Goal: Task Accomplishment & Management: Use online tool/utility

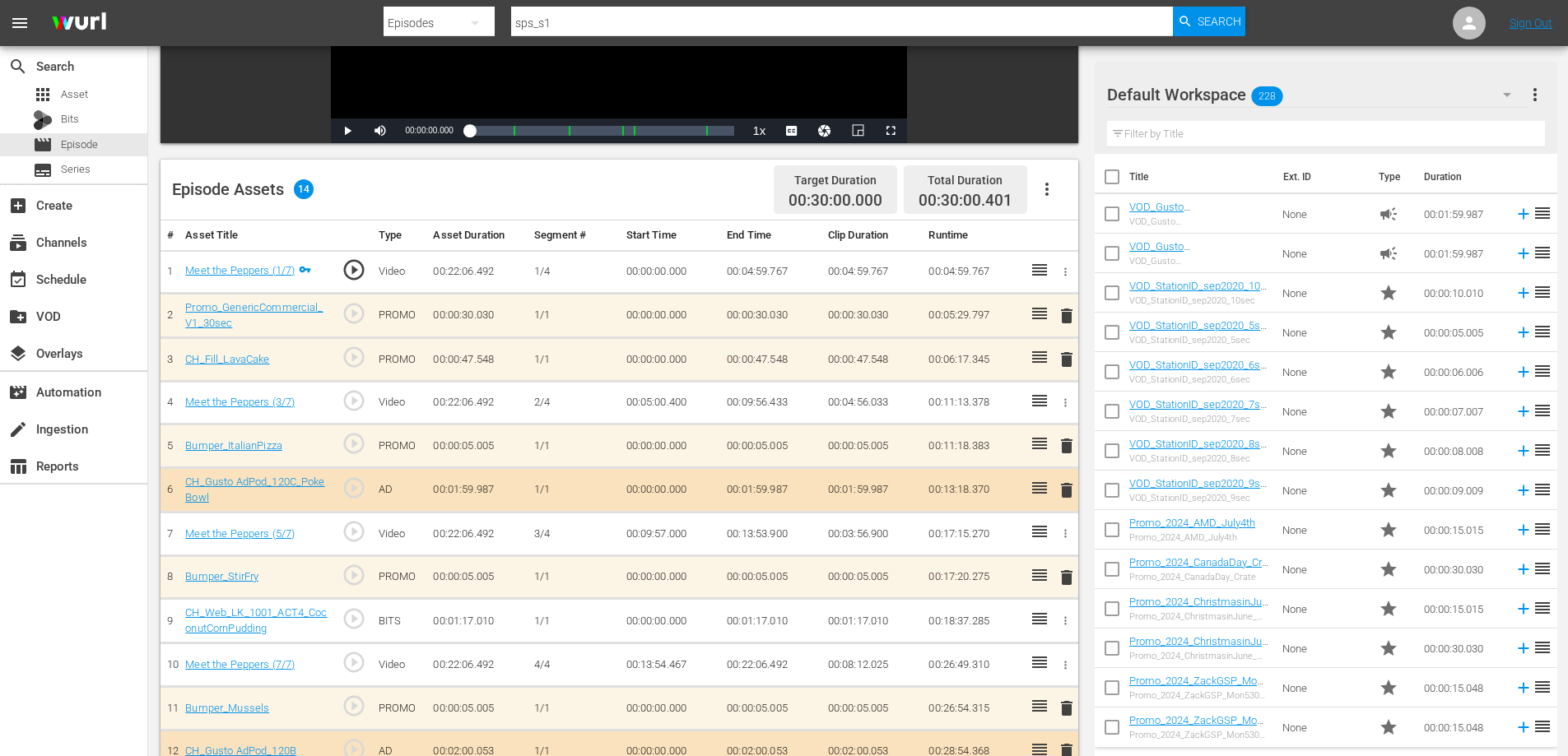
scroll to position [329, 0]
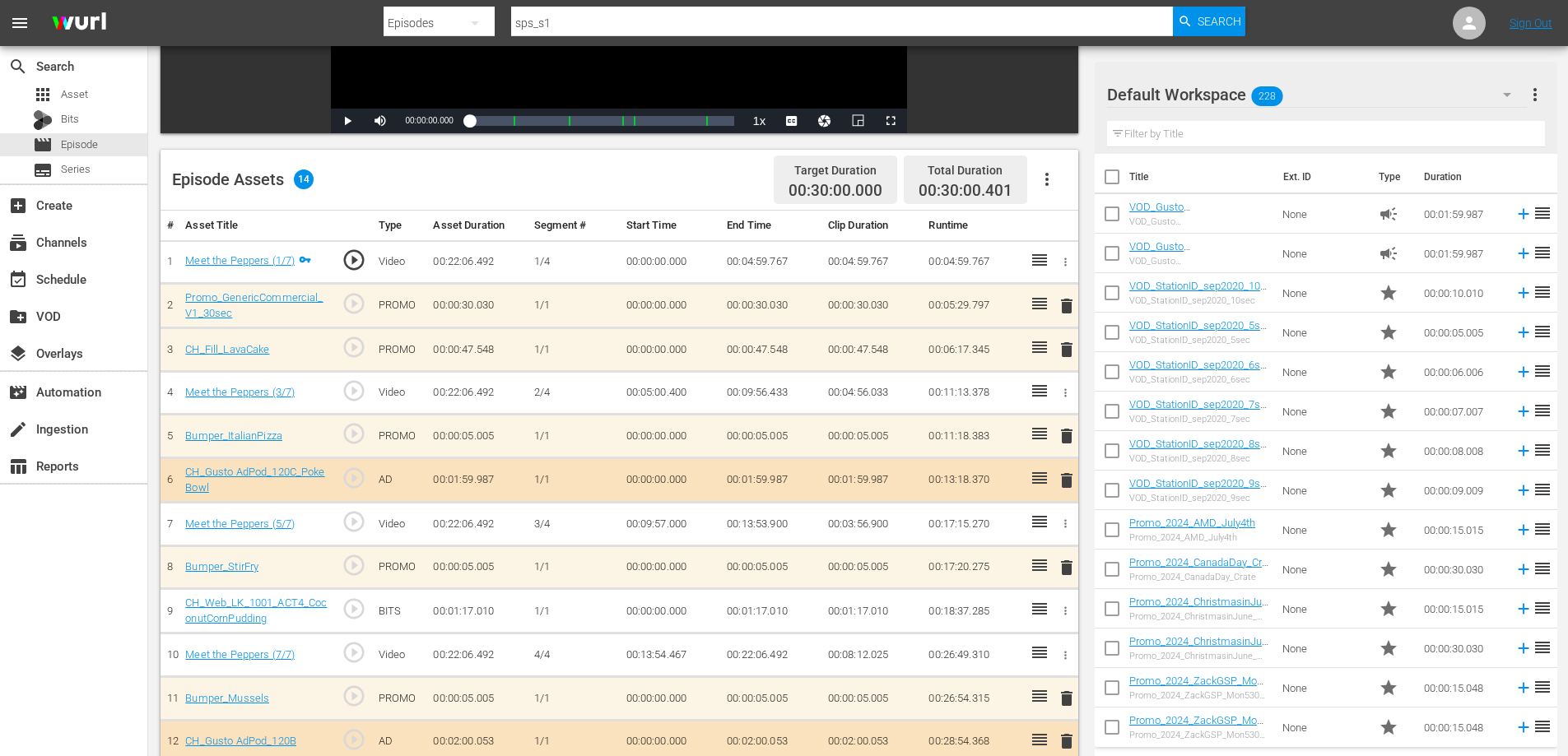
click at [1062, 306] on span "delete" at bounding box center [1067, 306] width 20 height 20
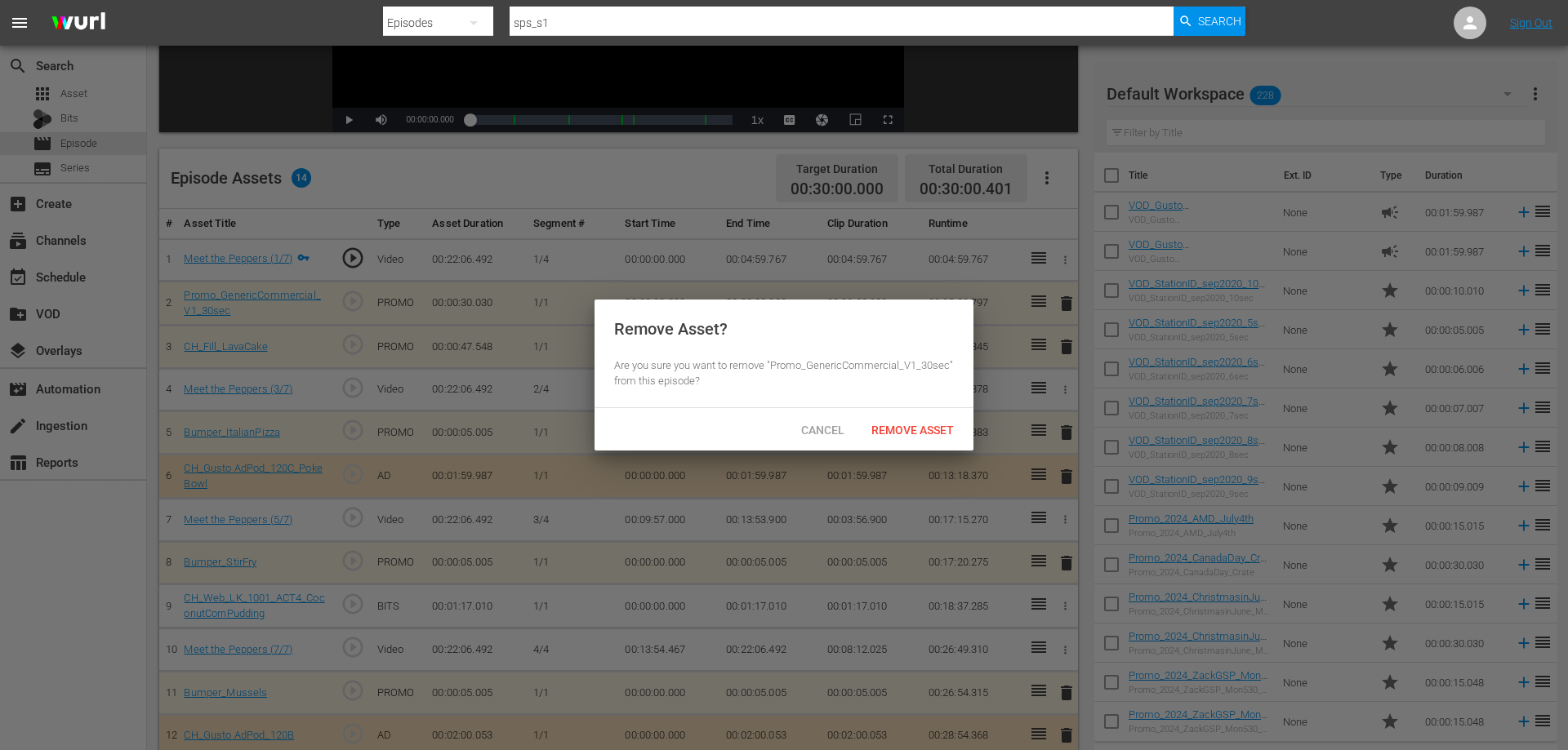
click at [897, 422] on div "Remove Asset" at bounding box center [913, 430] width 108 height 30
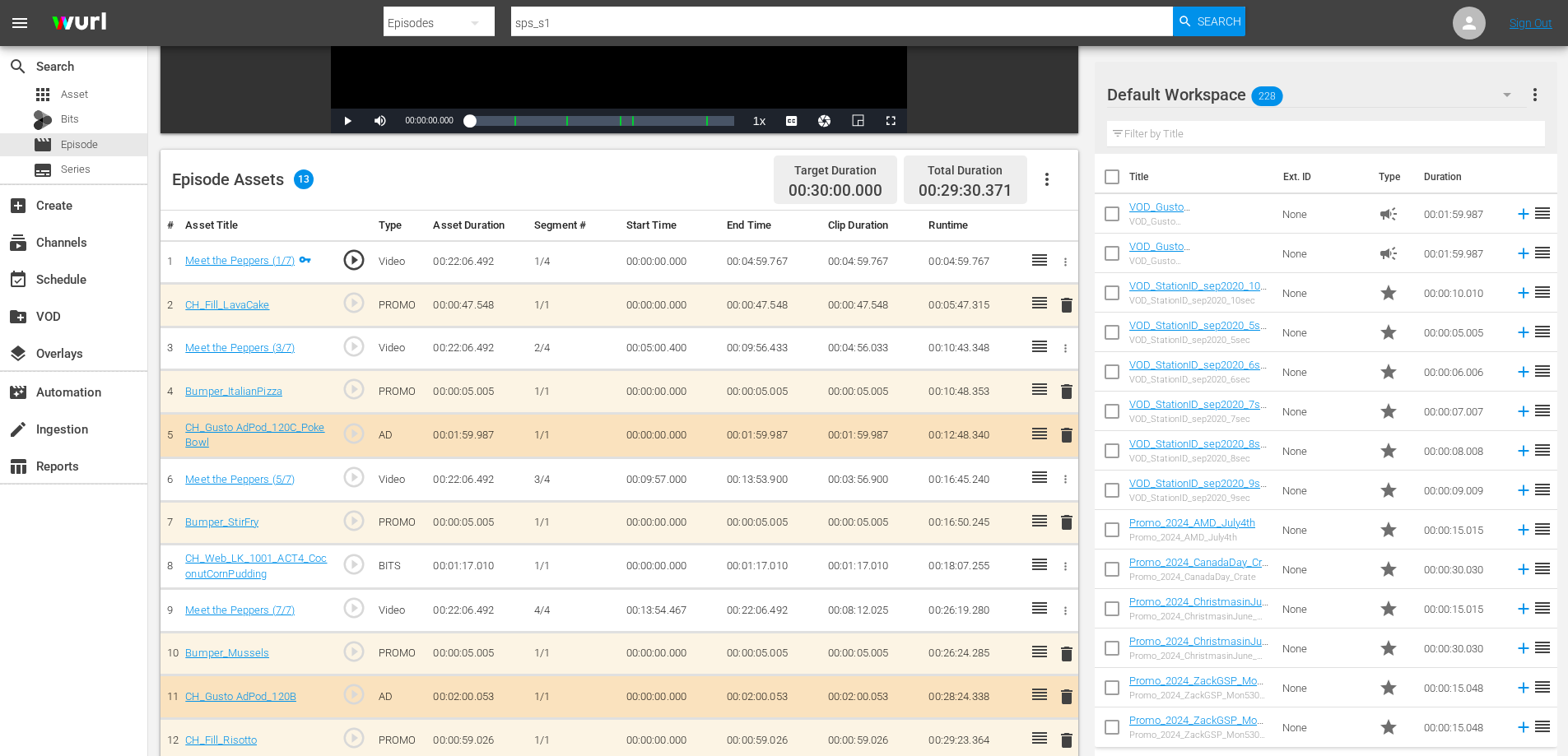
click at [1067, 309] on span "delete" at bounding box center [1067, 305] width 20 height 20
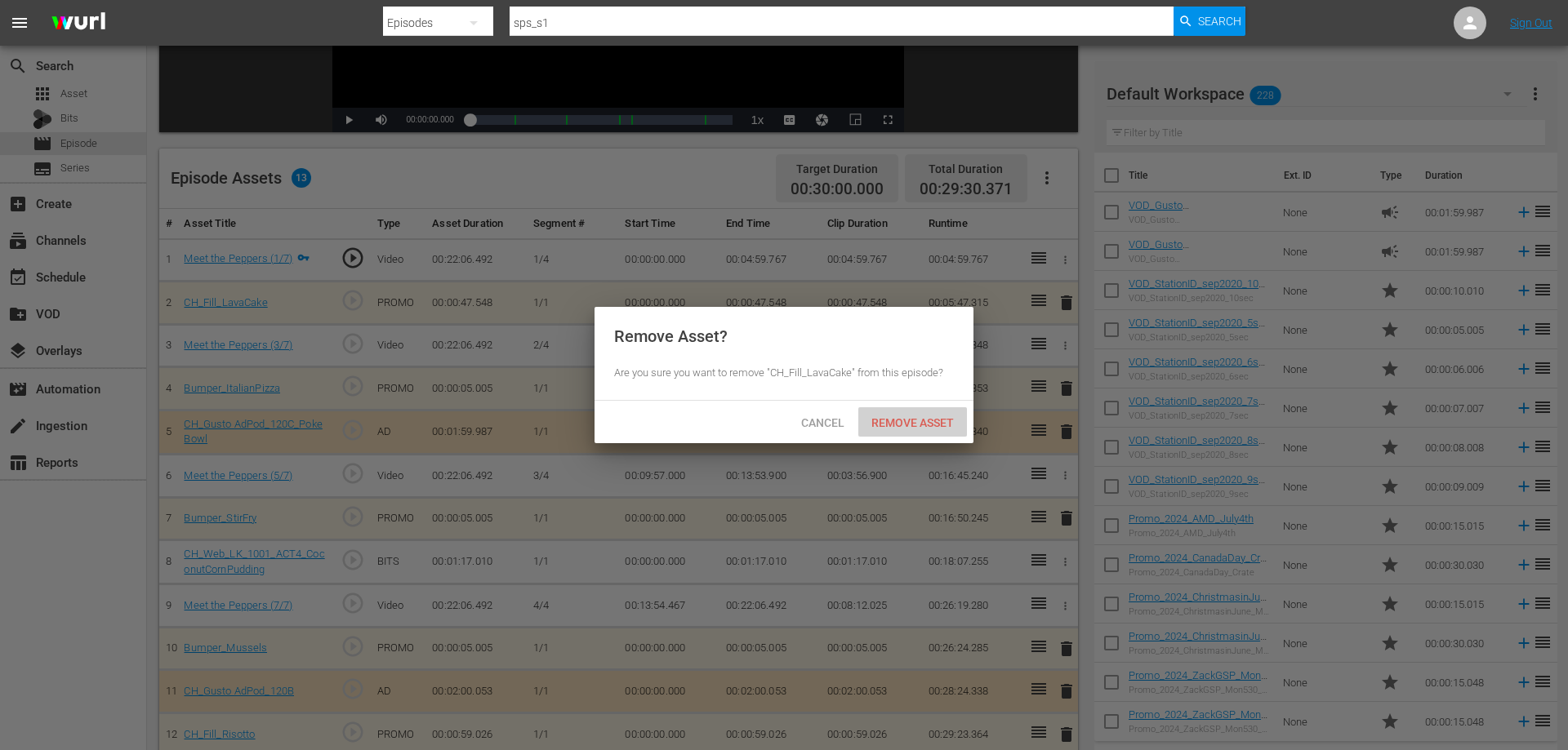
click at [931, 428] on span "Remove Asset" at bounding box center [913, 423] width 108 height 13
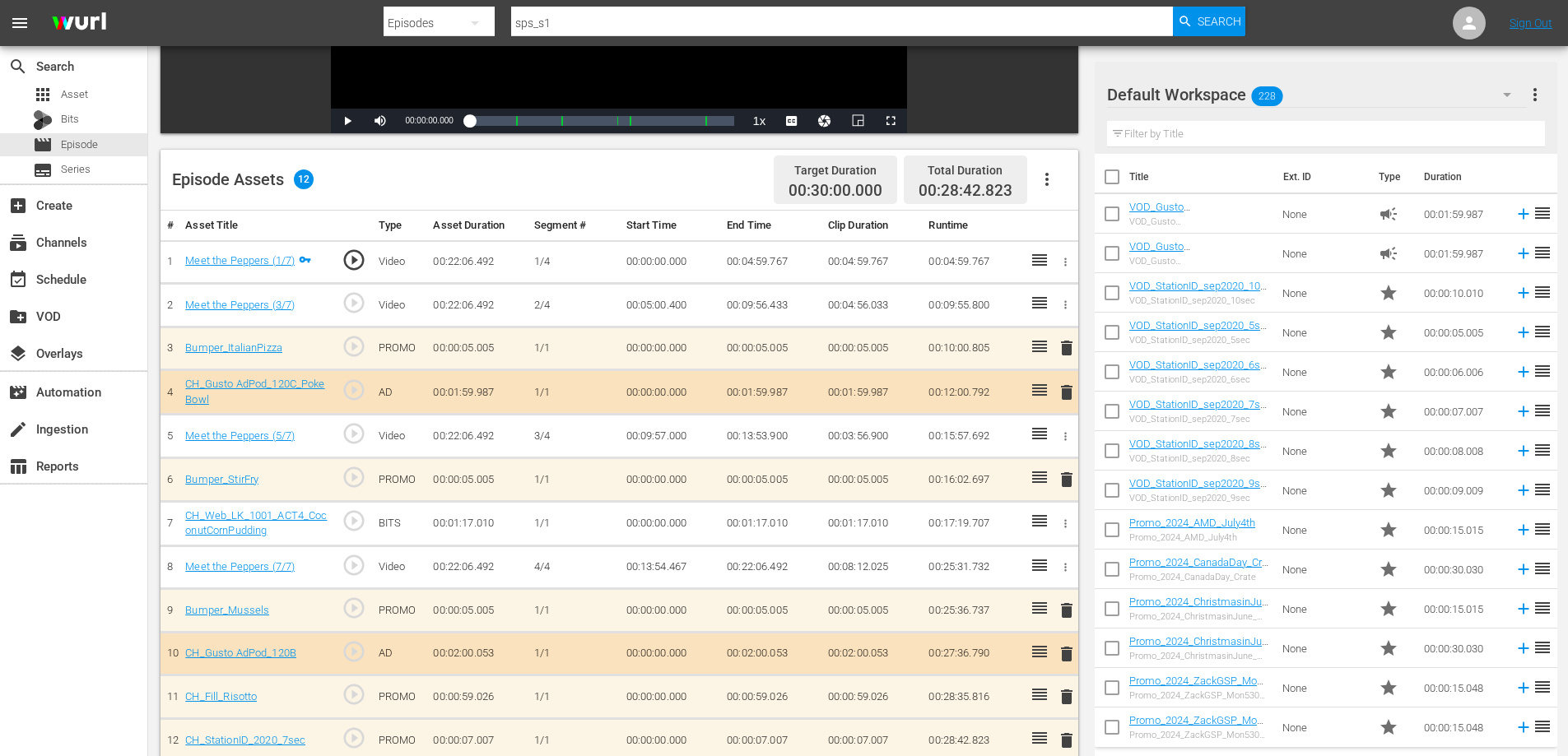
click at [1059, 393] on span "delete" at bounding box center [1067, 392] width 20 height 20
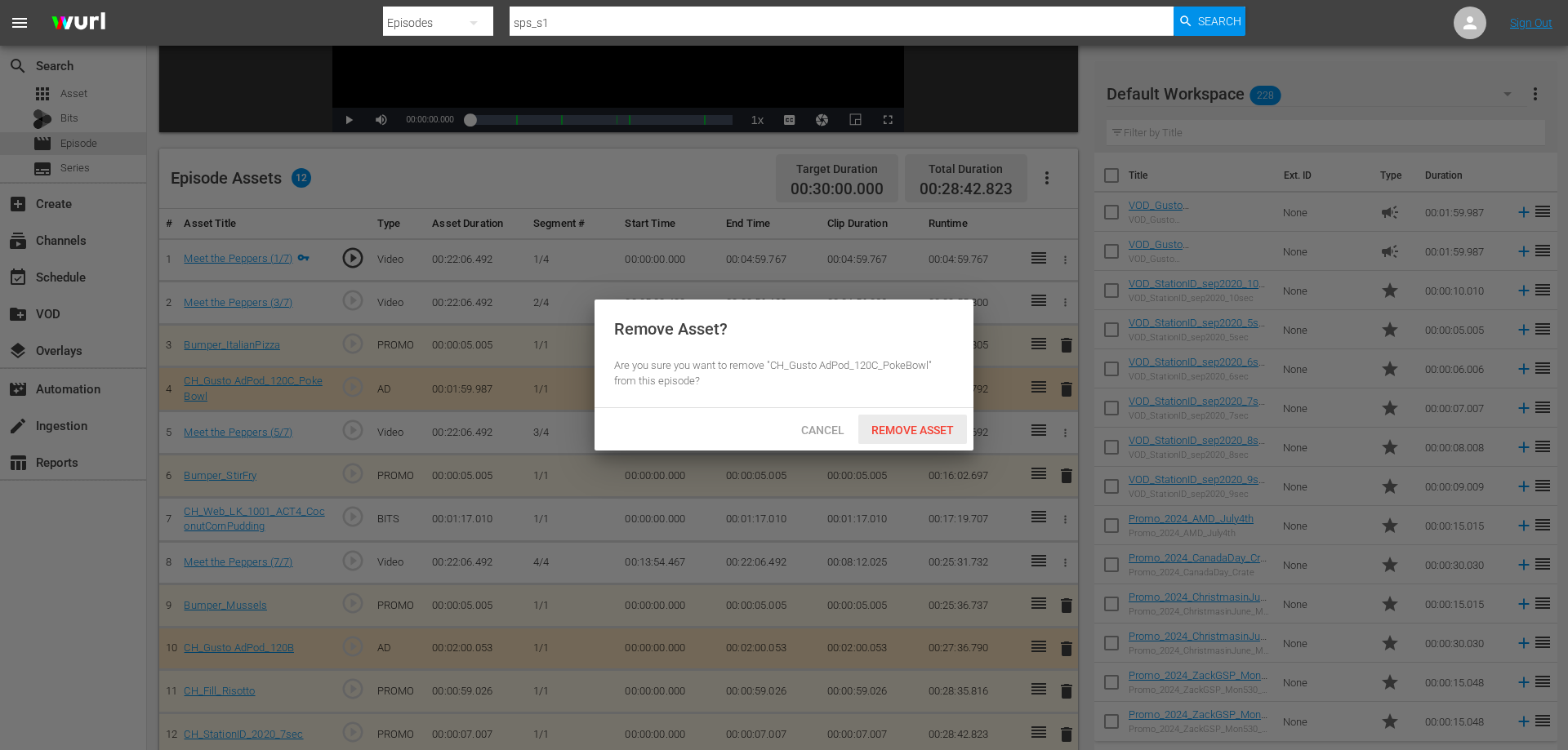
click at [931, 429] on span "Remove Asset" at bounding box center [913, 430] width 108 height 13
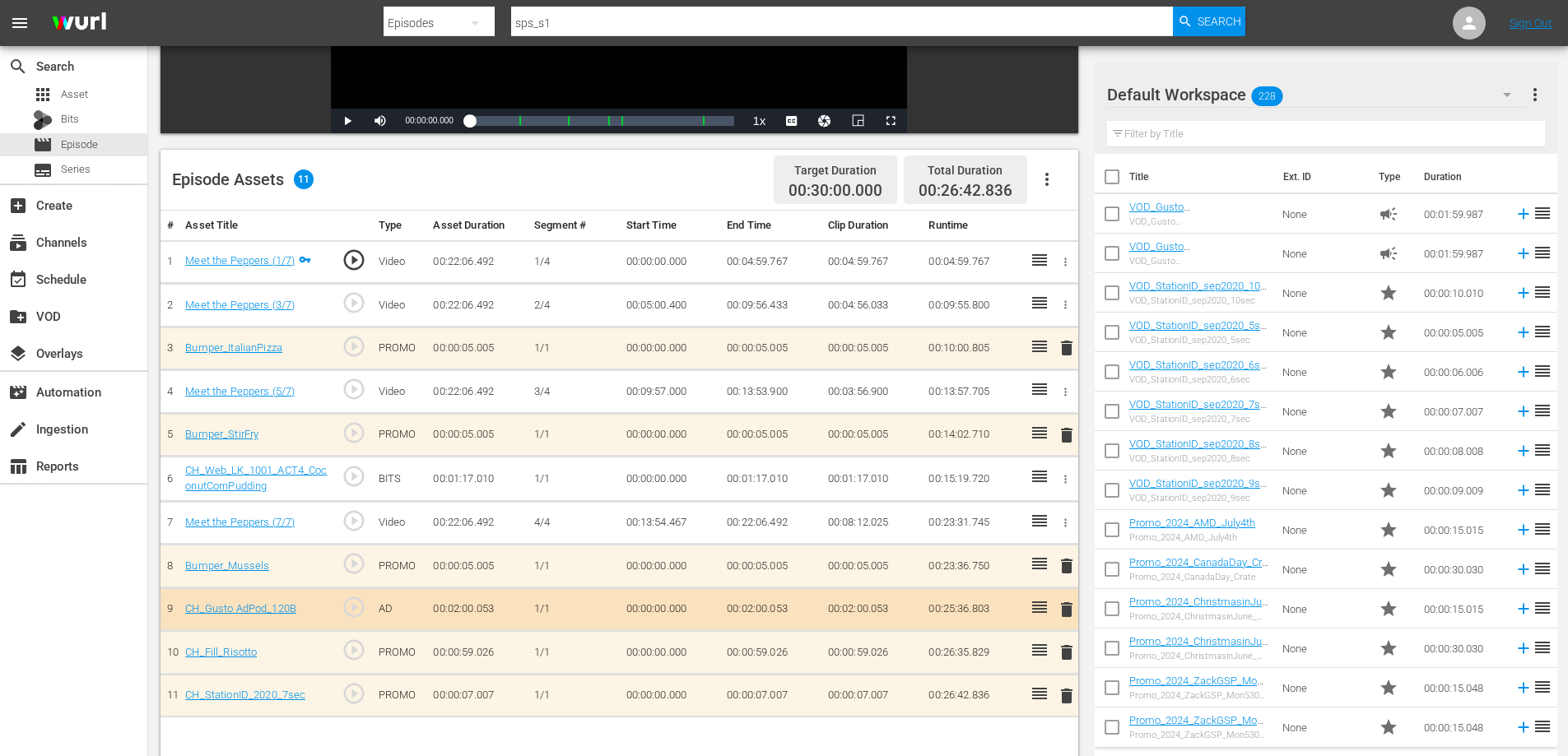
click at [1072, 346] on span "delete" at bounding box center [1067, 348] width 20 height 20
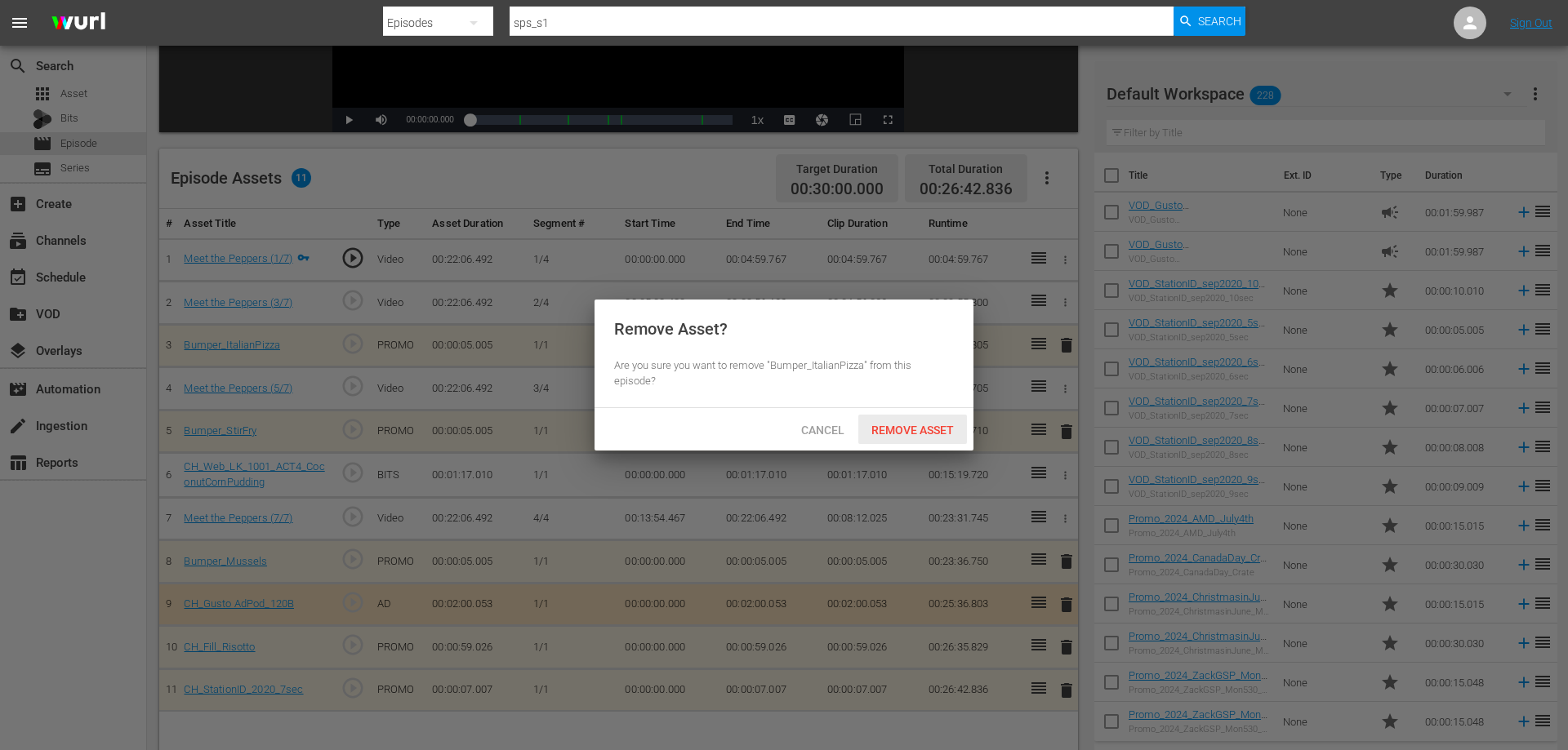
click at [914, 430] on span "Remove Asset" at bounding box center [913, 430] width 108 height 13
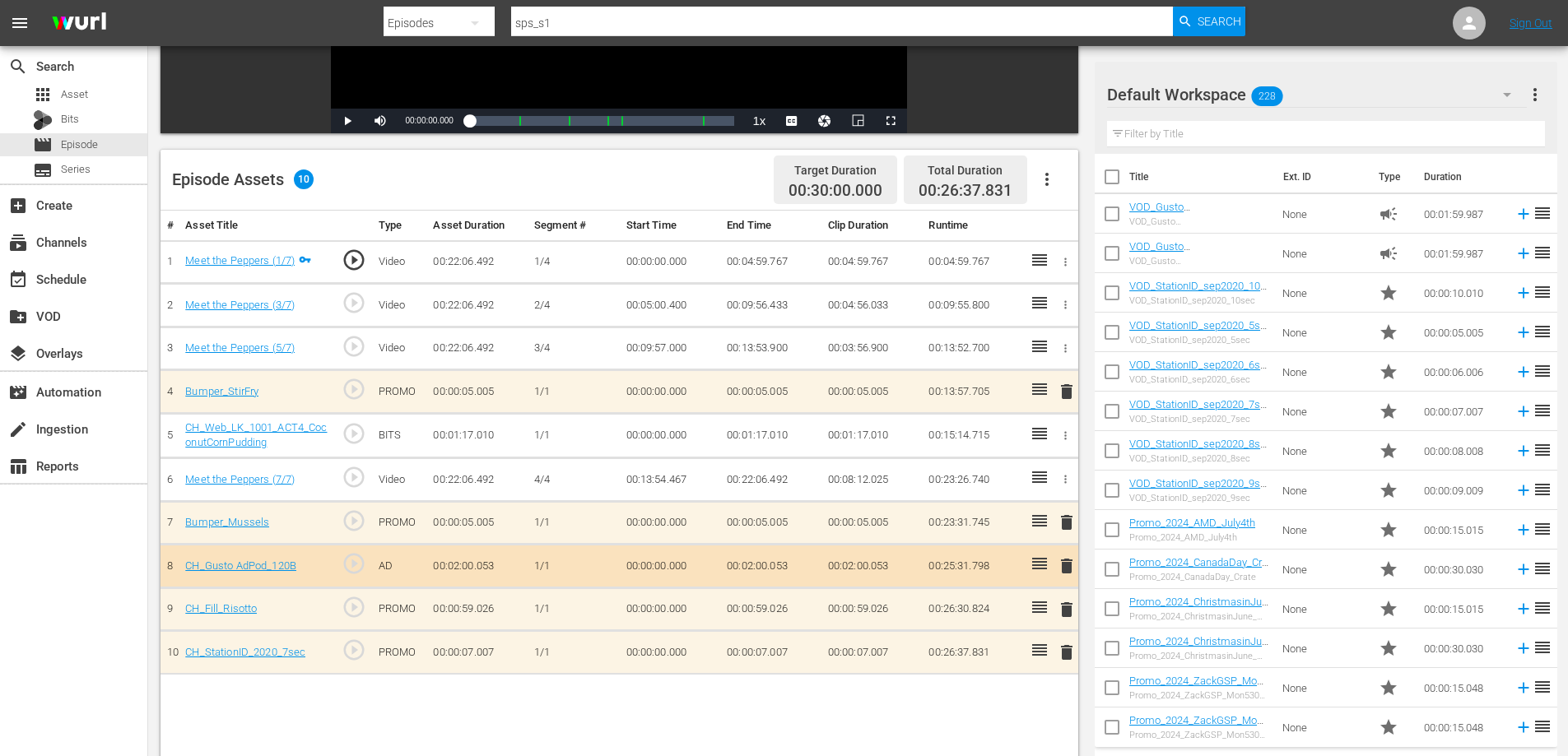
click at [1062, 435] on icon "button" at bounding box center [1065, 435] width 12 height 12
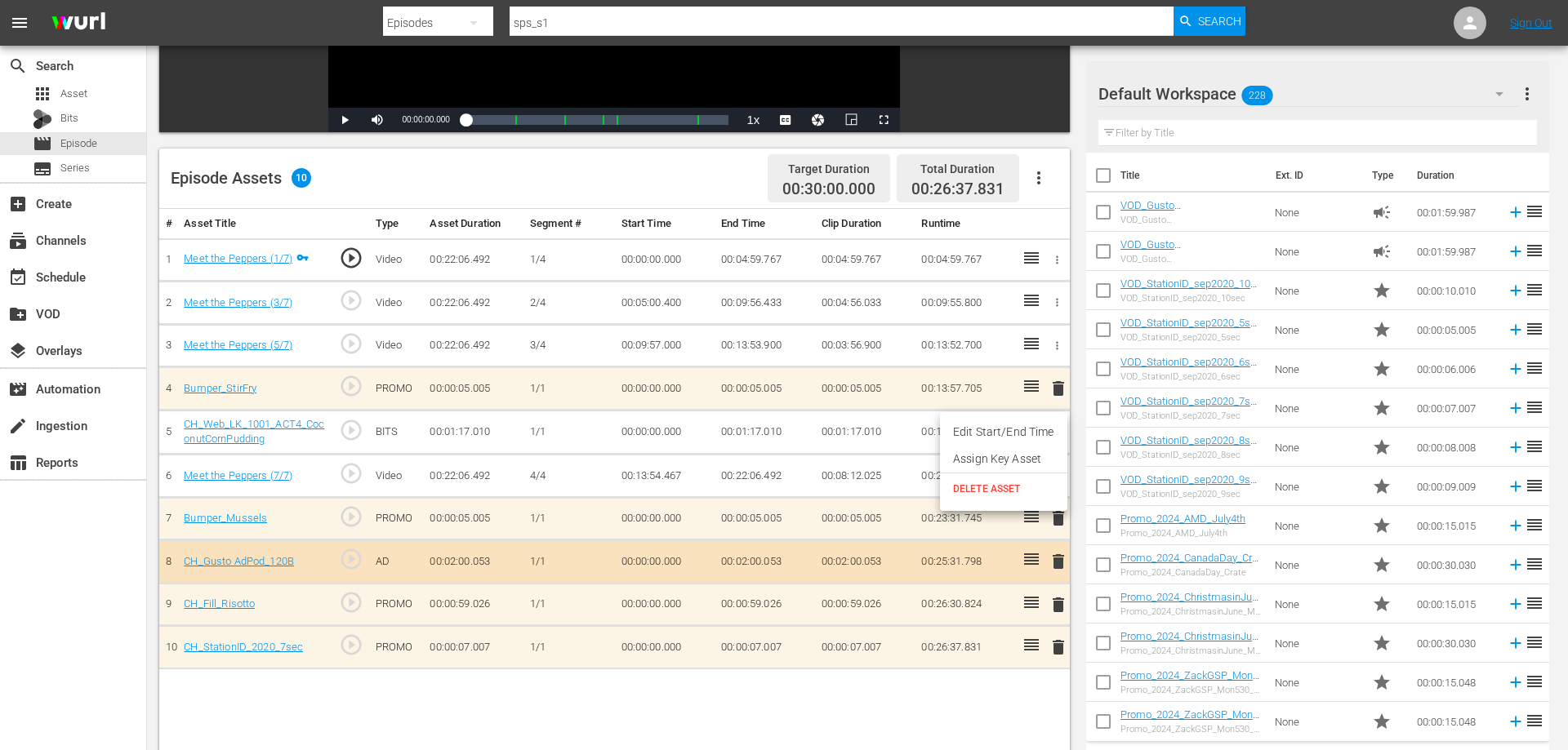
click at [976, 493] on span "DELETE ASSET" at bounding box center [1003, 489] width 102 height 15
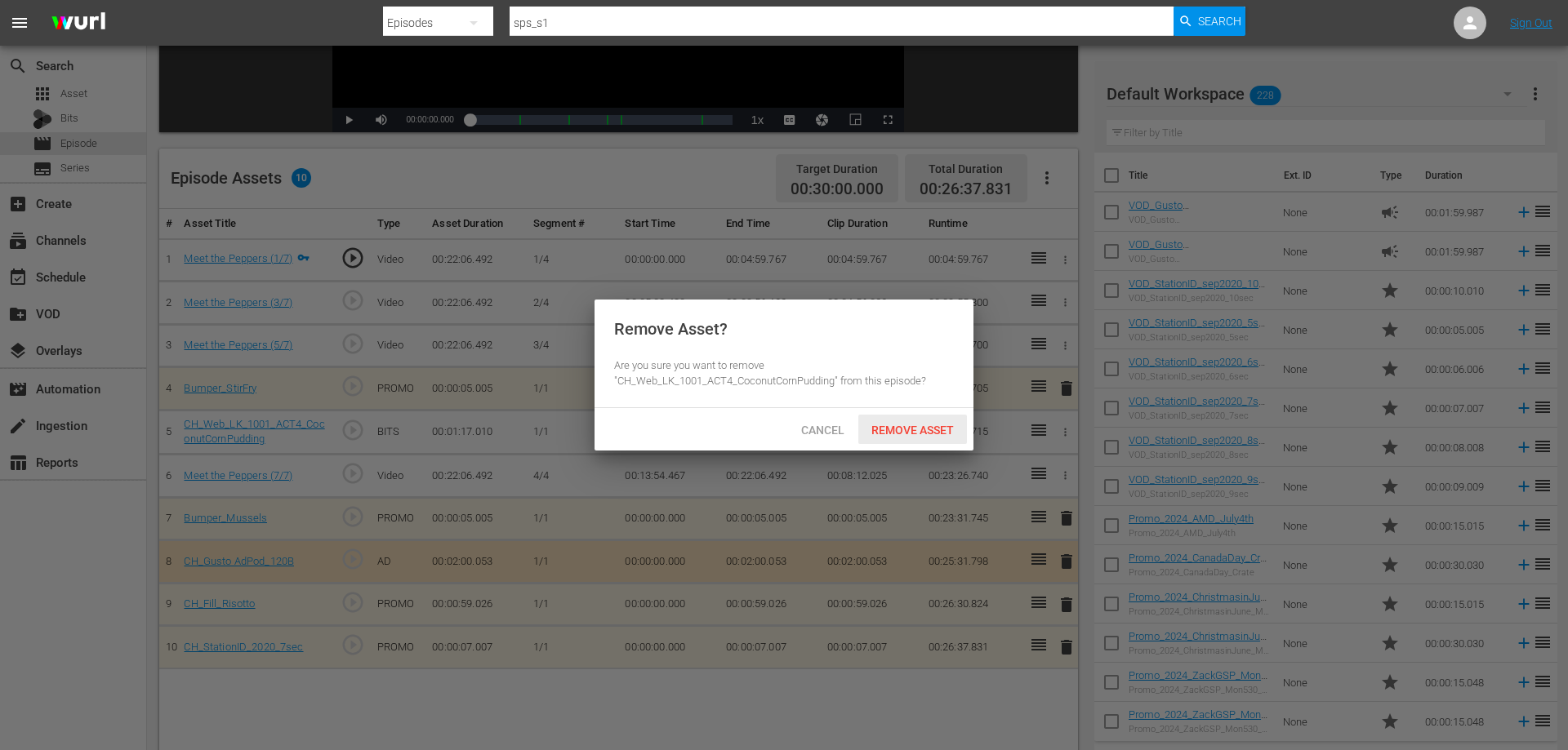
click at [897, 428] on span "Remove Asset" at bounding box center [913, 430] width 108 height 13
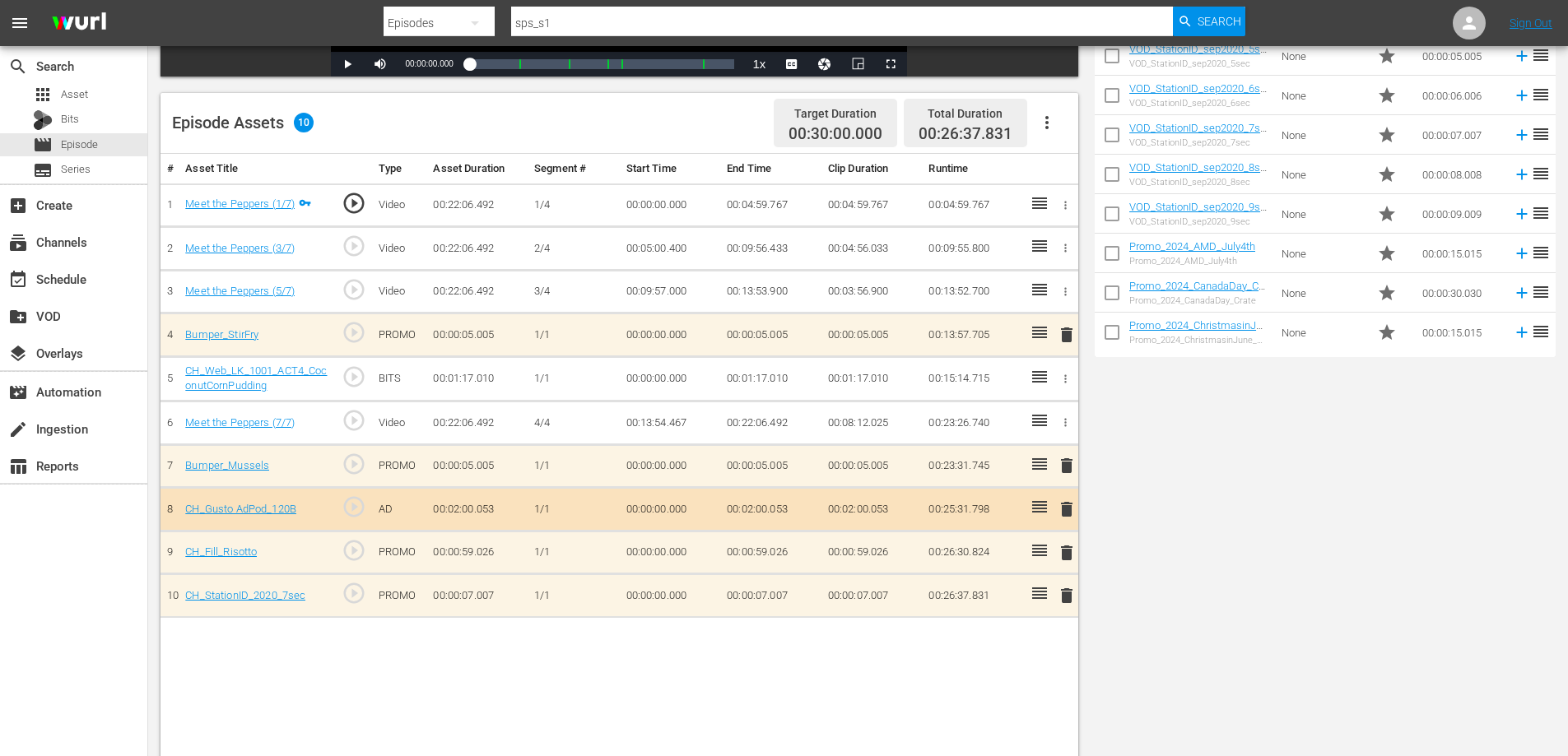
scroll to position [429, 0]
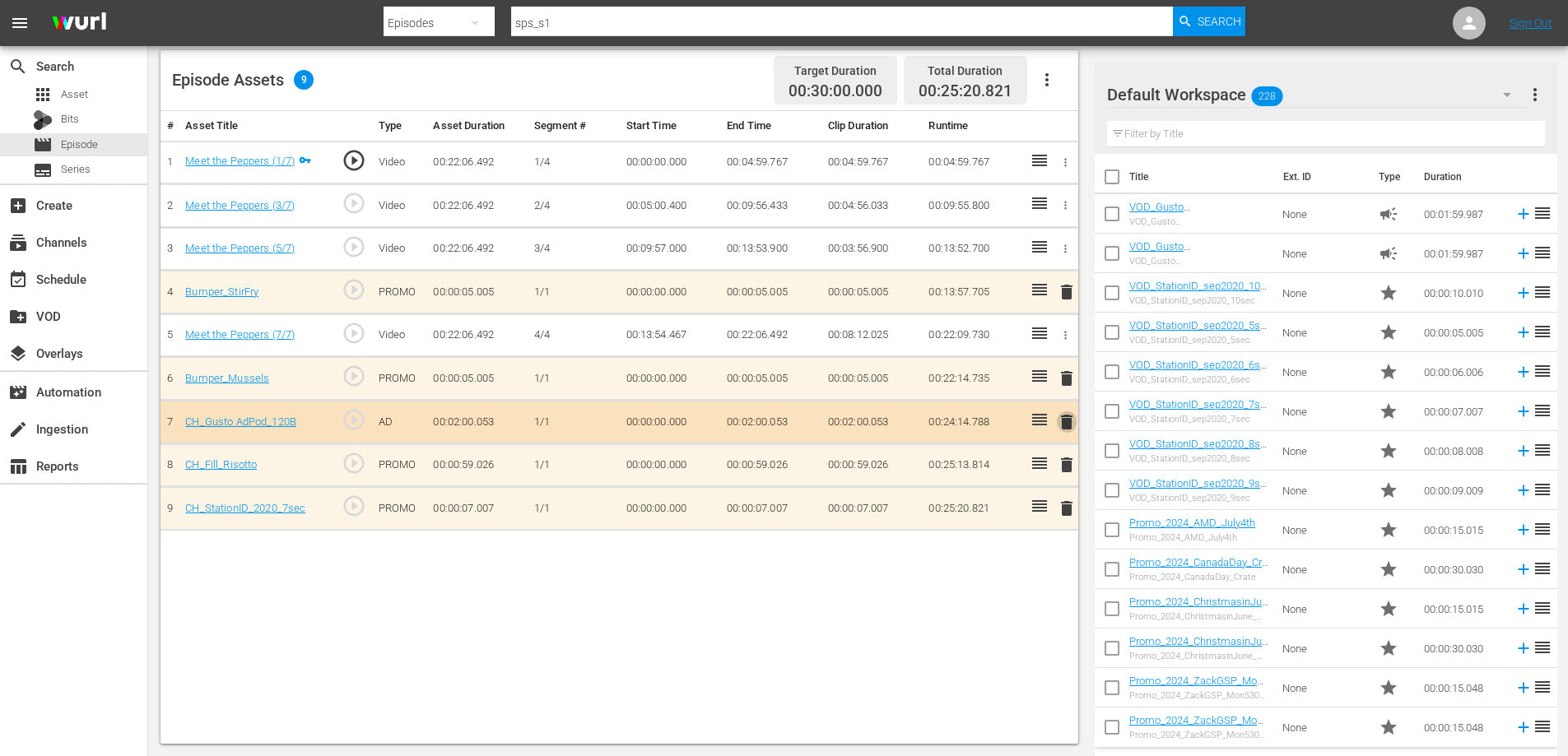
click at [1064, 420] on span "delete" at bounding box center [1067, 421] width 20 height 20
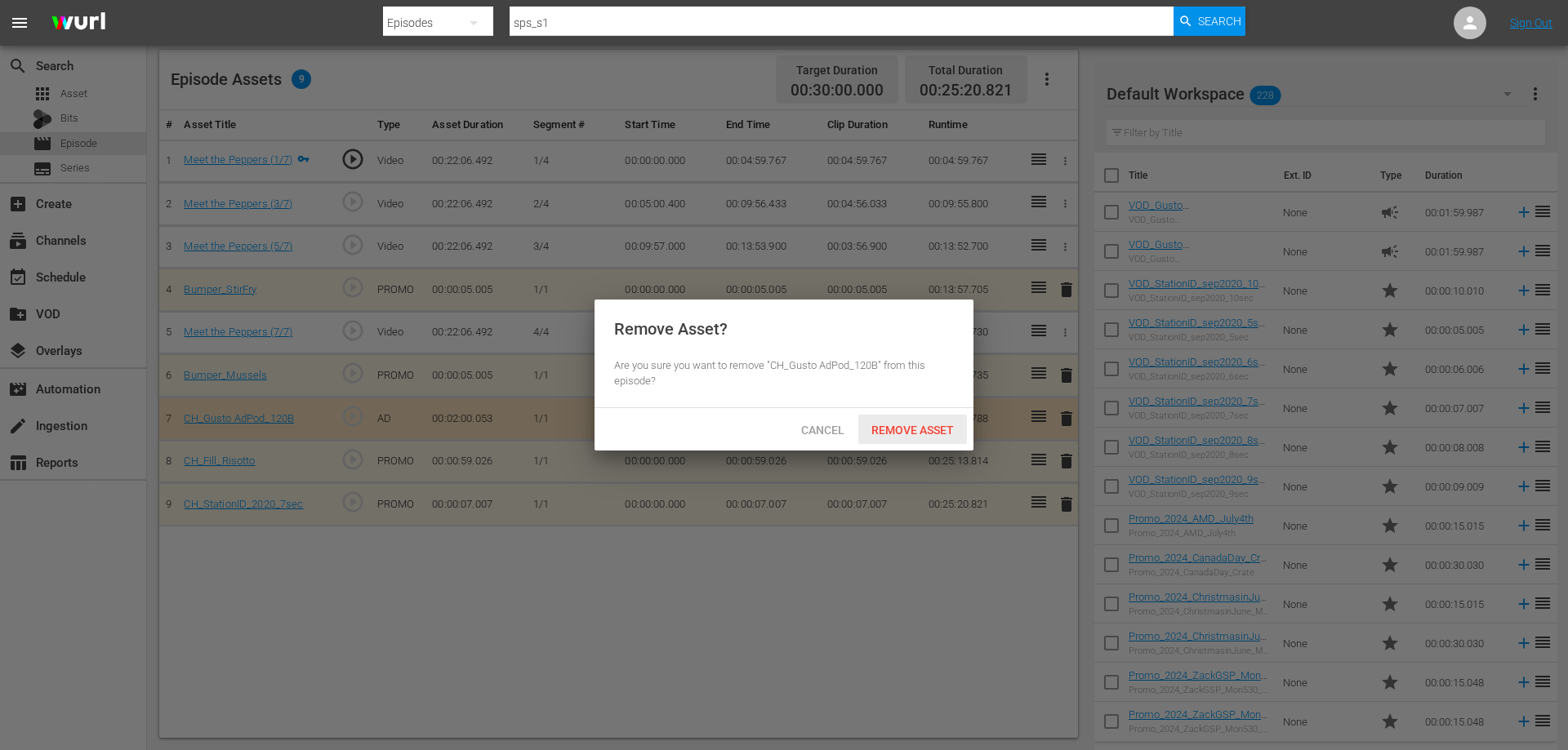
click at [917, 432] on span "Remove Asset" at bounding box center [913, 430] width 108 height 13
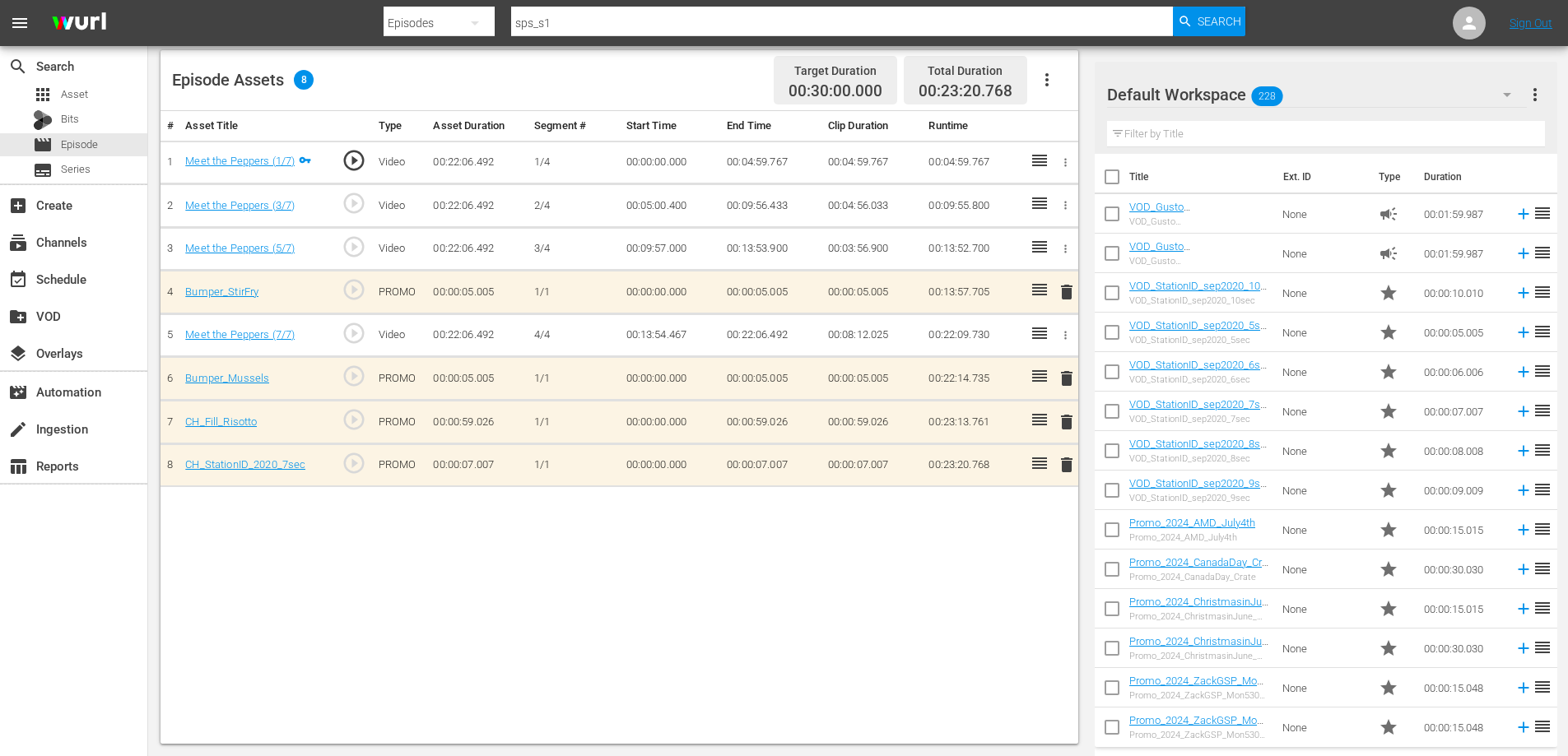
click at [1065, 418] on span "delete" at bounding box center [1067, 421] width 20 height 20
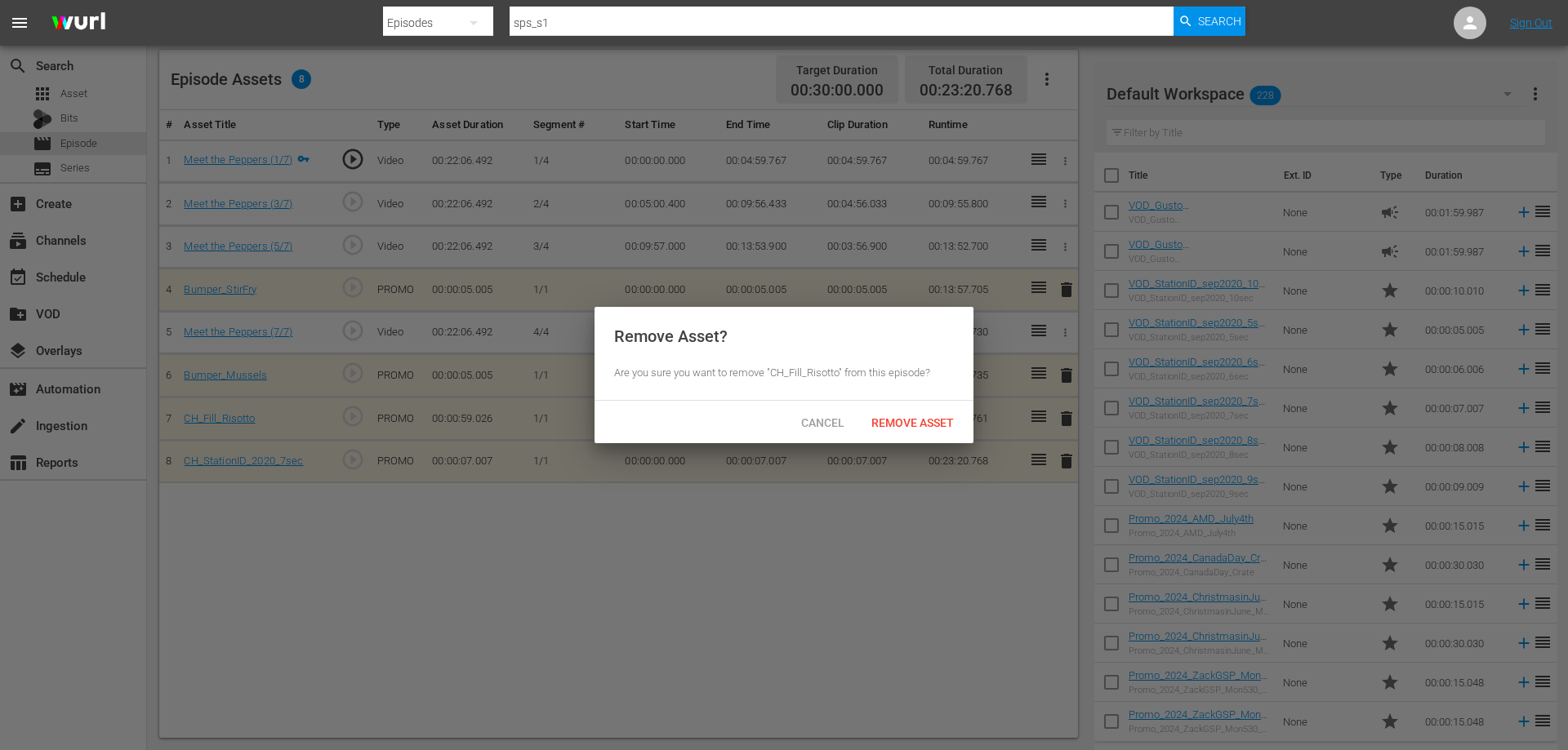
click at [936, 418] on span "Remove Asset" at bounding box center [913, 423] width 108 height 13
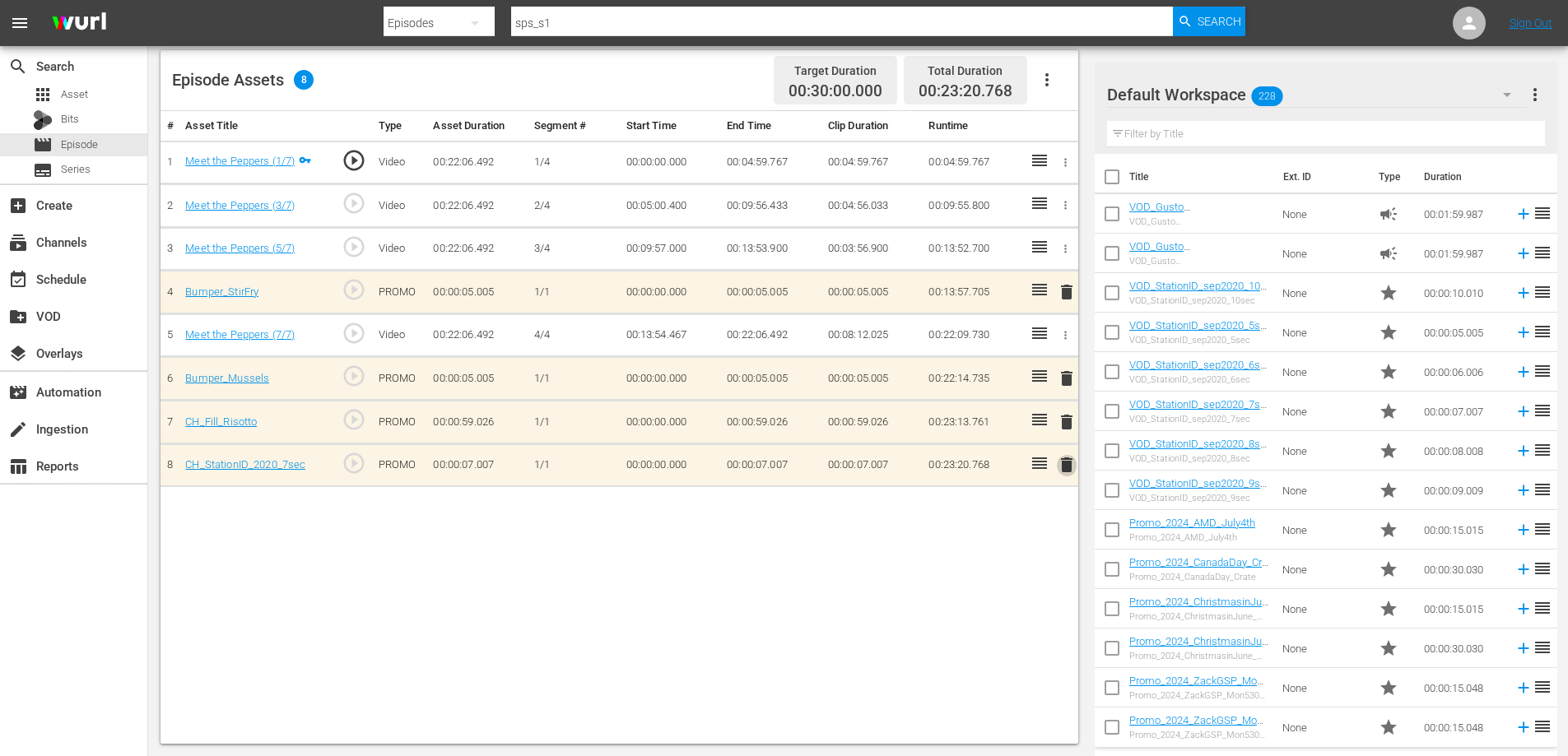
click at [1064, 465] on span "delete" at bounding box center [1067, 465] width 20 height 20
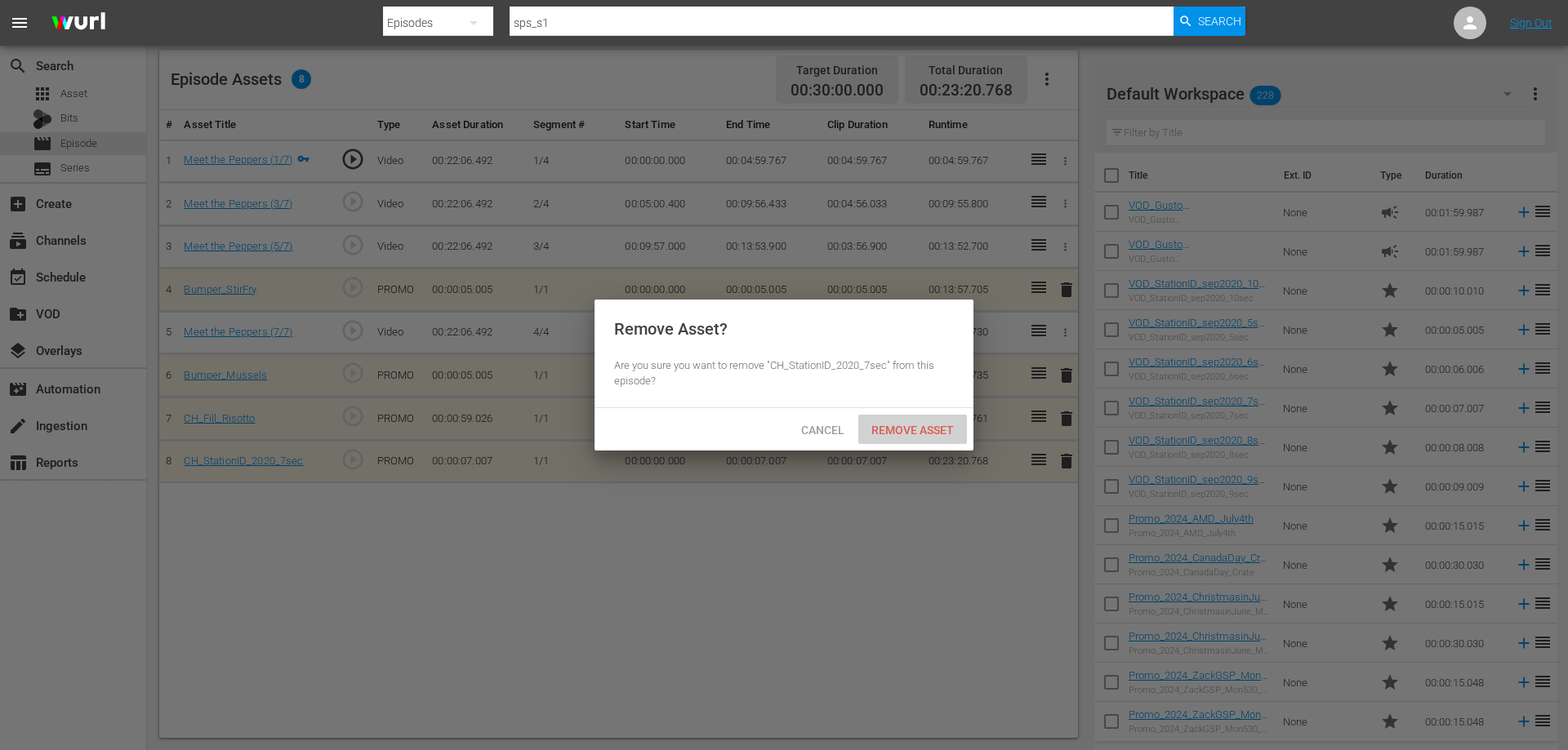
click at [910, 428] on span "Remove Asset" at bounding box center [913, 430] width 108 height 13
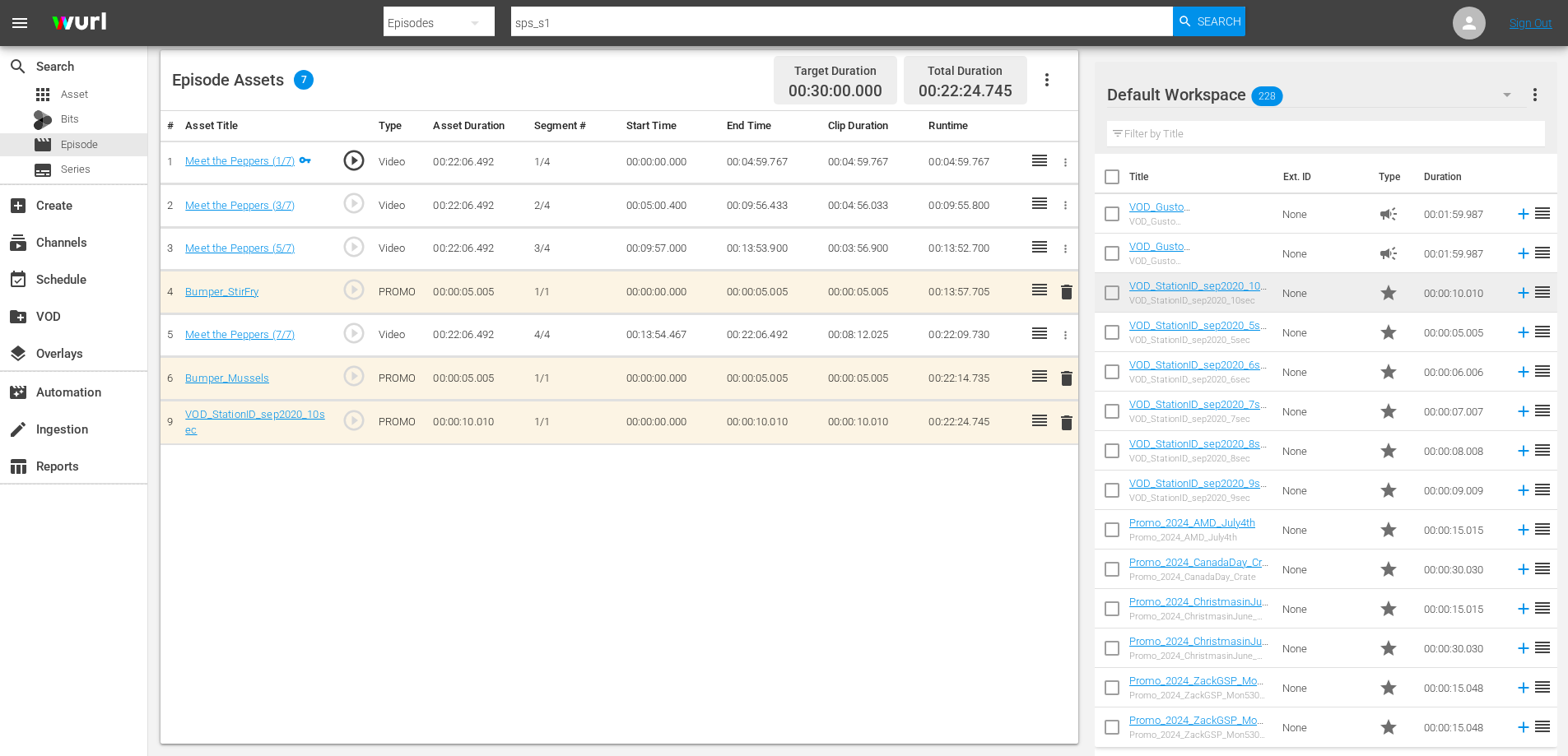
click at [1065, 378] on span "delete" at bounding box center [1067, 378] width 20 height 20
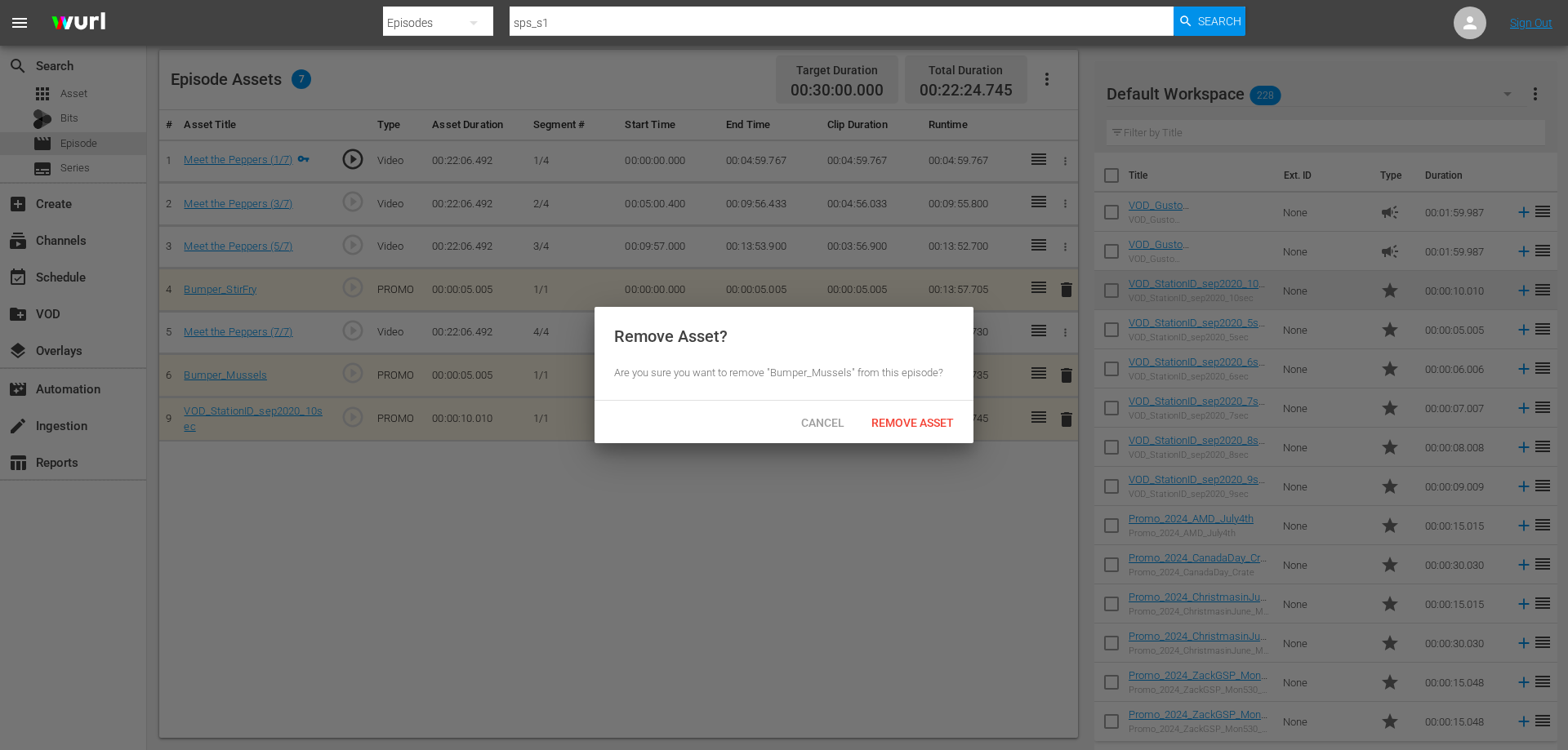
click at [894, 416] on span "Remove Asset" at bounding box center [913, 423] width 108 height 13
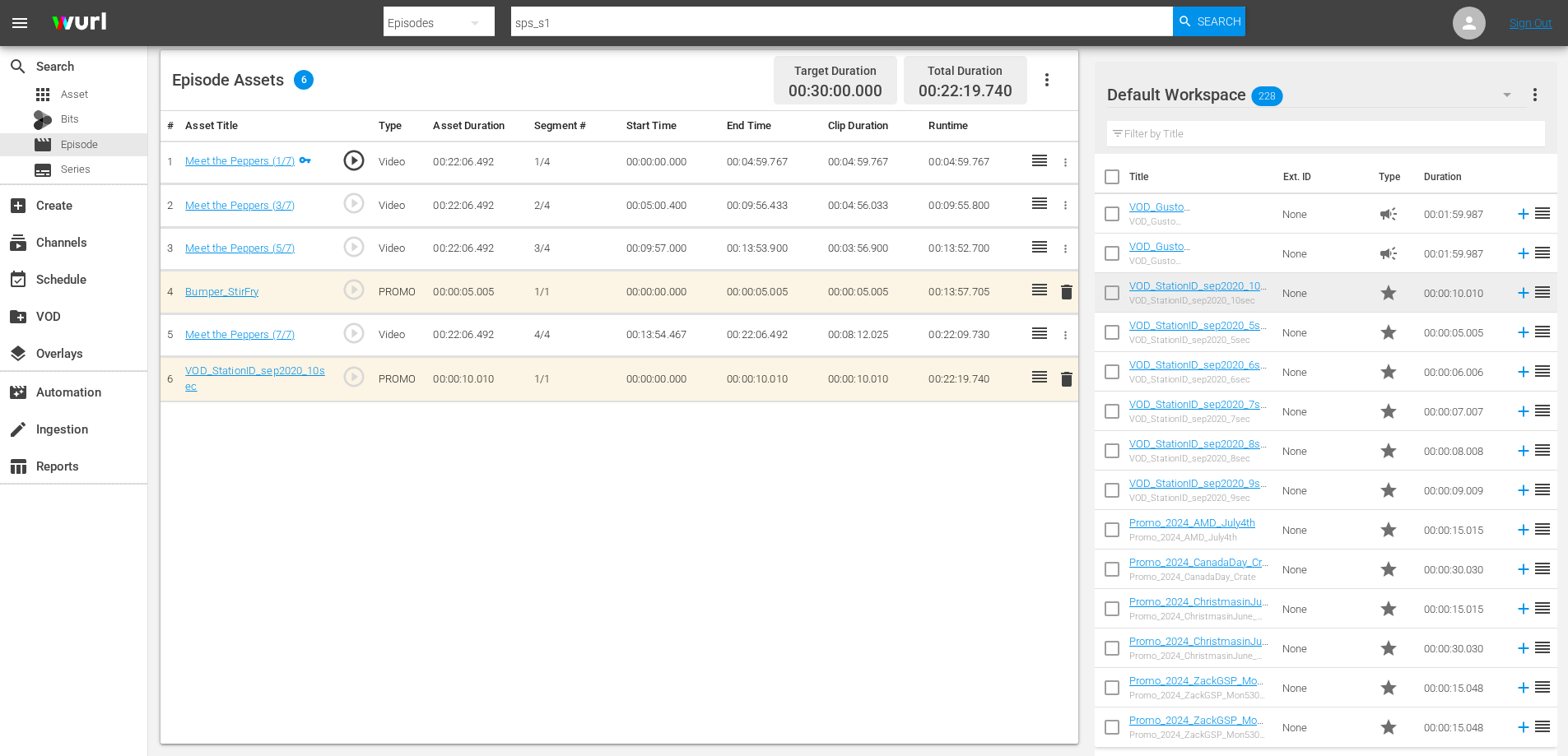
click at [1196, 138] on input "text" at bounding box center [1326, 134] width 438 height 26
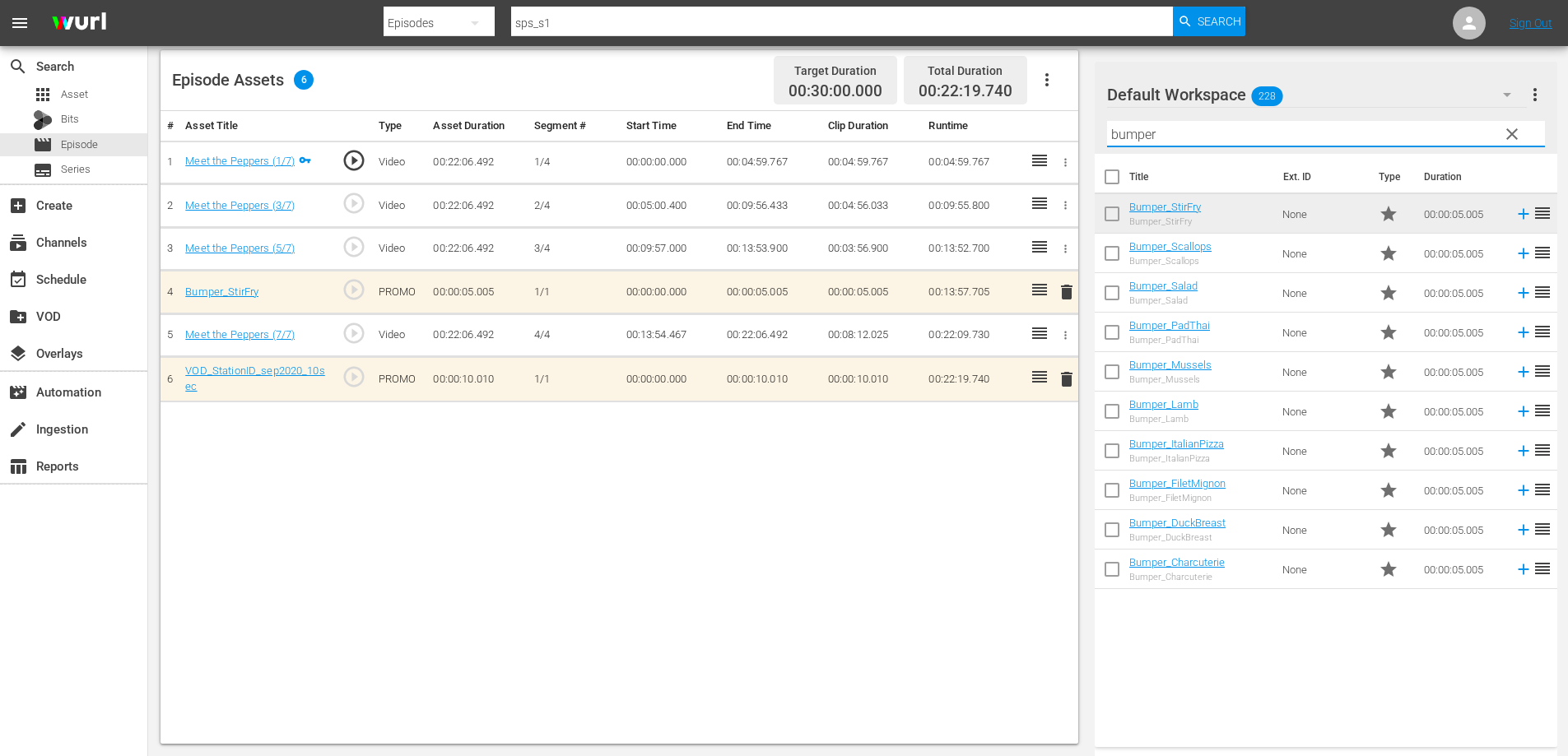
type input "bumper"
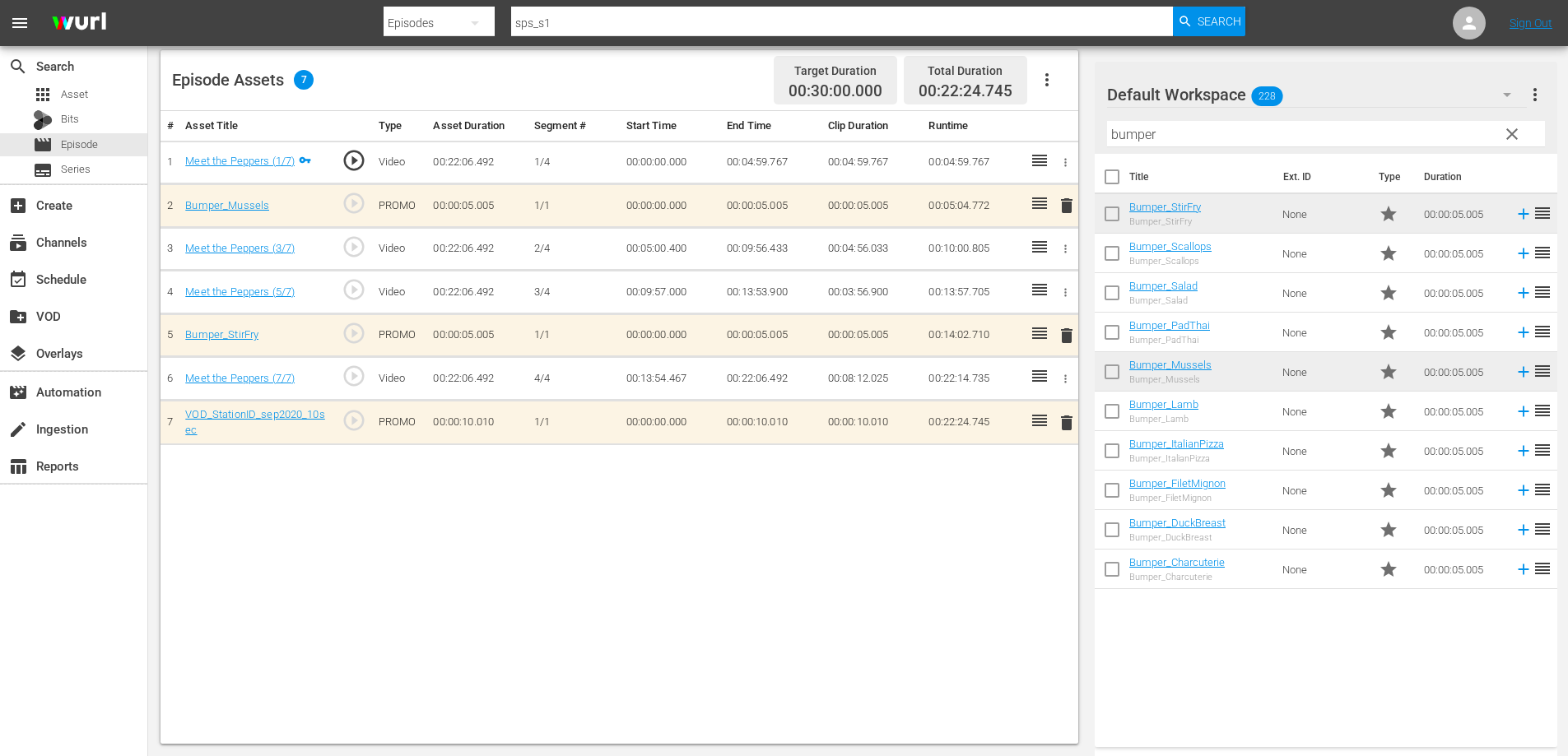
click at [714, 671] on div "# Asset Title Type Asset Duration Segment # Start Time End Time Clip Duration R…" at bounding box center [620, 427] width 918 height 633
drag, startPoint x: 1132, startPoint y: 135, endPoint x: 932, endPoint y: 161, distance: 201.7
click at [933, 161] on div "Video Player is loading. Play Video Play Mute Current Time 00:00:00.000 / Durat…" at bounding box center [858, 227] width 1395 height 1034
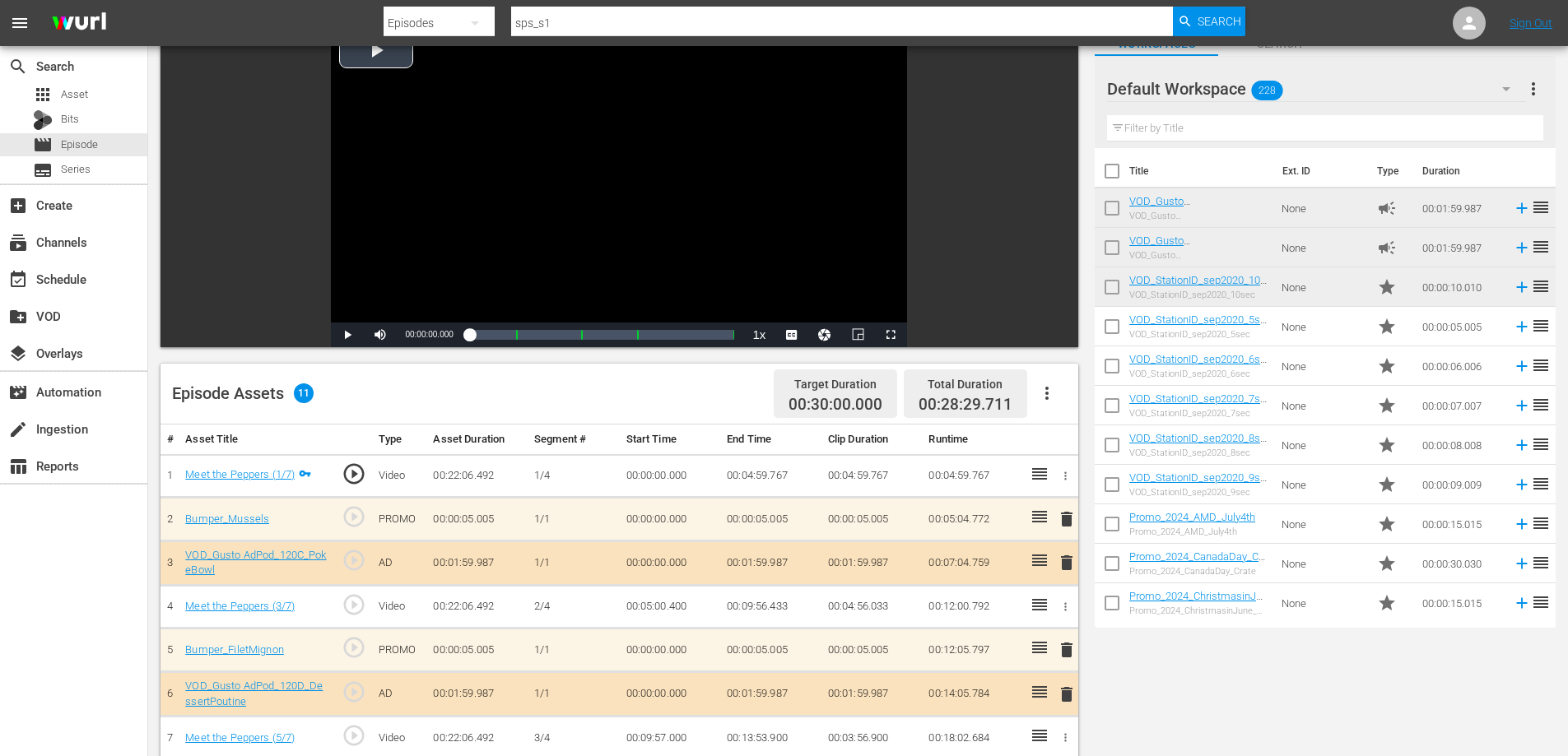
scroll to position [0, 0]
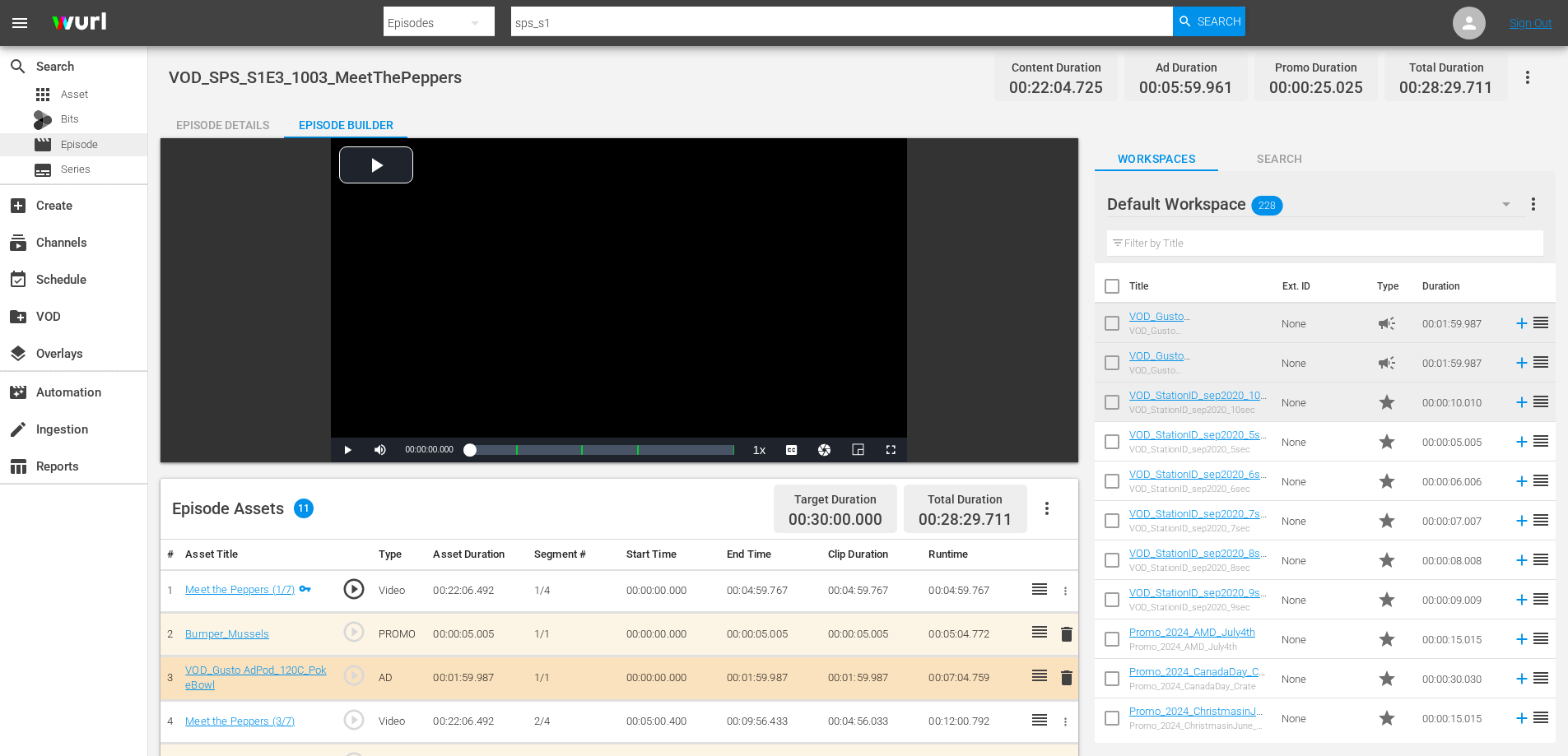
click at [100, 141] on div "movie Episode" at bounding box center [73, 145] width 148 height 24
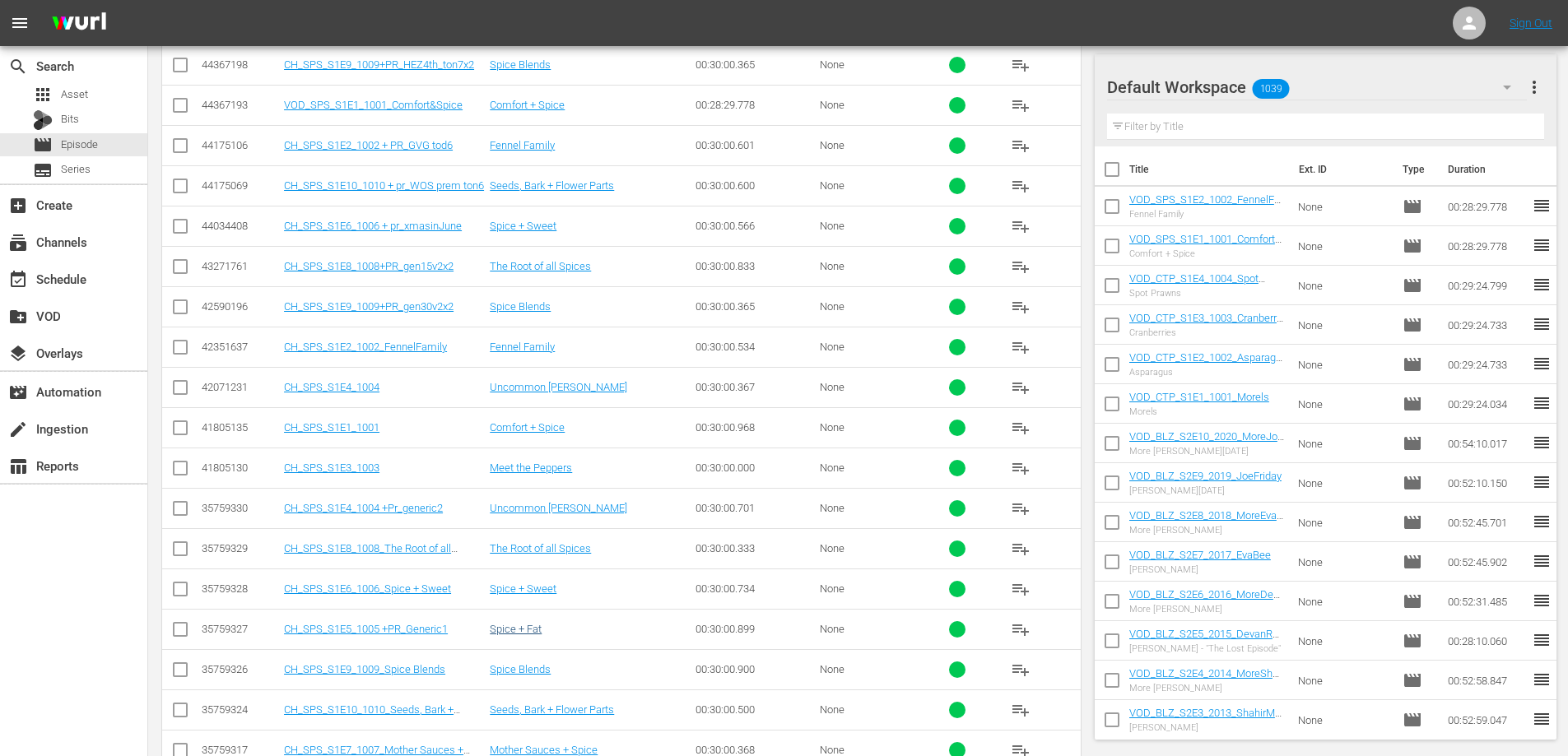
scroll to position [1032, 0]
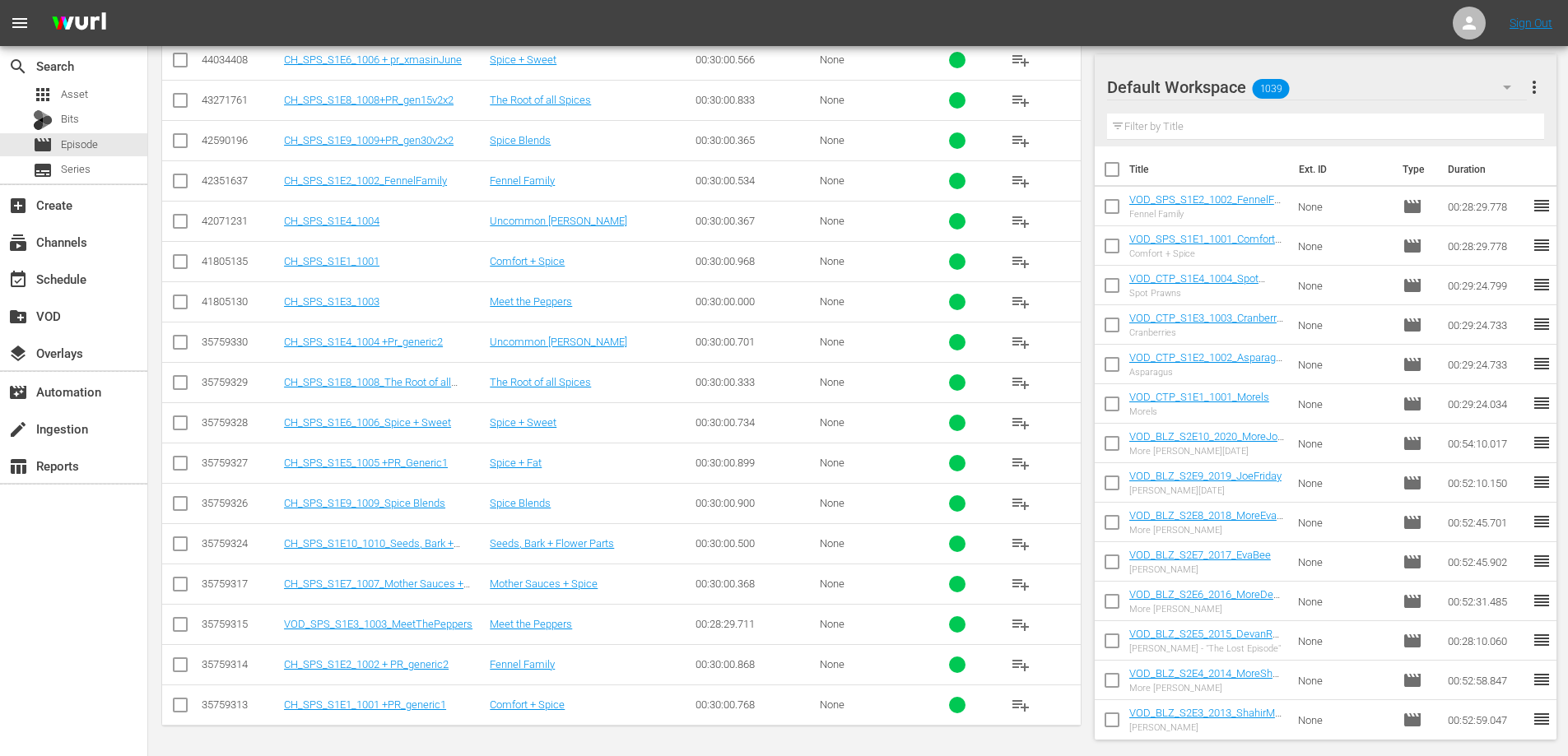
click at [1022, 622] on span "playlist_add" at bounding box center [1021, 624] width 20 height 20
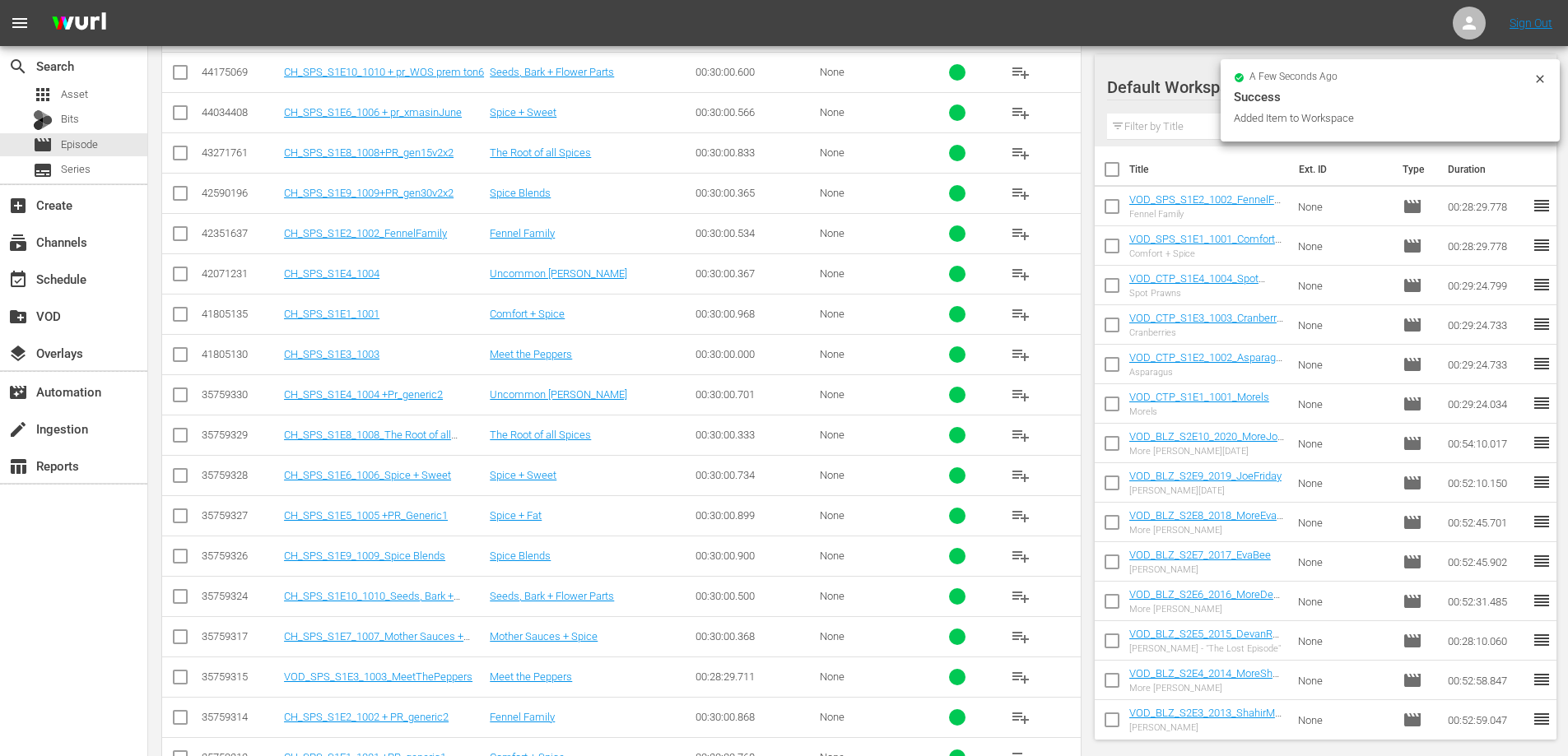
scroll to position [950, 0]
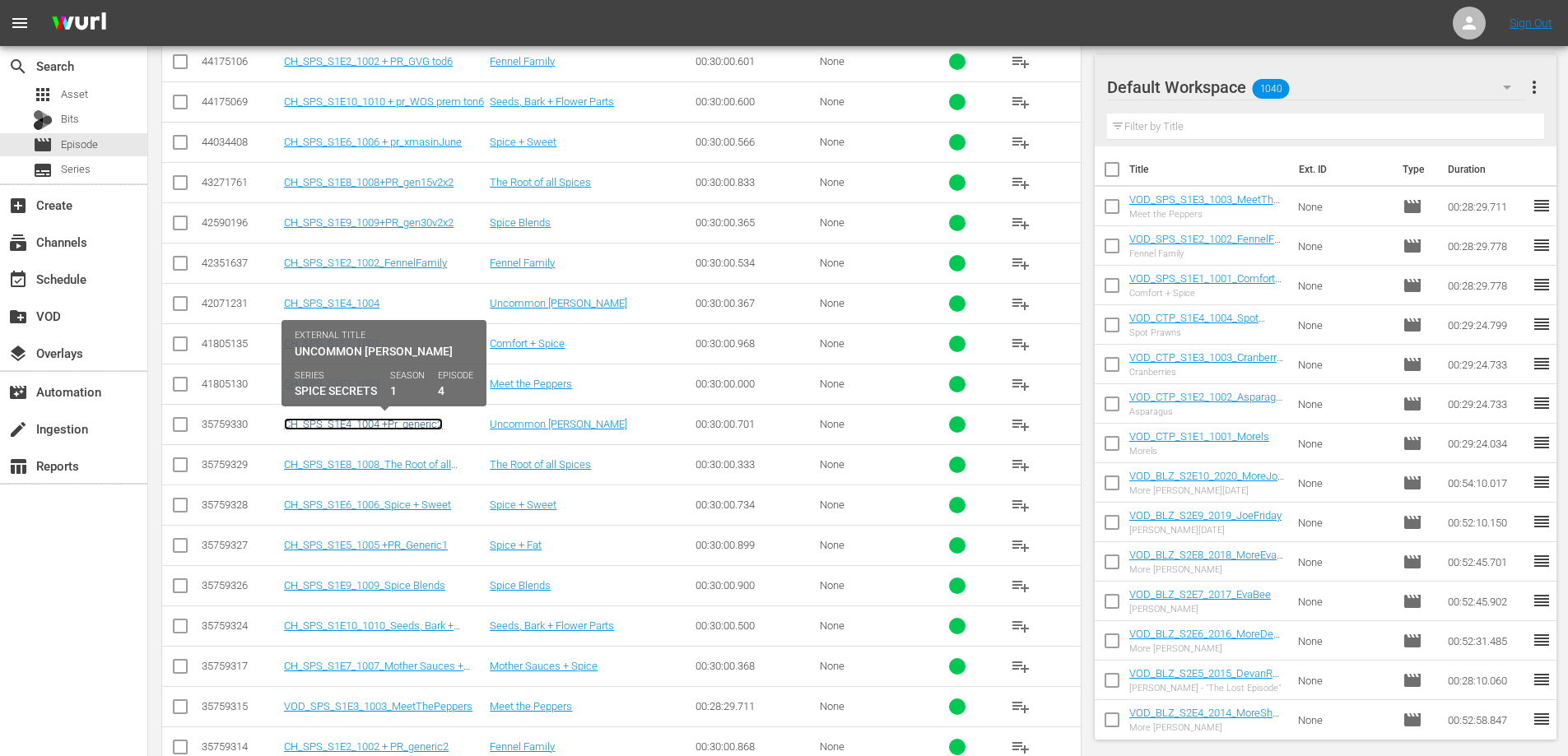
click at [361, 424] on link "CH_SPS_S1E4_1004 +Pr_generic2" at bounding box center [363, 424] width 159 height 12
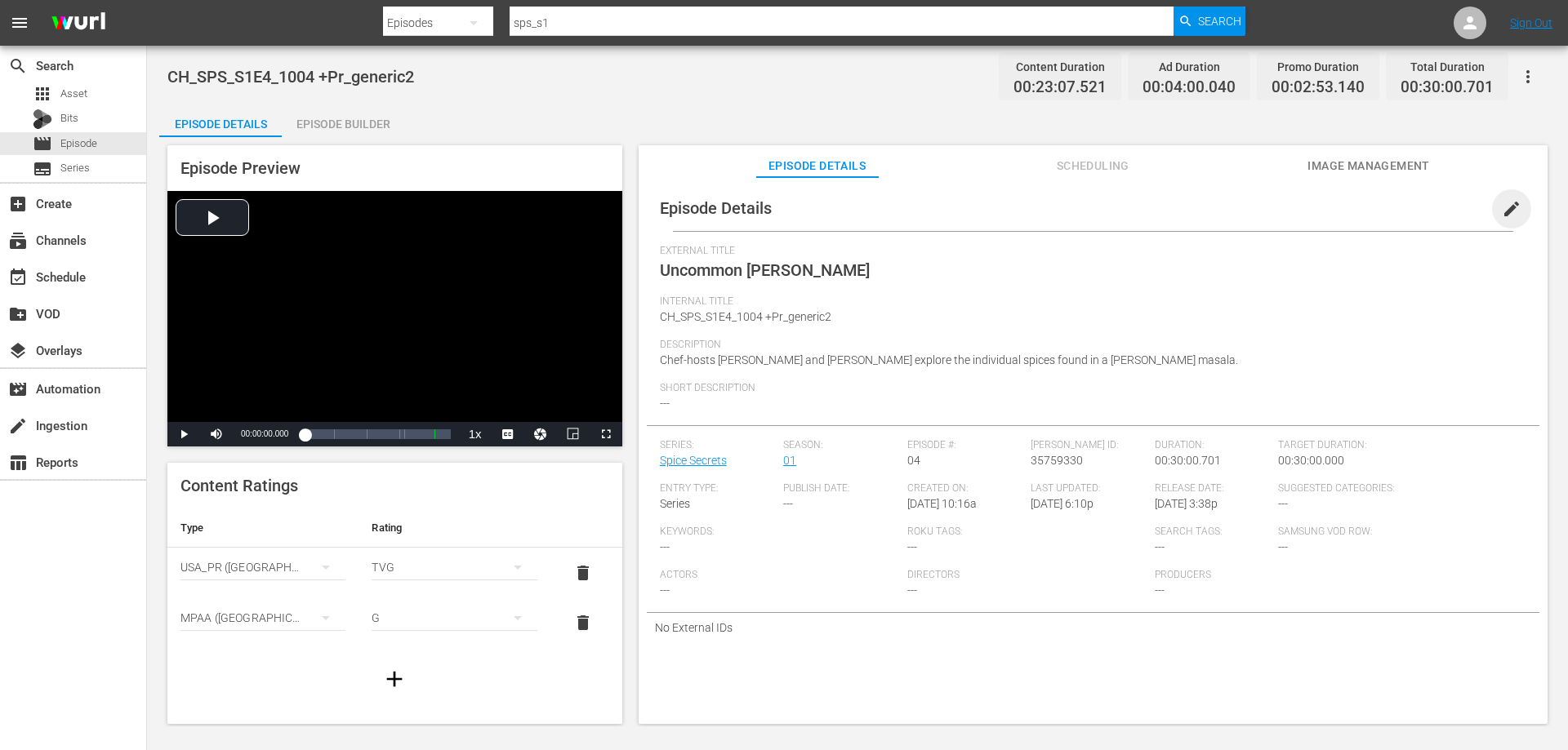
click at [1502, 208] on span "edit" at bounding box center [1511, 209] width 20 height 20
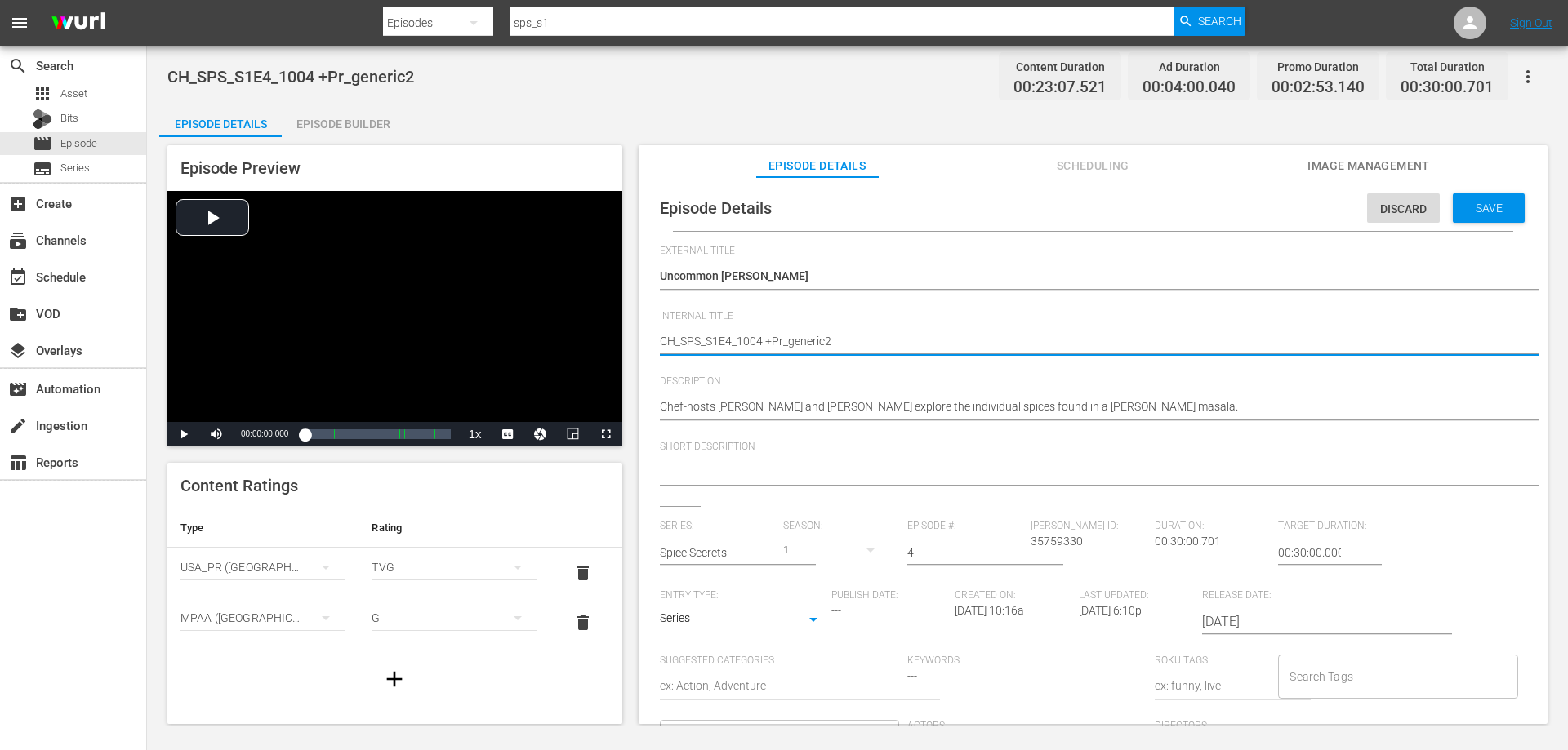
drag, startPoint x: 847, startPoint y: 333, endPoint x: 760, endPoint y: 337, distance: 87.1
type textarea "CH_SPS_S1E4_1004_"
type textarea "CH_SPS_S1E4_1004_U"
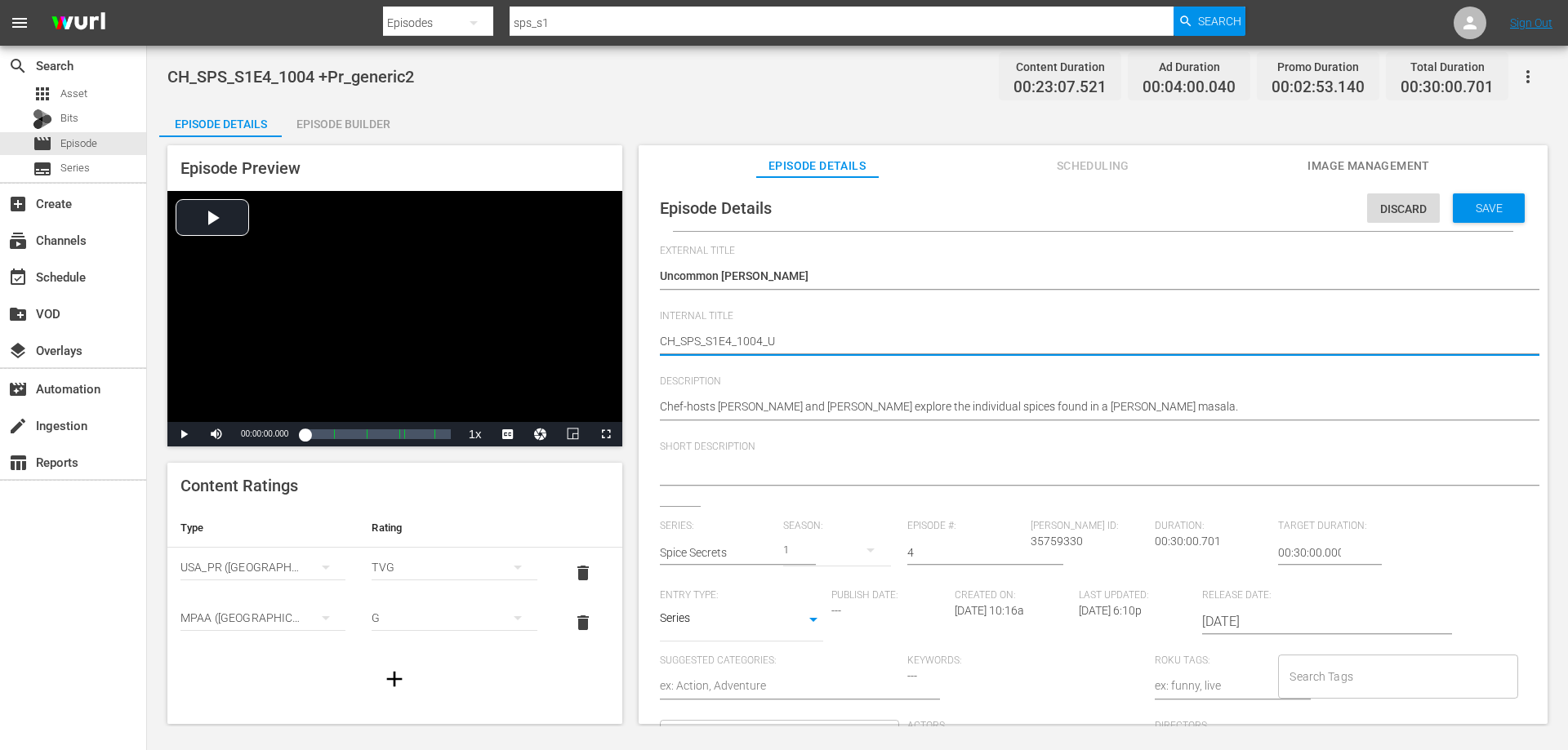
type textarea "CH_SPS_S1E4_1004_Un"
type textarea "CH_SPS_S1E4_1004_Unc"
type textarea "CH_SPS_S1E4_1004_Unco"
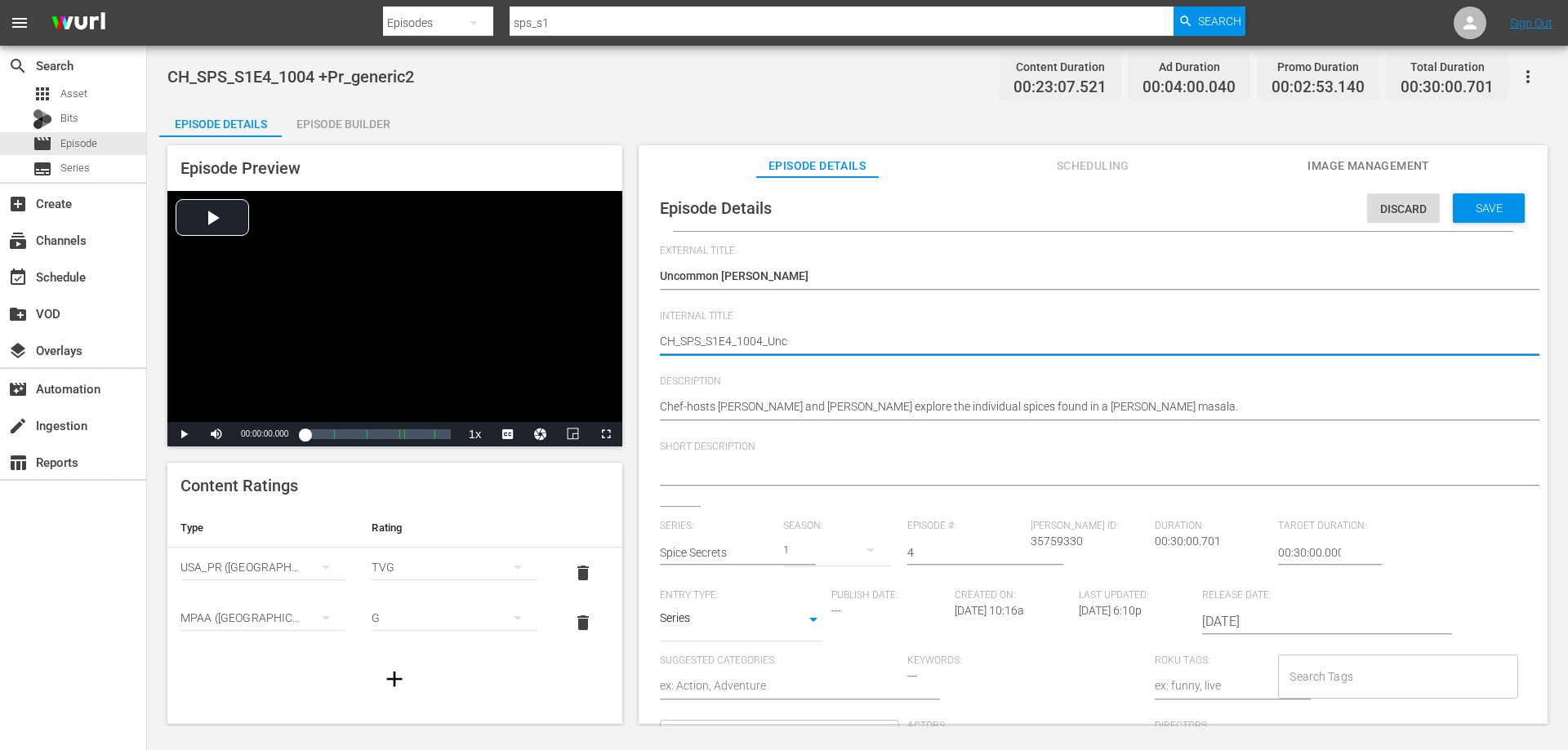
type textarea "CH_SPS_S1E4_1004_Unco"
type textarea "CH_SPS_S1E4_1004_Uncom"
type textarea "CH_SPS_S1E4_1004_Uncomm"
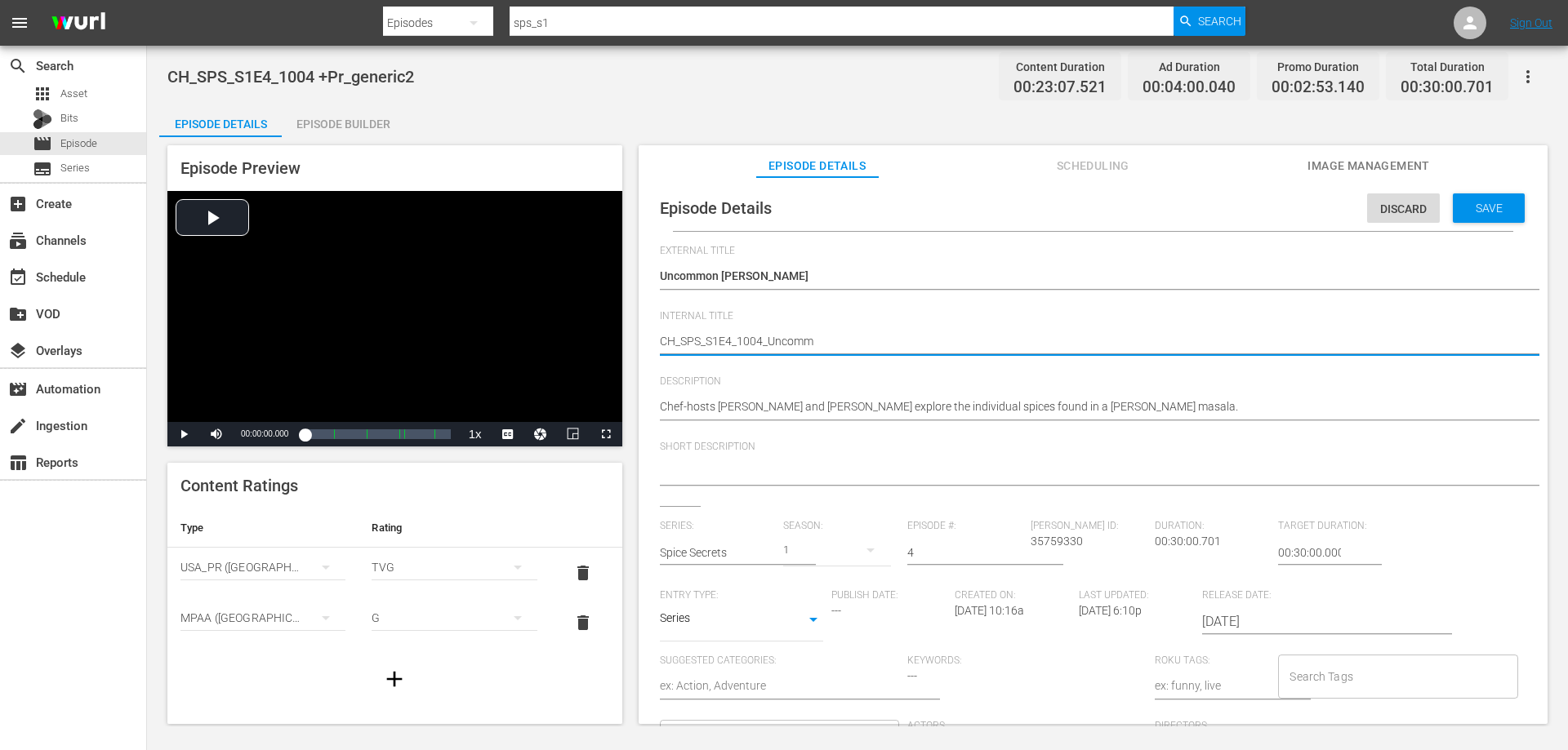
type textarea "CH_SPS_S1E4_1004_Uncommo"
type textarea "CH_SPS_S1E4_1004_Uncommon"
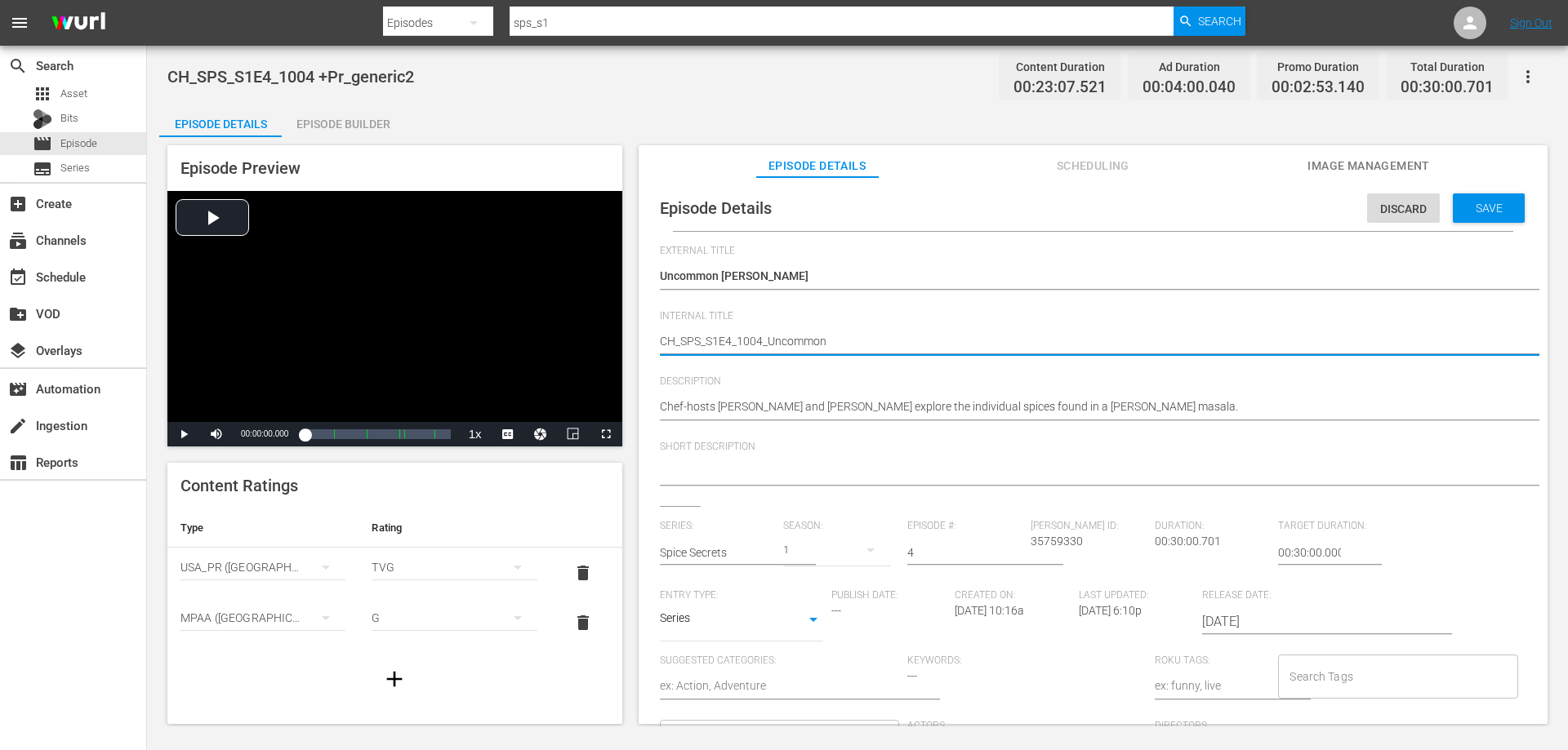
type textarea "CH_SPS_S1E4_1004_Uncommon"
type textarea "CH_SPS_S1E4_1004_UncommonC"
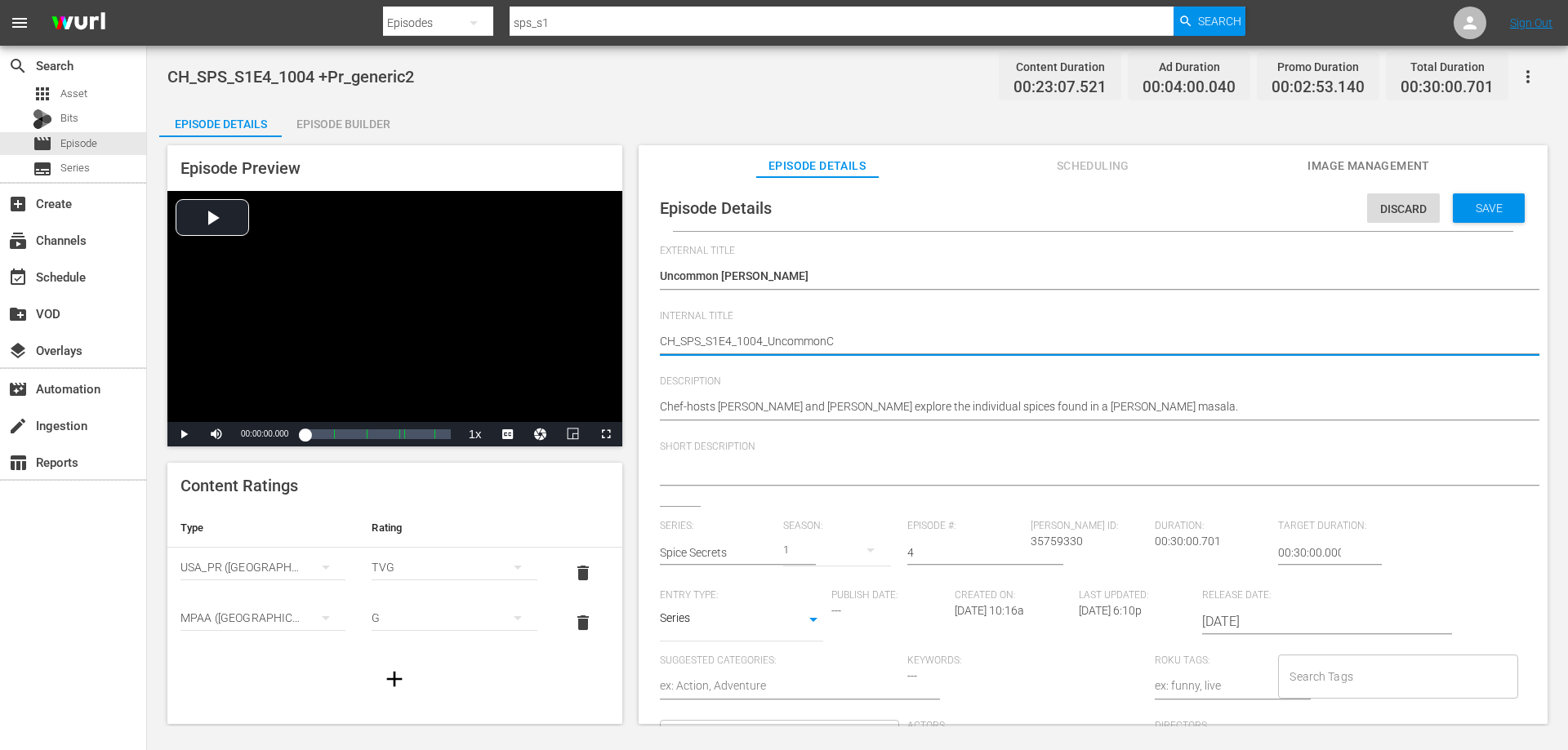
type textarea "CH_SPS_S1E4_1004_UncommonCu"
type textarea "CH_SPS_S1E4_1004_UncommonCur"
type textarea "CH_SPS_S1E4_1004_UncommonCurr"
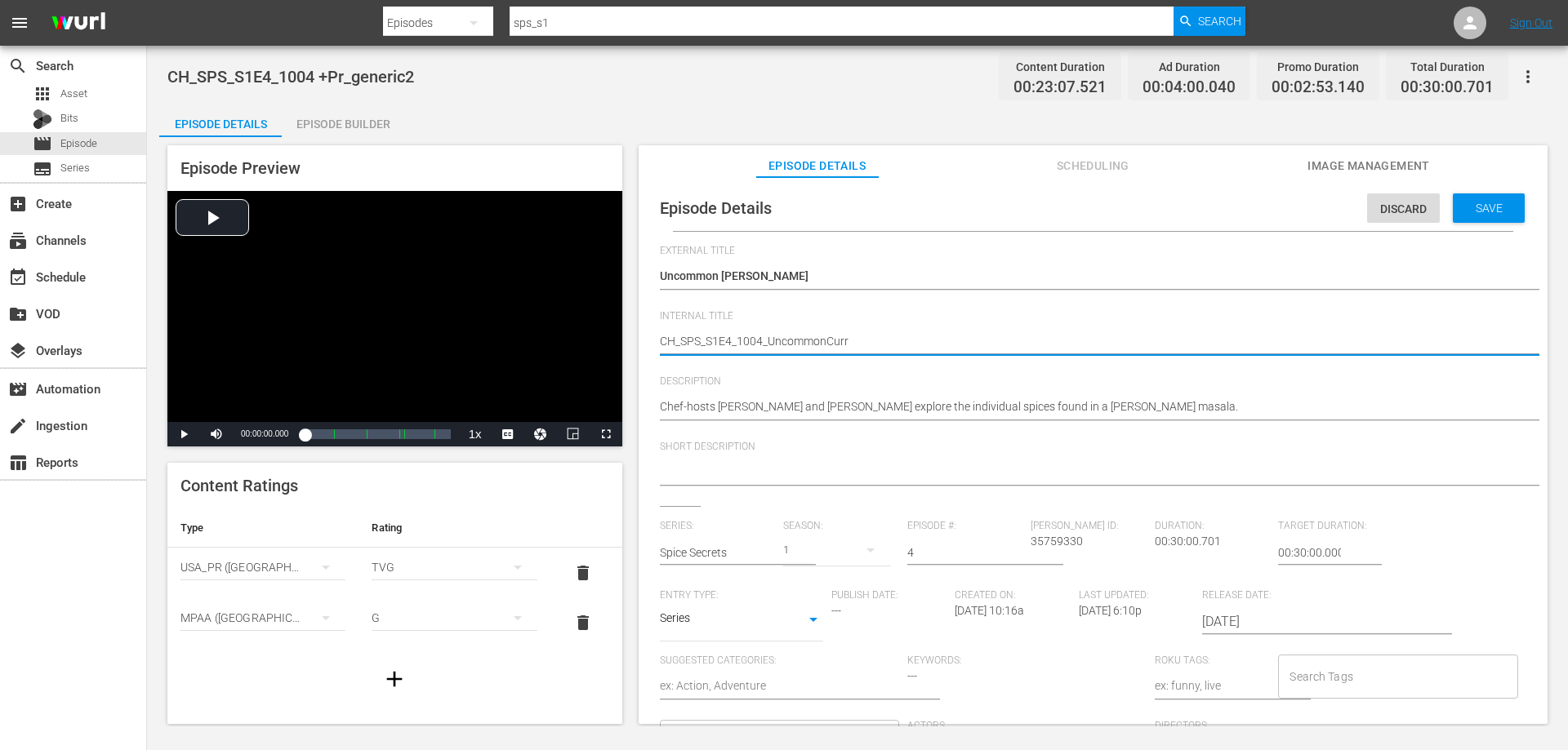
type textarea "CH_SPS_S1E4_1004_UncommonCurry"
click at [675, 333] on textarea "CH_SPS_S1E4_1004 +Pr_generic2" at bounding box center [1089, 342] width 859 height 20
type textarea "C_SPS_S1E4_1004_UncommonCurry"
type textarea "_SPS_S1E4_1004_UncommonCurry"
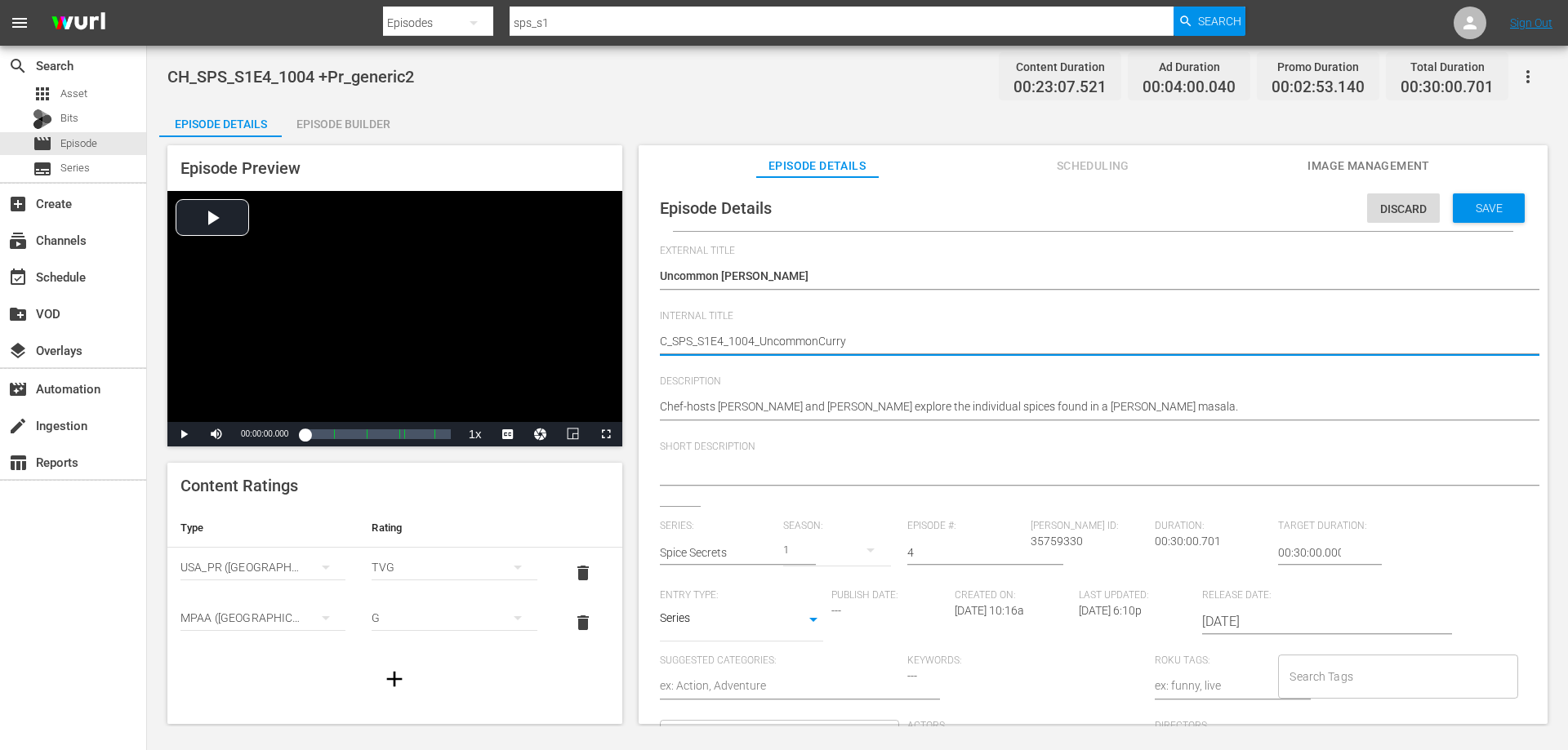
type textarea "_SPS_S1E4_1004_UncommonCurry"
type textarea "V_SPS_S1E4_1004_UncommonCurry"
type textarea "VO_SPS_S1E4_1004_UncommonCurry"
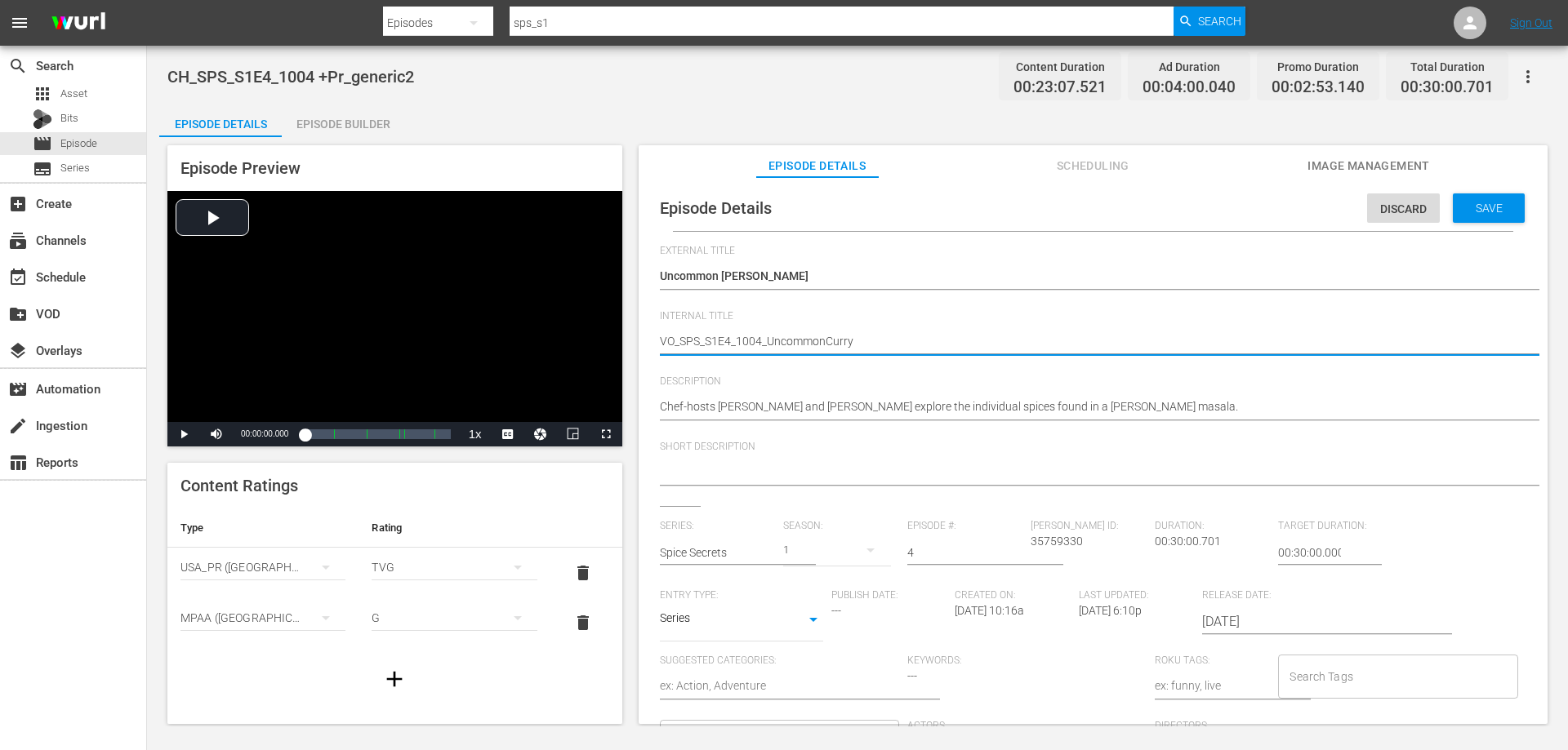
type textarea "VOD_SPS_S1E4_1004_UncommonCurry"
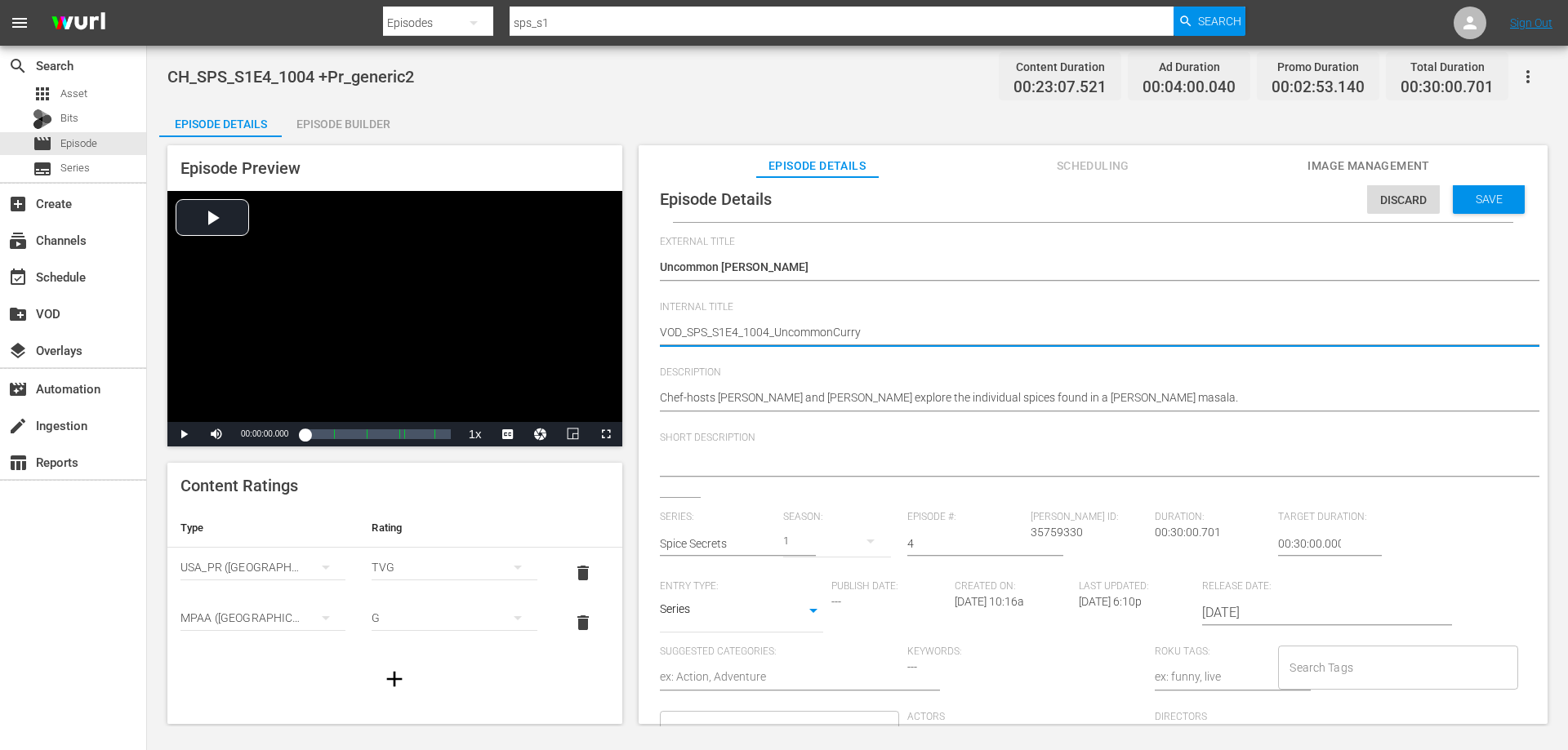
scroll to position [16, 0]
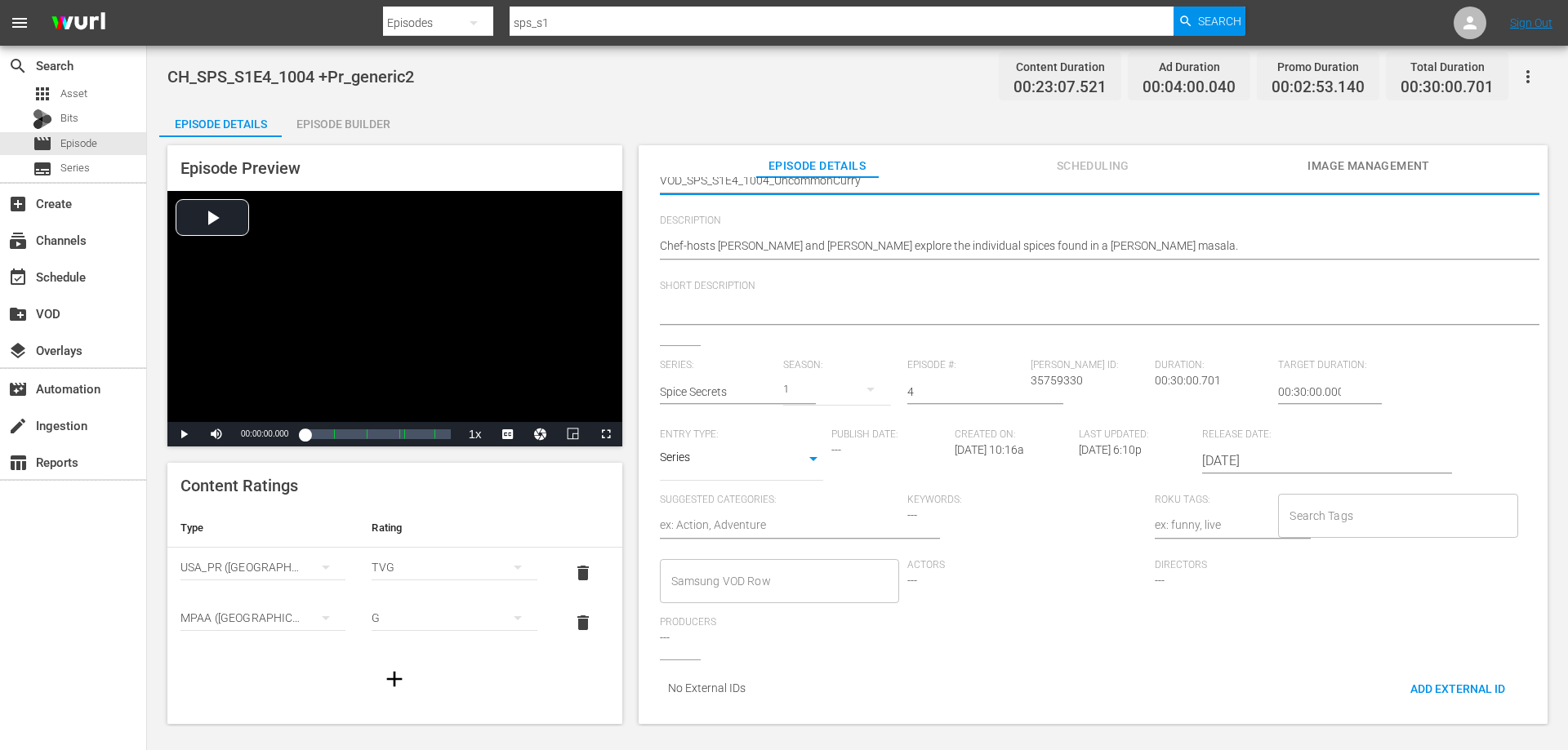
type textarea "VOD_SPS_S1E4_1004_UncommonCurry"
click at [761, 570] on input "Samsung VOD Row" at bounding box center [767, 581] width 200 height 30
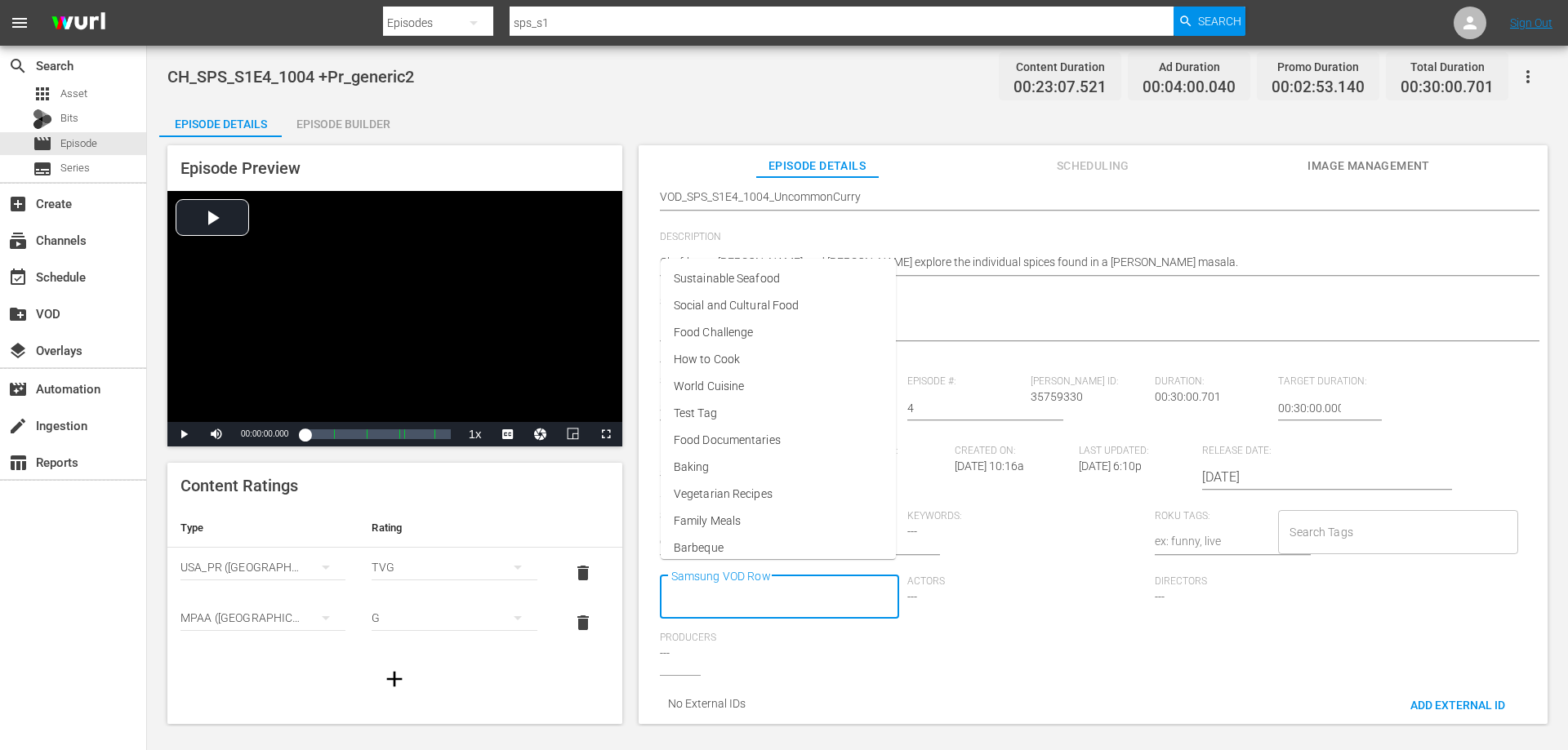
scroll to position [0, 0]
click at [747, 382] on li "World Cuisine" at bounding box center [778, 386] width 235 height 27
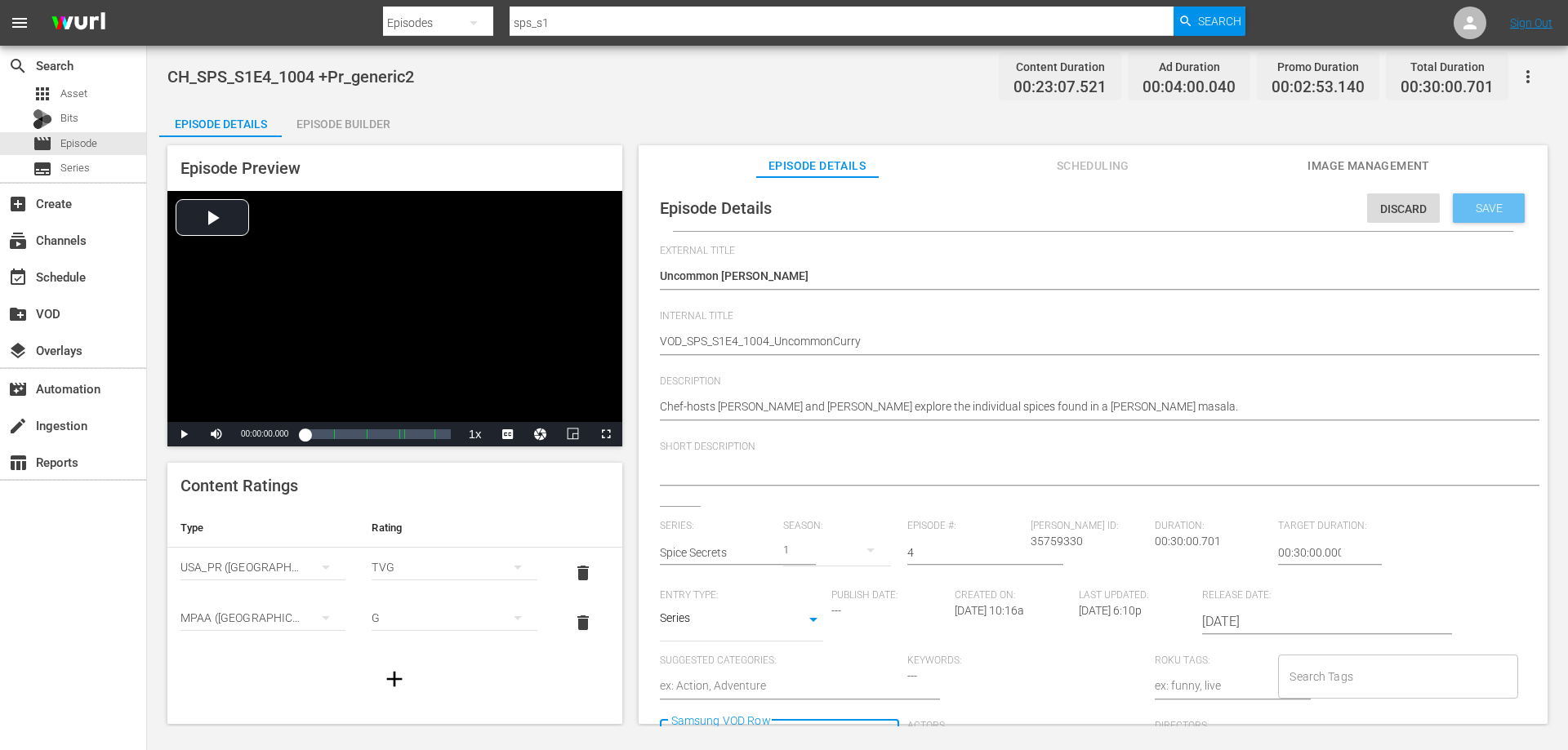
click at [1463, 210] on span "Save" at bounding box center [1489, 208] width 53 height 13
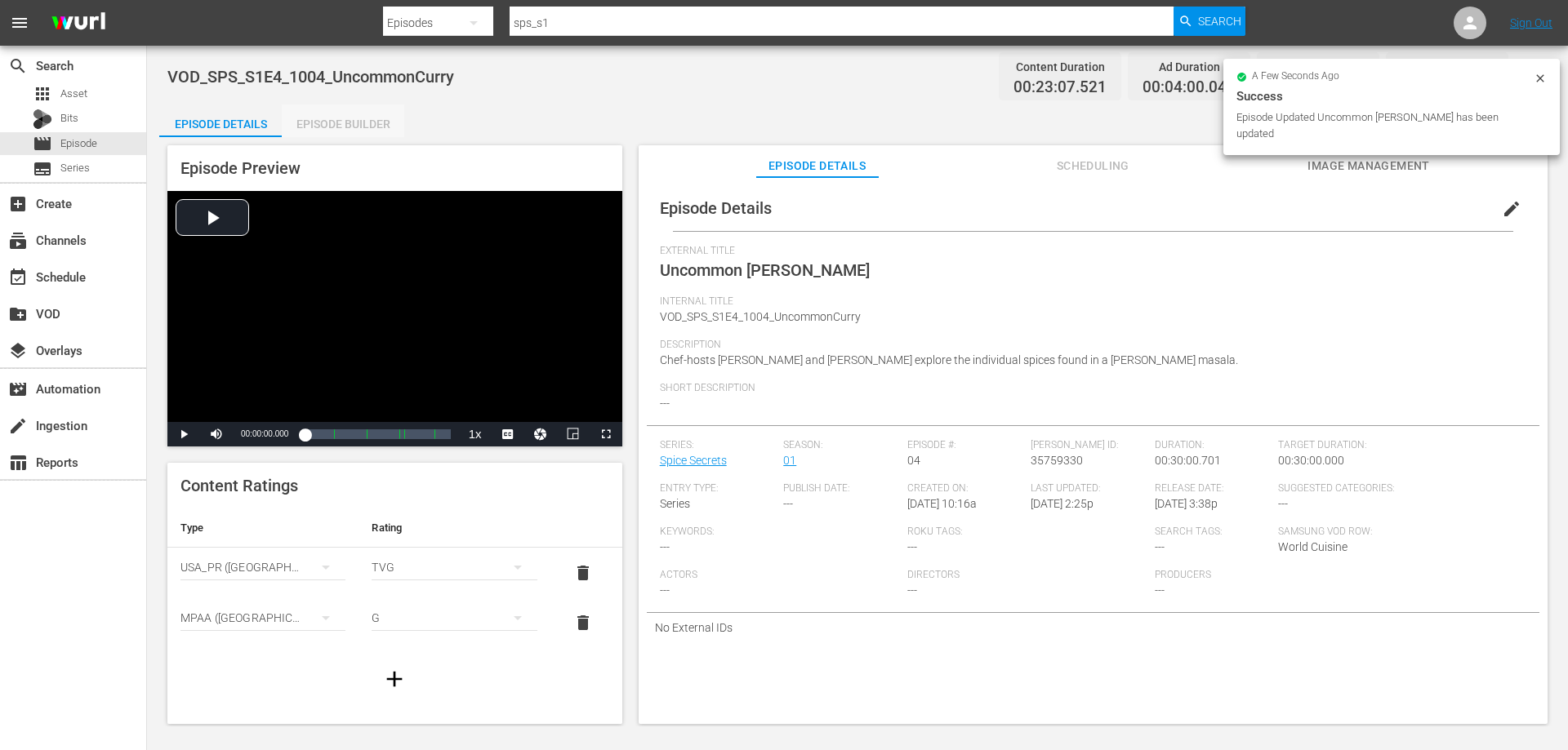
click at [336, 118] on div "Episode Builder" at bounding box center [343, 124] width 122 height 39
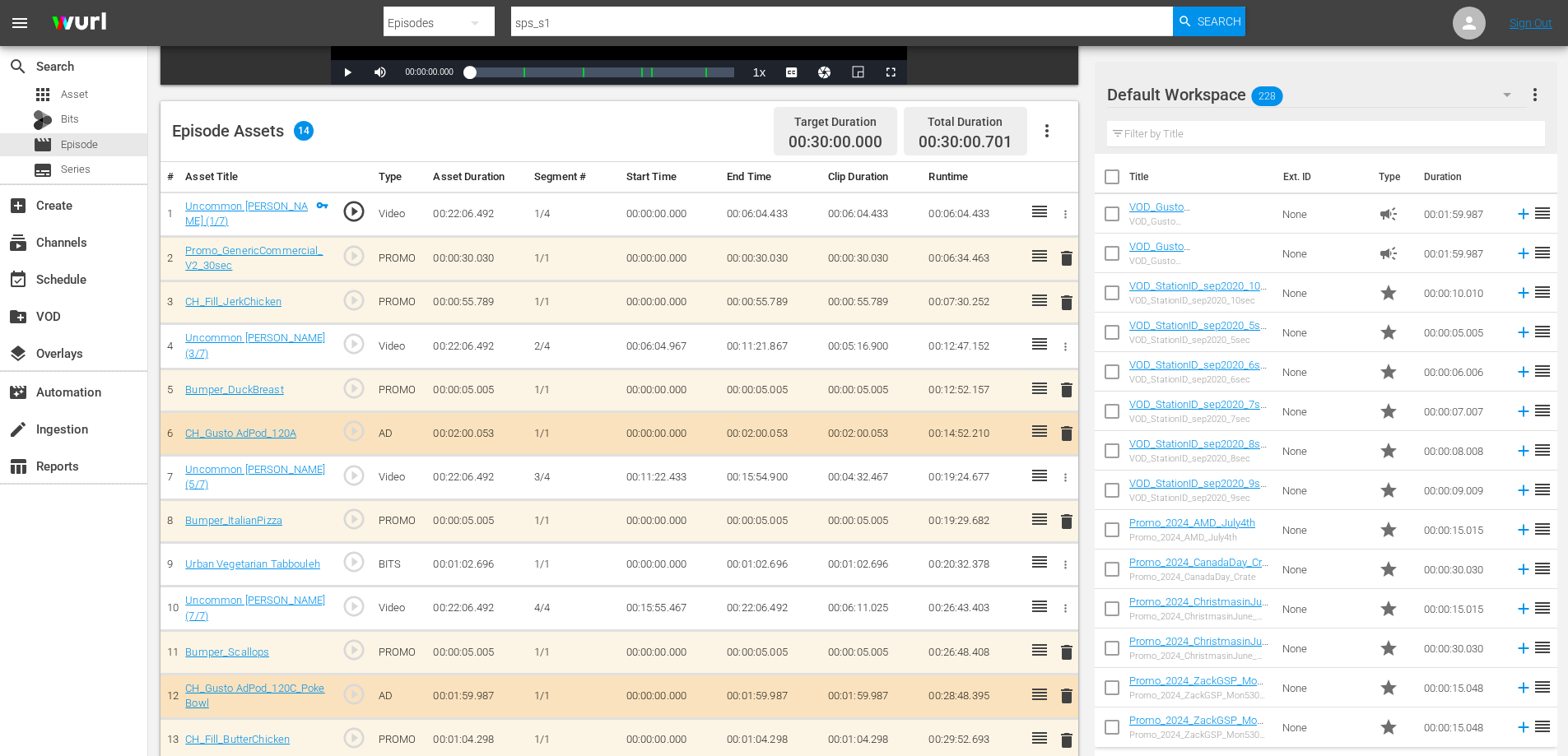
scroll to position [270, 0]
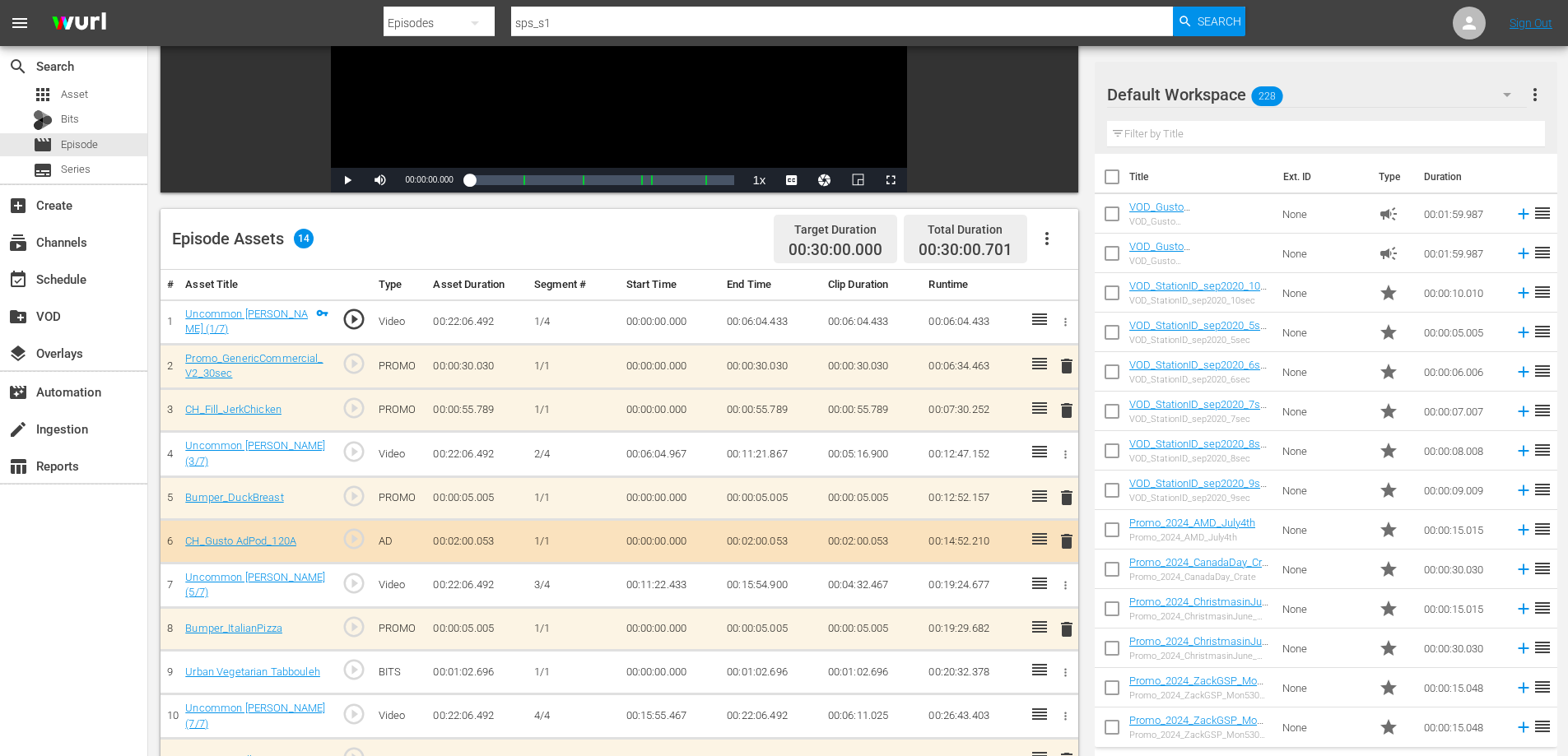
click at [1069, 366] on span "delete" at bounding box center [1067, 366] width 20 height 20
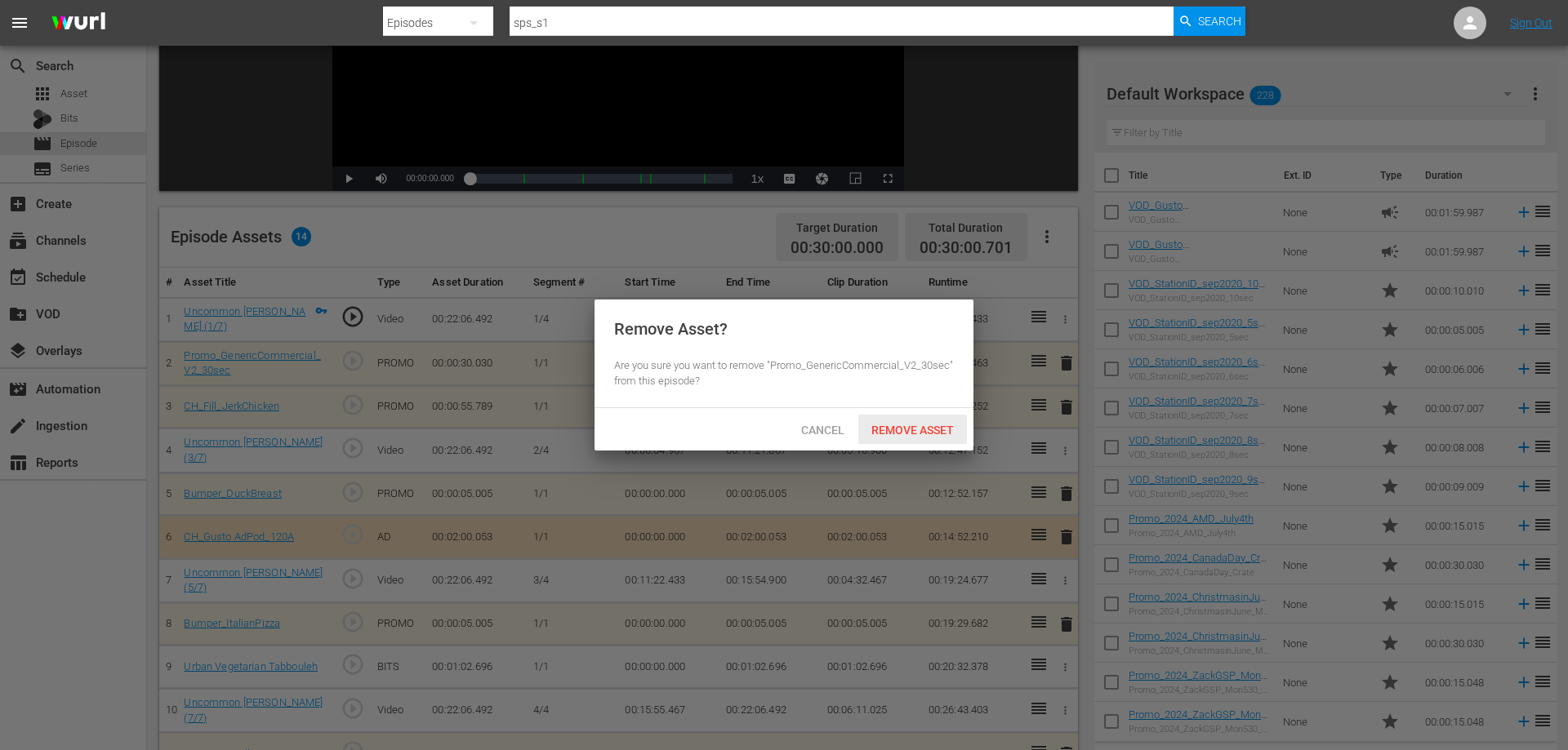
click at [920, 419] on div "Remove Asset" at bounding box center [913, 430] width 108 height 30
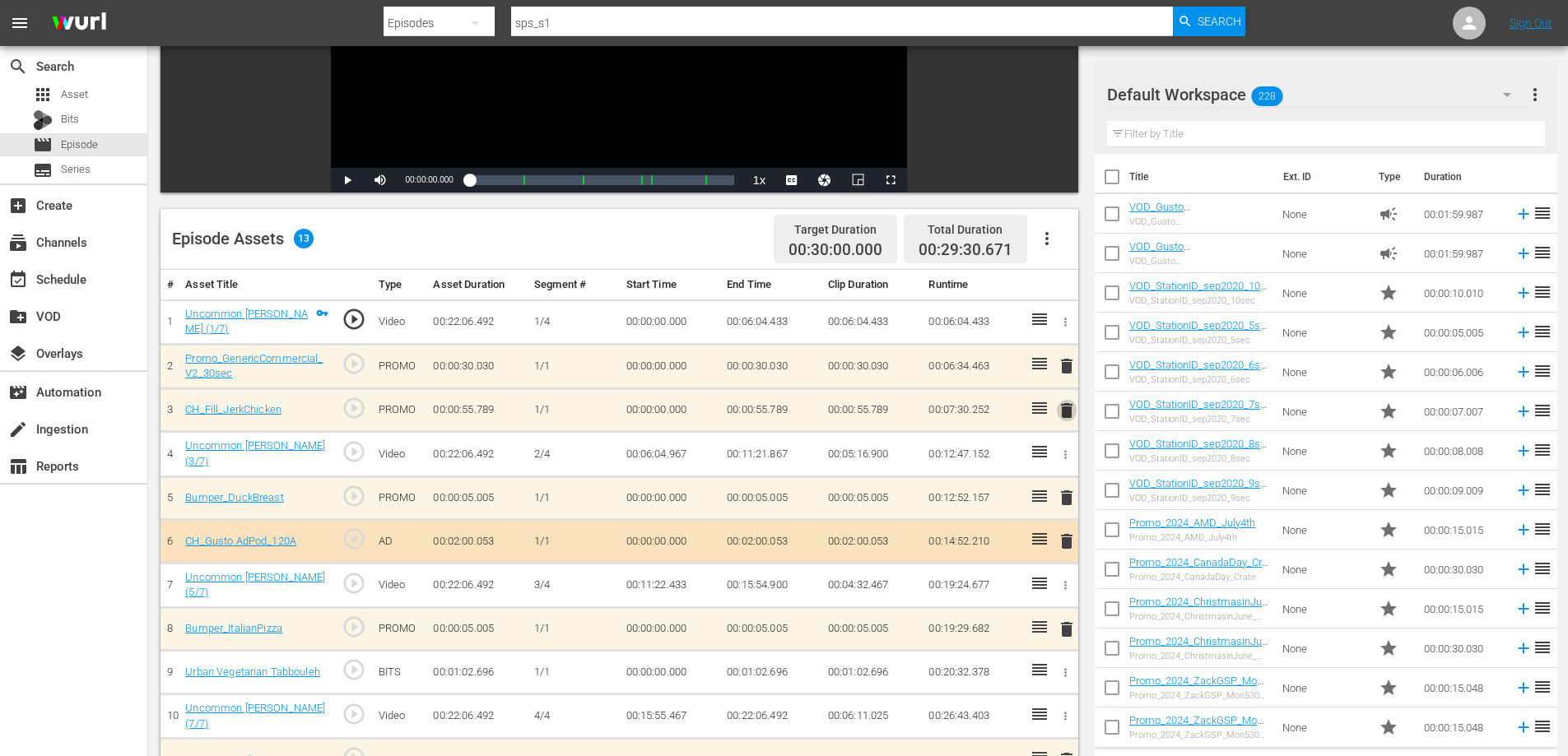
click at [1065, 411] on span "delete" at bounding box center [1067, 410] width 20 height 20
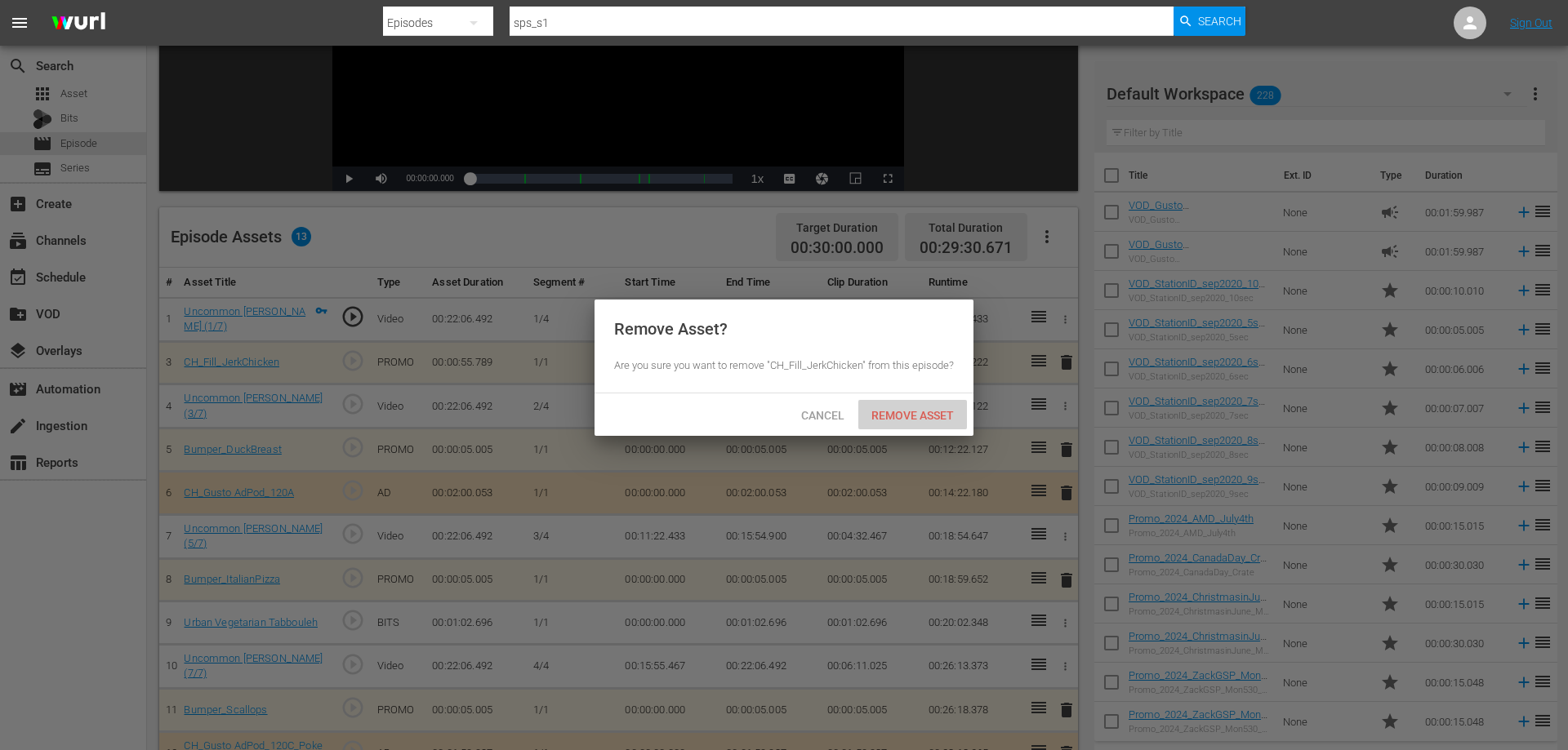
click at [897, 422] on span "Remove Asset" at bounding box center [913, 415] width 108 height 13
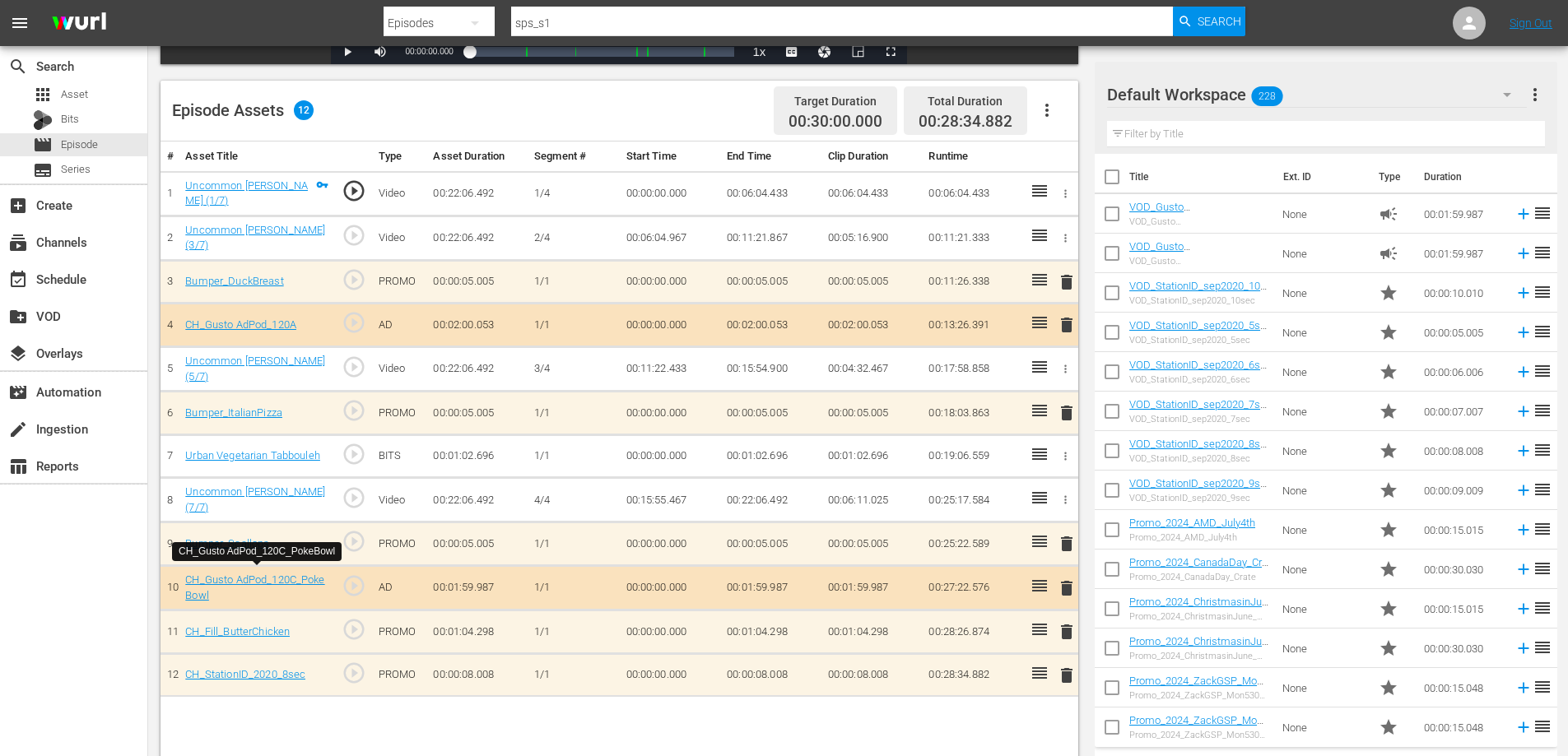
scroll to position [346, 0]
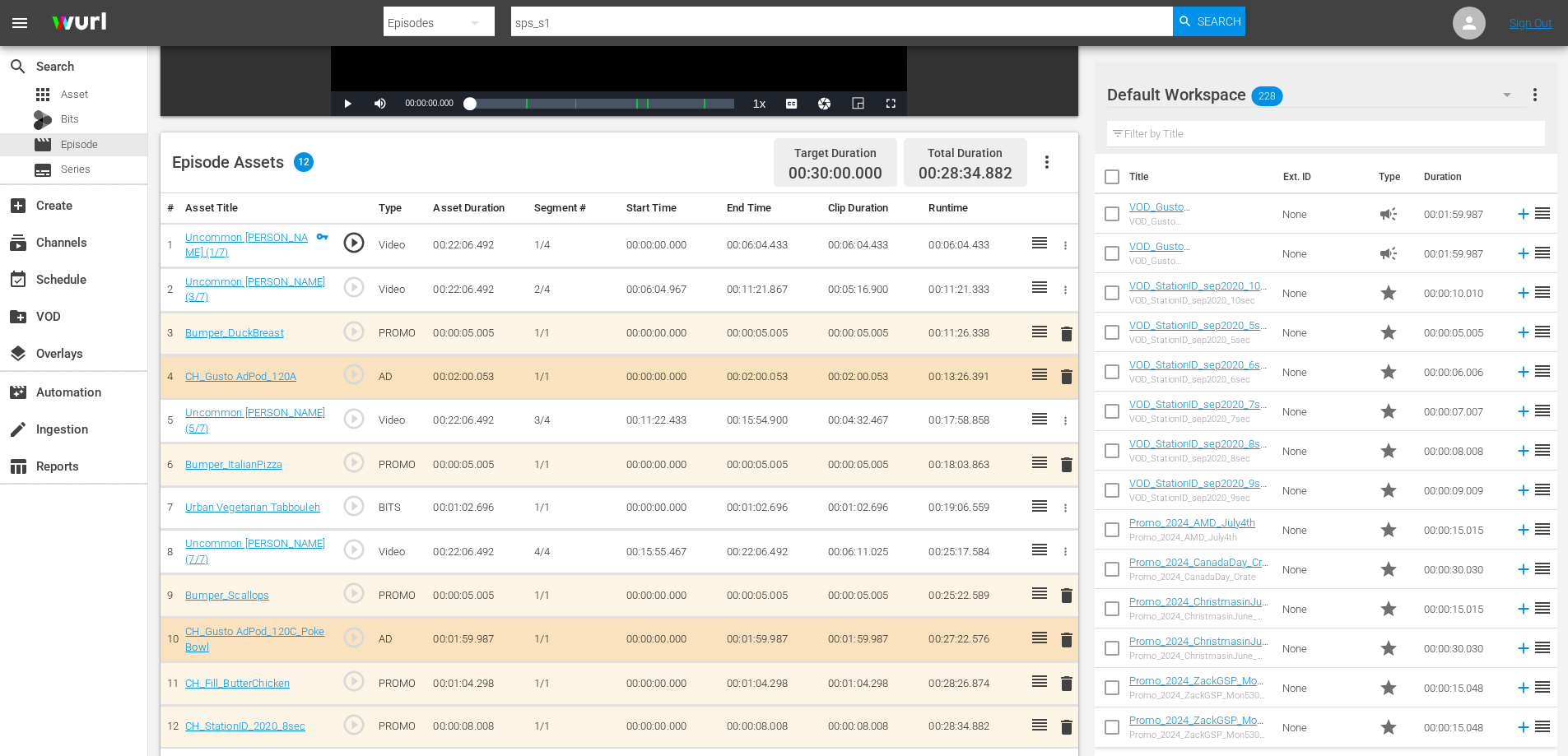
click at [604, 589] on td "1/1" at bounding box center [573, 596] width 91 height 43
drag, startPoint x: 596, startPoint y: 591, endPoint x: 587, endPoint y: 580, distance: 14.2
click at [587, 580] on td "1/1" at bounding box center [573, 596] width 91 height 43
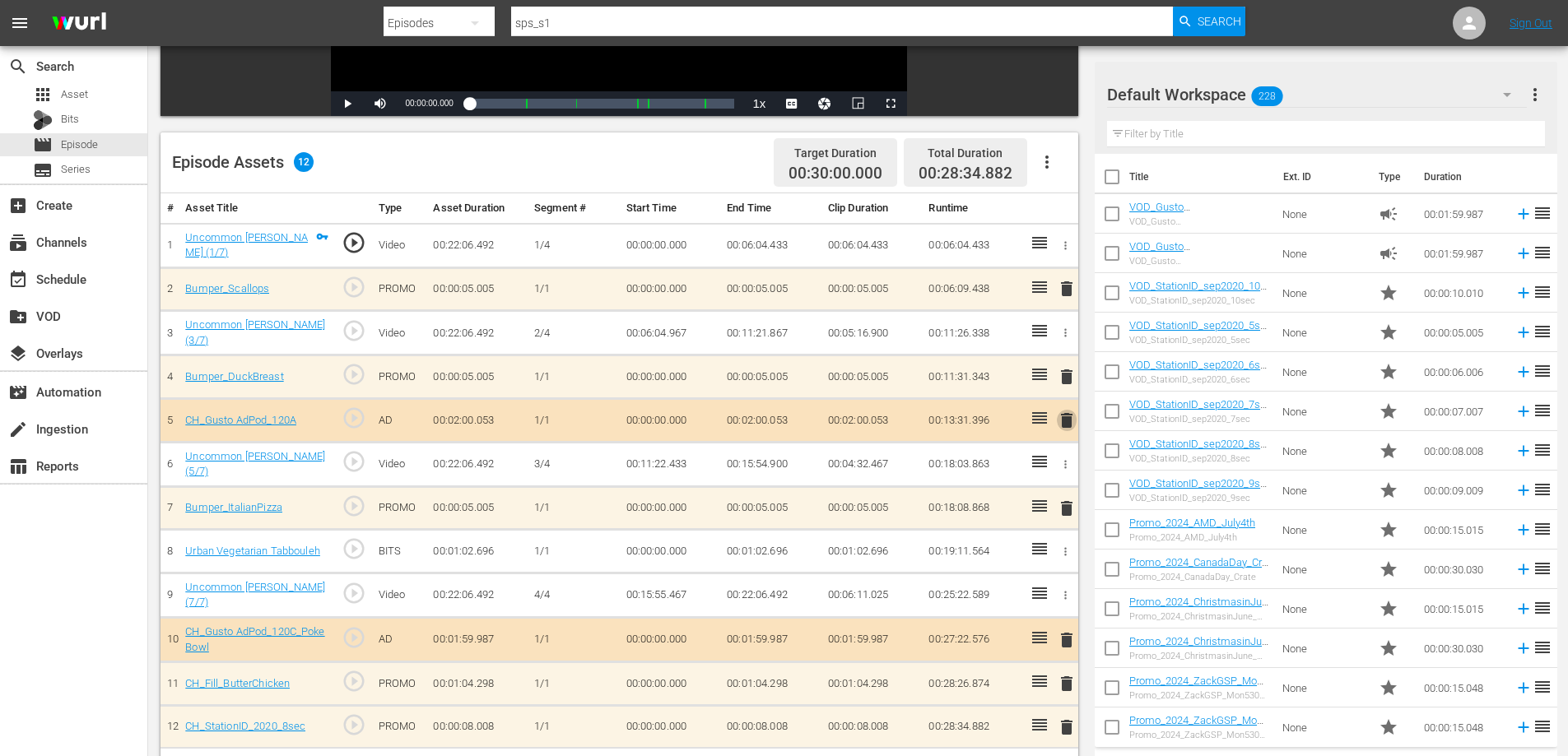
click at [1062, 414] on span "delete" at bounding box center [1067, 420] width 20 height 20
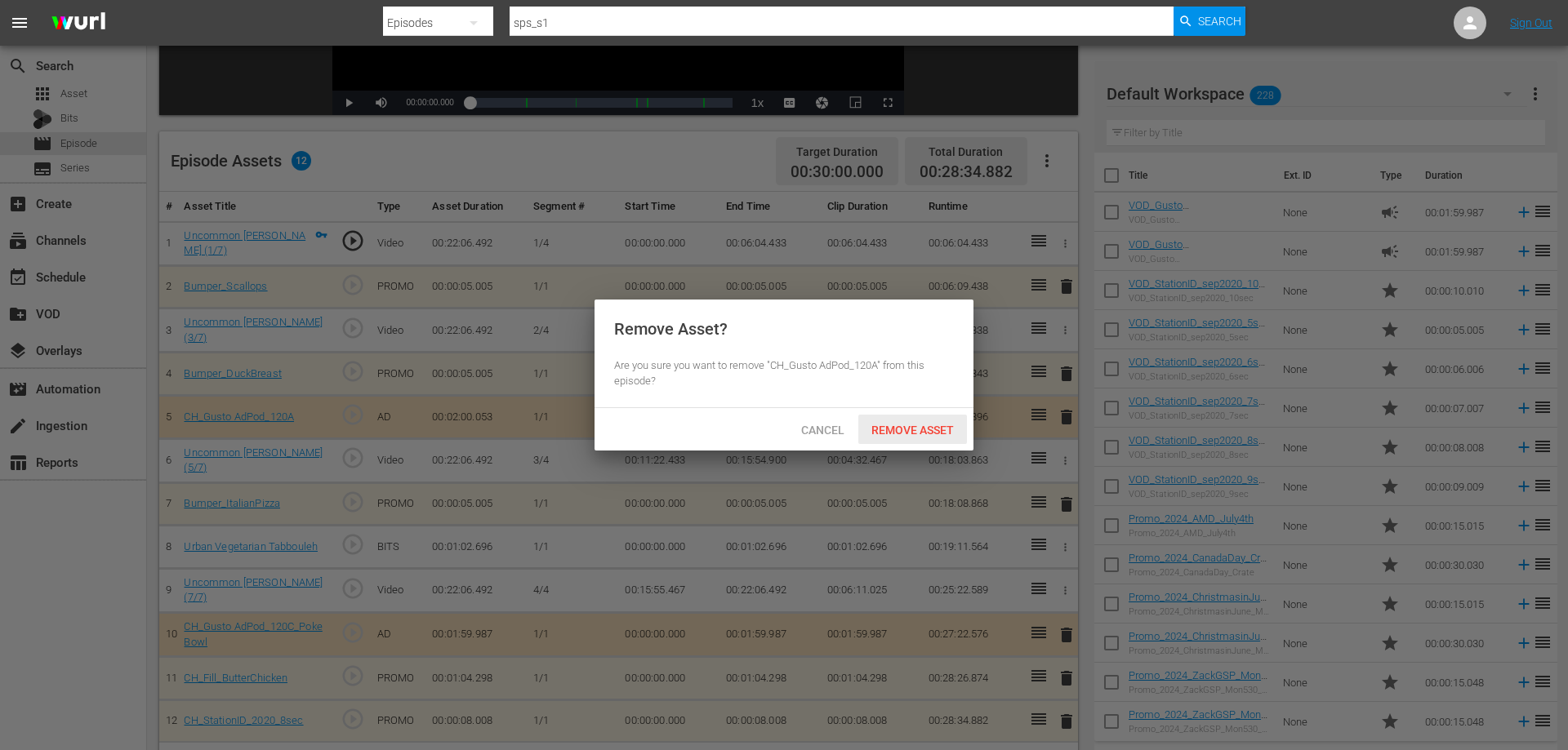
click at [917, 428] on span "Remove Asset" at bounding box center [913, 430] width 108 height 13
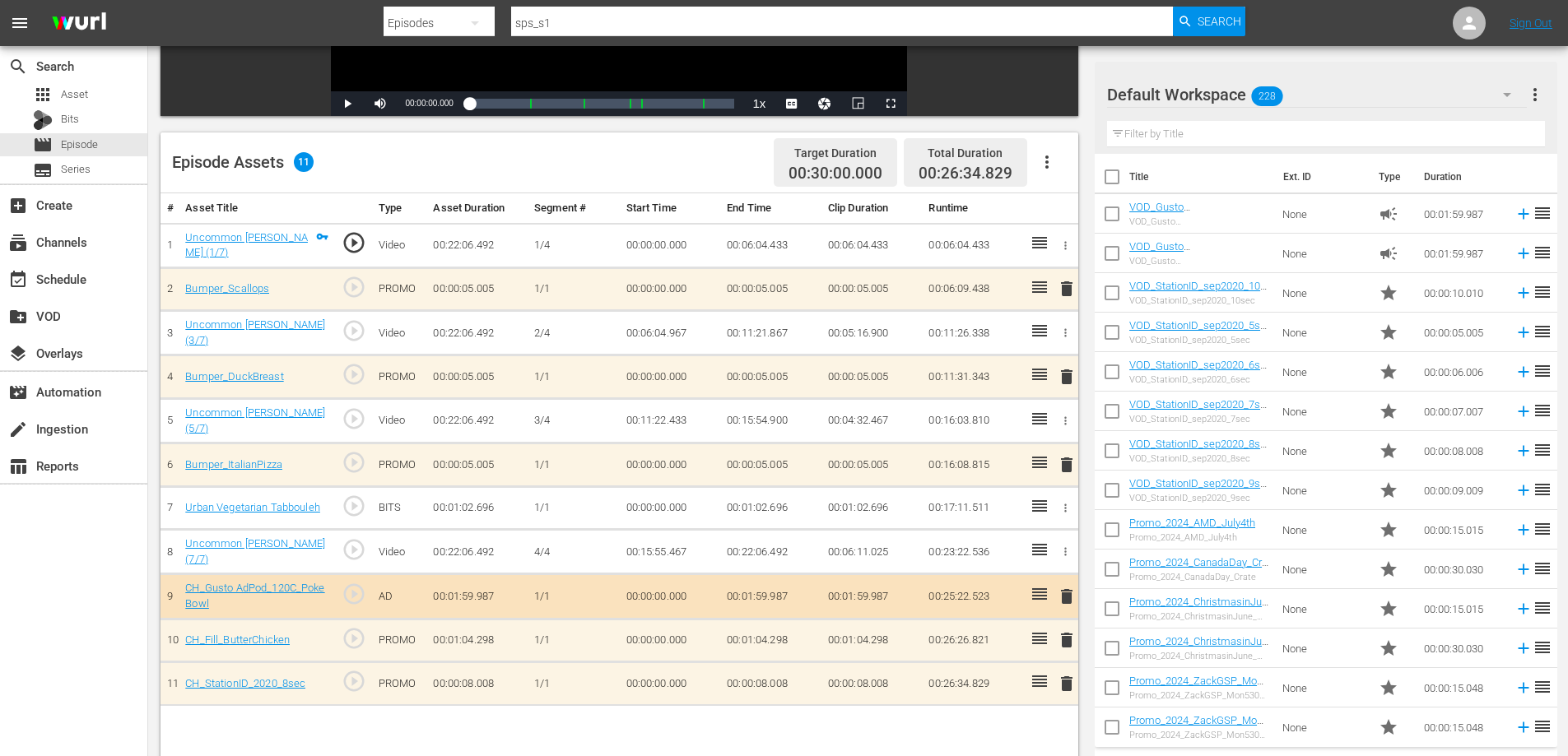
click at [1061, 502] on icon "button" at bounding box center [1065, 508] width 12 height 12
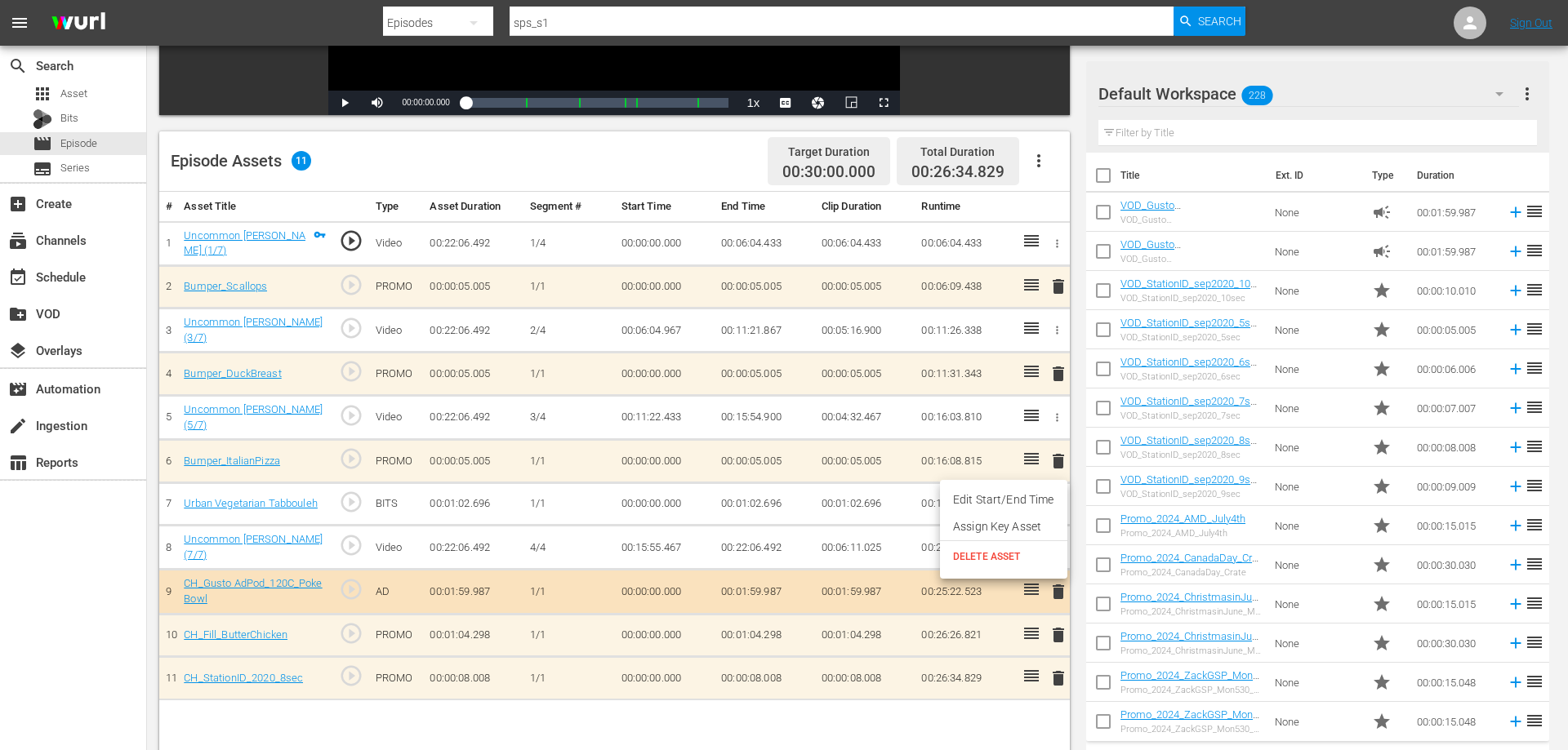
click at [992, 559] on span "DELETE ASSET" at bounding box center [1003, 557] width 102 height 15
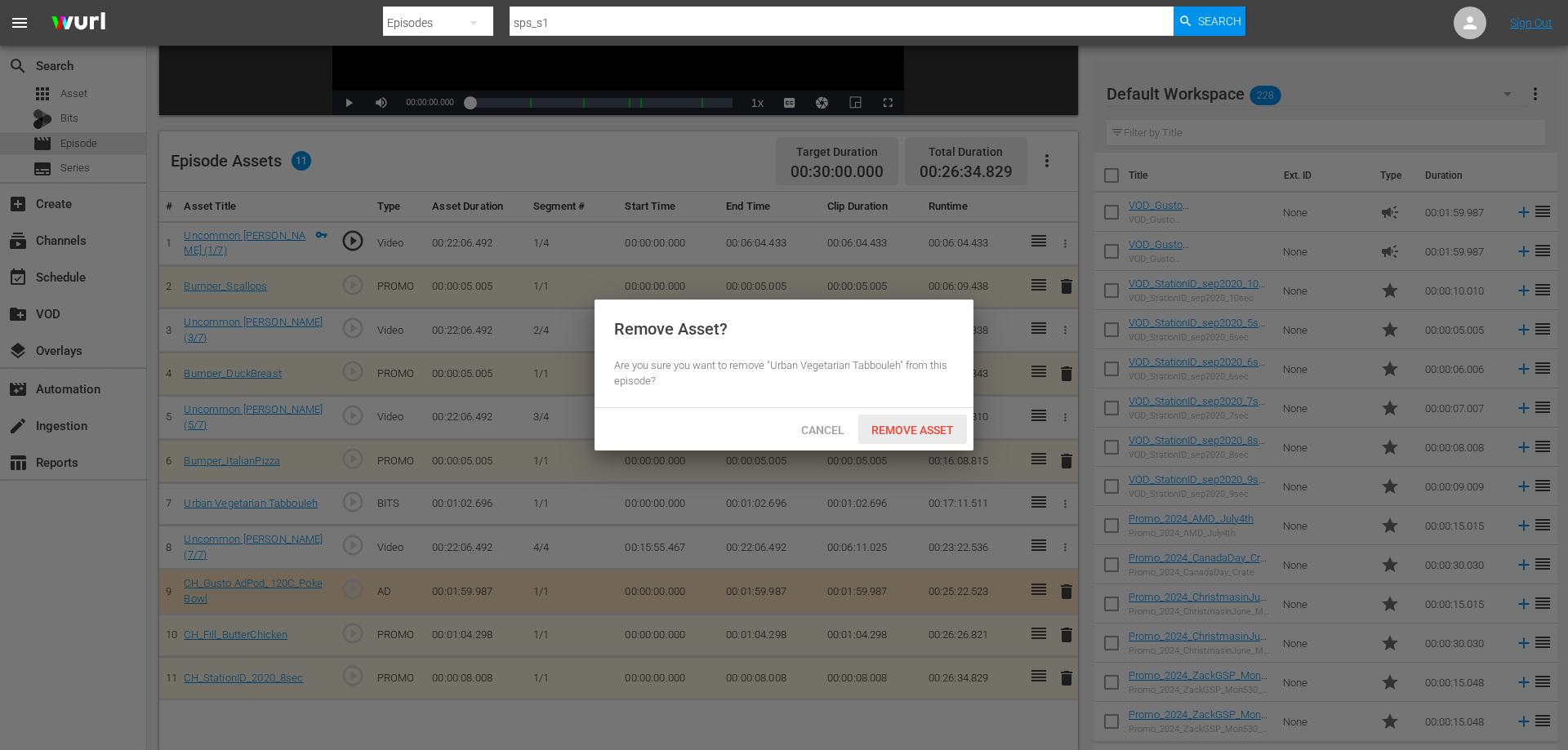
click at [918, 421] on div "Remove Asset" at bounding box center [913, 430] width 108 height 30
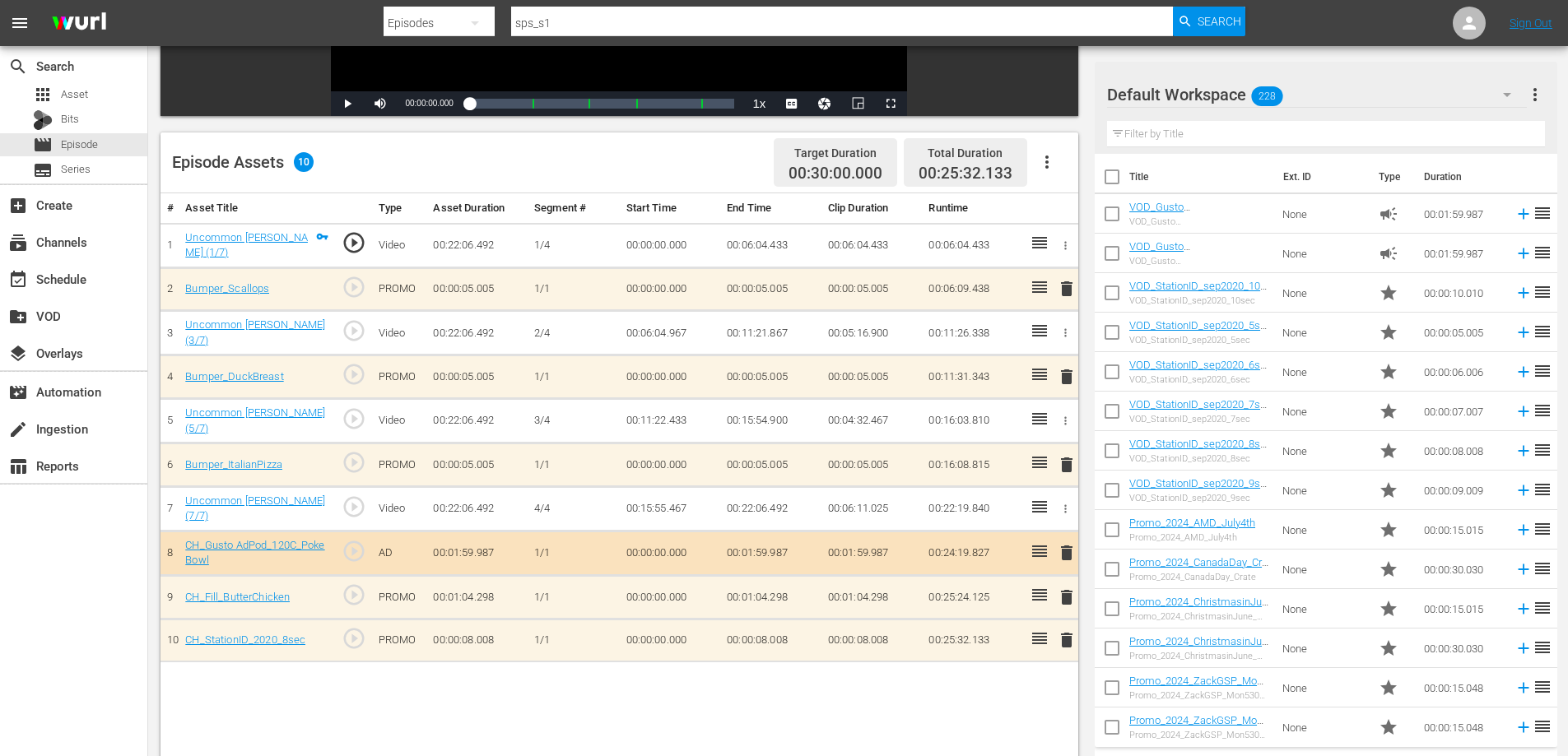
click at [1063, 547] on span "delete" at bounding box center [1067, 553] width 20 height 20
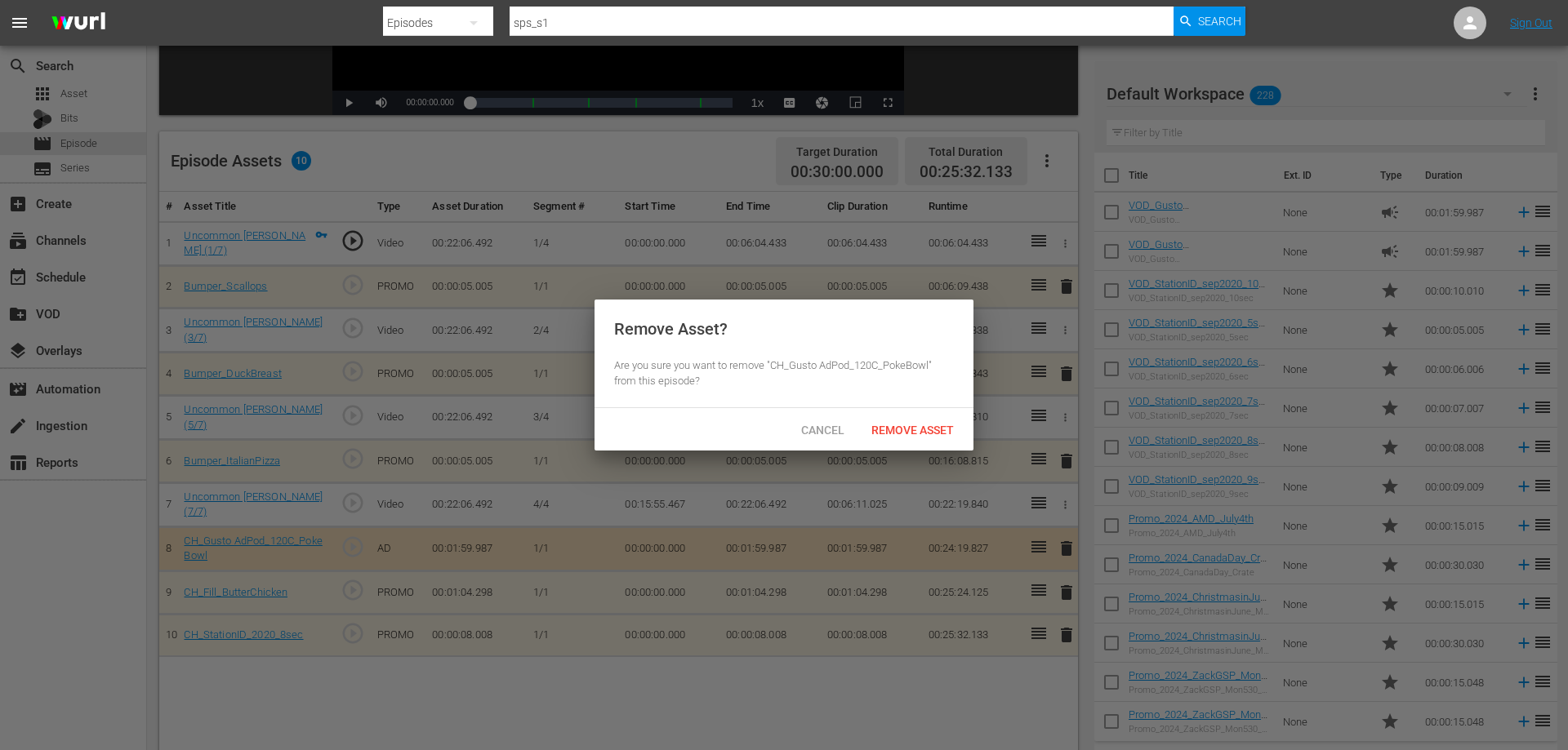
click at [883, 408] on hr at bounding box center [784, 408] width 379 height 1
click at [887, 425] on span "Remove Asset" at bounding box center [913, 430] width 108 height 13
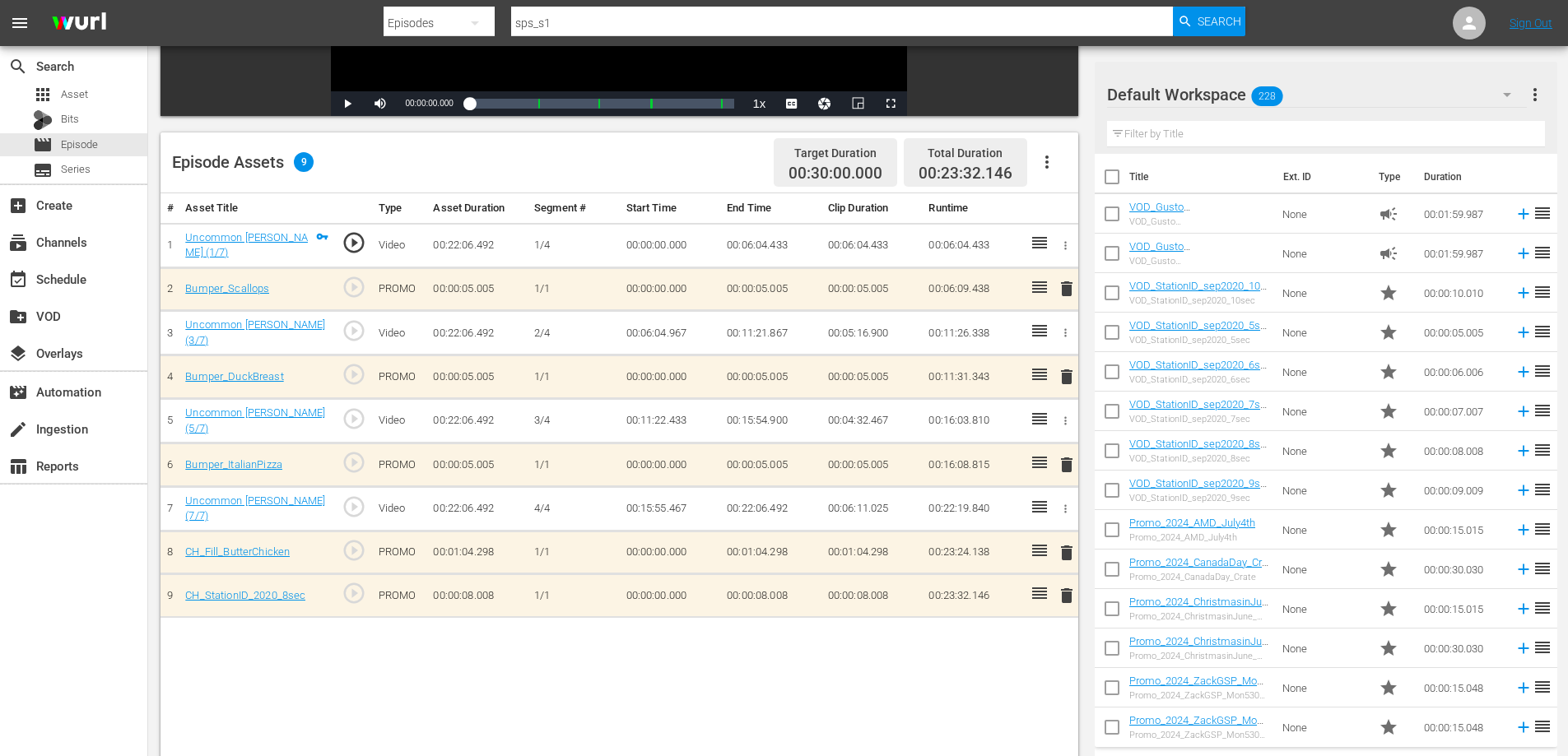
click at [1070, 545] on span "delete" at bounding box center [1067, 553] width 20 height 20
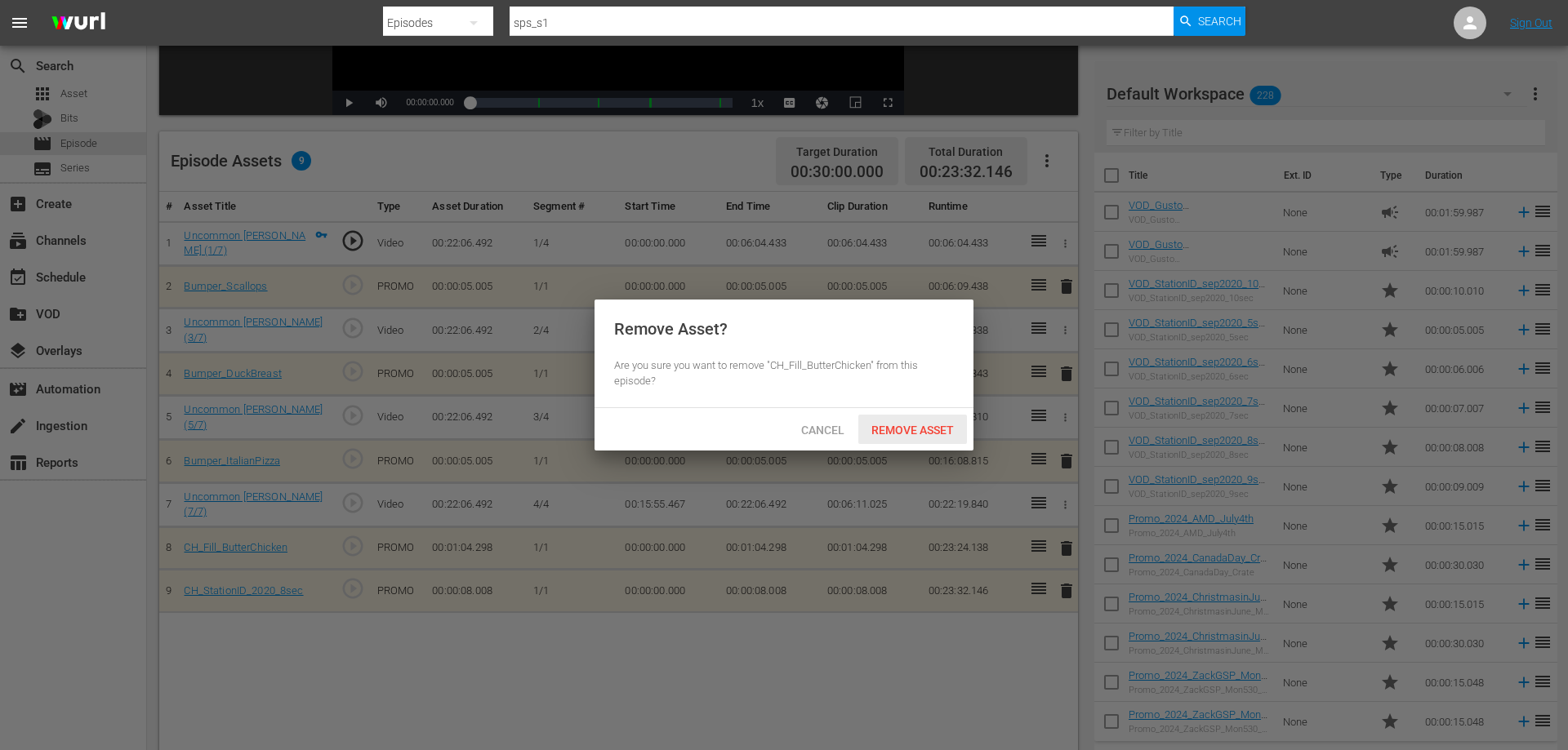
click at [872, 428] on span "Remove Asset" at bounding box center [913, 430] width 108 height 13
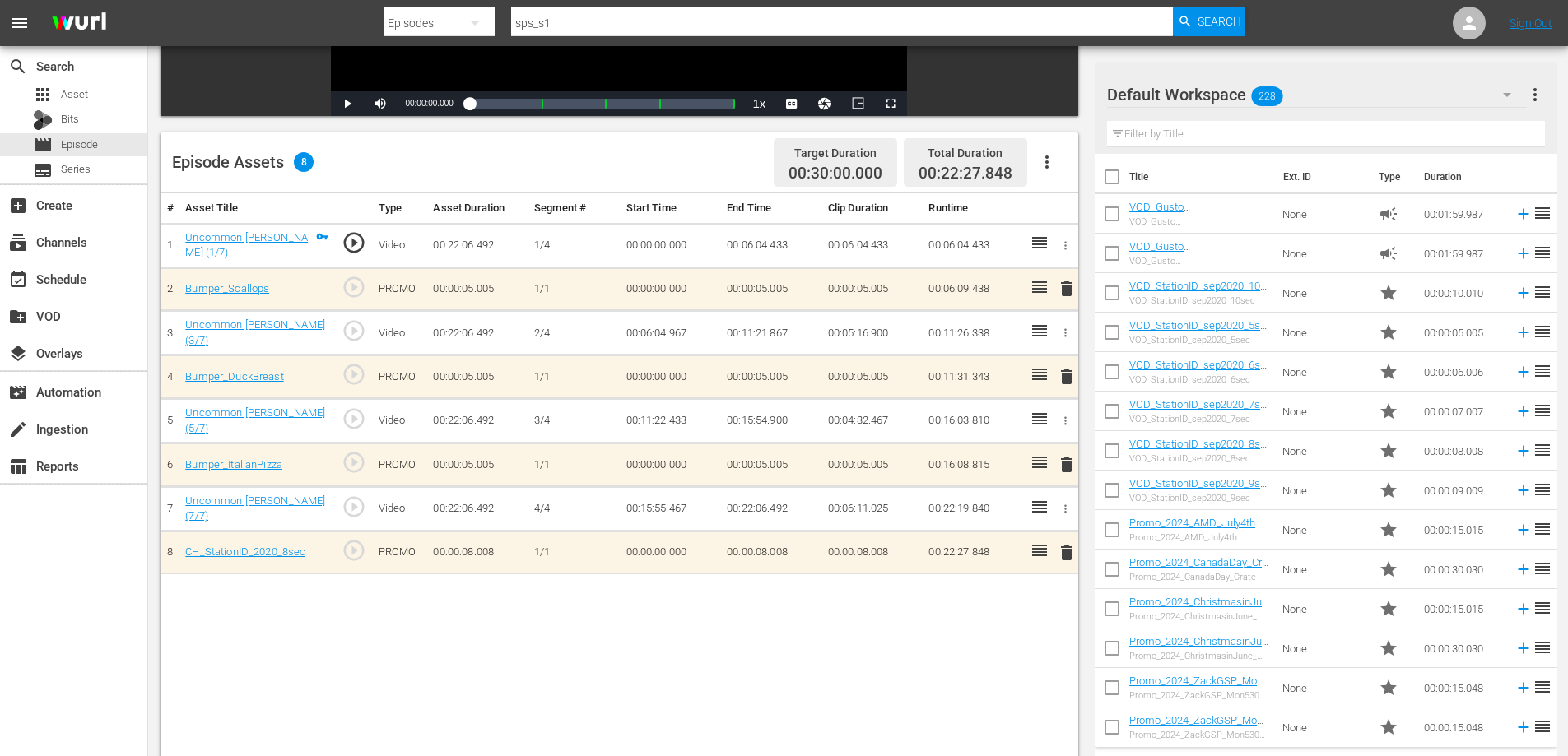
click at [1065, 546] on span "delete" at bounding box center [1067, 553] width 20 height 20
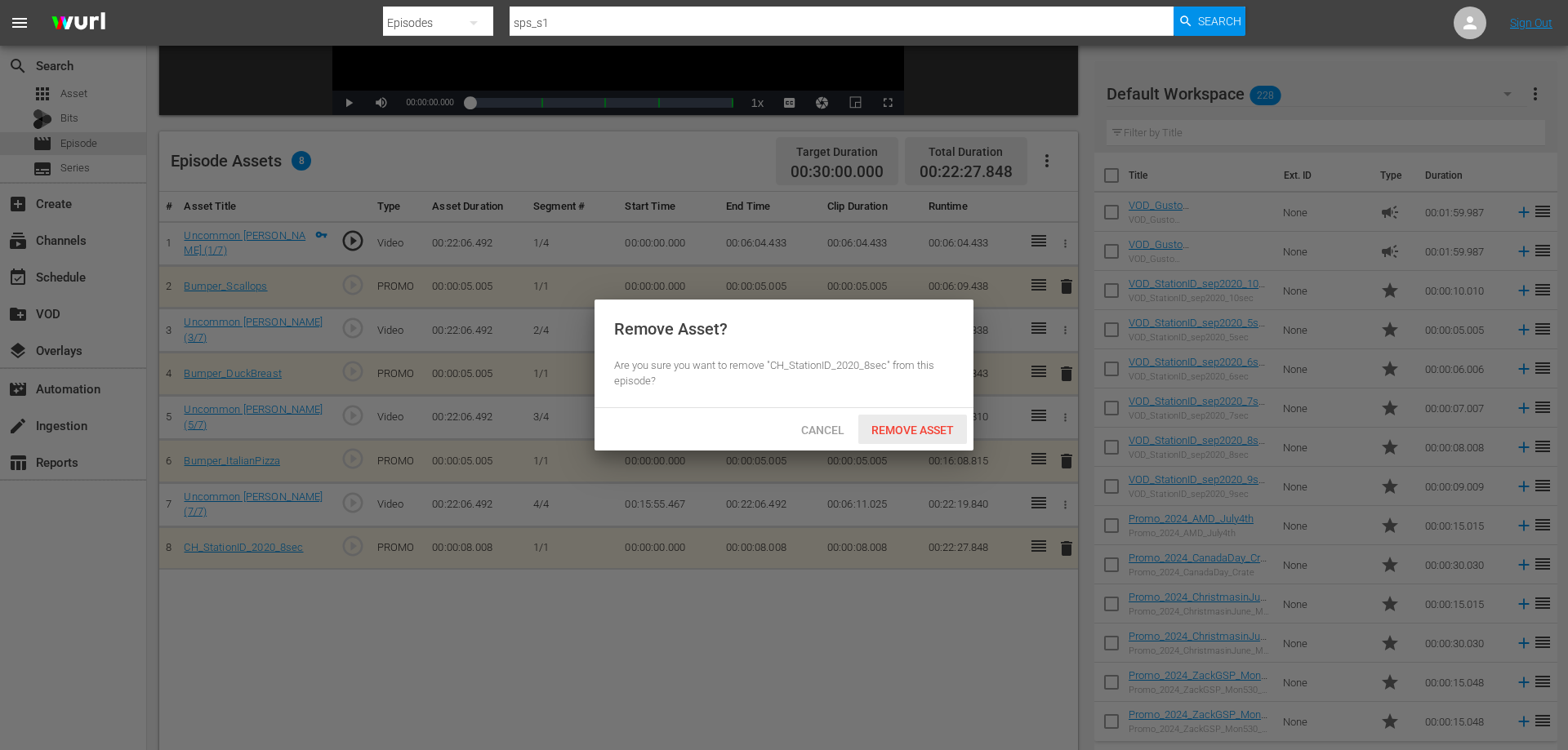
click at [931, 424] on span "Remove Asset" at bounding box center [913, 430] width 108 height 13
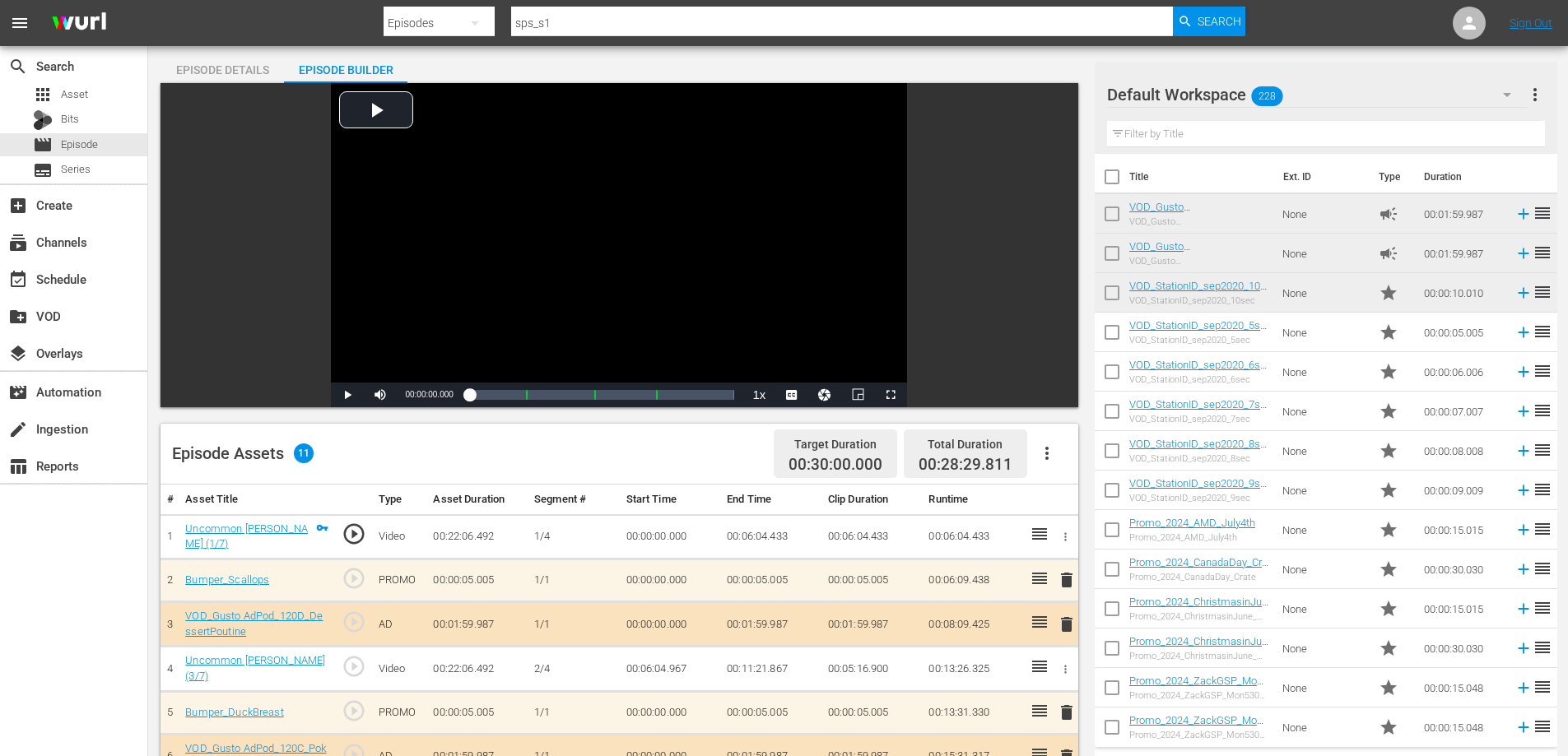
scroll to position [0, 0]
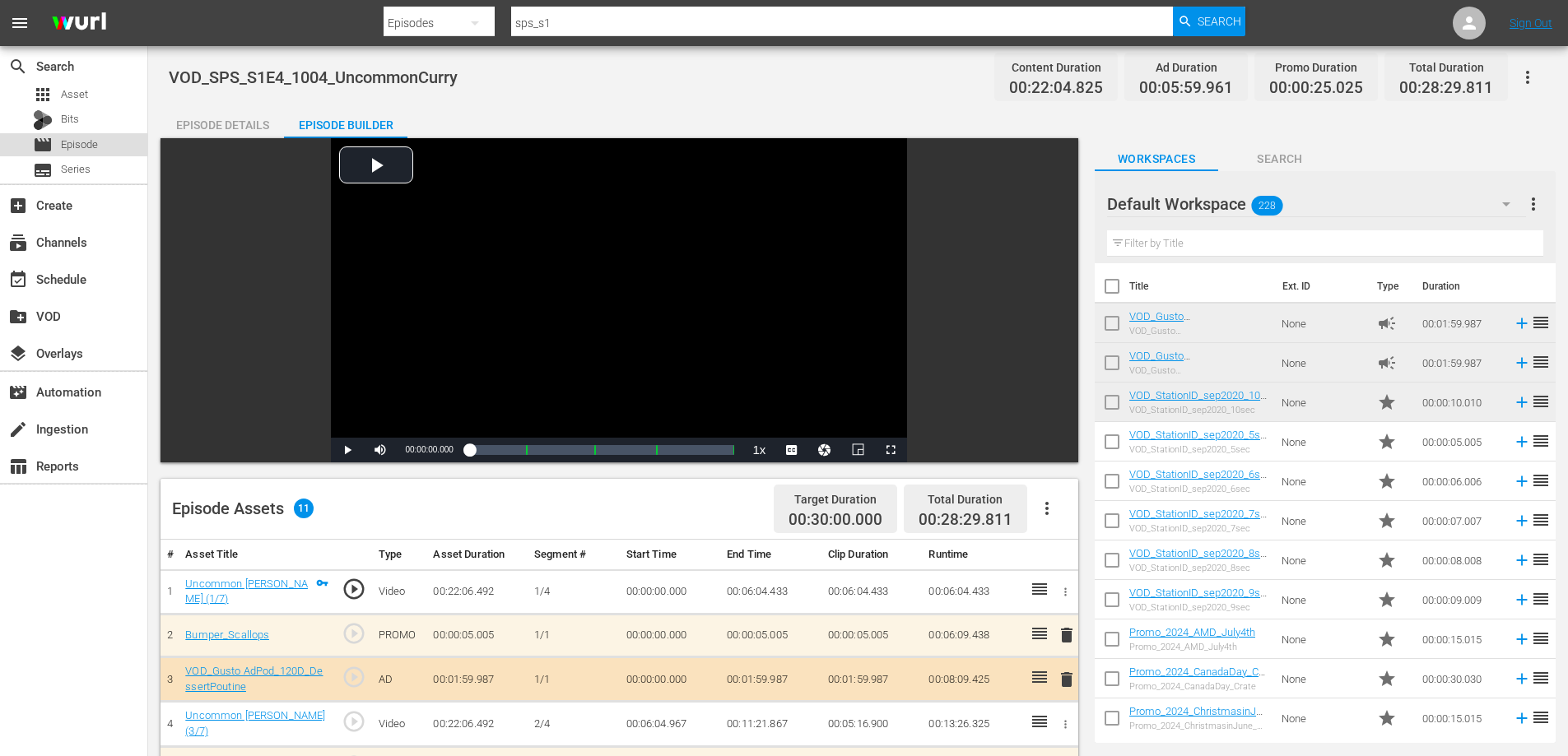
click at [97, 145] on span "Episode" at bounding box center [79, 145] width 37 height 17
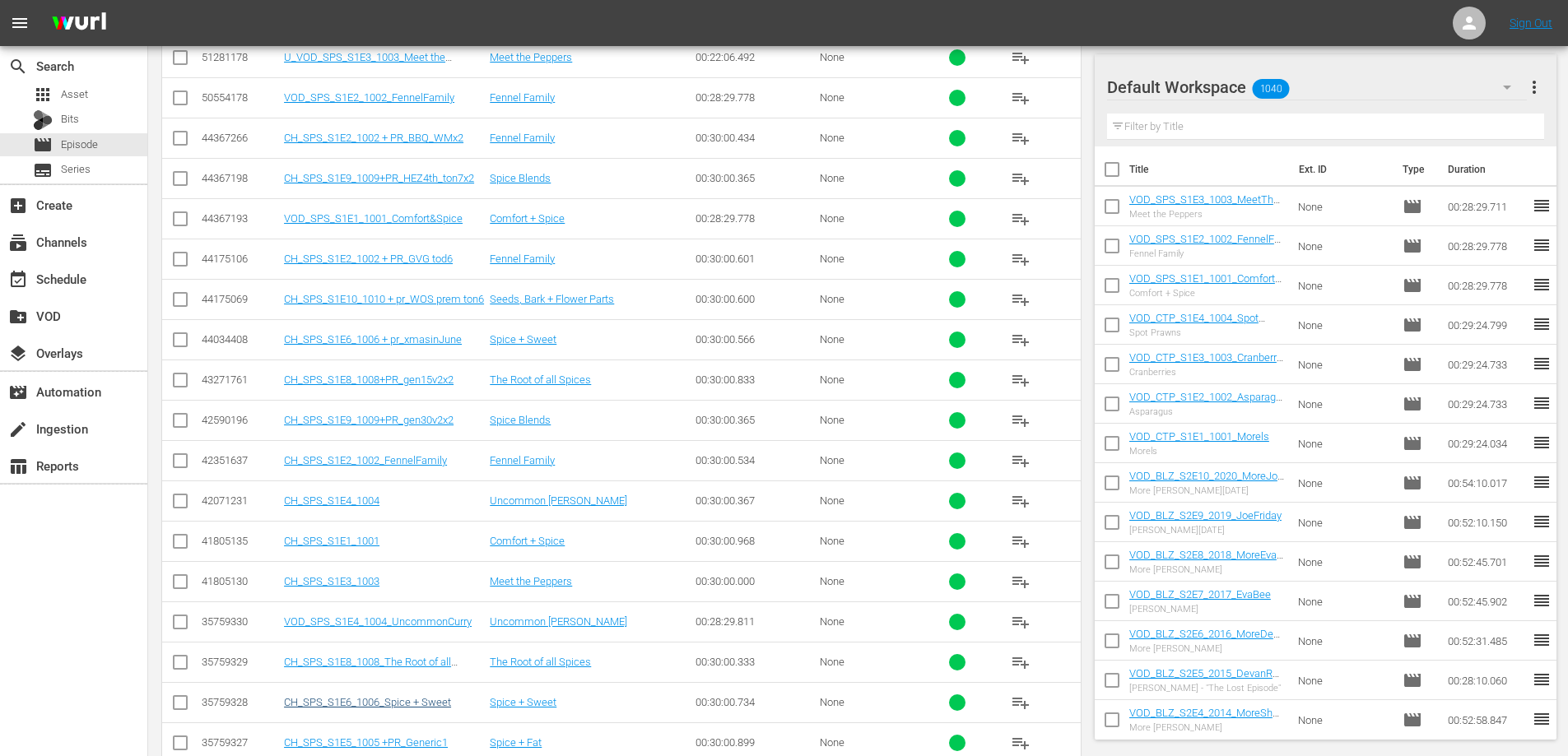
scroll to position [917, 0]
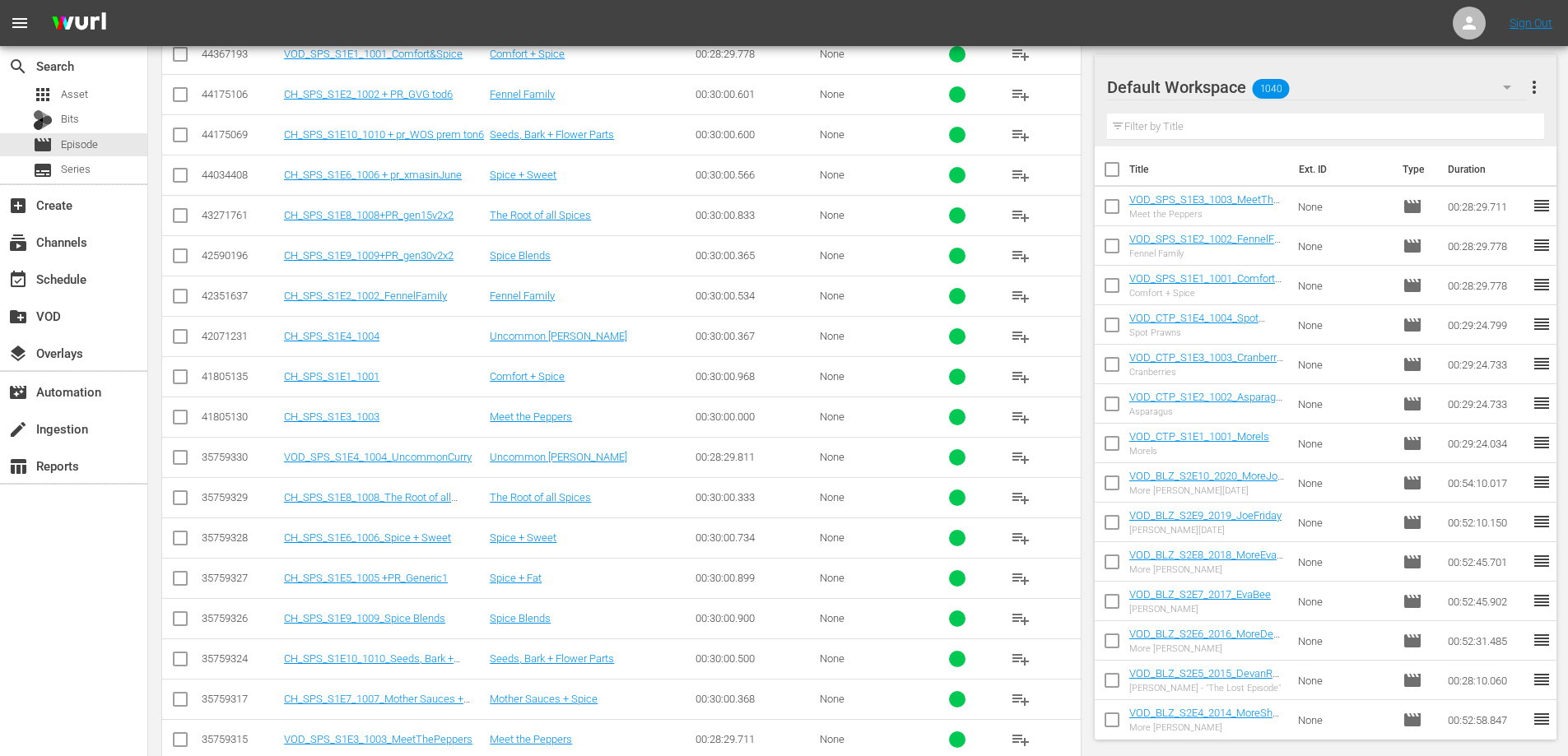
click at [1021, 458] on span "playlist_add" at bounding box center [1021, 457] width 20 height 20
click at [1024, 453] on span "playlist_add" at bounding box center [1021, 457] width 20 height 20
click at [1267, 133] on input "text" at bounding box center [1326, 127] width 438 height 26
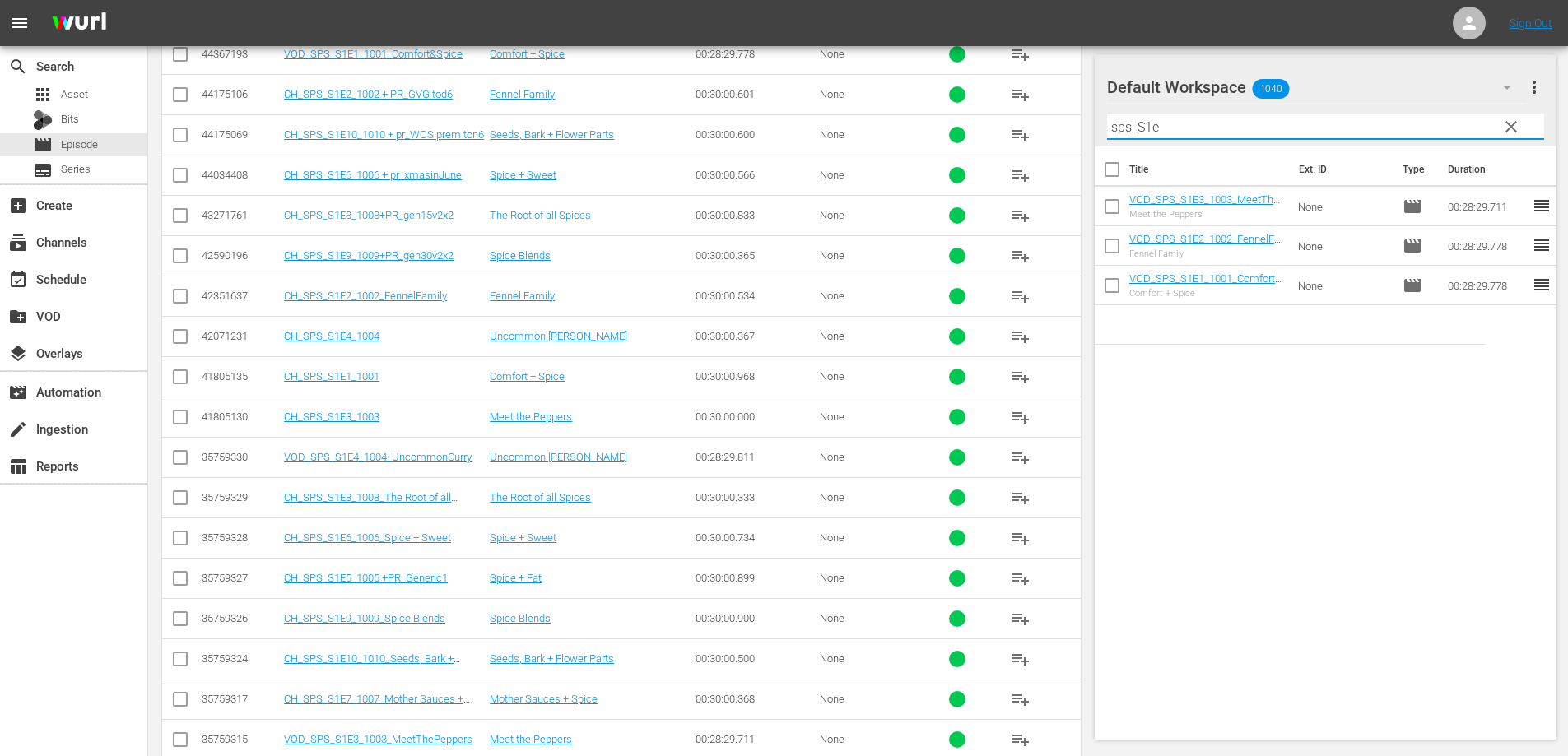
drag, startPoint x: 1166, startPoint y: 128, endPoint x: 947, endPoint y: 144, distance: 219.6
click at [963, 140] on div "Search Bulk Search SEARCH BY Search By Episodes Search ID, Title, Description, …" at bounding box center [858, 0] width 1419 height 1741
type input "sps_S1e"
click at [1508, 131] on span "clear" at bounding box center [1511, 126] width 20 height 20
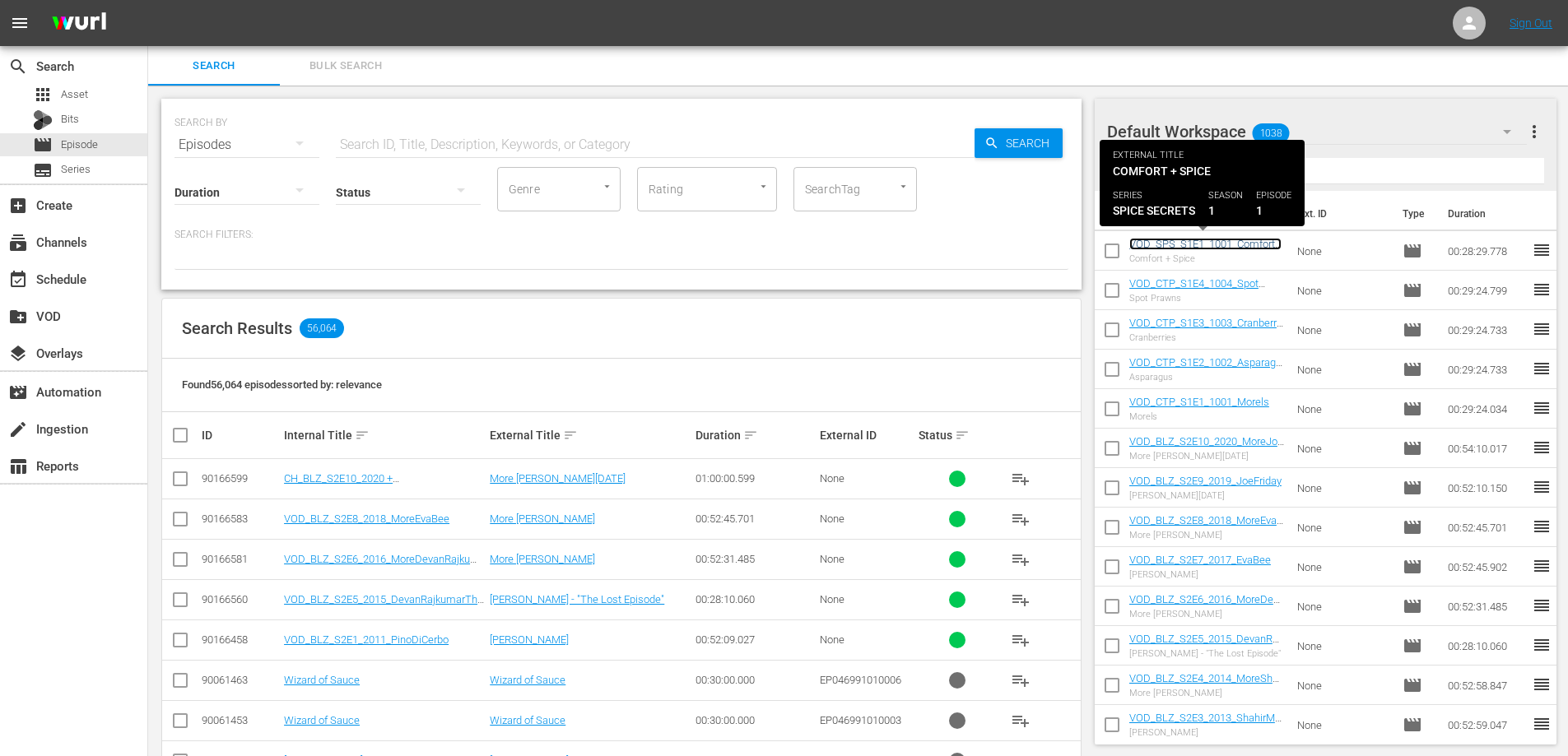
click at [1184, 244] on link "VOD_SPS_S1E1_1001_Comfort&Spice" at bounding box center [1206, 250] width 152 height 24
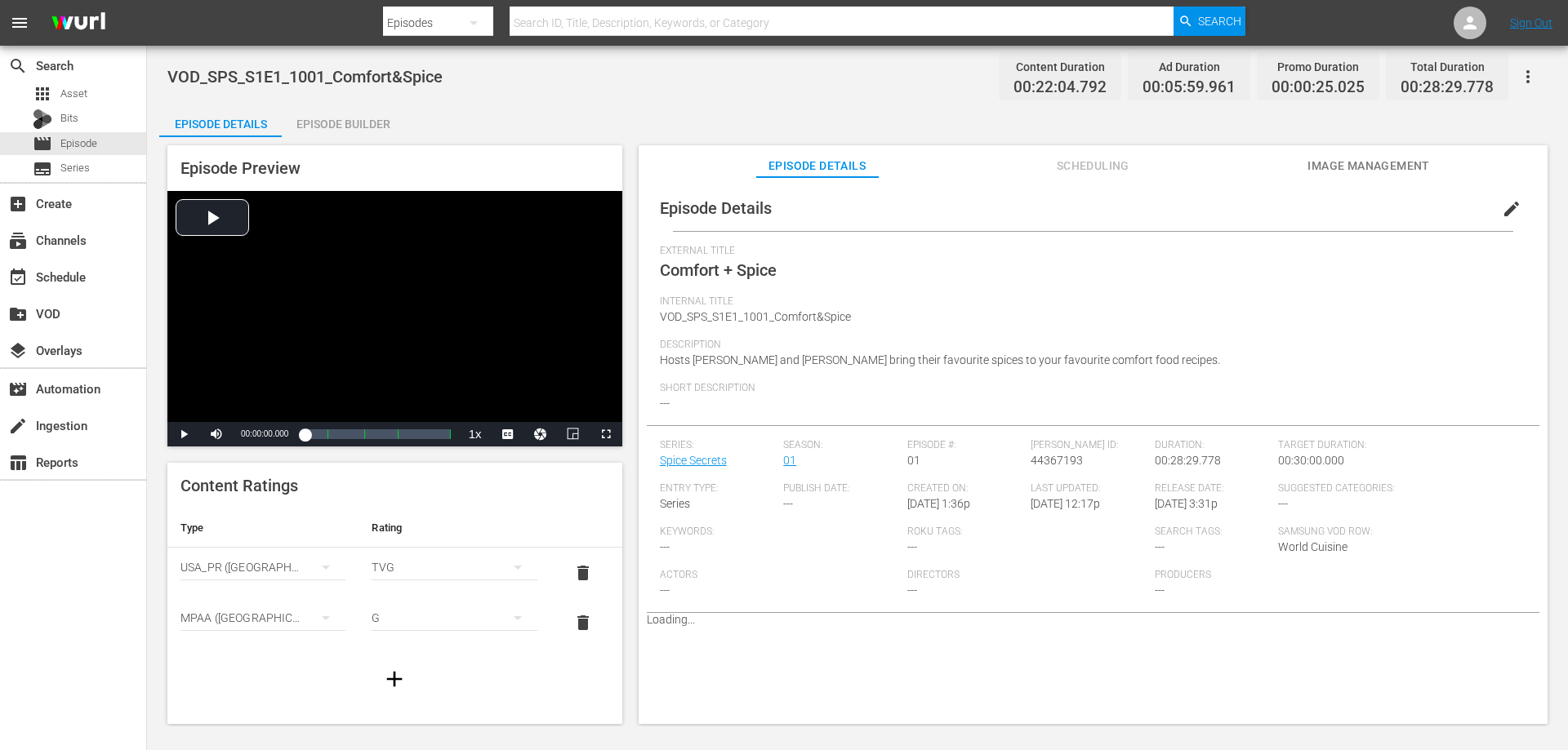
click at [326, 115] on div "Episode Builder" at bounding box center [343, 124] width 122 height 39
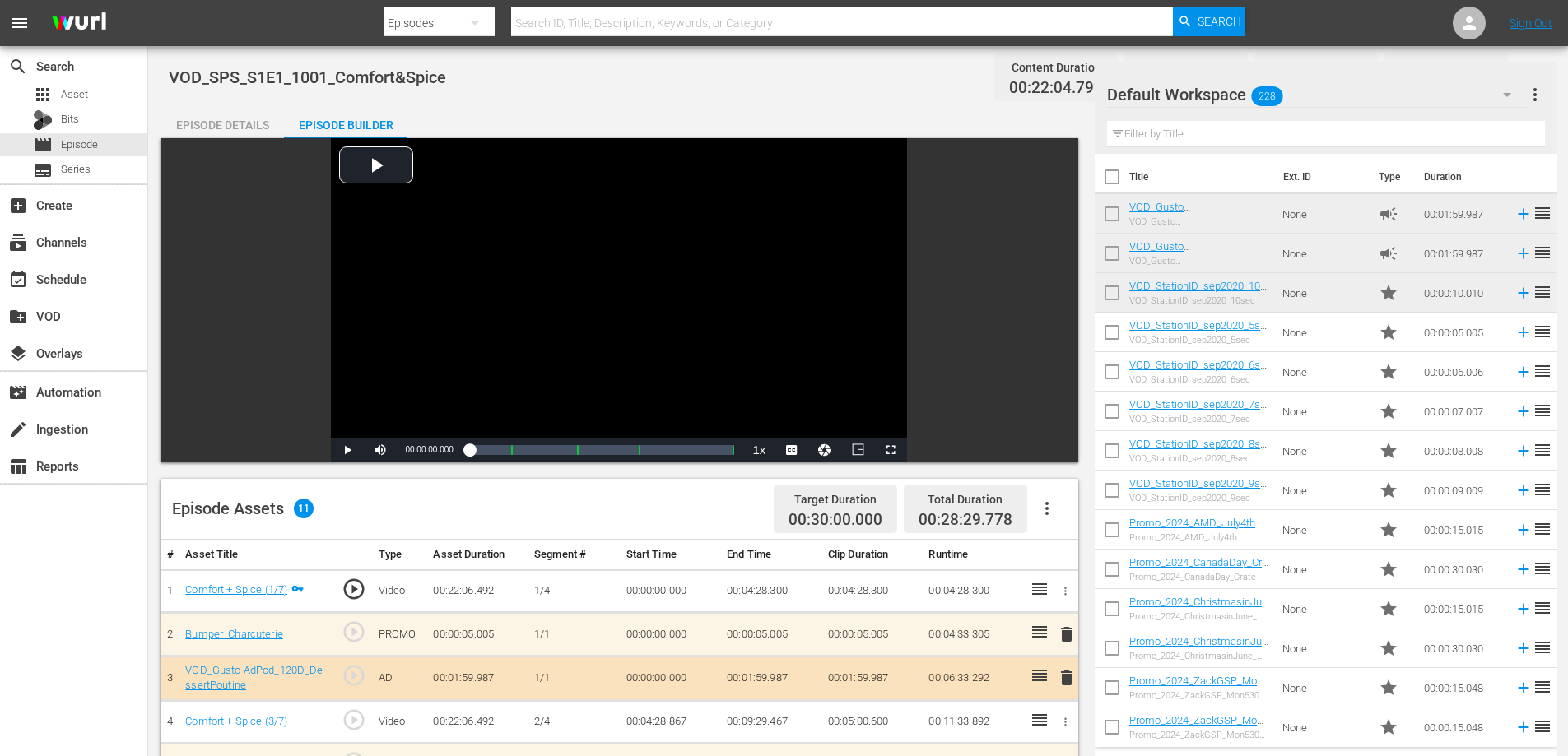
scroll to position [429, 0]
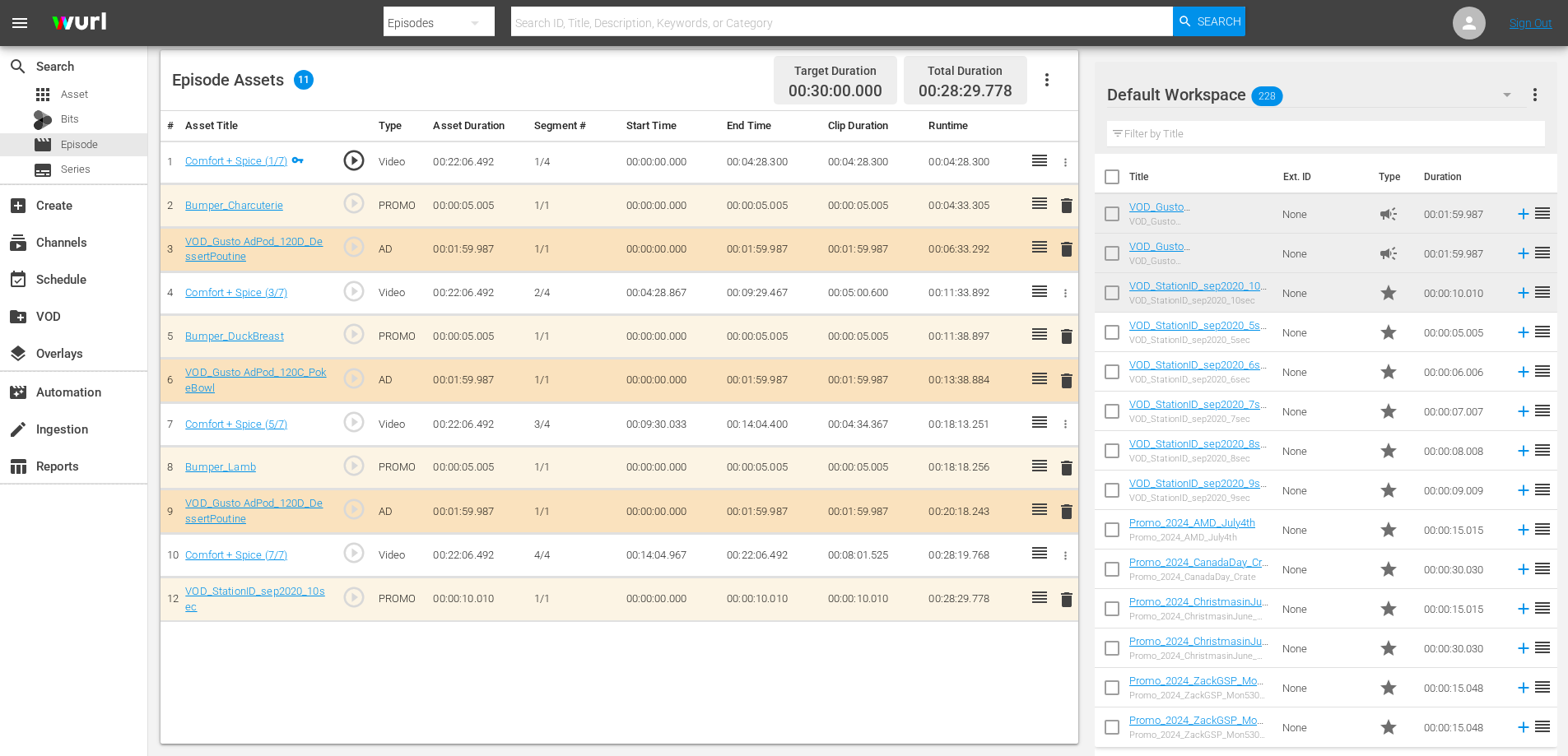
click at [1070, 587] on td "delete" at bounding box center [1064, 599] width 27 height 44
click at [1069, 599] on span "delete" at bounding box center [1067, 599] width 20 height 20
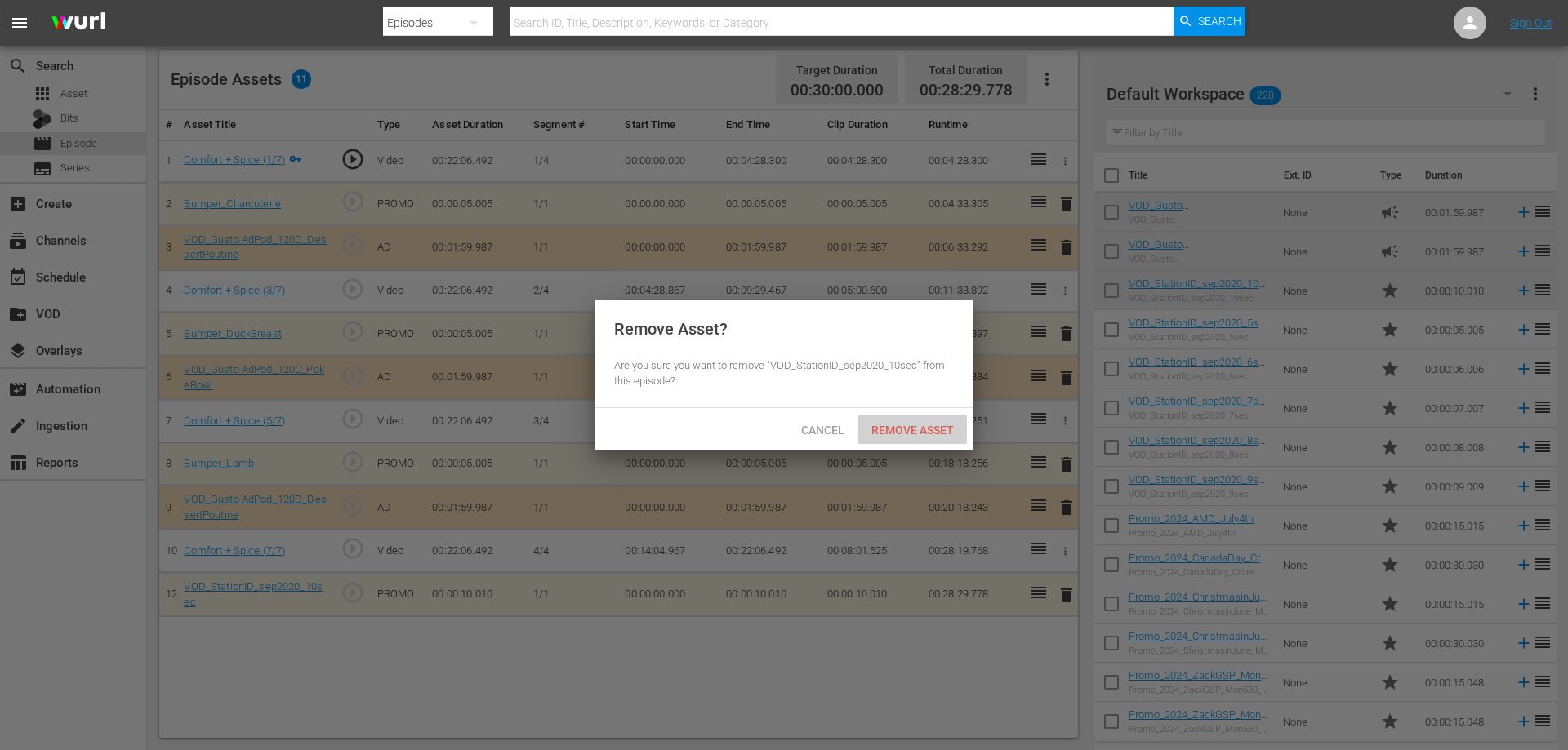
click at [905, 424] on span "Remove Asset" at bounding box center [913, 430] width 108 height 13
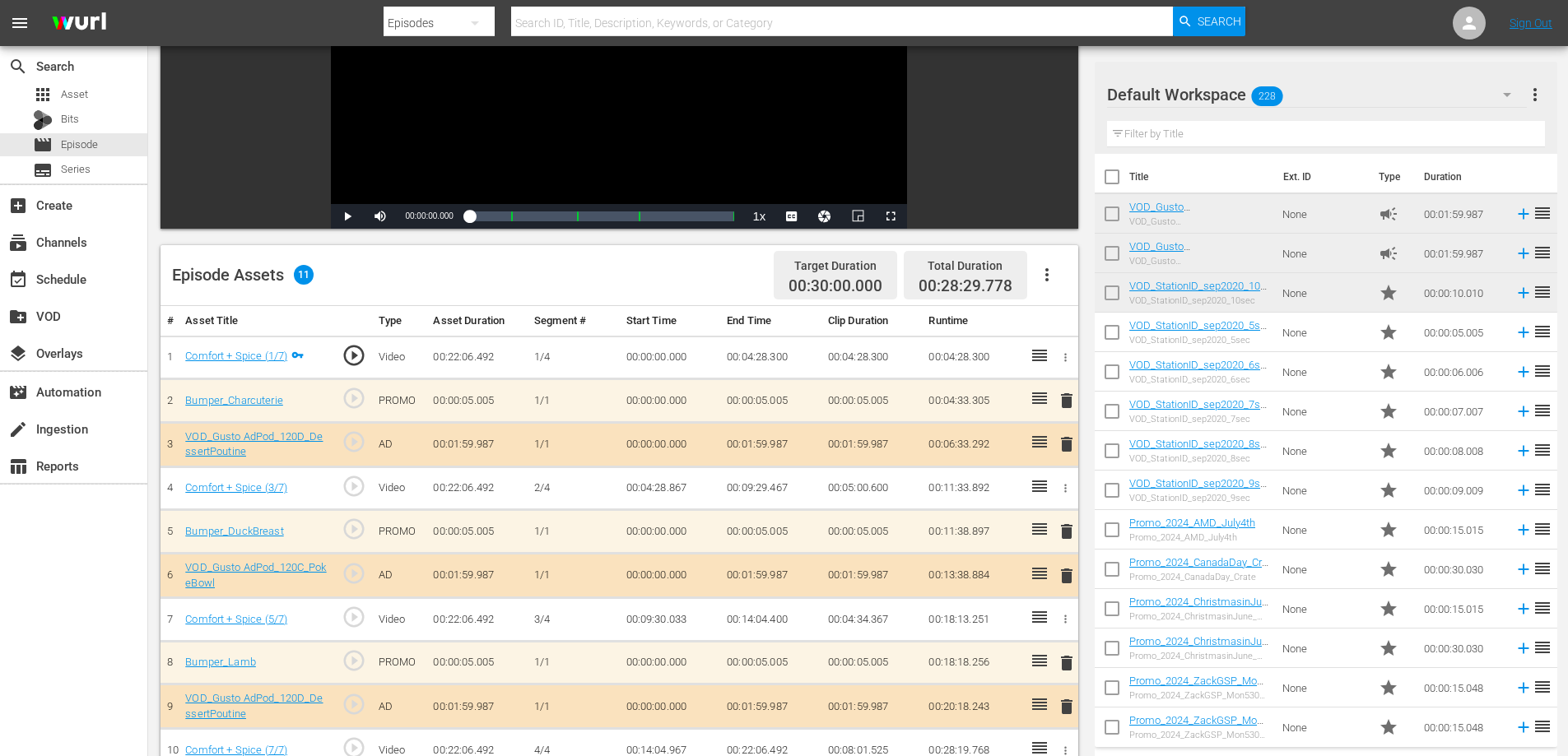
scroll to position [0, 0]
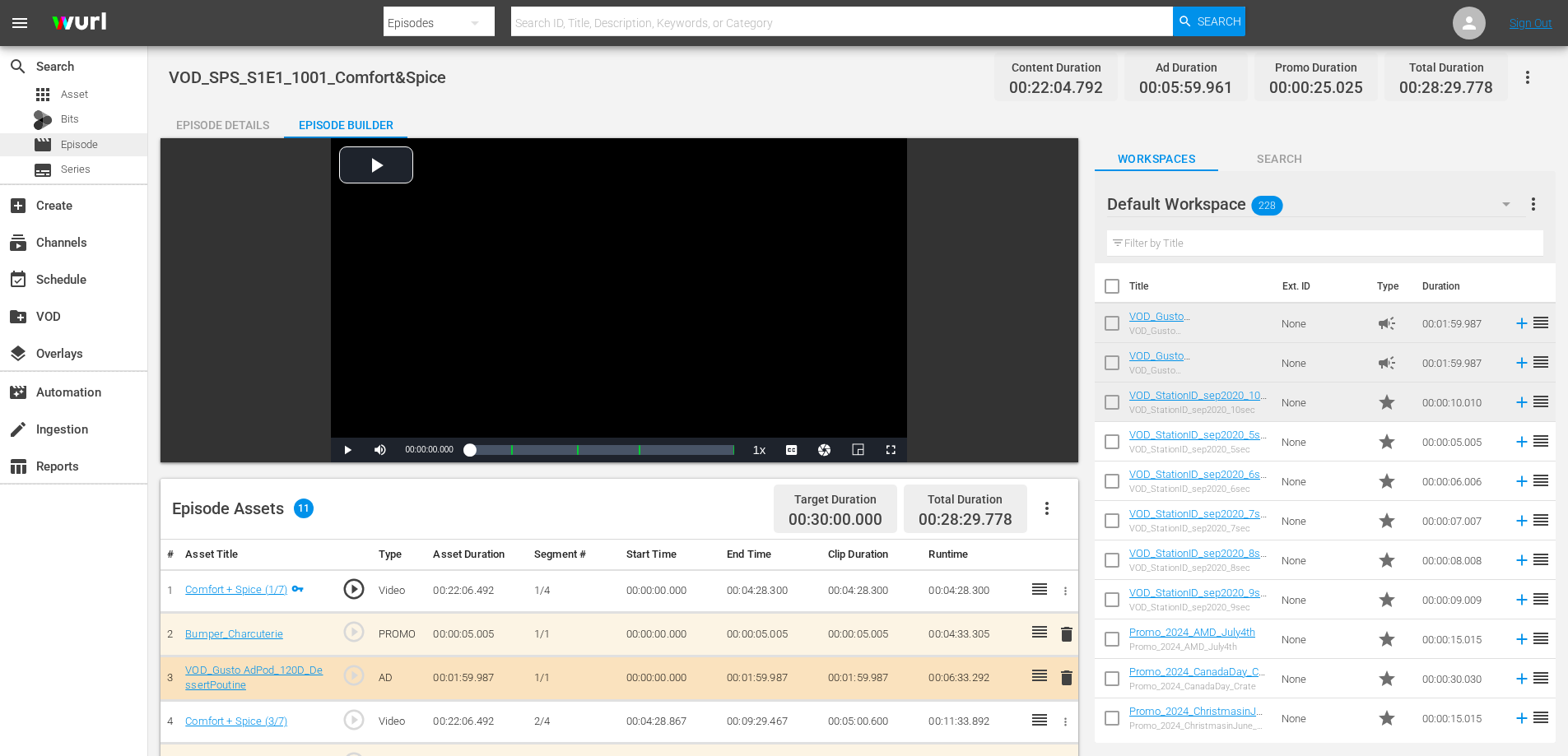
click at [107, 139] on div "movie Episode" at bounding box center [73, 145] width 148 height 24
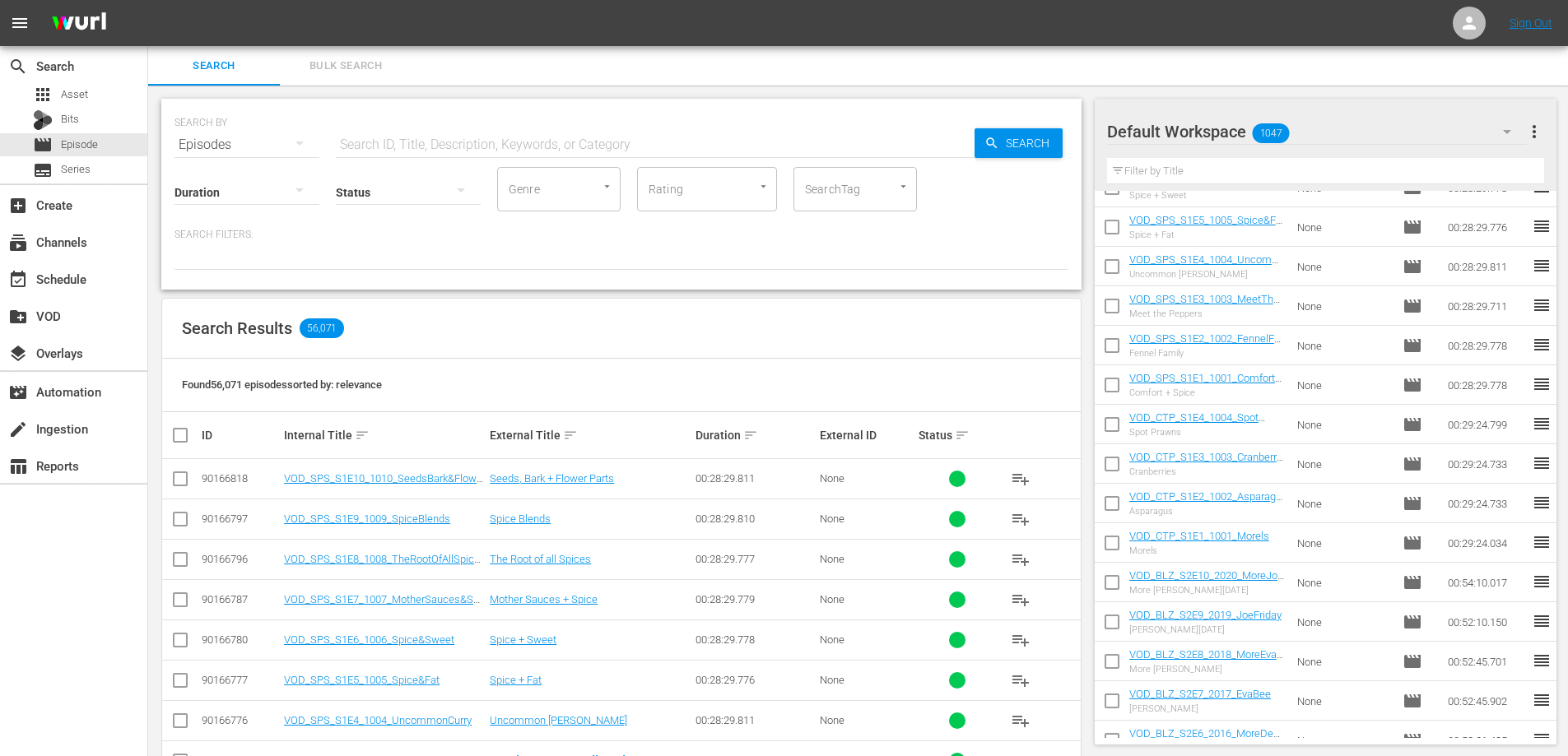
scroll to position [658, 0]
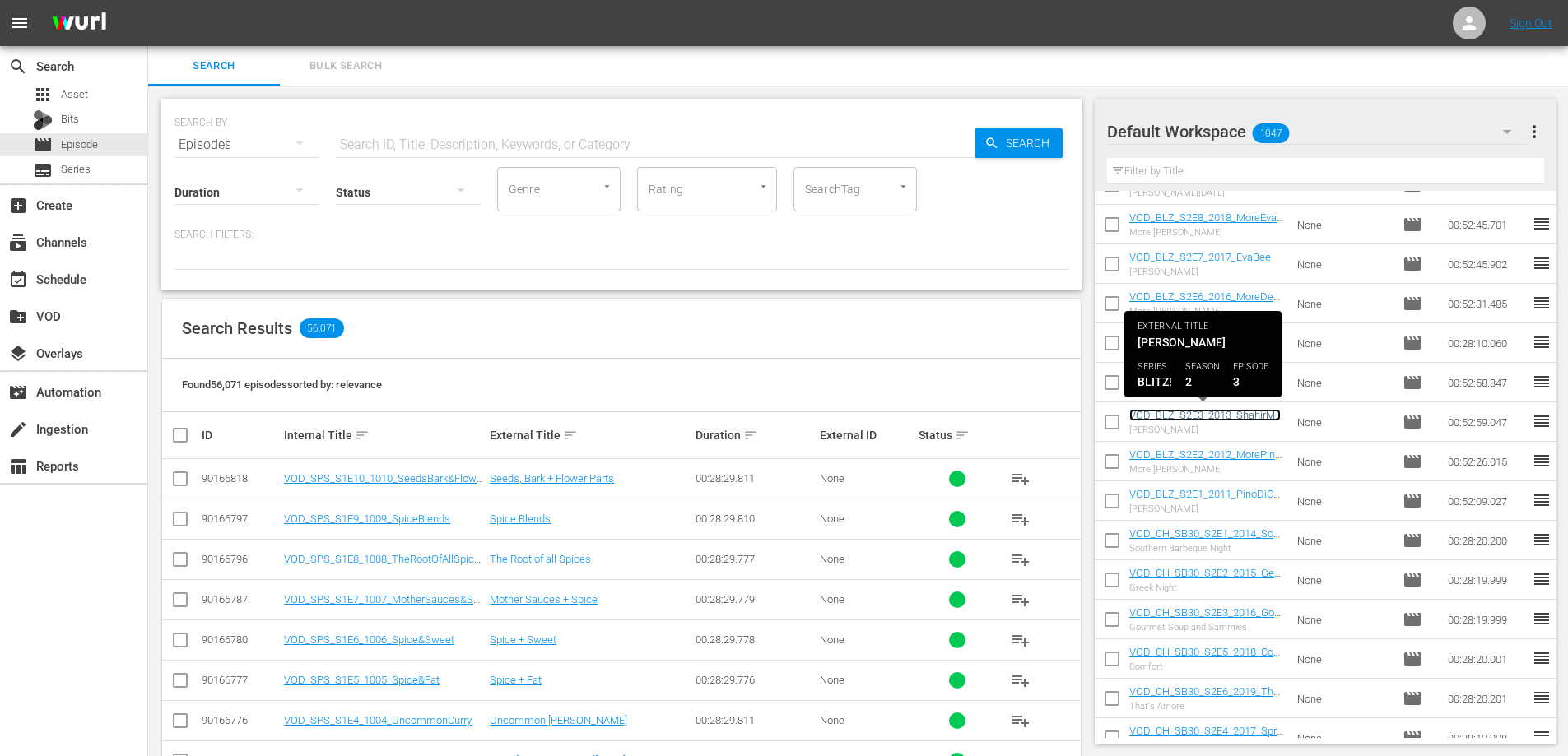
click at [1196, 418] on link "VOD_BLZ_S2E3_2013_ShahirMassoud" at bounding box center [1205, 421] width 151 height 24
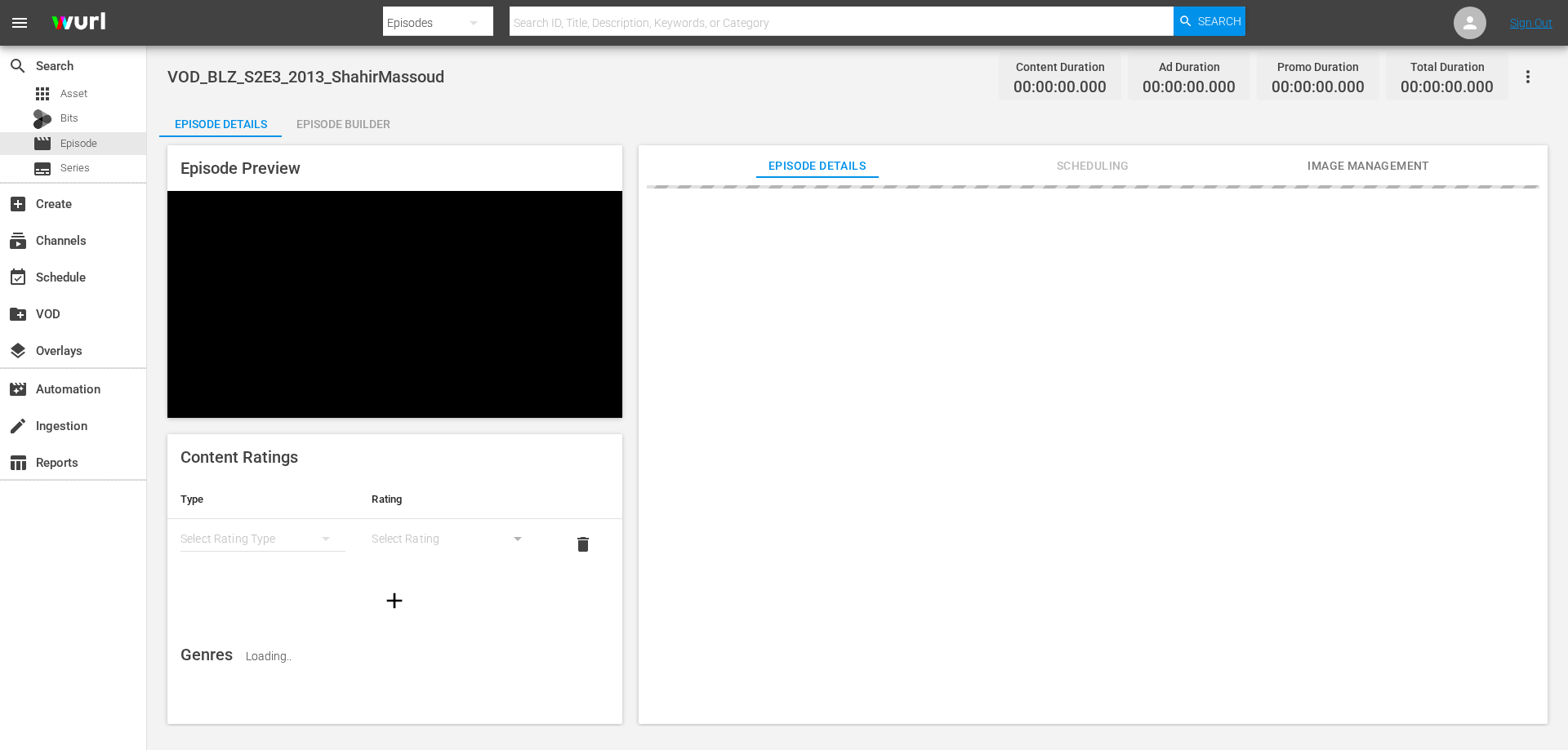
click at [335, 118] on div "Episode Builder" at bounding box center [343, 124] width 122 height 39
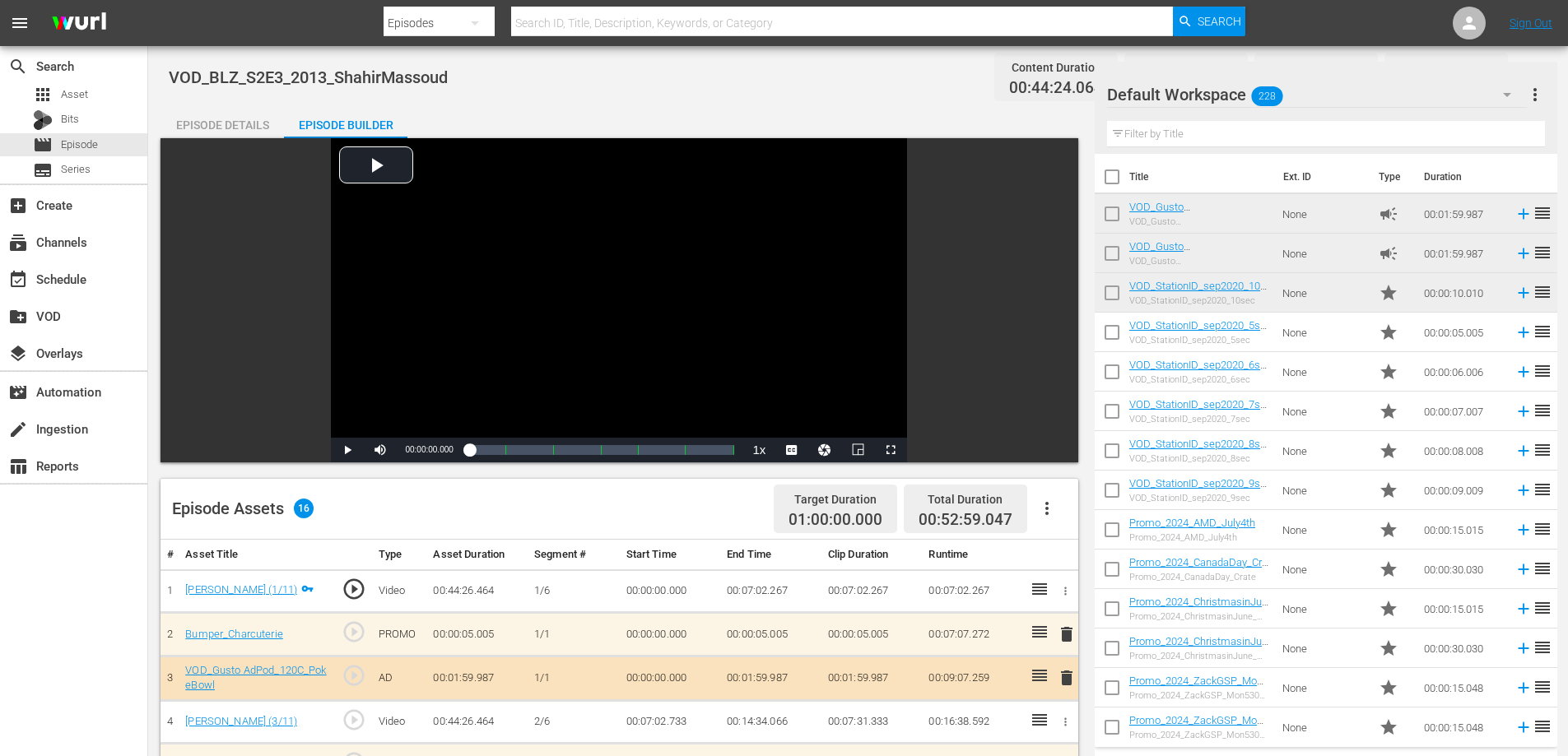
scroll to position [525, 0]
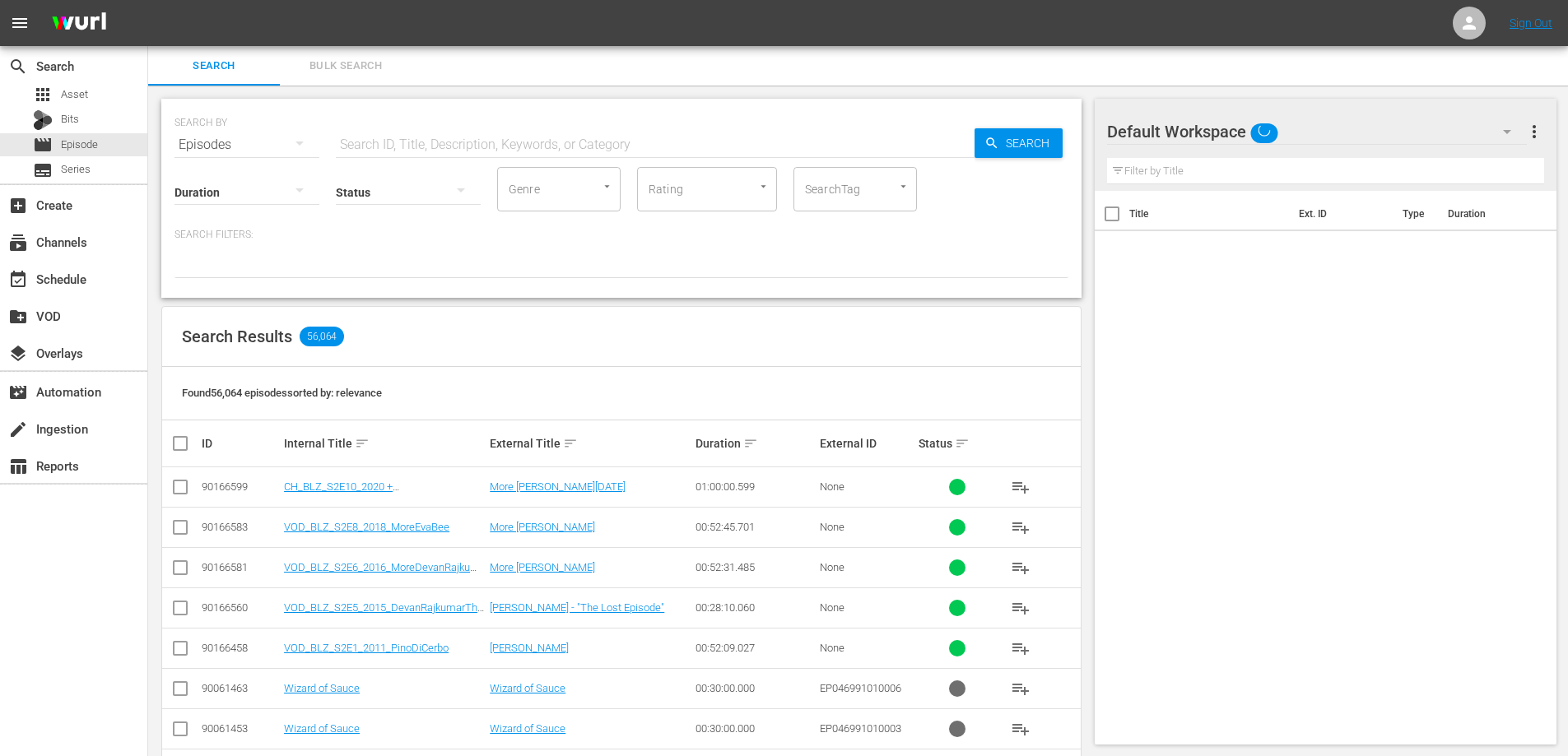
click at [391, 143] on input "text" at bounding box center [655, 145] width 639 height 39
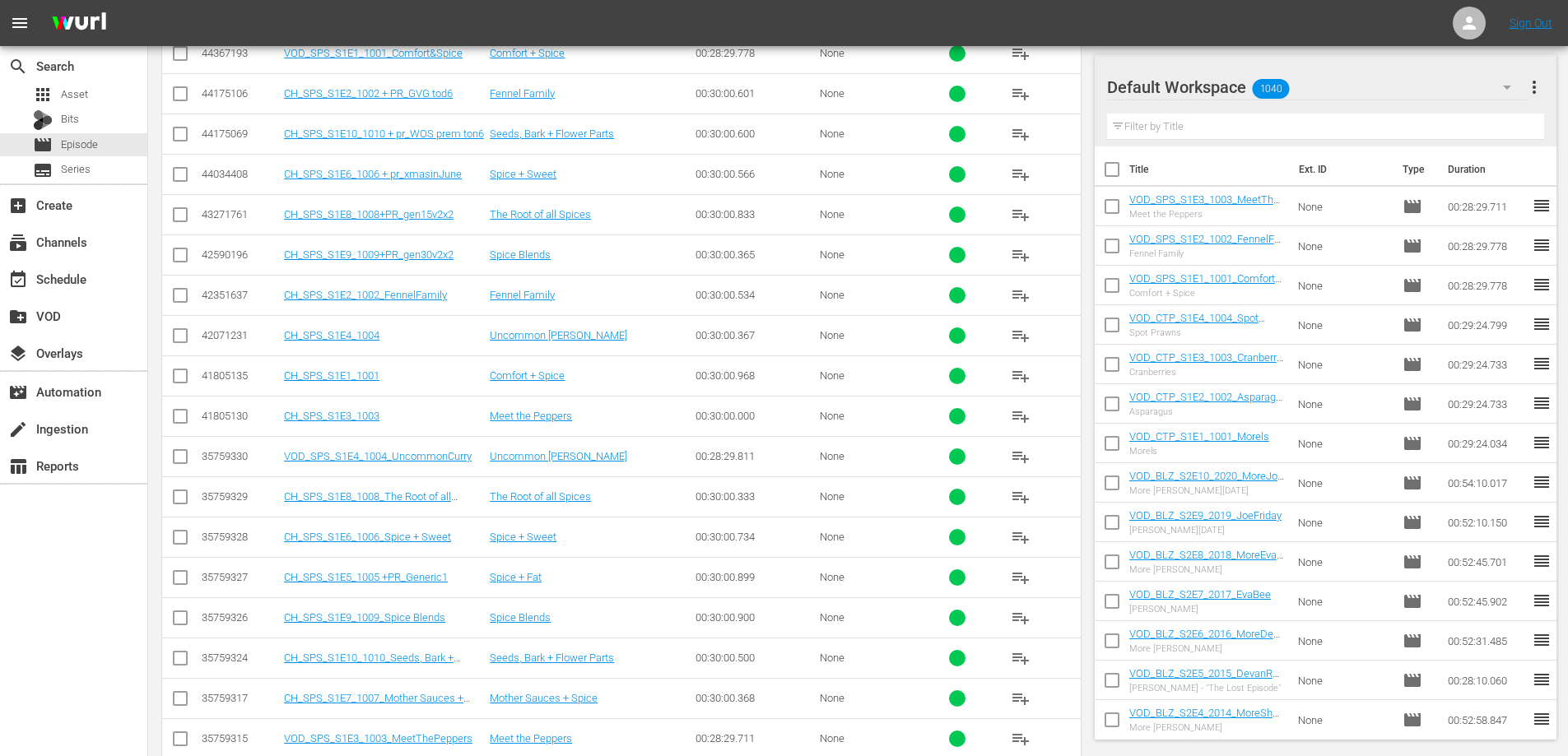
scroll to position [1032, 0]
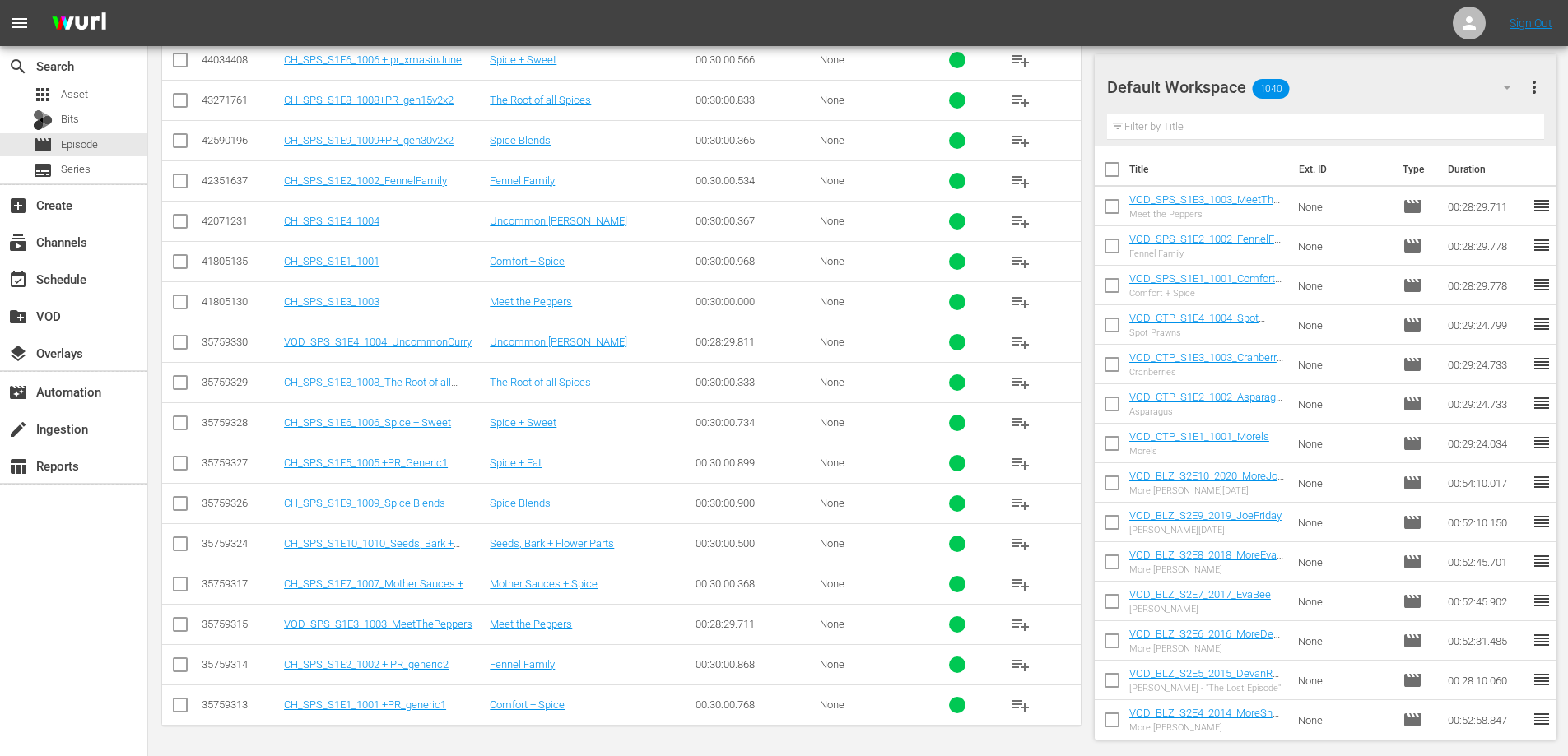
type input "sps_s1e"
click at [1018, 340] on span "playlist_add" at bounding box center [1021, 342] width 20 height 20
click at [1307, 131] on input "text" at bounding box center [1326, 127] width 438 height 26
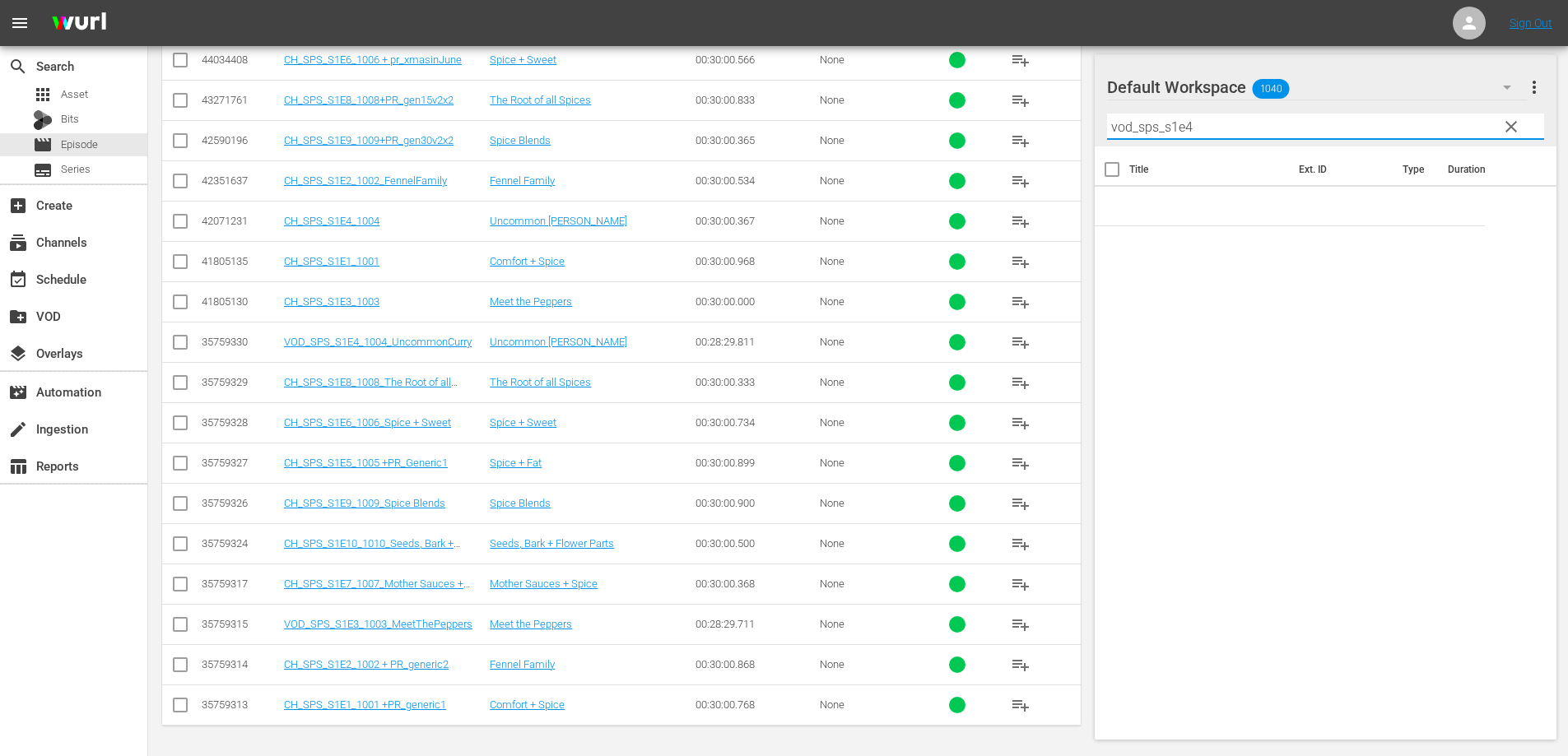
drag, startPoint x: 1138, startPoint y: 126, endPoint x: 1013, endPoint y: 132, distance: 125.1
type input "sps_s1e4"
click at [1508, 126] on span "clear" at bounding box center [1511, 126] width 20 height 20
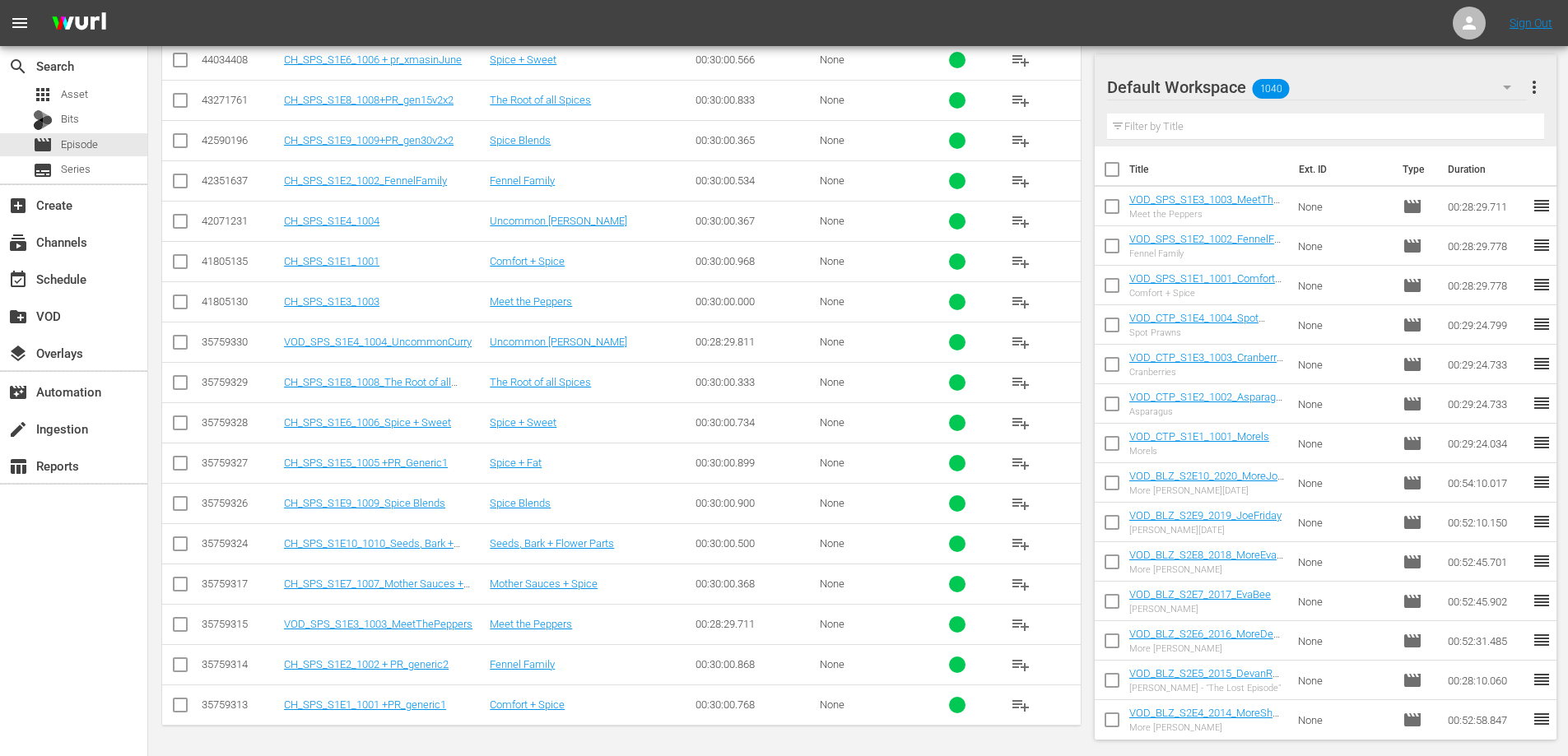
scroll to position [950, 0]
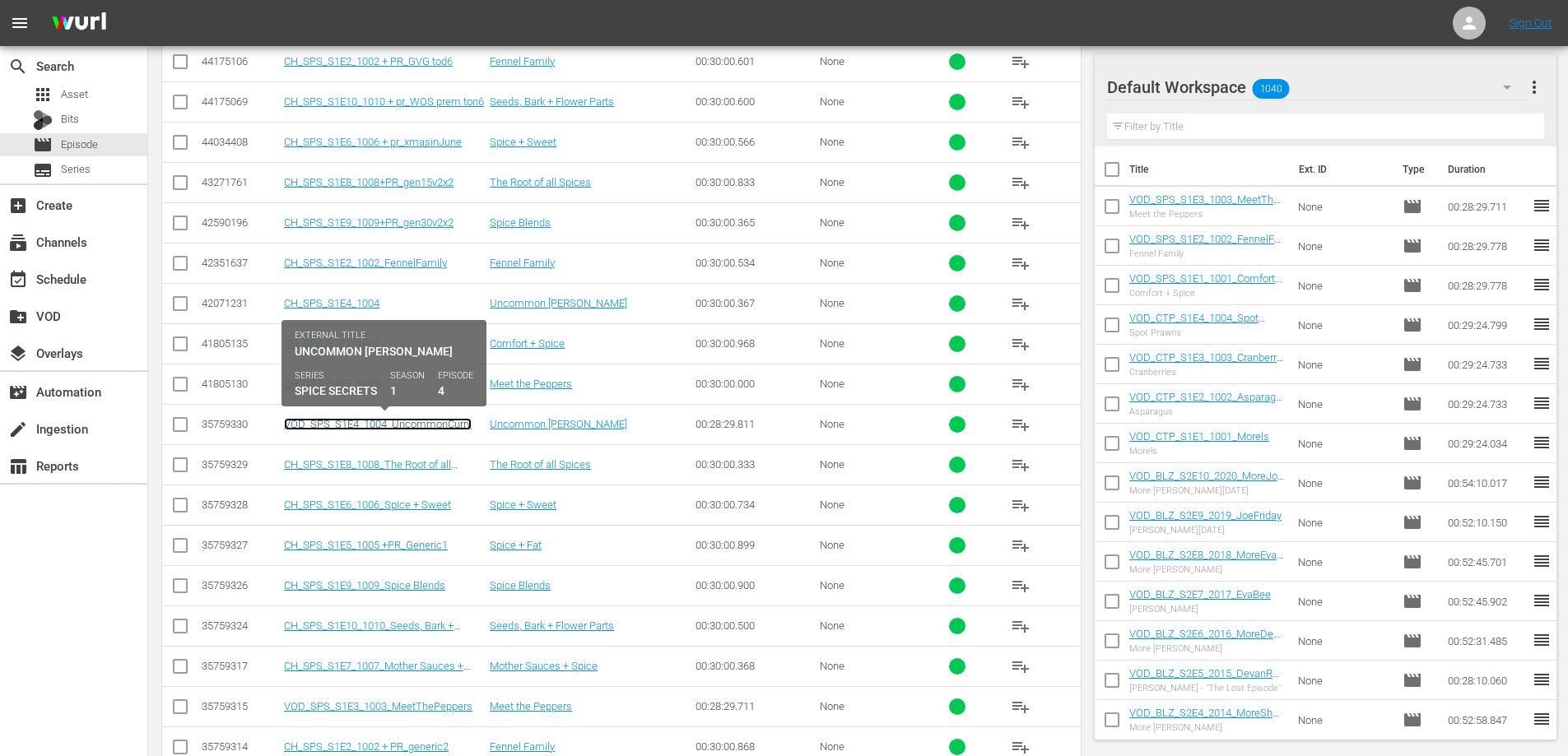
click at [404, 427] on link "VOD_SPS_S1E4_1004_UncommonCurry" at bounding box center [378, 424] width 188 height 12
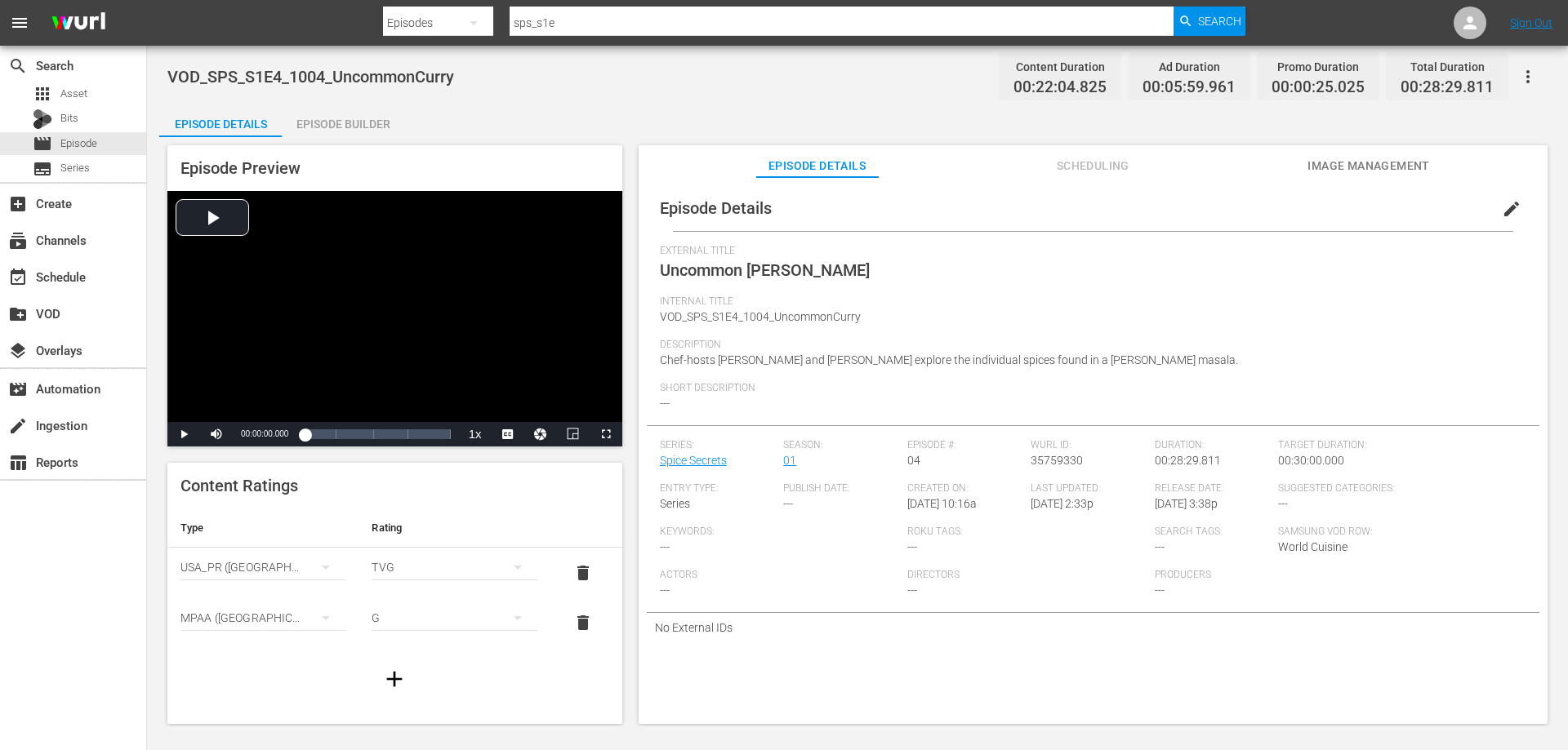
click at [1524, 77] on icon "button" at bounding box center [1528, 76] width 20 height 20
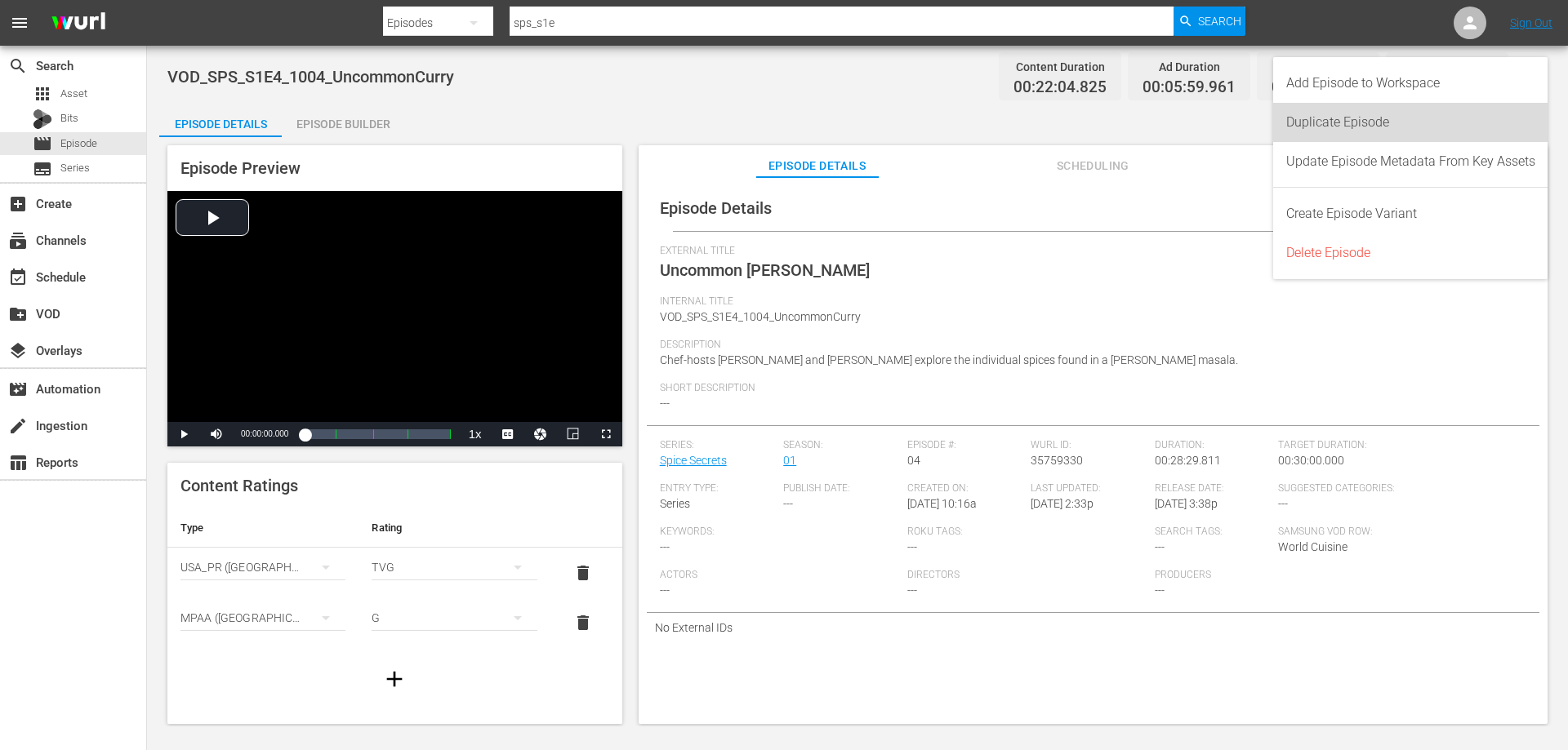
click at [1316, 134] on div "Duplicate Episode" at bounding box center [1410, 122] width 249 height 39
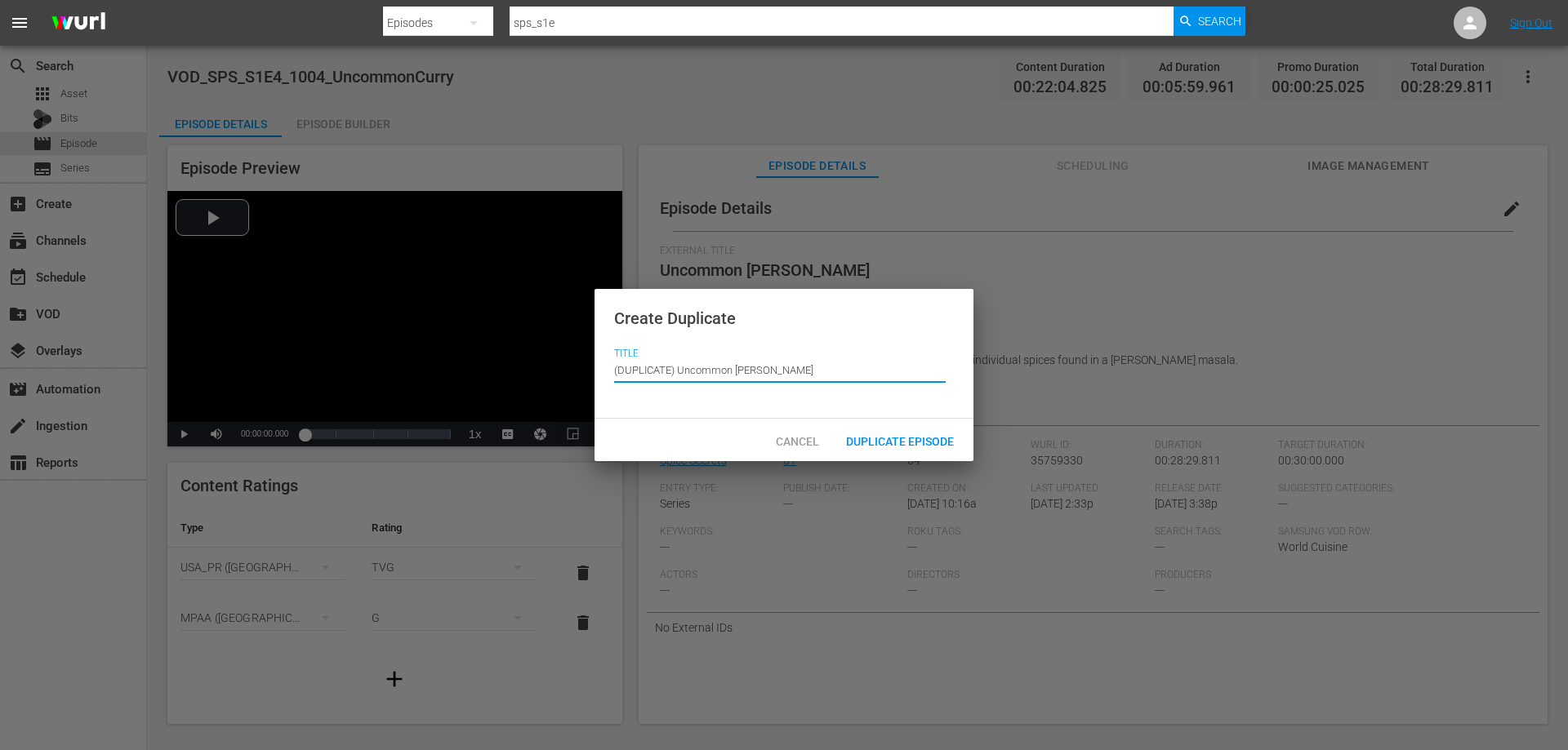
drag, startPoint x: 679, startPoint y: 368, endPoint x: 485, endPoint y: 369, distance: 194.0
click at [487, 369] on div "Create Duplicate Title Episode Title (DUPLICATE) Uncommon [PERSON_NAME] Cancel …" at bounding box center [784, 375] width 1568 height 750
type input "Uncommon [PERSON_NAME]"
click at [896, 443] on span "Duplicate Episode" at bounding box center [901, 441] width 134 height 13
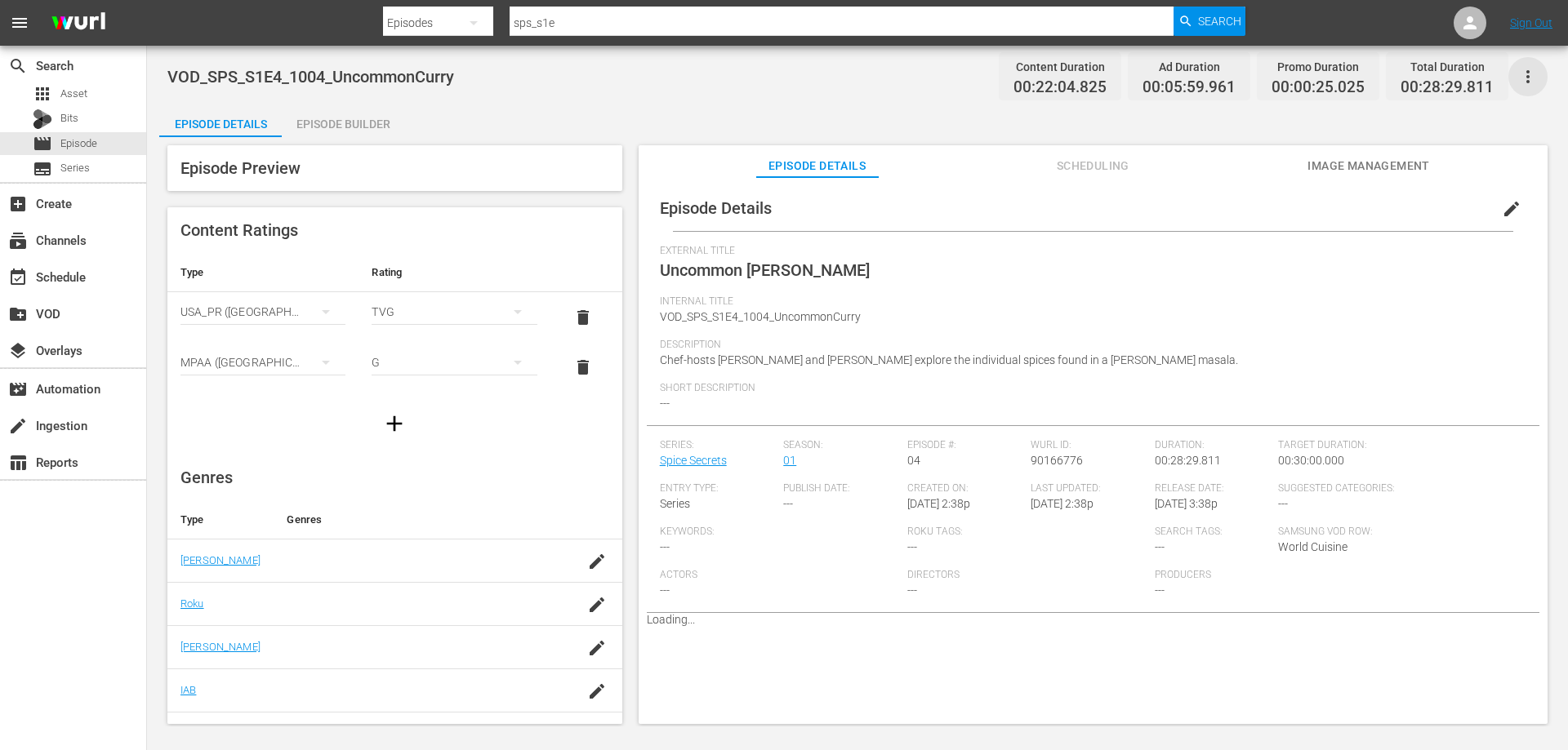
click at [1531, 84] on icon "button" at bounding box center [1528, 76] width 20 height 20
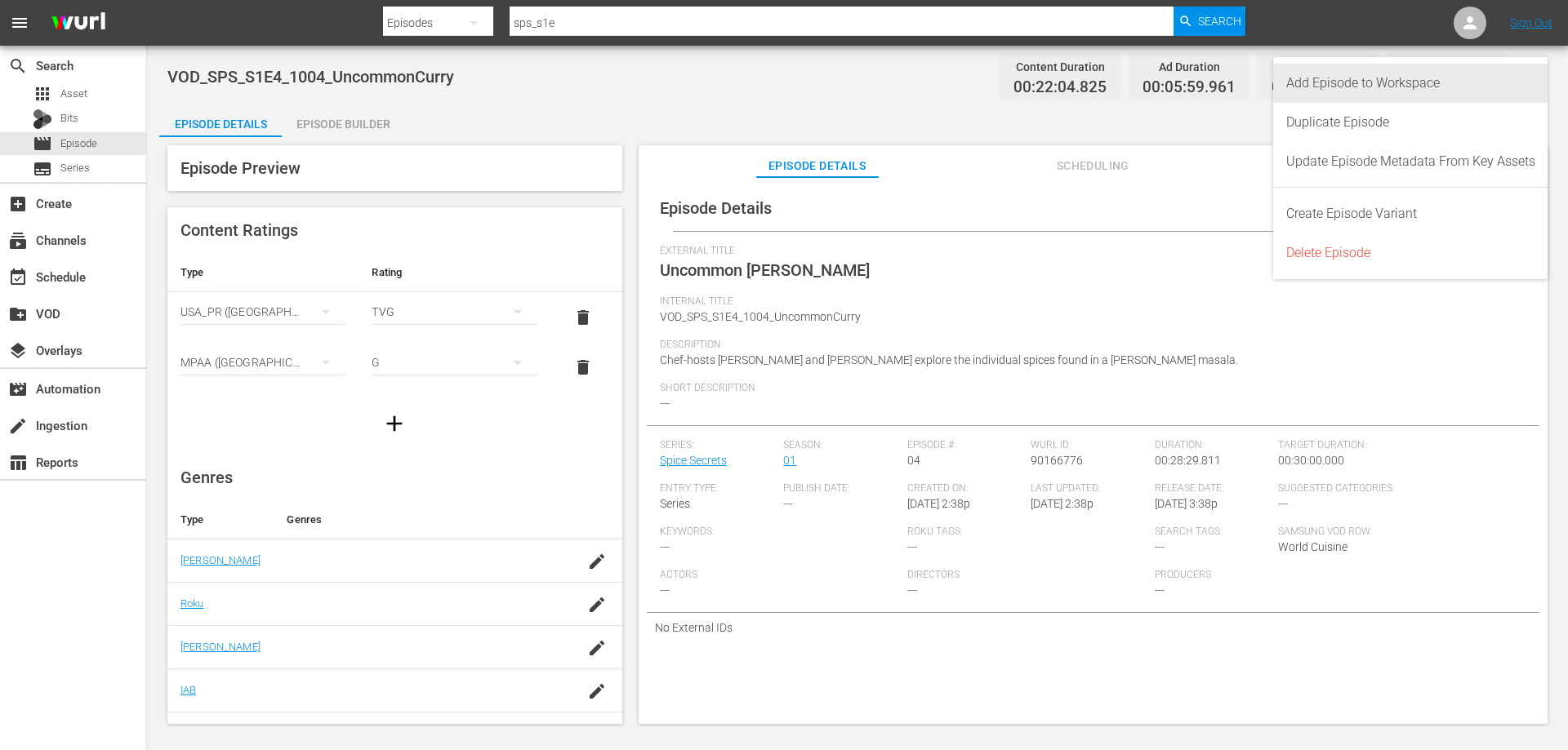
click at [1388, 87] on div "Add Episode to Workspace" at bounding box center [1410, 83] width 249 height 39
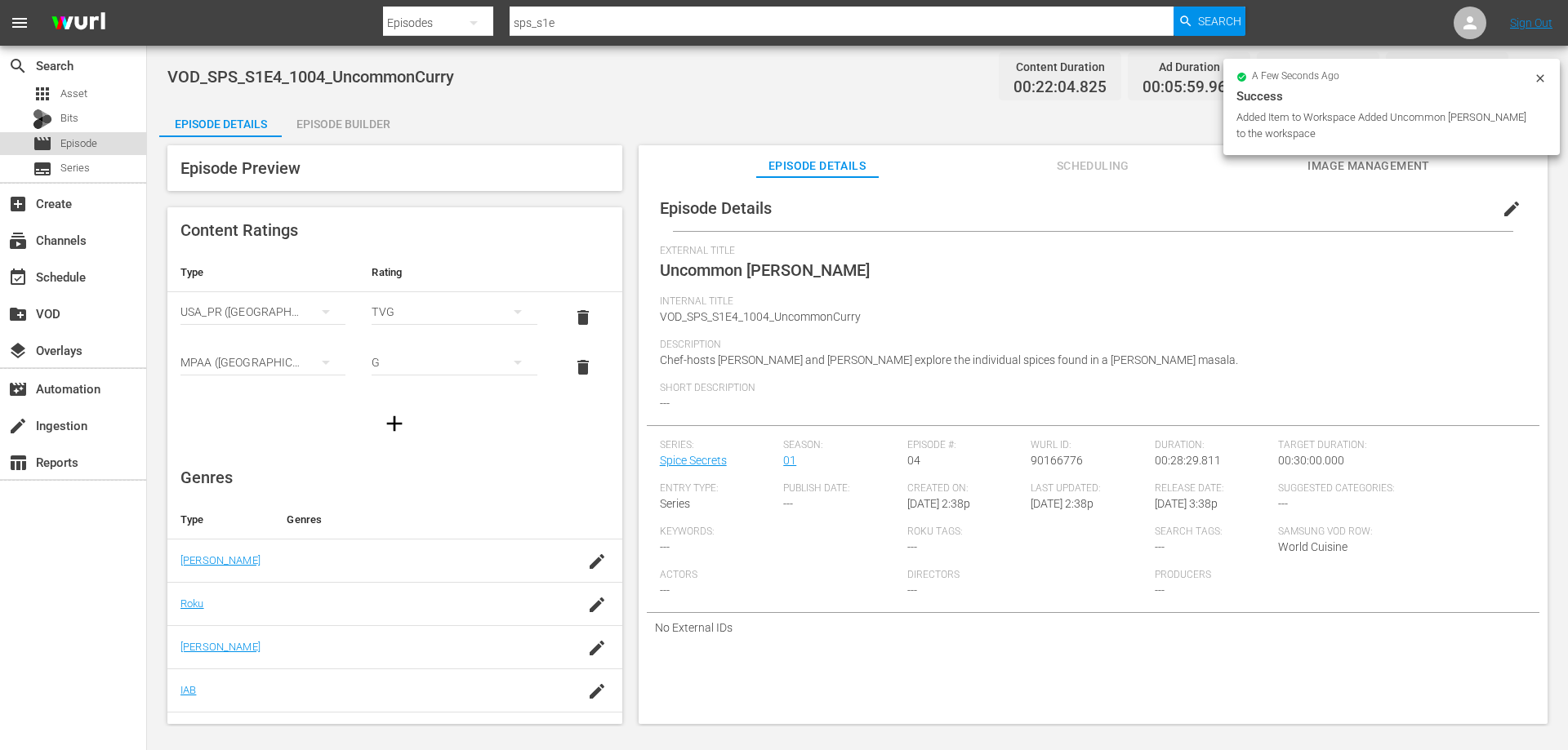
click at [92, 144] on span "Episode" at bounding box center [78, 144] width 36 height 17
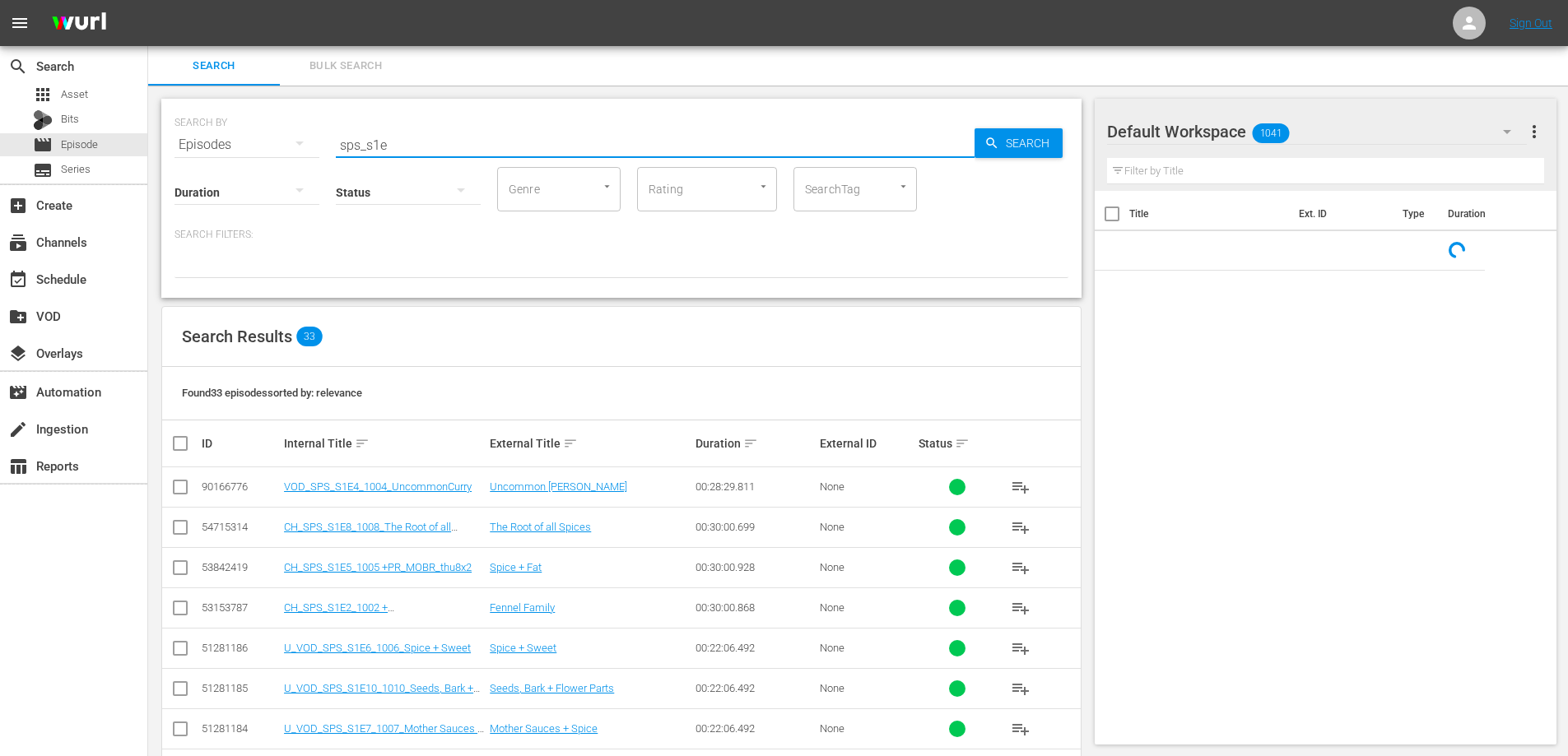
click at [406, 142] on input "sps_s1e" at bounding box center [655, 145] width 639 height 39
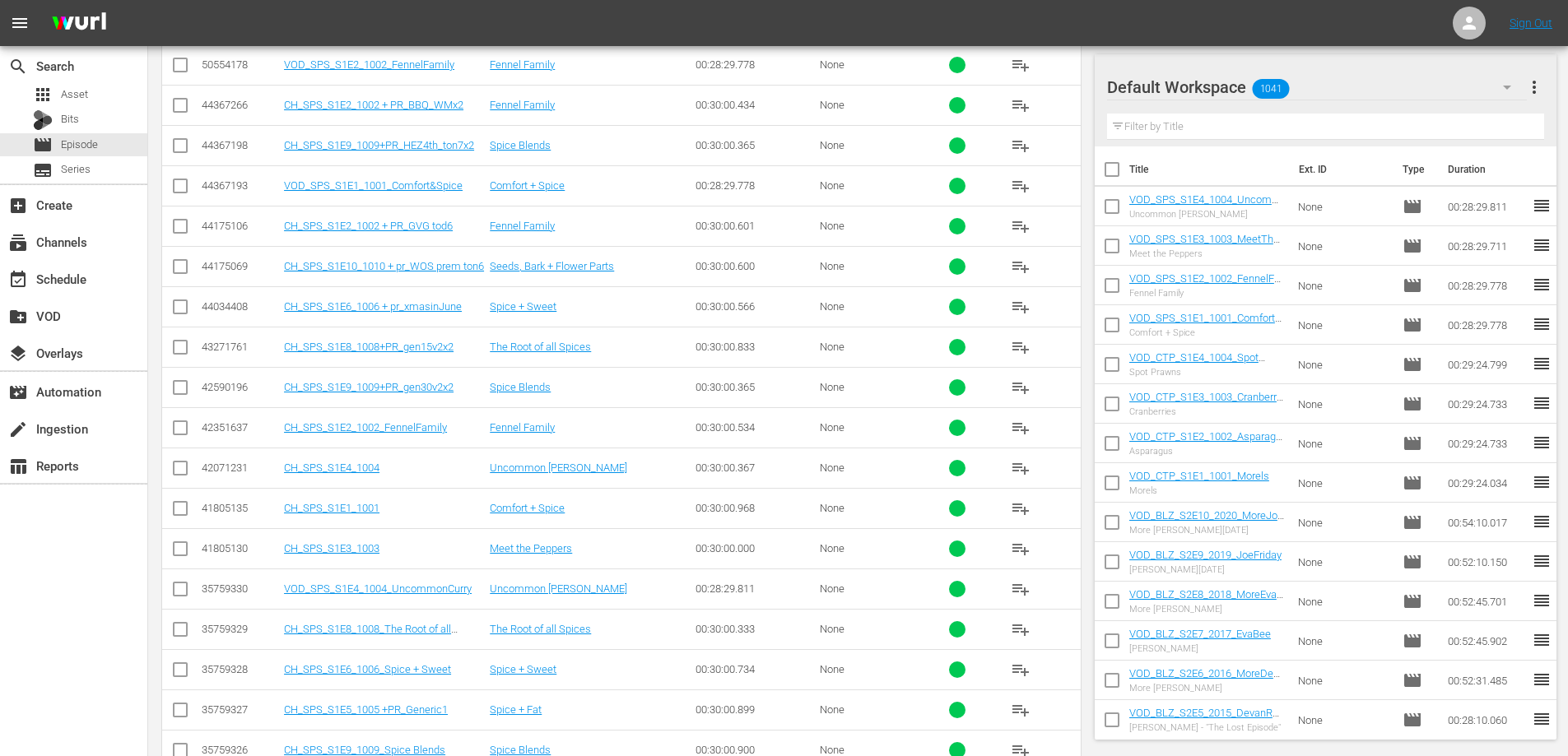
scroll to position [1072, 0]
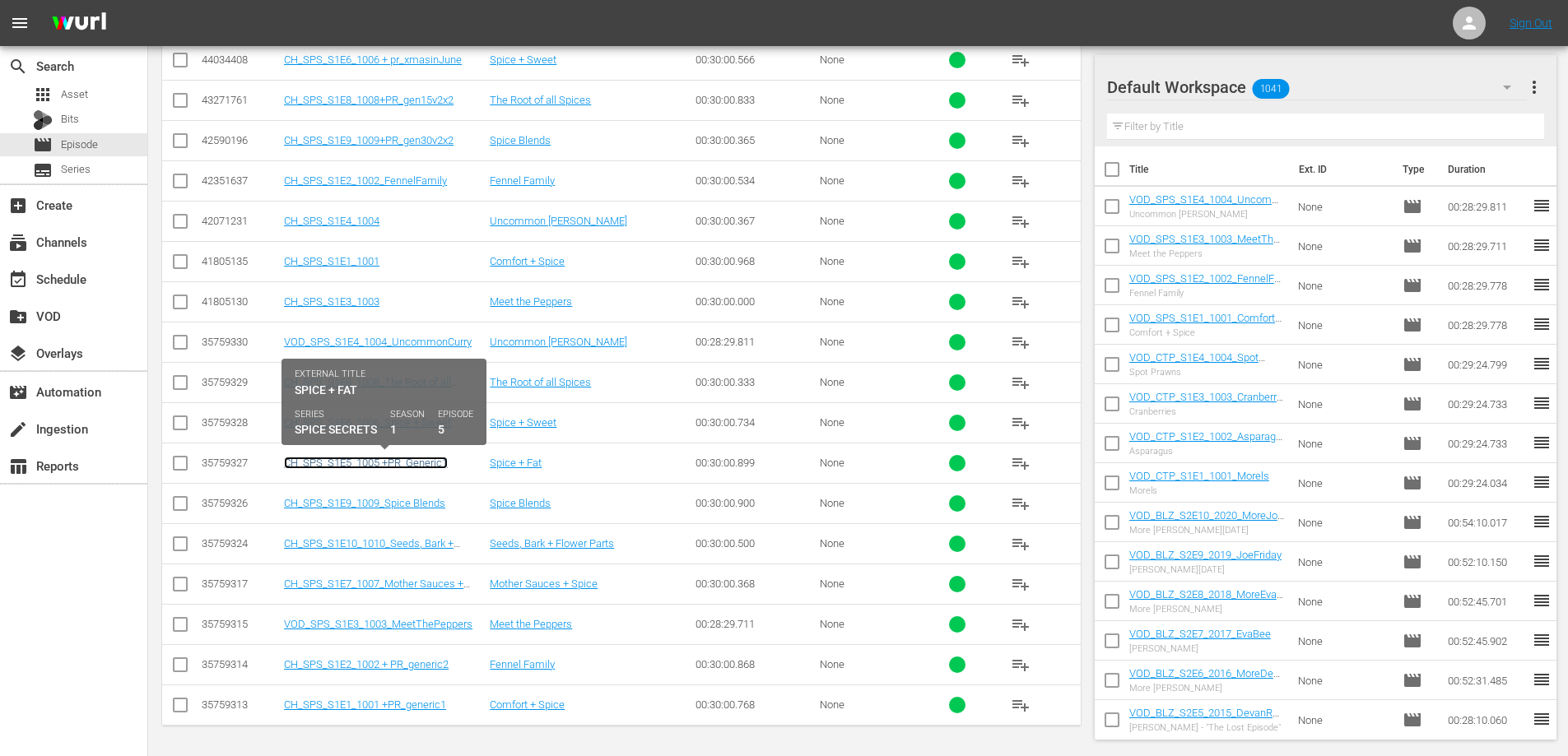
click at [384, 465] on link "CH_SPS_S1E5_1005 +PR_Generic1" at bounding box center [366, 463] width 164 height 12
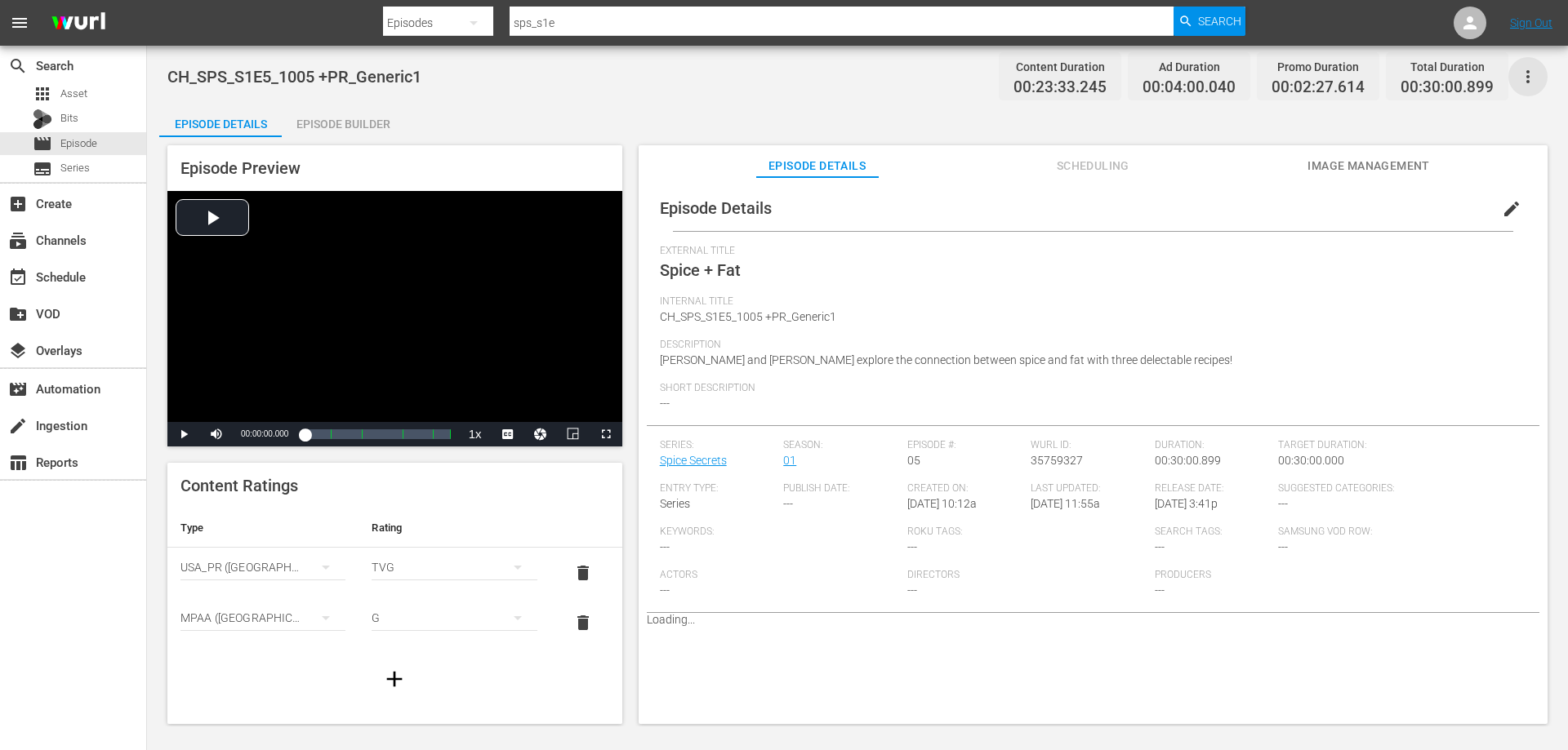
click at [1529, 69] on icon "button" at bounding box center [1528, 76] width 20 height 20
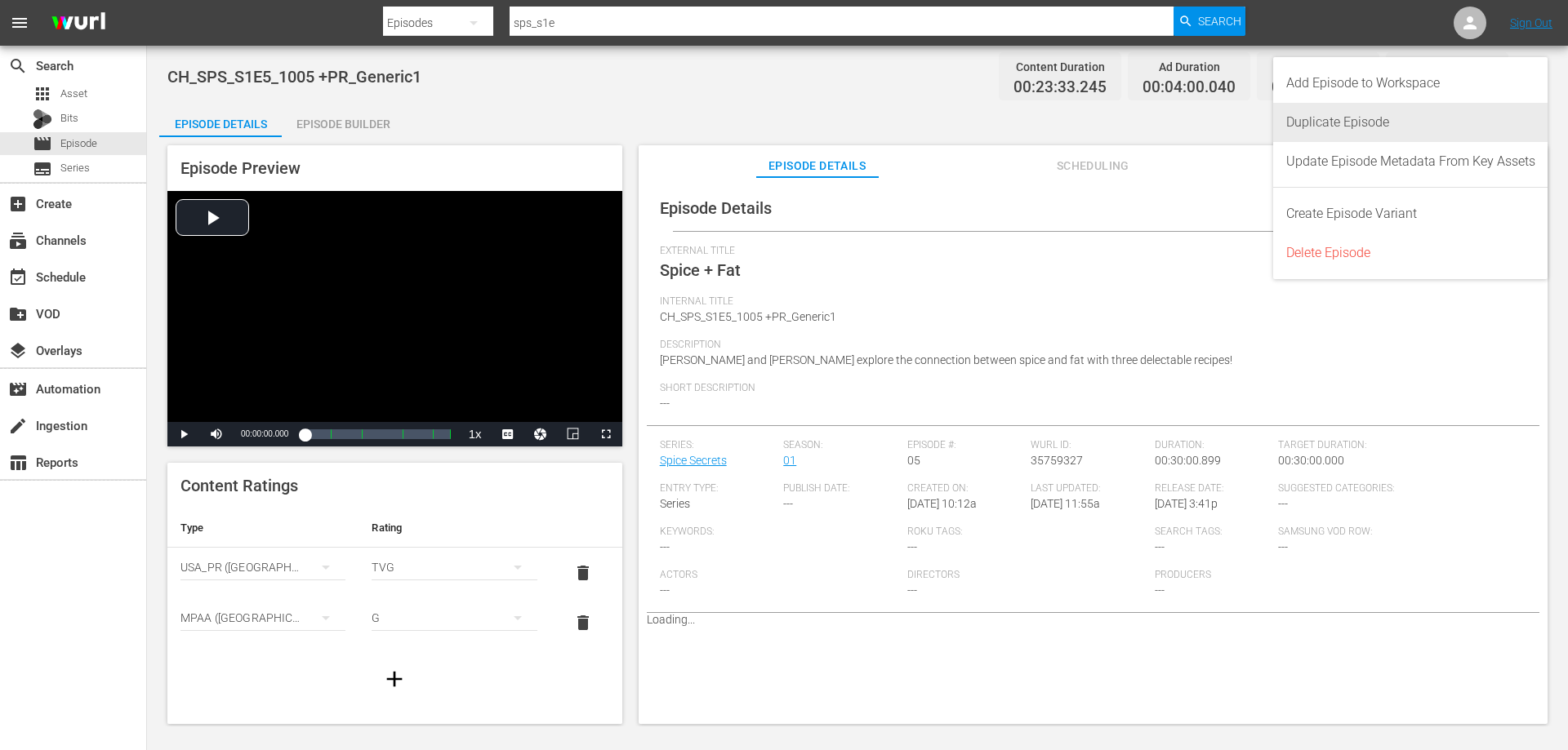
click at [1351, 120] on div "Duplicate Episode" at bounding box center [1410, 122] width 249 height 39
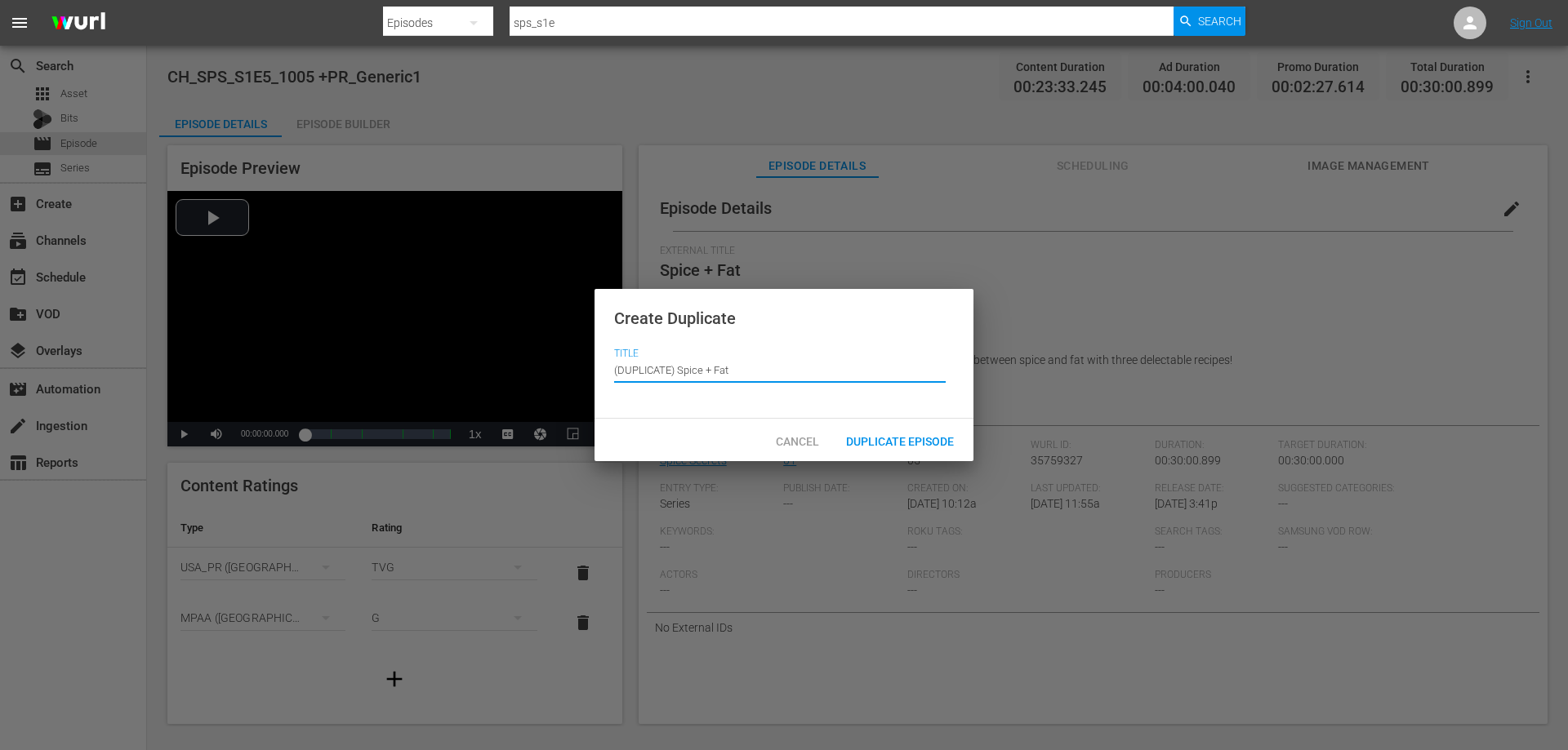
drag, startPoint x: 680, startPoint y: 367, endPoint x: 490, endPoint y: 383, distance: 190.7
click at [494, 383] on div "Create Duplicate Title Episode Title (DUPLICATE) Spice + Fat Cancel Duplicate E…" at bounding box center [784, 375] width 1568 height 750
type input "Spice + Fat"
click at [933, 443] on span "Duplicate Episode" at bounding box center [901, 441] width 134 height 13
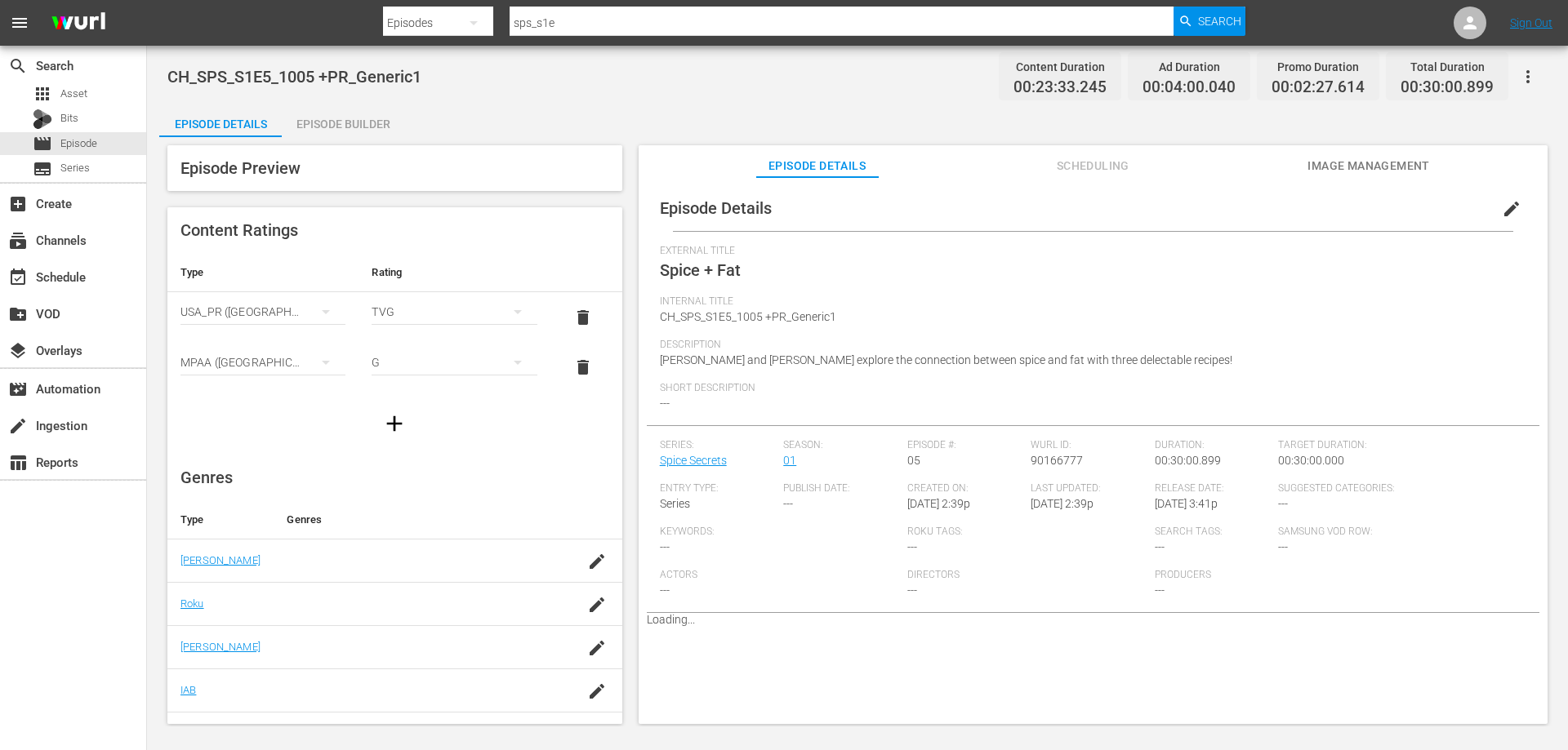
click at [1502, 208] on span "edit" at bounding box center [1511, 209] width 20 height 20
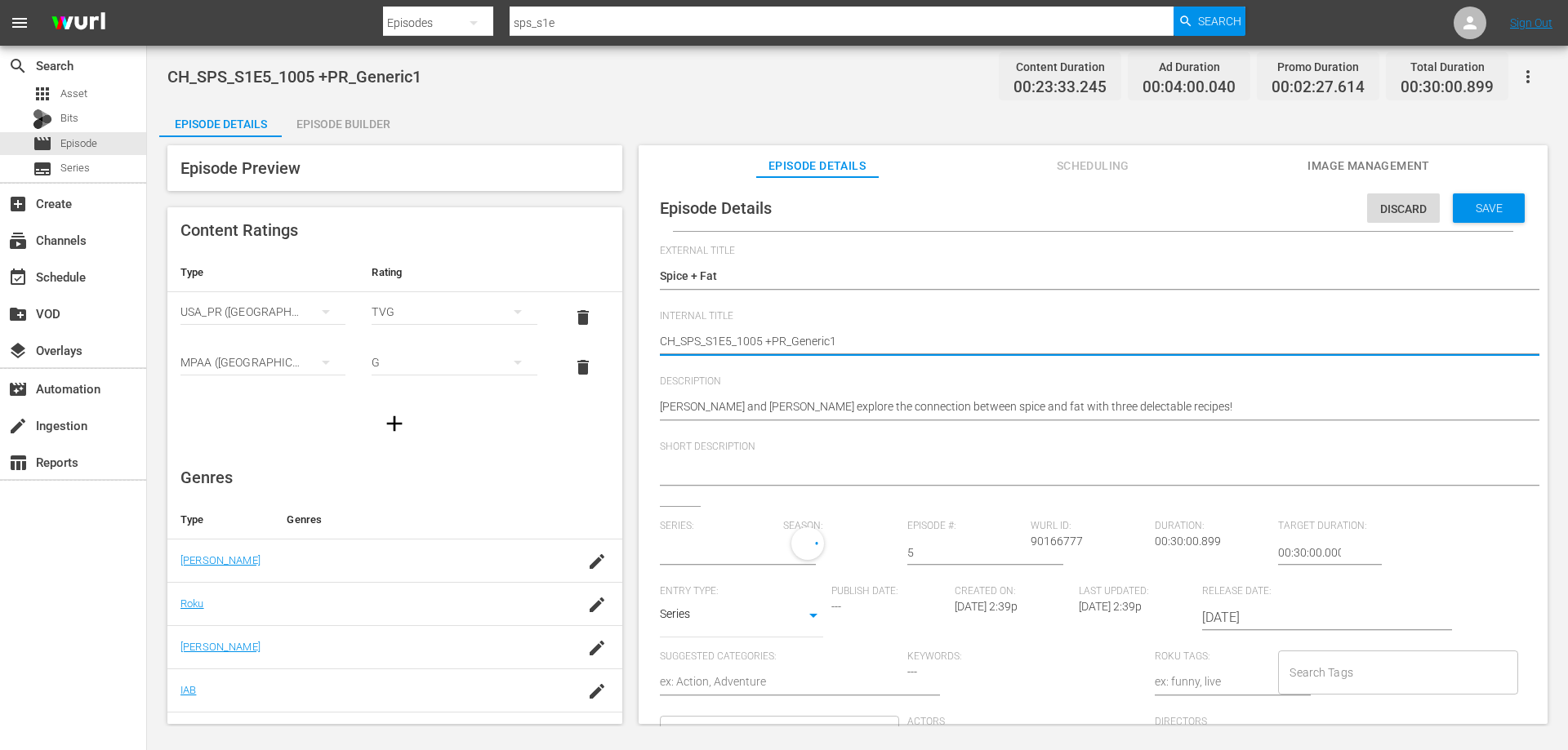
drag, startPoint x: 680, startPoint y: 341, endPoint x: 538, endPoint y: 350, distance: 142.3
type textarea "VSPS_S1E5_1005 +PR_Generic1"
type textarea "VDSPS_S1E5_1005 +PR_Generic1"
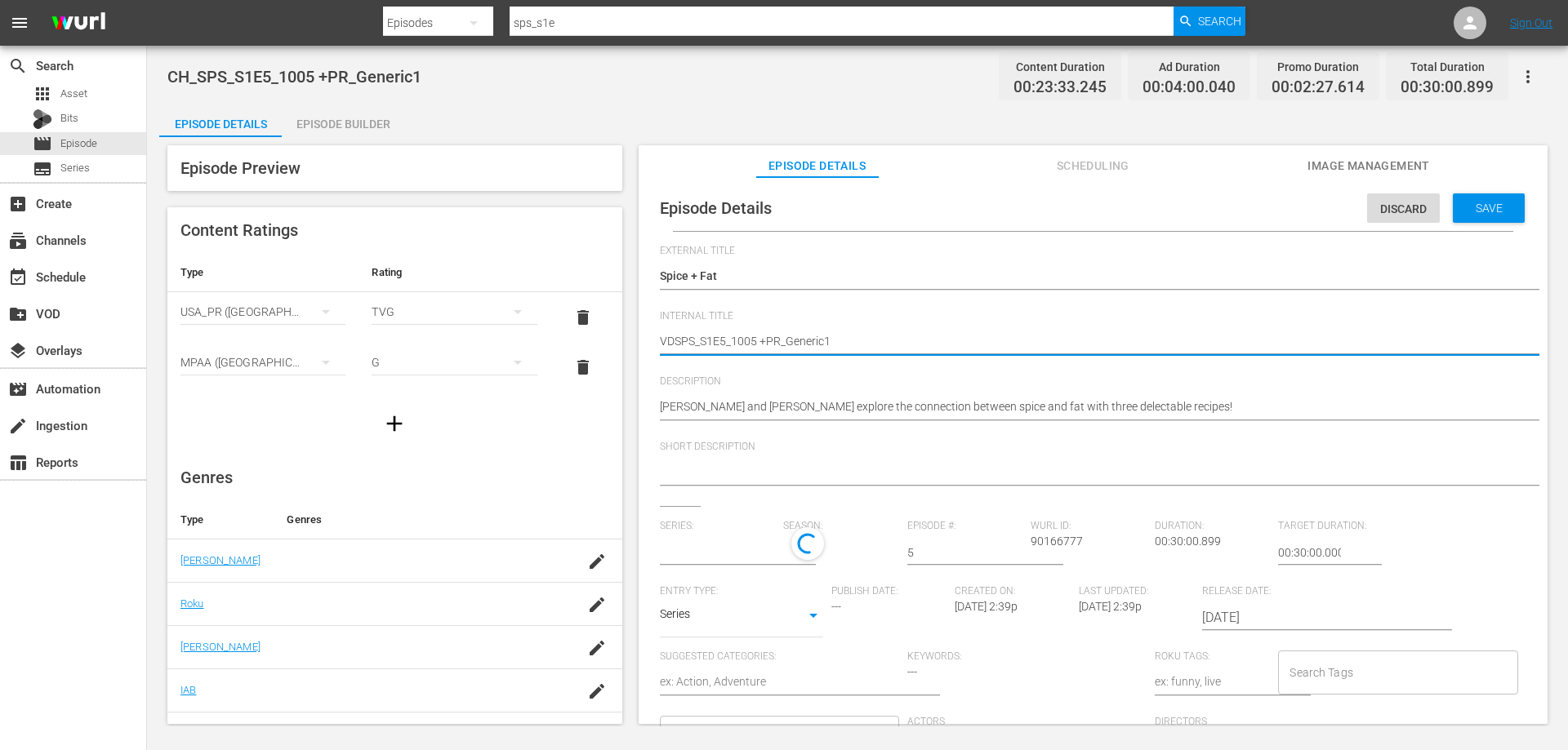
type textarea "VSPS_S1E5_1005 +PR_Generic1"
type textarea "VOSPS_S1E5_1005 +PR_Generic1"
type textarea "VODSPS_S1E5_1005 +PR_Generic1"
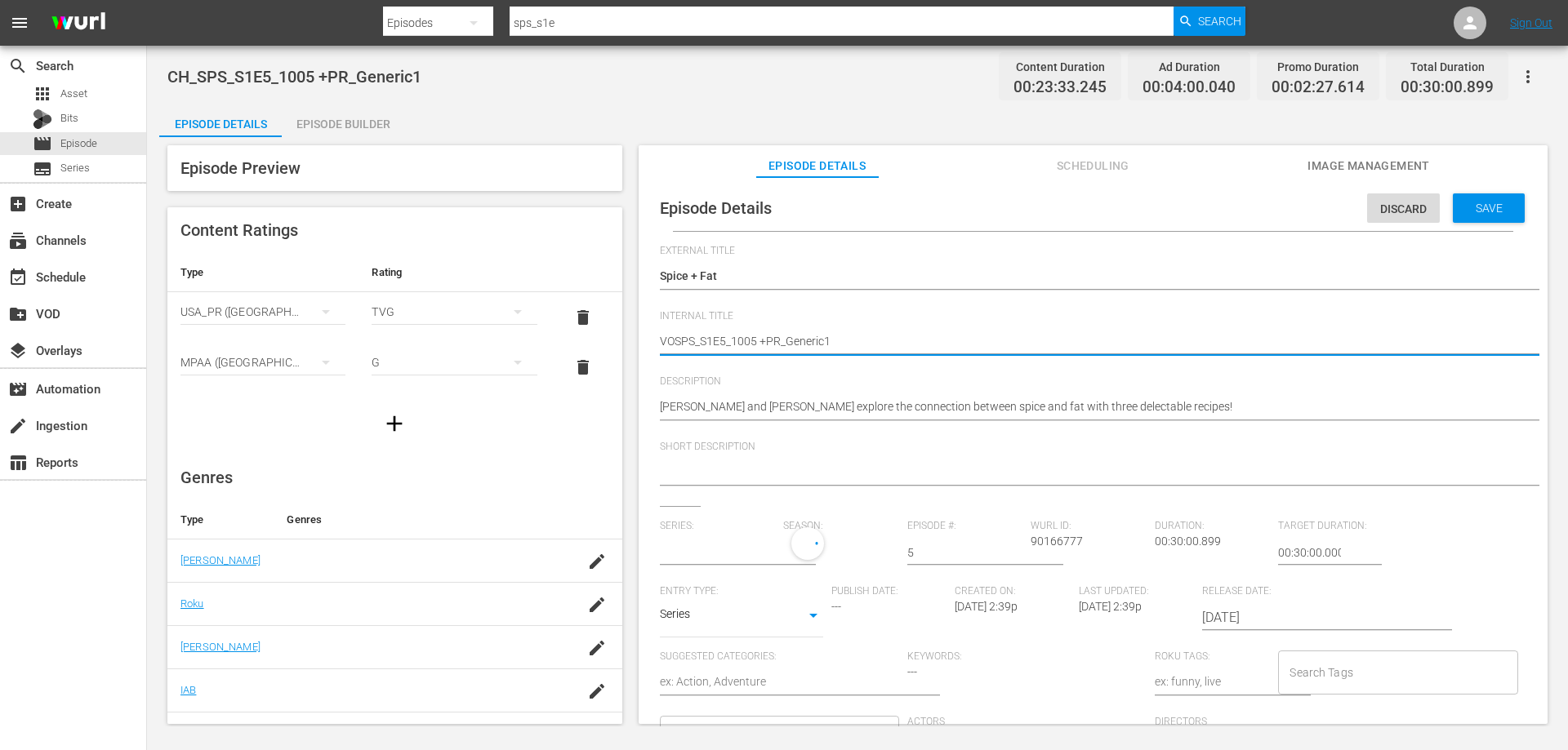
type textarea "VODSPS_S1E5_1005 +PR_Generic1"
type textarea "VOD_SPS_S1E5_1005 +PR_Generic1"
type input "Spice Secrets"
drag, startPoint x: 850, startPoint y: 337, endPoint x: 767, endPoint y: 336, distance: 83.0
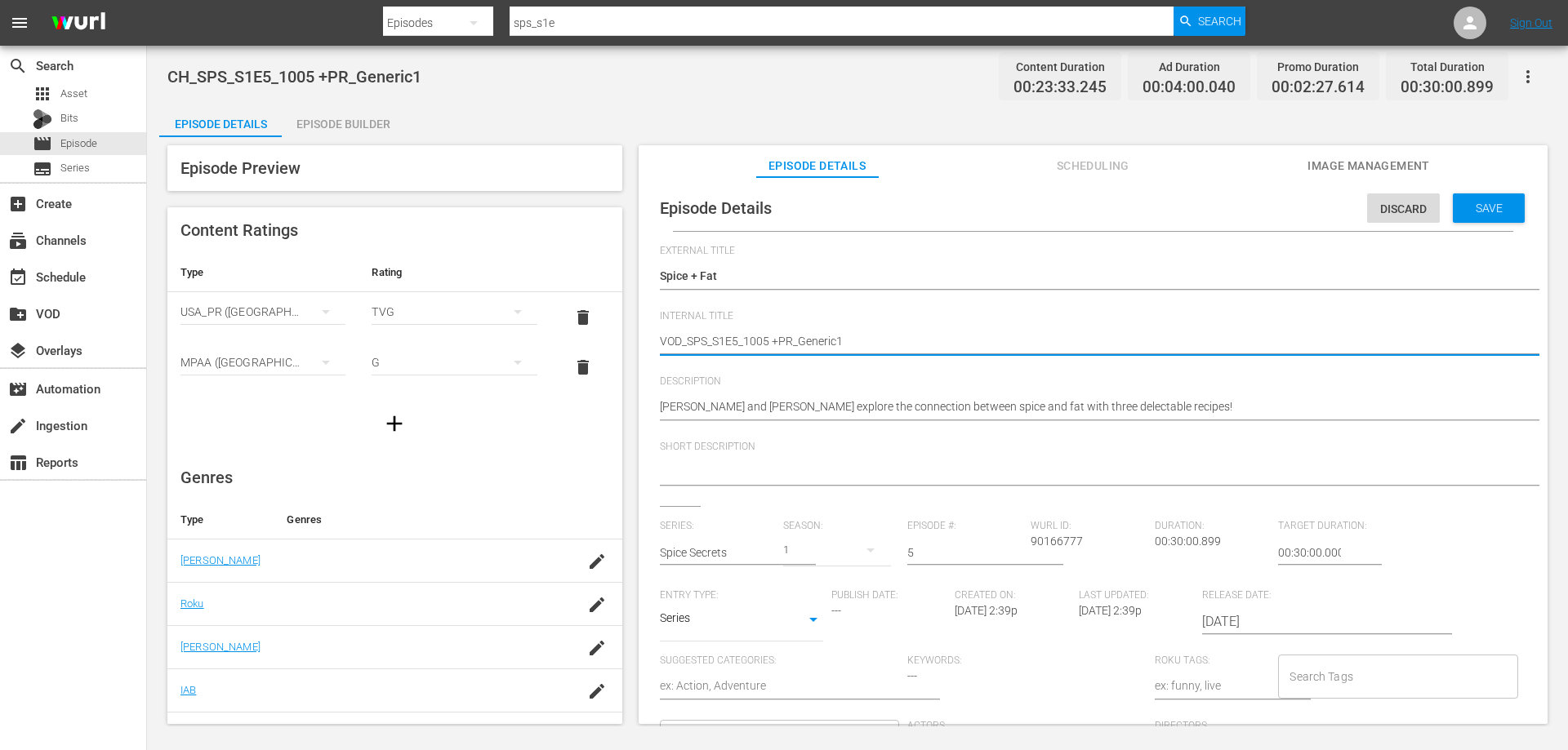
click at [767, 336] on textarea "CH_SPS_S1E5_1005 +PR_Generic1" at bounding box center [1089, 342] width 859 height 20
type textarea "VOD_SPS_S1E5_1005"
type textarea "VOD_SPS_S1E5_1005_"
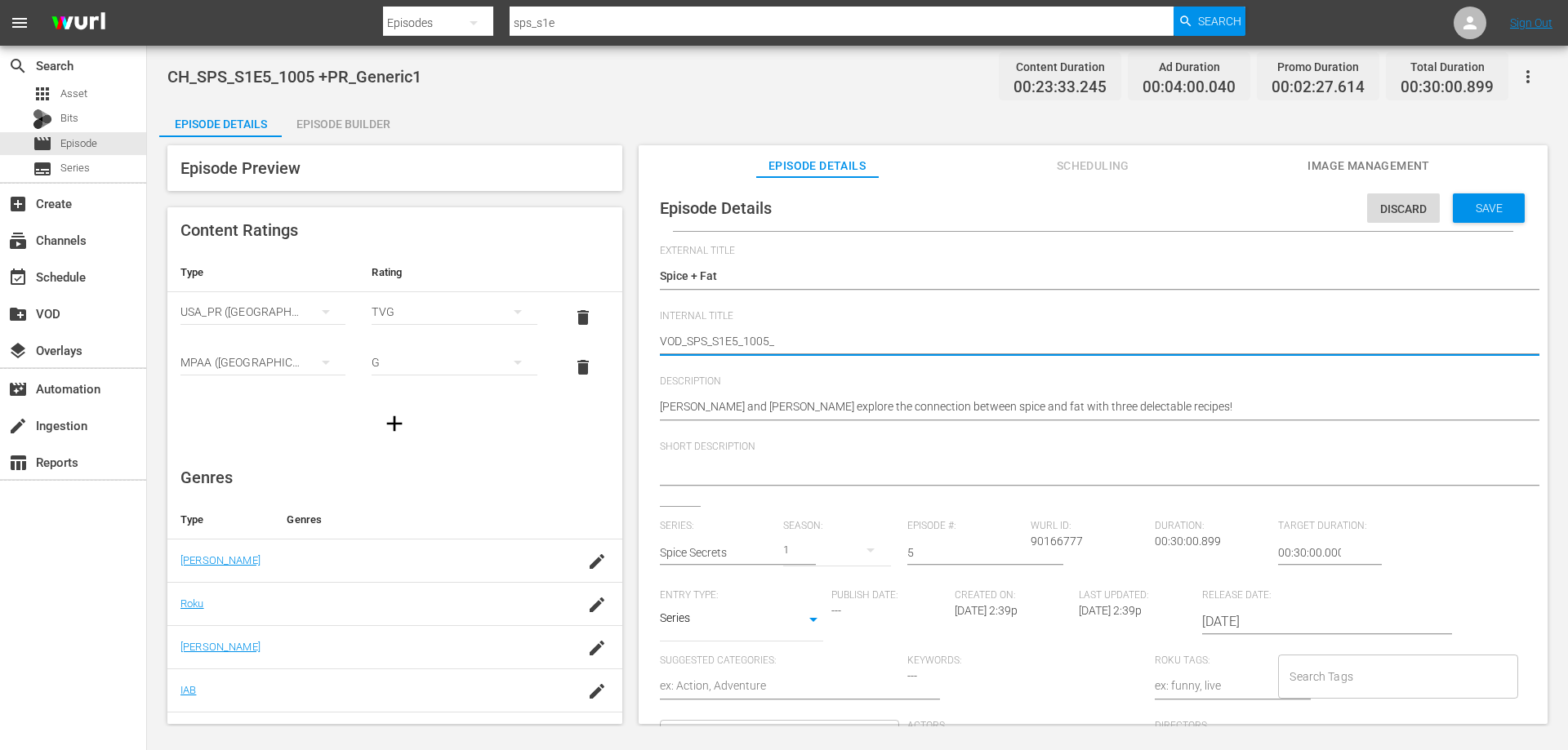
type textarea "VOD_SPS_S1E5_1005_S"
type textarea "VOD_SPS_S1E5_1005_SP"
type textarea "VOD_SPS_S1E5_1005_SPI"
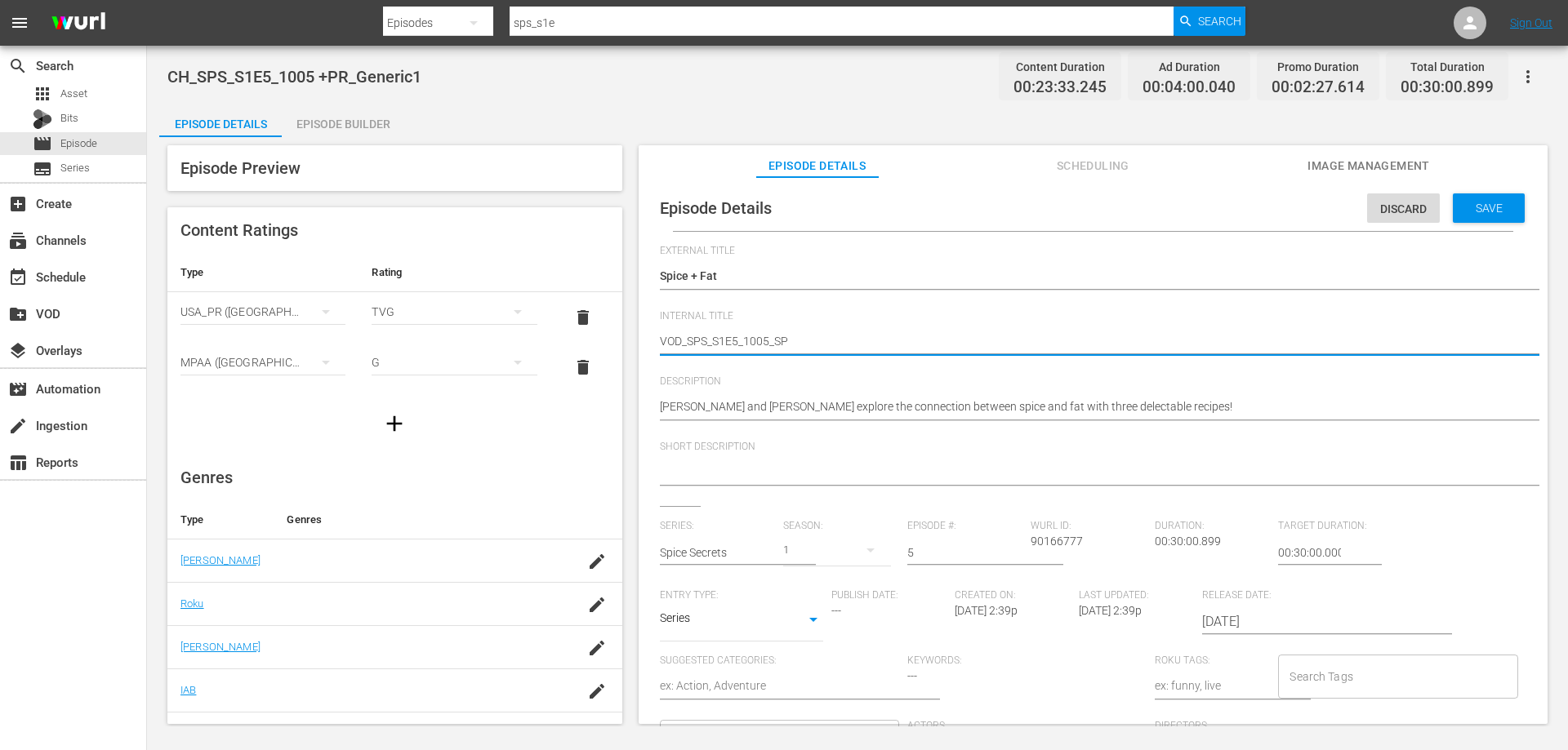
type textarea "VOD_SPS_S1E5_1005_SPI"
type textarea "VOD_SPS_S1E5_1005_SPIC"
type textarea "VOD_SPS_S1E5_1005_SPICE"
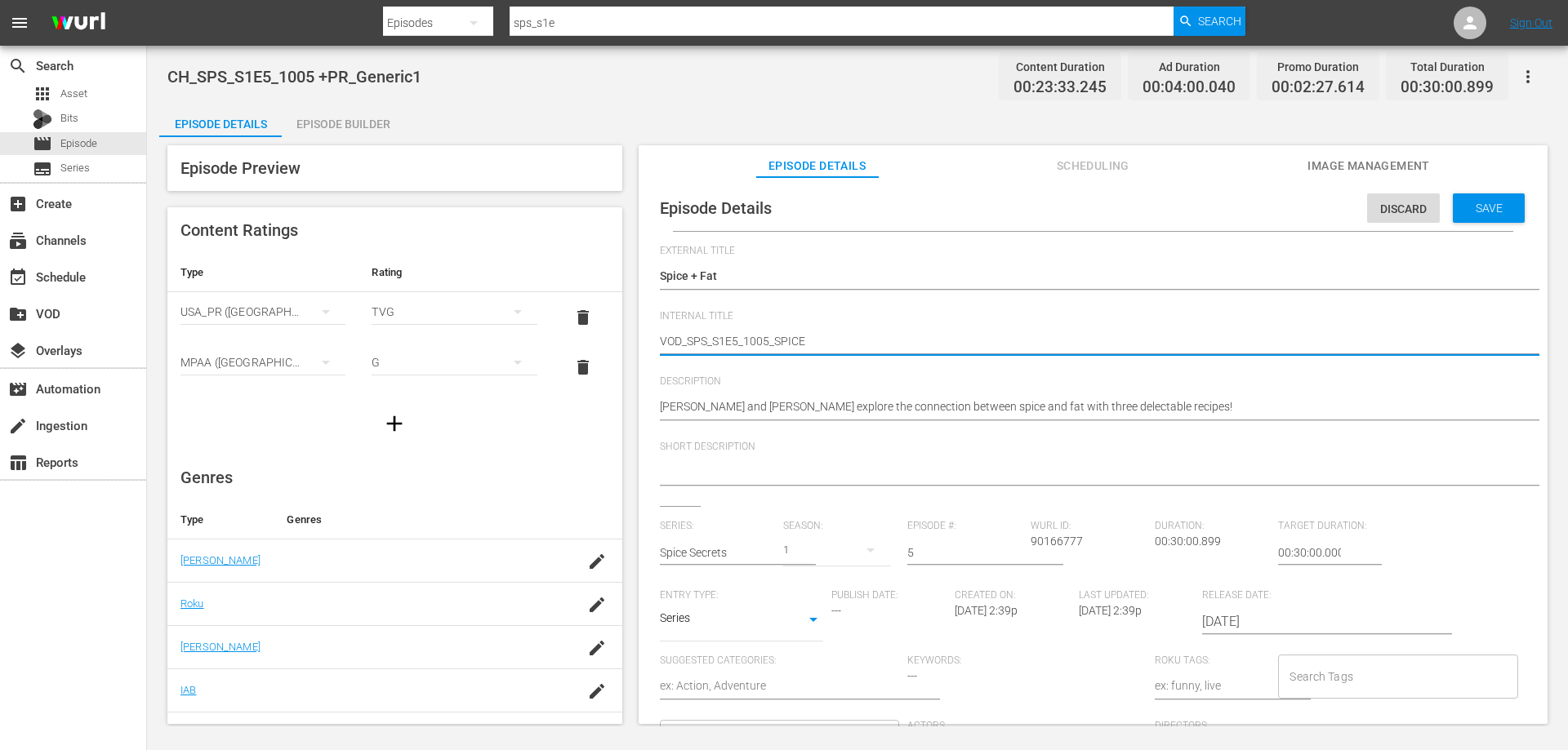
type textarea "VOD_SPS_S1E5_1005_SPIC"
type textarea "VOD_SPS_S1E5_1005_SPI"
type textarea "VOD_SPS_S1E5_1005_SP"
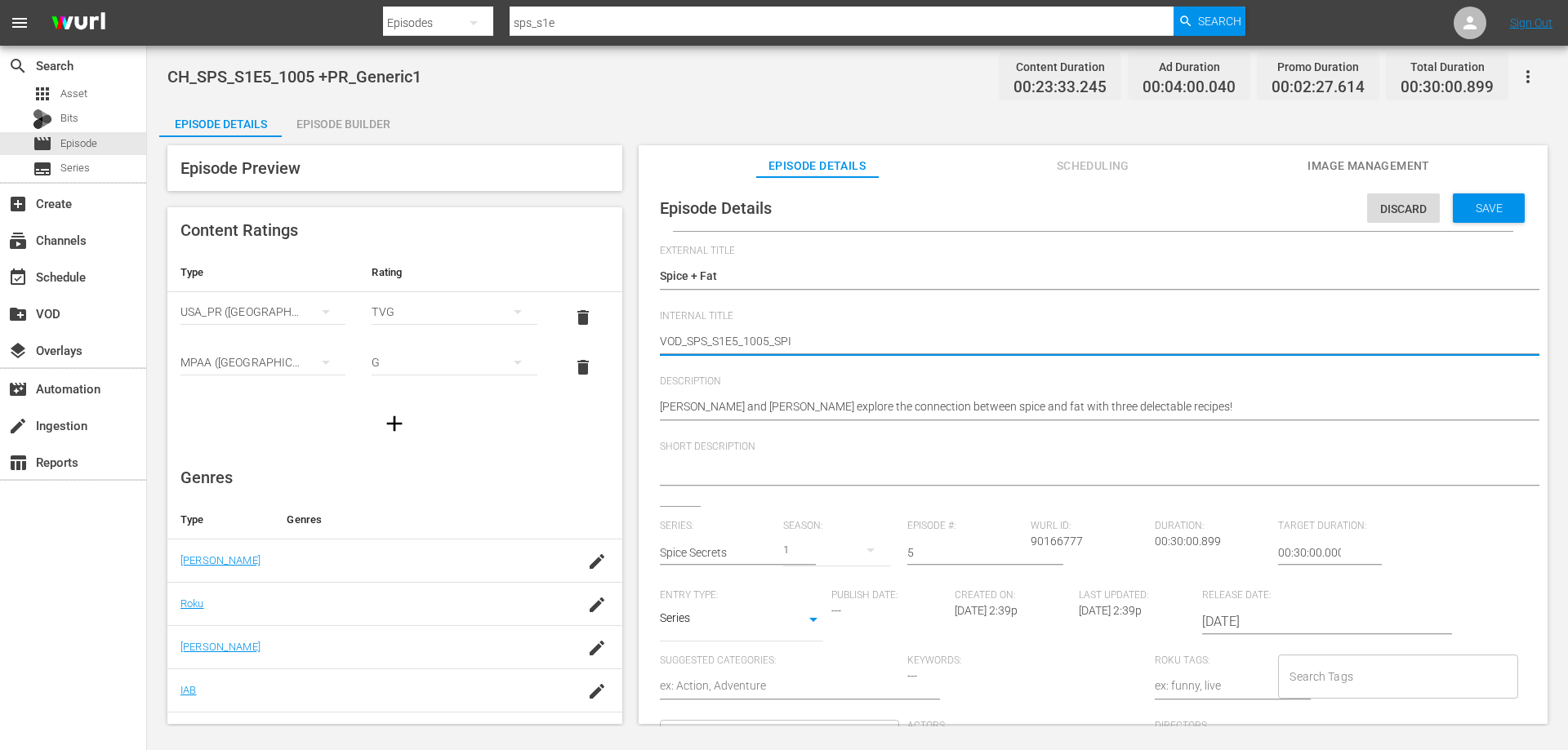
type textarea "VOD_SPS_S1E5_1005_SP"
type textarea "VOD_SPS_S1E5_1005_S"
type textarea "VOD_SPS_S1E5_1005_Sp"
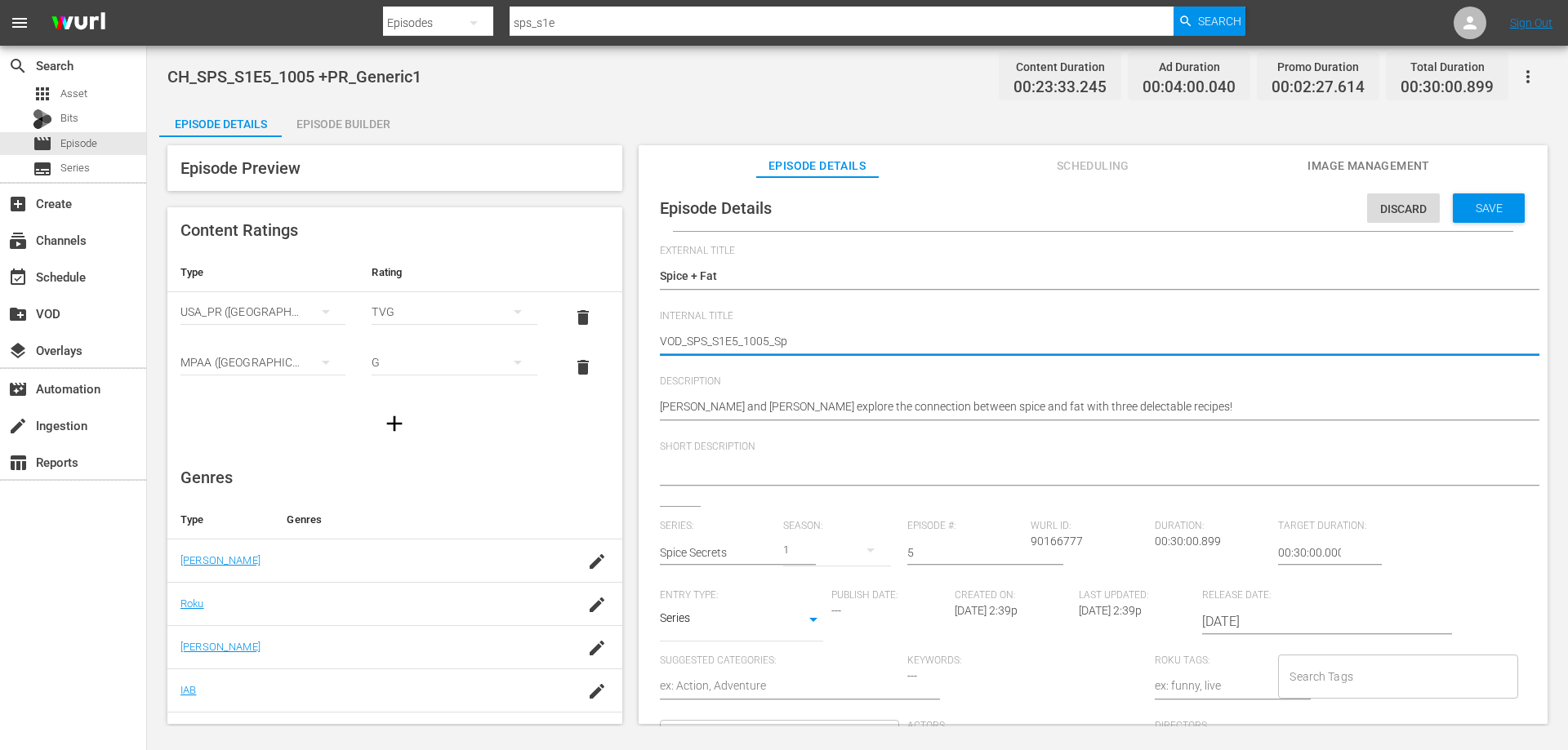
type textarea "VOD_SPS_S1E5_1005_Spi"
type textarea "VOD_SPS_S1E5_1005_Spic"
type textarea "VOD_SPS_S1E5_1005_Spice"
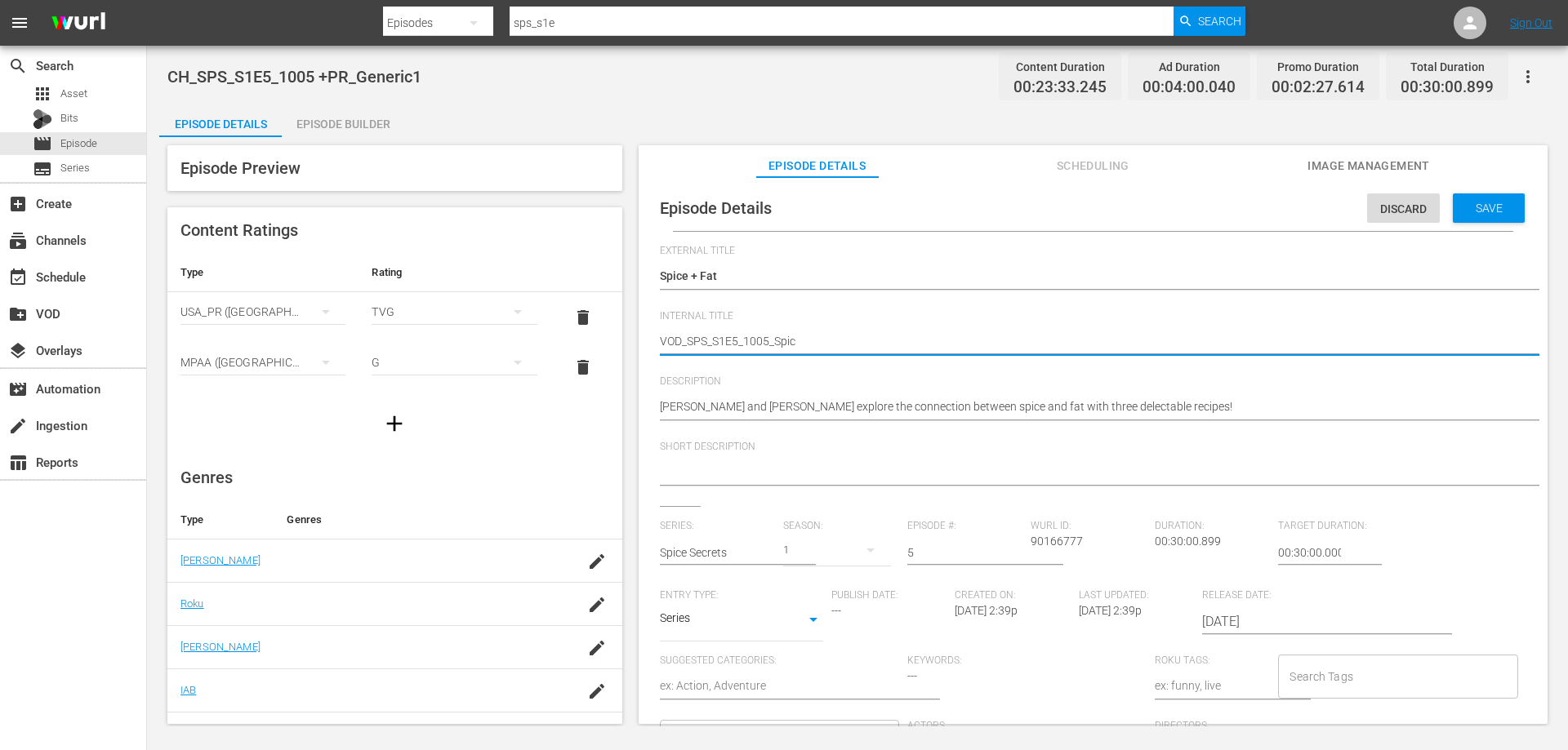
type textarea "VOD_SPS_S1E5_1005_Spice"
type textarea "VOD_SPS_S1E5_1005_Spice&"
type textarea "VOD_SPS_S1E5_1005_Spice&F"
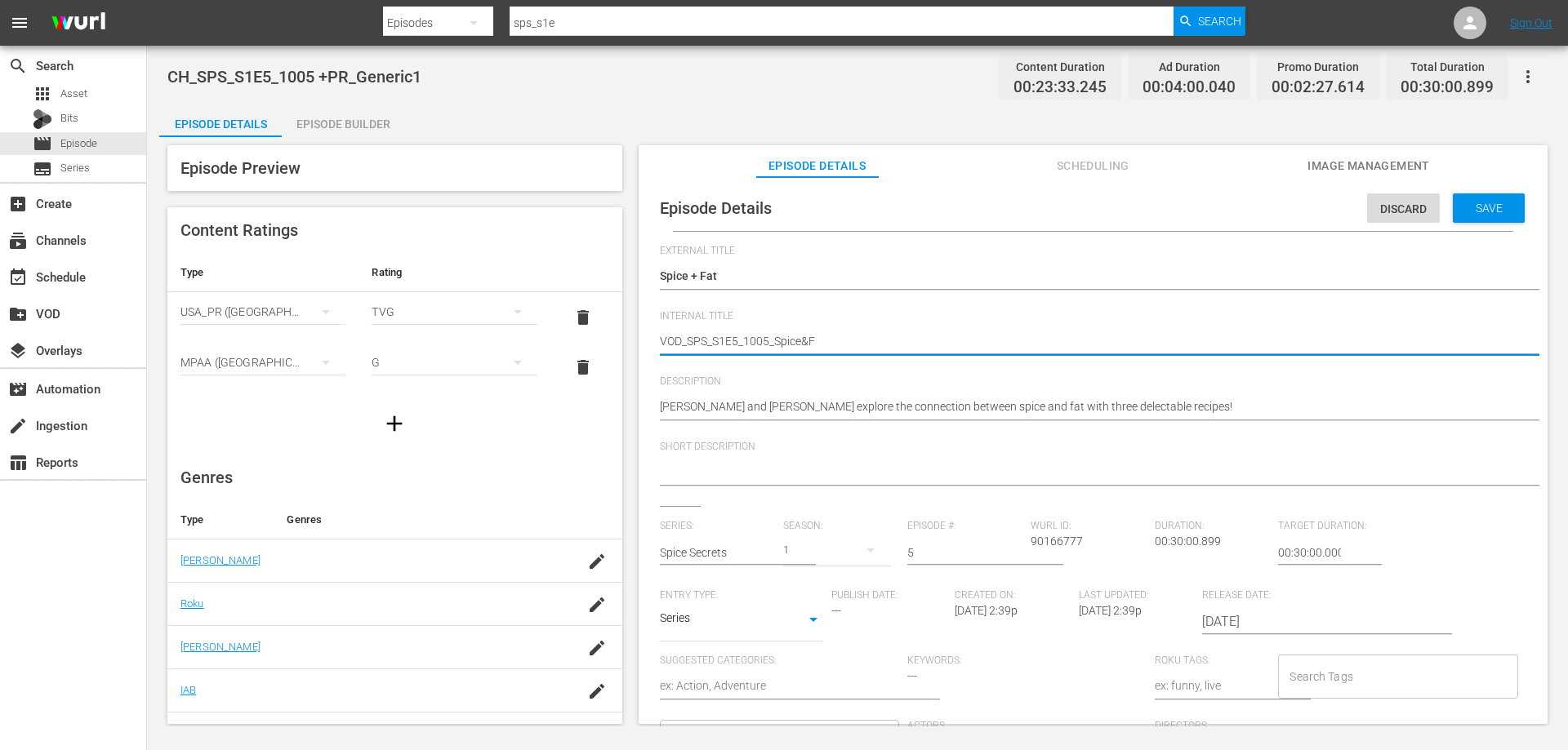
type textarea "VOD_SPS_S1E5_1005_Spice&Fa"
type textarea "VOD_SPS_S1E5_1005_Spice&Fat"
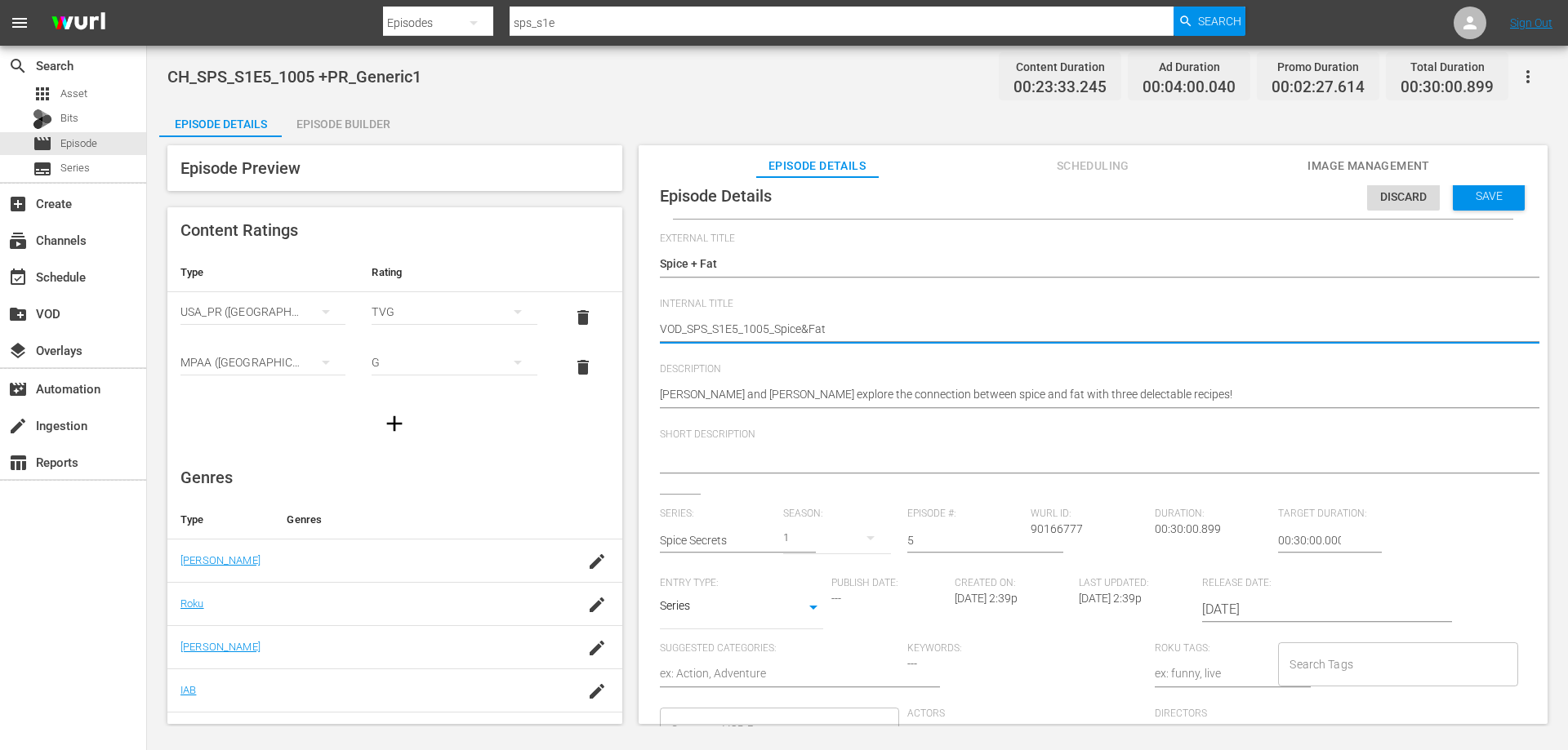
scroll to position [16, 0]
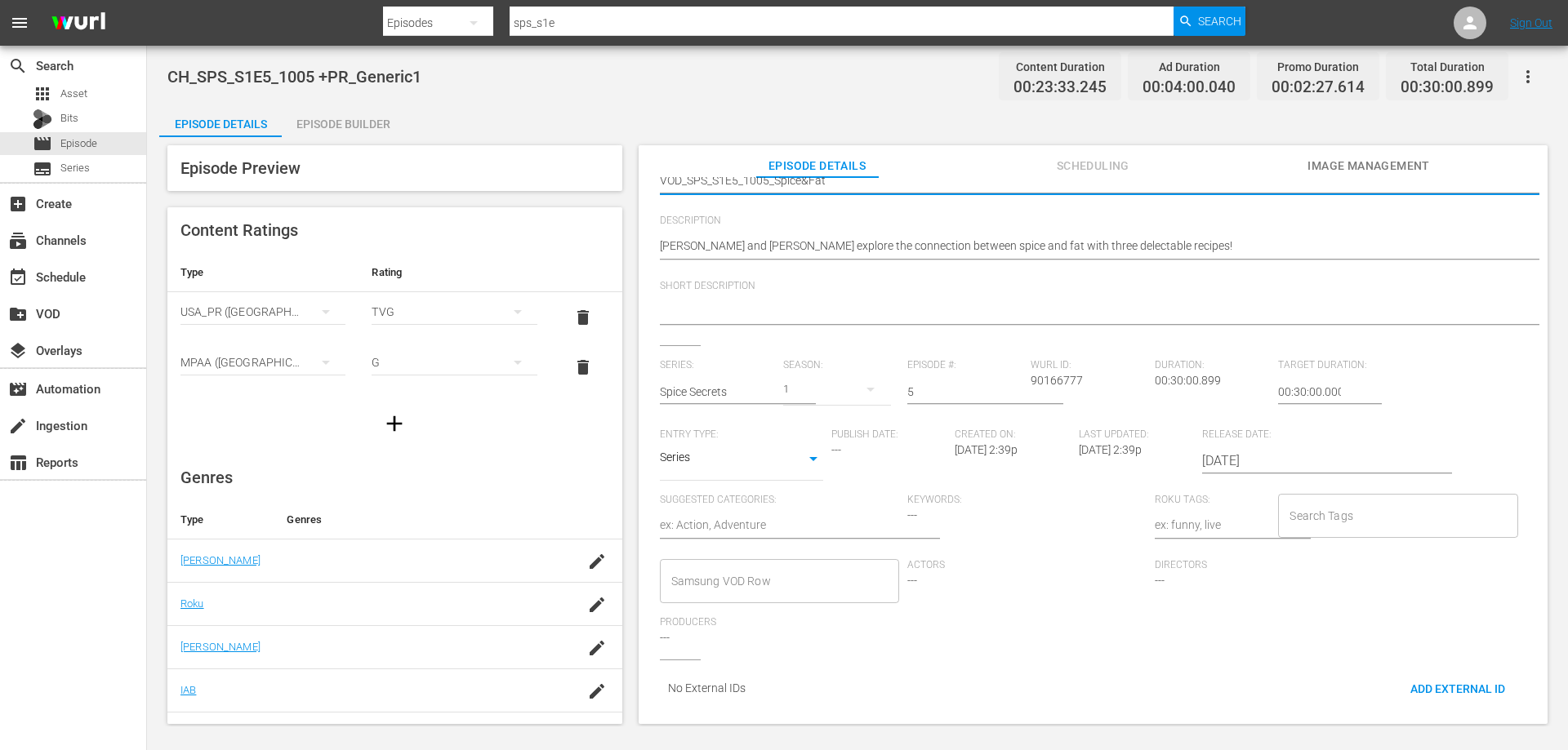
type textarea "VOD_SPS_S1E5_1005_Spice&Fat"
click at [767, 574] on input "Samsung VOD Row" at bounding box center [767, 581] width 200 height 30
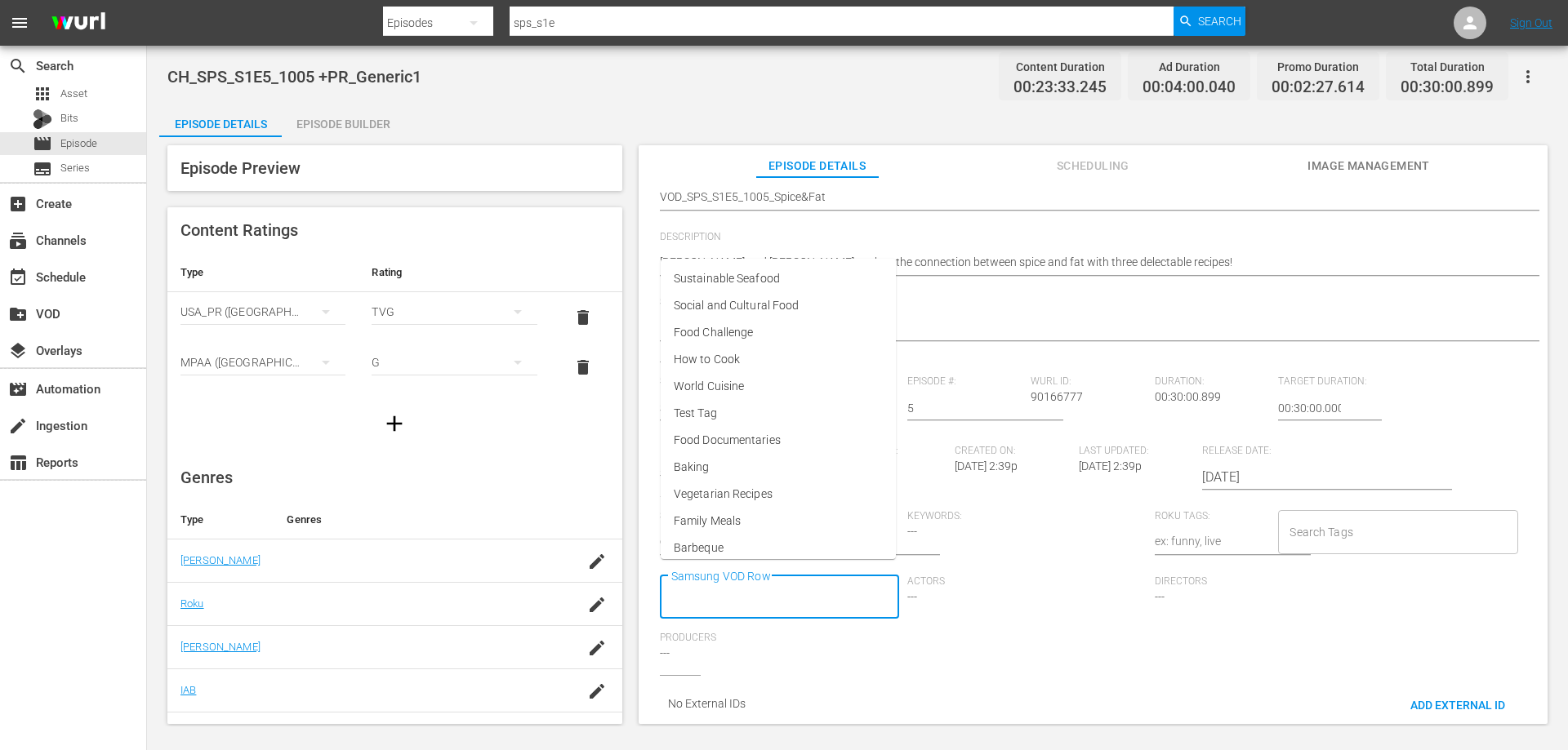
scroll to position [0, 0]
click at [730, 382] on span "World Cuisine" at bounding box center [708, 386] width 70 height 17
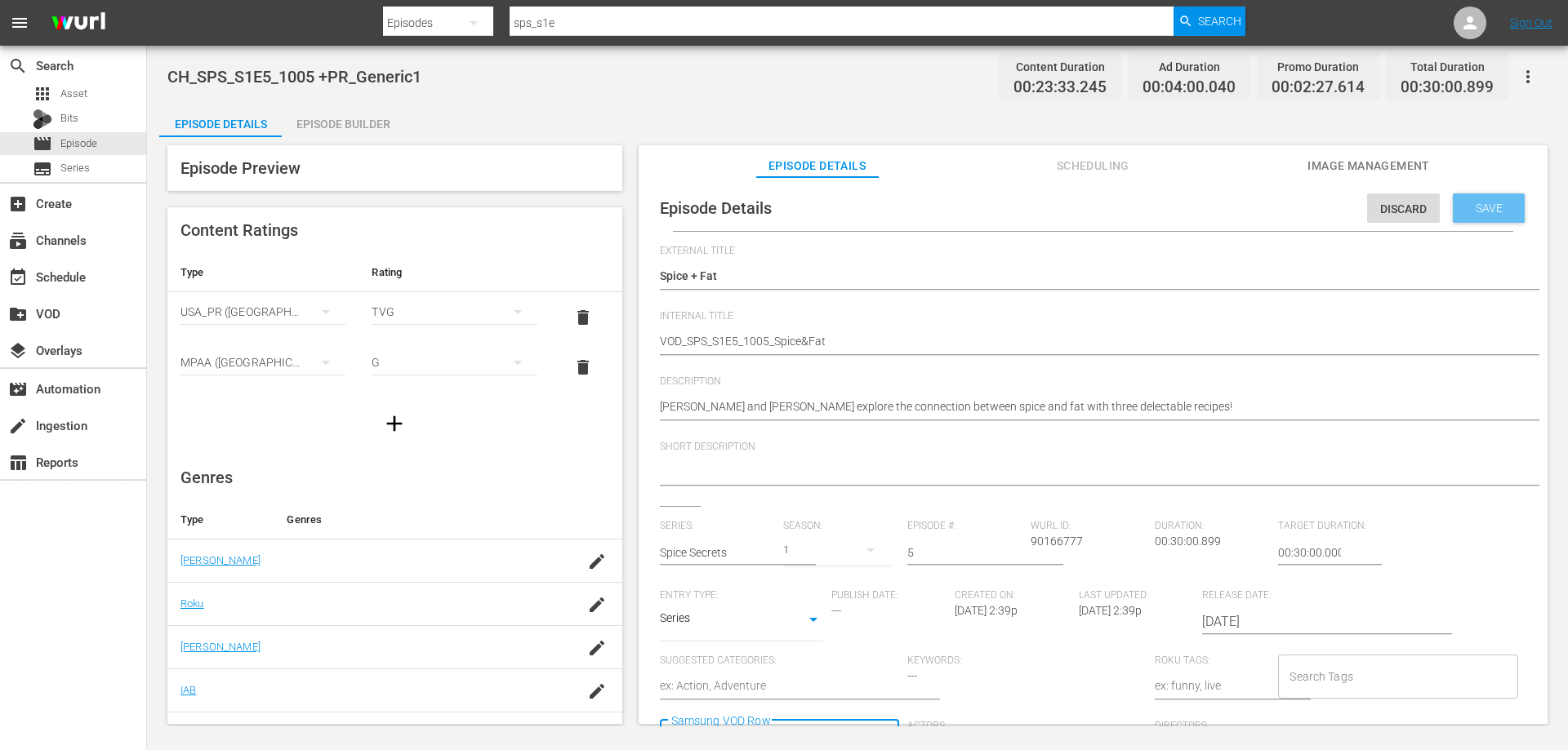
click at [1469, 206] on span "Save" at bounding box center [1489, 208] width 53 height 13
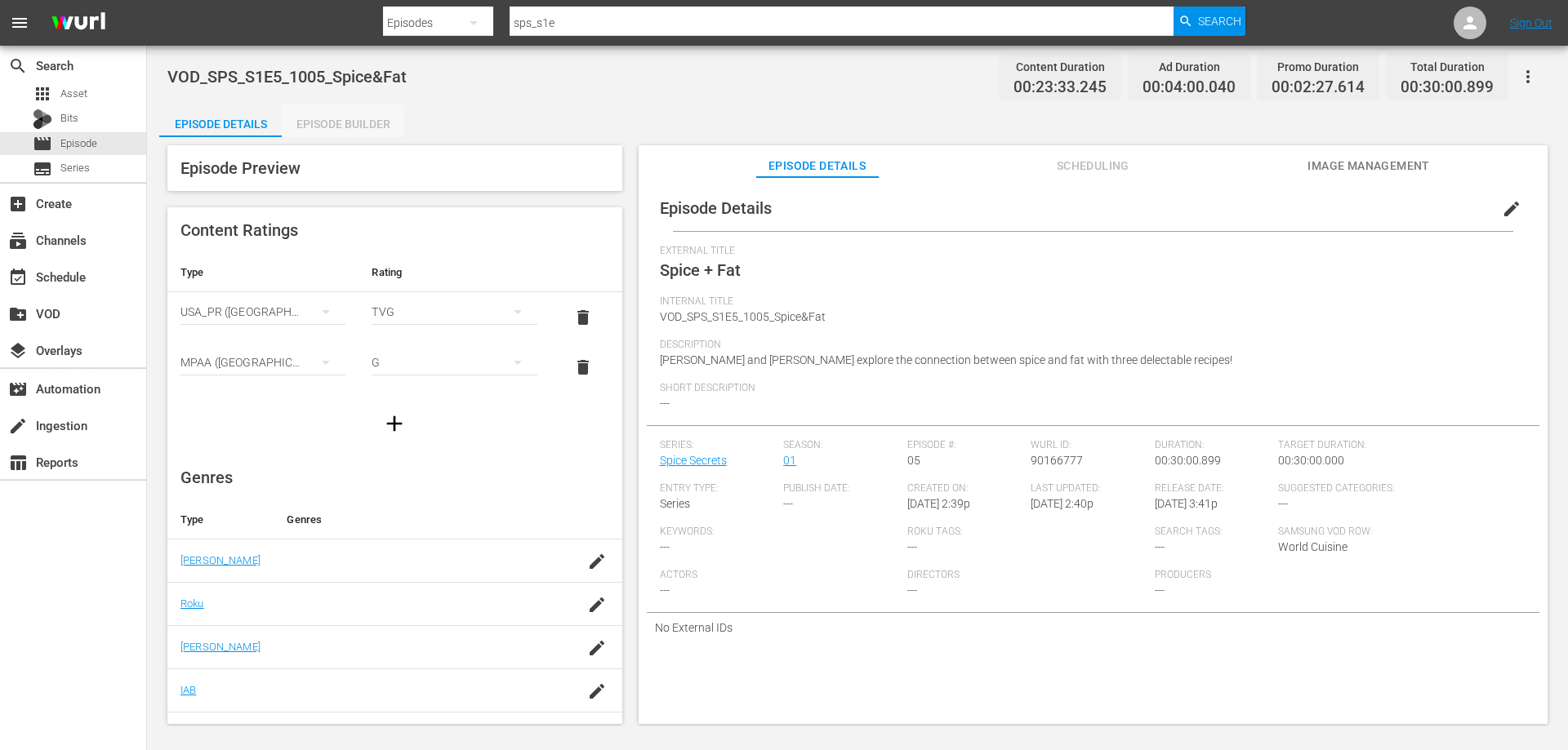
click at [371, 119] on div "Episode Builder" at bounding box center [343, 124] width 122 height 39
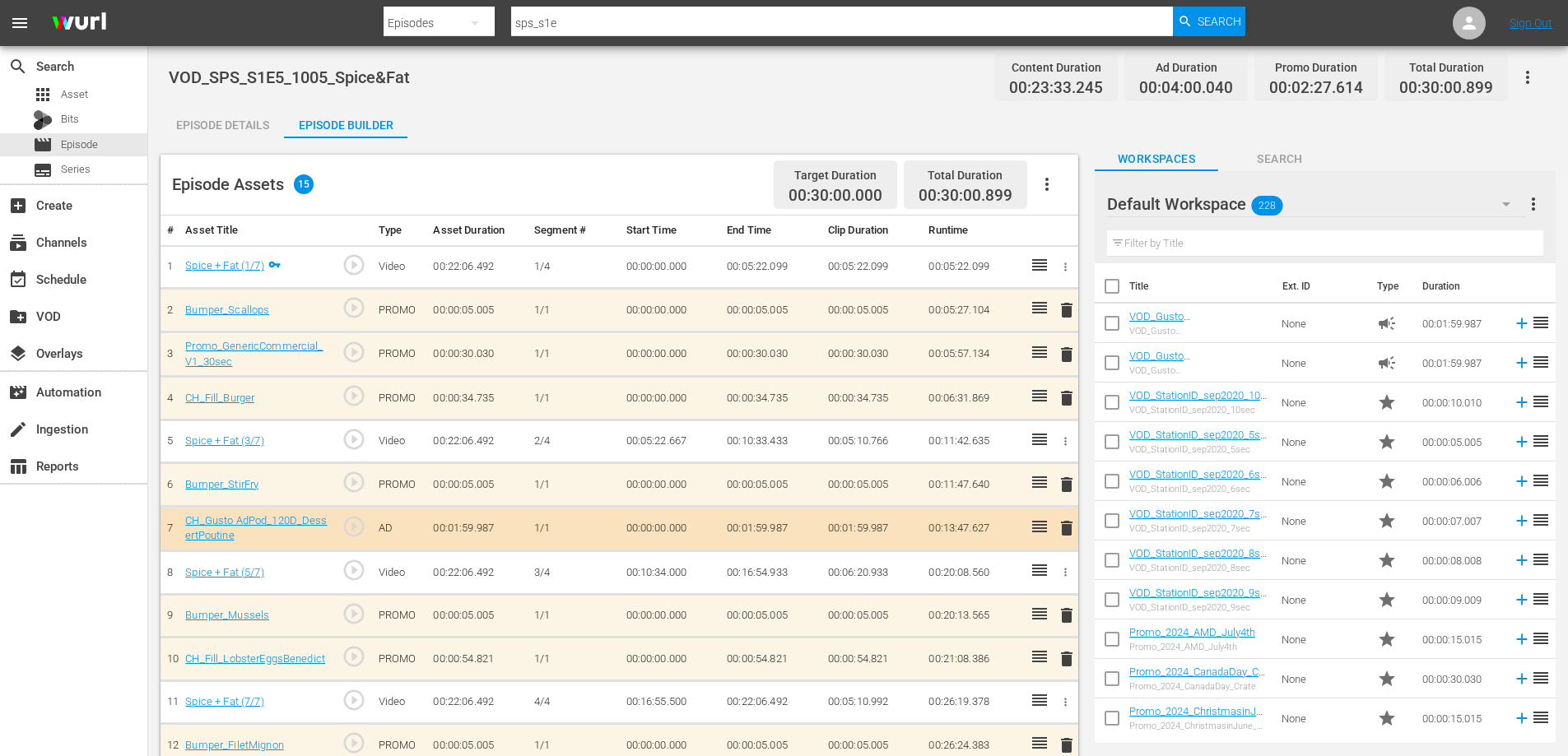
click at [1066, 355] on span "delete" at bounding box center [1067, 354] width 20 height 20
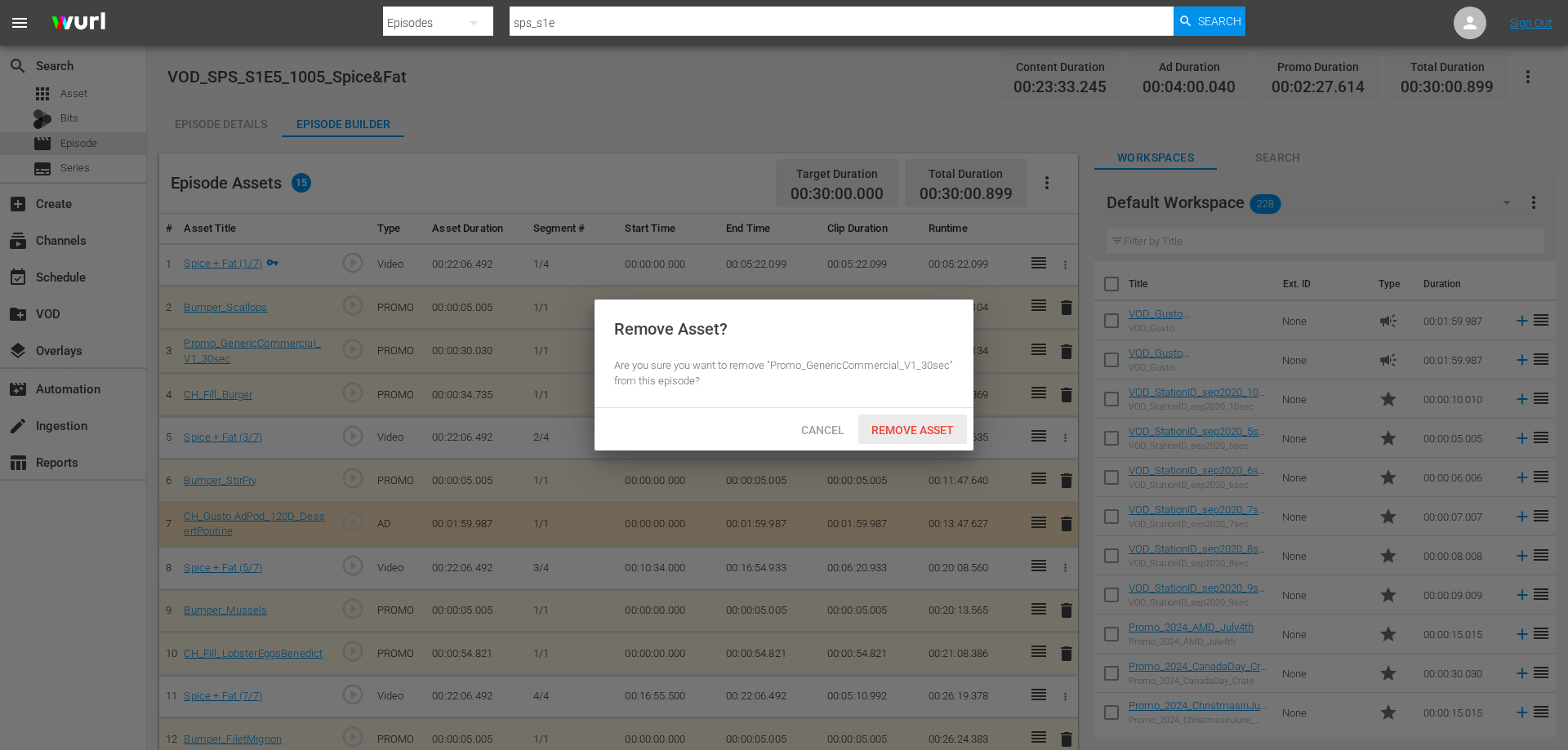
click at [913, 422] on div "Remove Asset" at bounding box center [913, 430] width 108 height 30
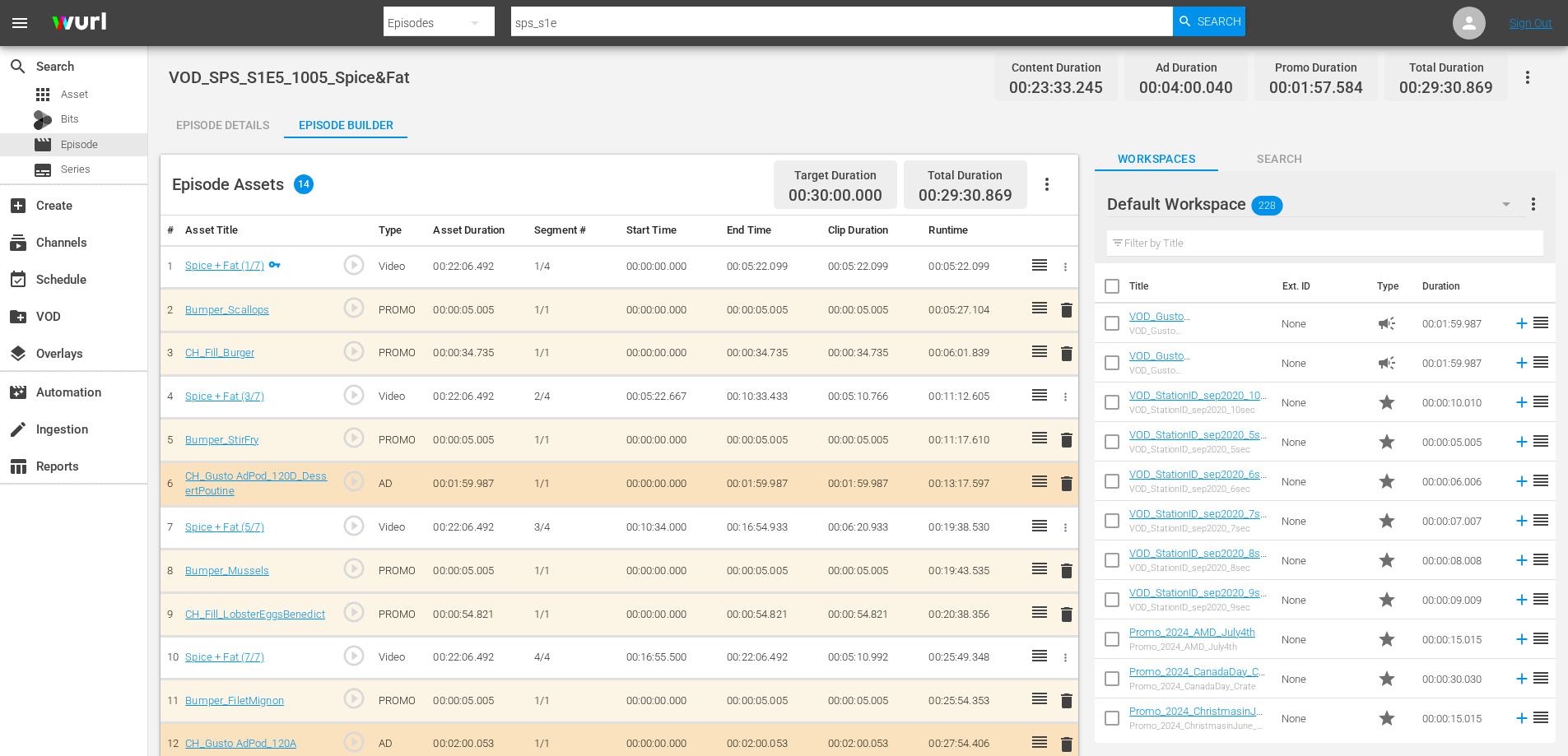
click at [1062, 352] on span "delete" at bounding box center [1067, 354] width 20 height 20
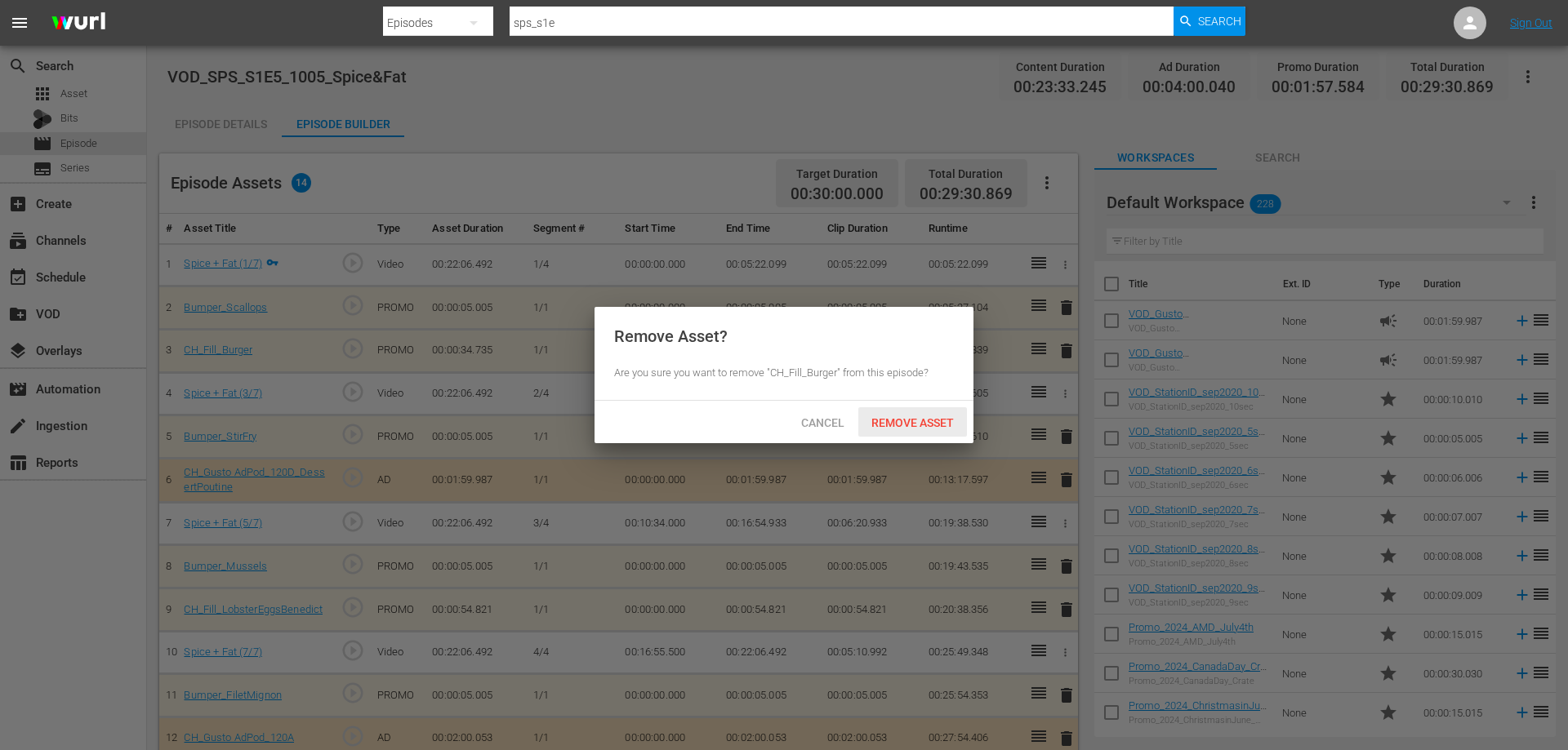
click at [907, 419] on span "Remove Asset" at bounding box center [913, 423] width 108 height 13
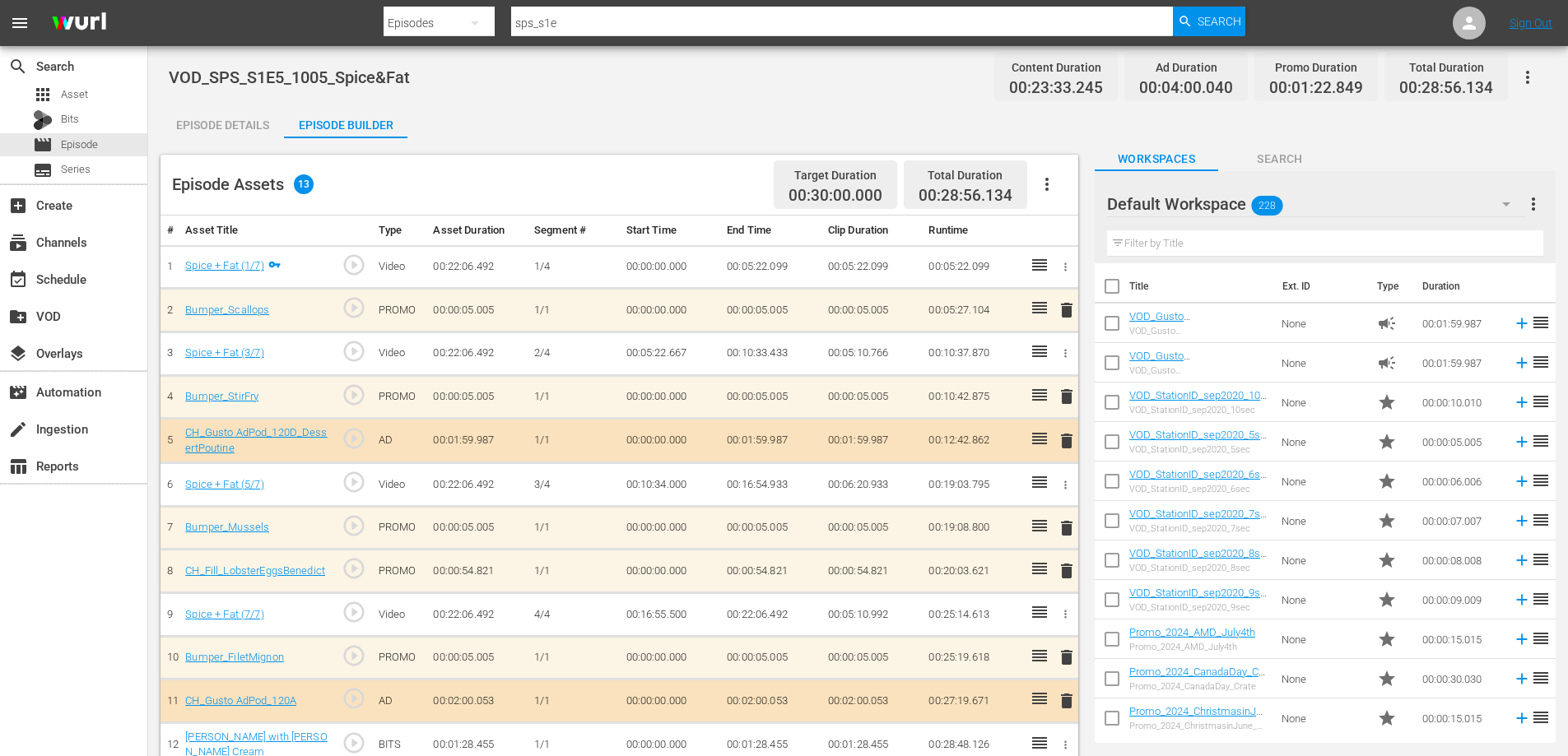
click at [1069, 441] on span "delete" at bounding box center [1067, 441] width 20 height 20
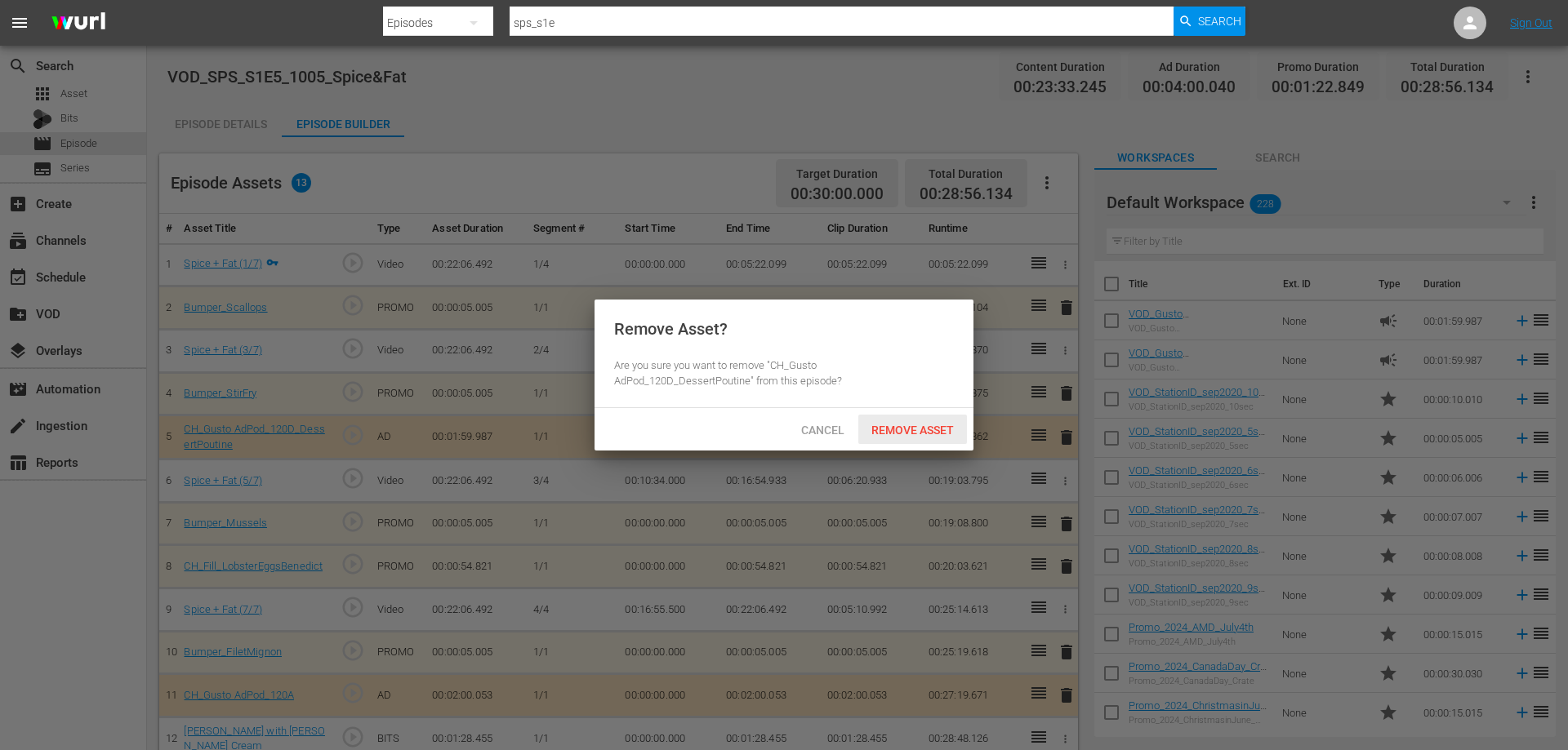
click at [881, 424] on span "Remove Asset" at bounding box center [913, 430] width 108 height 13
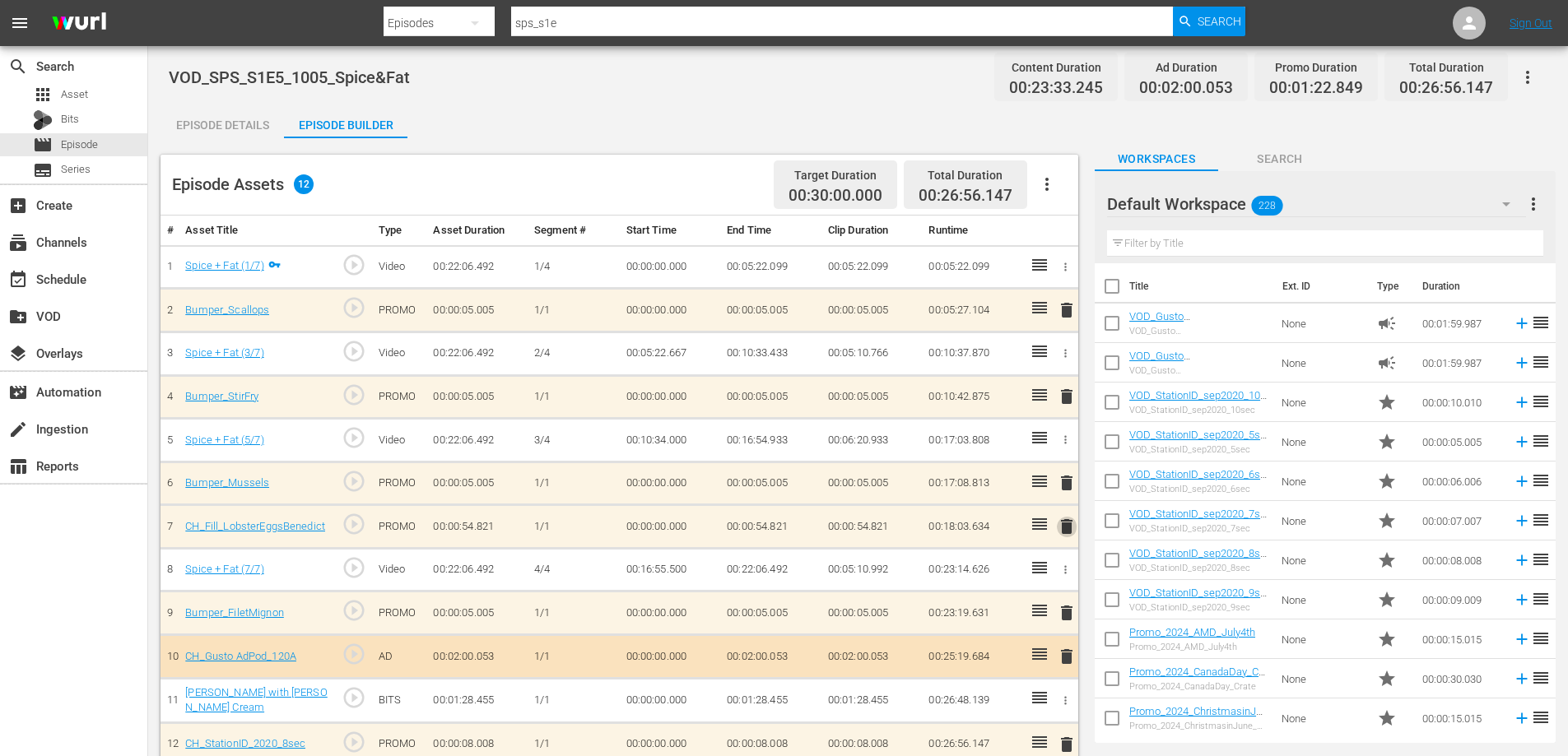
click at [1067, 527] on span "delete" at bounding box center [1067, 527] width 20 height 20
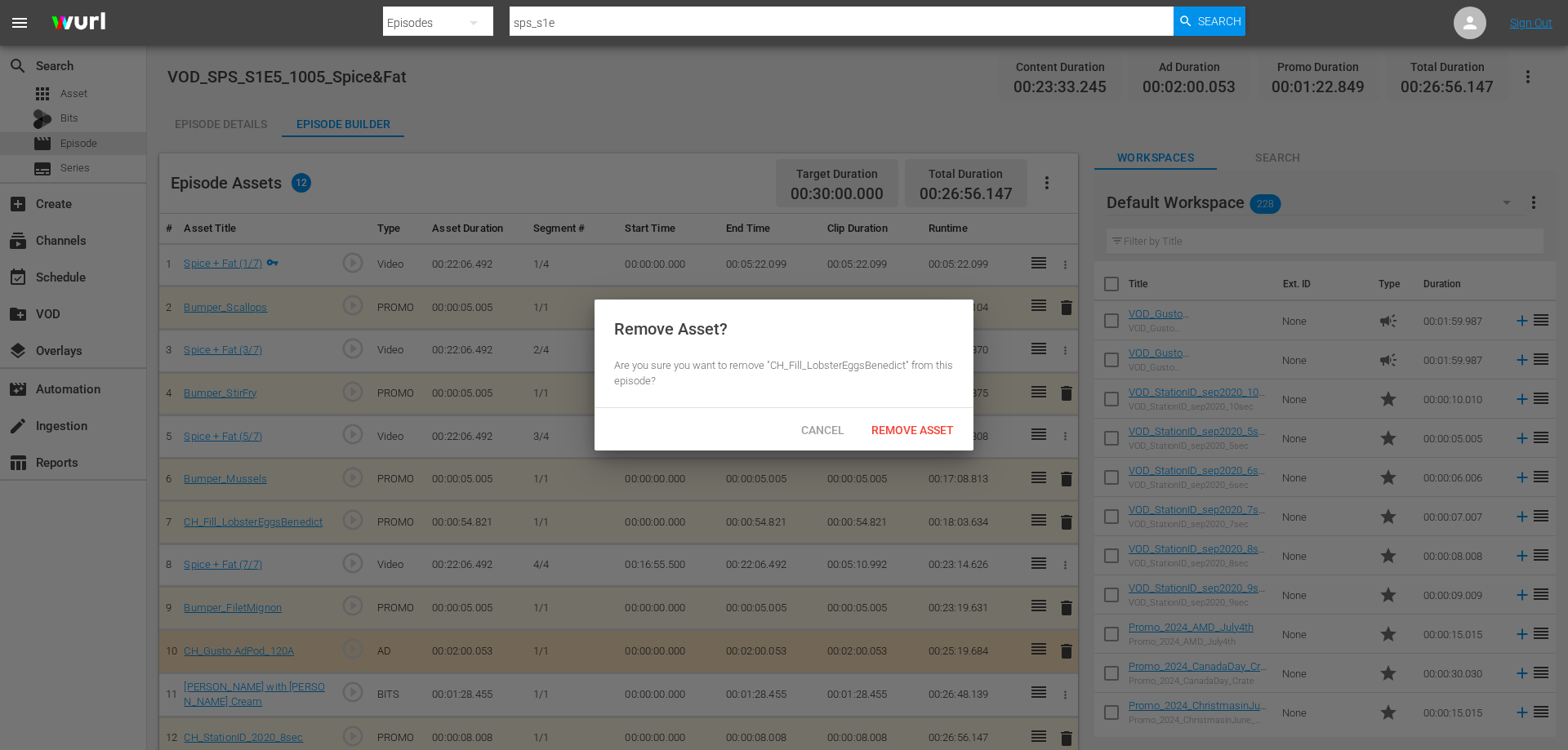
click at [912, 446] on div "Cancel Remove Asset" at bounding box center [784, 430] width 379 height 43
click at [909, 435] on span "Remove Asset" at bounding box center [913, 430] width 108 height 13
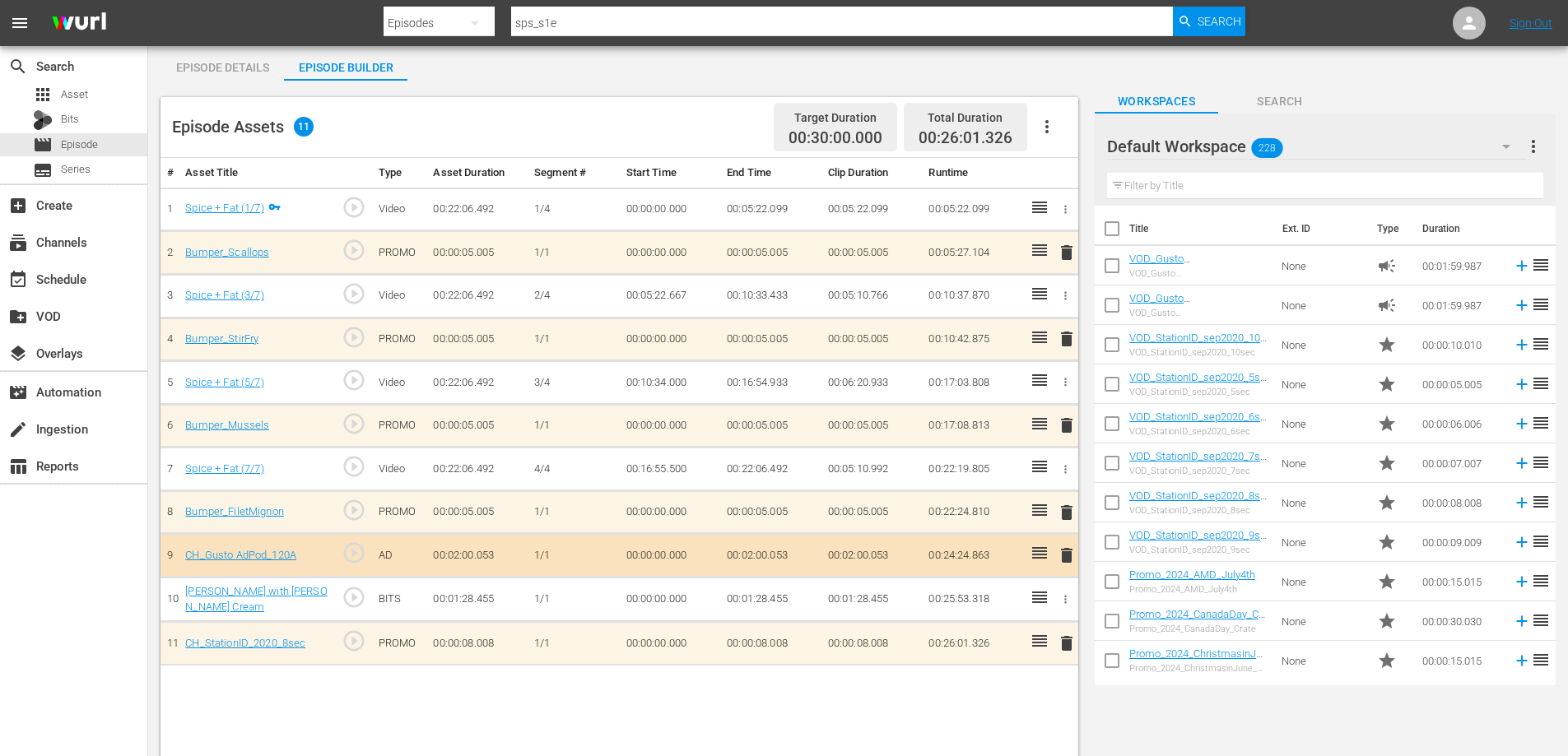
scroll to position [104, 0]
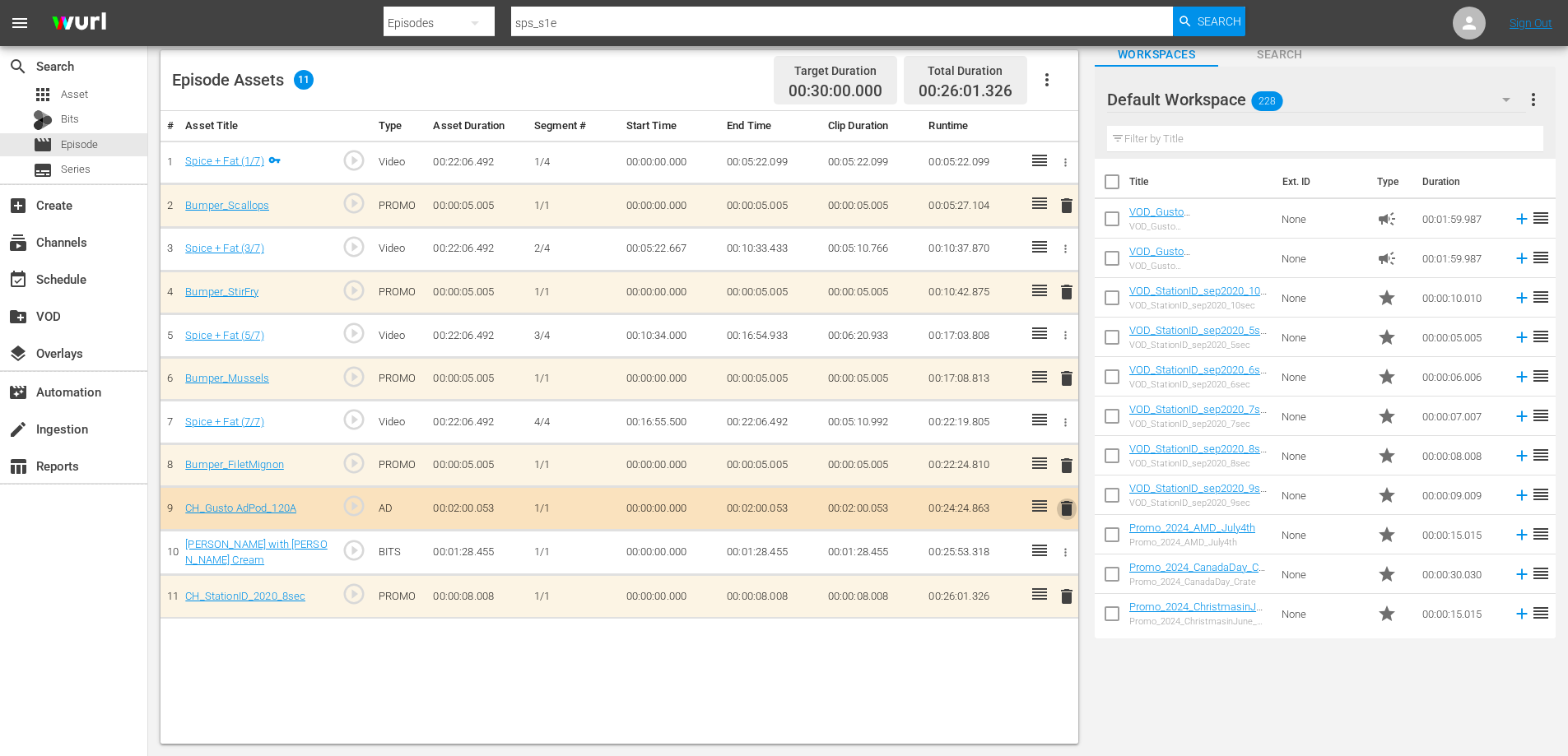
click at [1066, 505] on span "delete" at bounding box center [1067, 508] width 20 height 20
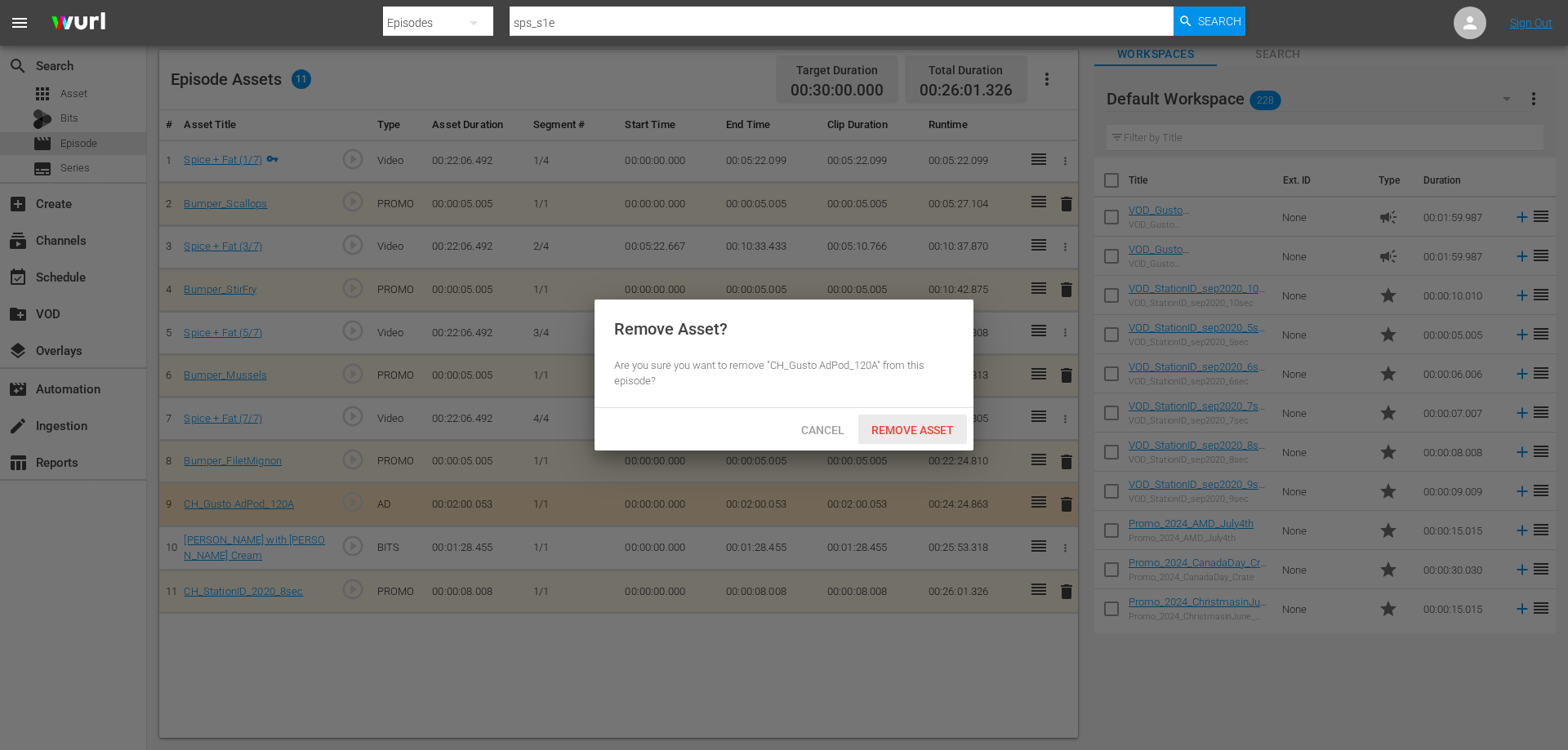
click at [902, 429] on span "Remove Asset" at bounding box center [913, 430] width 108 height 13
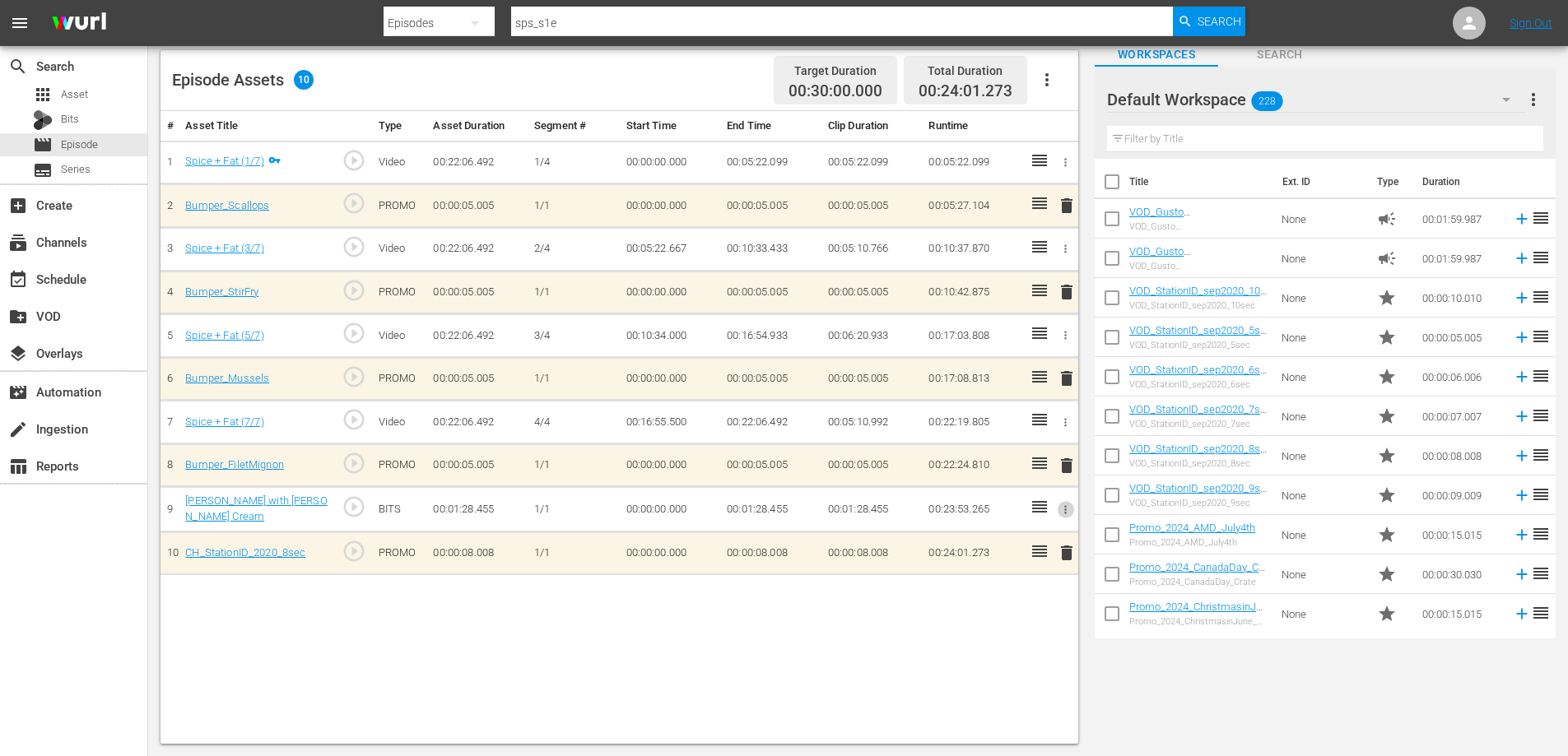
click at [1064, 512] on icon "button" at bounding box center [1065, 510] width 12 height 12
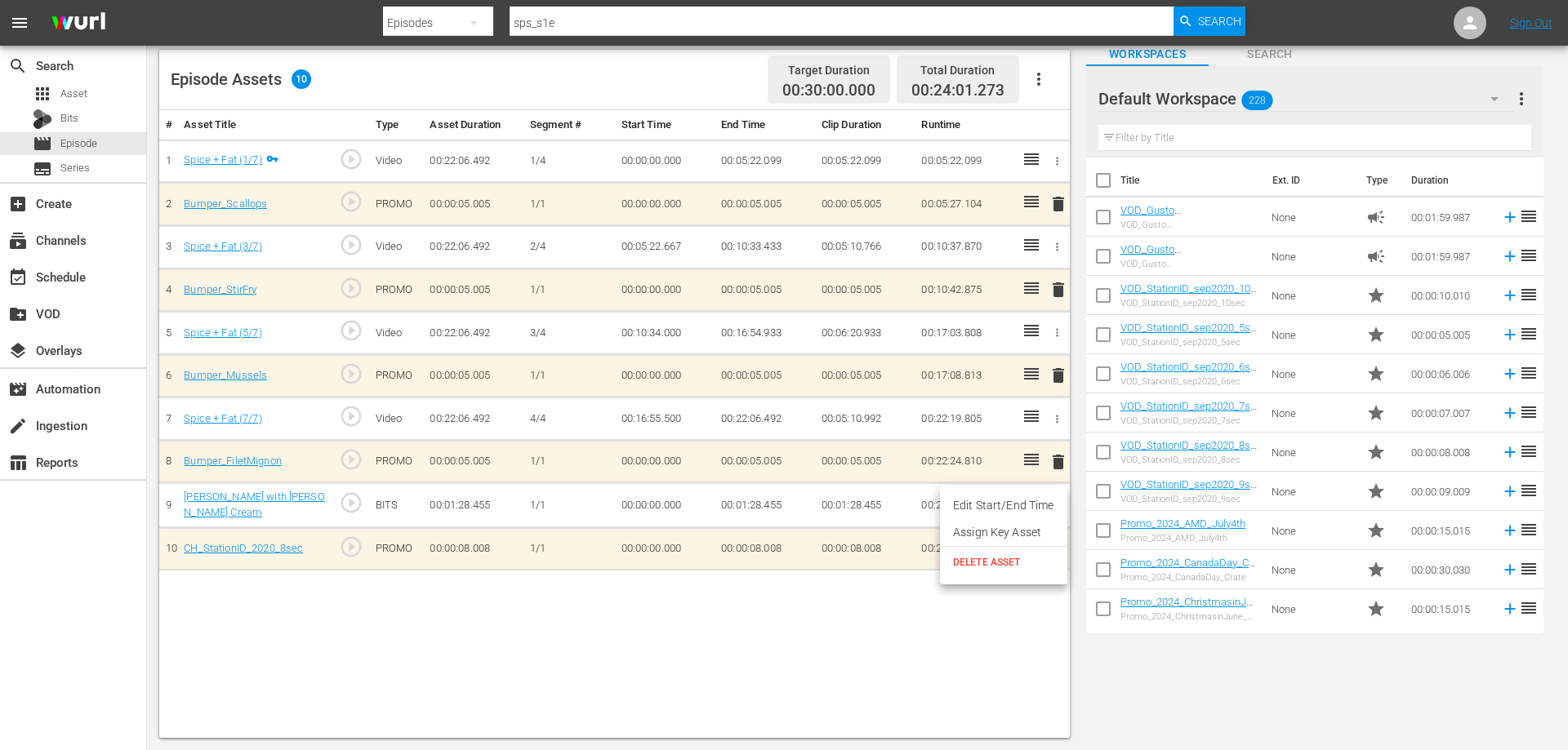
click at [977, 557] on span "DELETE ASSET" at bounding box center [1003, 562] width 102 height 15
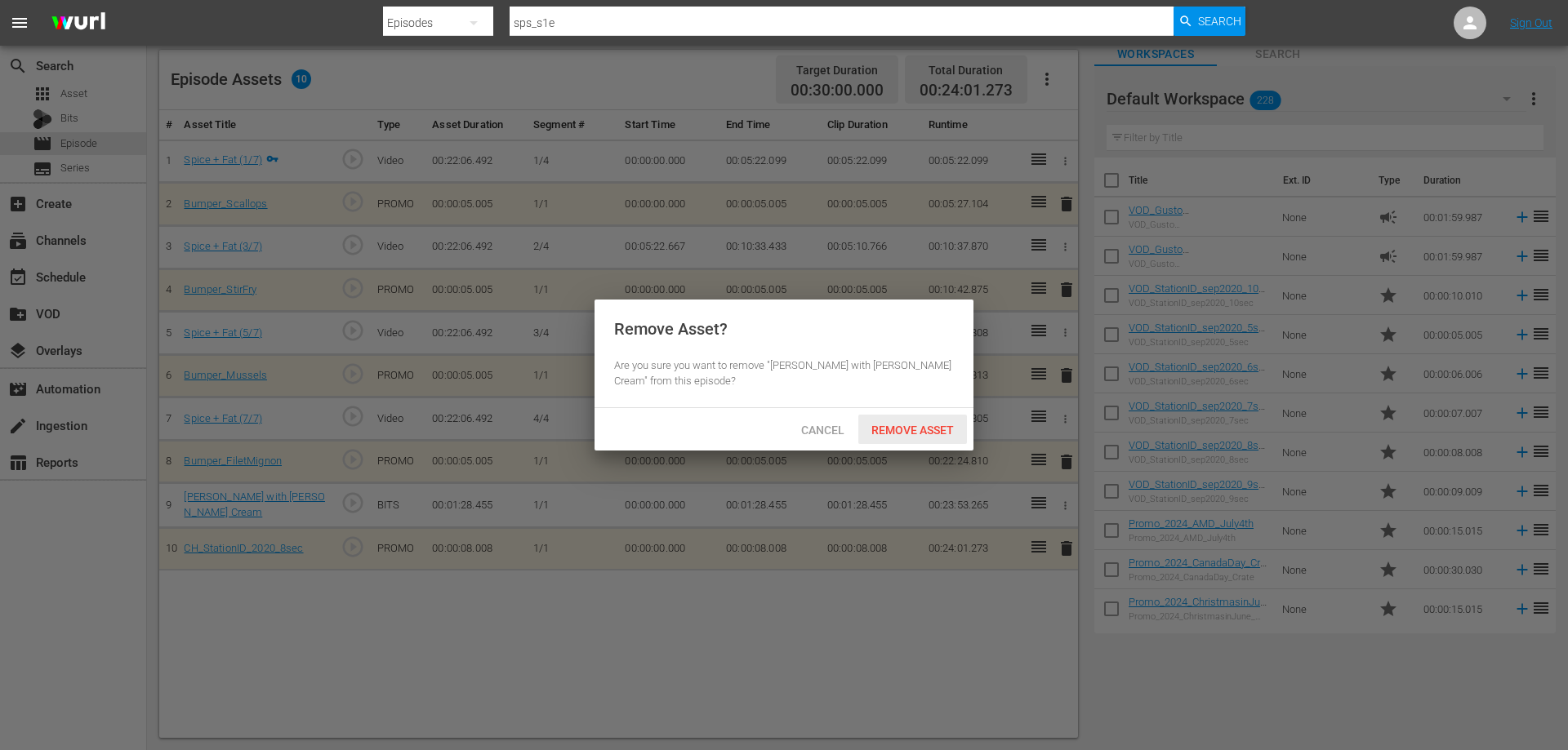
click at [923, 417] on div "Remove Asset" at bounding box center [913, 430] width 108 height 30
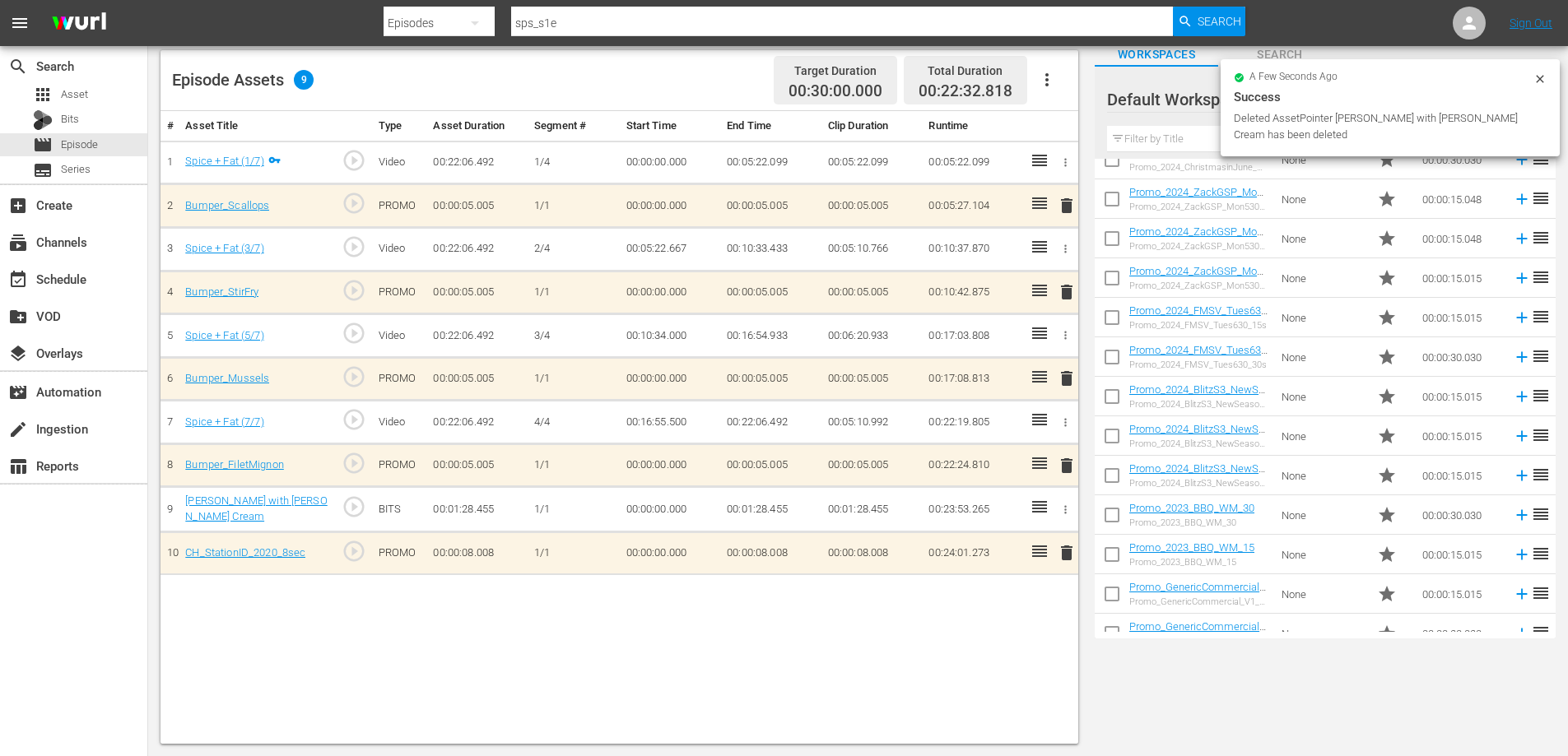
scroll to position [0, 0]
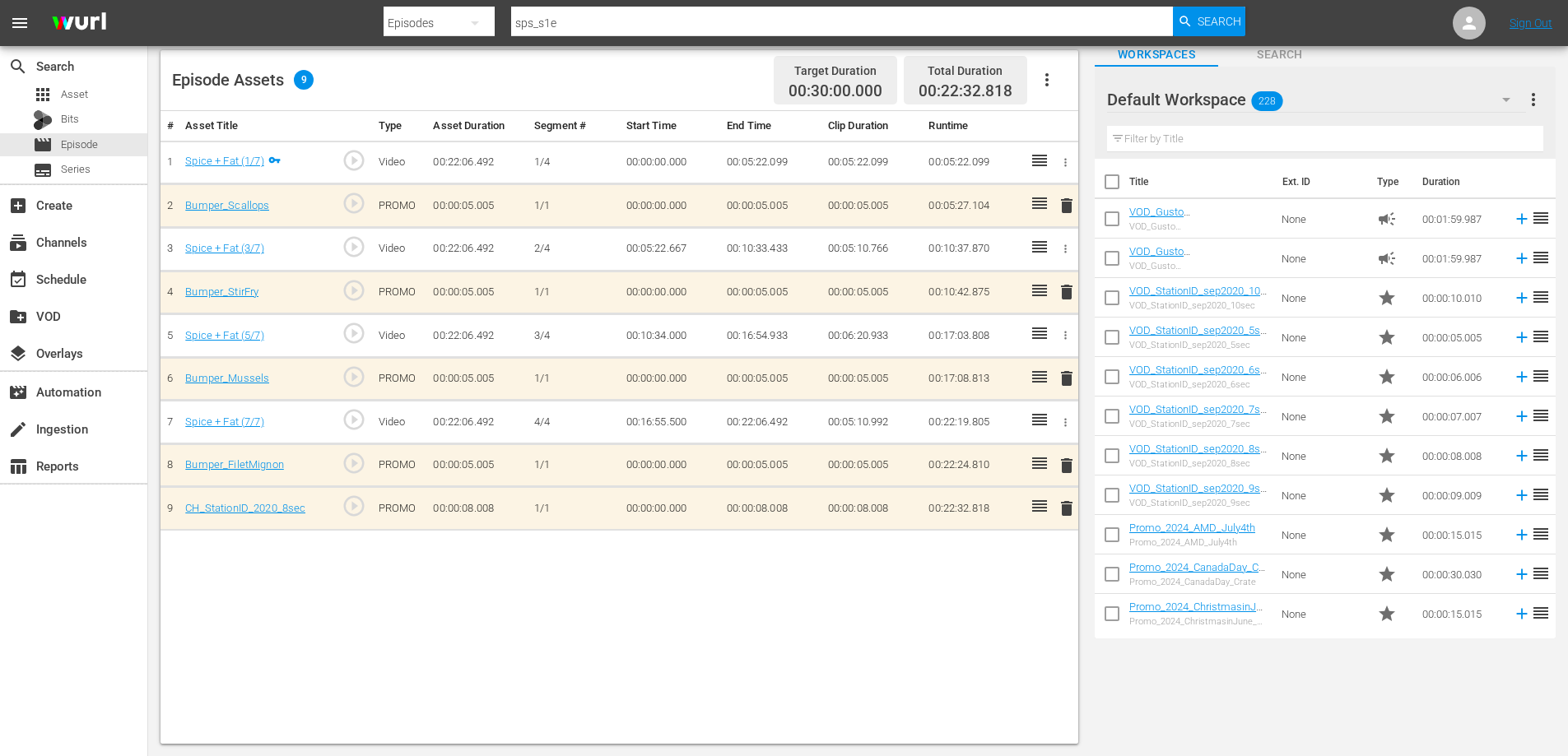
click at [1067, 504] on span "delete" at bounding box center [1067, 508] width 20 height 20
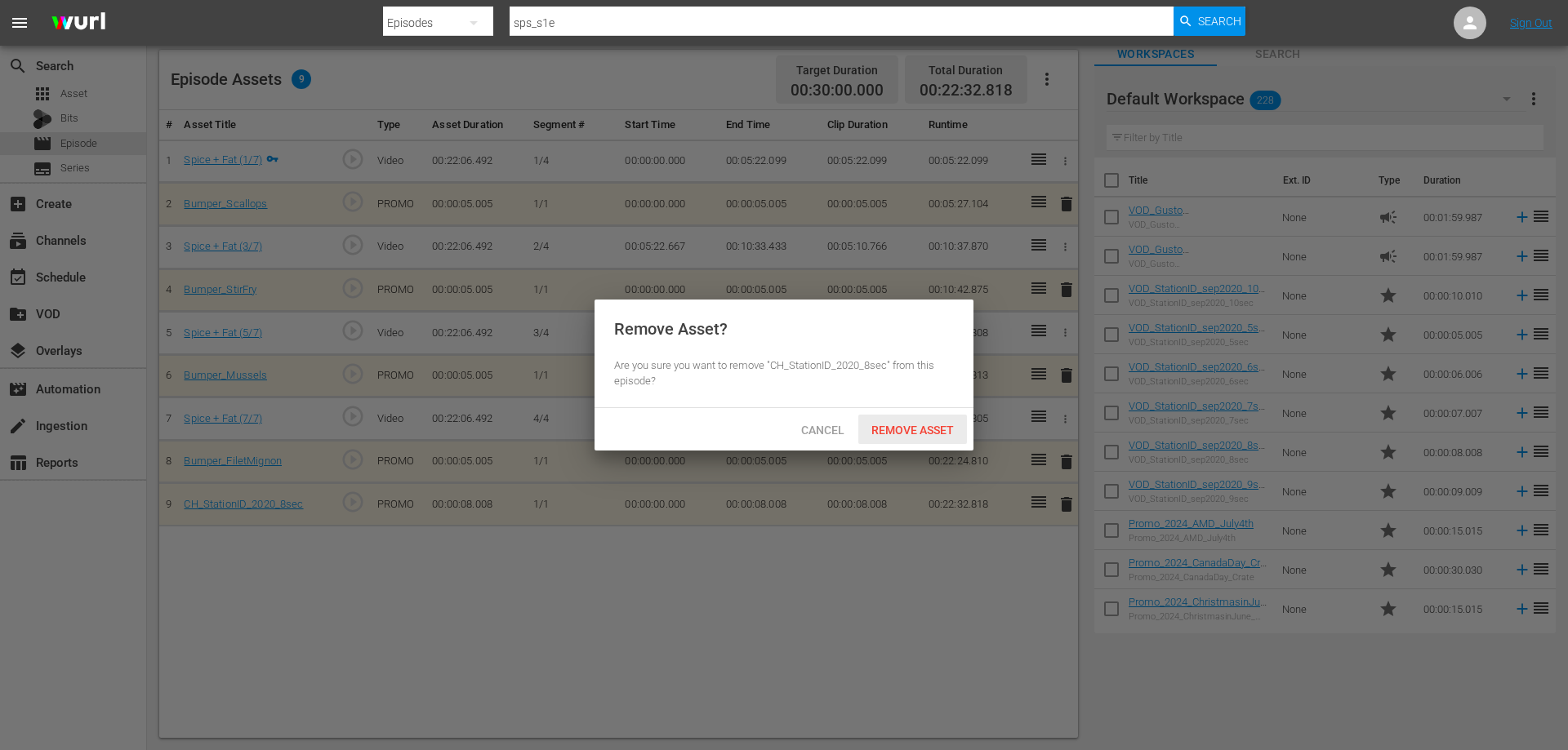
click at [925, 431] on span "Remove Asset" at bounding box center [913, 430] width 108 height 13
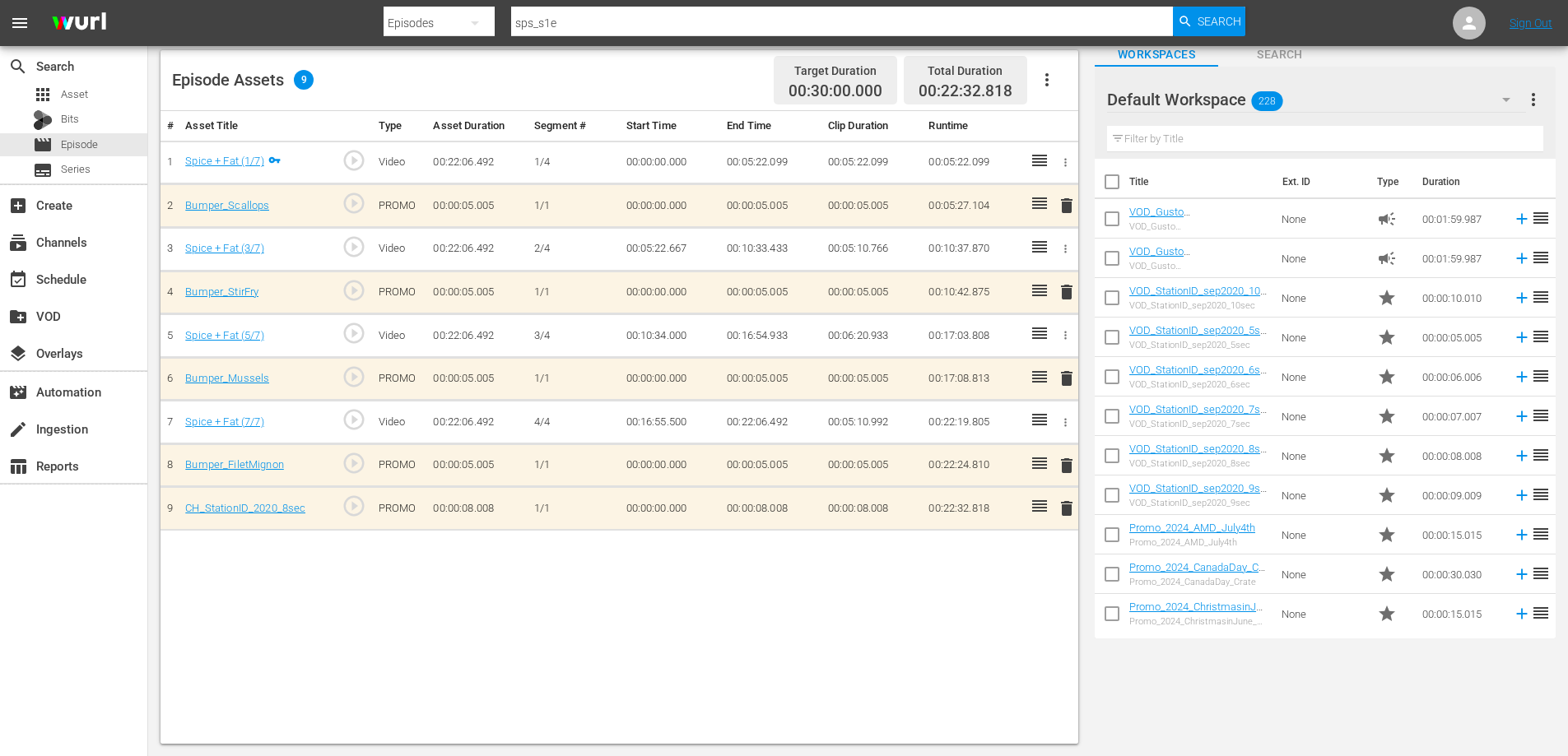
click at [1067, 465] on span "delete" at bounding box center [1067, 465] width 20 height 20
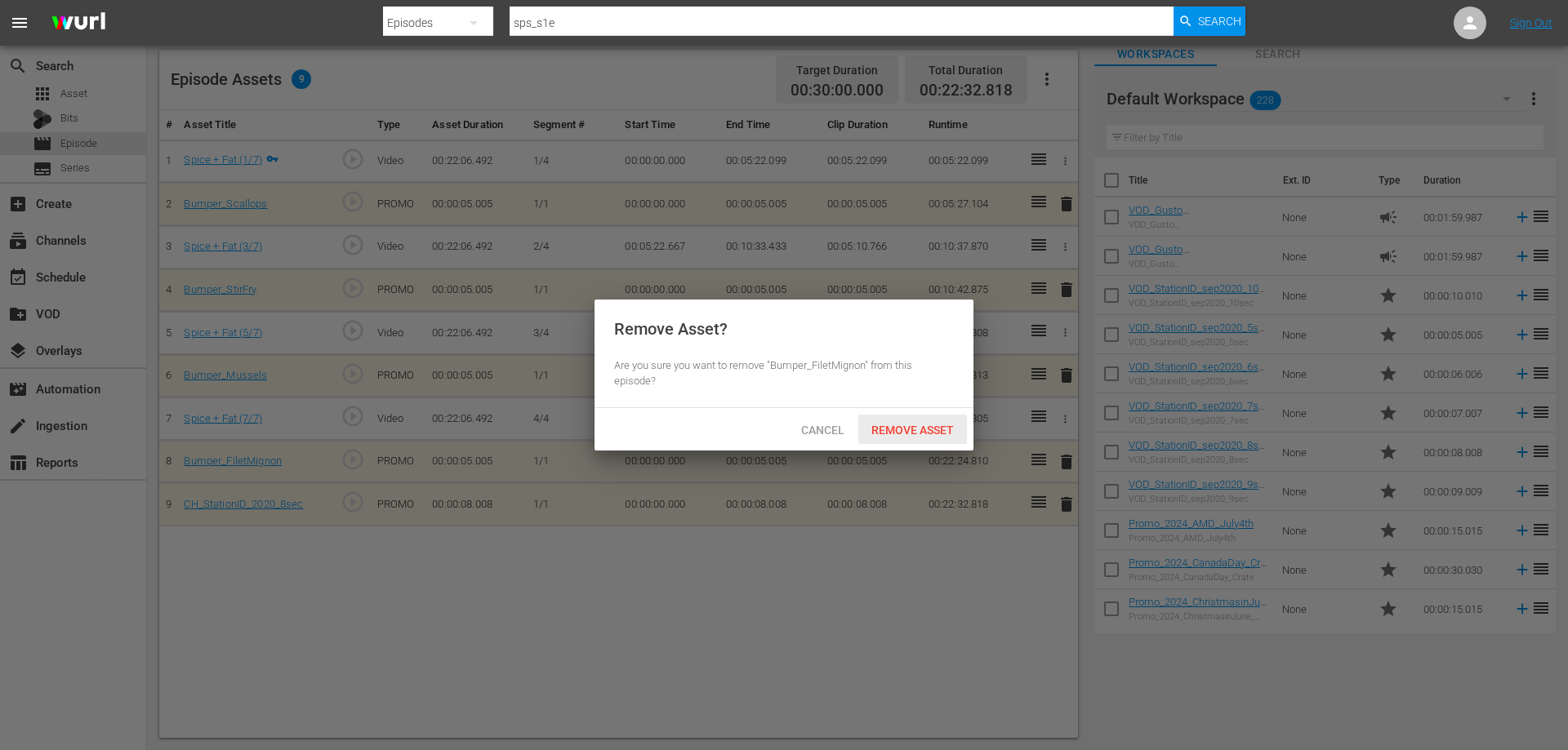
click at [931, 425] on span "Remove Asset" at bounding box center [913, 430] width 108 height 13
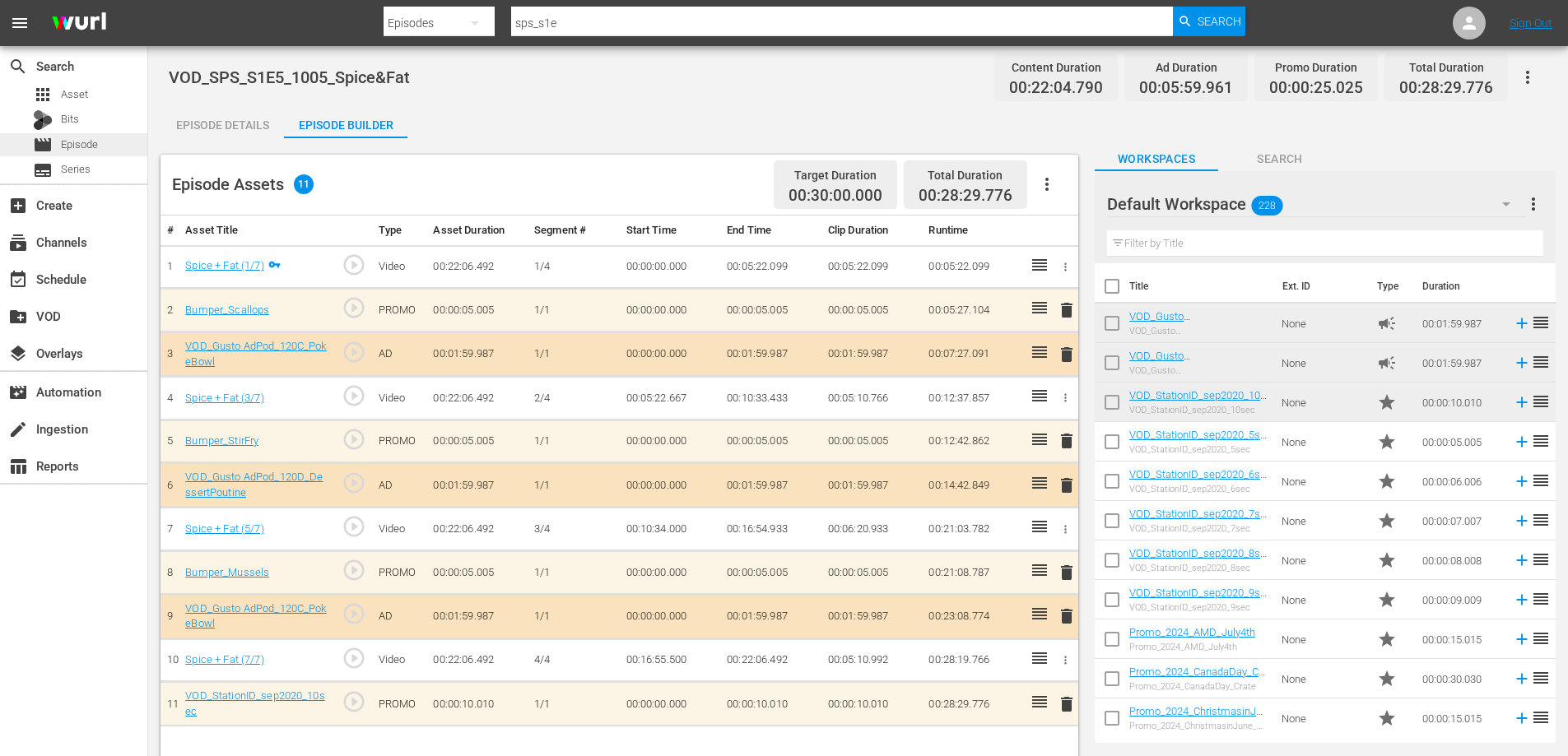
click at [93, 142] on span "Episode" at bounding box center [79, 145] width 37 height 17
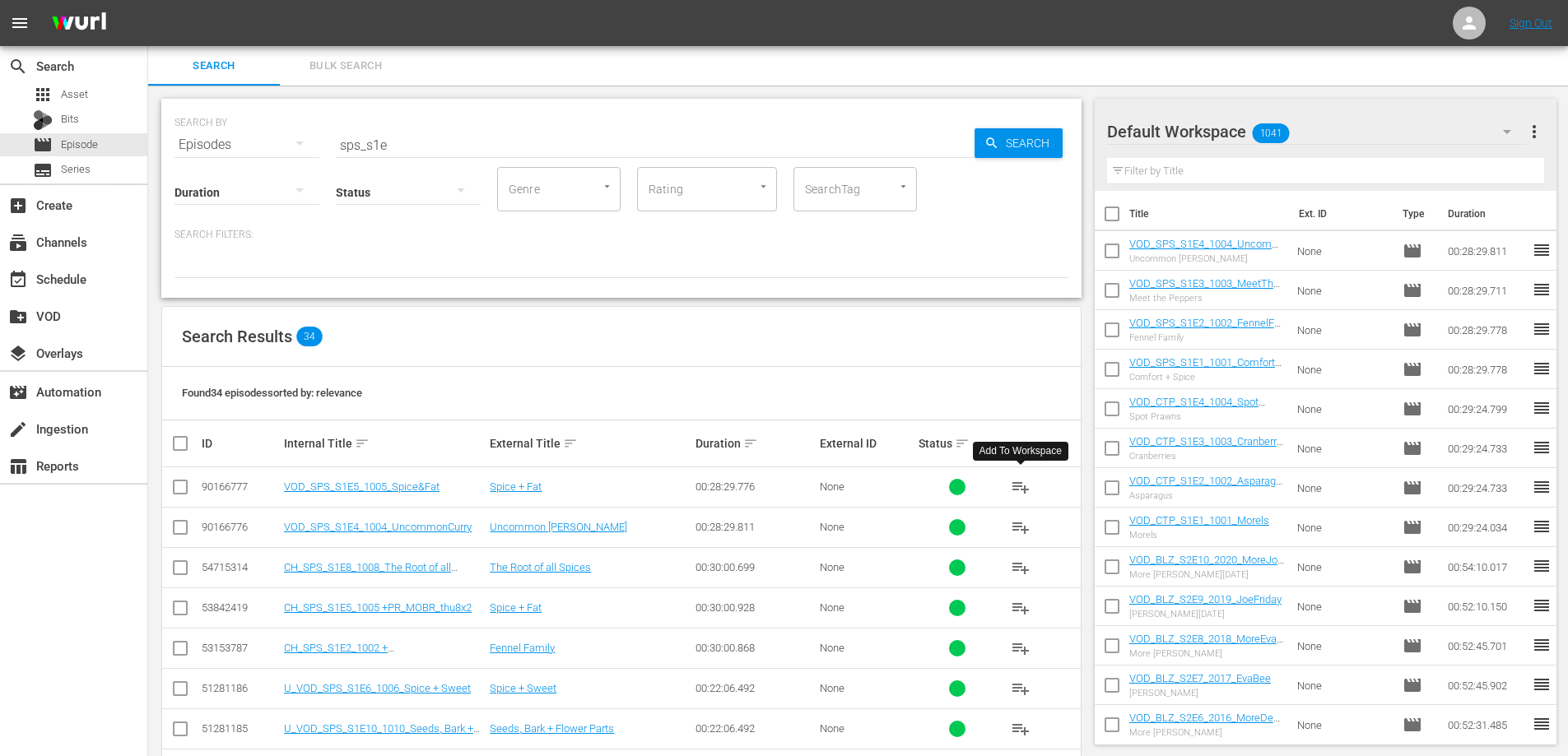
click at [1020, 487] on span "playlist_add" at bounding box center [1021, 487] width 20 height 20
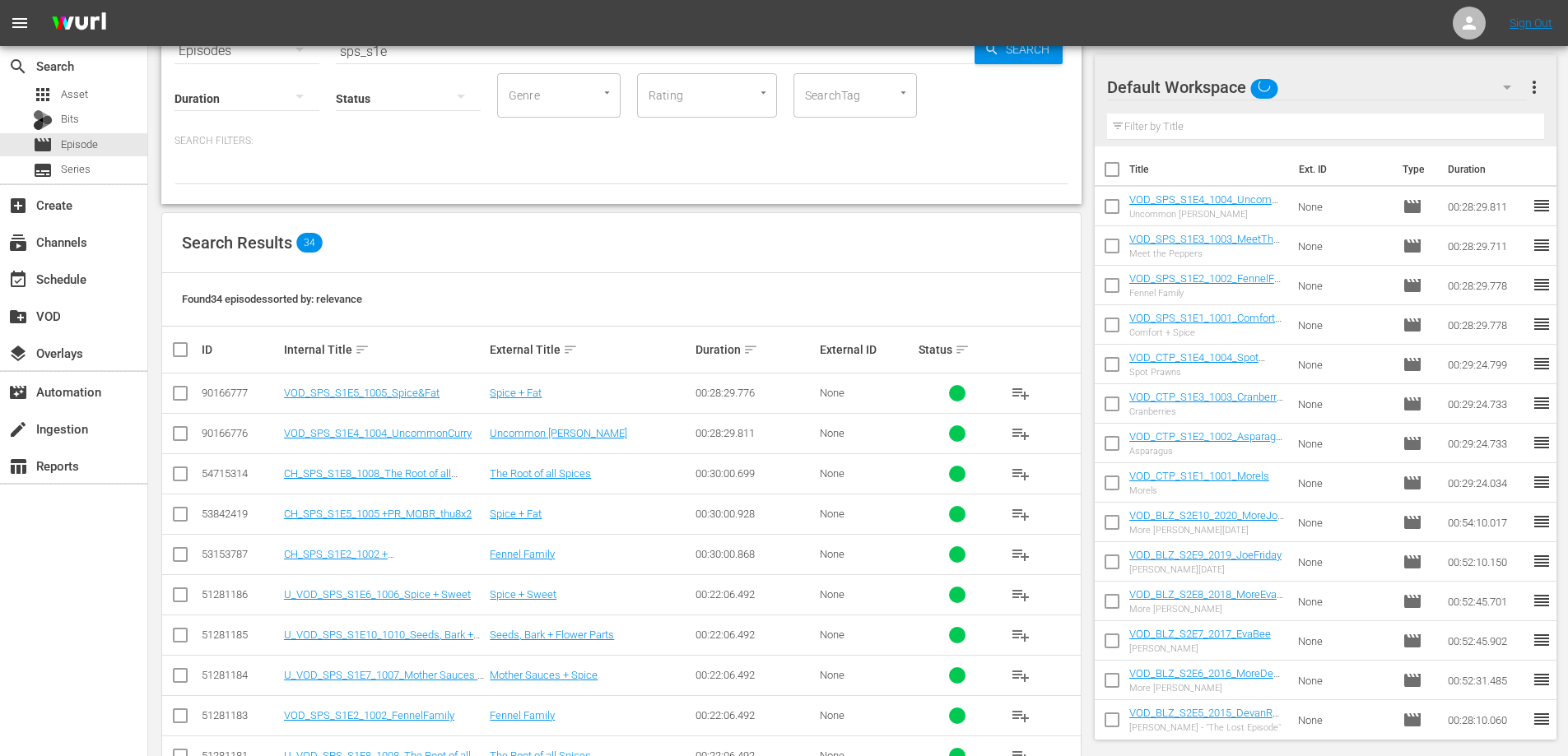
scroll to position [588, 0]
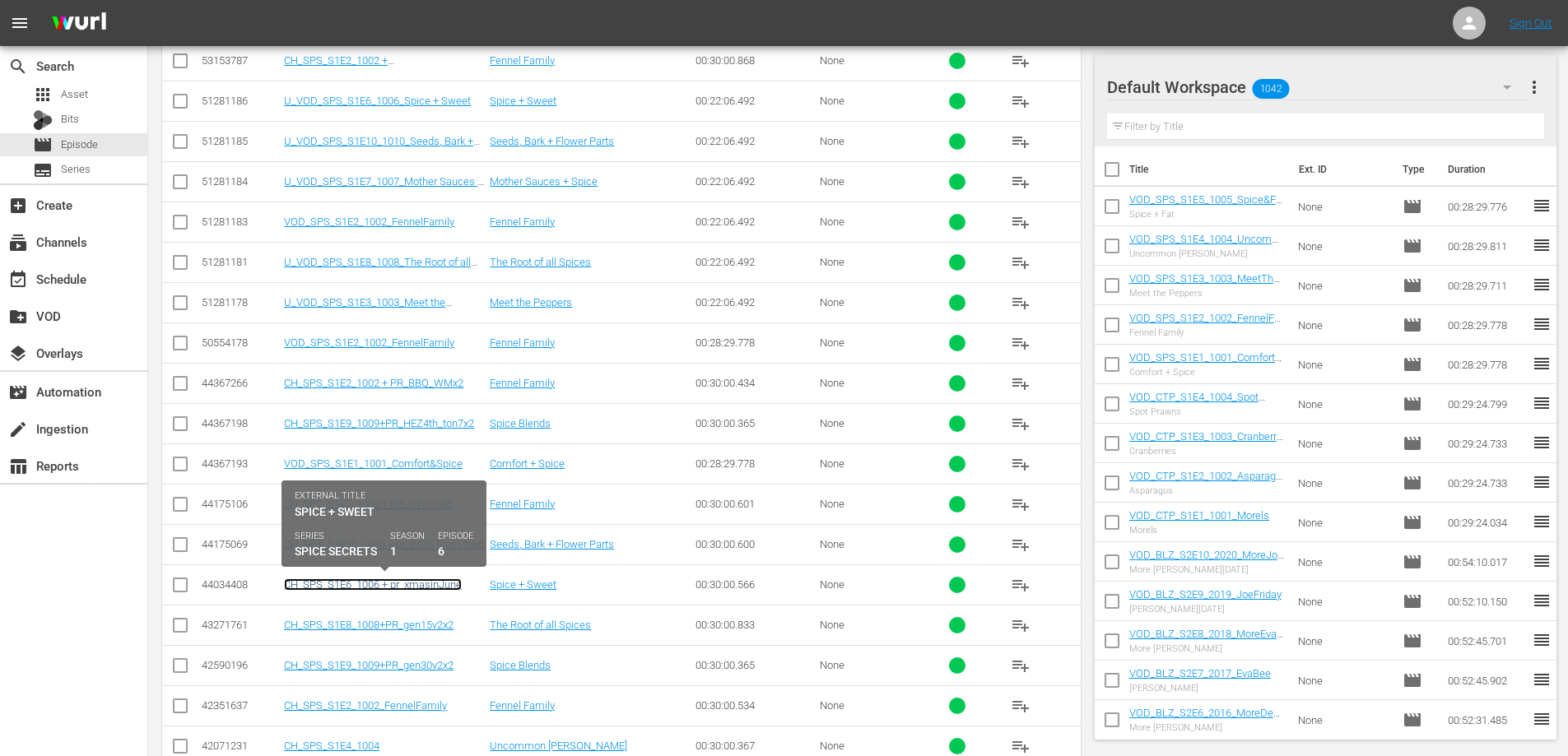
click at [404, 582] on link "CH_SPS_S1E6_1006 + pr_xmasinJune" at bounding box center [372, 584] width 178 height 12
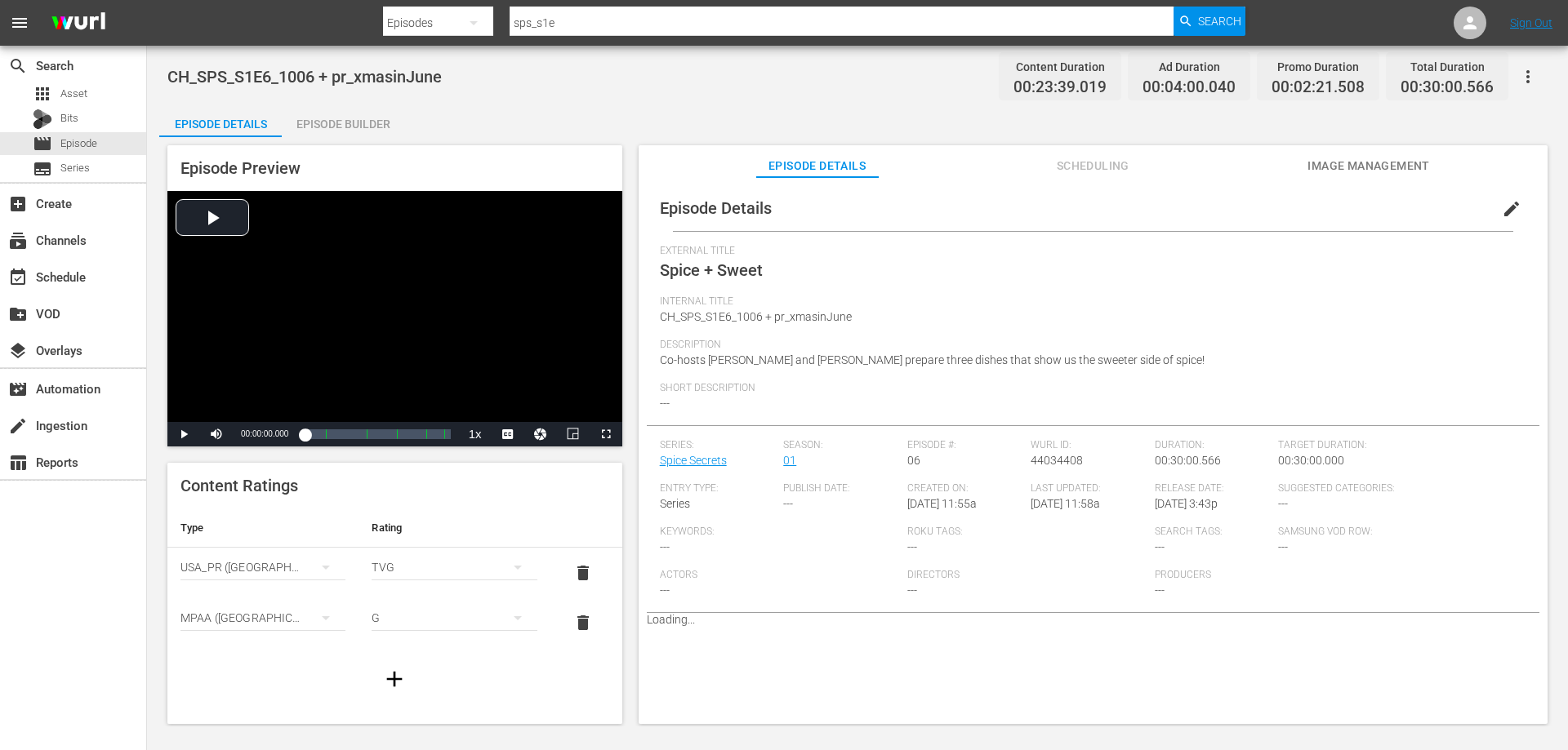
click at [1526, 78] on icon "button" at bounding box center [1528, 76] width 20 height 20
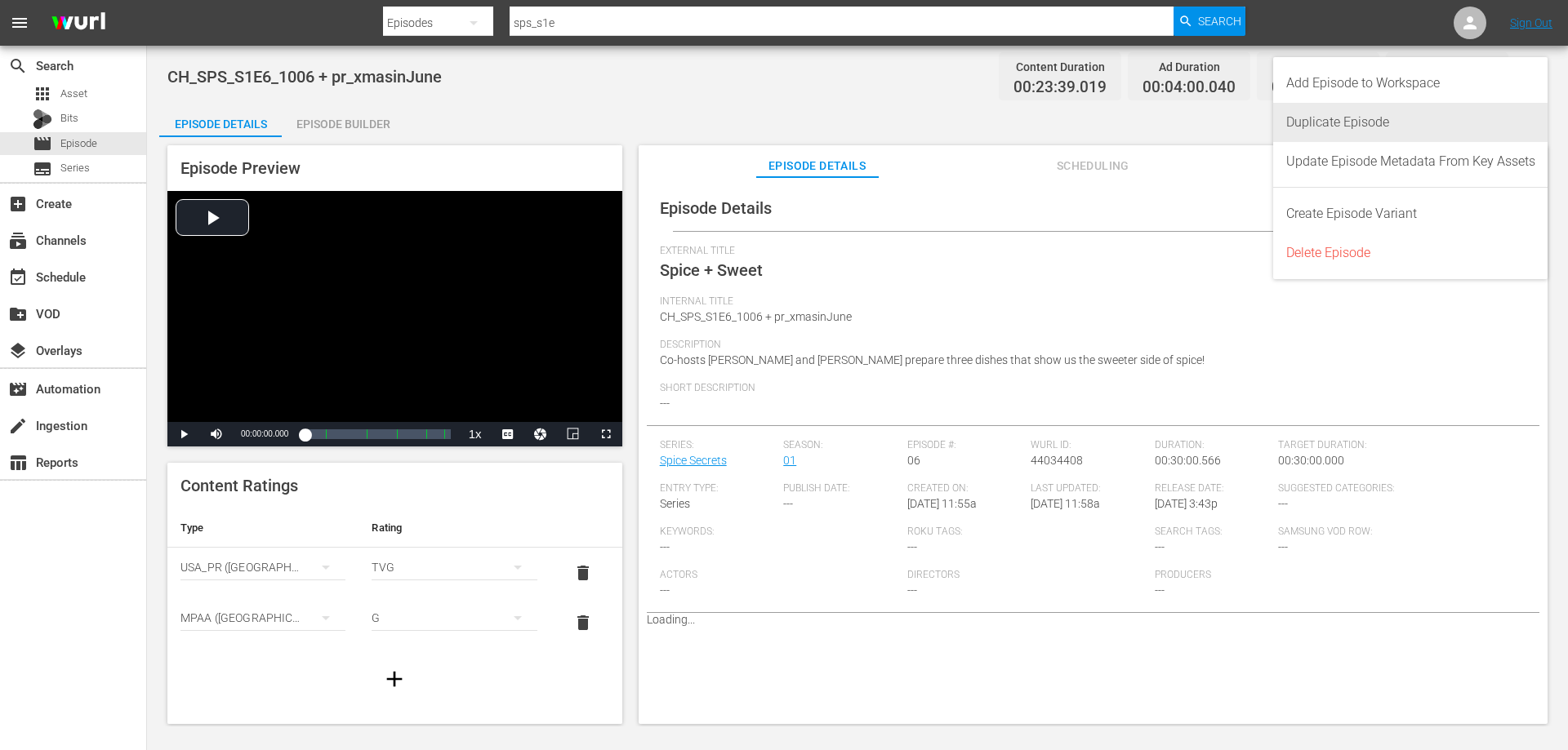
click at [1338, 127] on div "Duplicate Episode" at bounding box center [1410, 122] width 249 height 39
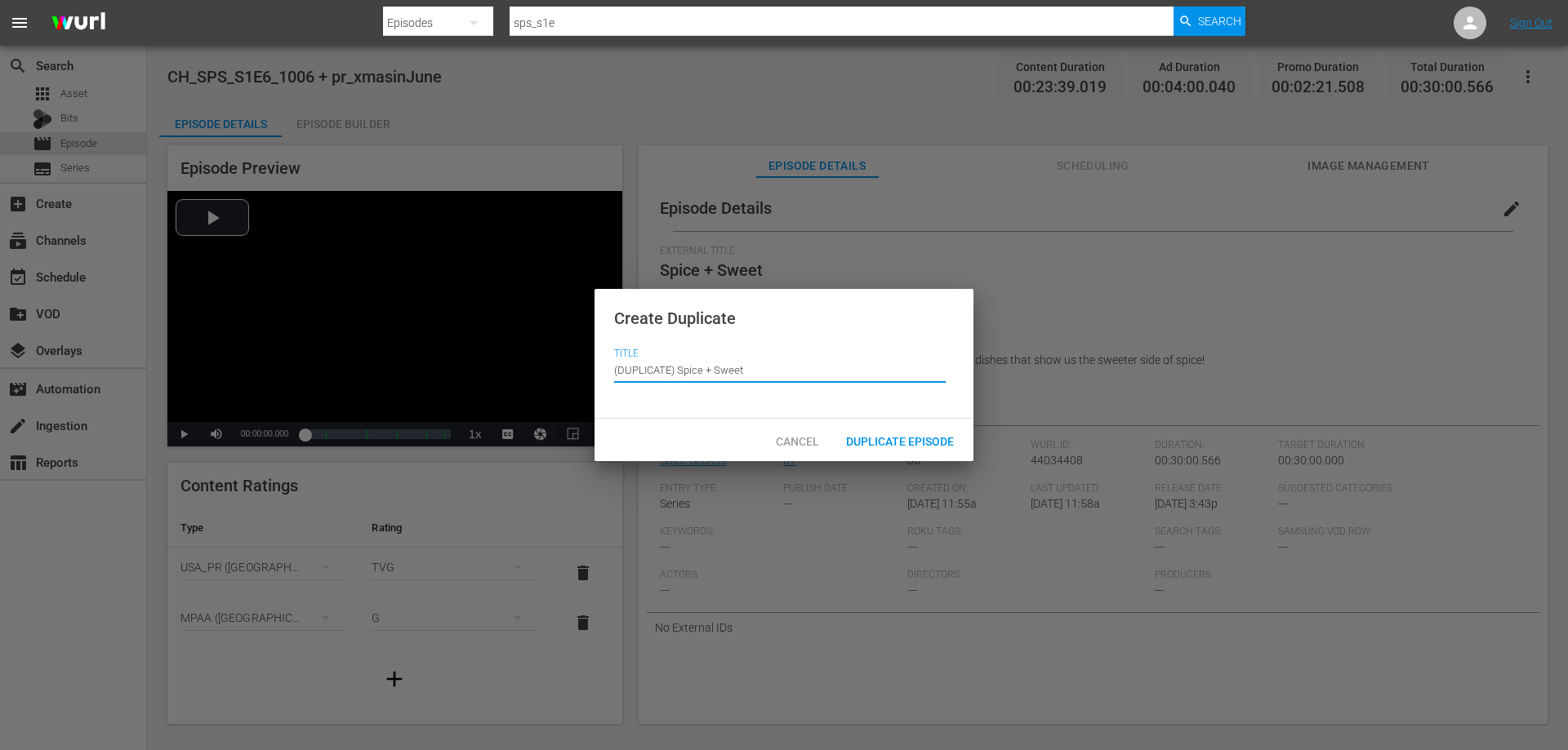
drag, startPoint x: 679, startPoint y: 370, endPoint x: 430, endPoint y: 378, distance: 249.1
click at [437, 378] on div "Create Duplicate Title Episode Title (DUPLICATE) Spice + Sweet Cancel Duplicate…" at bounding box center [784, 375] width 1568 height 750
type input "Spice + Sweet"
click at [874, 439] on span "Duplicate Episode" at bounding box center [901, 441] width 134 height 13
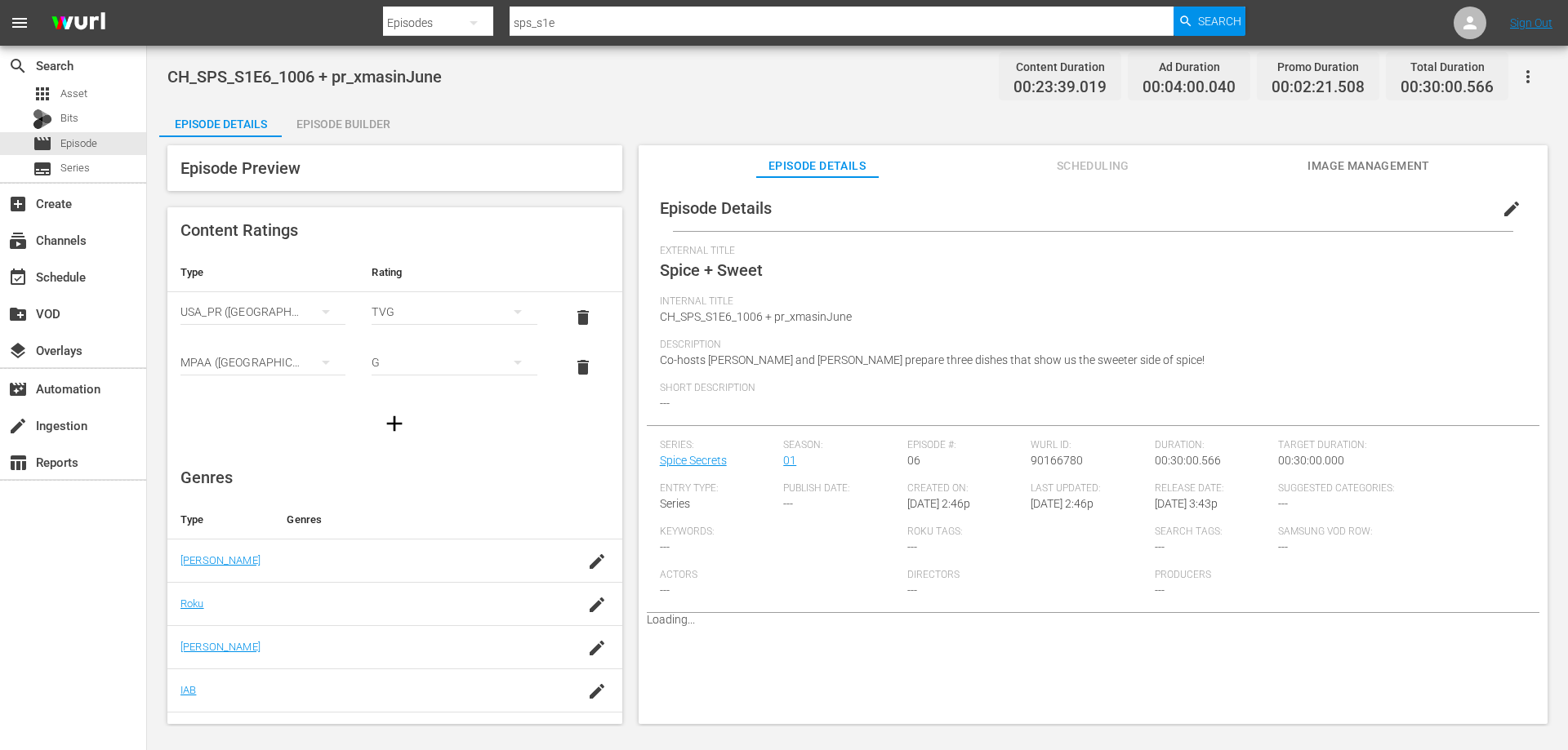
click at [1502, 206] on span "edit" at bounding box center [1511, 209] width 20 height 20
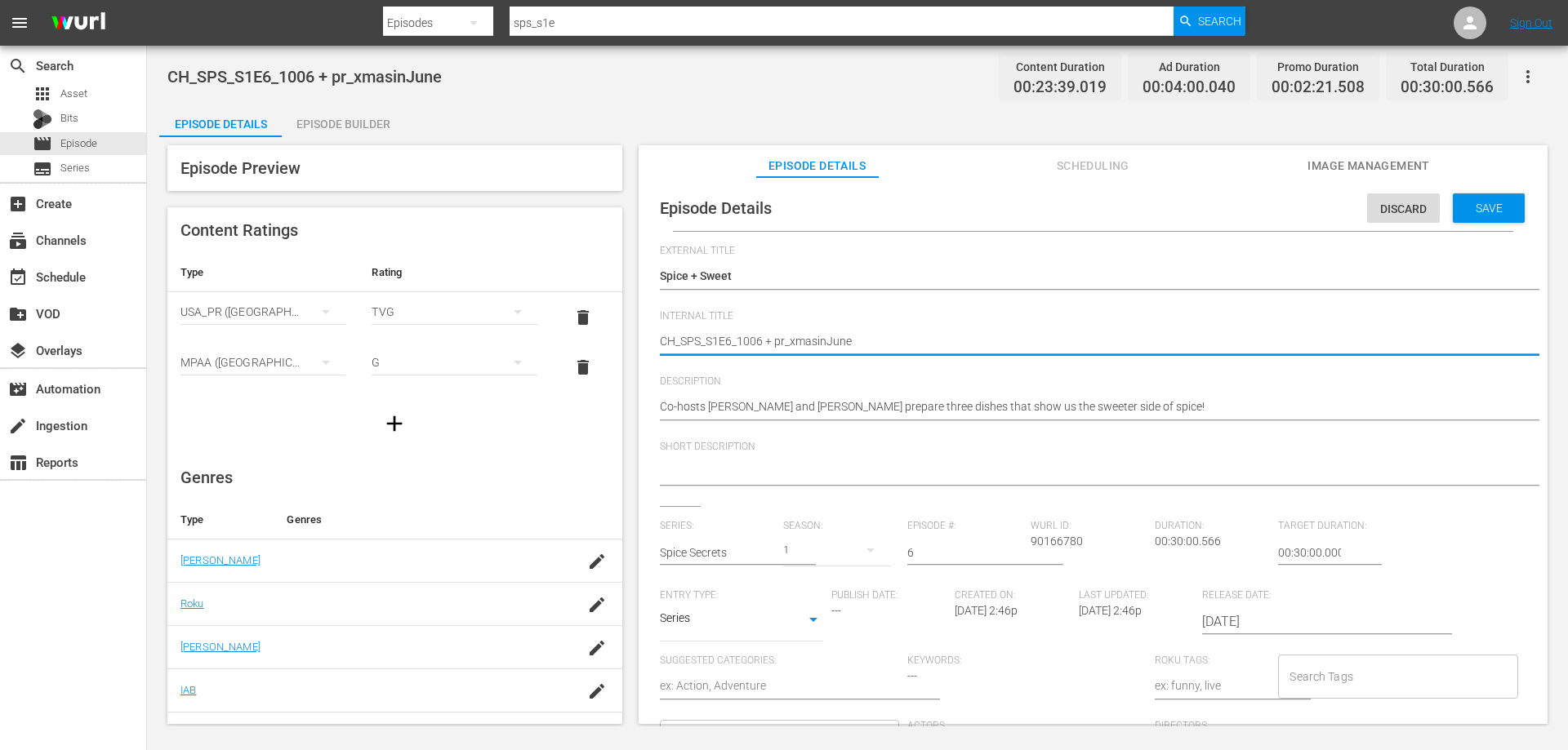
drag, startPoint x: 860, startPoint y: 340, endPoint x: 763, endPoint y: 338, distance: 97.0
type textarea "CH_SPS_S1E6_1006"
type textarea "CH_SPS_S1E6_1006_"
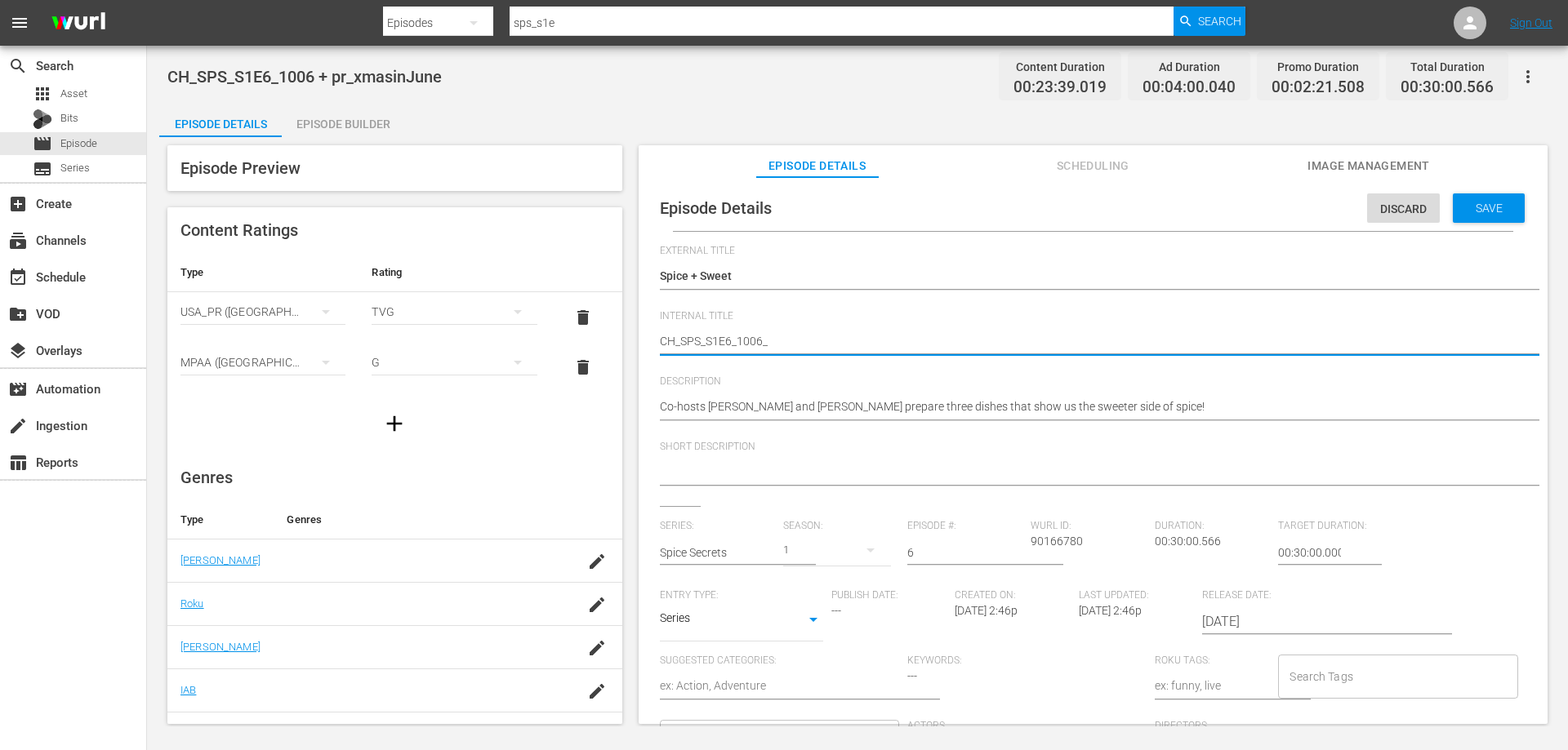
type textarea "CH_SPS_S1E6_1006_S"
type textarea "CH_SPS_S1E6_1006_Sp"
type textarea "CH_SPS_S1E6_1006_Spi"
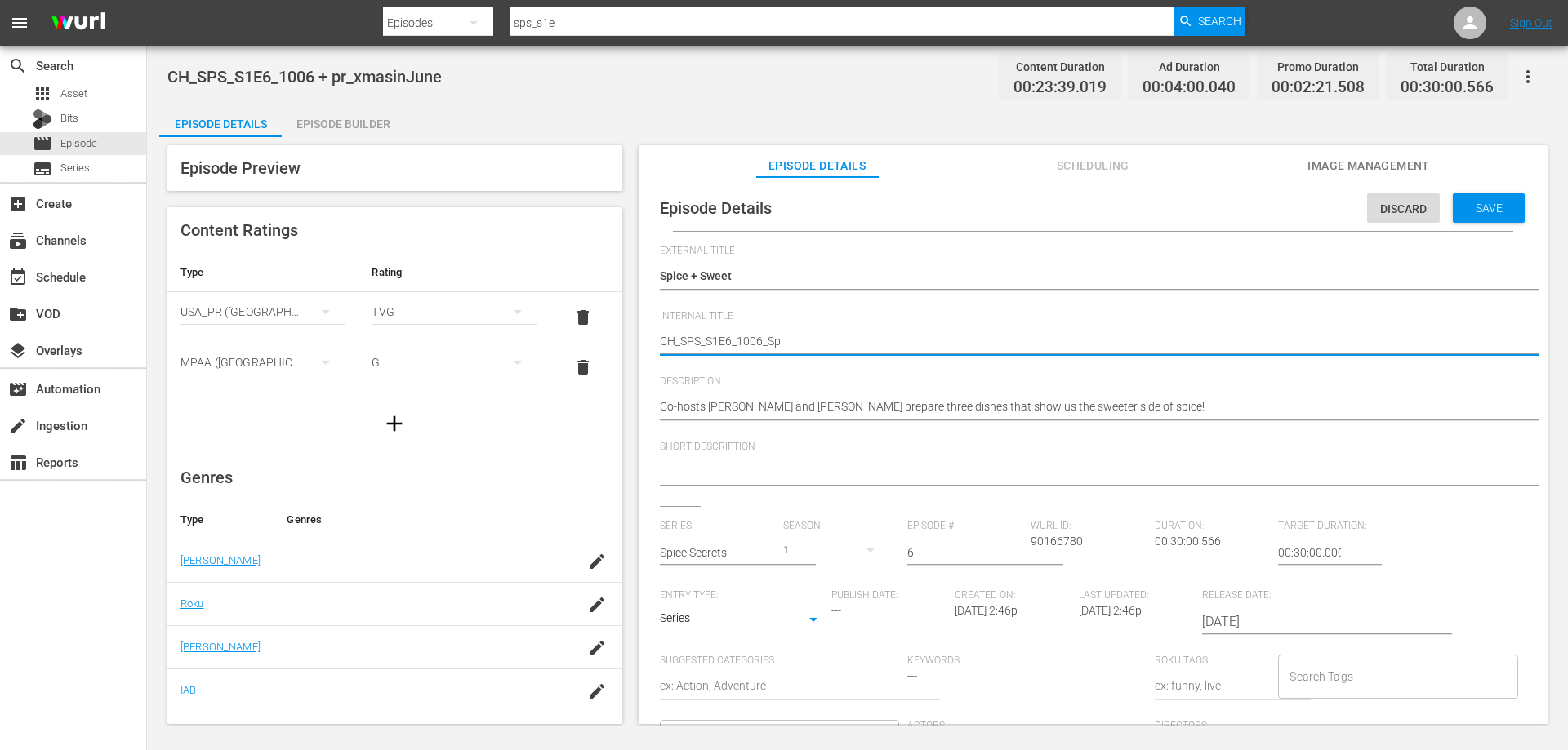
type textarea "CH_SPS_S1E6_1006_Spi"
type textarea "CH_SPS_S1E6_1006_Spic"
type textarea "CH_SPS_S1E6_1006_Spice"
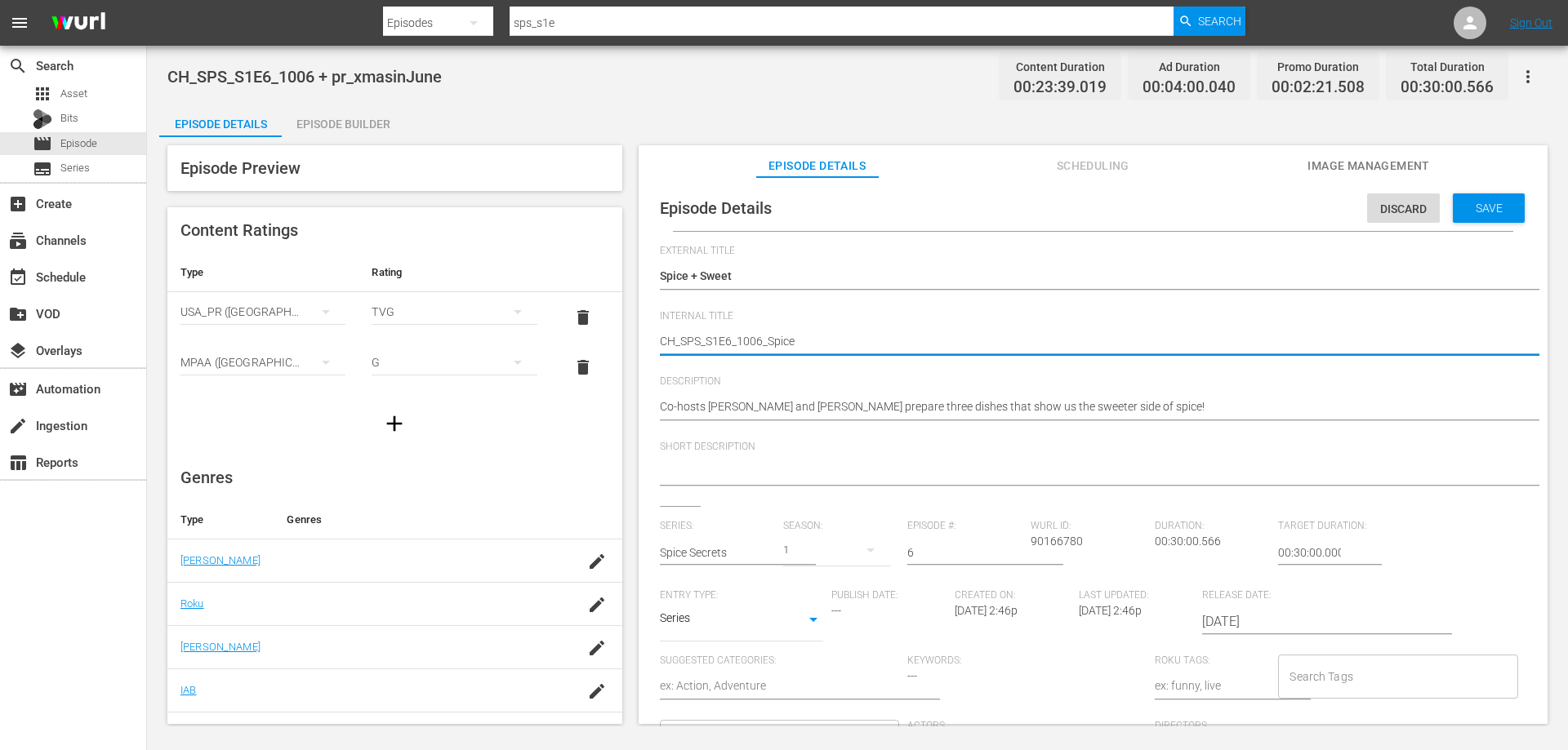
type textarea "CH_SPS_S1E6_1006_Spice&"
type textarea "CH_SPS_S1E6_1006_Spice&S"
type textarea "CH_SPS_S1E6_1006_Spice&Sw"
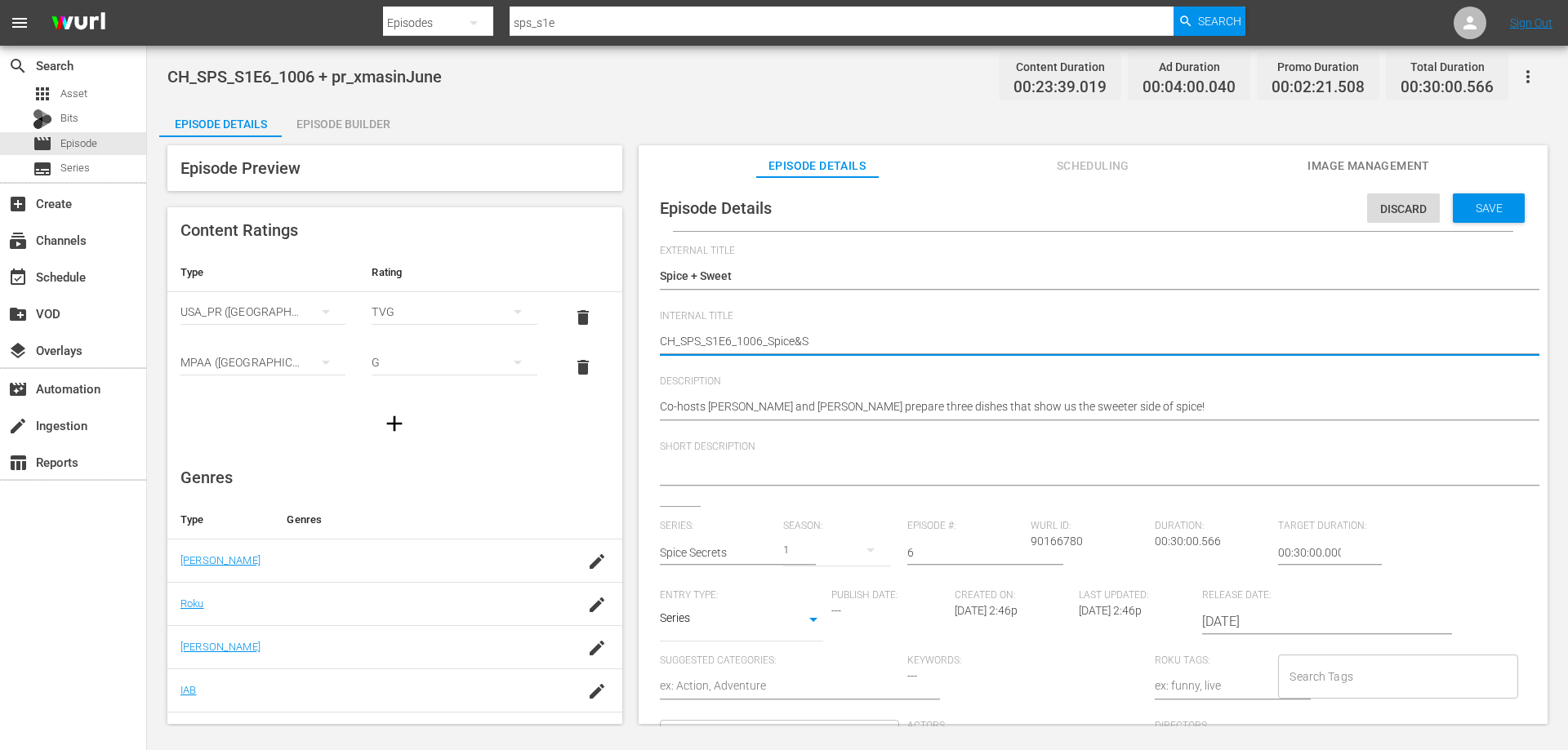
type textarea "CH_SPS_S1E6_1006_Spice&Sw"
type textarea "CH_SPS_S1E6_1006_Spice&Swe"
type textarea "CH_SPS_S1E6_1006_Spice&Swee"
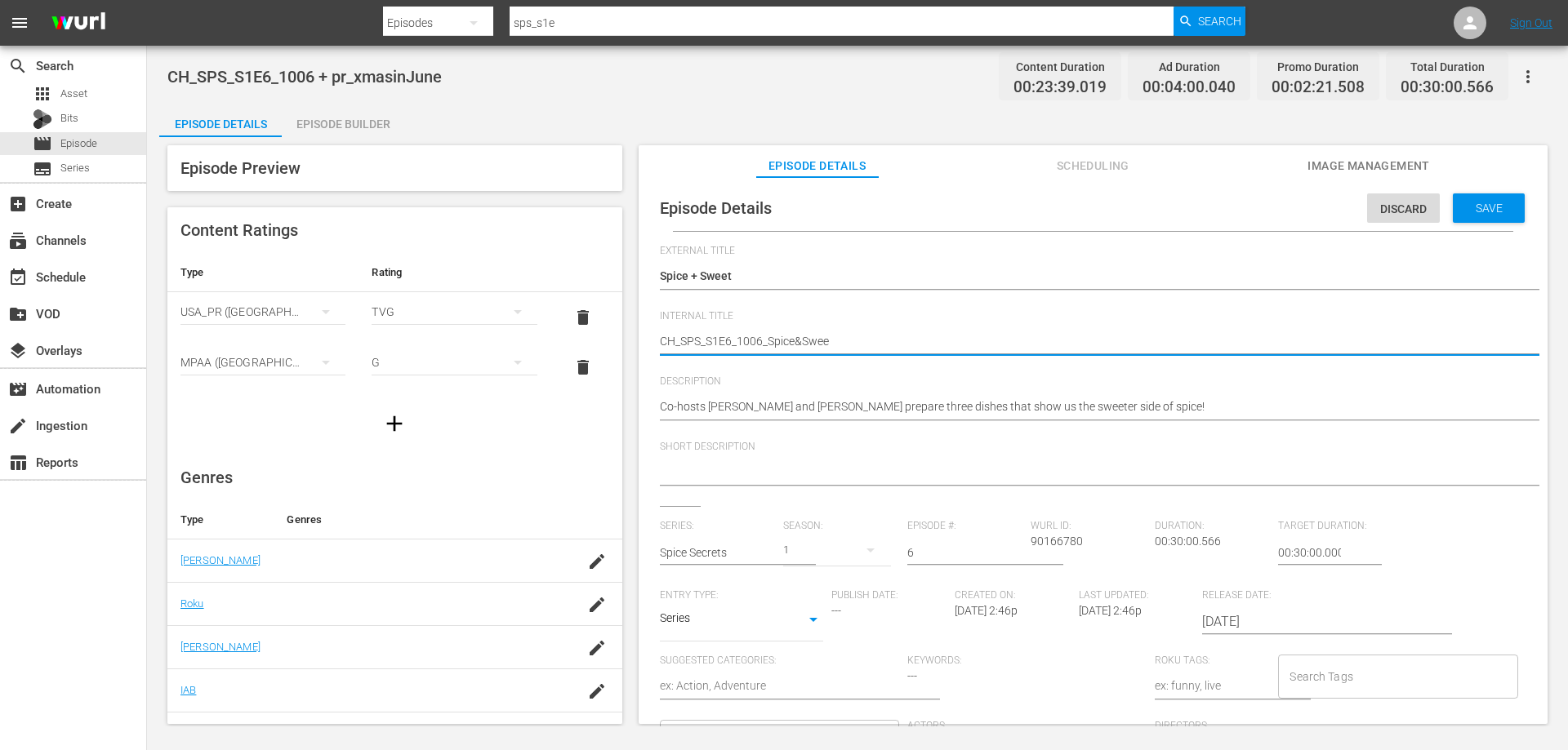
type textarea "CH_SPS_S1E6_1006_Spice&Sweet"
type textarea "C_SPS_S1E6_1006_Spice&Sweet"
type textarea "_SPS_S1E6_1006_Spice&Sweet"
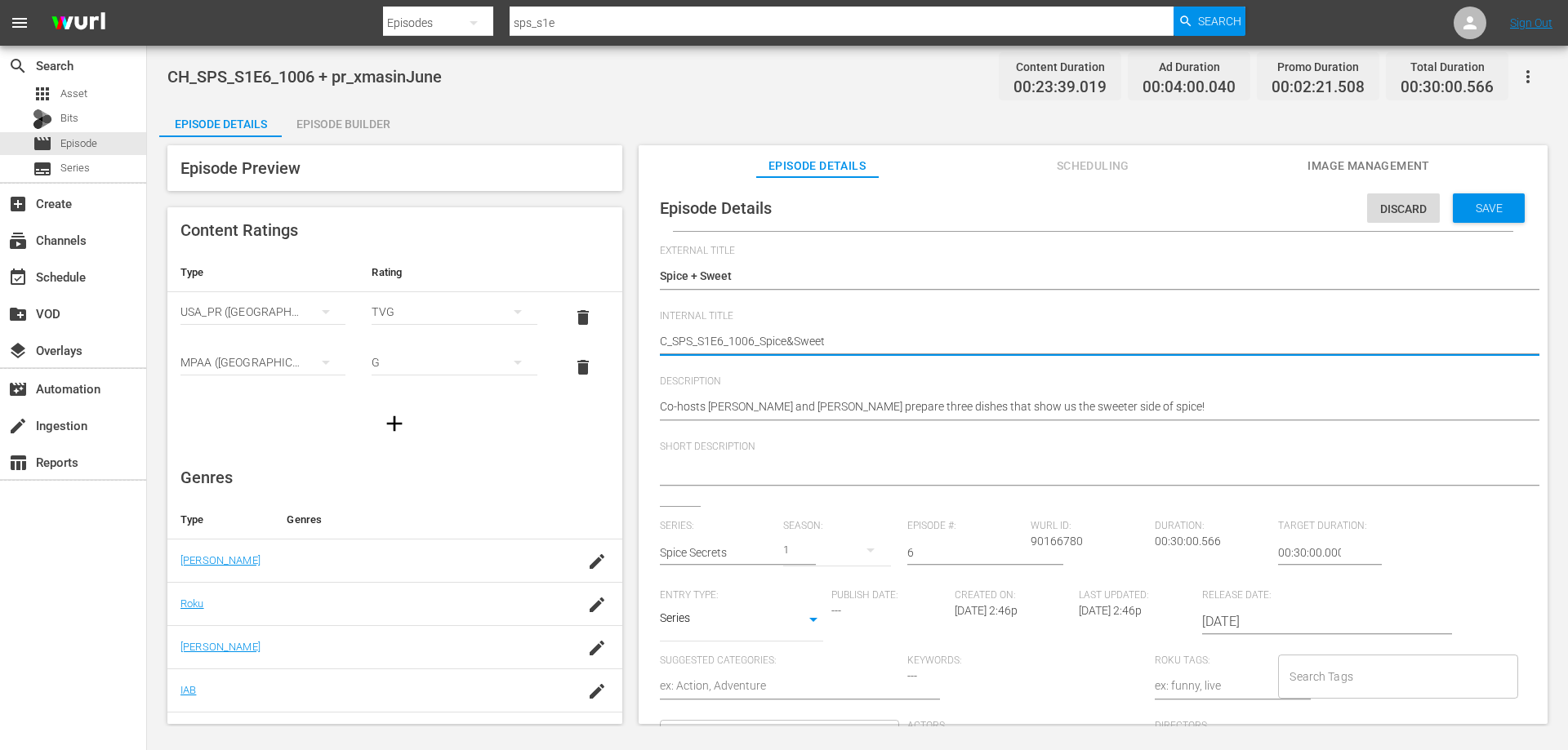
type textarea "_SPS_S1E6_1006_Spice&Sweet"
type textarea "V_SPS_S1E6_1006_Spice&Sweet"
type textarea "VO_SPS_S1E6_1006_Spice&Sweet"
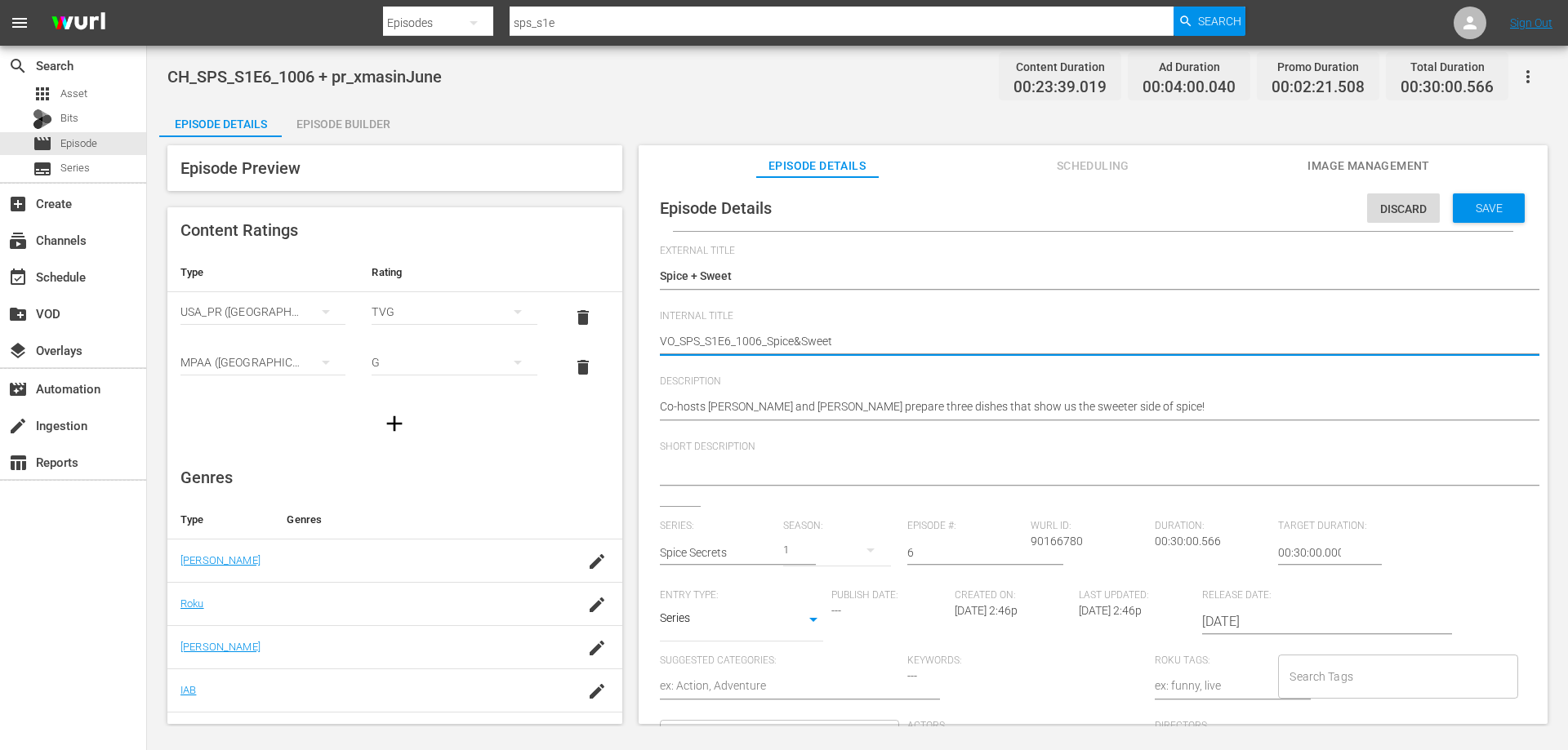
type textarea "VOD_SPS_S1E6_1006_Spice&Sweet"
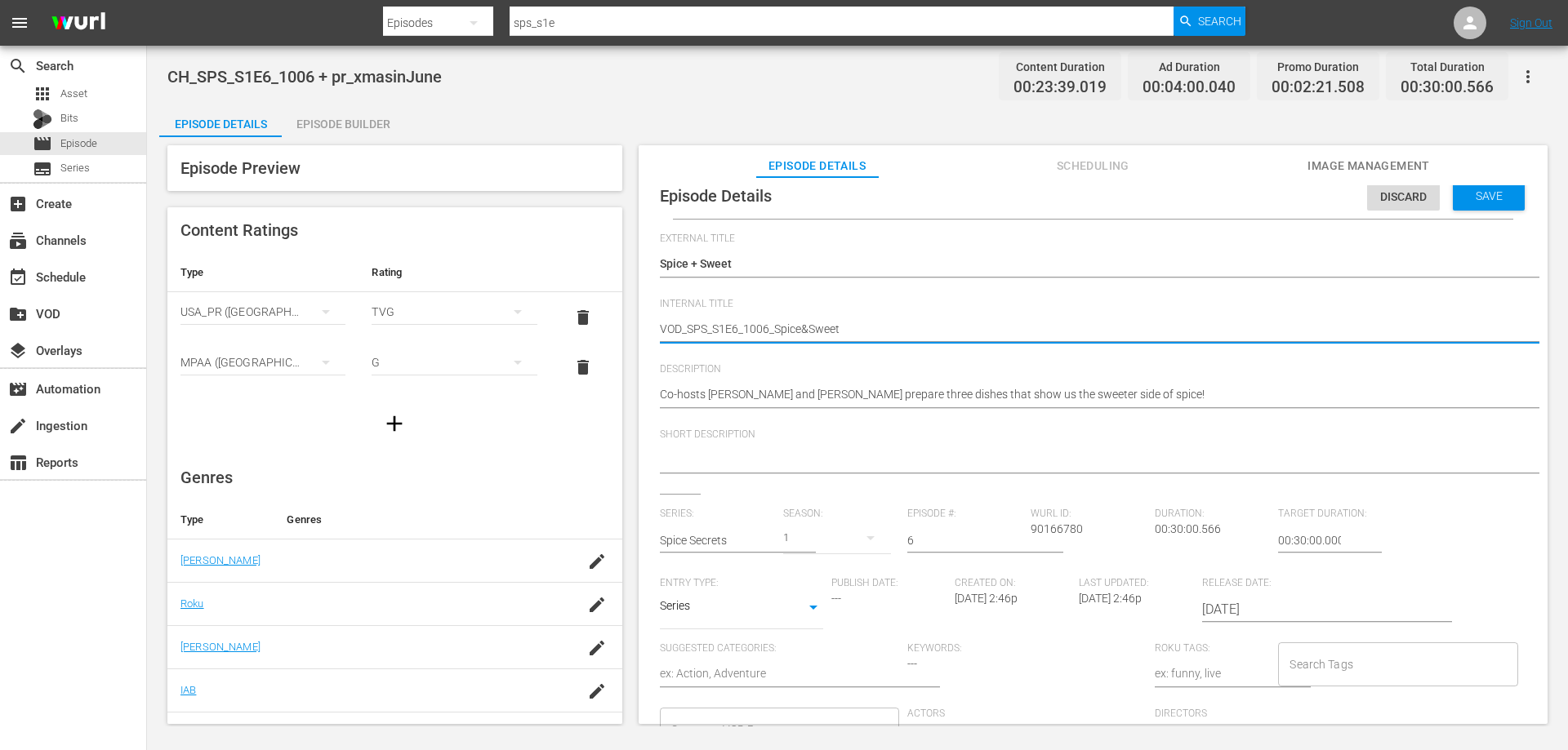
scroll to position [16, 0]
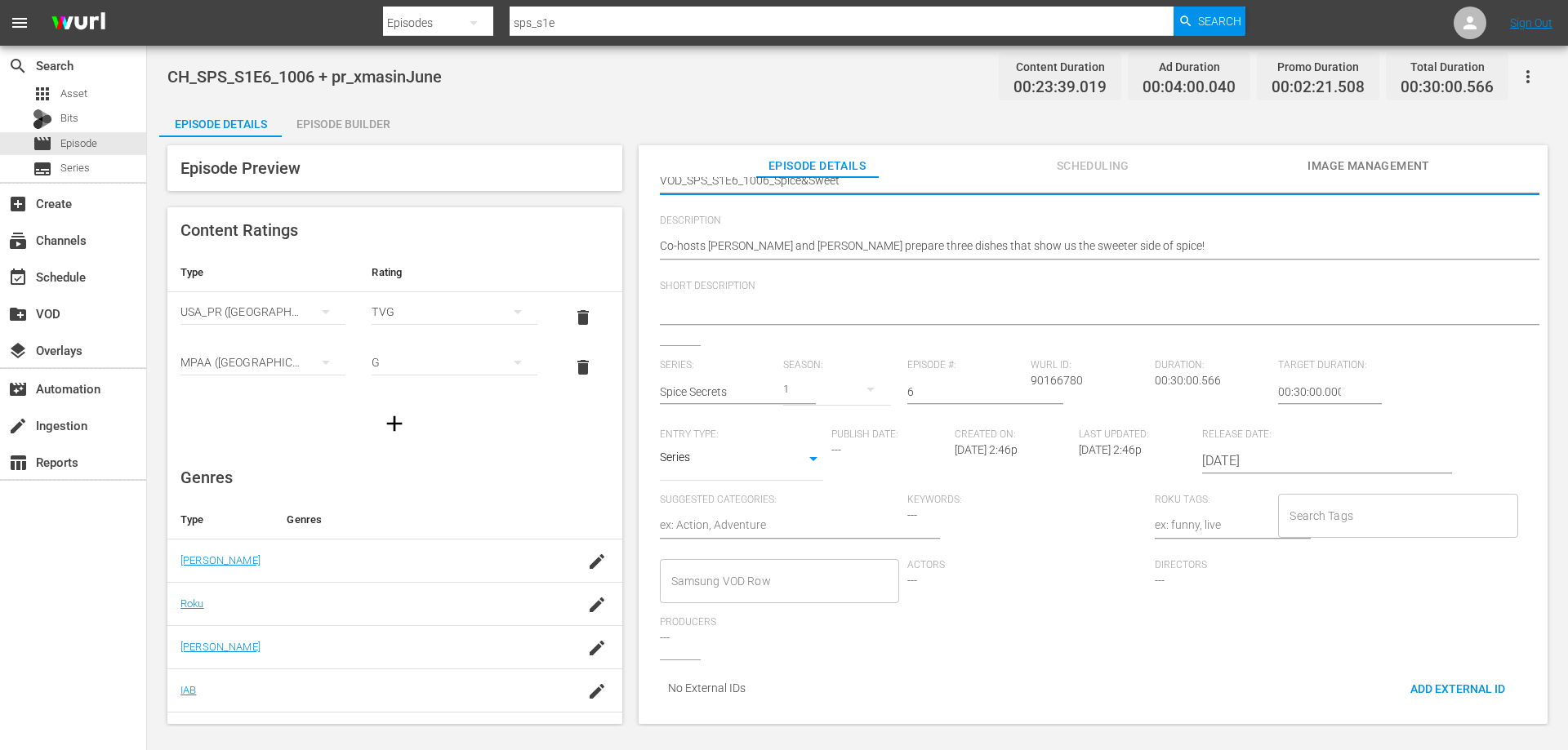
type textarea "VOD_SPS_S1E6_1006_Spice&Sweet"
click at [754, 578] on input "Samsung VOD Row" at bounding box center [767, 581] width 200 height 30
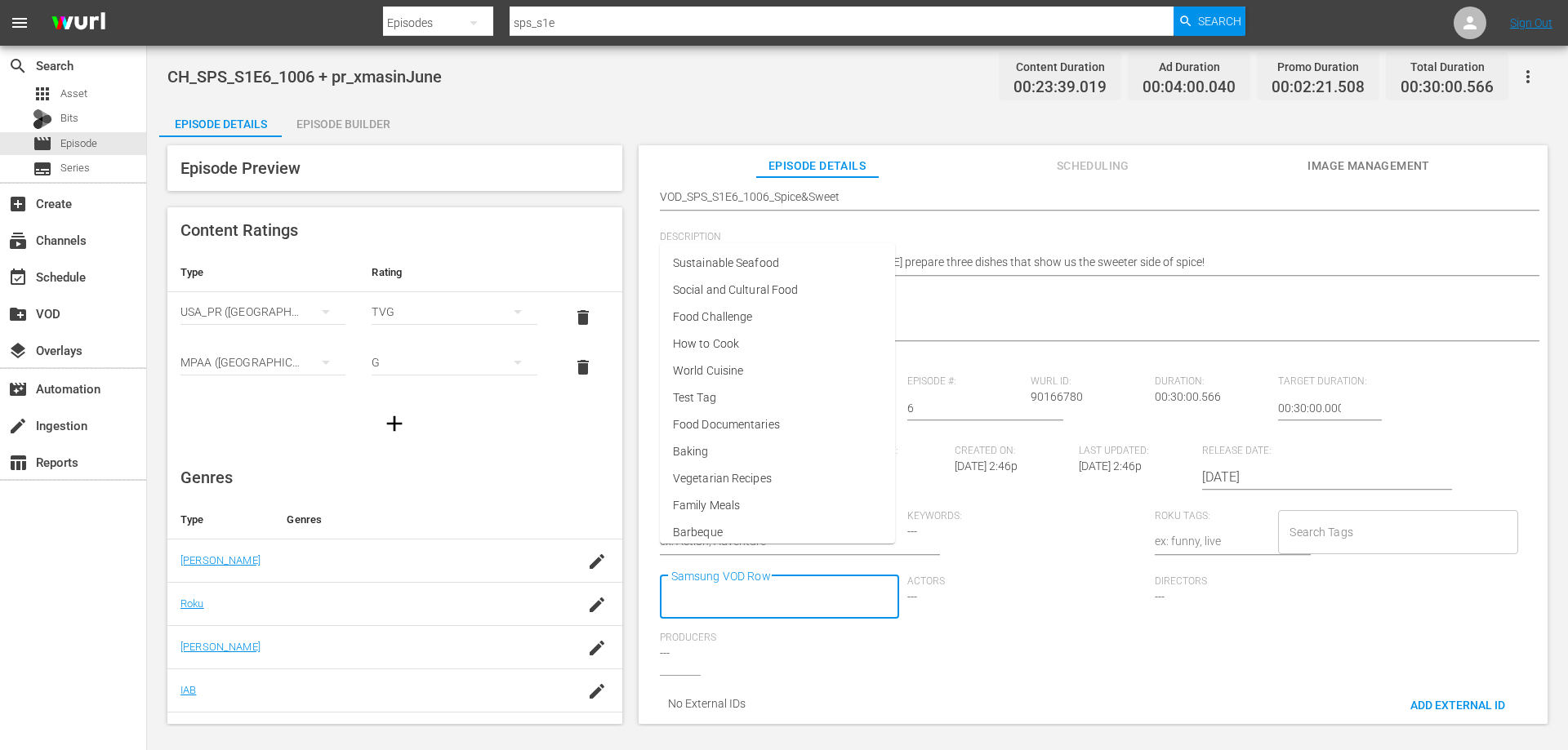
scroll to position [0, 0]
click at [747, 383] on li "World Cuisine" at bounding box center [778, 386] width 235 height 27
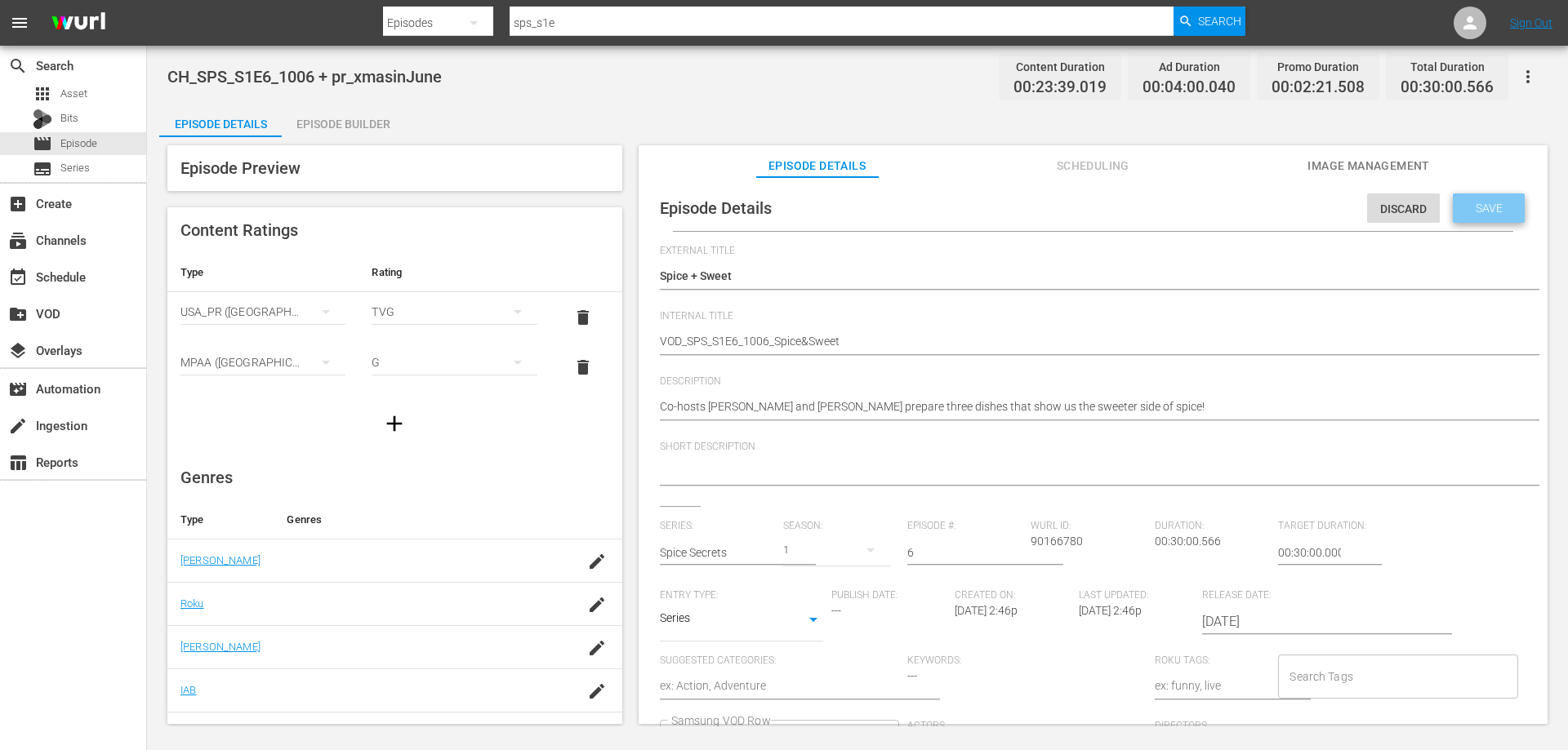
click at [1473, 201] on span "Save" at bounding box center [1489, 208] width 53 height 13
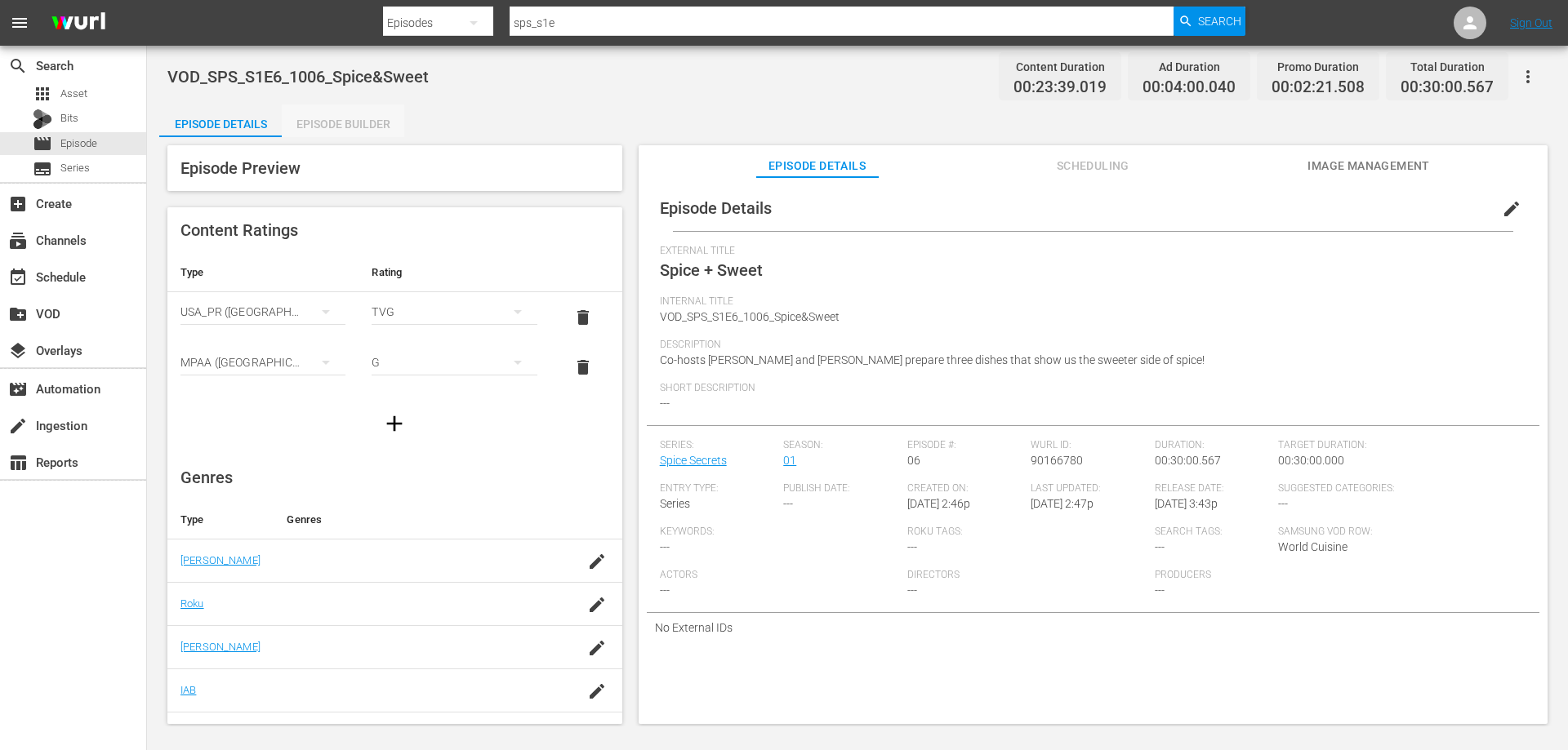
click at [356, 124] on div "Episode Builder" at bounding box center [343, 124] width 122 height 39
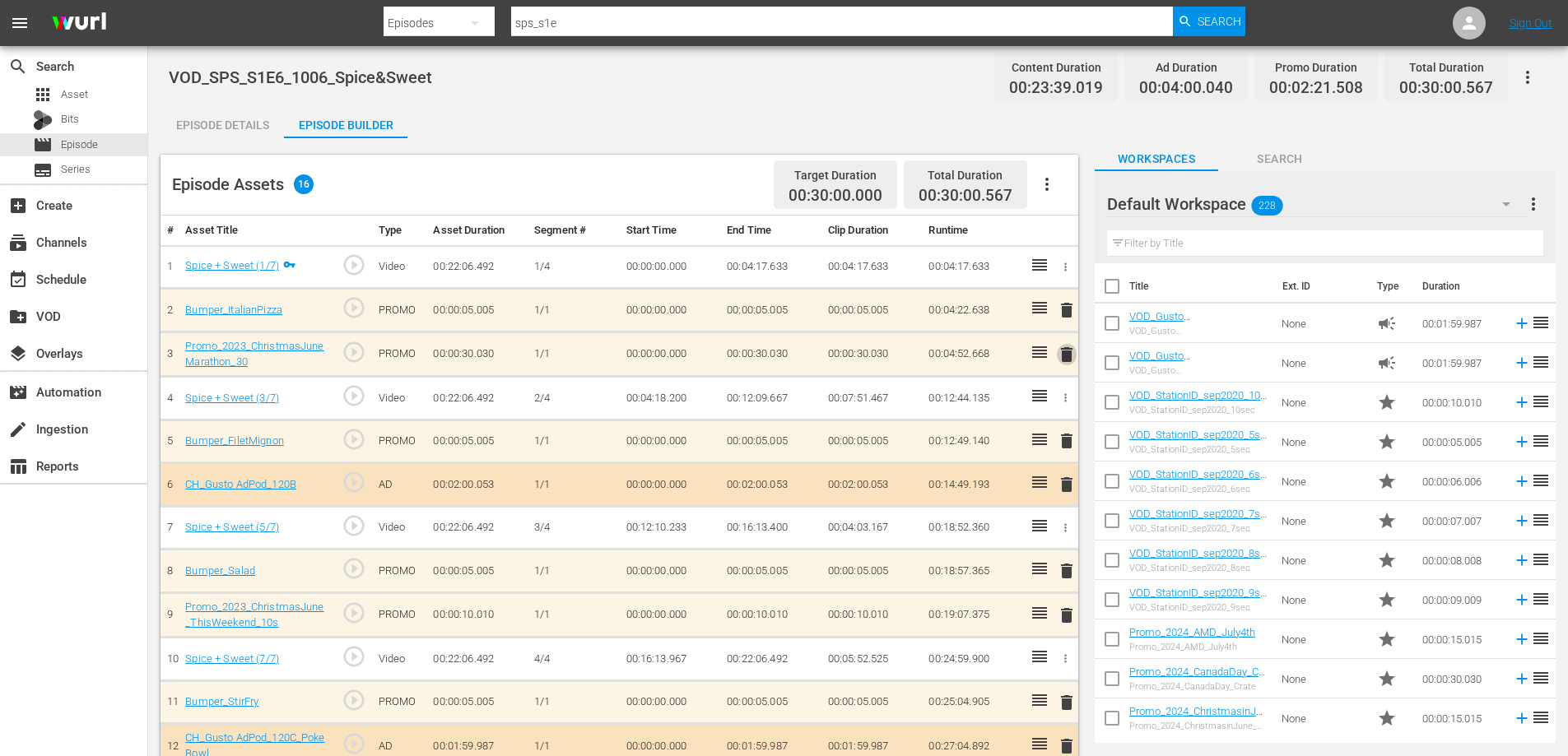
click at [1070, 350] on span "delete" at bounding box center [1067, 354] width 20 height 20
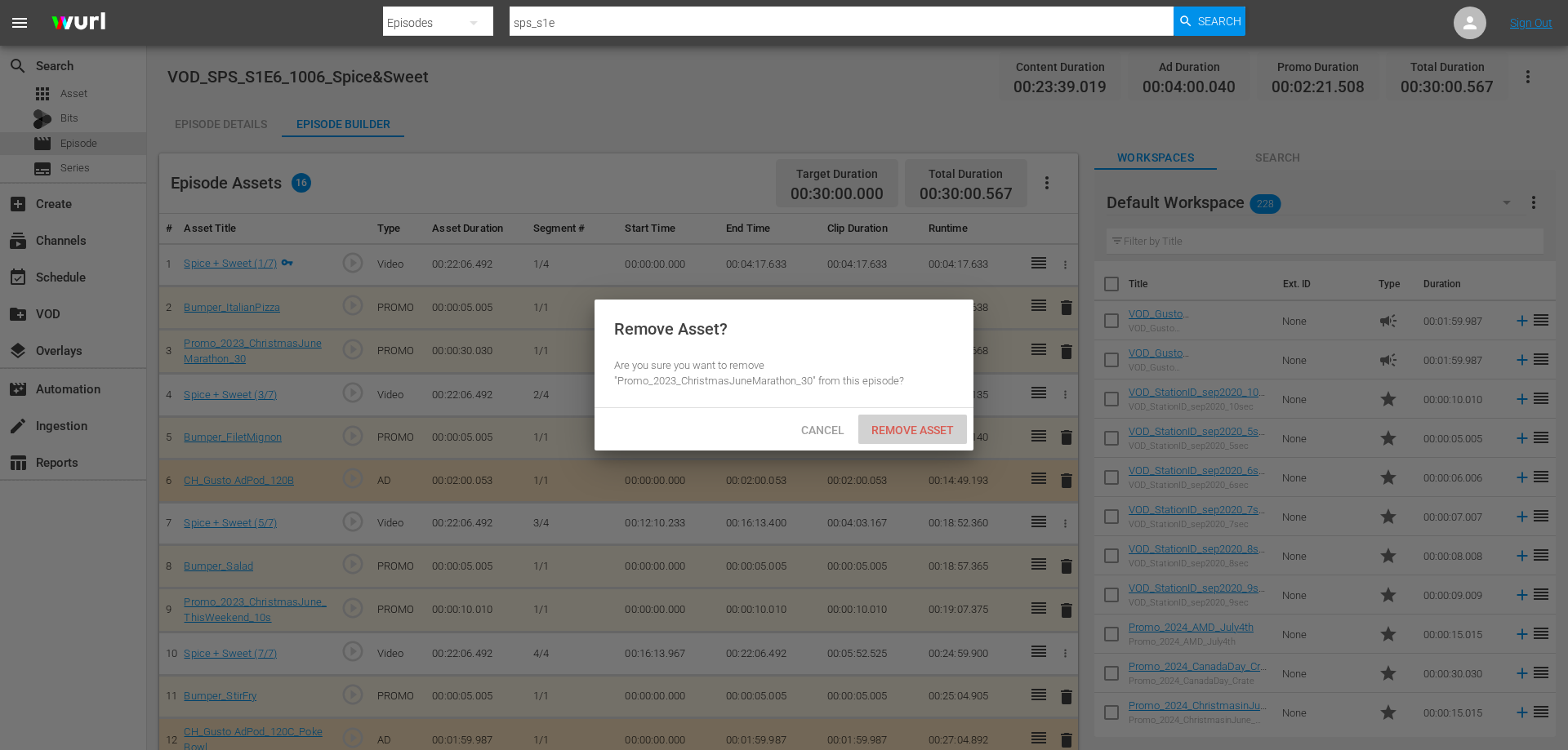
click at [912, 439] on div "Remove Asset" at bounding box center [913, 430] width 108 height 30
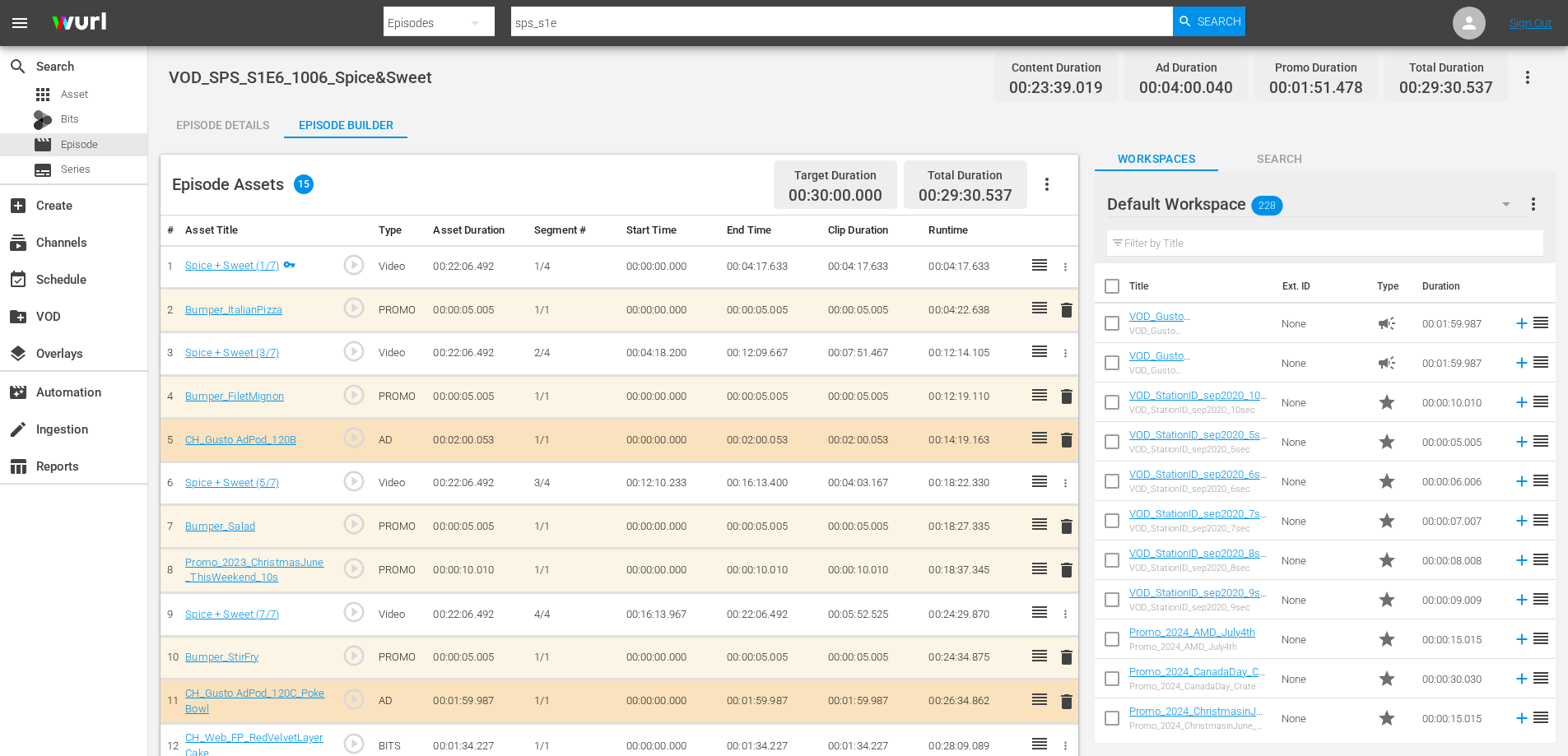
click at [1068, 436] on span "delete" at bounding box center [1067, 440] width 20 height 20
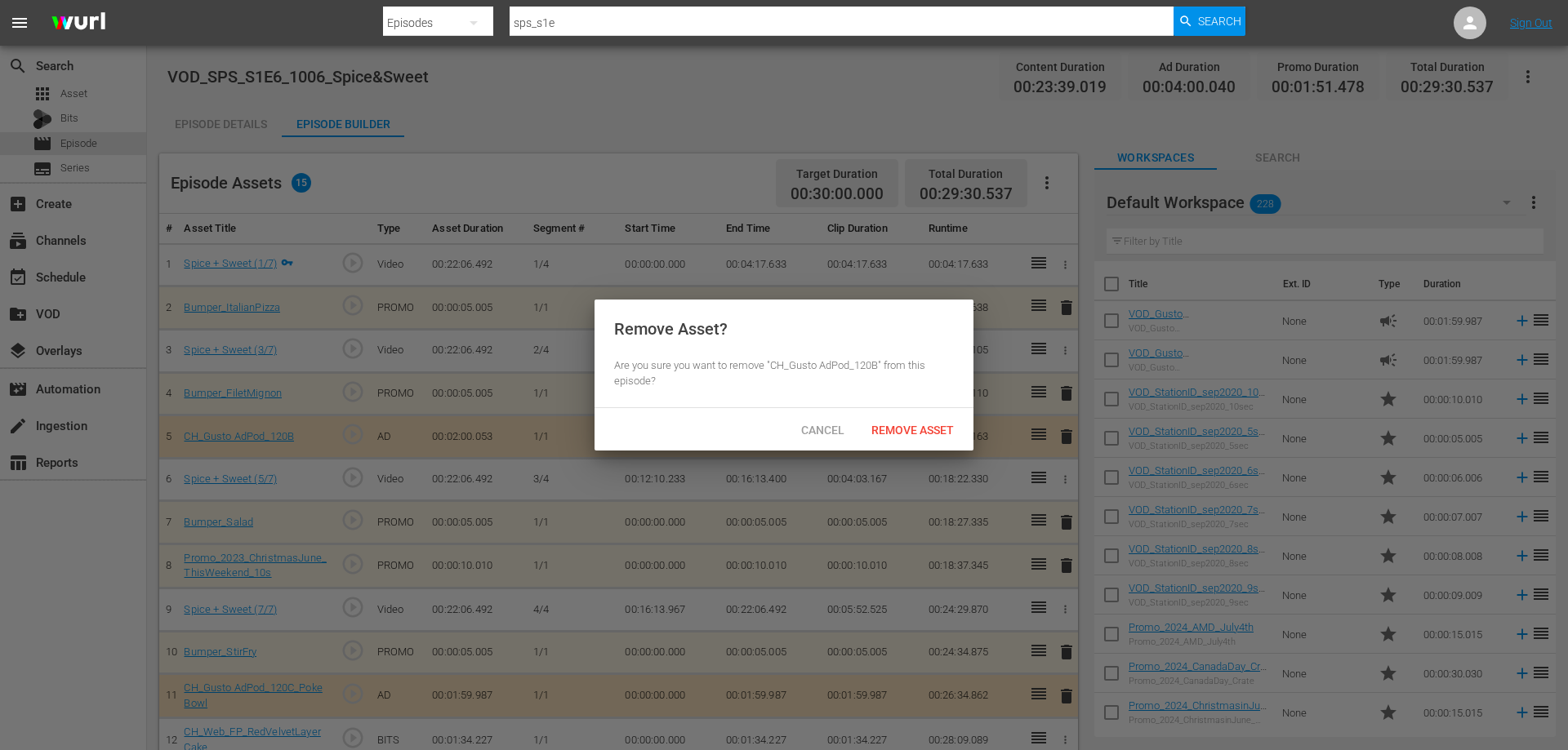
click at [901, 437] on div "Remove Asset" at bounding box center [913, 430] width 108 height 30
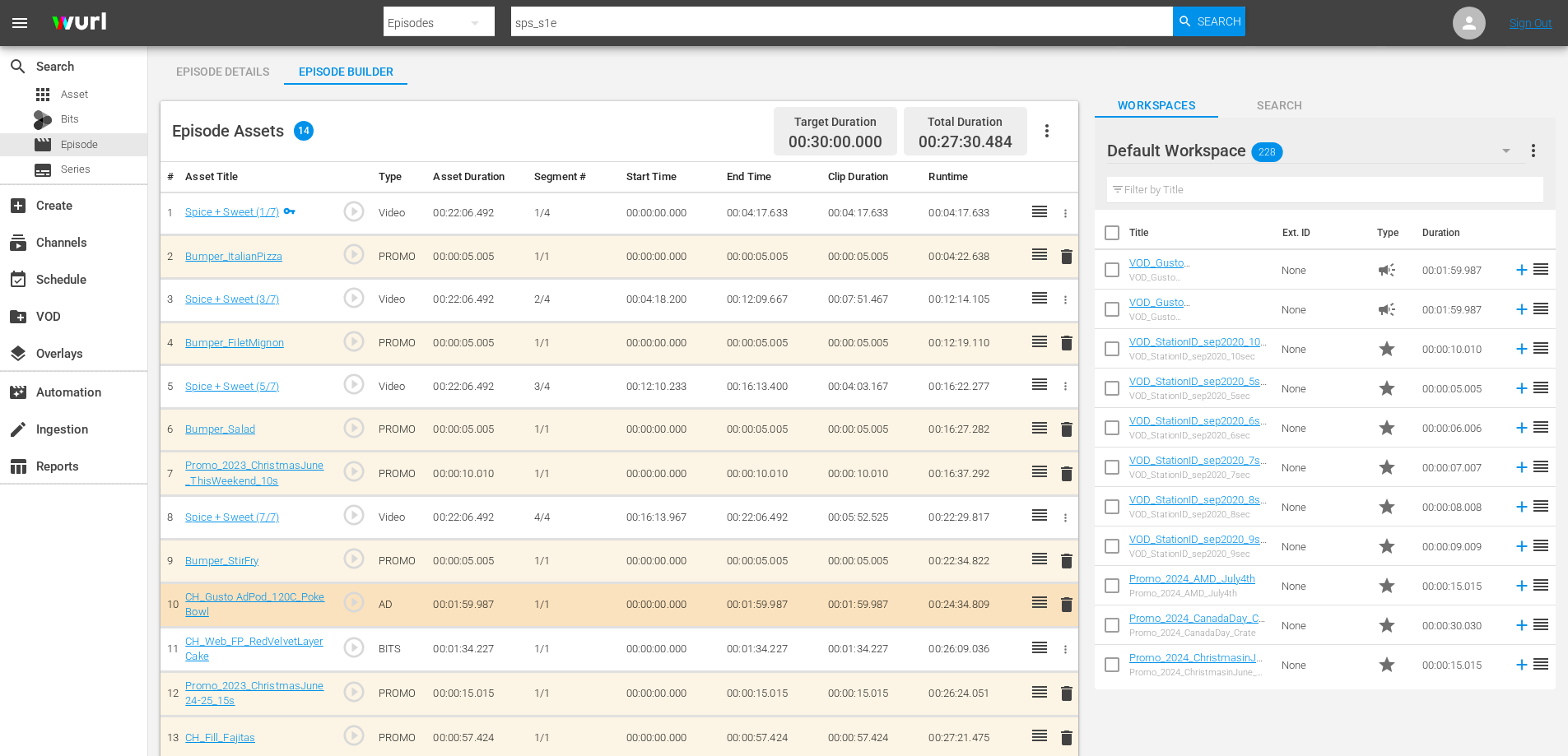
scroll to position [83, 0]
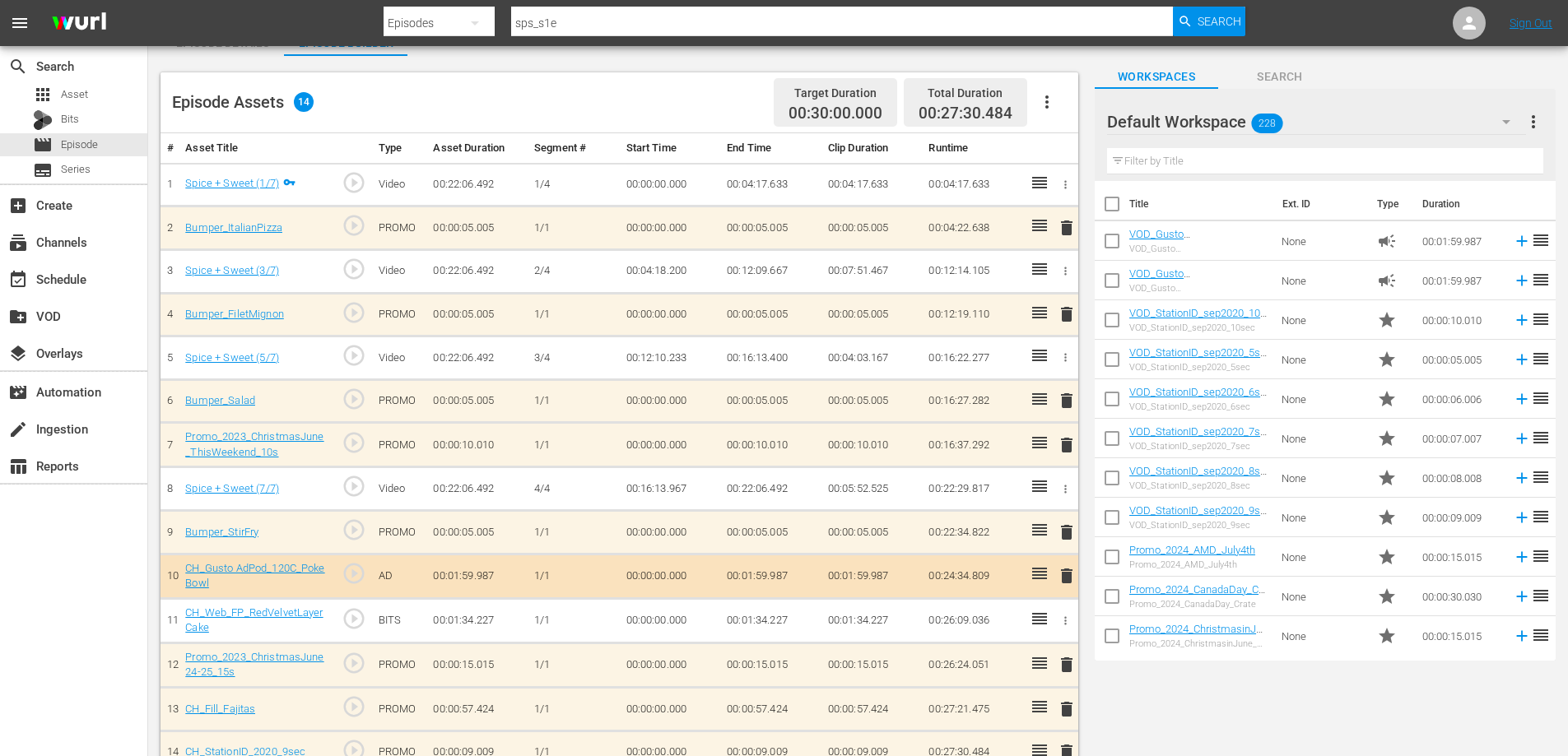
click at [1067, 443] on span "delete" at bounding box center [1067, 445] width 20 height 20
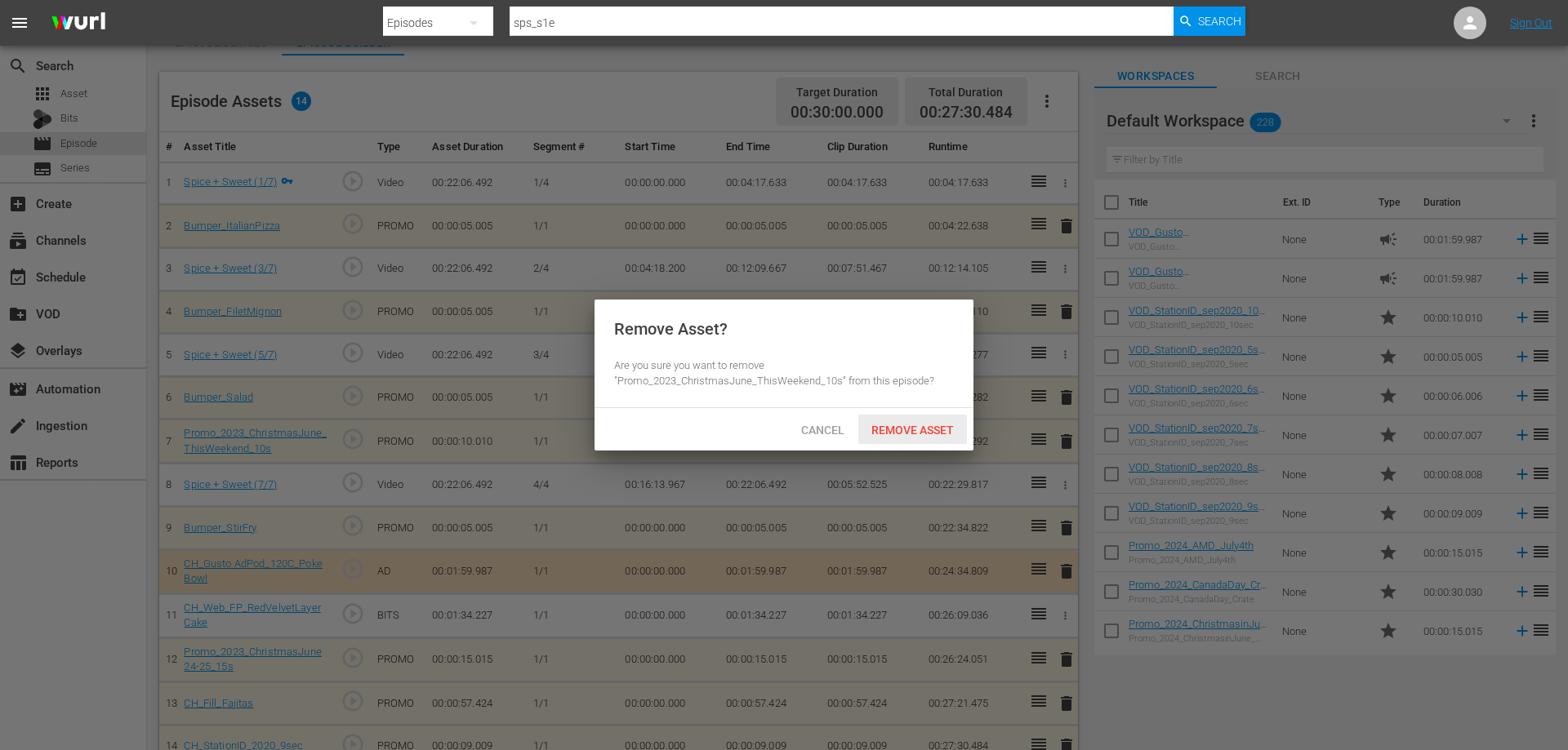
click at [917, 420] on div "Remove Asset" at bounding box center [913, 430] width 108 height 30
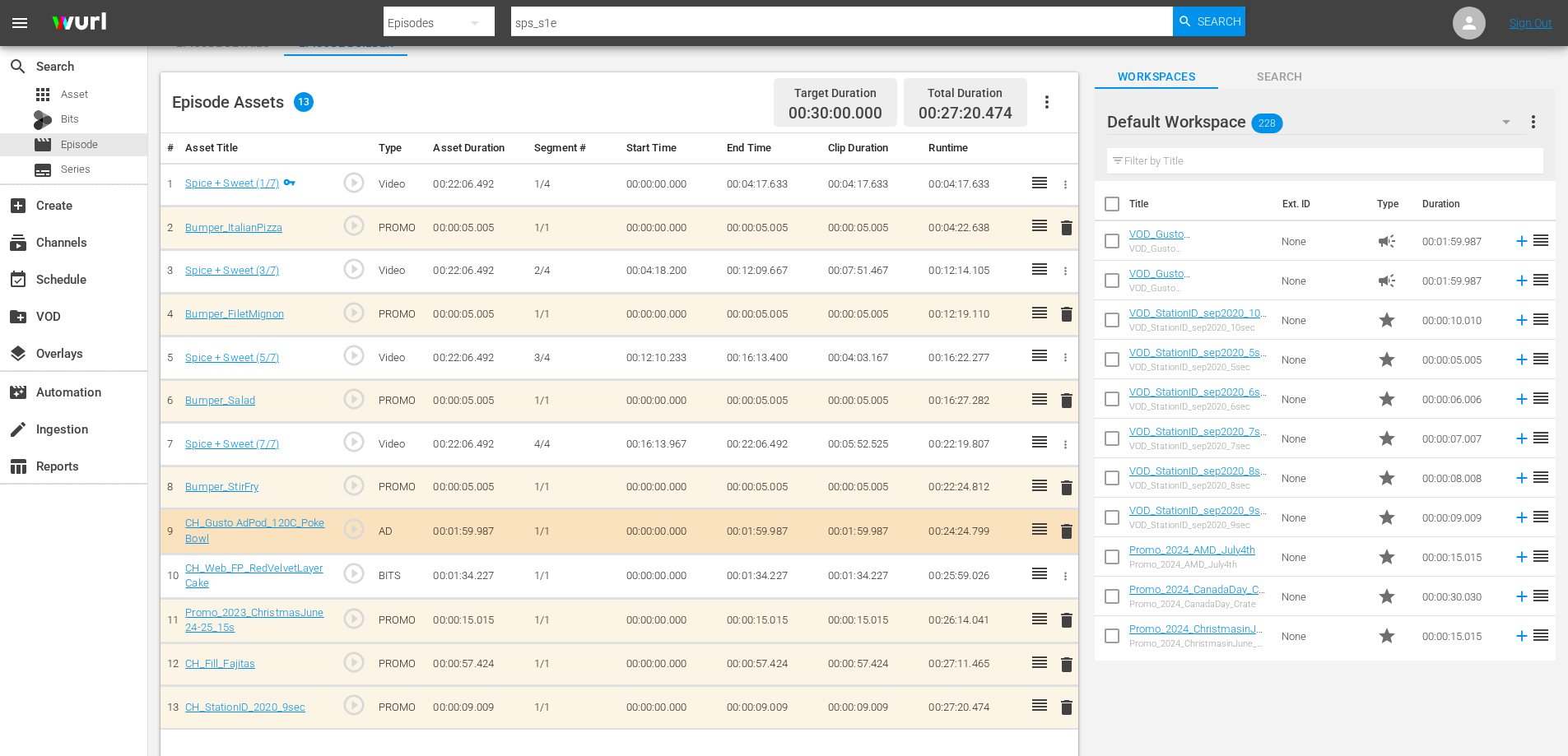
click at [1066, 531] on span "delete" at bounding box center [1067, 531] width 20 height 20
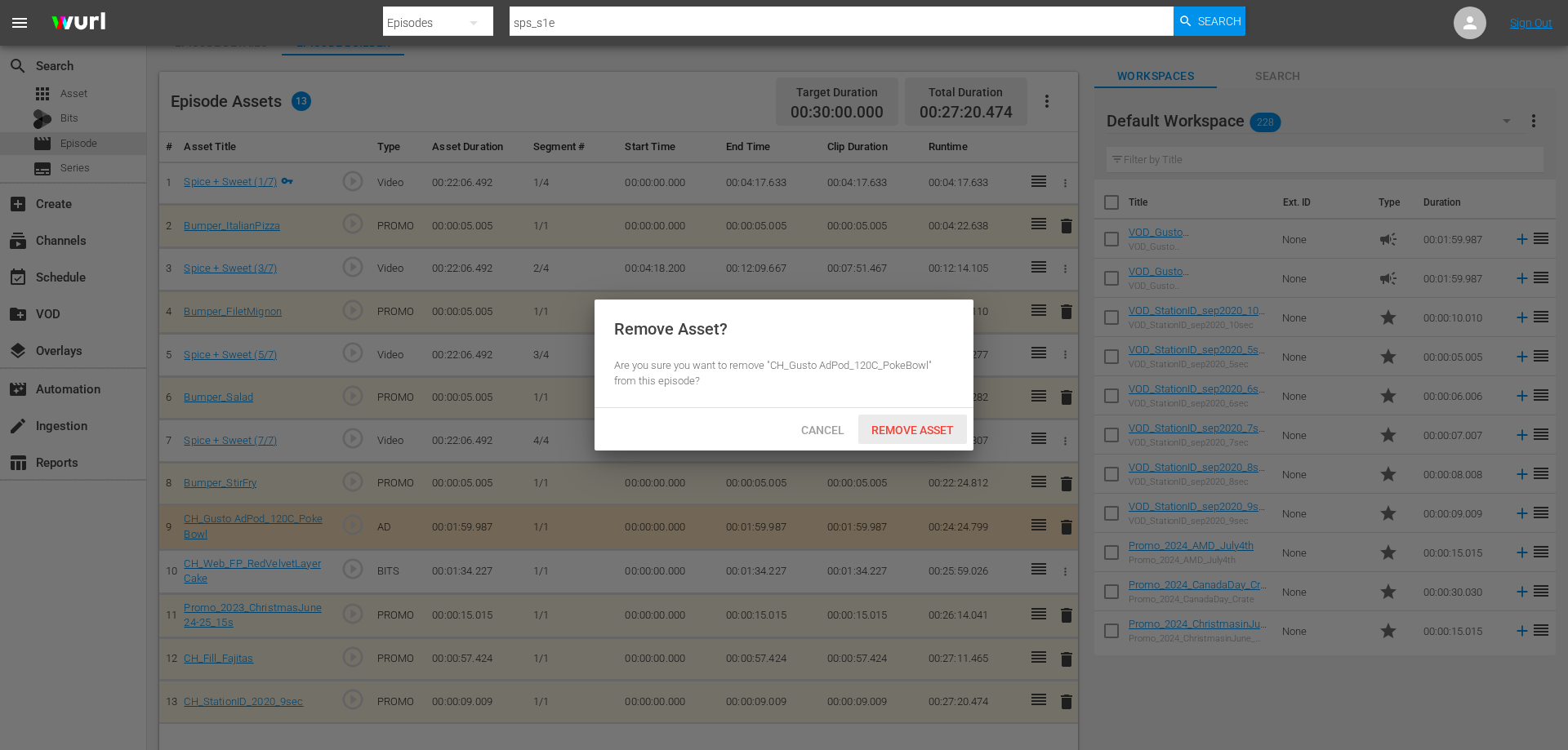
click at [932, 424] on span "Remove Asset" at bounding box center [913, 430] width 108 height 13
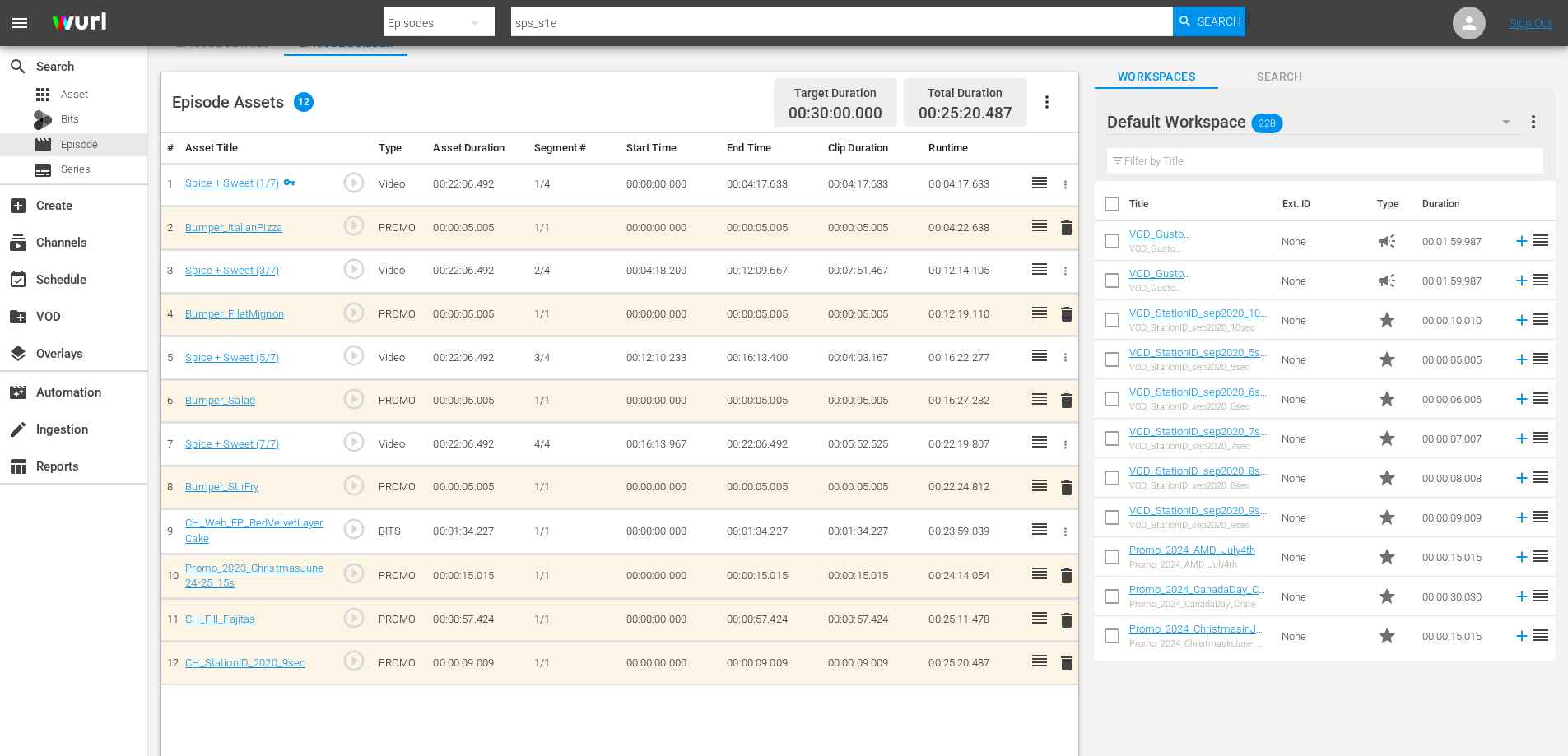
click at [1063, 531] on icon "button" at bounding box center [1065, 531] width 12 height 12
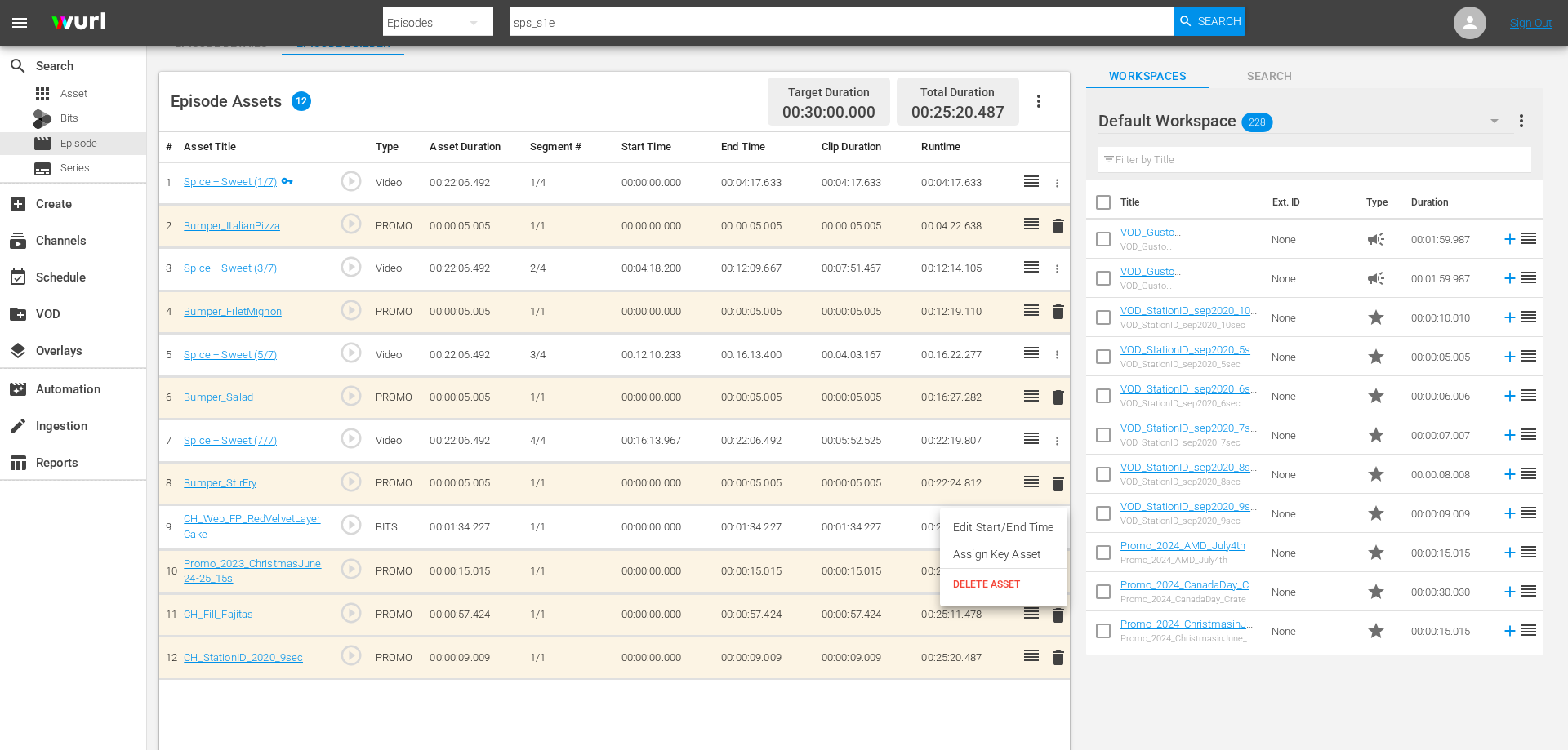
click at [1023, 587] on span "DELETE ASSET" at bounding box center [1003, 585] width 102 height 15
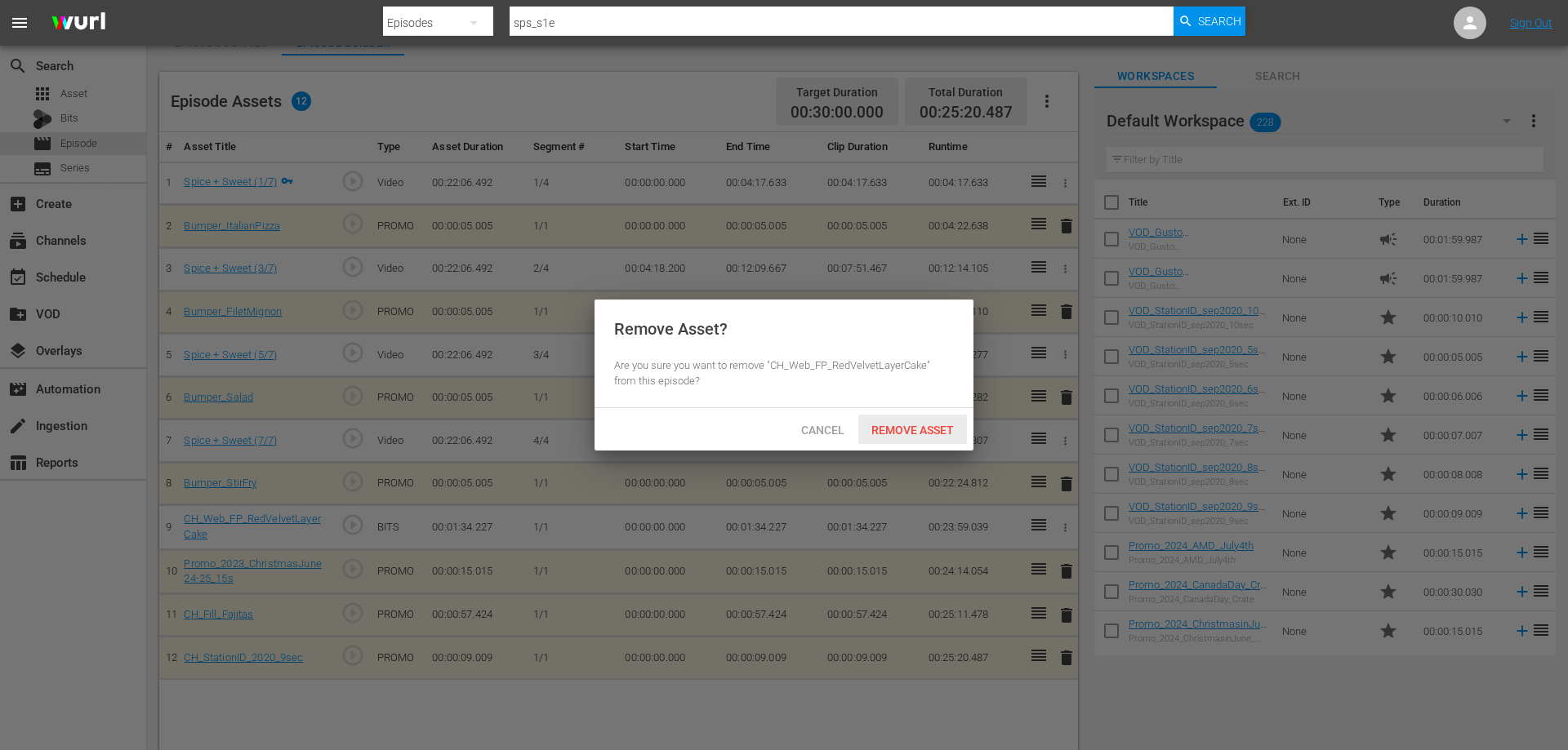
click at [926, 428] on span "Remove Asset" at bounding box center [913, 430] width 108 height 13
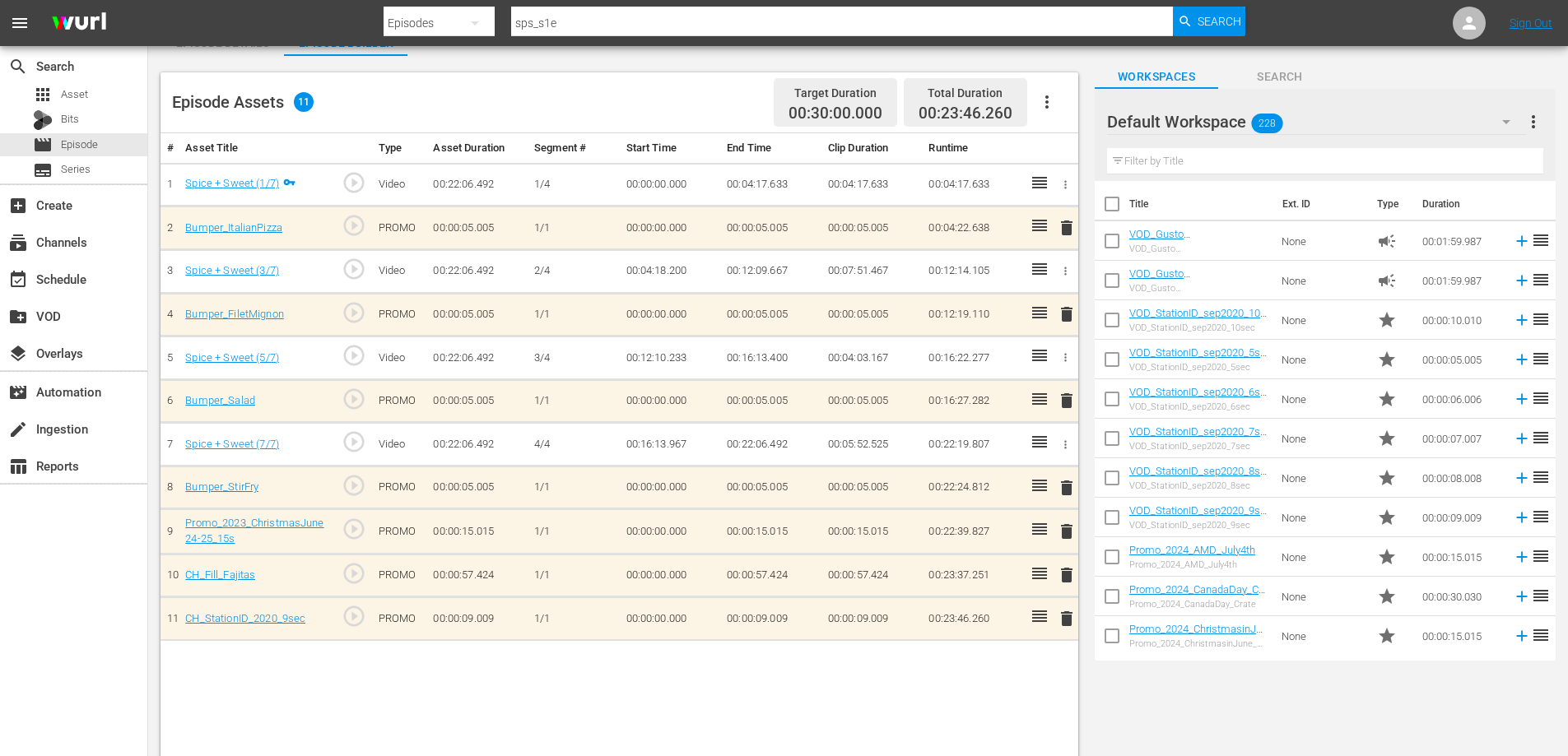
click at [1062, 532] on span "delete" at bounding box center [1067, 531] width 20 height 20
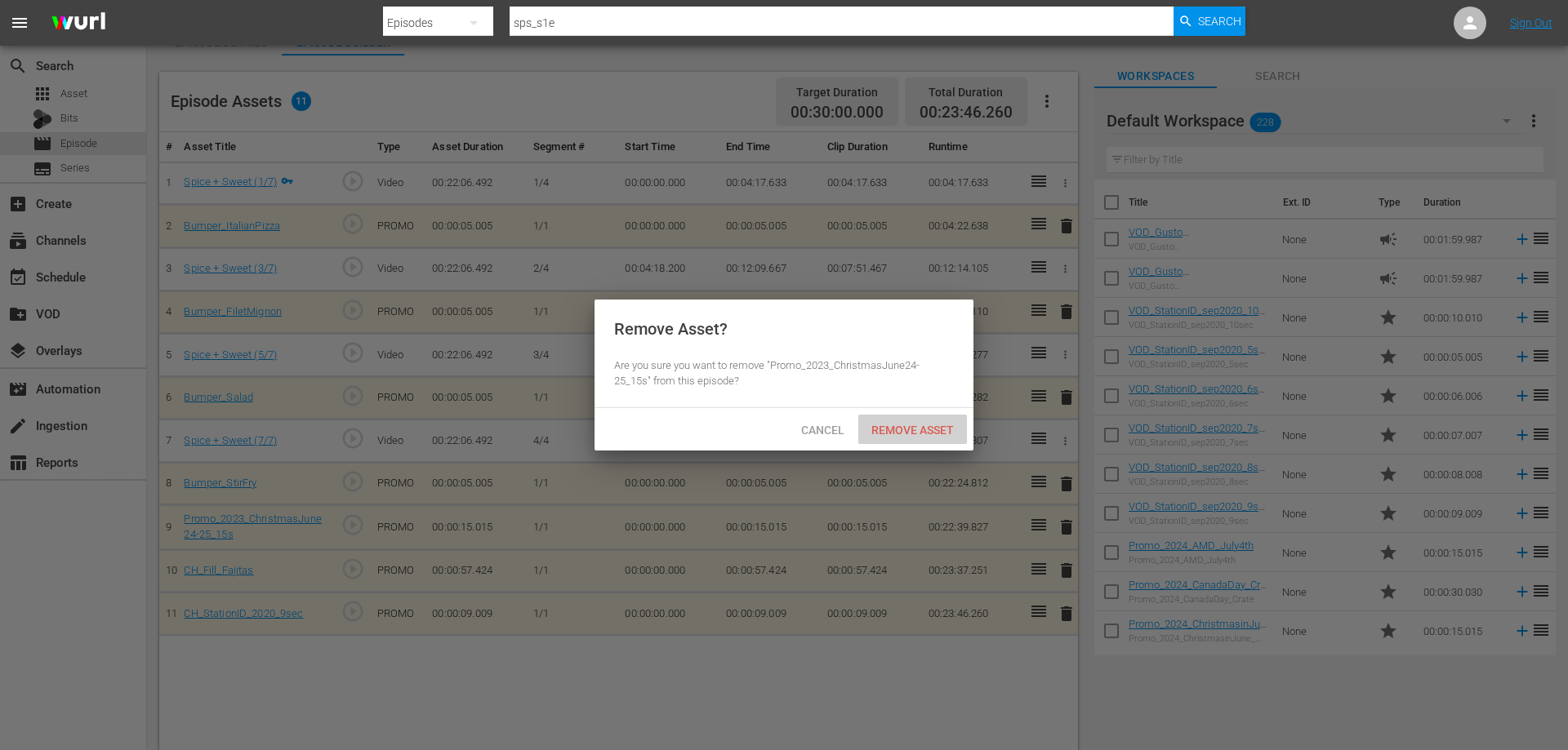
click at [898, 434] on span "Remove Asset" at bounding box center [913, 430] width 108 height 13
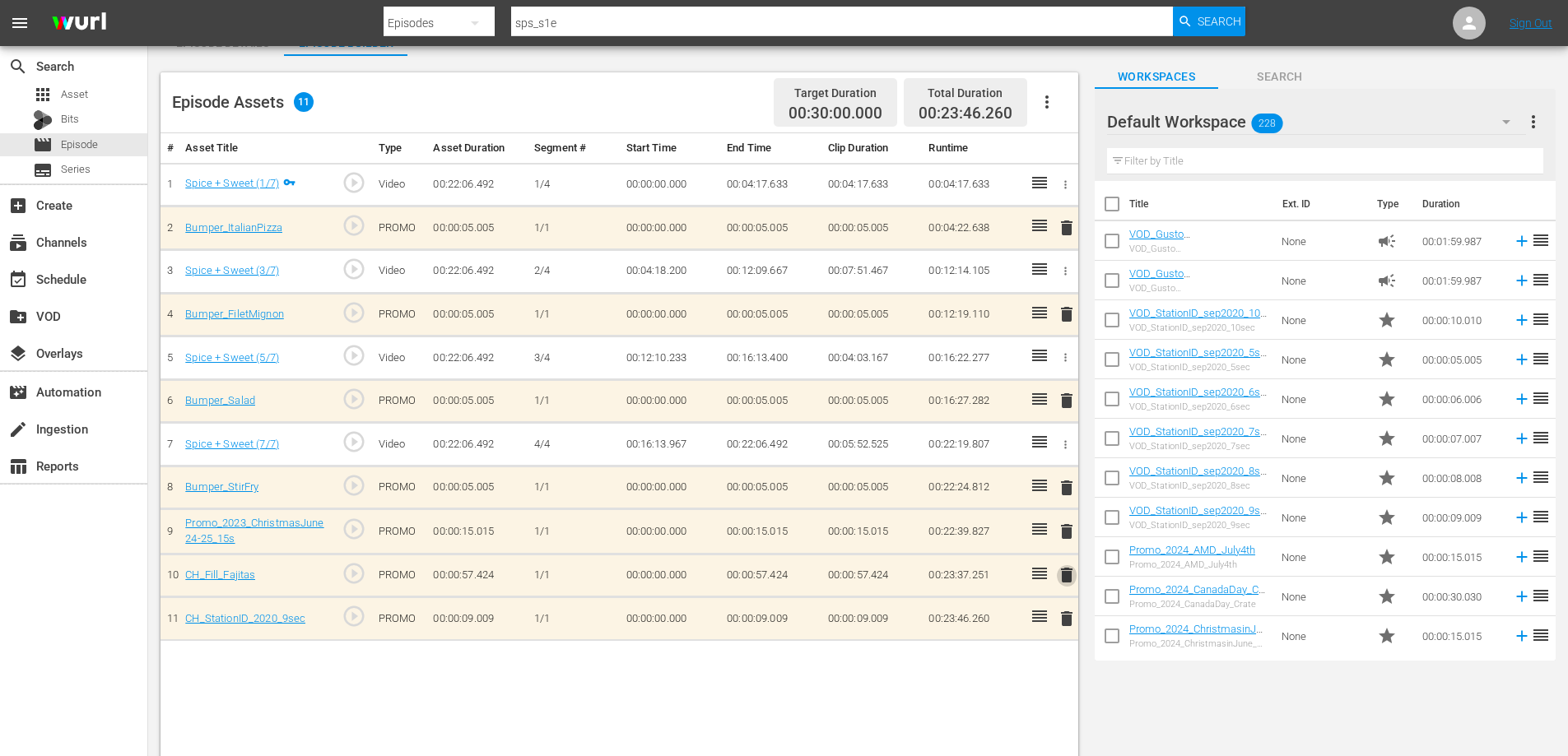
click at [1065, 573] on span "delete" at bounding box center [1067, 575] width 20 height 20
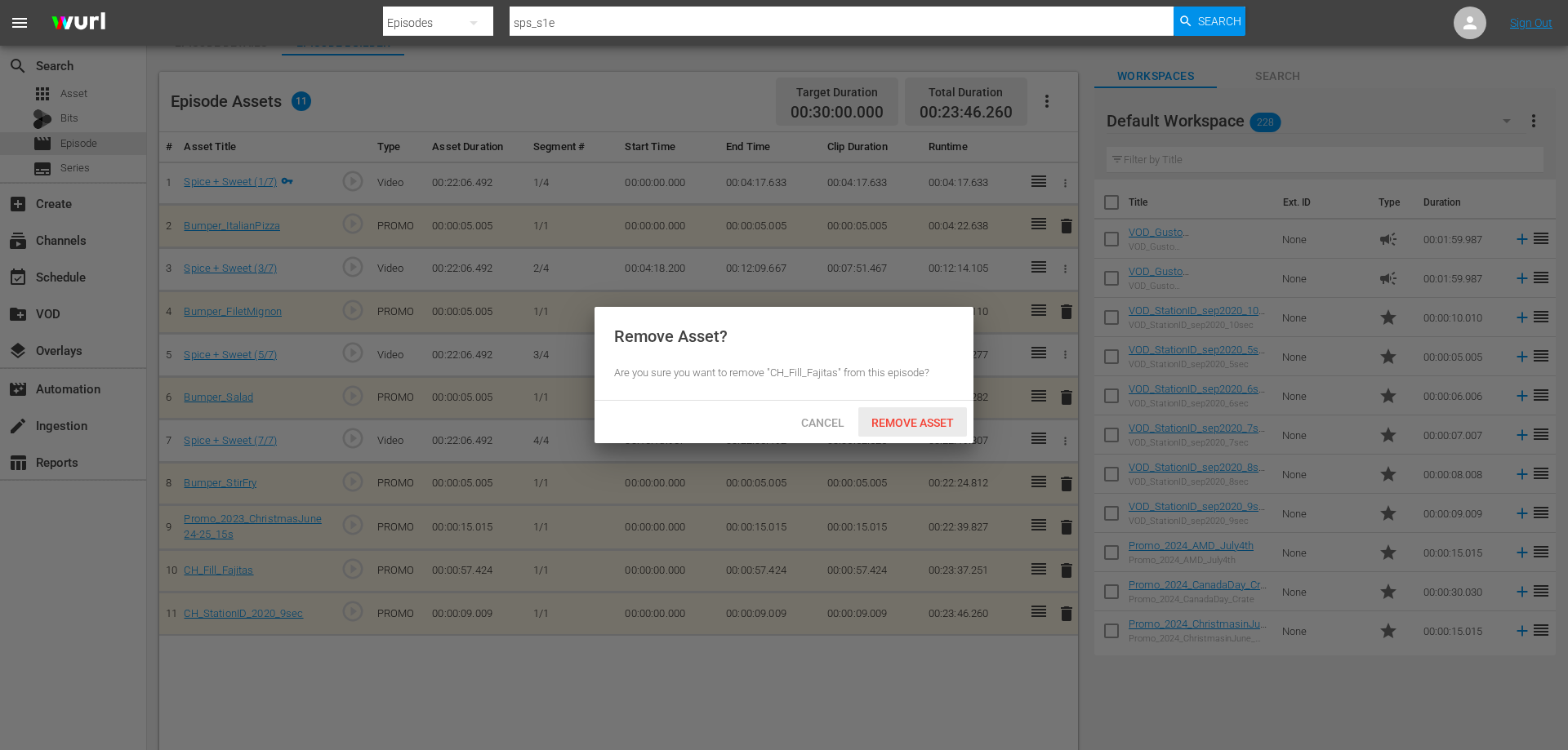
click at [903, 413] on div "Remove Asset" at bounding box center [913, 423] width 108 height 30
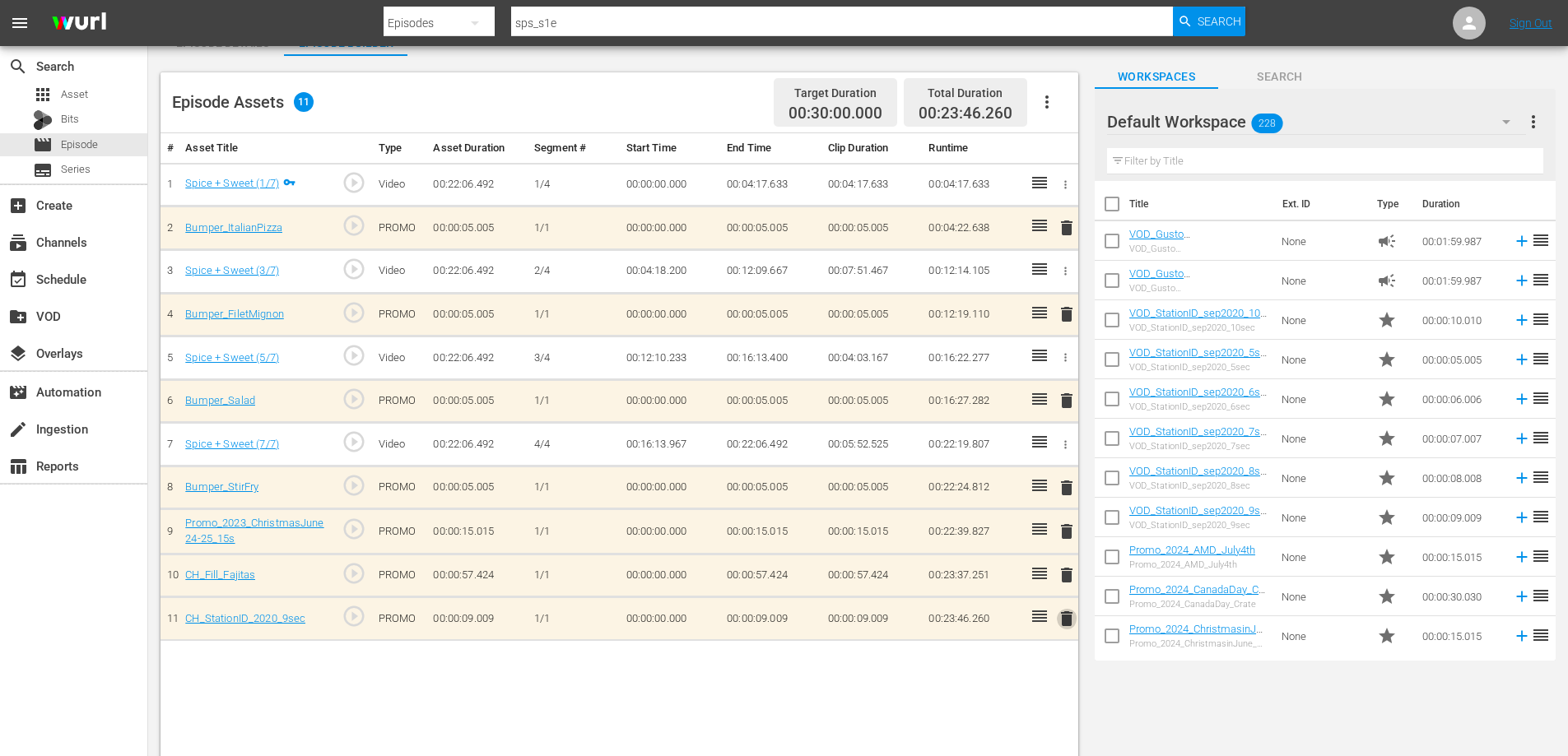
click at [1069, 614] on span "delete" at bounding box center [1067, 619] width 20 height 20
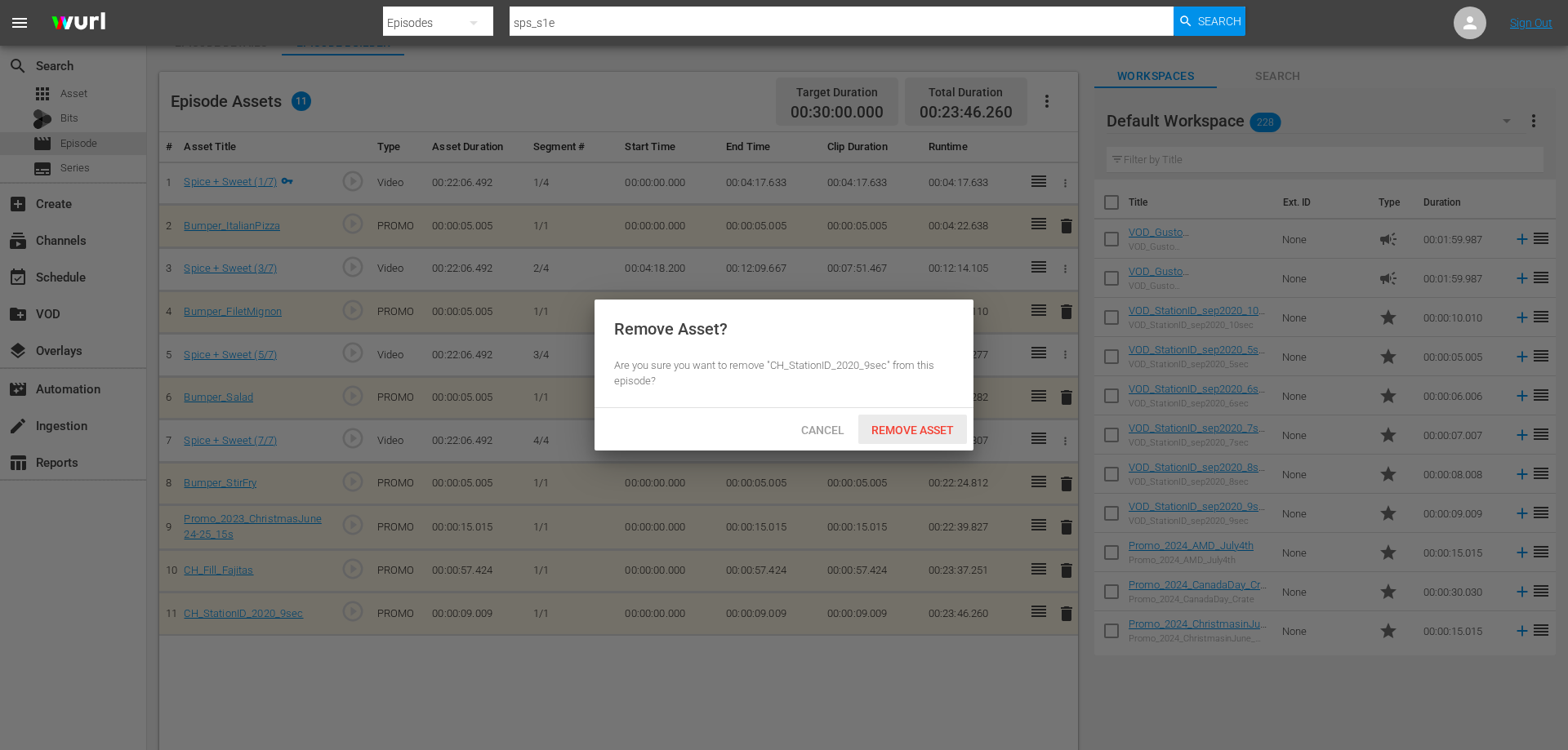
click at [931, 440] on div "Remove Asset" at bounding box center [913, 430] width 108 height 30
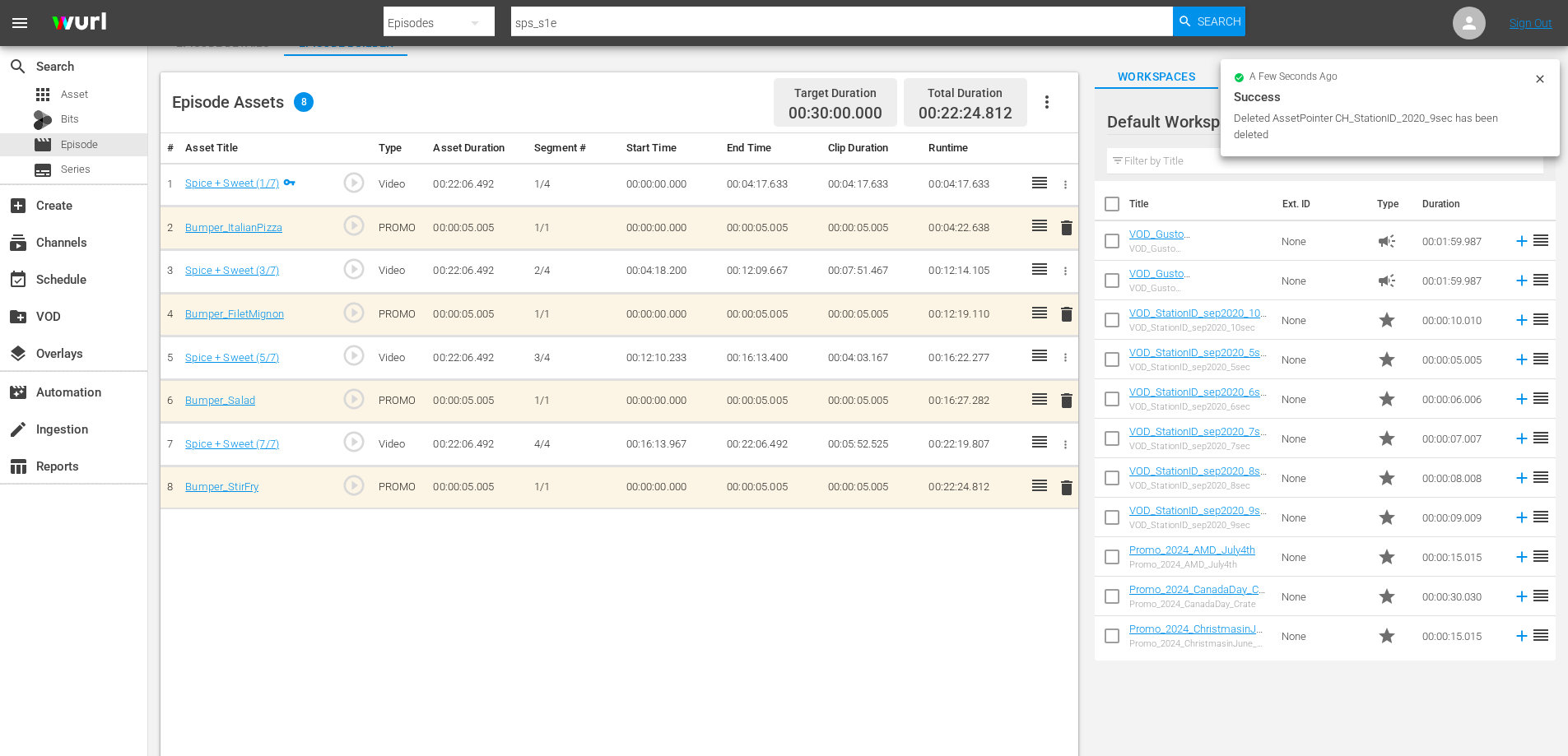
click at [1062, 484] on span "delete" at bounding box center [1067, 487] width 20 height 20
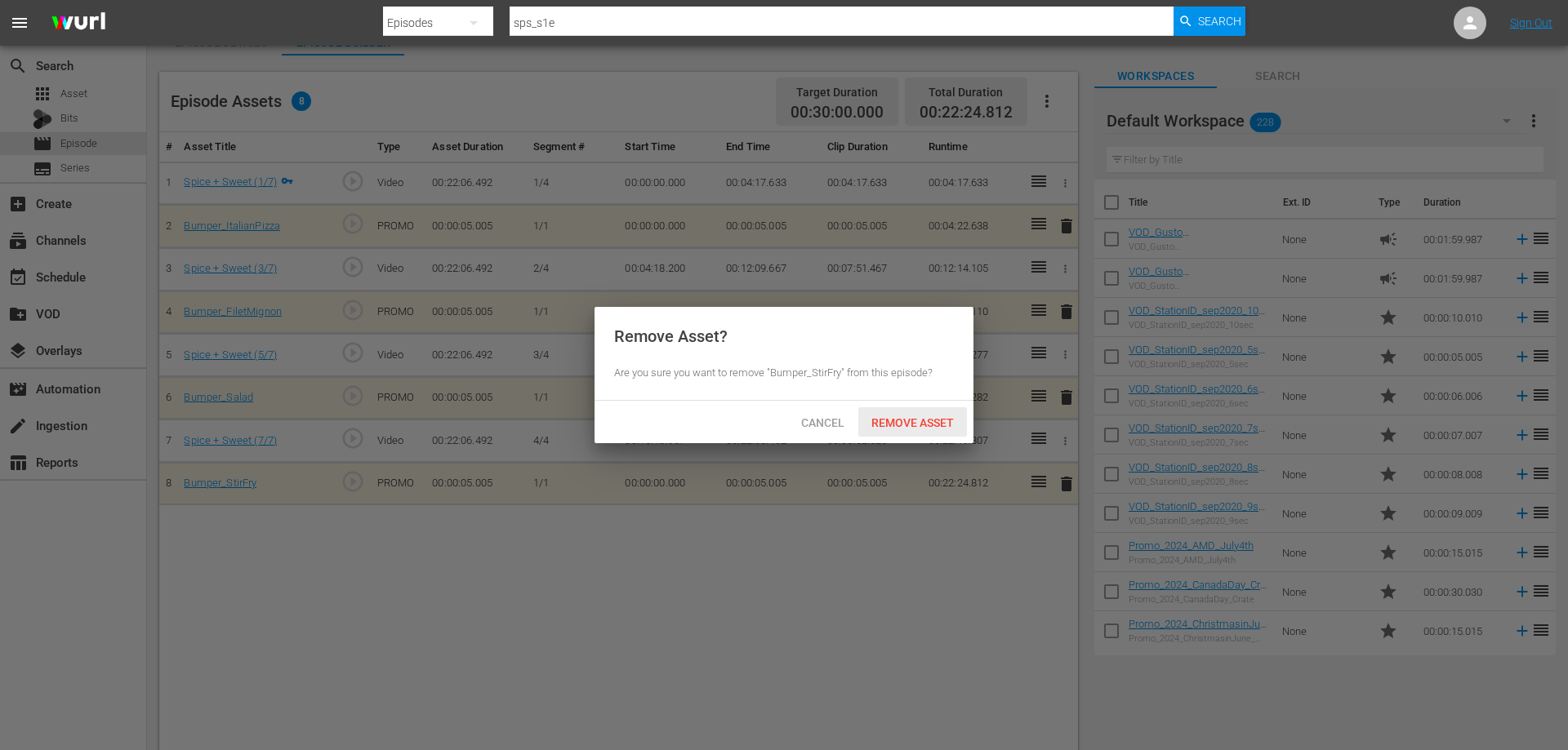
click at [917, 416] on span "Remove Asset" at bounding box center [913, 423] width 108 height 13
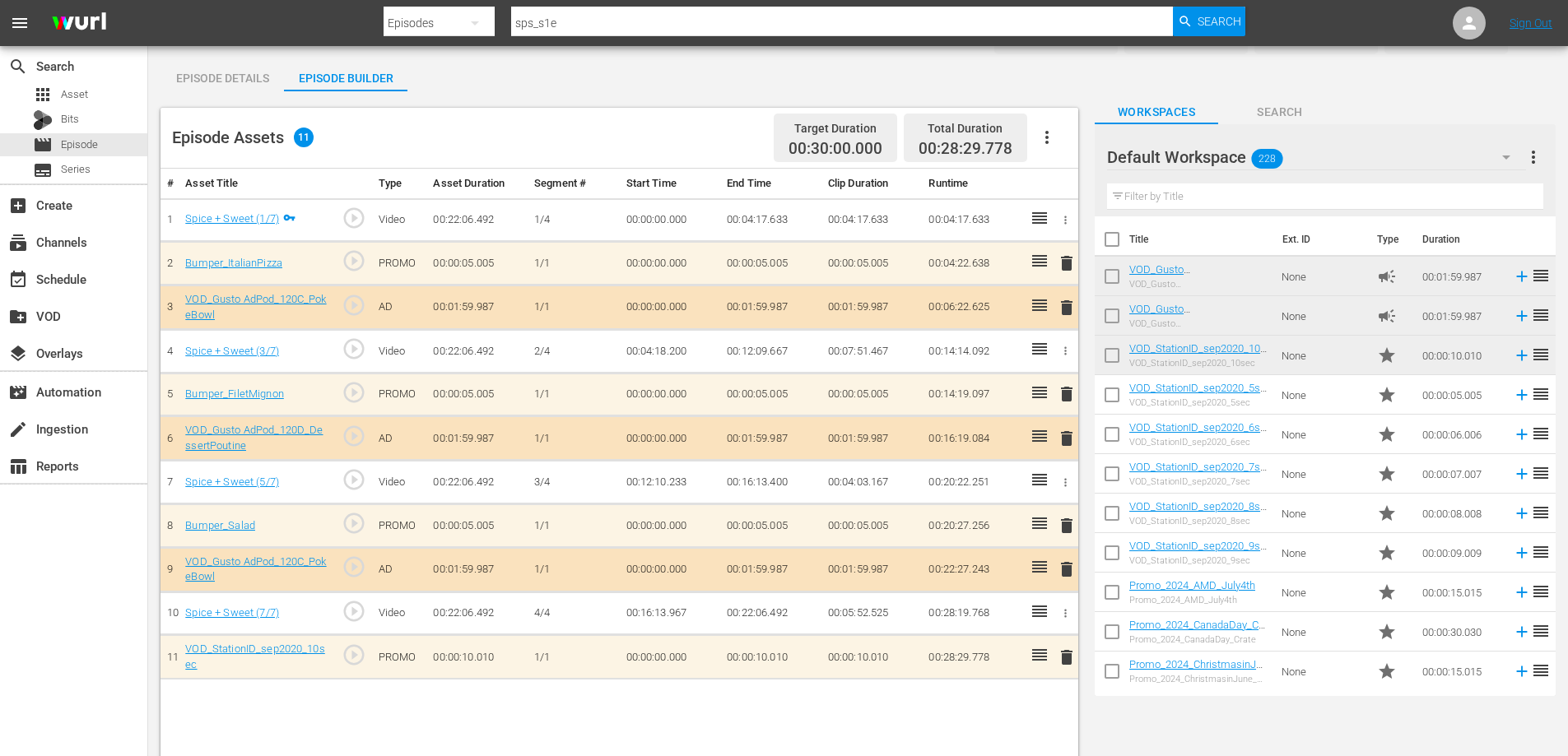
scroll to position [0, 0]
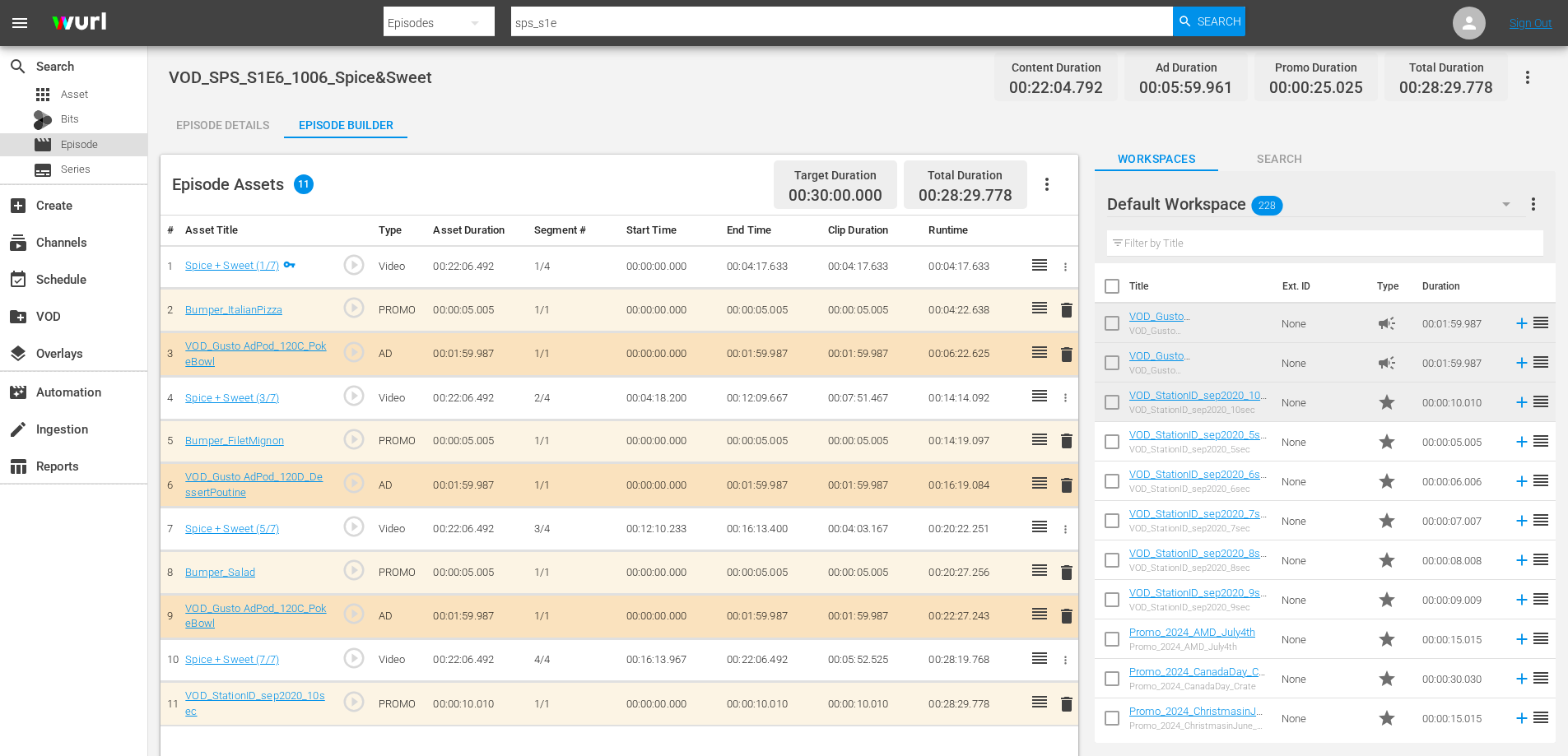
click at [87, 144] on span "Episode" at bounding box center [79, 145] width 37 height 17
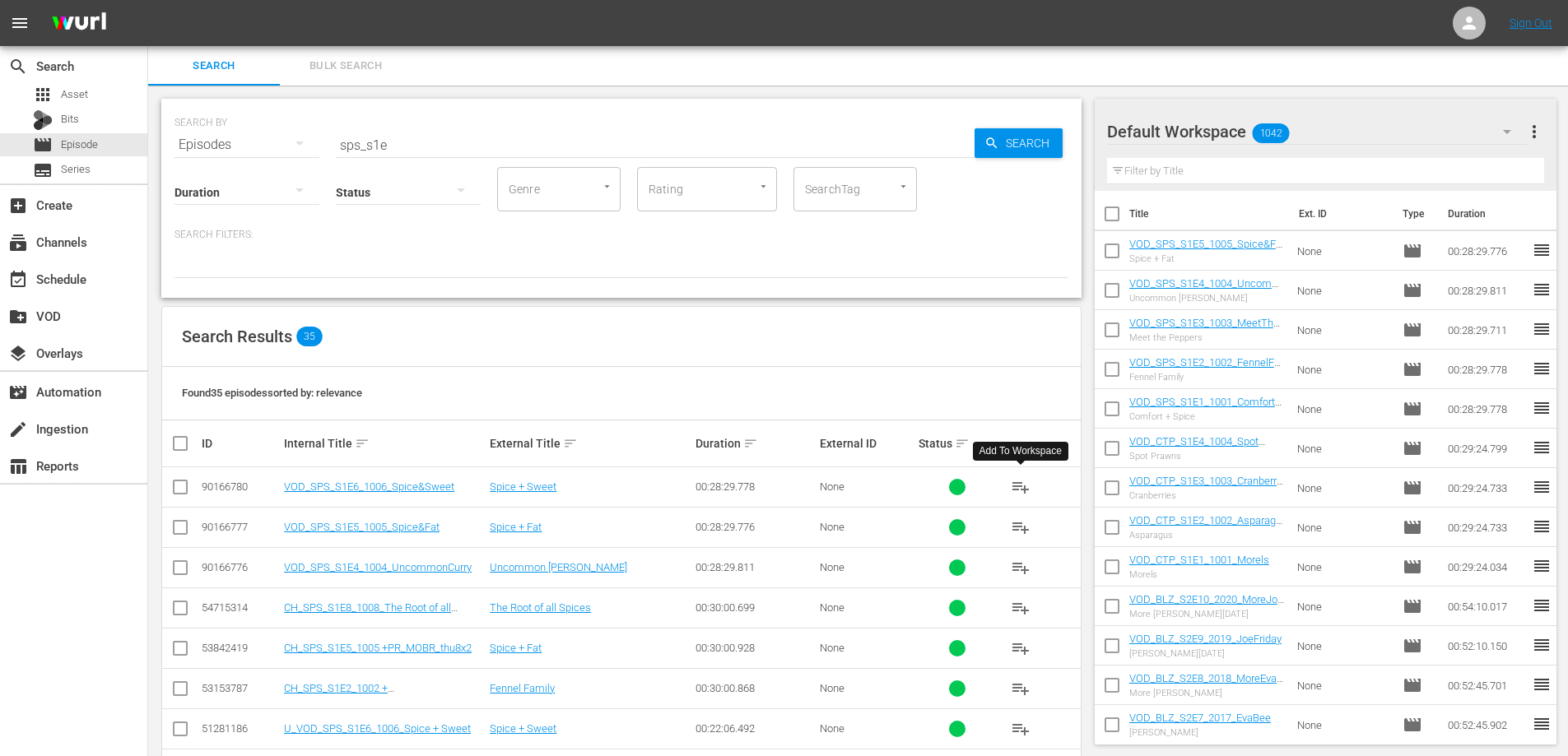
click at [1024, 483] on span "playlist_add" at bounding box center [1021, 487] width 20 height 20
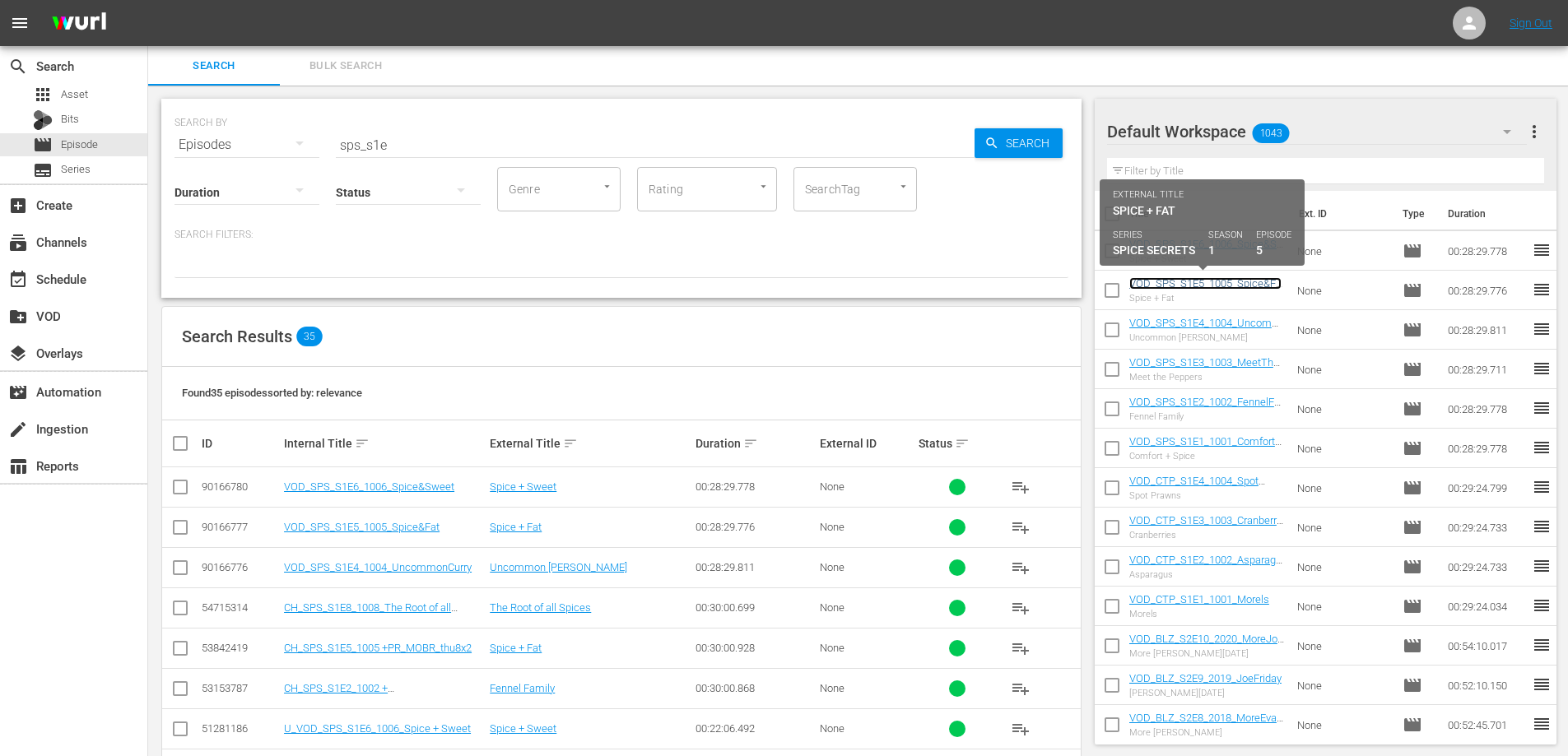
click at [1193, 287] on link "VOD_SPS_S1E5_1005_Spice&Fat" at bounding box center [1206, 290] width 152 height 24
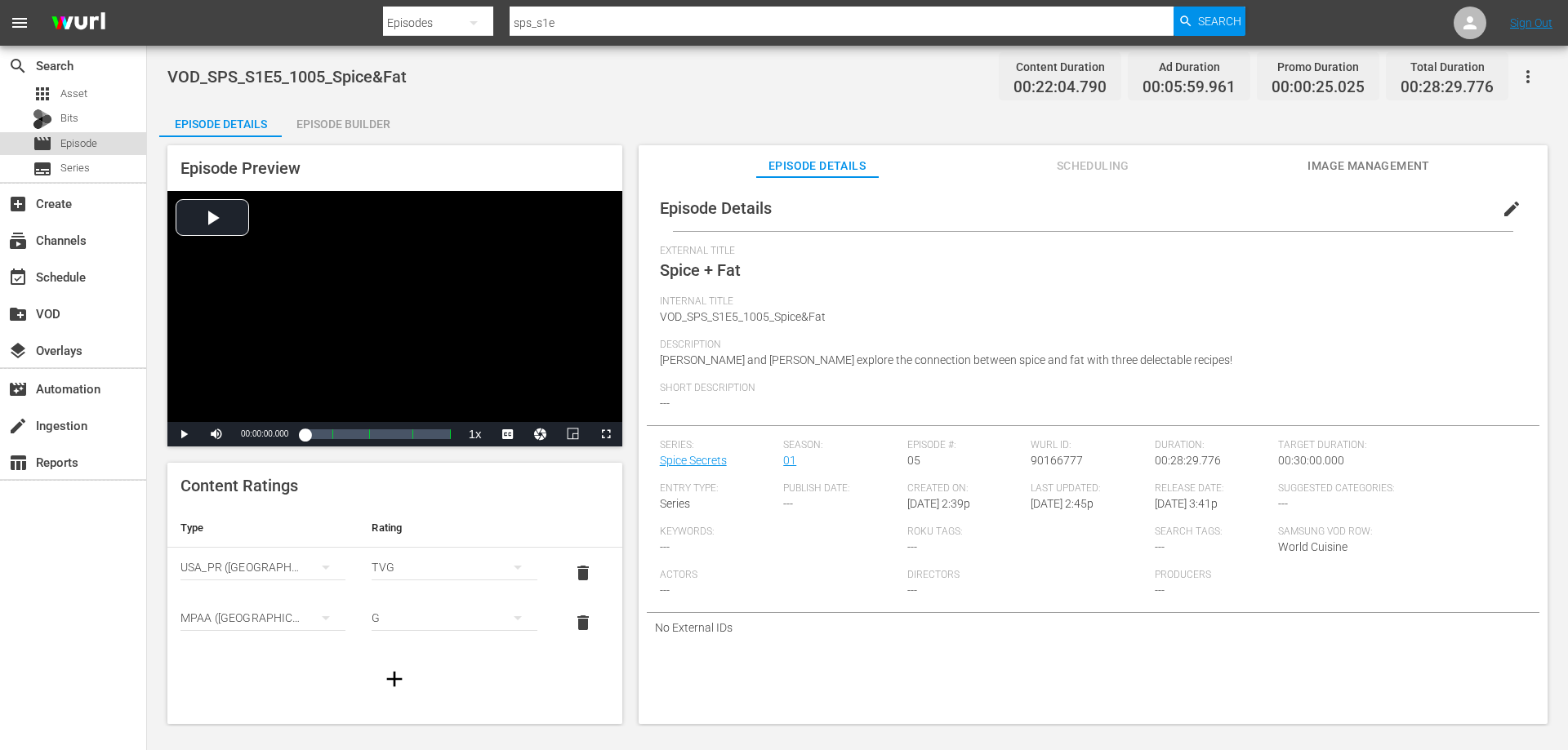
click at [98, 142] on div "movie Episode" at bounding box center [73, 144] width 147 height 23
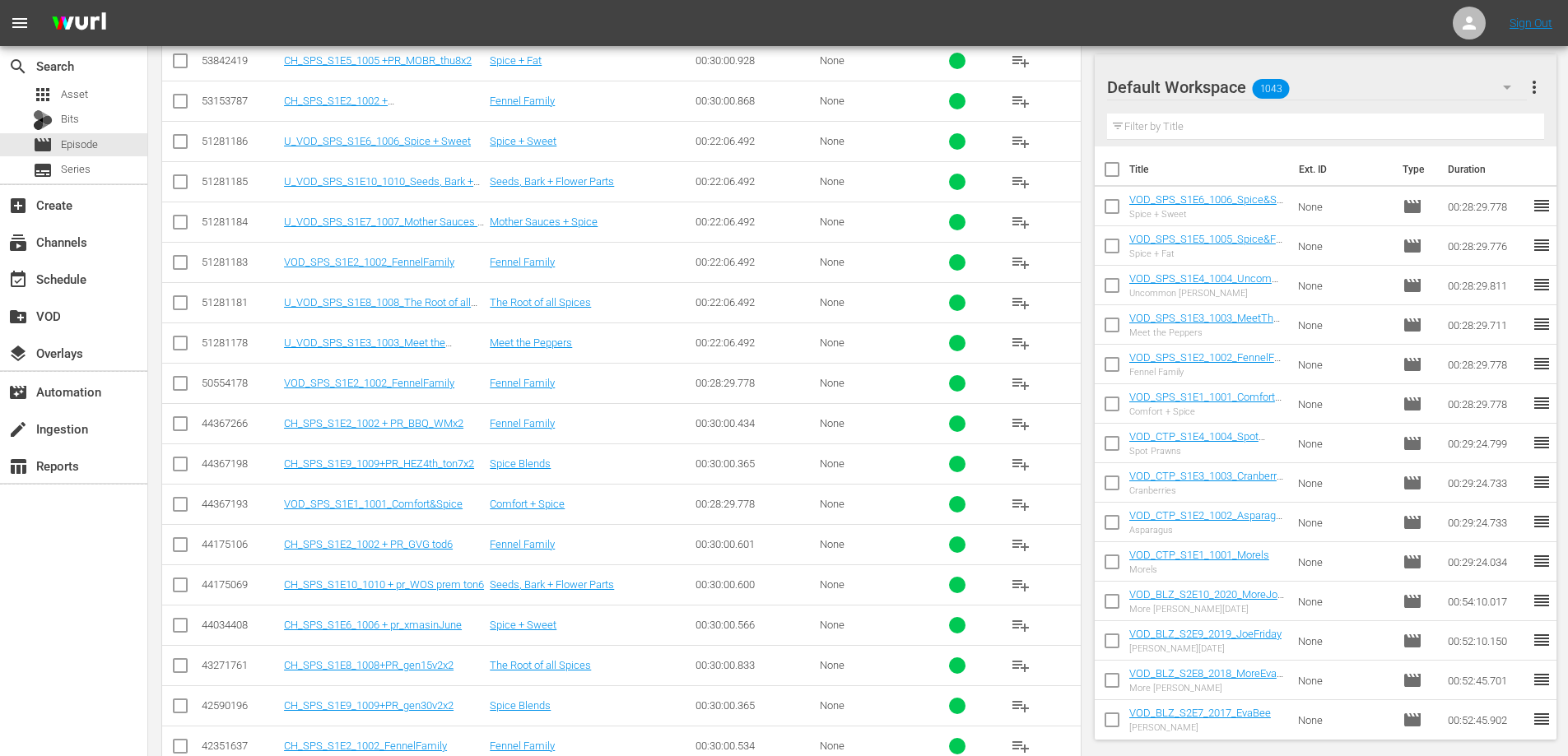
scroll to position [1153, 0]
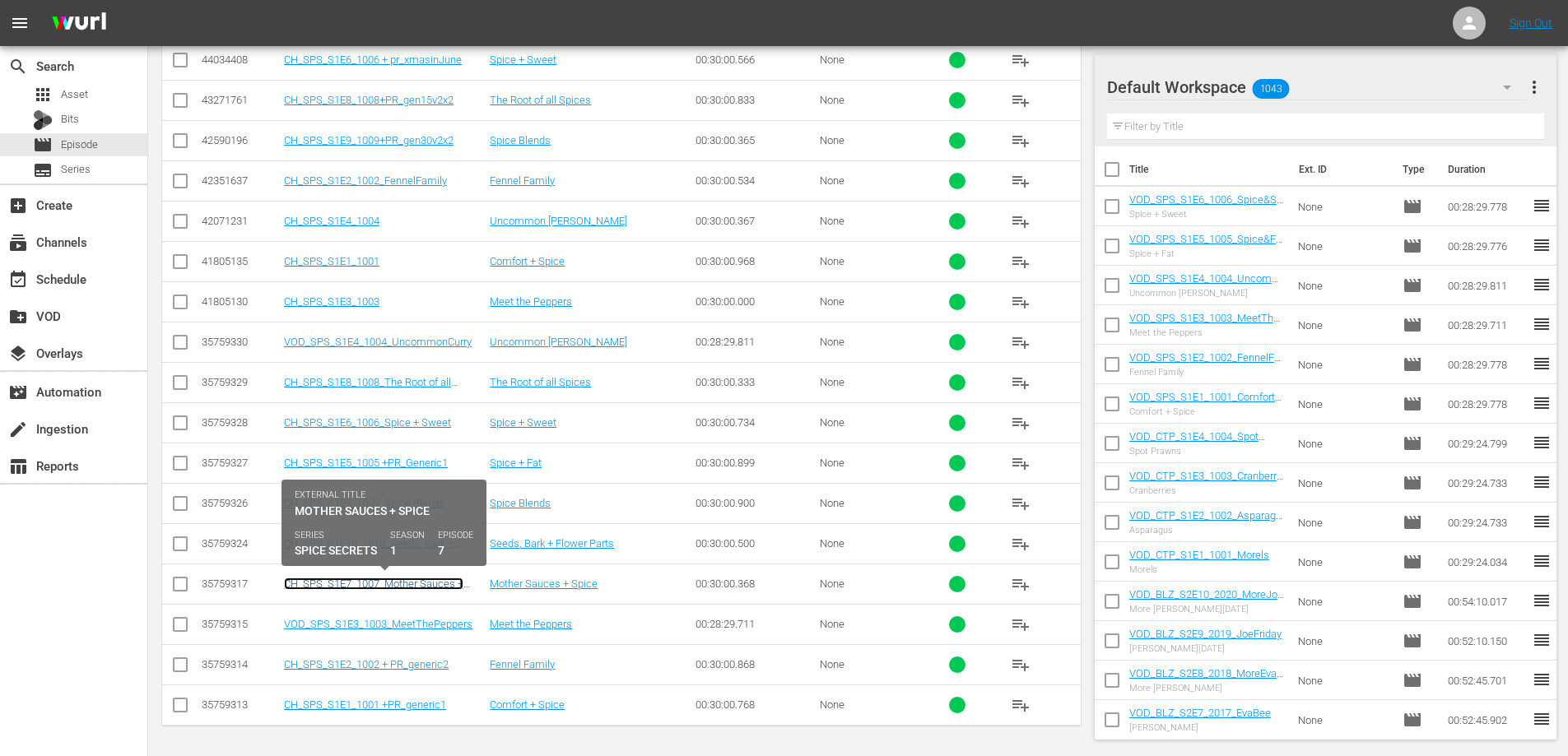
click at [402, 584] on link "CH_SPS_S1E7_1007_Mother Sauces + Spice" at bounding box center [373, 590] width 180 height 24
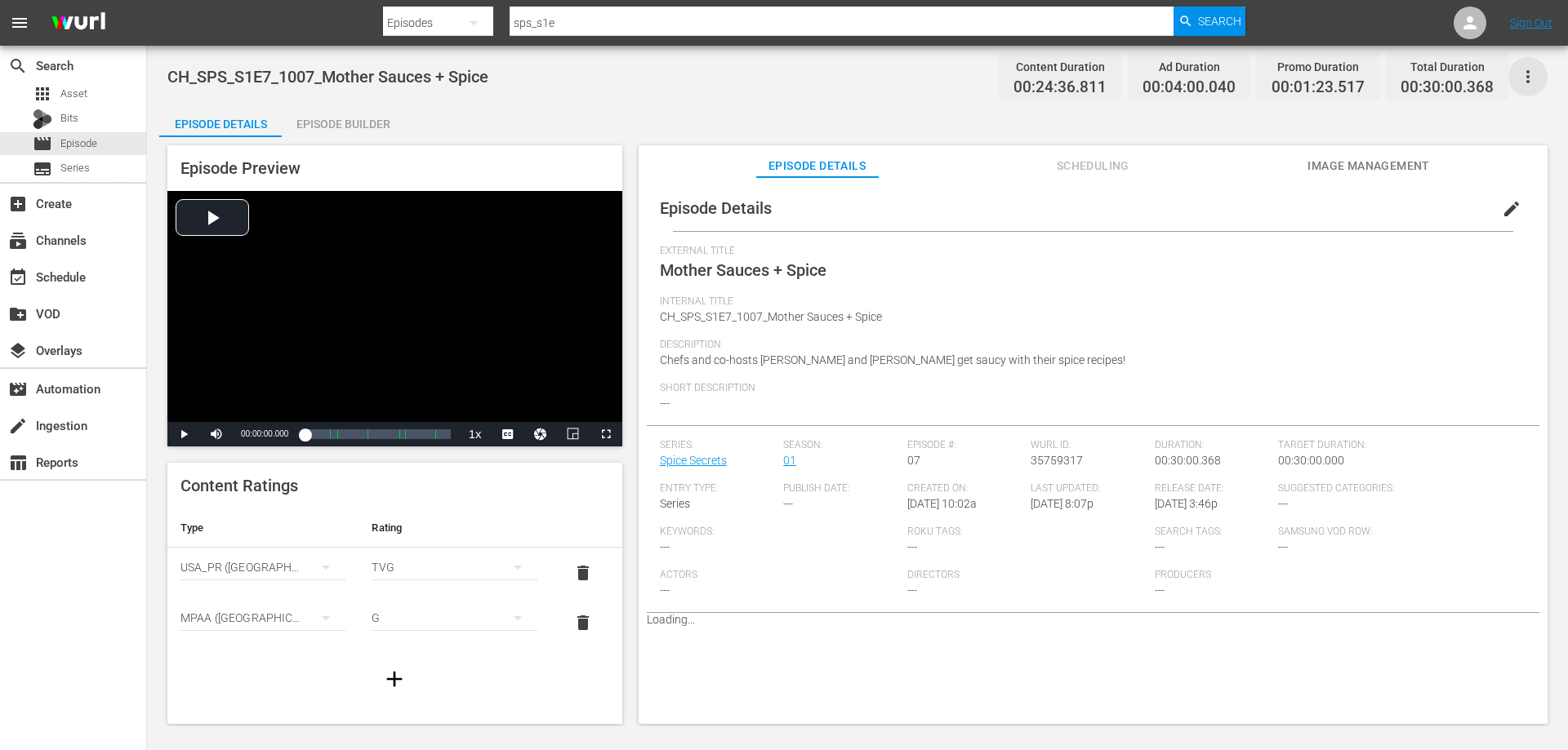
click at [1535, 73] on icon "button" at bounding box center [1528, 76] width 20 height 20
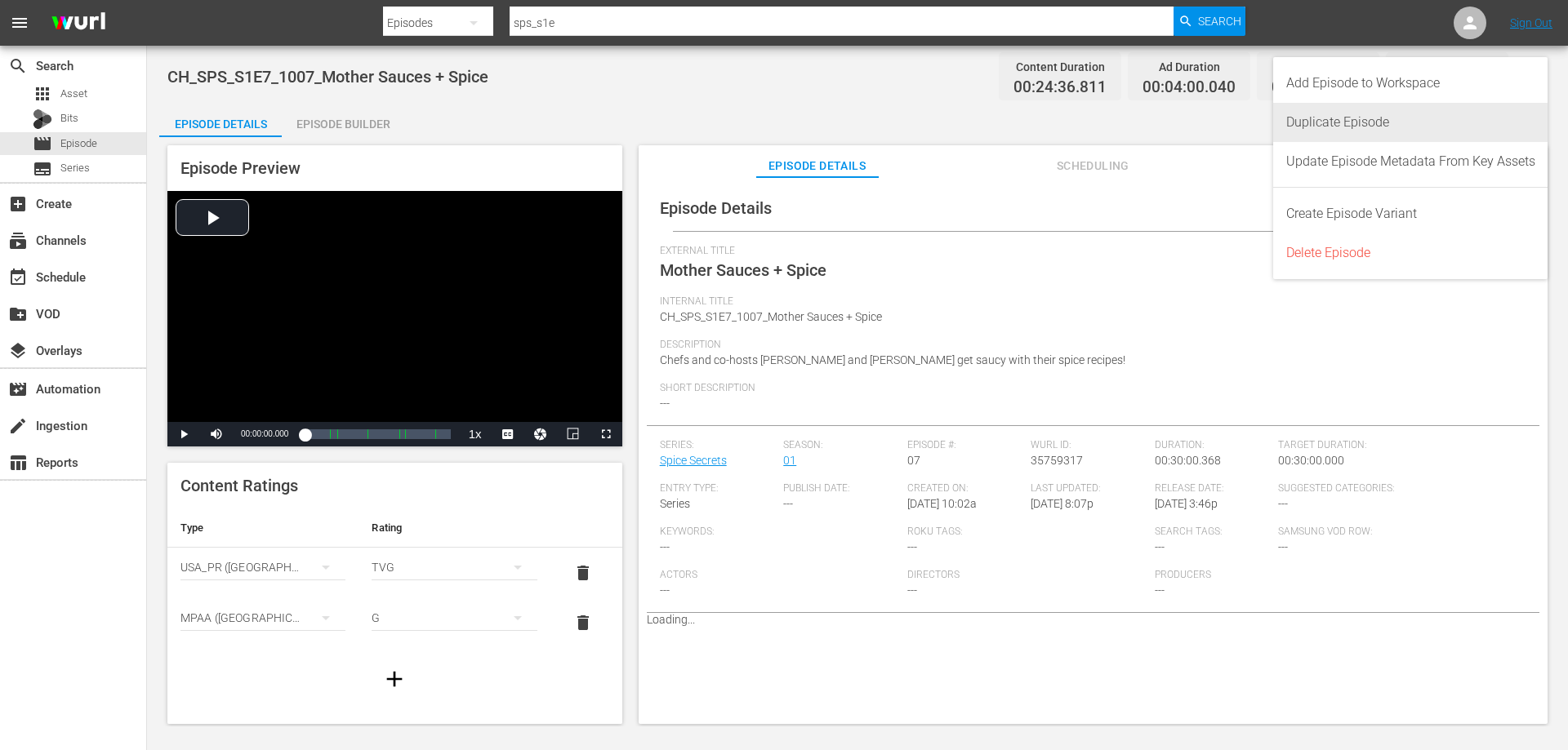
click at [1389, 125] on div "Duplicate Episode" at bounding box center [1410, 122] width 249 height 39
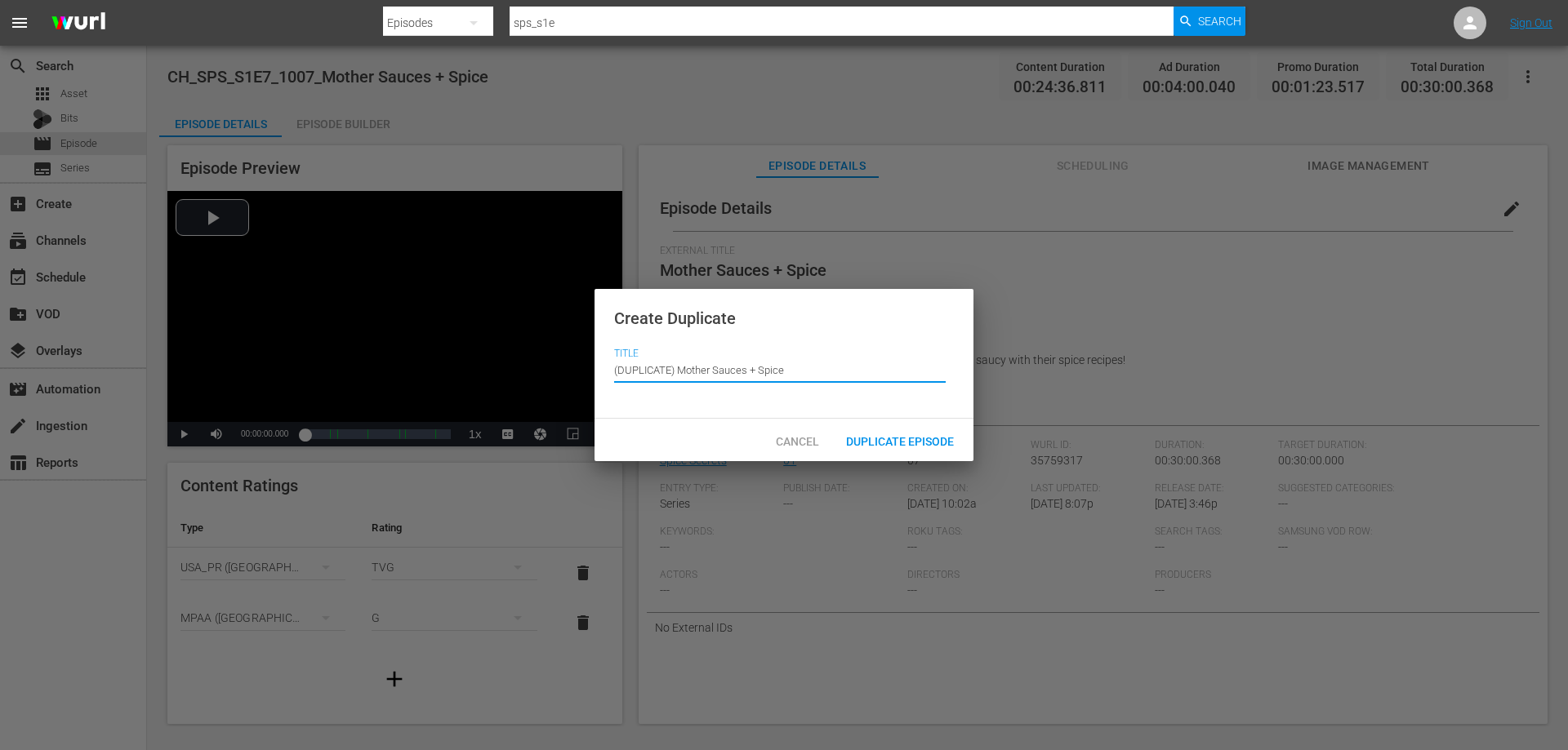
drag, startPoint x: 679, startPoint y: 368, endPoint x: 413, endPoint y: 379, distance: 266.2
click at [413, 379] on div "Create Duplicate Title Episode Title (DUPLICATE) Mother Sauces + Spice Cancel D…" at bounding box center [784, 375] width 1568 height 750
type input "Mother Sauces + Spice"
click at [908, 432] on div "Duplicate Episode" at bounding box center [901, 440] width 134 height 30
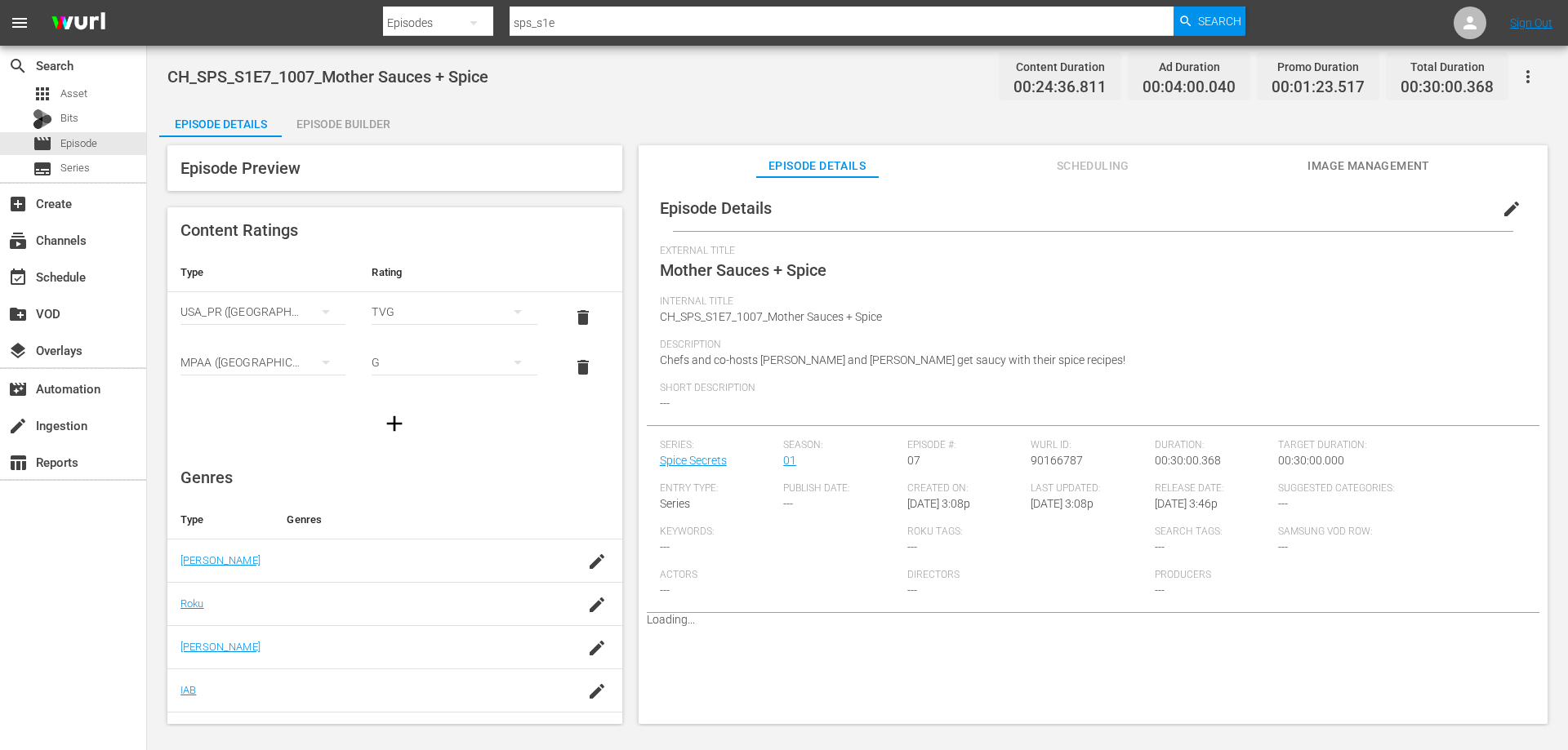
click at [1502, 206] on span "edit" at bounding box center [1511, 209] width 20 height 20
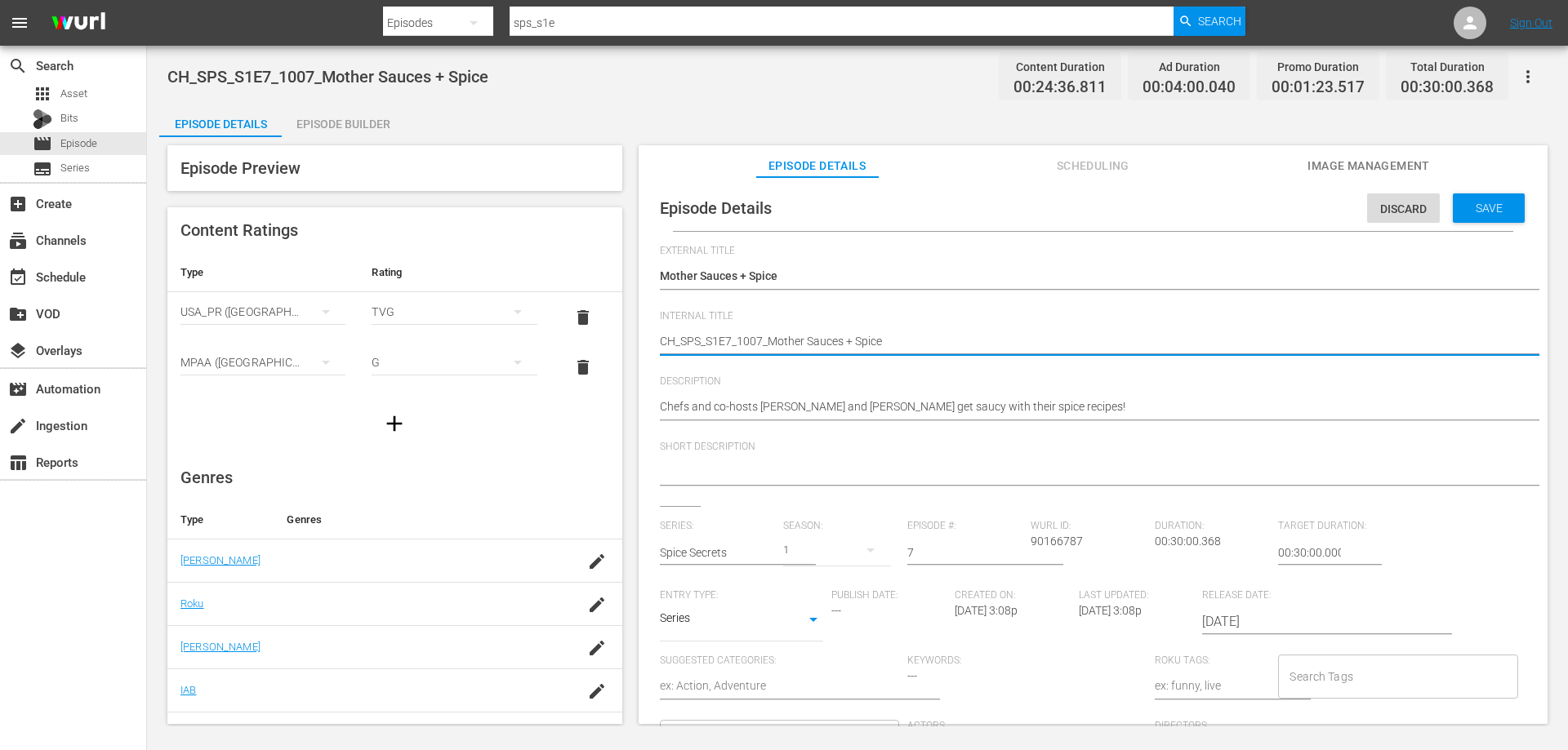
drag, startPoint x: 665, startPoint y: 341, endPoint x: 551, endPoint y: 346, distance: 114.1
type textarea "V_SPS_S1E7_1007_Mother Sauces + Spice"
type textarea "VO_SPS_S1E7_1007_Mother Sauces + Spice"
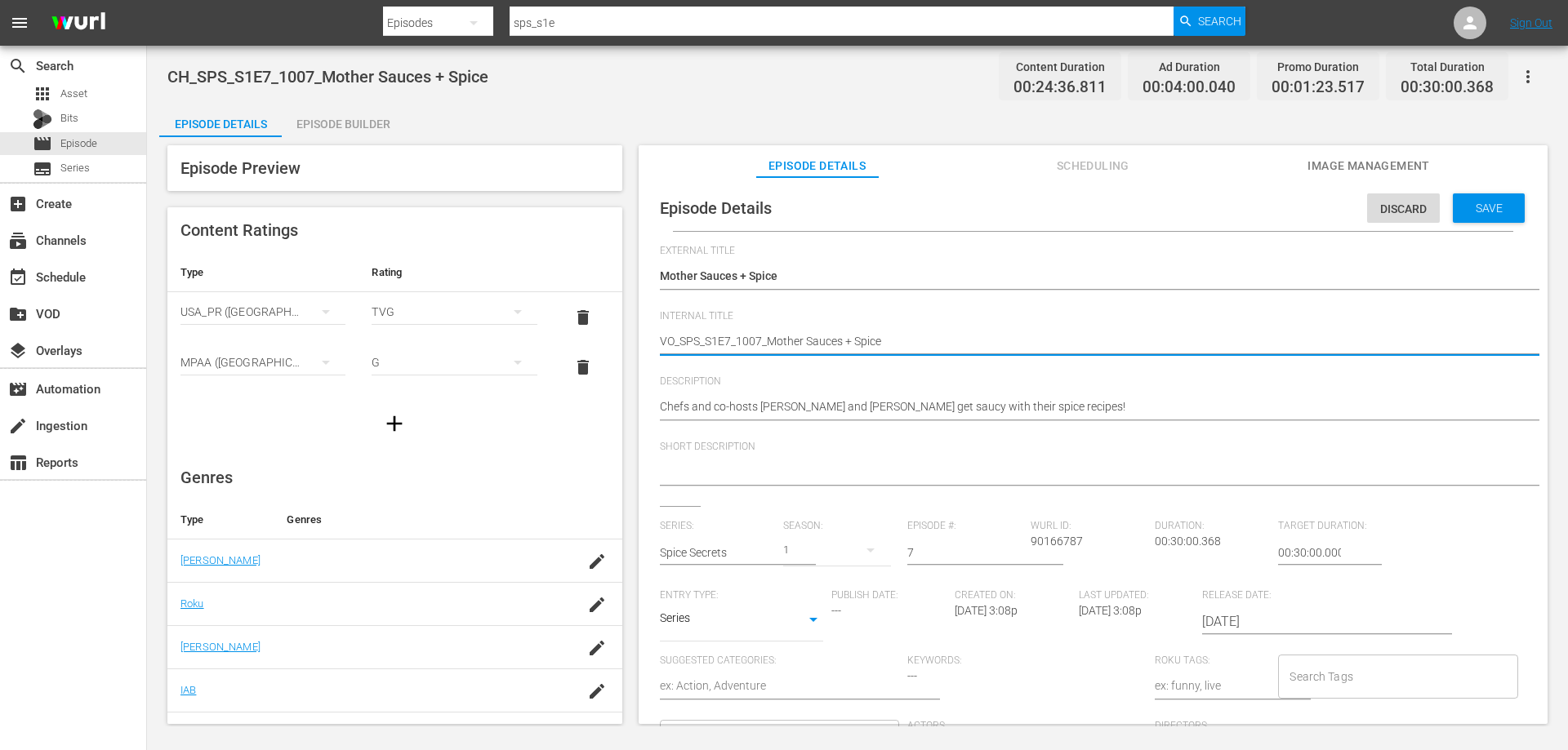
type textarea "VOD_SPS_S1E7_1007_Mother Sauces + Spice"
drag, startPoint x: 892, startPoint y: 341, endPoint x: 768, endPoint y: 340, distance: 124.0
click at [768, 340] on textarea "CH_SPS_S1E7_1007_Mother Sauces + Spice" at bounding box center [1089, 342] width 859 height 20
click at [897, 342] on textarea "CH_SPS_S1E7_1007_Mother Sauces + Spice" at bounding box center [1089, 342] width 859 height 20
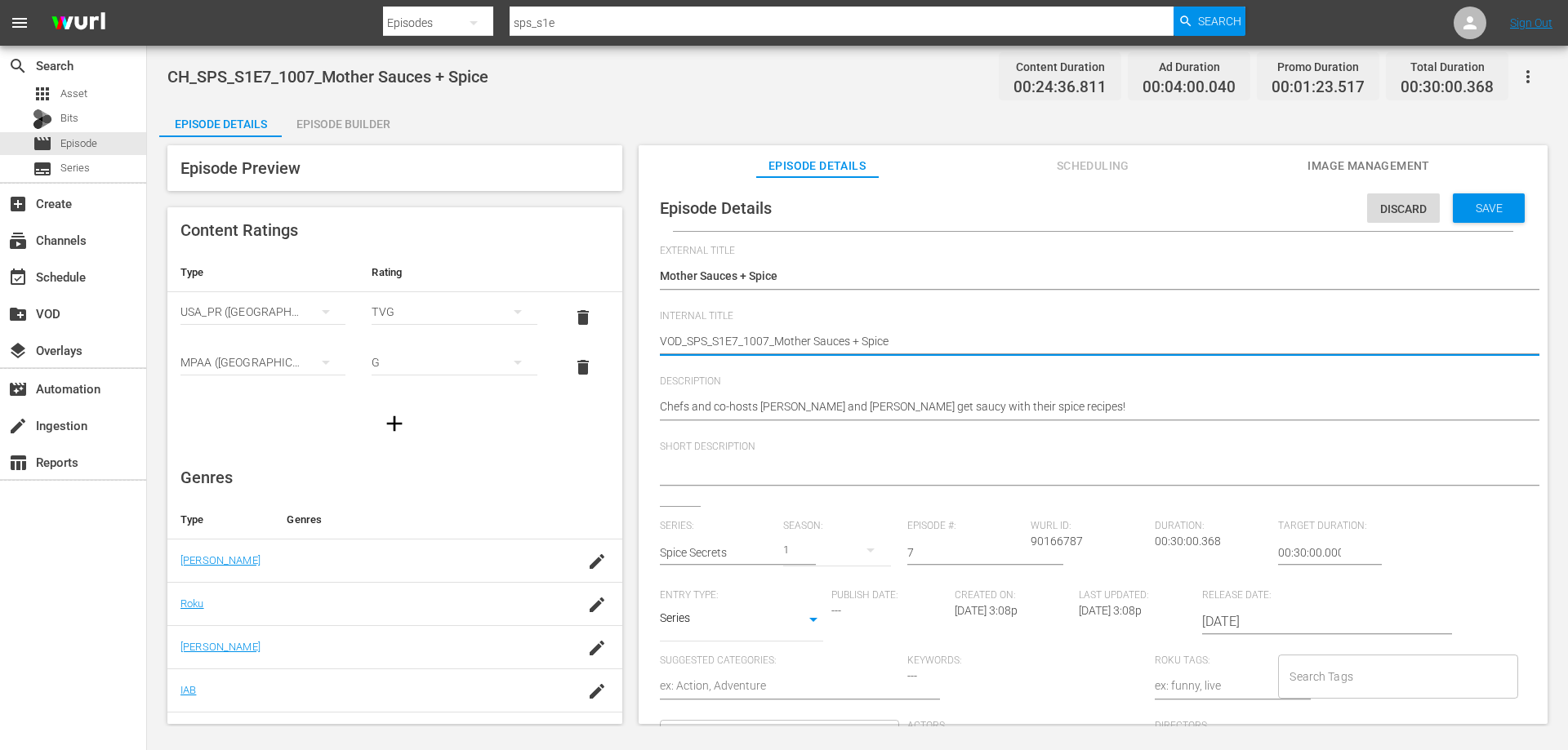
drag, startPoint x: 861, startPoint y: 337, endPoint x: 849, endPoint y: 340, distance: 12.4
click at [849, 340] on textarea "CH_SPS_S1E7_1007_Mother Sauces + Spice" at bounding box center [1089, 342] width 859 height 20
type textarea "VOD_SPS_S1E7_1007_Mother SaucesSpice"
type textarea "VOD_SPS_S1E7_1007_Mother Sauces&Spice"
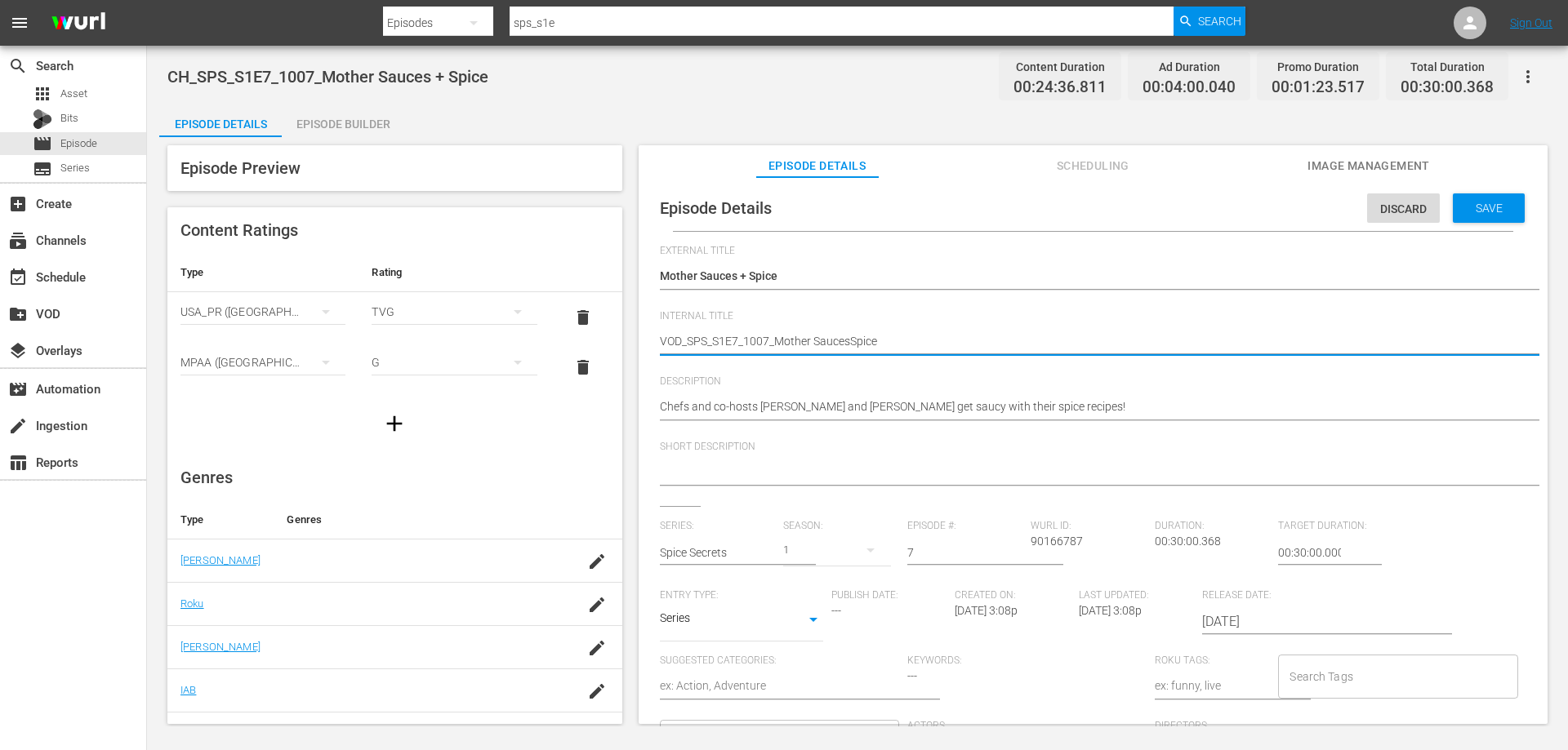
type textarea "VOD_SPS_S1E7_1007_Mother Sauces&Spice"
click at [813, 339] on textarea "CH_SPS_S1E7_1007_Mother Sauces + Spice" at bounding box center [1089, 342] width 859 height 20
type textarea "VOD_SPS_S1E7_1007_MotherSauces&Spice"
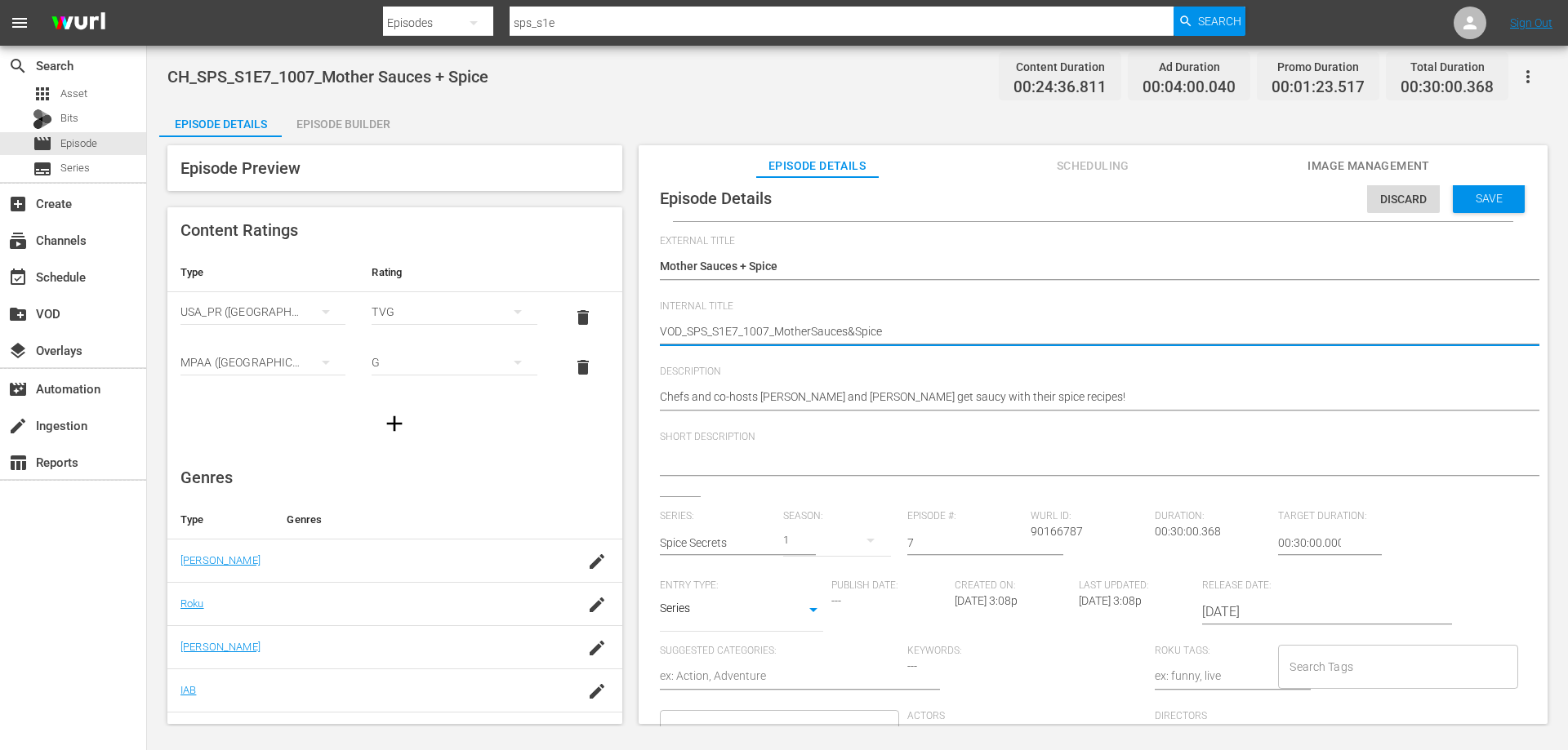
scroll to position [16, 0]
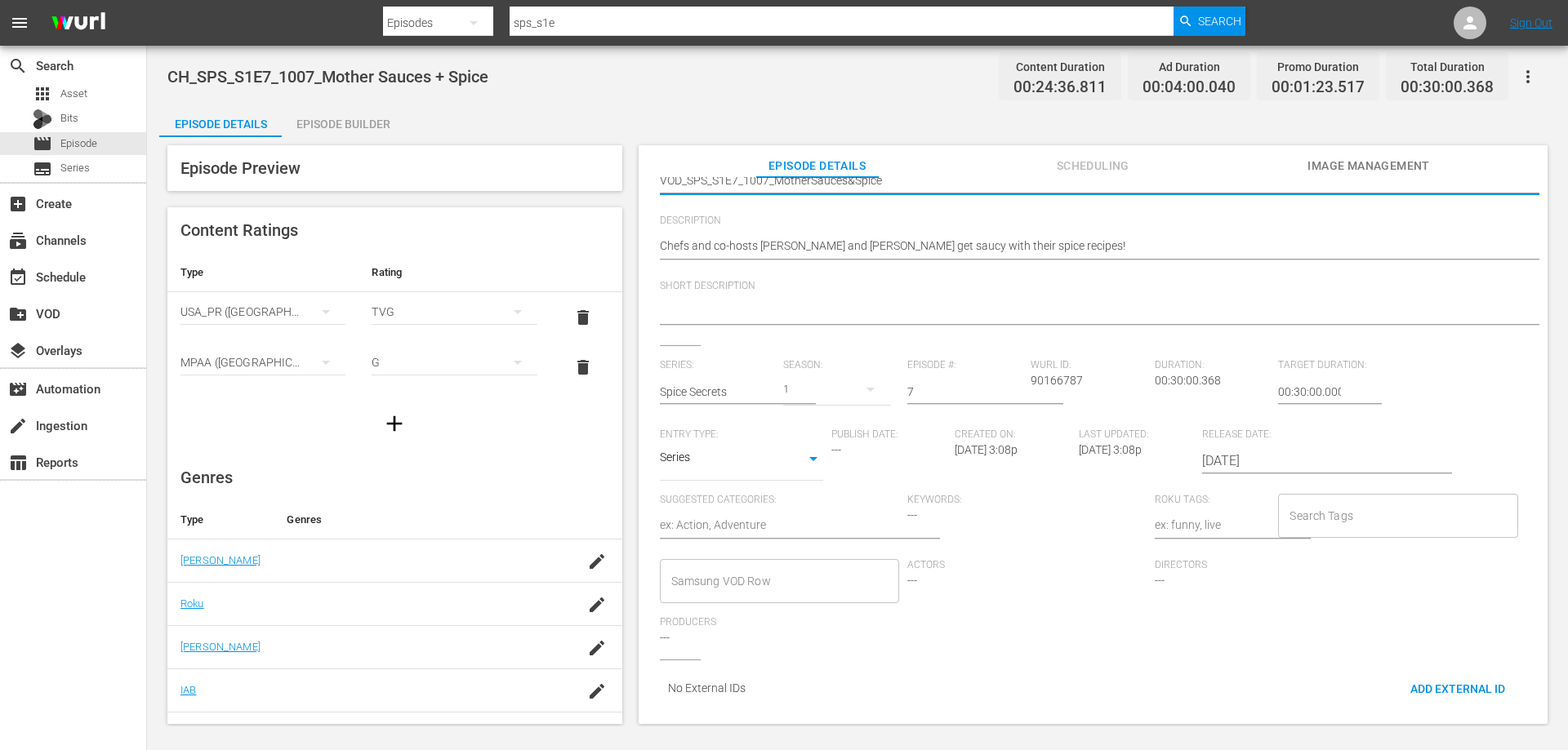
type textarea "VOD_SPS_S1E7_1007_MotherSauces&Spice"
click at [801, 566] on input "Samsung VOD Row" at bounding box center [767, 581] width 200 height 30
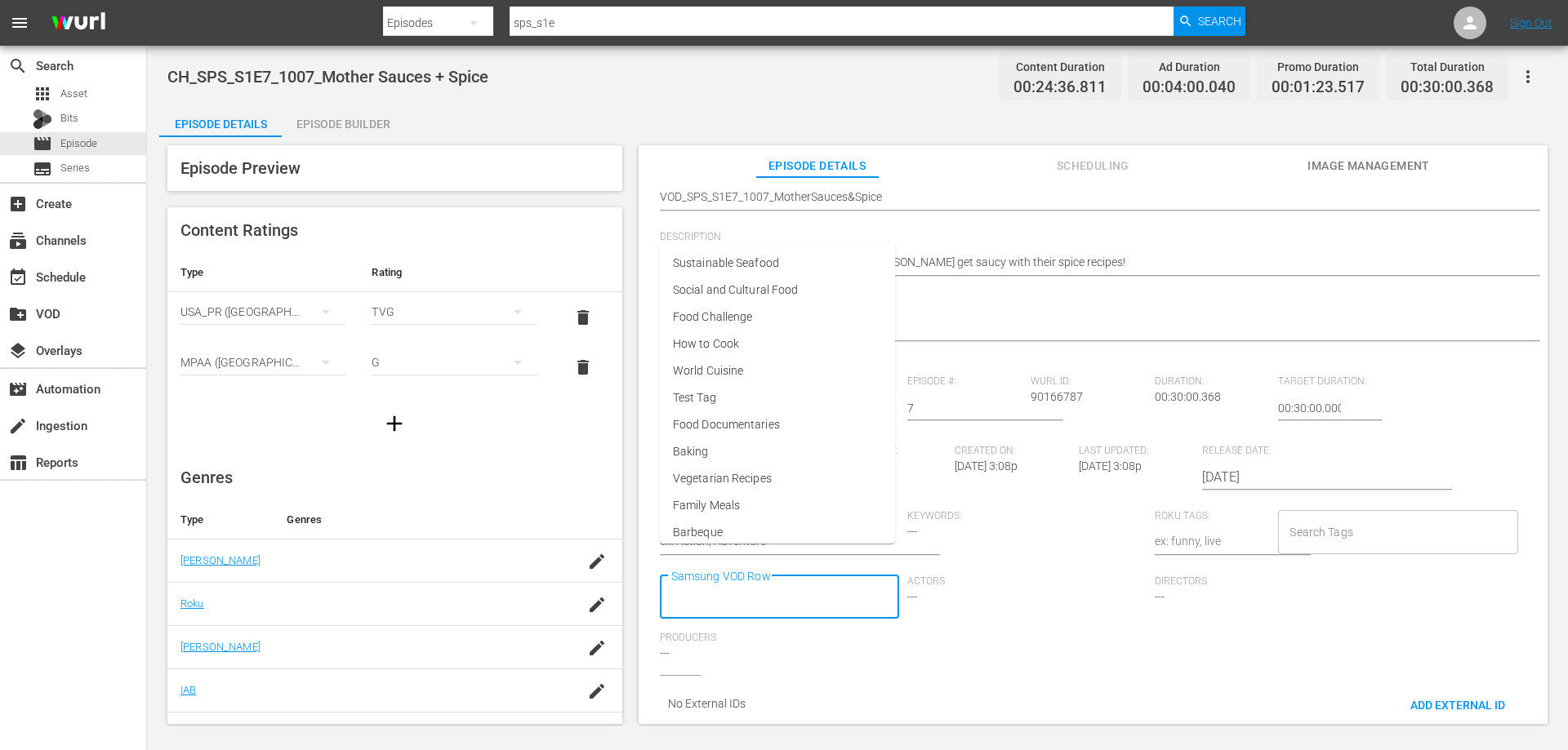
scroll to position [0, 0]
click at [721, 375] on li "World Cuisine" at bounding box center [778, 386] width 235 height 27
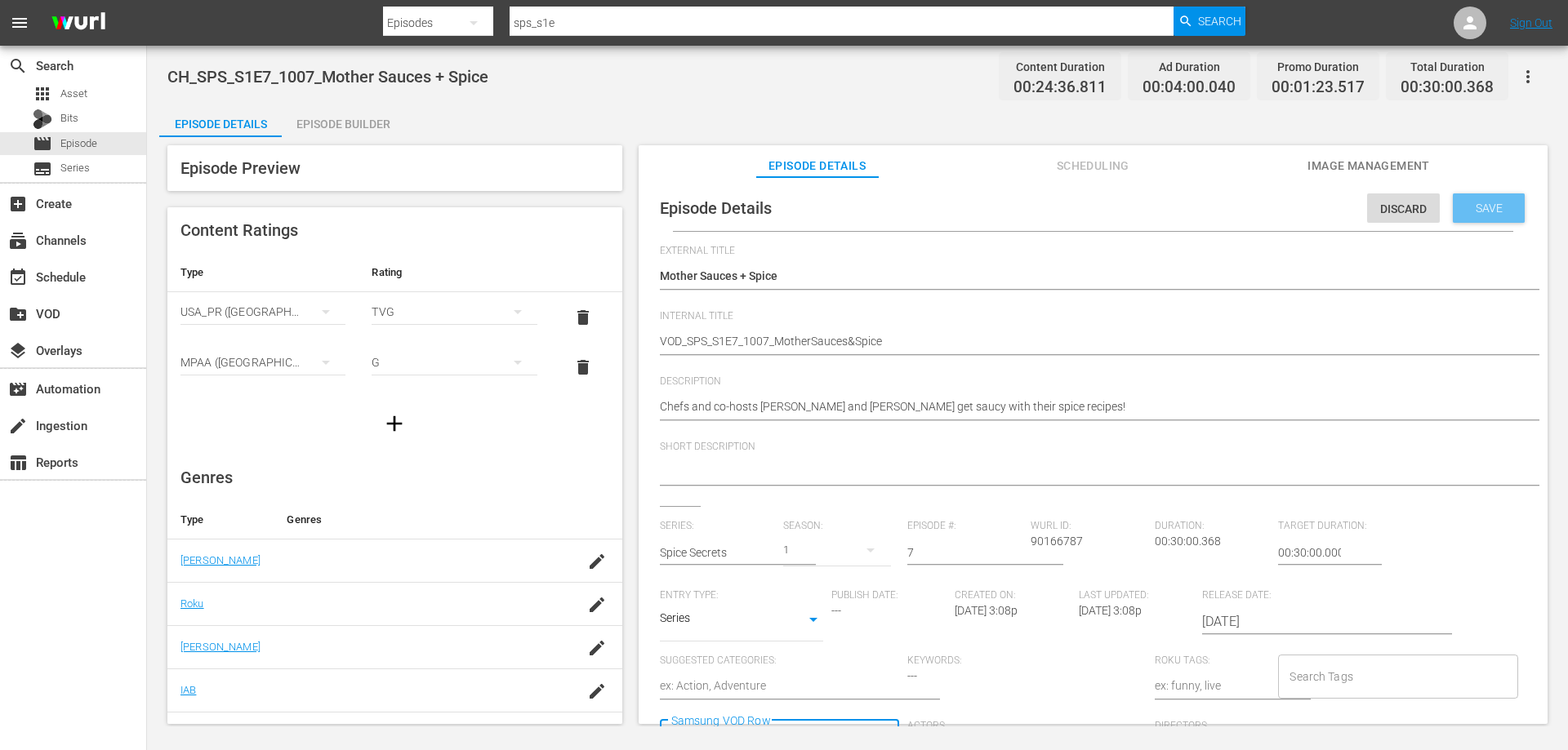
click at [1480, 204] on span "Save" at bounding box center [1489, 208] width 53 height 13
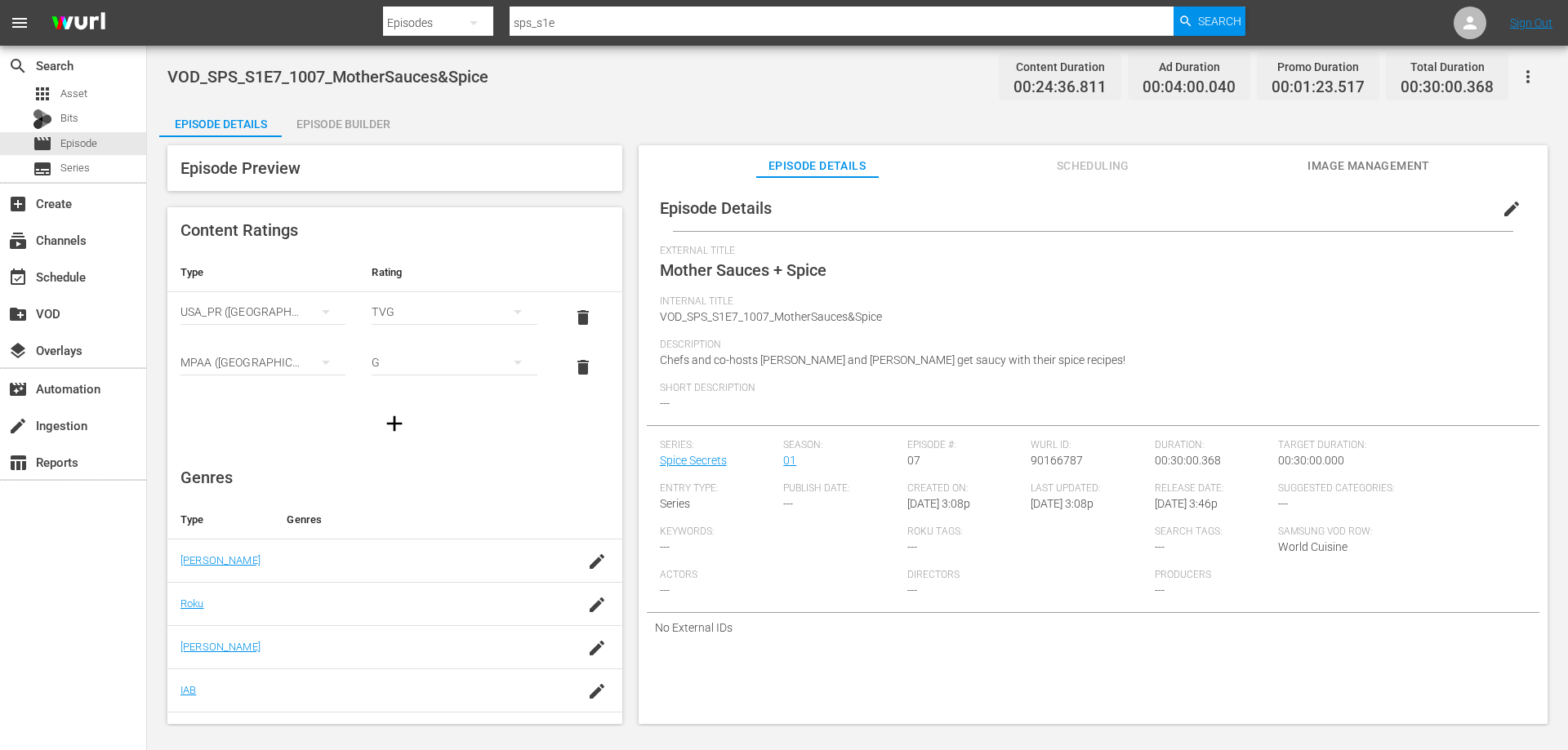
click at [360, 126] on div "Episode Builder" at bounding box center [343, 124] width 122 height 39
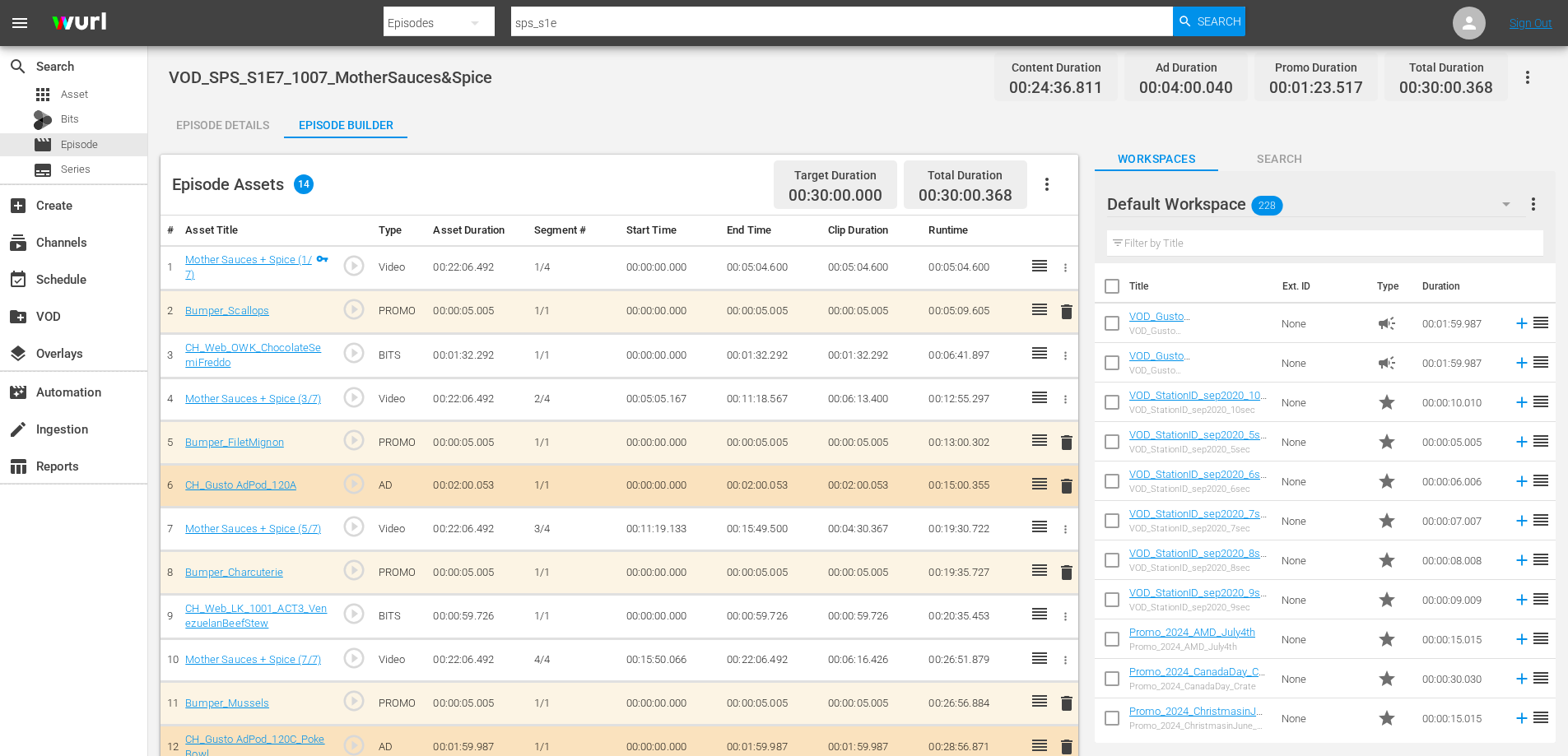
click at [1064, 354] on icon "button" at bounding box center [1065, 355] width 12 height 12
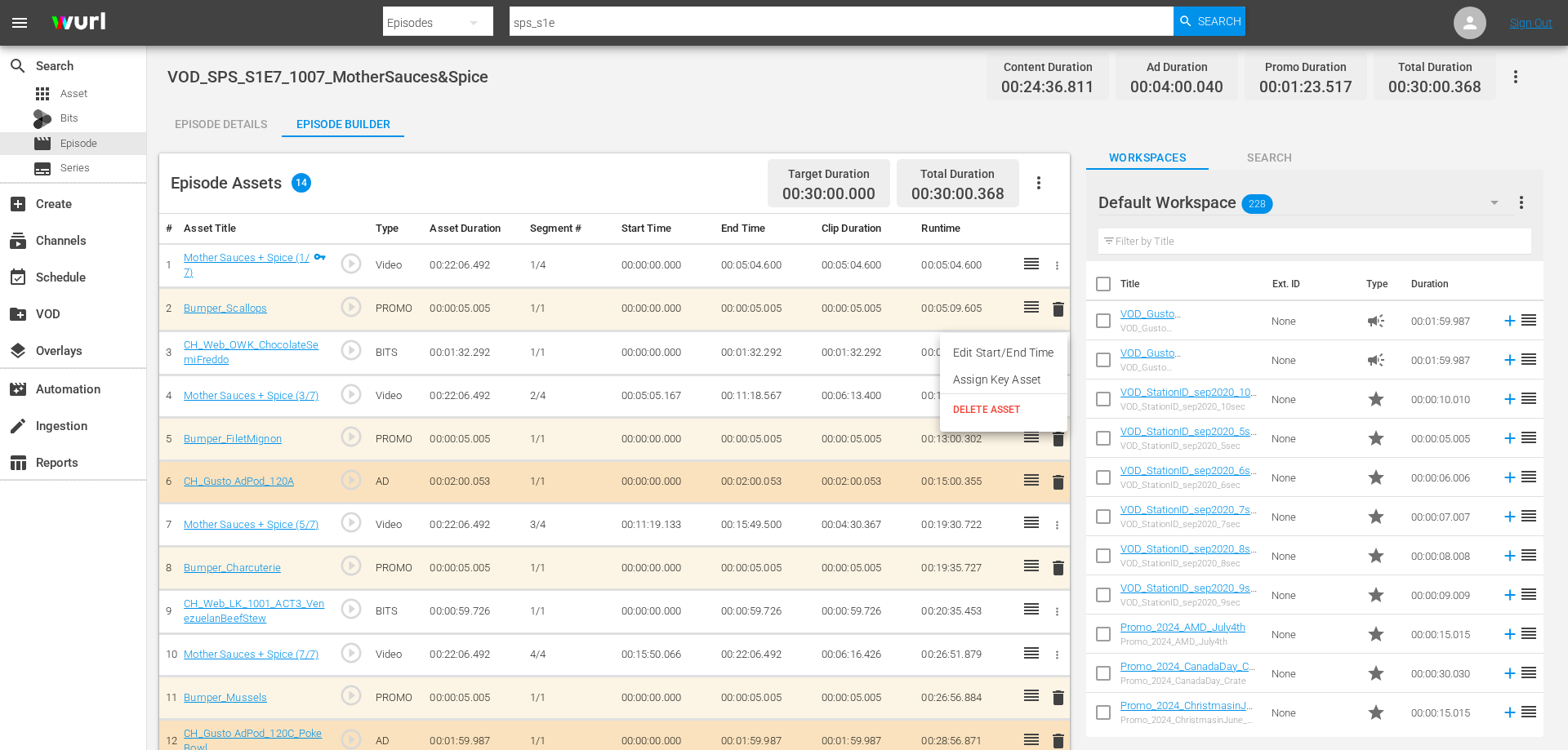
click at [973, 419] on li "DELETE ASSET" at bounding box center [1003, 410] width 128 height 31
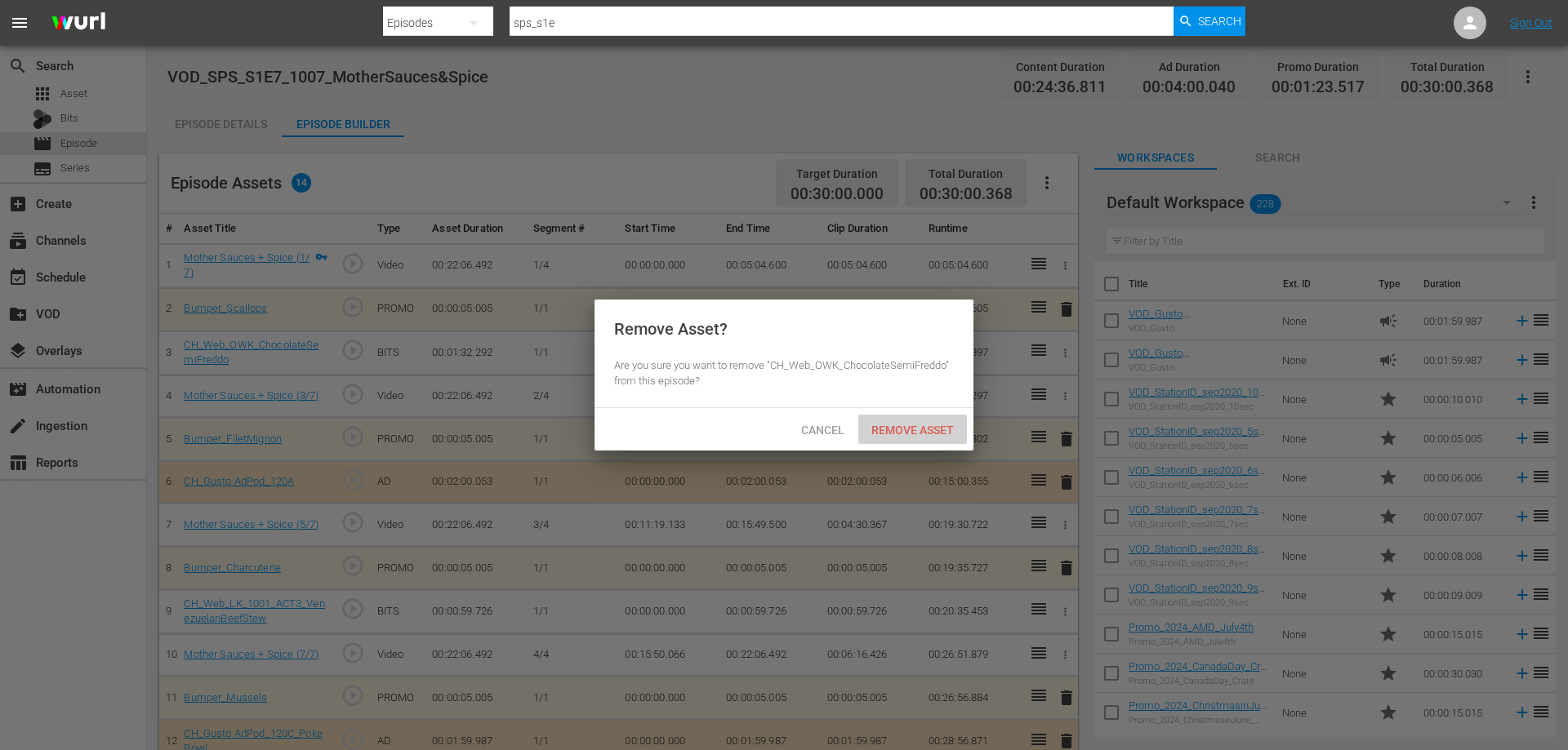
click at [934, 429] on span "Remove Asset" at bounding box center [913, 430] width 108 height 13
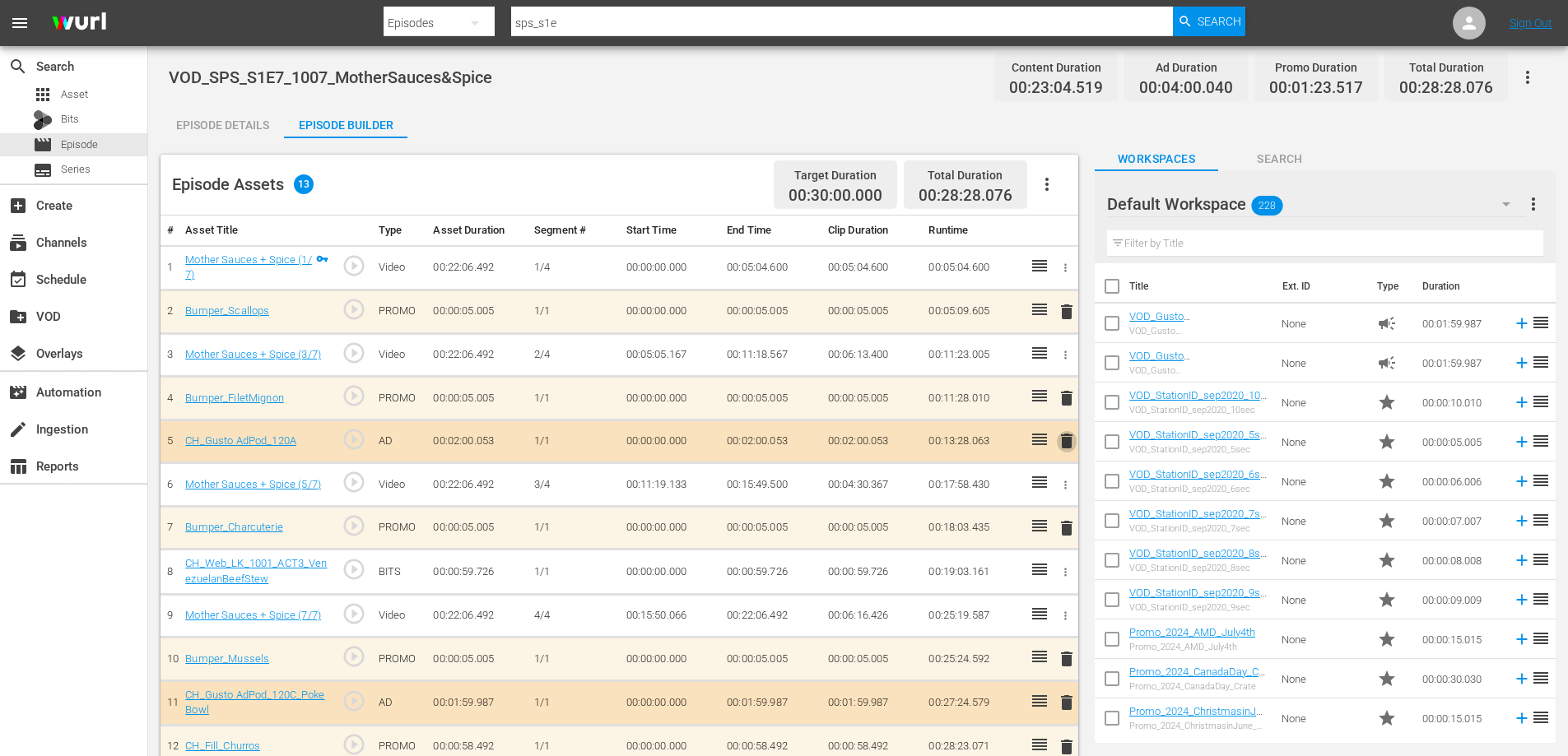
click at [1065, 433] on span "delete" at bounding box center [1067, 441] width 20 height 20
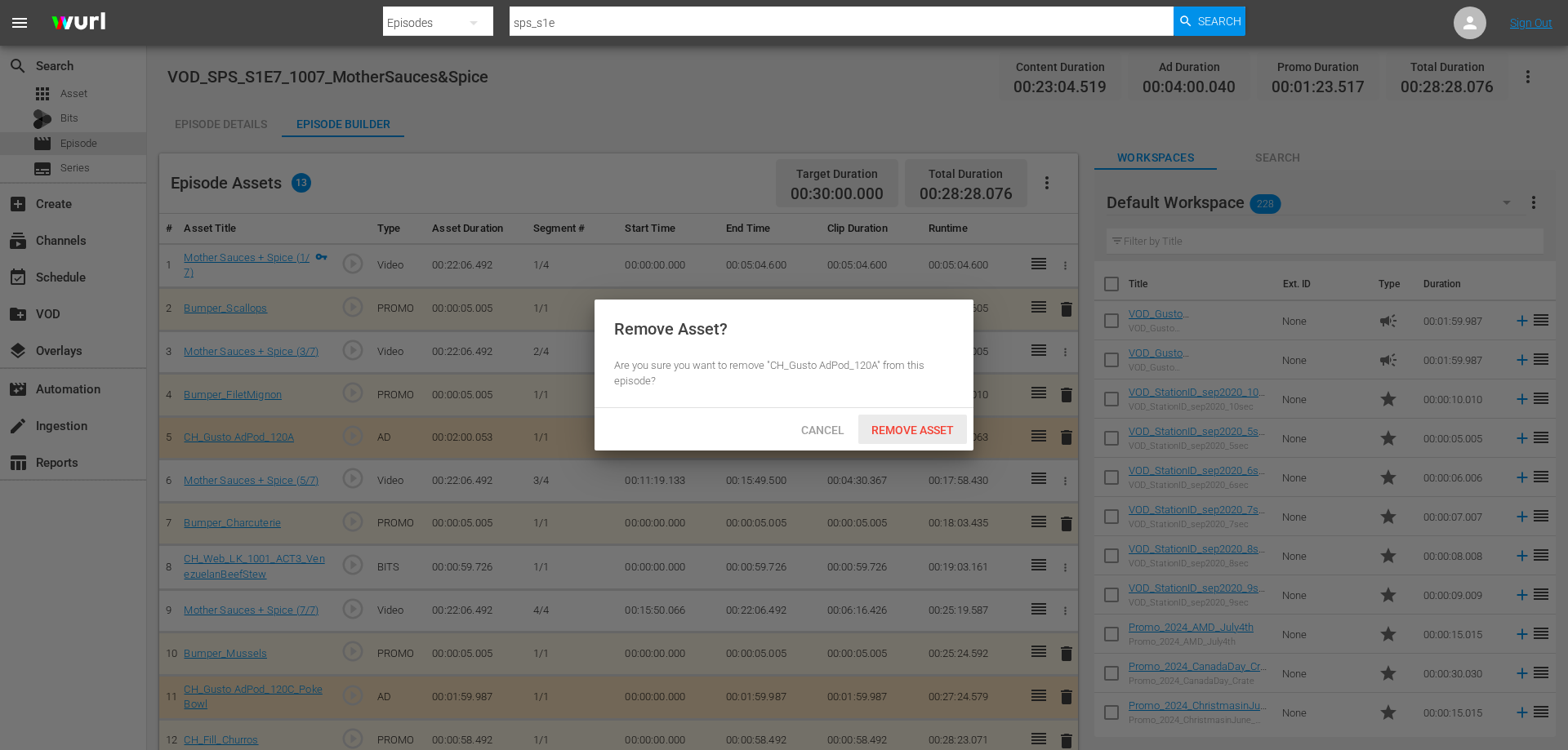
click at [915, 424] on span "Remove Asset" at bounding box center [913, 430] width 108 height 13
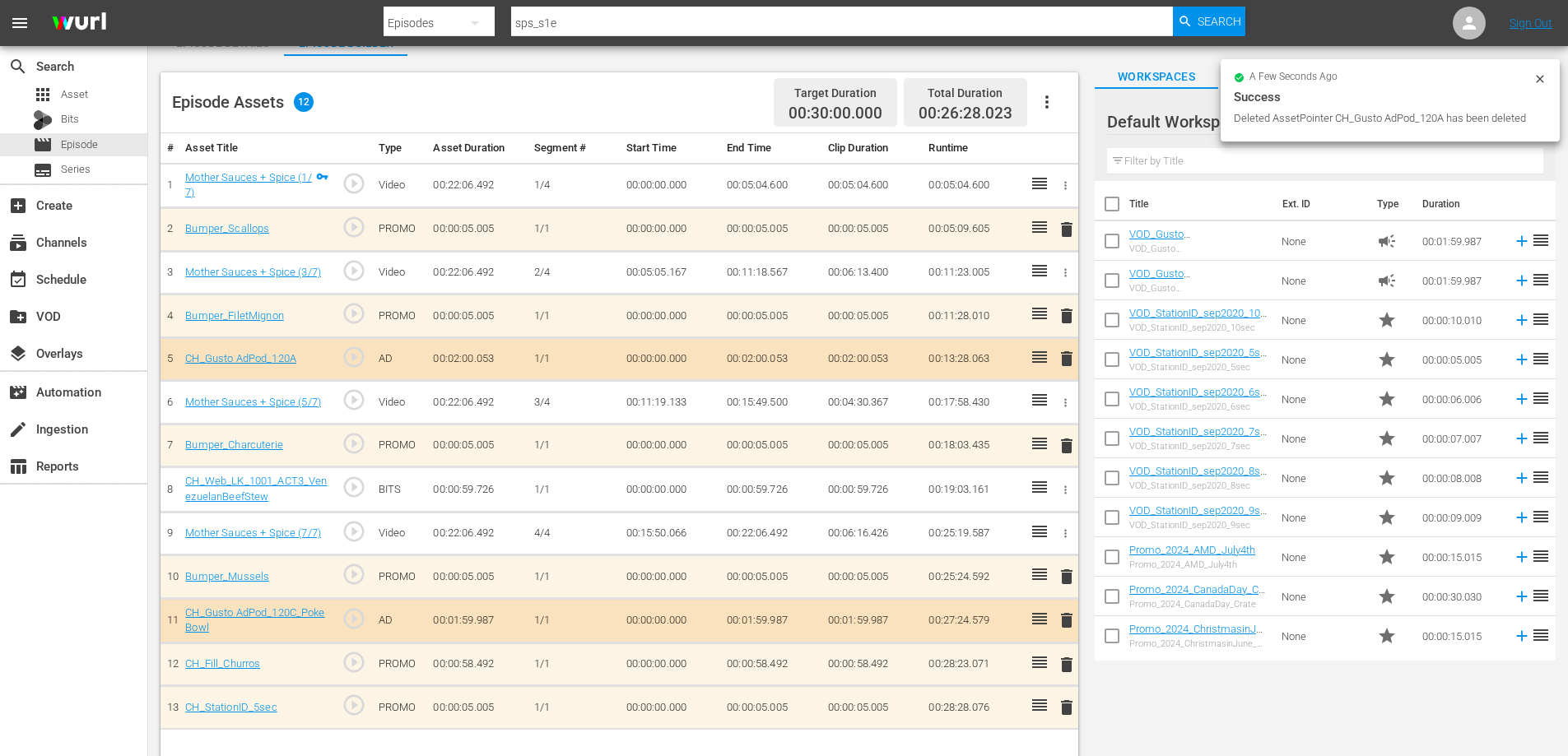
scroll to position [104, 0]
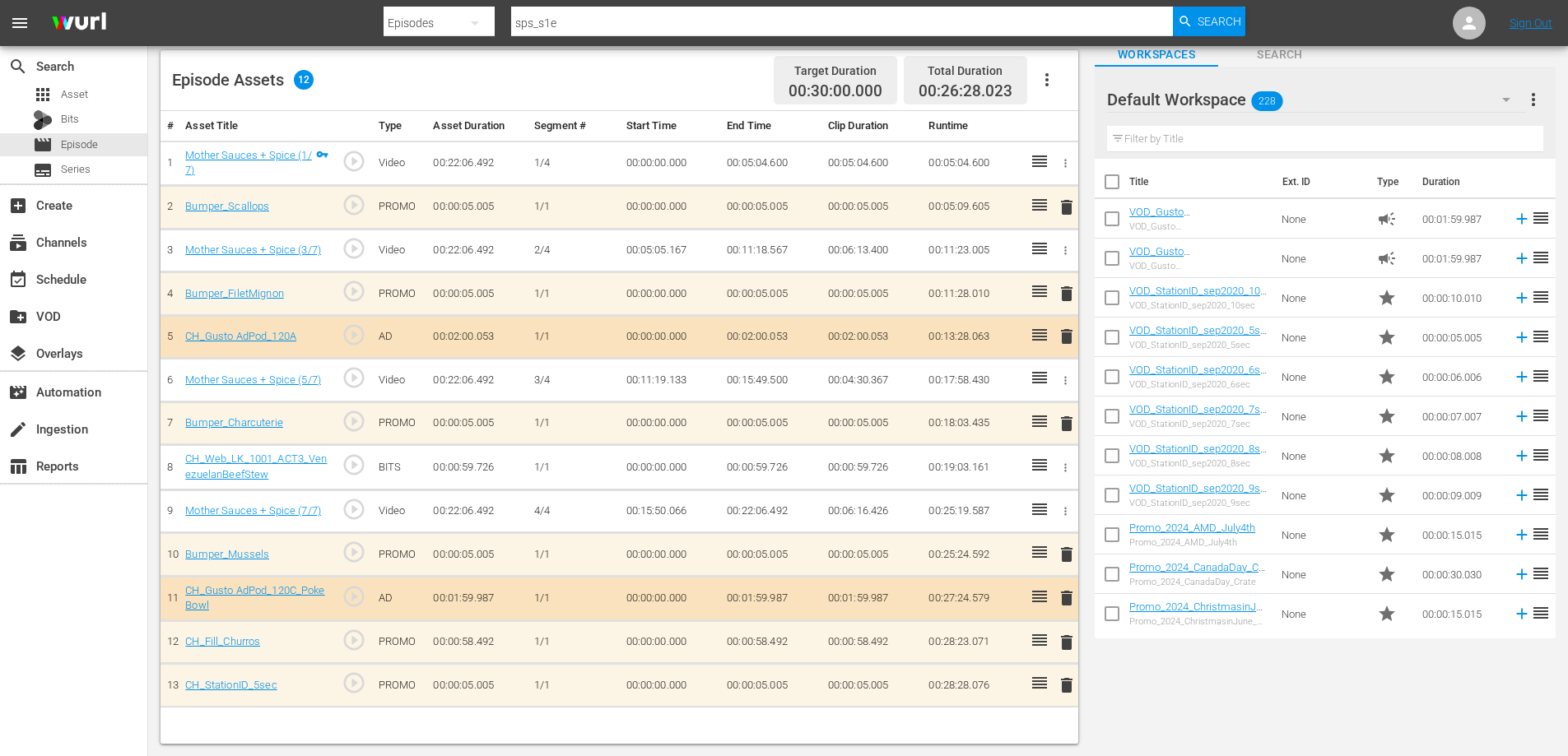
click at [1069, 468] on icon "button" at bounding box center [1065, 467] width 12 height 12
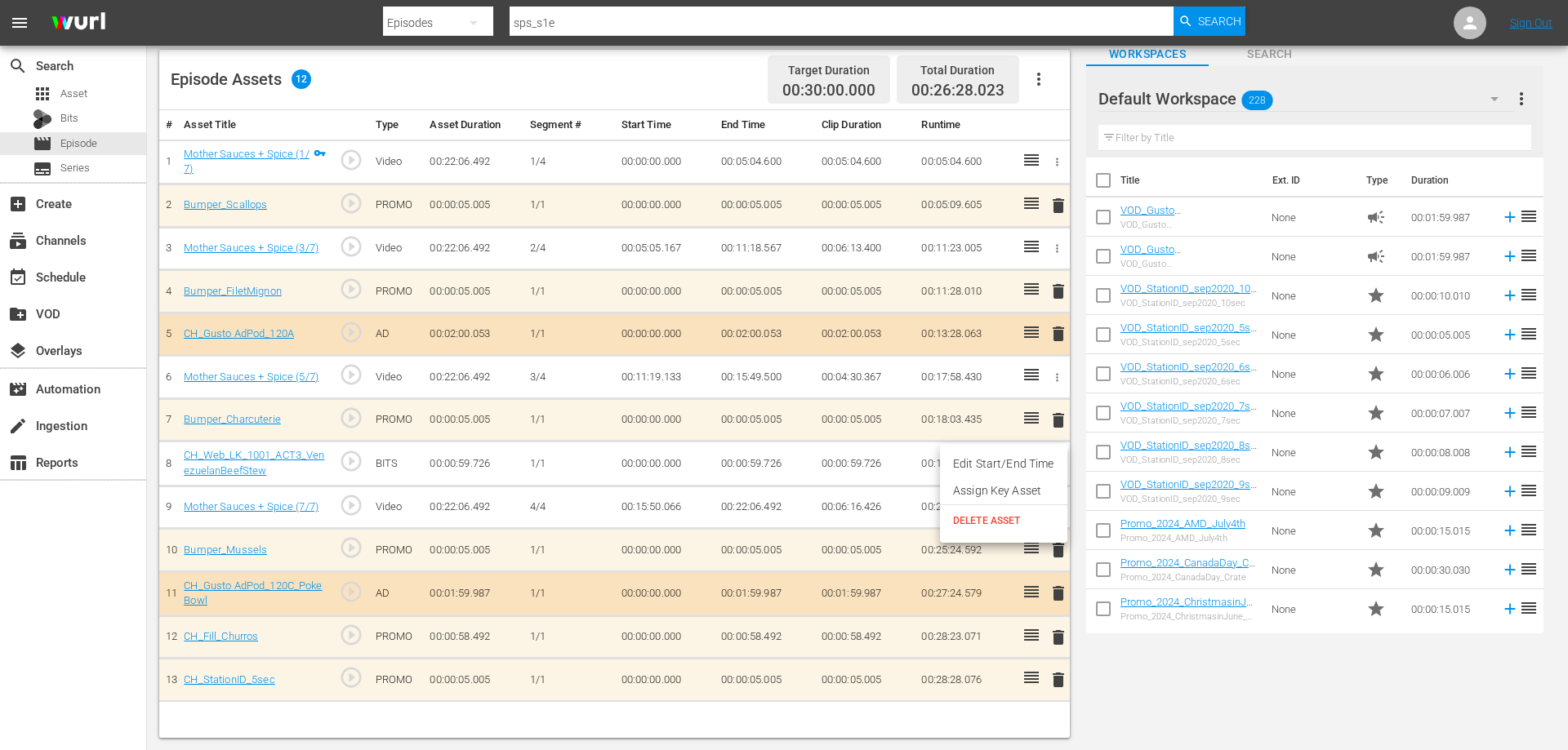
click at [984, 518] on span "DELETE ASSET" at bounding box center [1003, 521] width 102 height 15
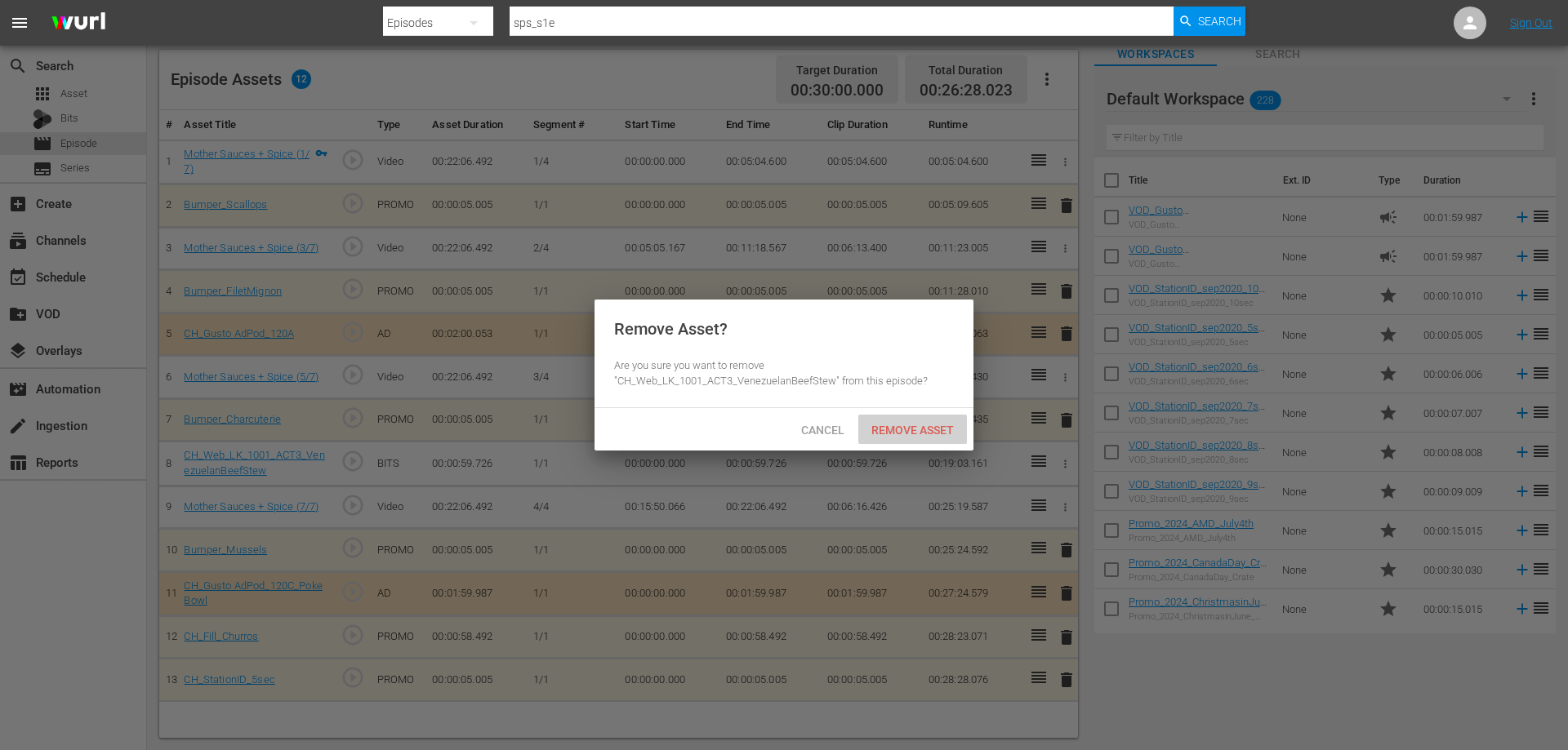
click at [920, 431] on span "Remove Asset" at bounding box center [913, 430] width 108 height 13
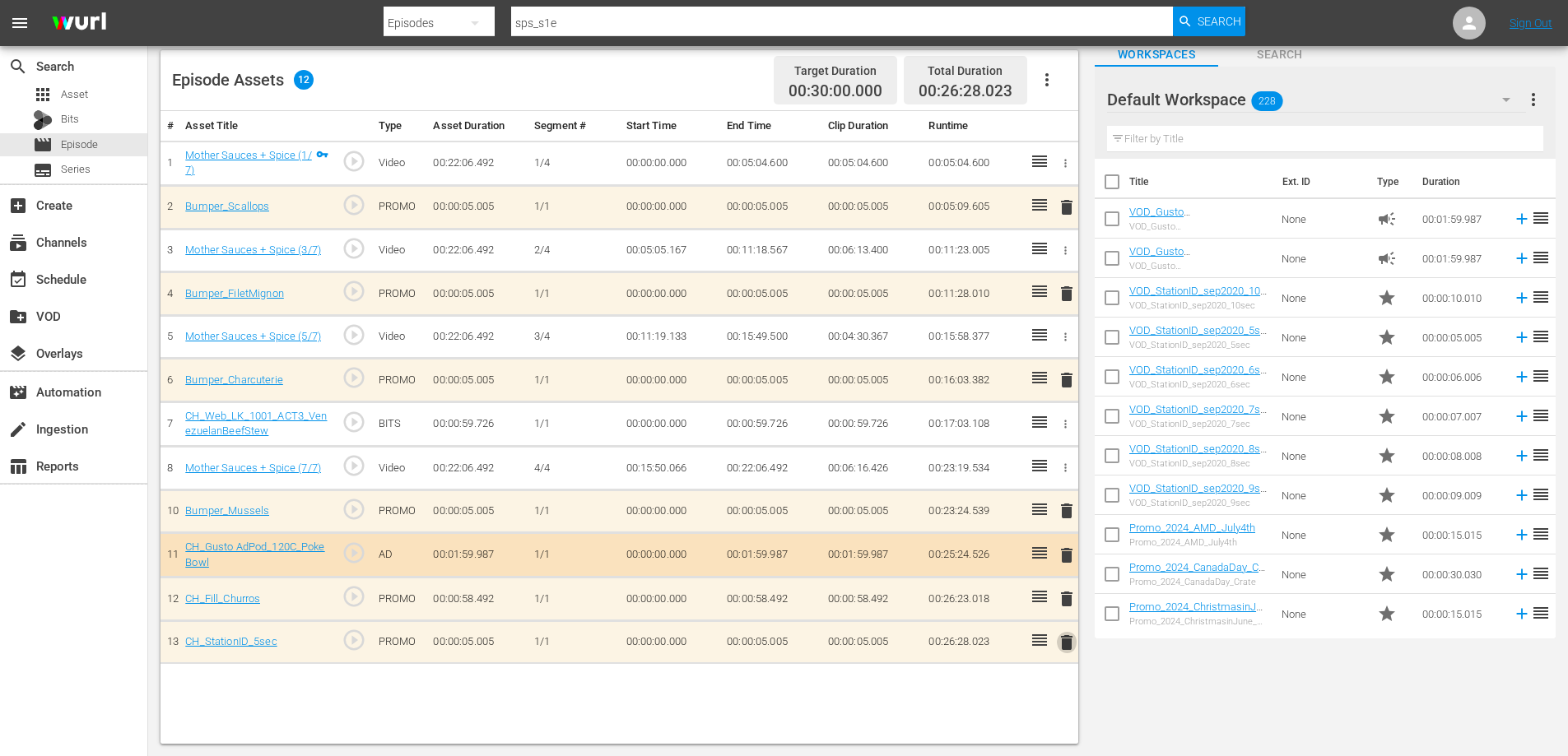
click at [1072, 639] on span "delete" at bounding box center [1067, 642] width 20 height 20
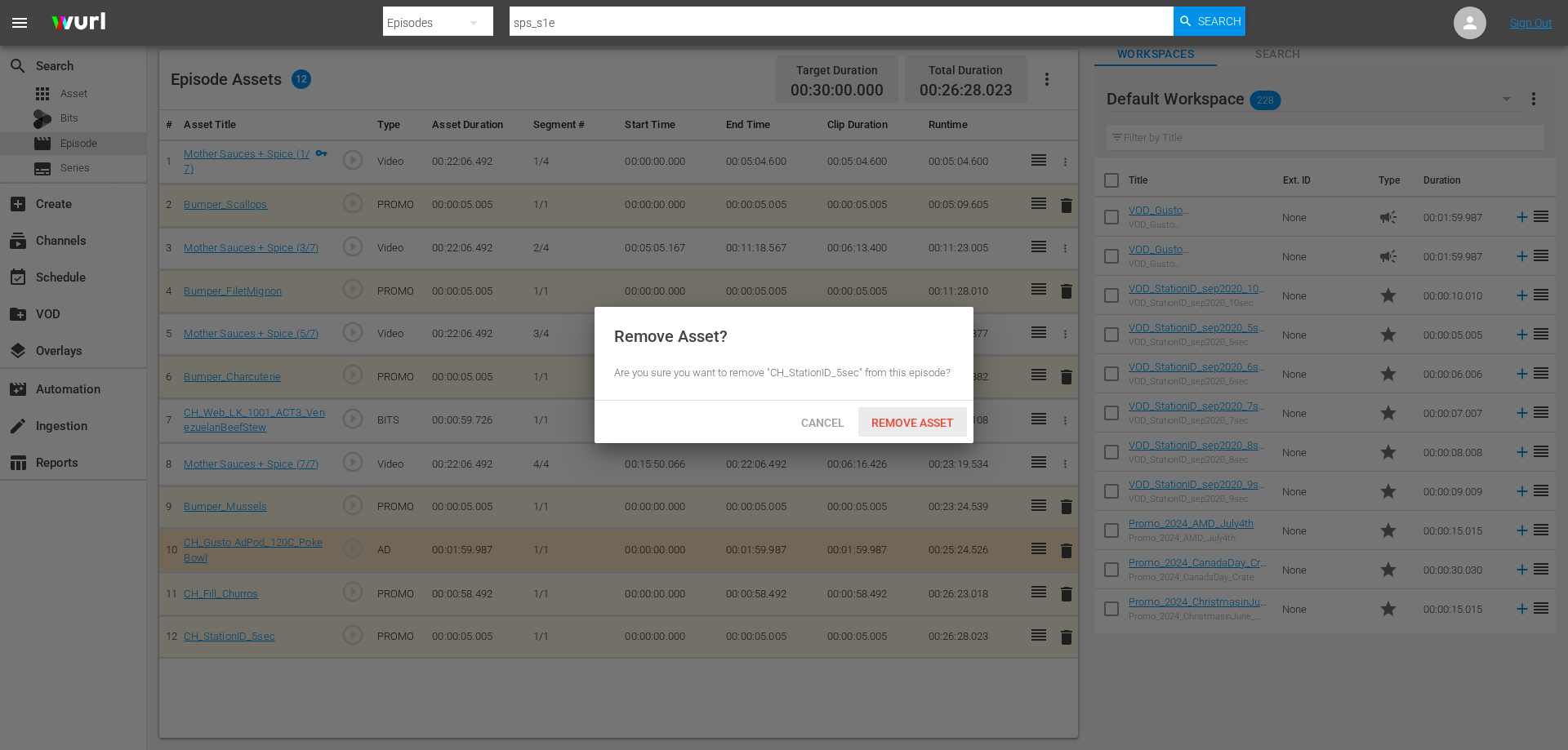
click at [946, 419] on span "Remove Asset" at bounding box center [913, 423] width 108 height 13
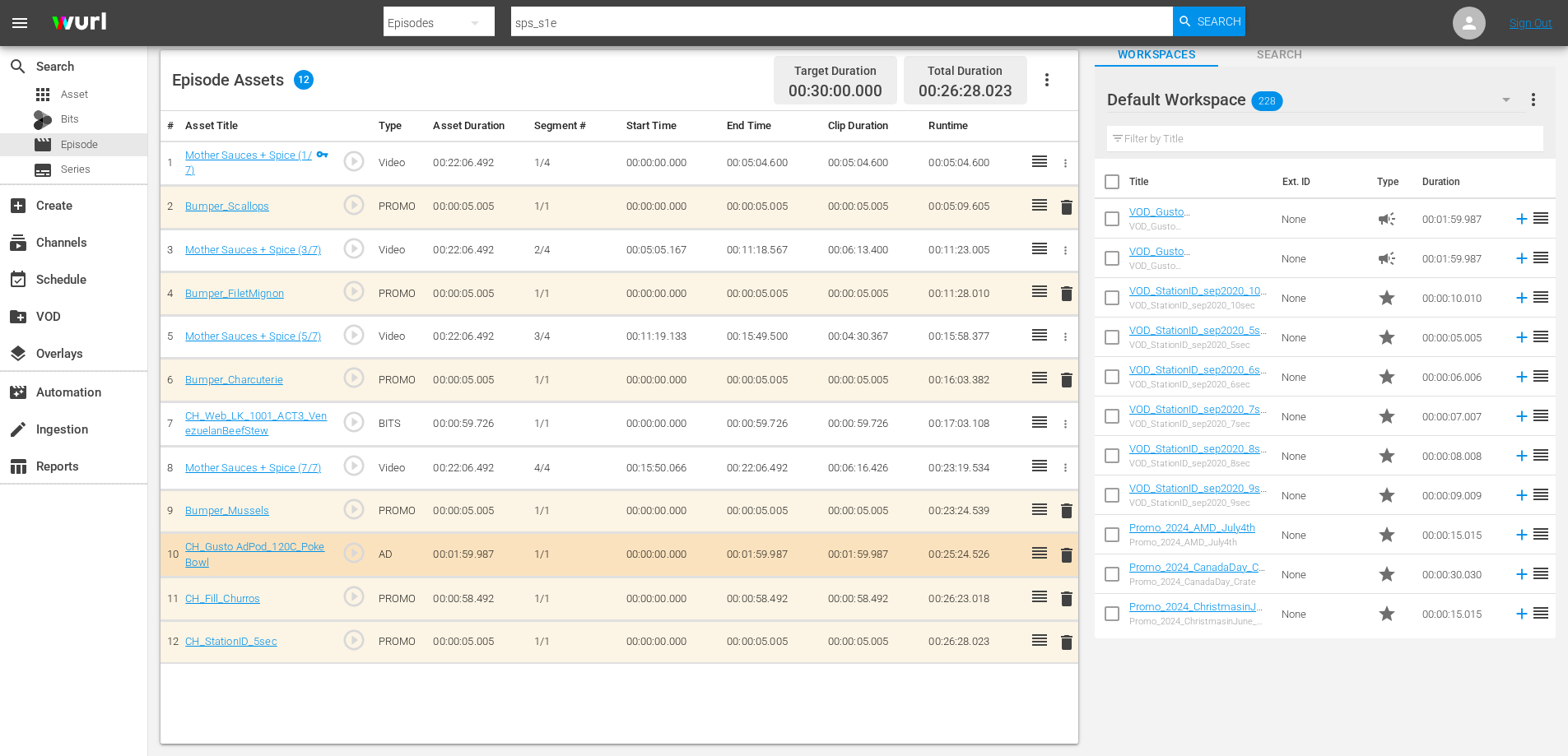
click at [1069, 599] on span "delete" at bounding box center [1067, 599] width 20 height 20
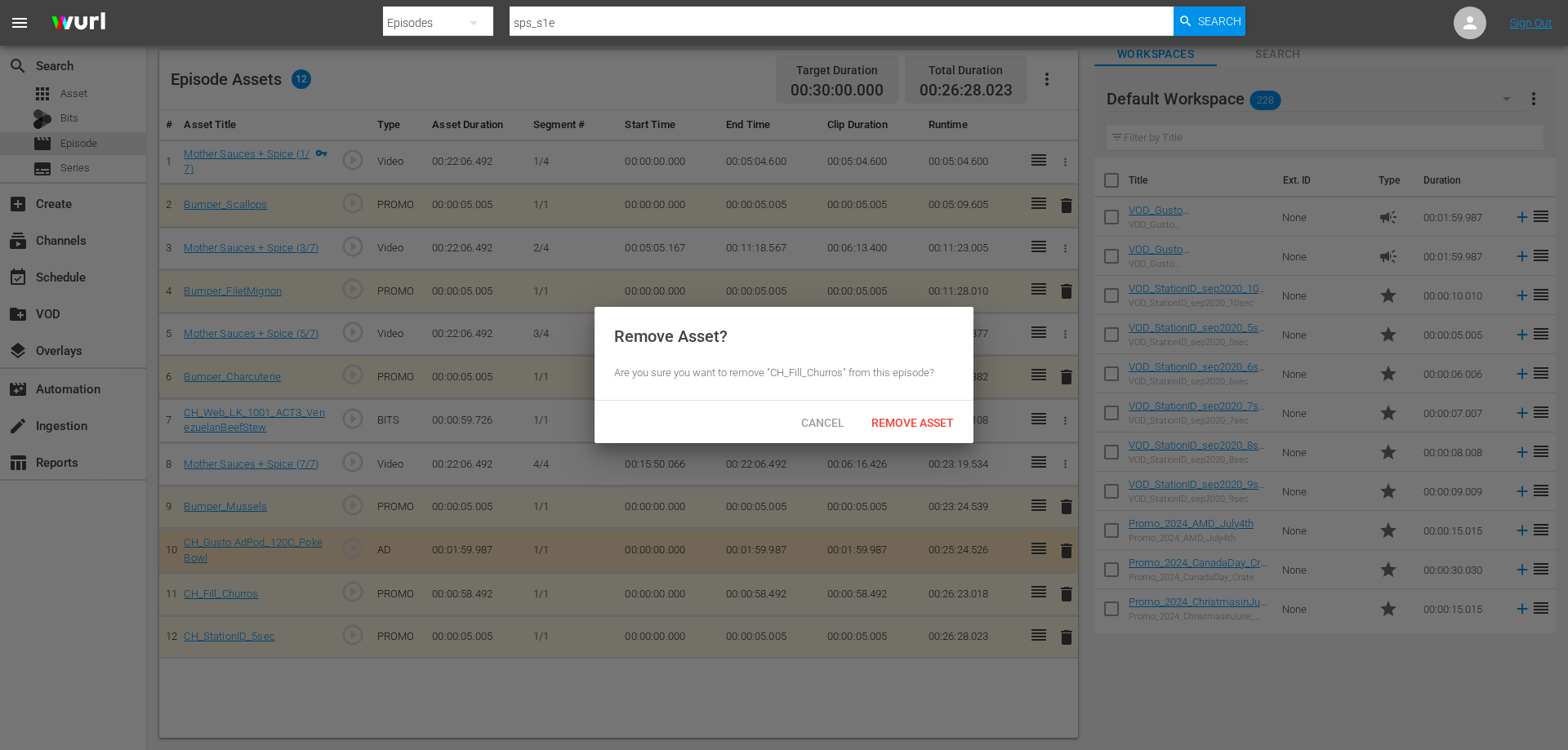
click at [905, 419] on span "Remove Asset" at bounding box center [913, 423] width 108 height 13
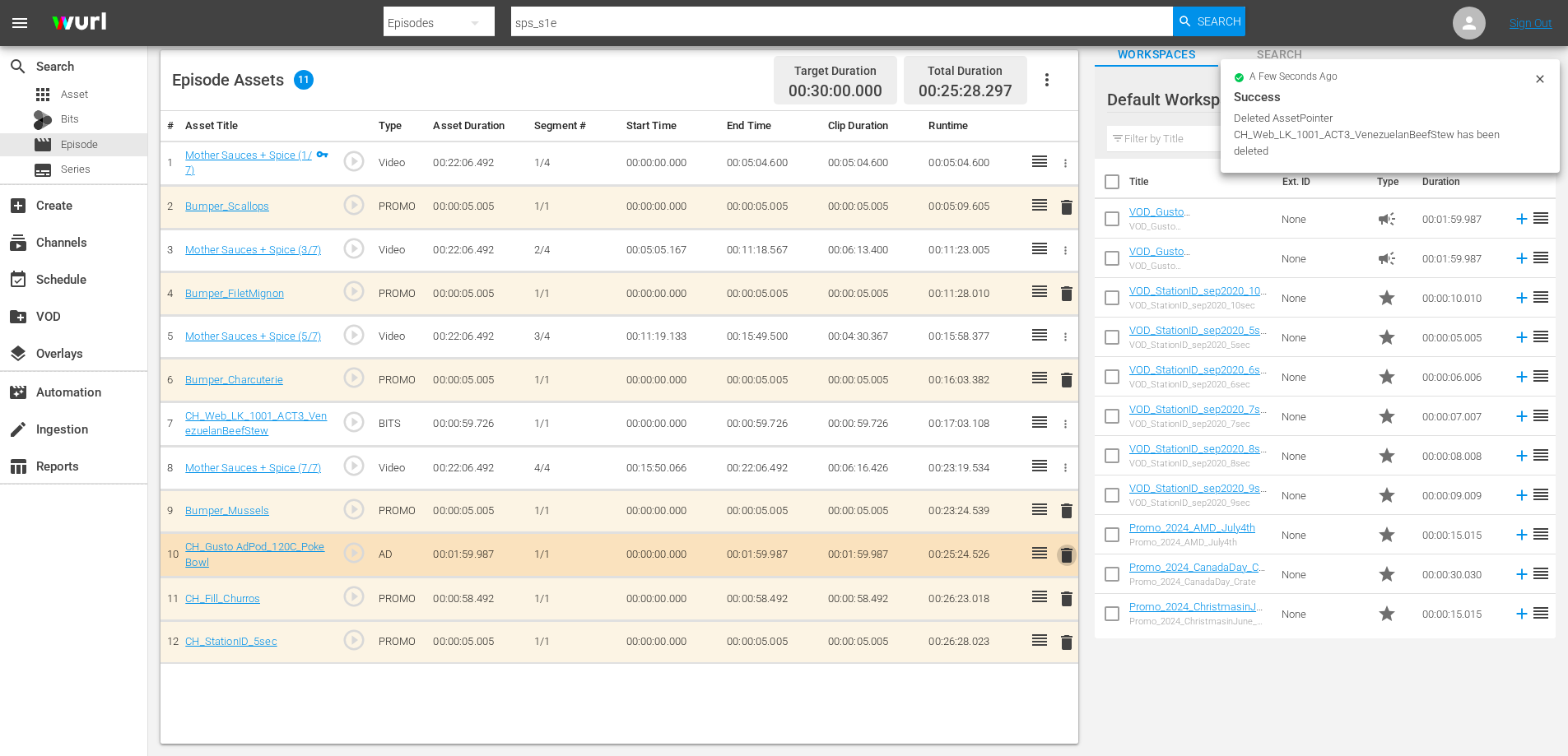
click at [1067, 549] on span "delete" at bounding box center [1067, 555] width 20 height 20
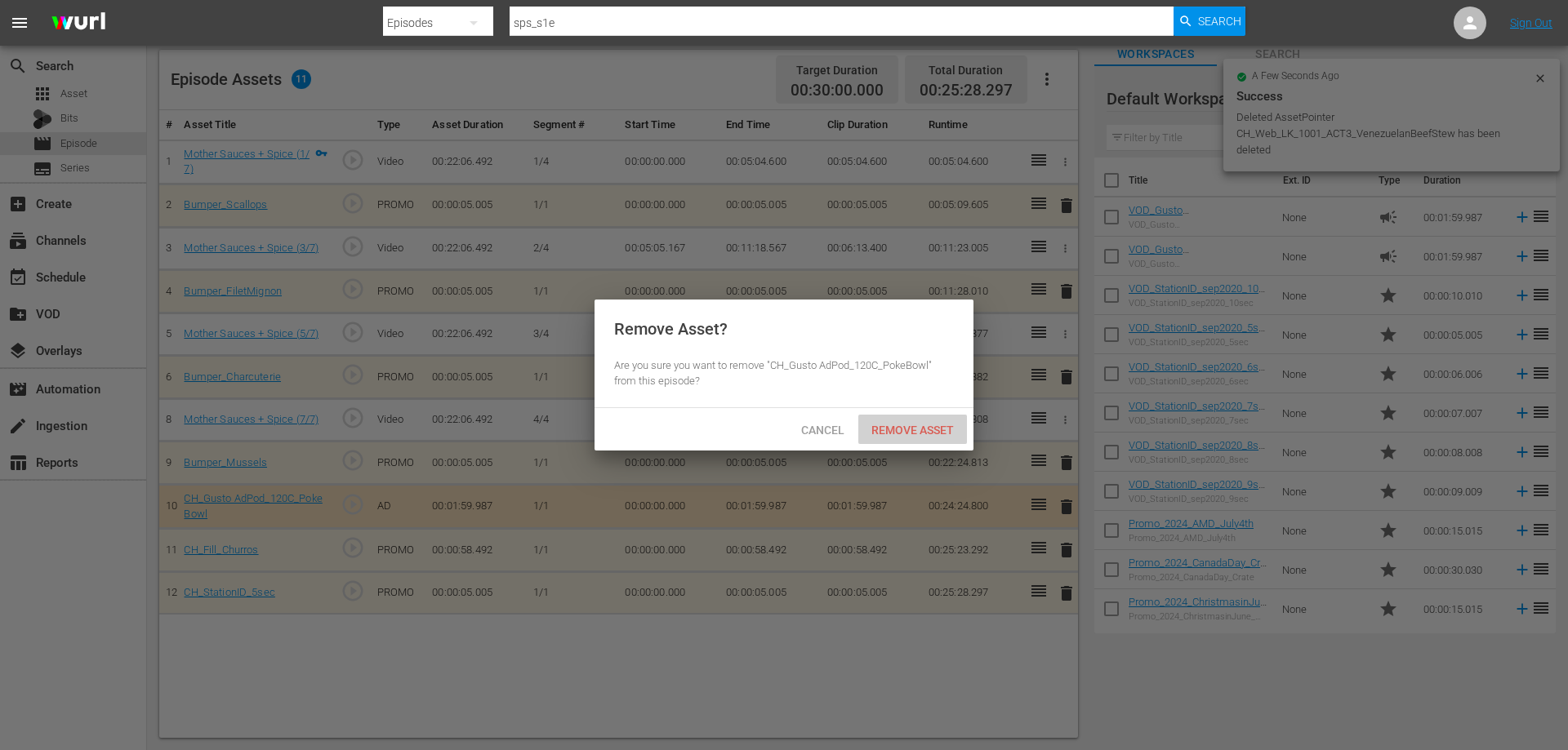
click at [927, 417] on div "Remove Asset" at bounding box center [913, 430] width 108 height 30
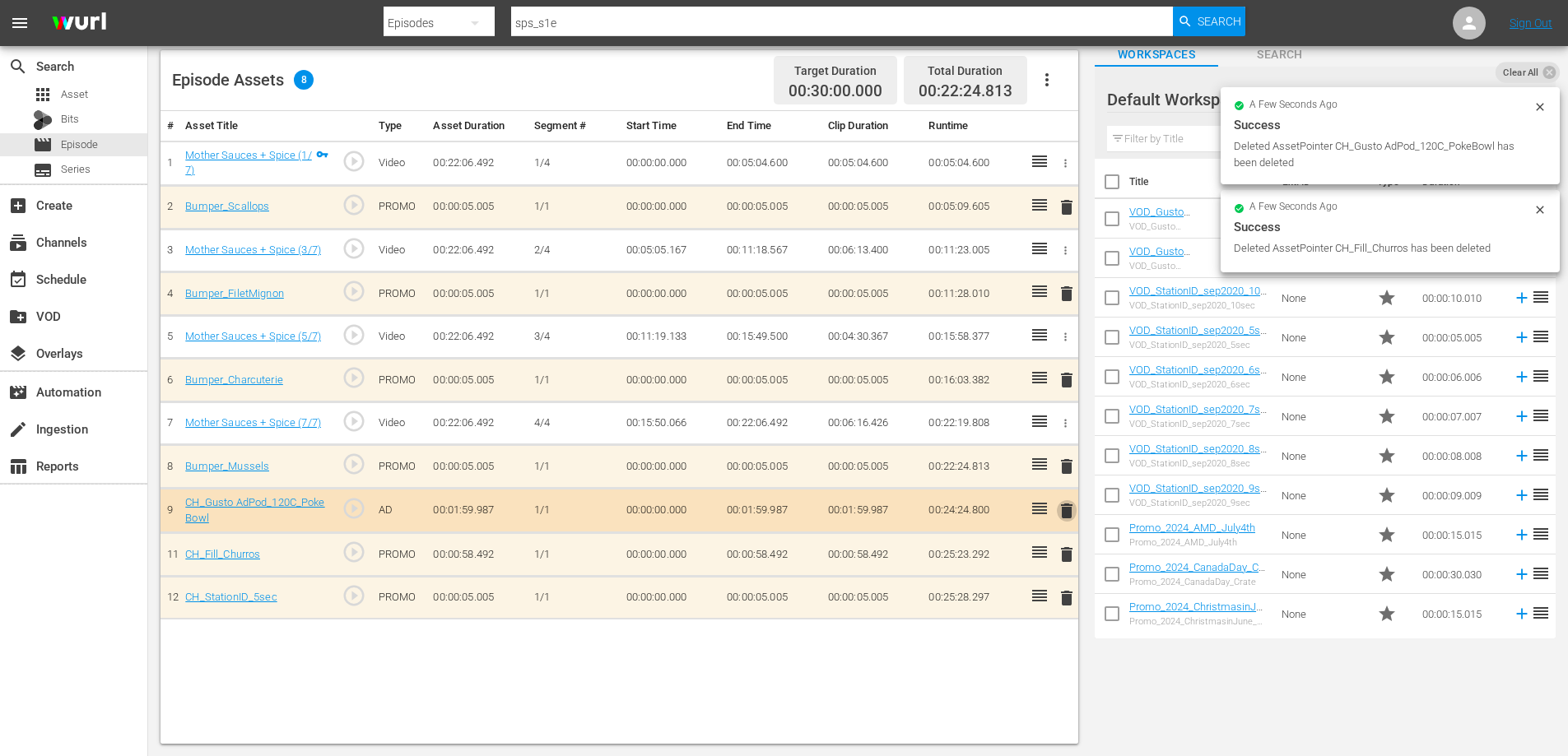
click at [1064, 514] on span "delete" at bounding box center [1067, 511] width 20 height 20
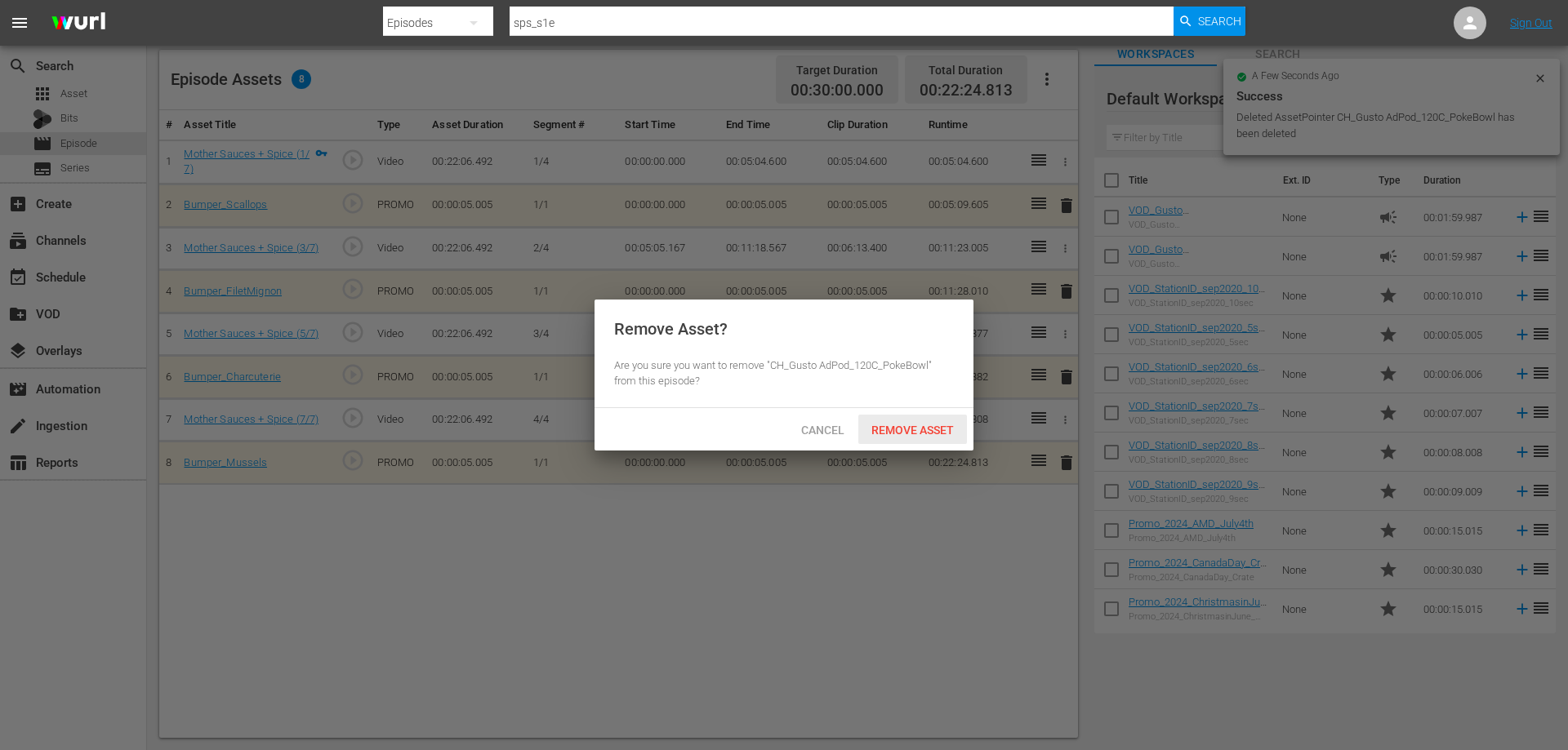
click at [918, 430] on span "Remove Asset" at bounding box center [913, 430] width 108 height 13
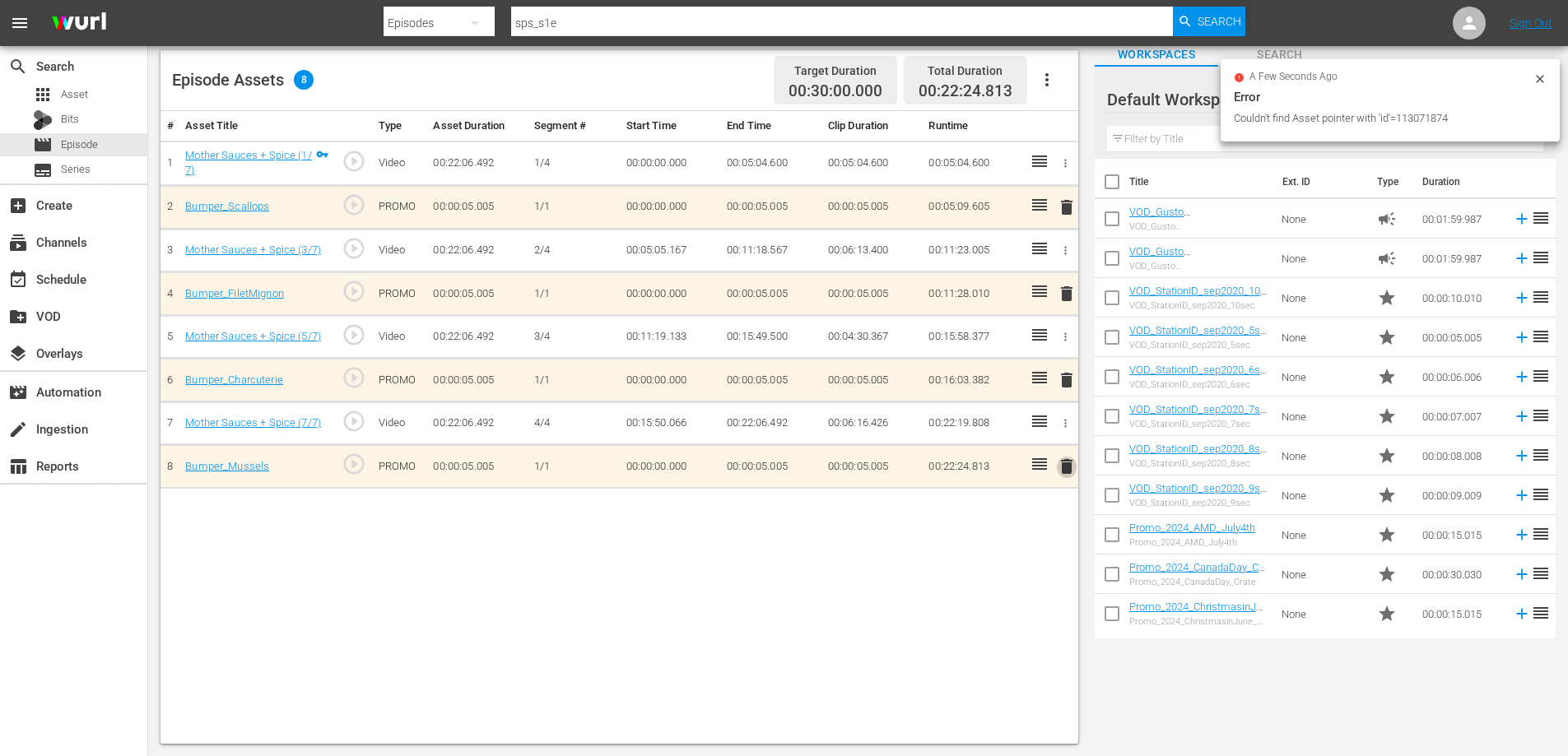
click at [1068, 470] on span "delete" at bounding box center [1067, 466] width 20 height 20
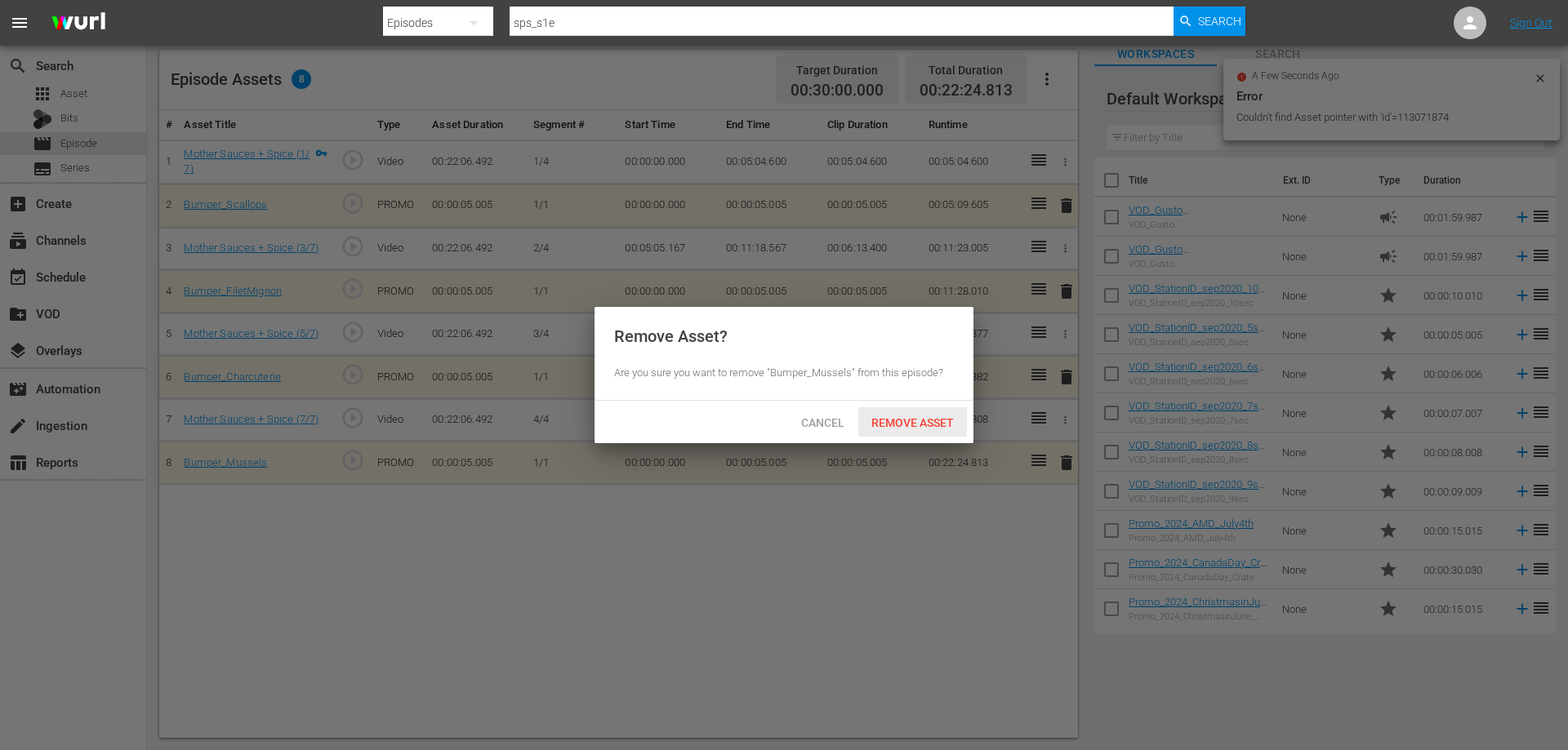
click at [879, 419] on span "Remove Asset" at bounding box center [913, 423] width 108 height 13
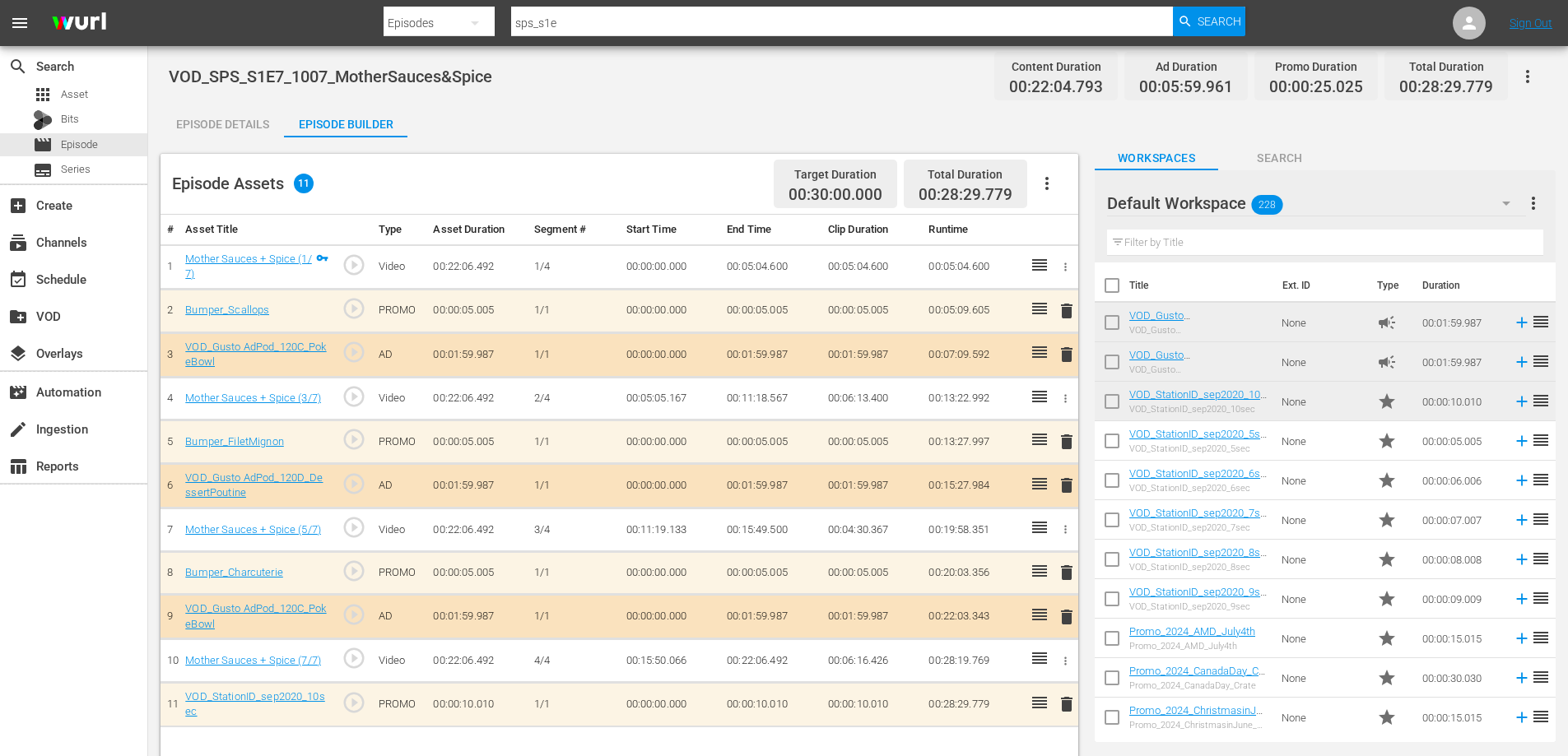
scroll to position [0, 0]
click at [1527, 76] on icon "button" at bounding box center [1528, 77] width 4 height 13
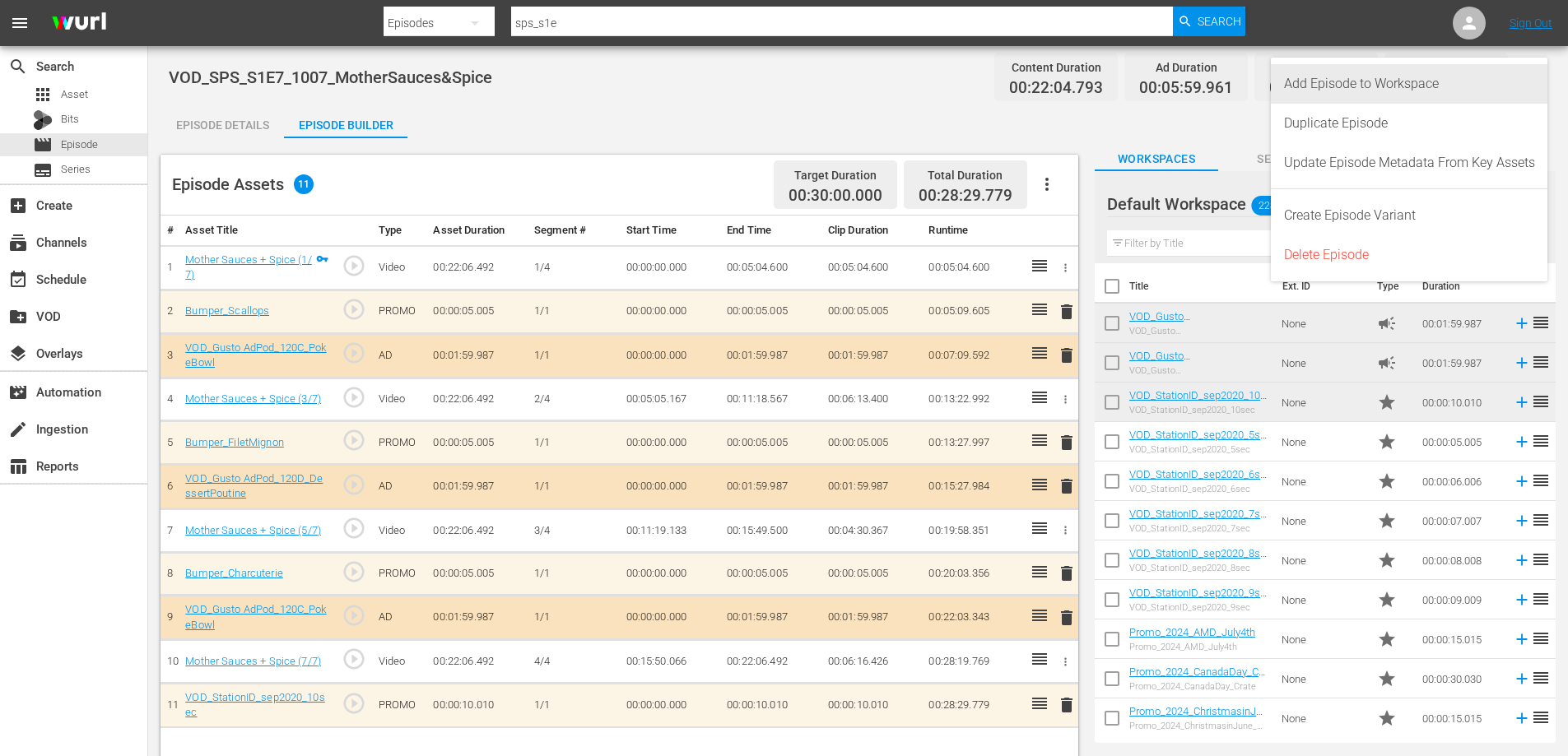
click at [1420, 91] on div "Add Episode to Workspace" at bounding box center [1409, 84] width 251 height 39
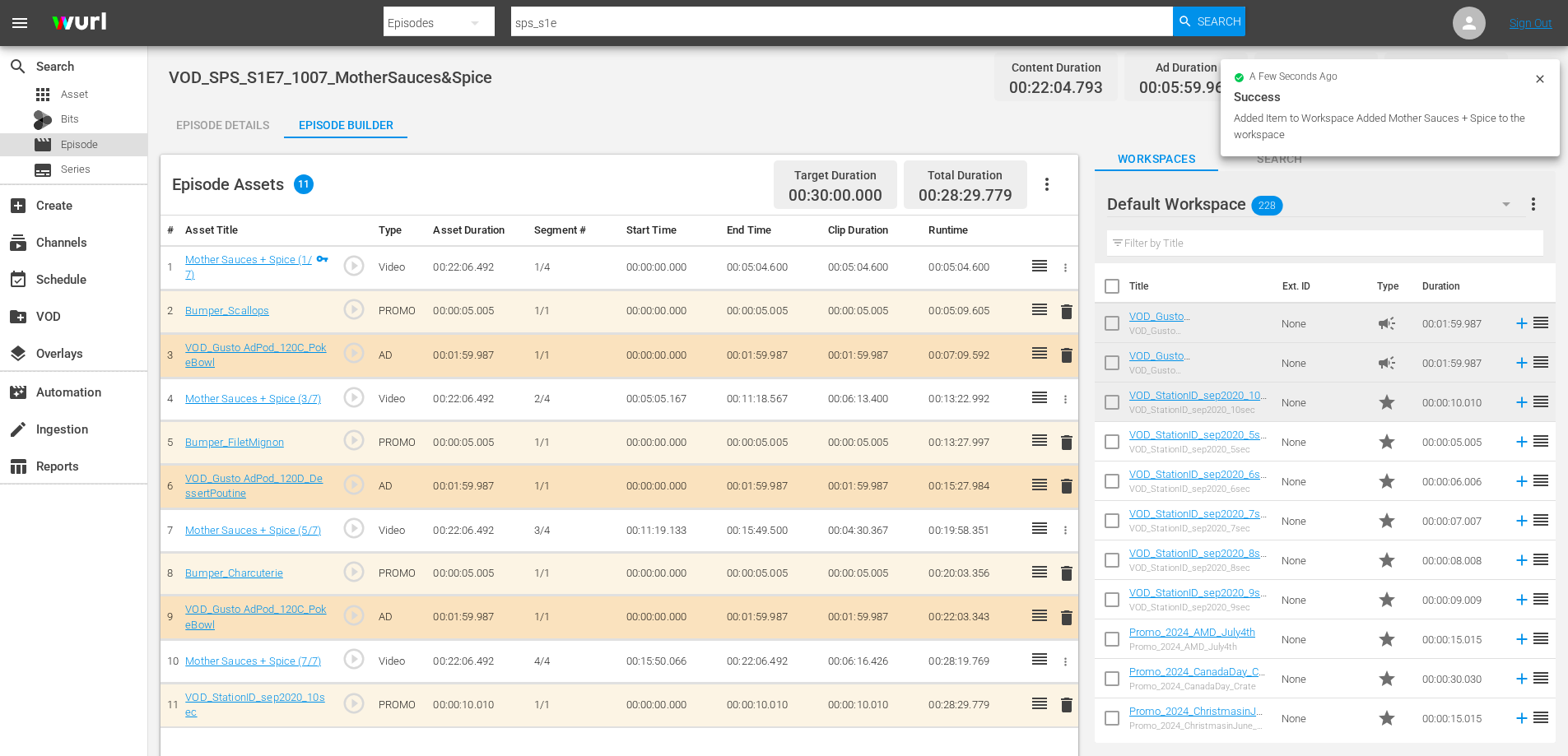
click at [112, 147] on div "movie Episode" at bounding box center [73, 145] width 148 height 24
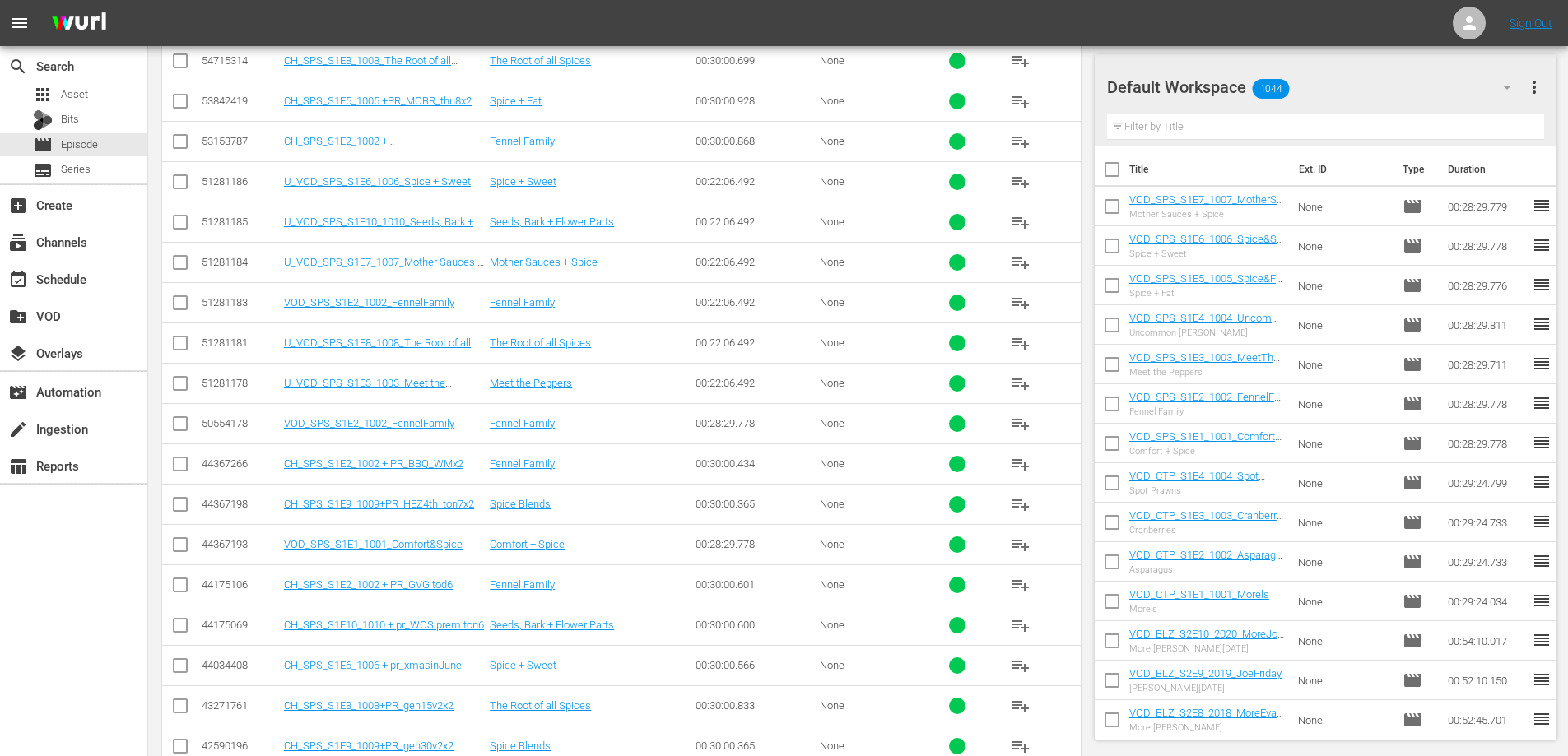
scroll to position [340, 0]
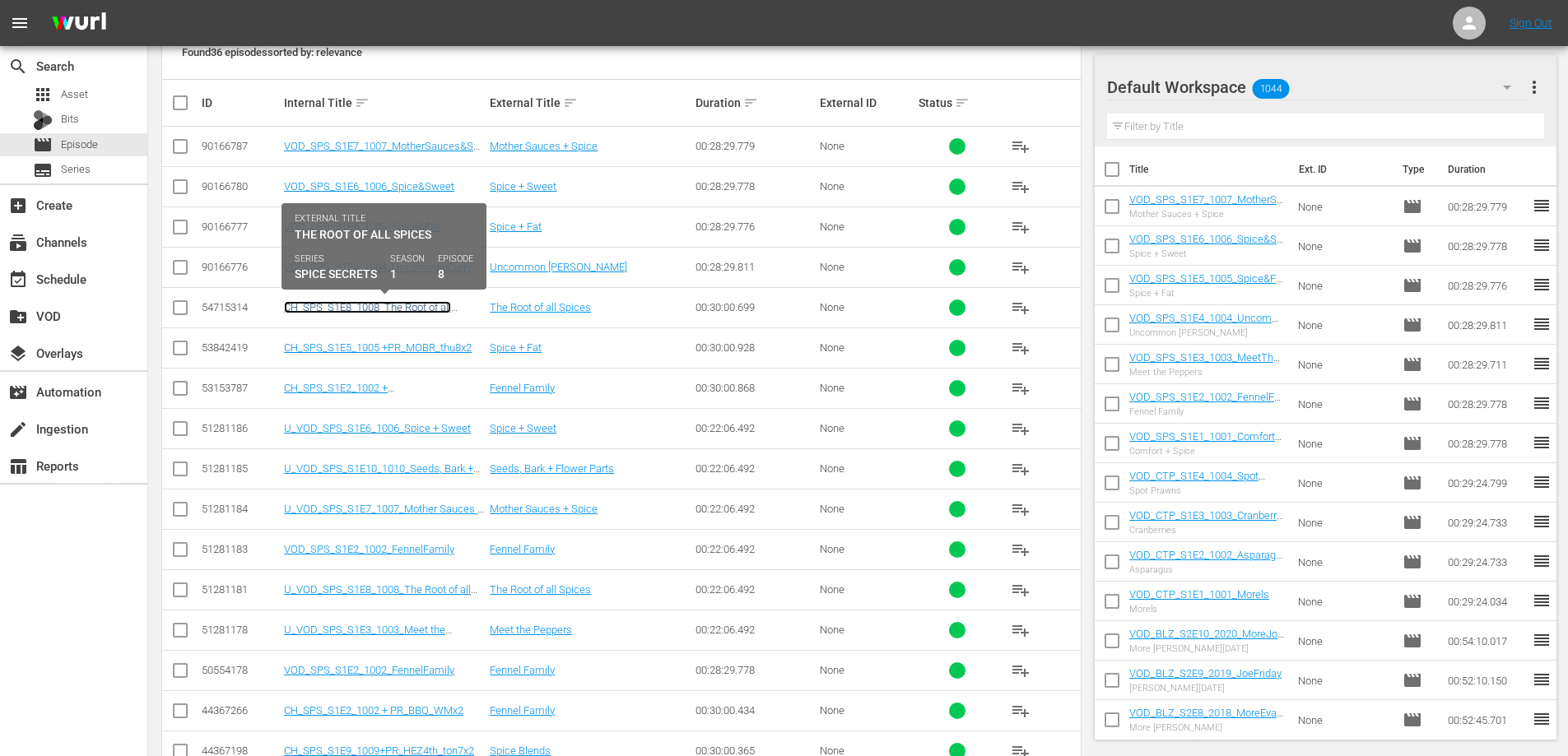
click at [399, 307] on link "CH_SPS_S1E8_1008_The Root of all Spices+PR_ZKC_marx2" at bounding box center [368, 313] width 167 height 24
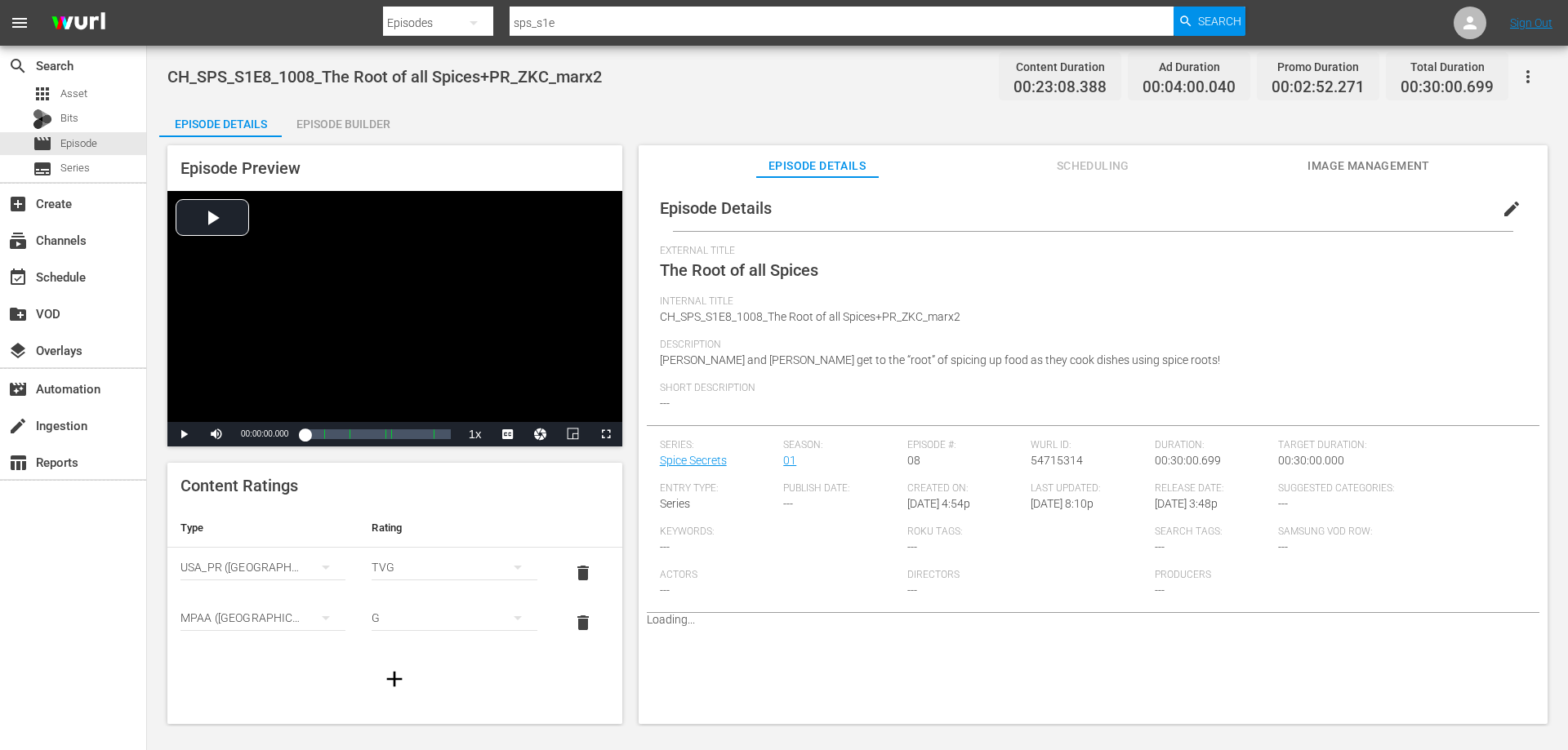
click at [1532, 78] on icon "button" at bounding box center [1528, 76] width 20 height 20
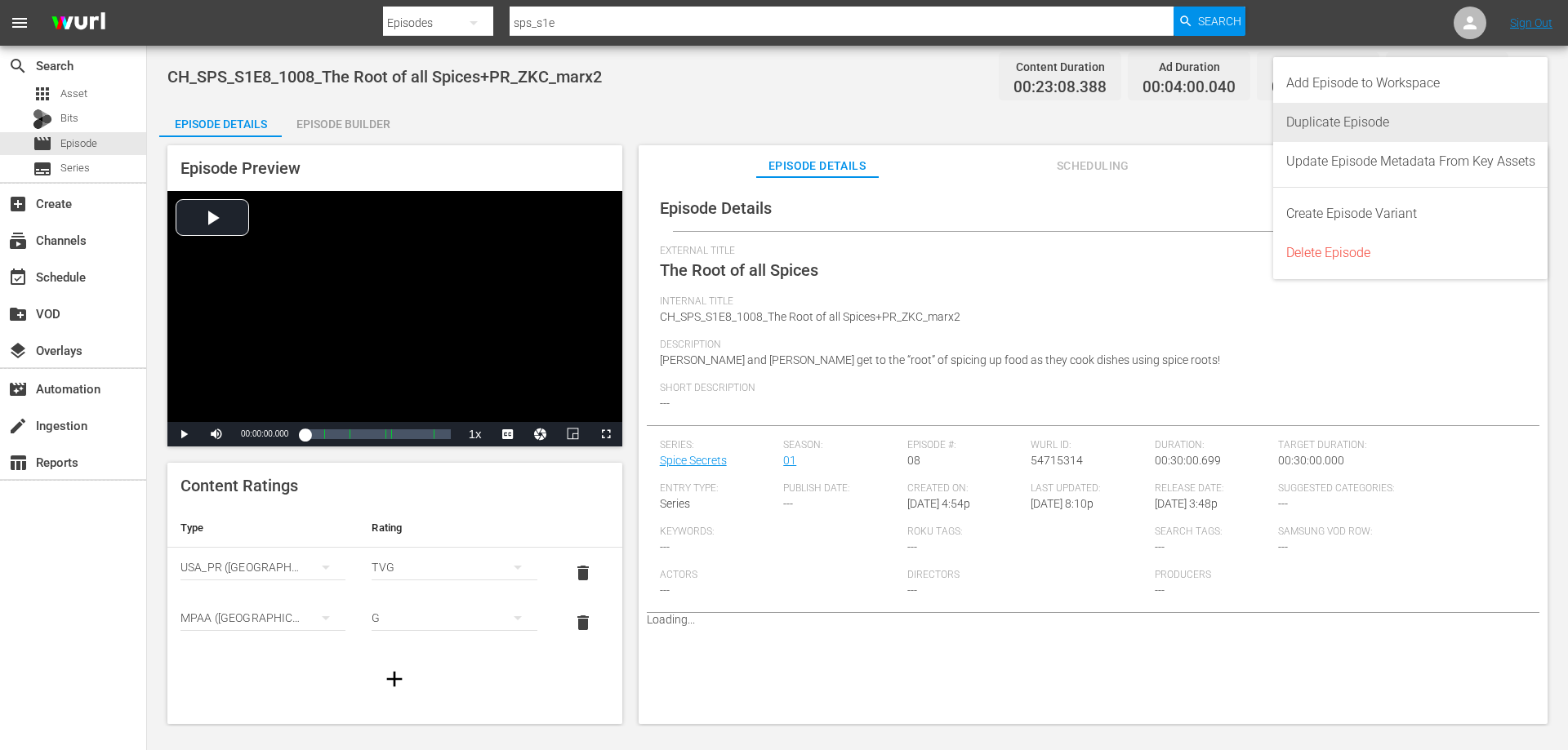
click at [1328, 114] on div "Duplicate Episode" at bounding box center [1410, 122] width 249 height 39
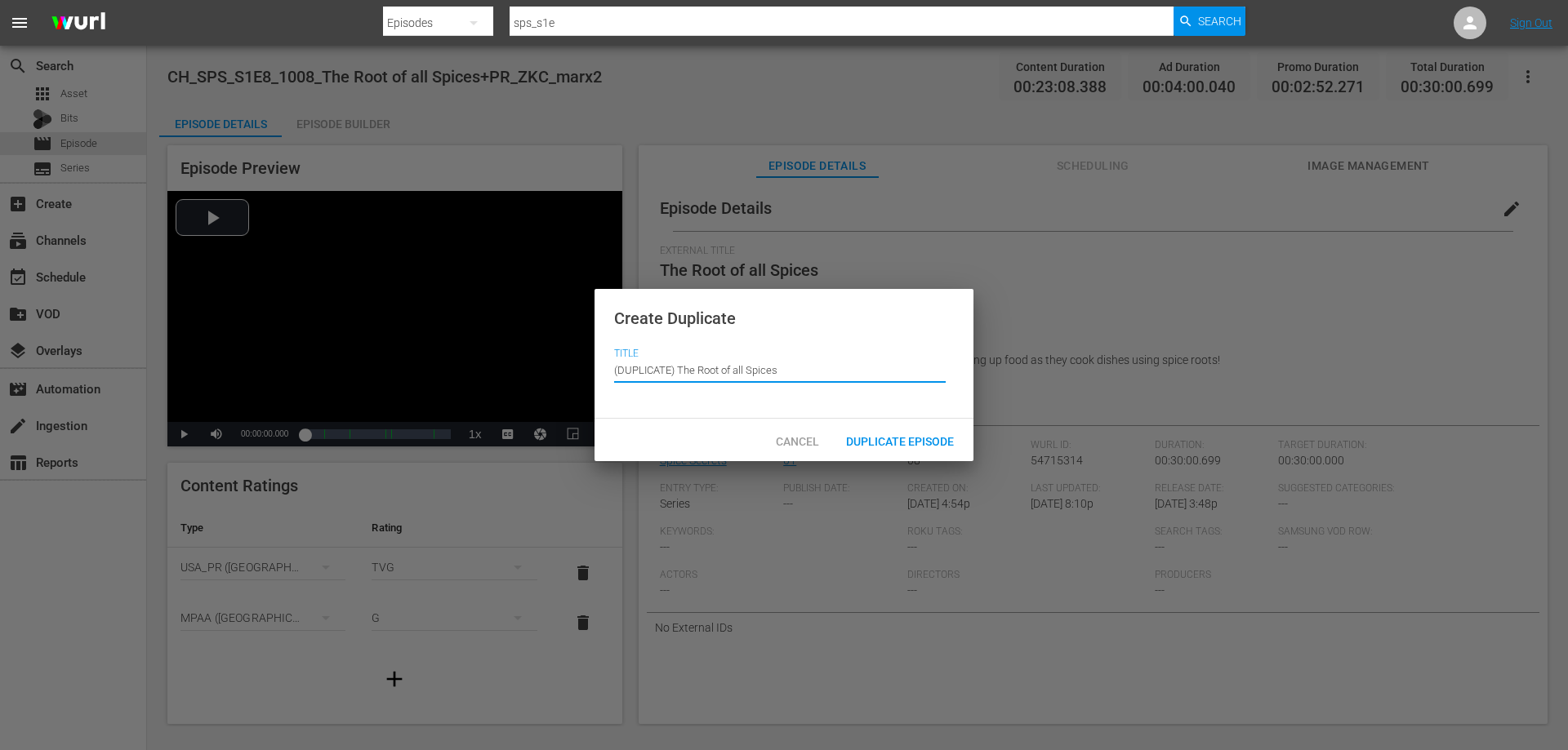
drag, startPoint x: 678, startPoint y: 368, endPoint x: 470, endPoint y: 370, distance: 208.0
click at [470, 370] on div "Create Duplicate Title Episode Title (DUPLICATE) The Root of all Spices Cancel …" at bounding box center [784, 375] width 1568 height 750
type input "The Root of all Spices"
click at [921, 432] on div "Duplicate Episode" at bounding box center [901, 440] width 134 height 30
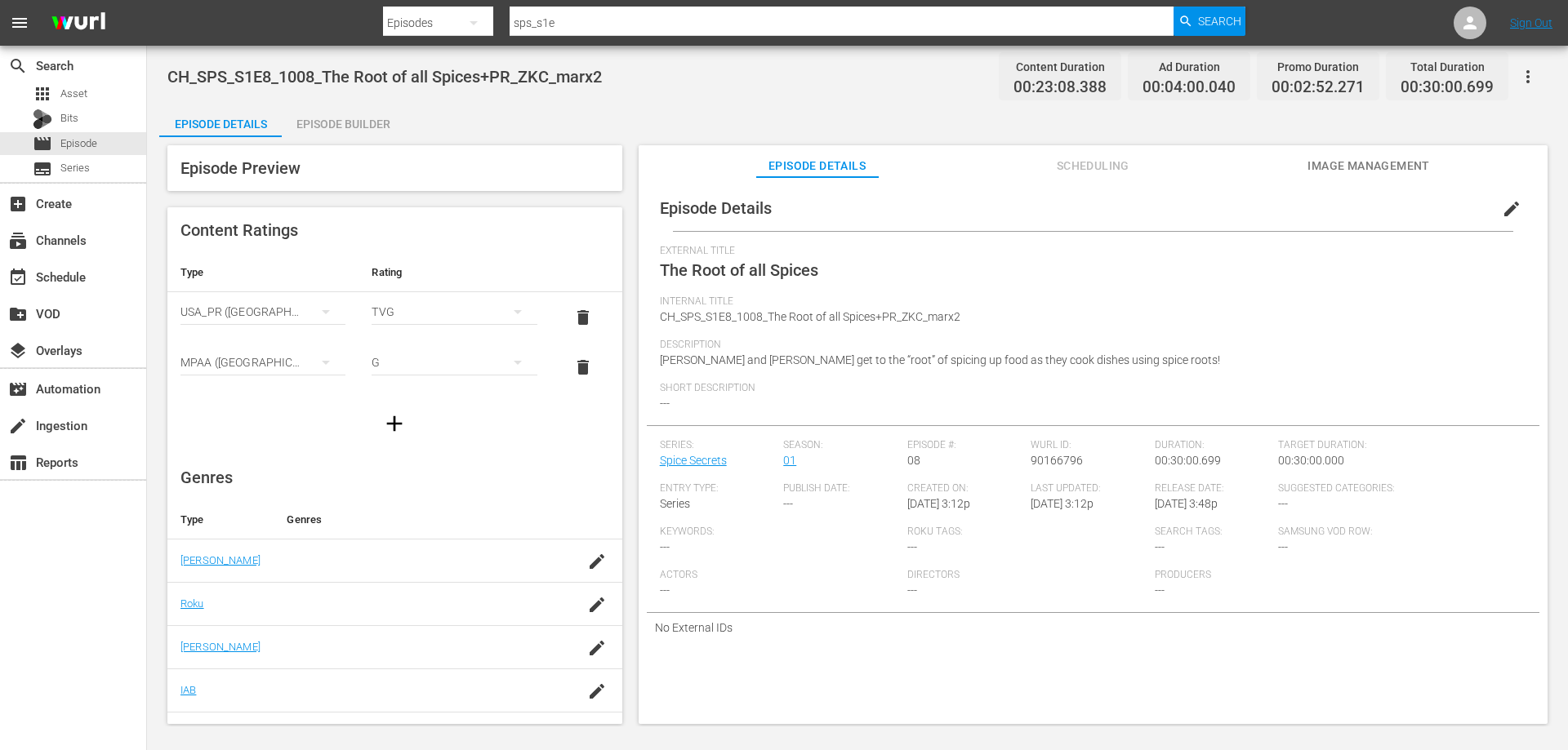
drag, startPoint x: 1499, startPoint y: 209, endPoint x: 1442, endPoint y: 232, distance: 61.5
click at [1502, 208] on span "edit" at bounding box center [1511, 209] width 20 height 20
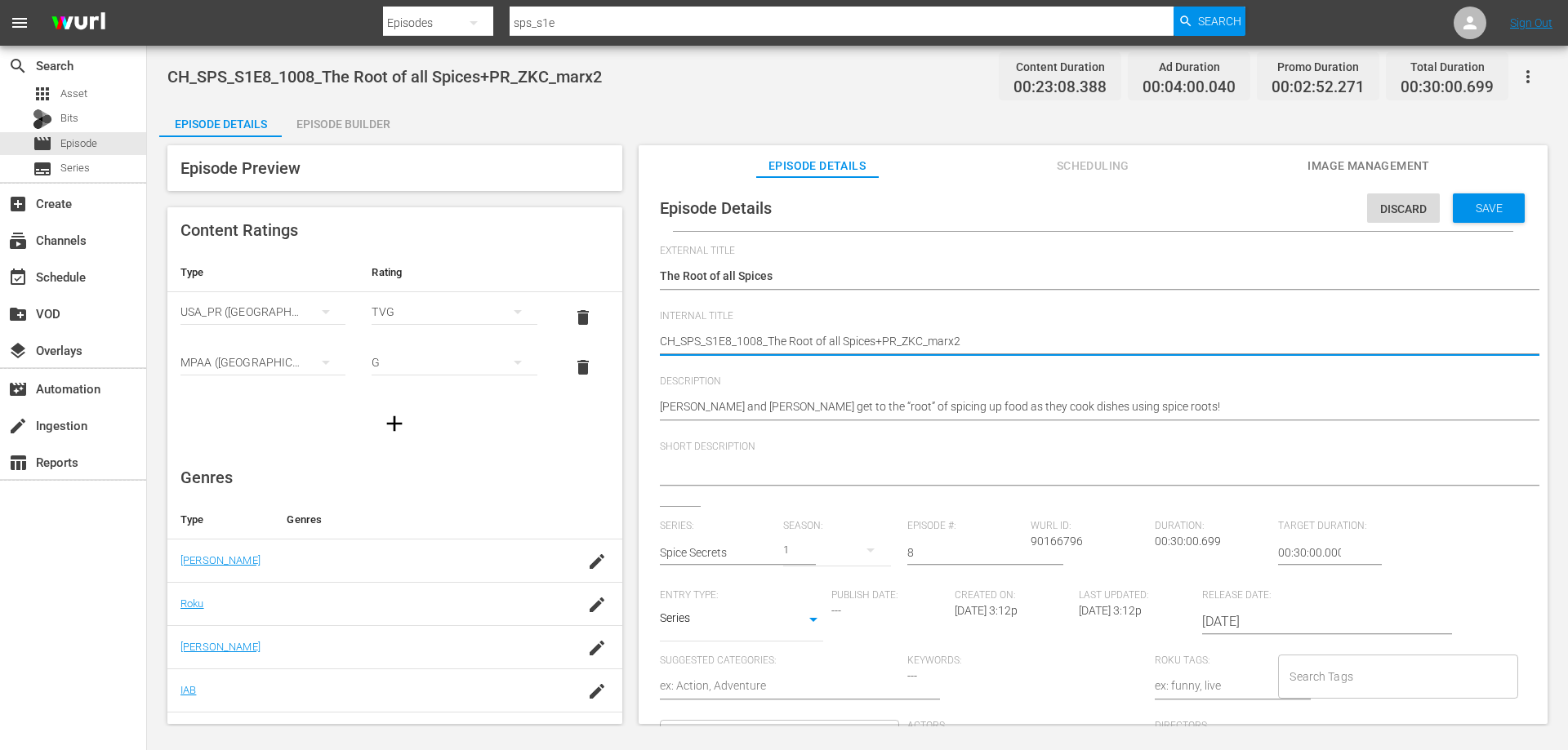
drag, startPoint x: 981, startPoint y: 345, endPoint x: 788, endPoint y: 338, distance: 193.1
type textarea "CH_SPS_S1E8_1008_The"
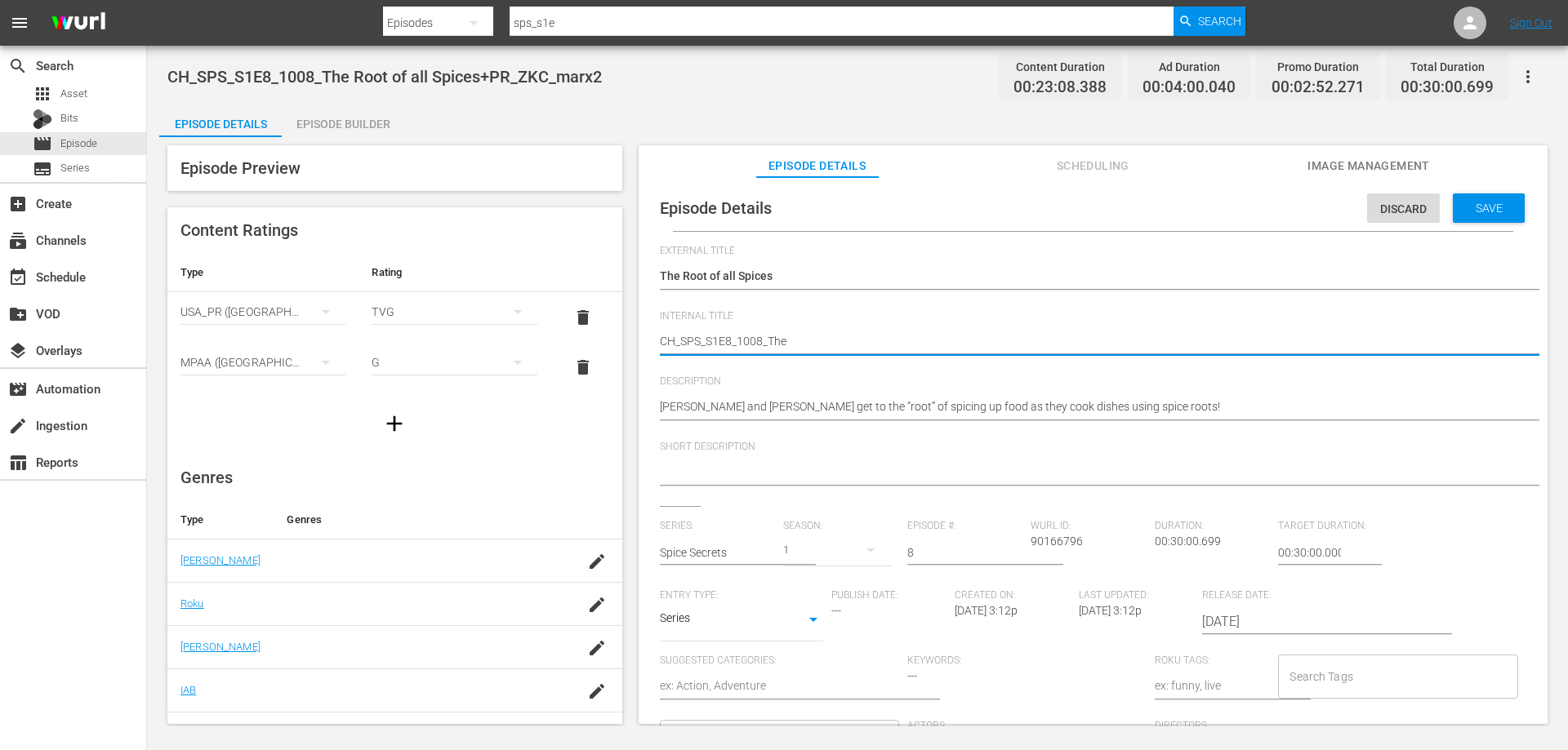
type textarea "CH_SPS_S1E8_1008_TheR"
type textarea "CH_SPS_S1E8_1008_TheRo"
type textarea "CH_SPS_S1E8_1008_TheRoo"
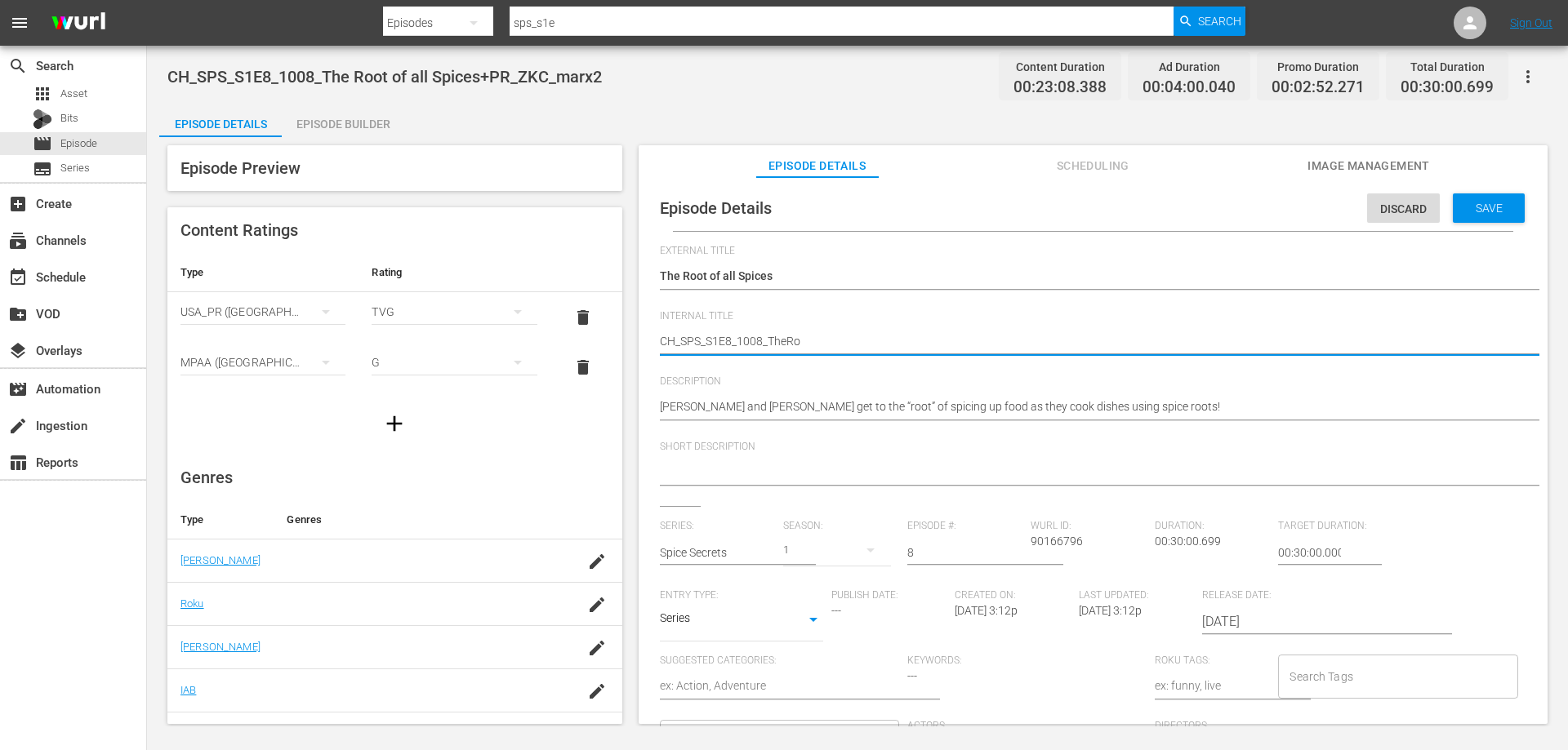
type textarea "CH_SPS_S1E8_1008_TheRoo"
type textarea "CH_SPS_S1E8_1008_TheRoot"
type textarea "CH_SPS_S1E8_1008_TheRootO"
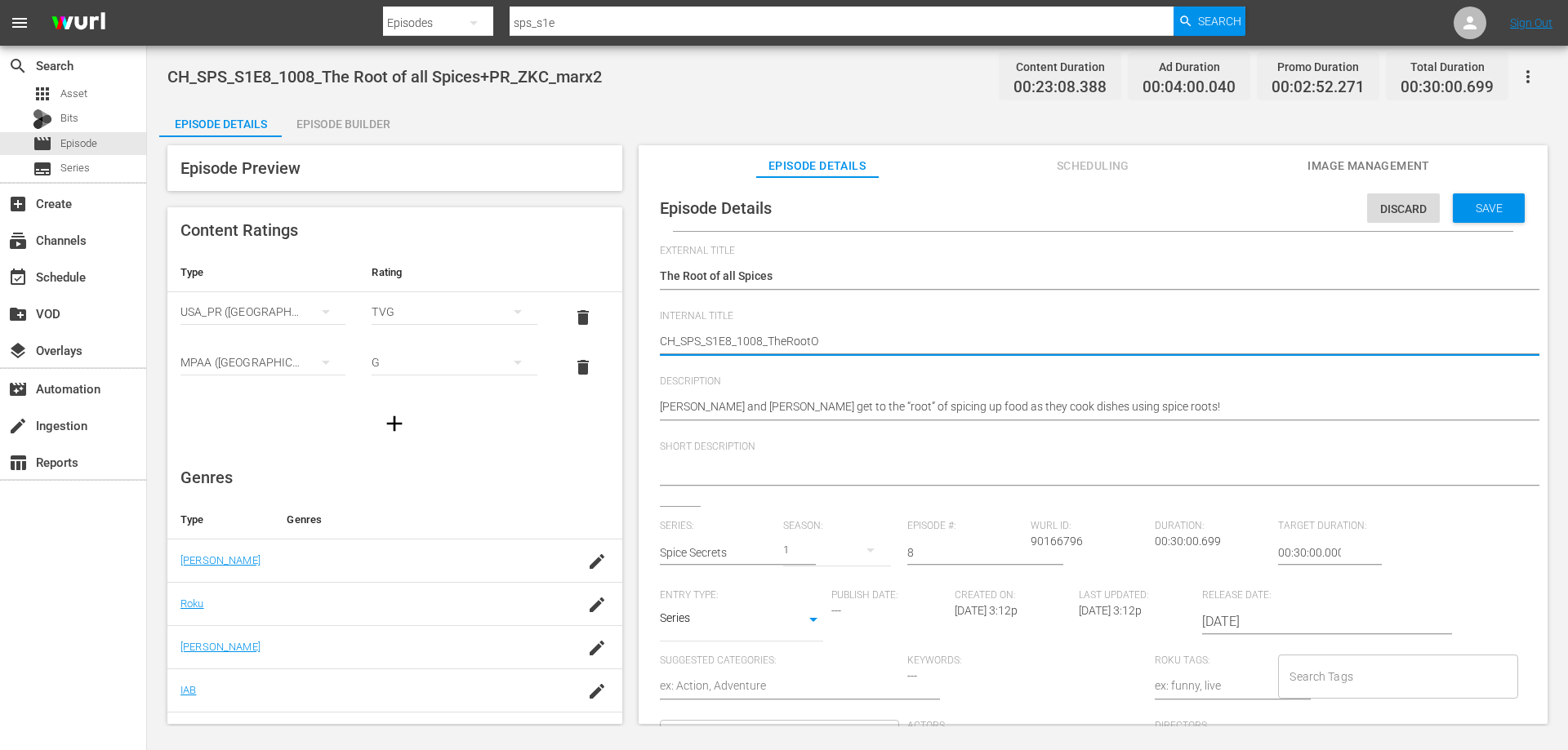
type textarea "CH_SPS_S1E8_1008_TheRootOf"
type textarea "CH_SPS_S1E8_1008_TheRootOfA"
type textarea "CH_SPS_S1E8_1008_TheRootOfAl"
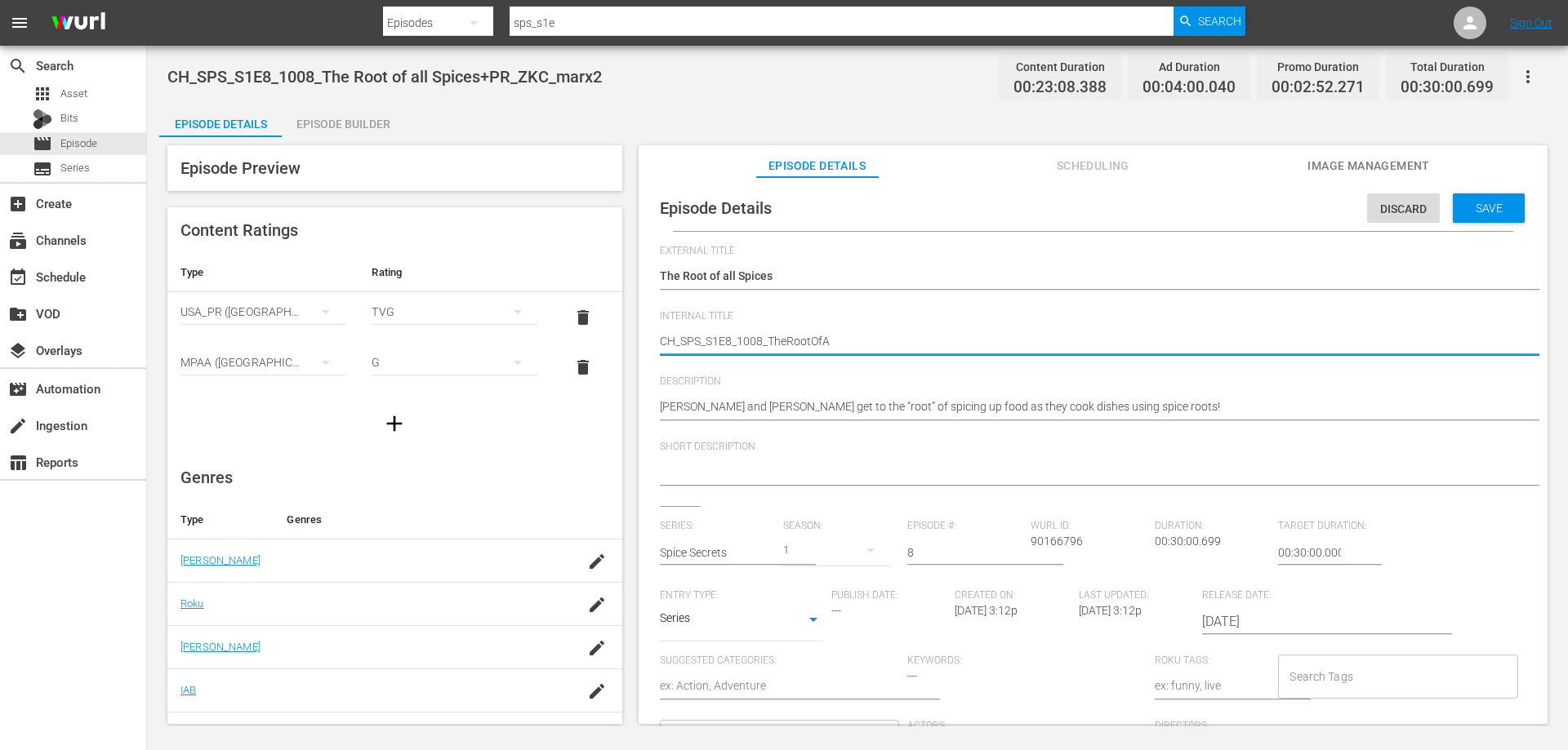
type textarea "CH_SPS_S1E8_1008_TheRootOfAl"
type textarea "CH_SPS_S1E8_1008_TheRootOfAll"
type textarea "CH_SPS_S1E8_1008_TheRootOfAllS"
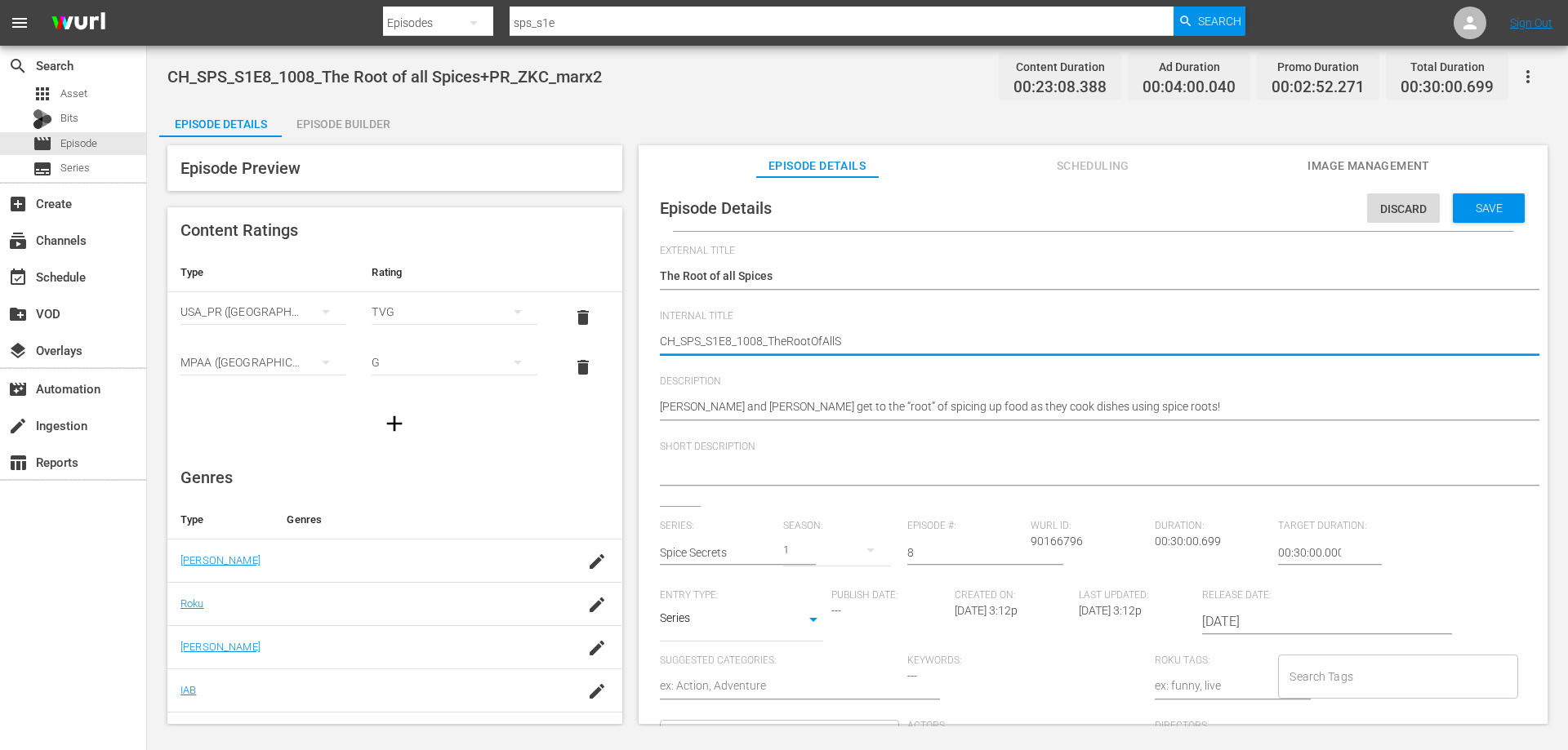
type textarea "CH_SPS_S1E8_1008_TheRootOfAllSp"
type textarea "CH_SPS_S1E8_1008_TheRootOfAllSpi"
type textarea "CH_SPS_S1E8_1008_TheRootOfAllSpic"
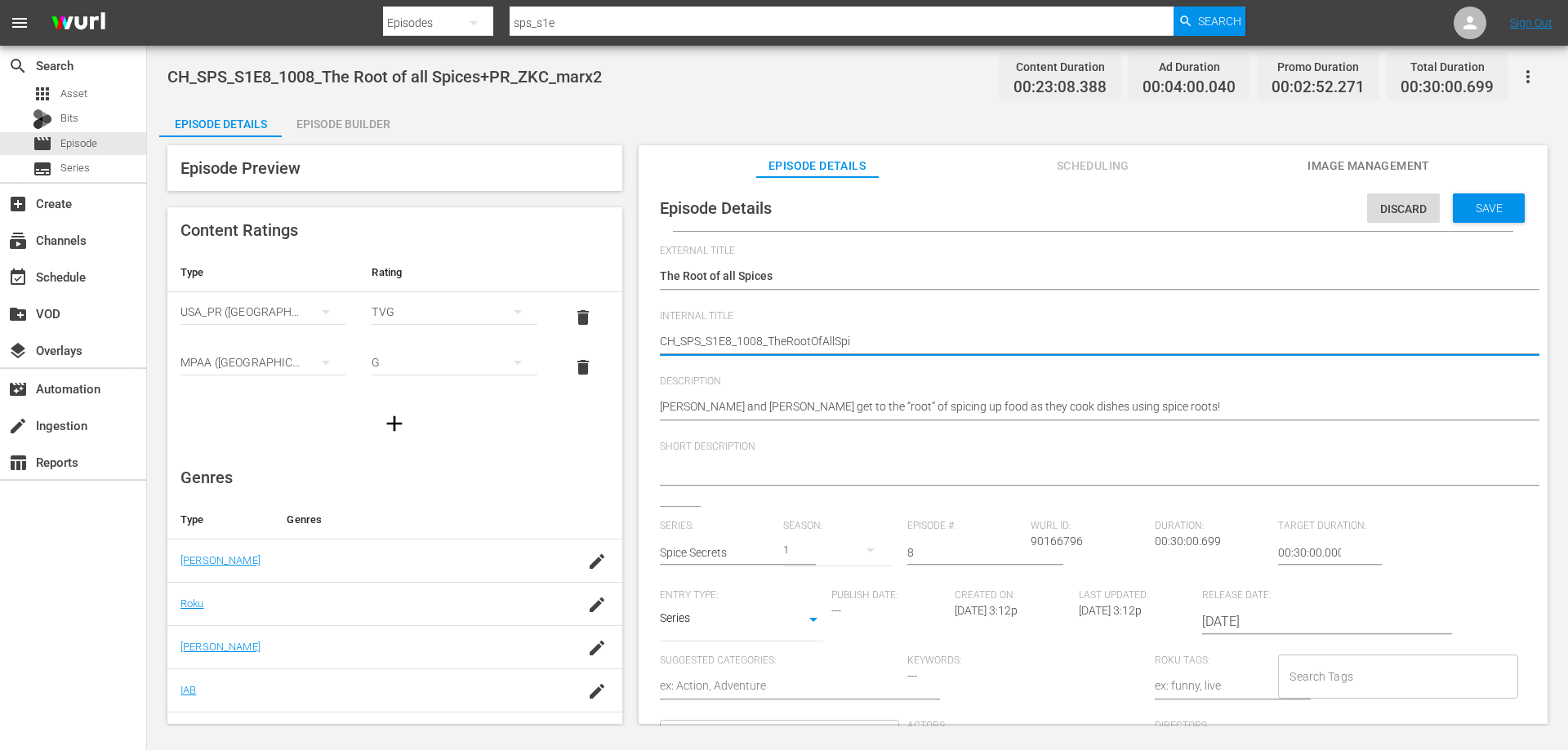
type textarea "CH_SPS_S1E8_1008_TheRootOfAllSpic"
type textarea "CH_SPS_S1E8_1008_TheRootOfAllSpice"
type textarea "CH_SPS_S1E8_1008_TheRootOfAllSpices"
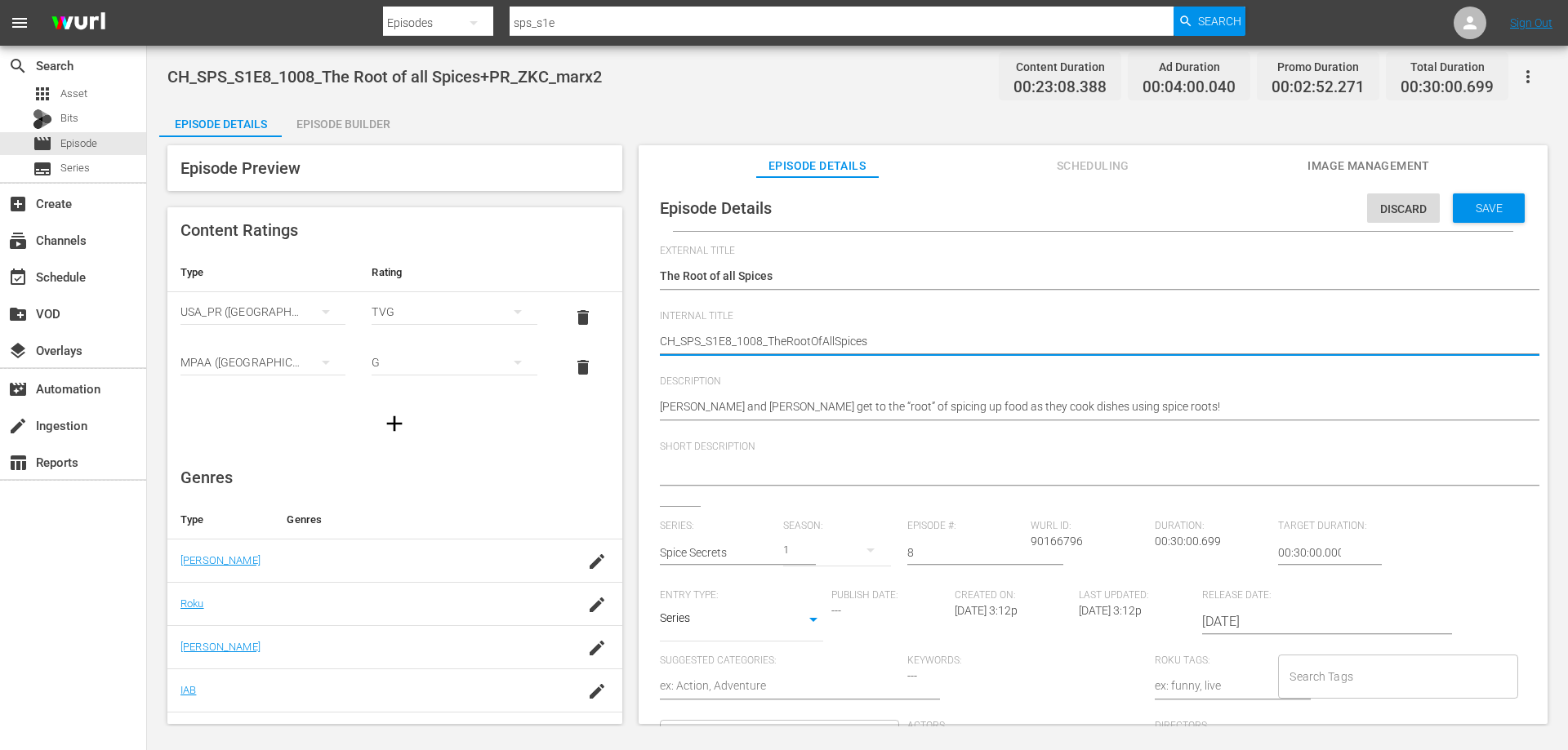
type textarea "H_SPS_S1E8_1008_TheRootOfAllSpices"
type textarea "_SPS_S1E8_1008_TheRootOfAllSpices"
type textarea "V_SPS_S1E8_1008_TheRootOfAllSpices"
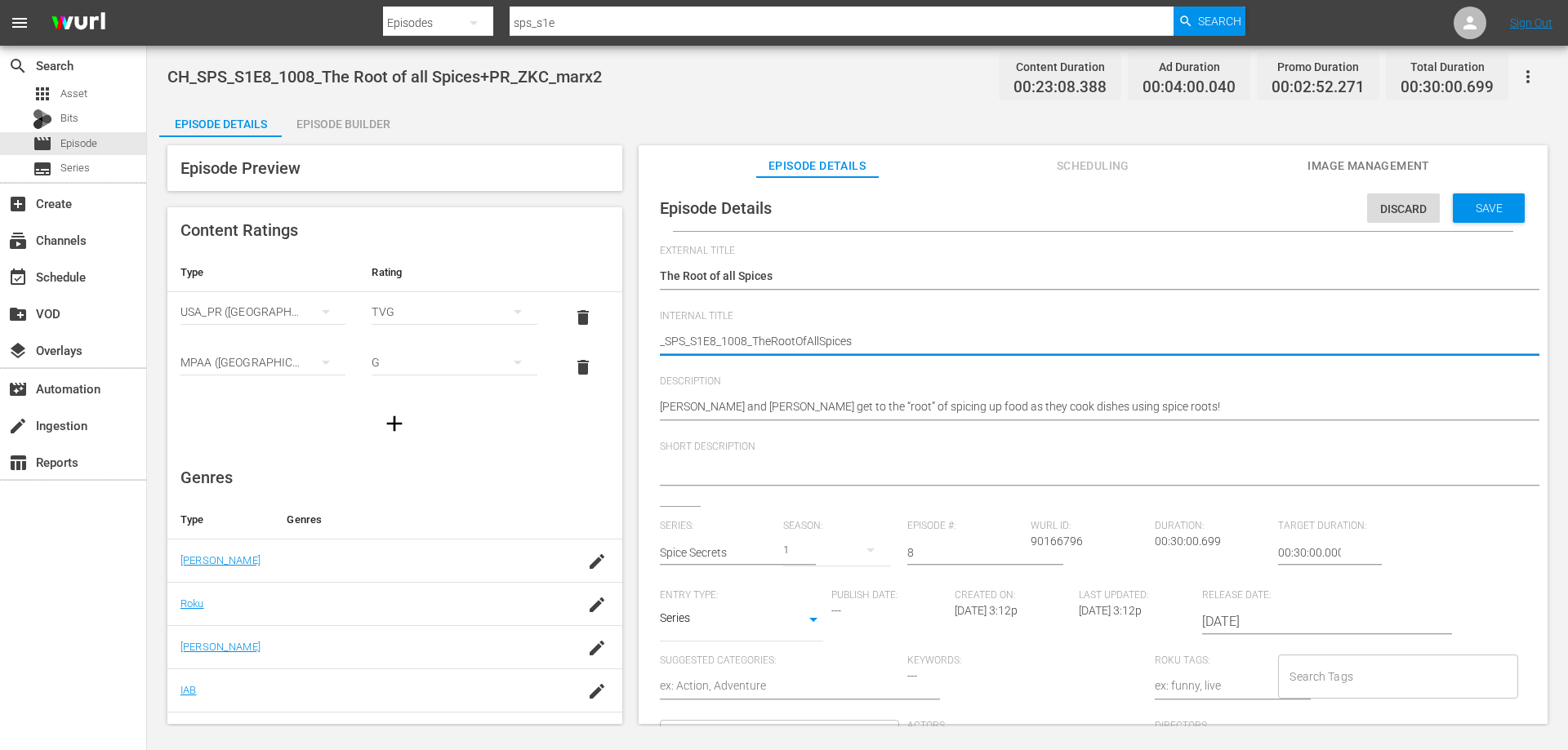
type textarea "V_SPS_S1E8_1008_TheRootOfAllSpices"
type textarea "VO_SPS_S1E8_1008_TheRootOfAllSpices"
type textarea "VOD_SPS_S1E8_1008_TheRootOfAllSpices"
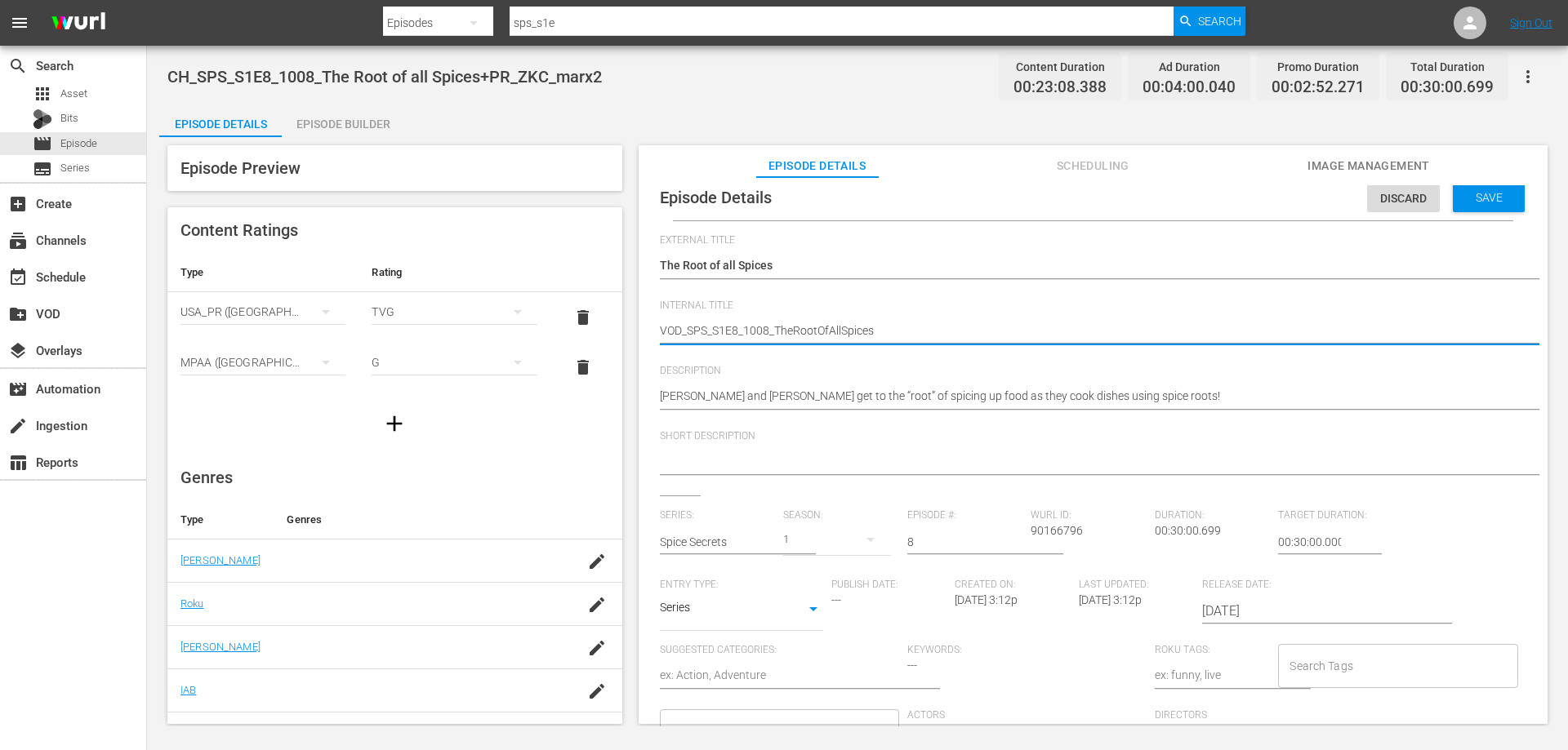
scroll to position [16, 0]
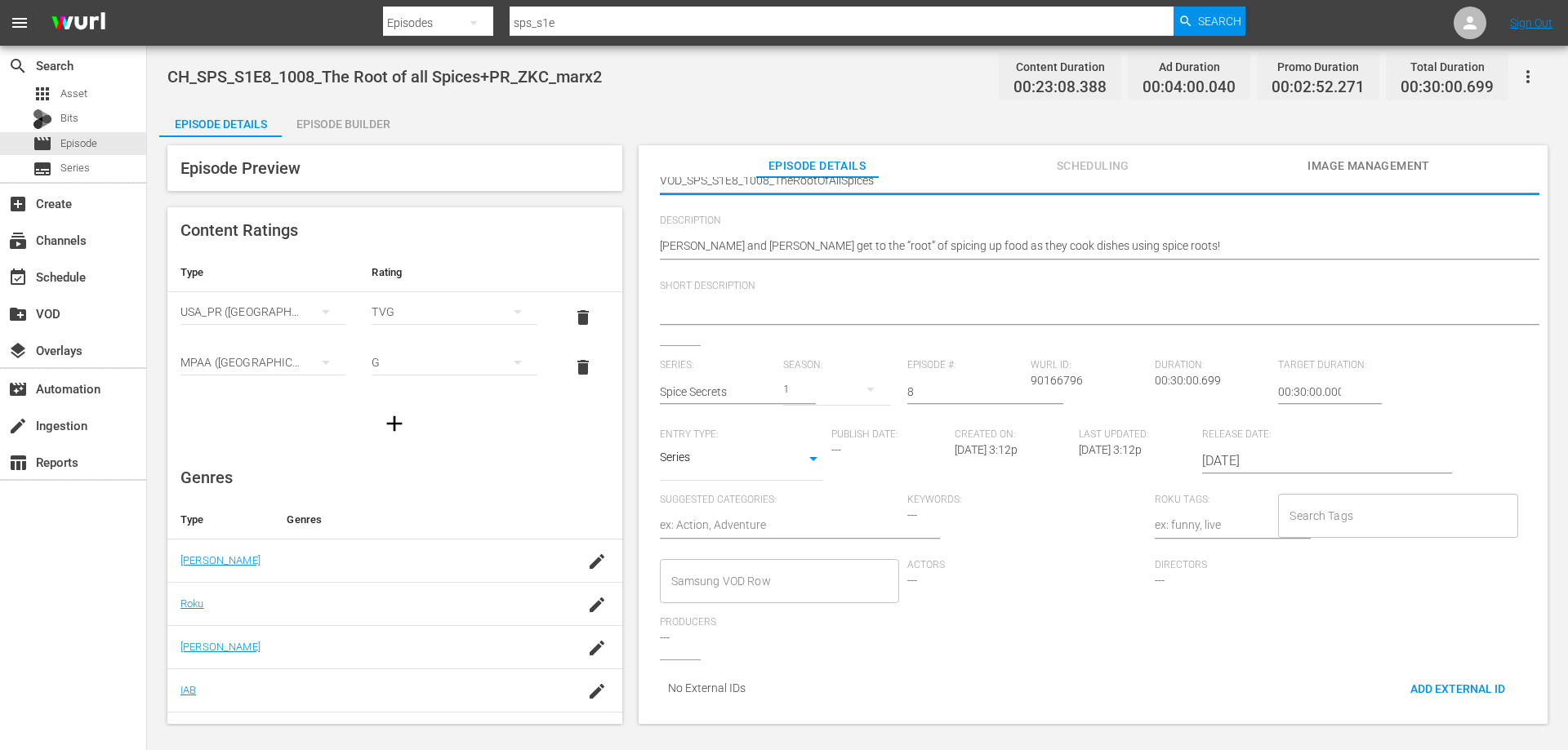
type textarea "VOD_SPS_S1E8_1008_TheRootOfAllSpices"
click at [807, 566] on input "Samsung VOD Row" at bounding box center [767, 581] width 200 height 30
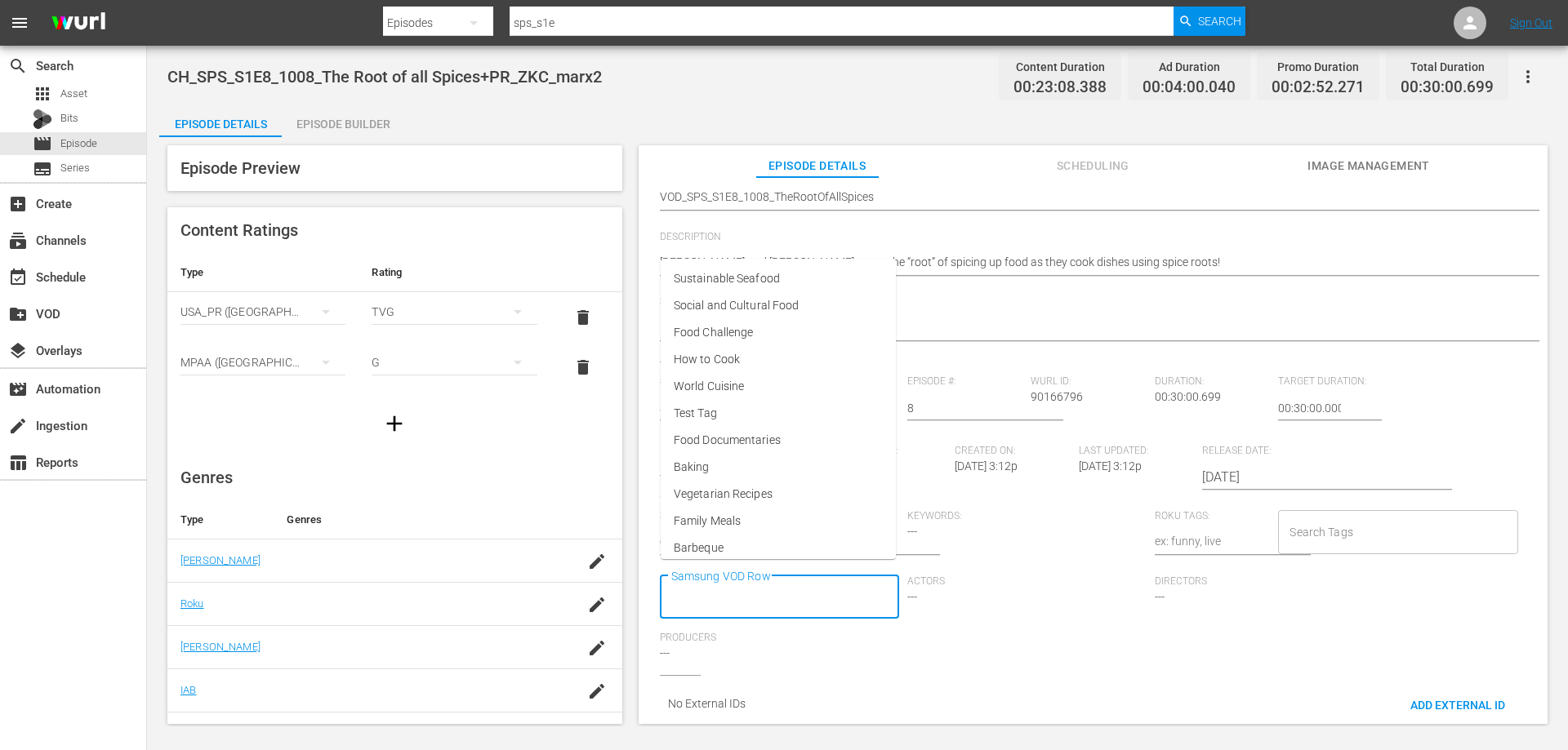
scroll to position [0, 0]
click at [768, 383] on li "World Cuisine" at bounding box center [778, 386] width 235 height 27
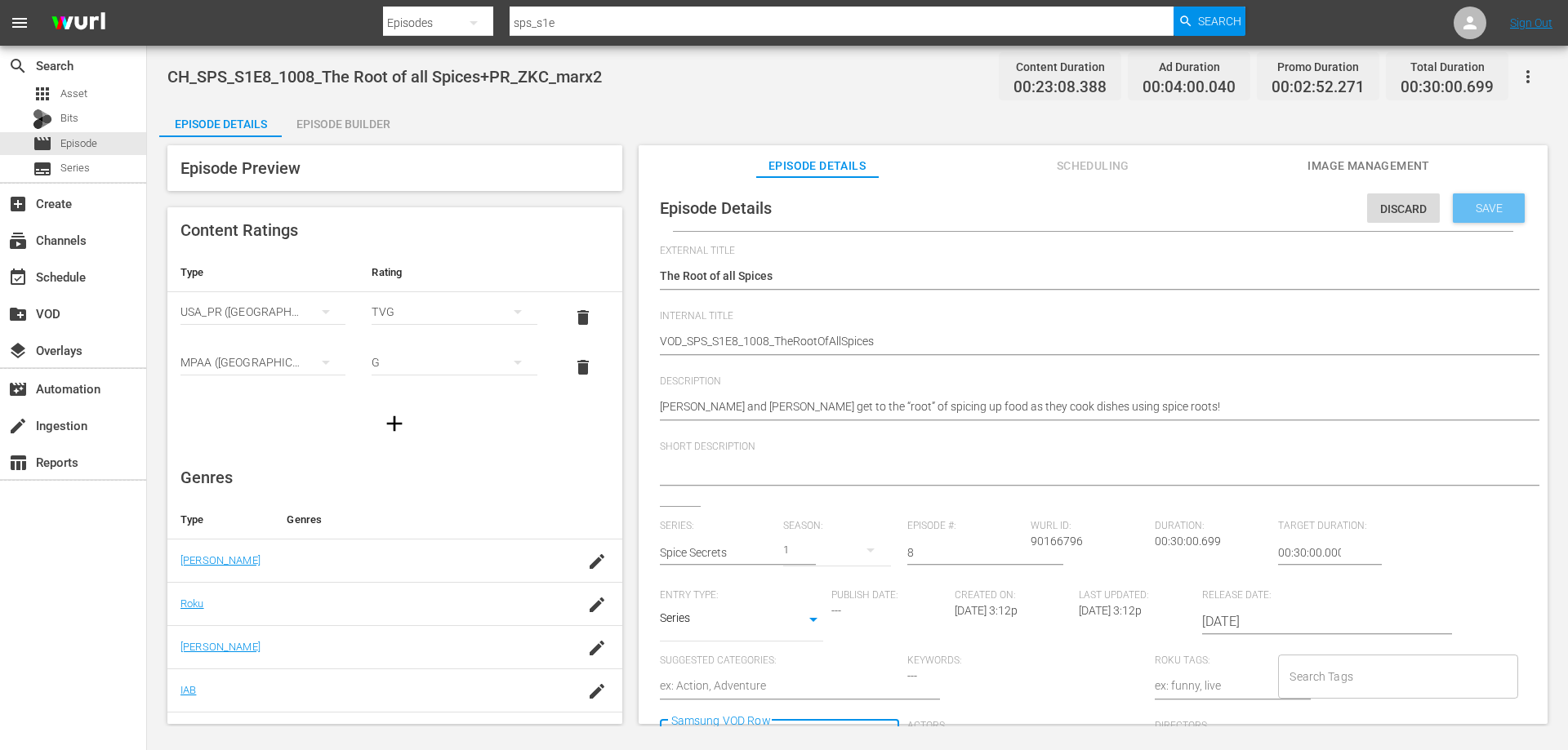
click at [1499, 201] on span "Save" at bounding box center [1489, 208] width 53 height 13
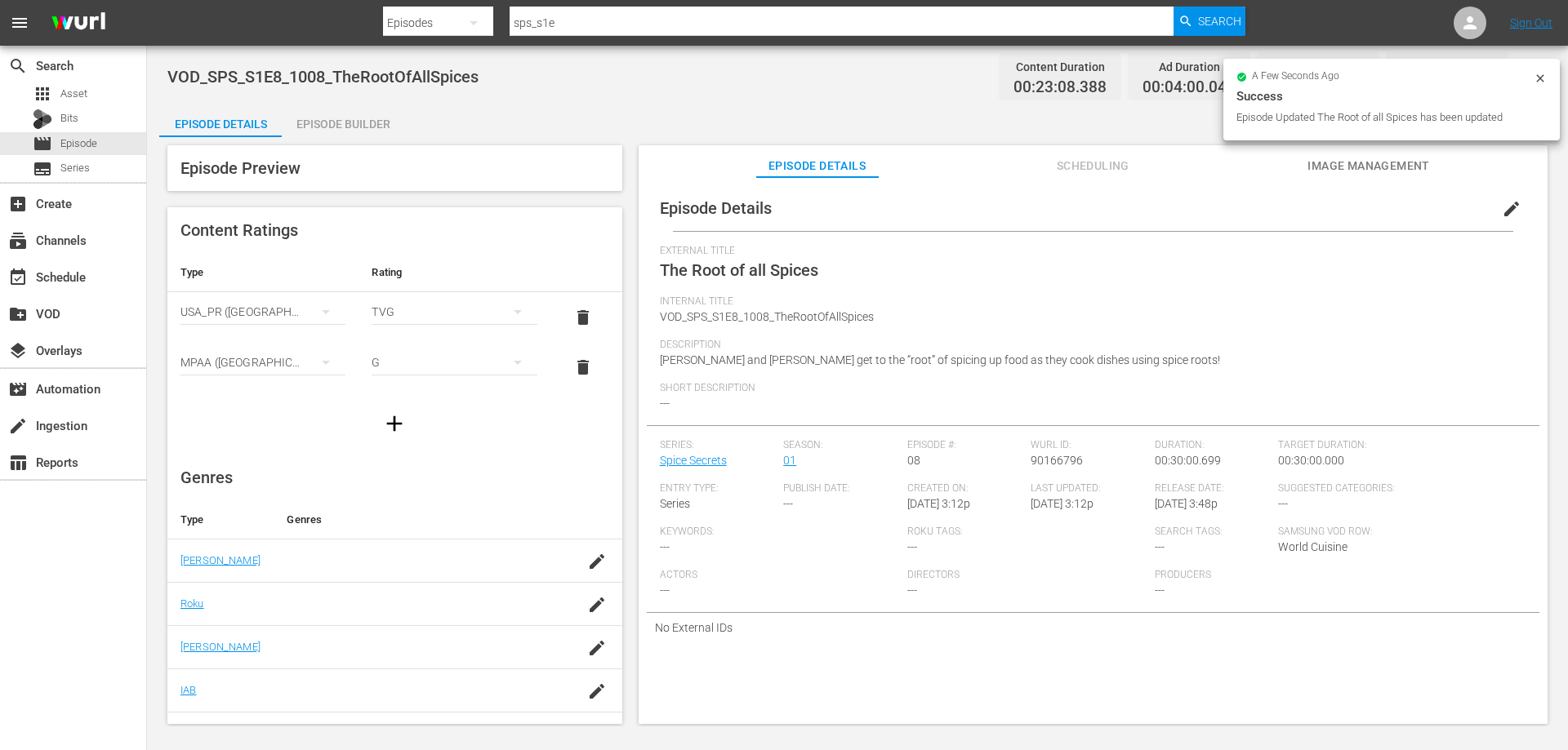
click at [356, 125] on div "Episode Builder" at bounding box center [343, 124] width 122 height 39
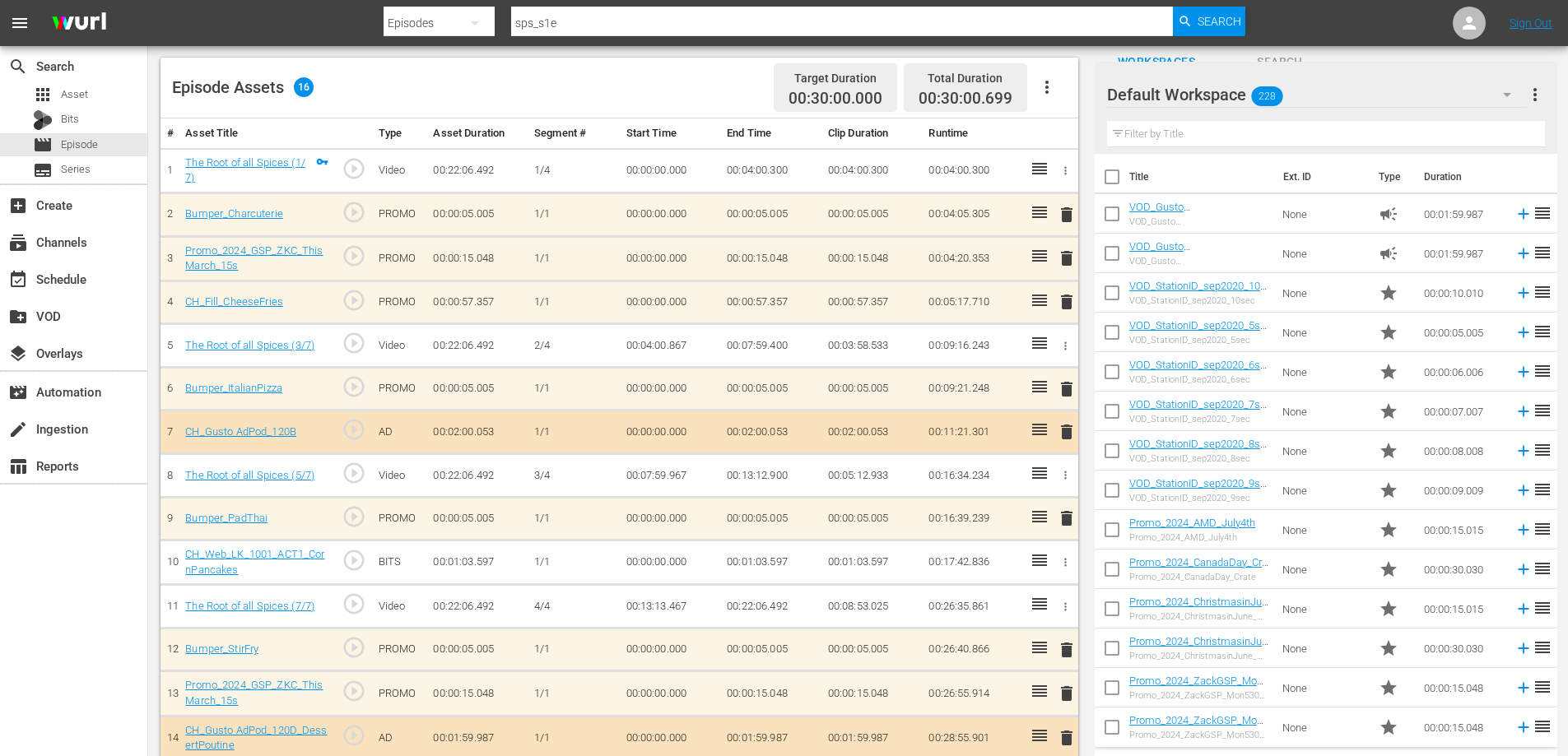
scroll to position [201, 0]
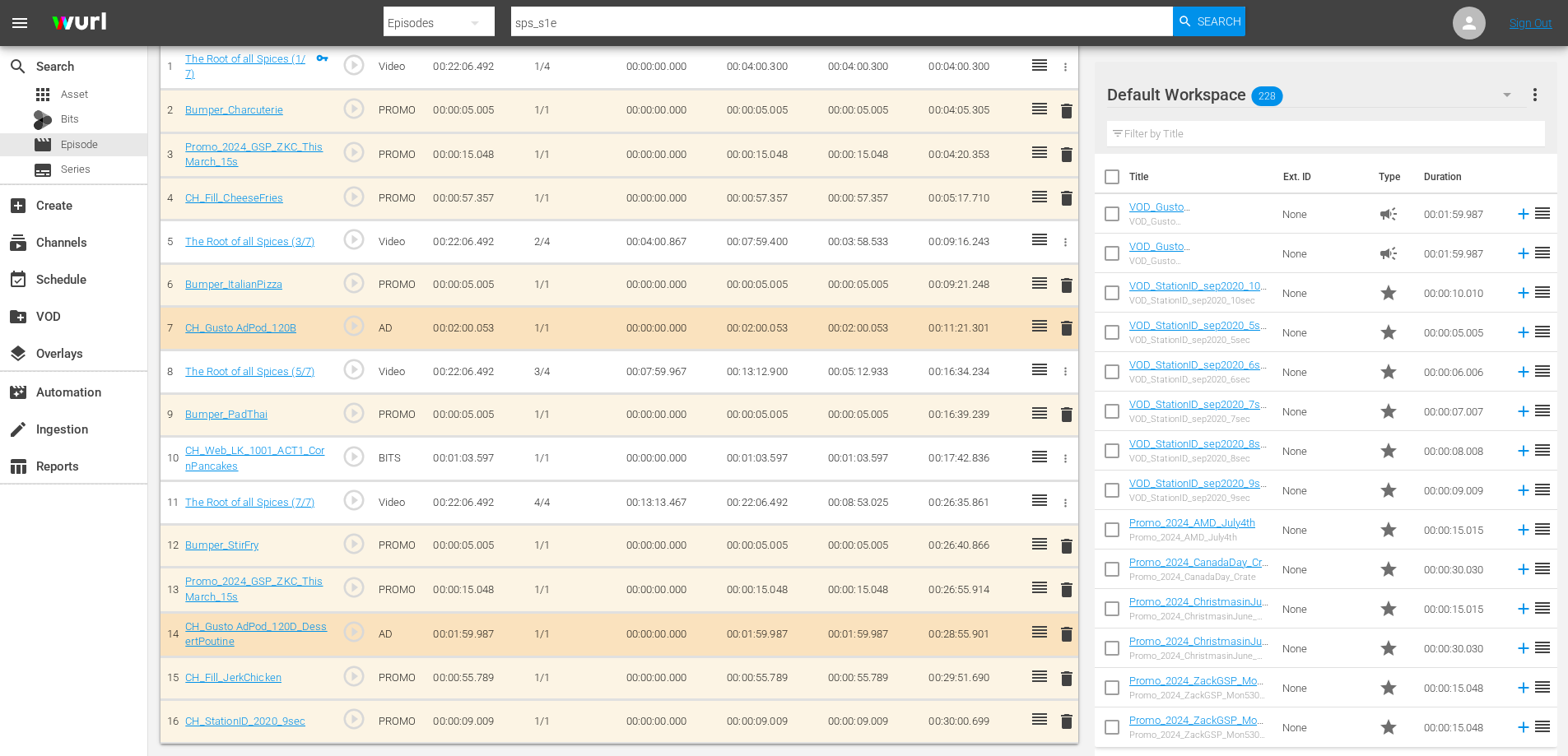
click at [1068, 726] on span "delete" at bounding box center [1067, 721] width 20 height 20
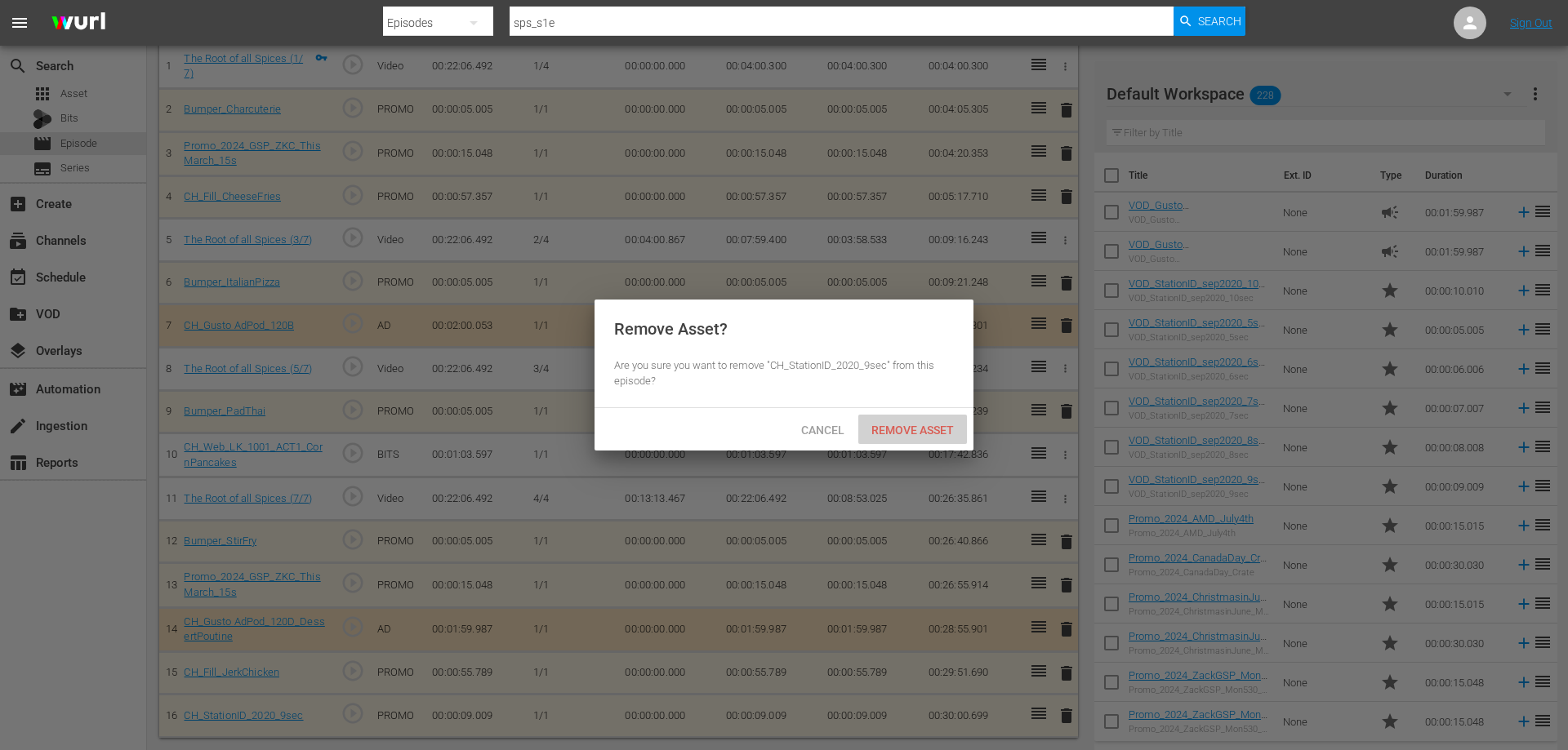
click at [895, 415] on div "Remove Asset" at bounding box center [913, 430] width 108 height 30
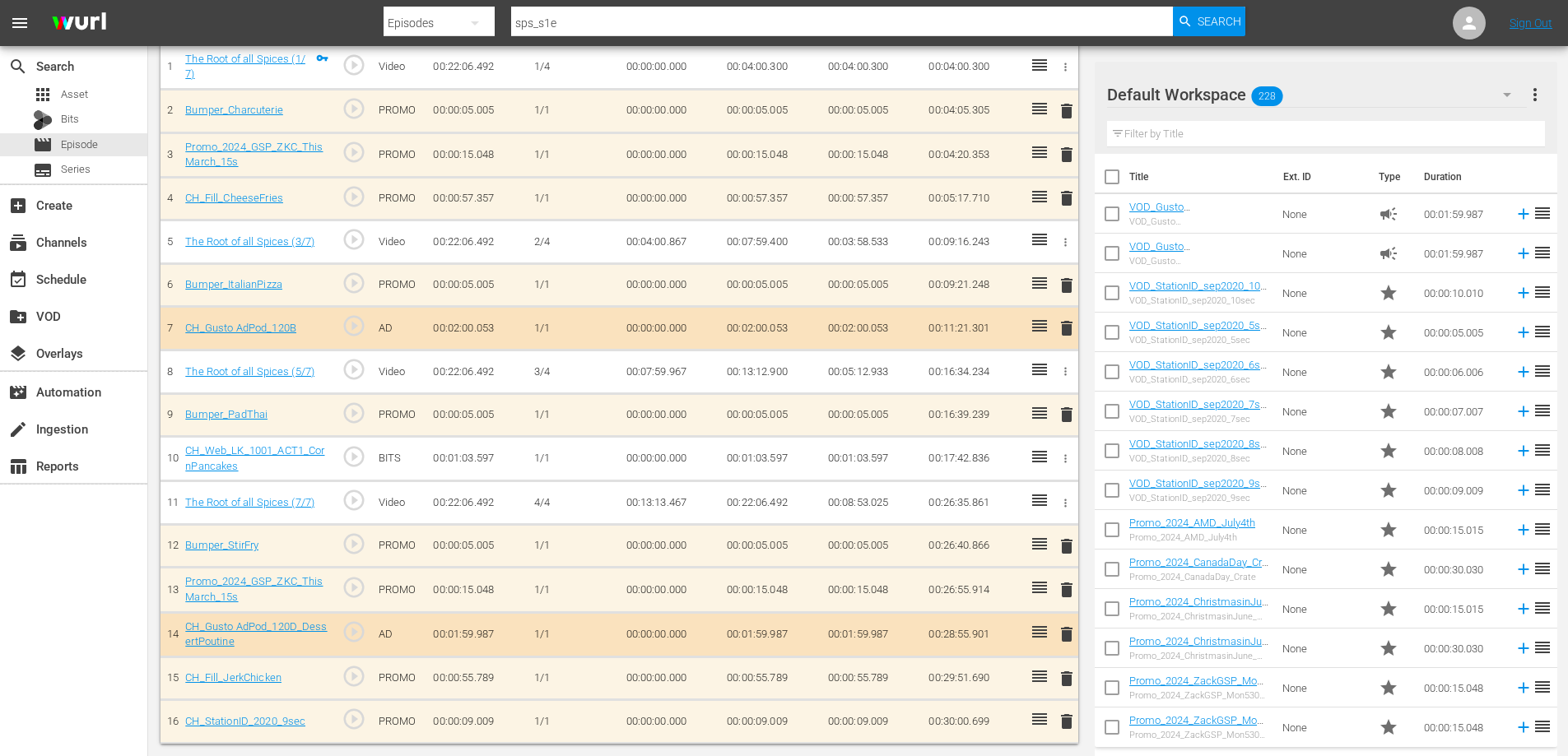
click at [1068, 682] on span "delete" at bounding box center [1067, 678] width 20 height 20
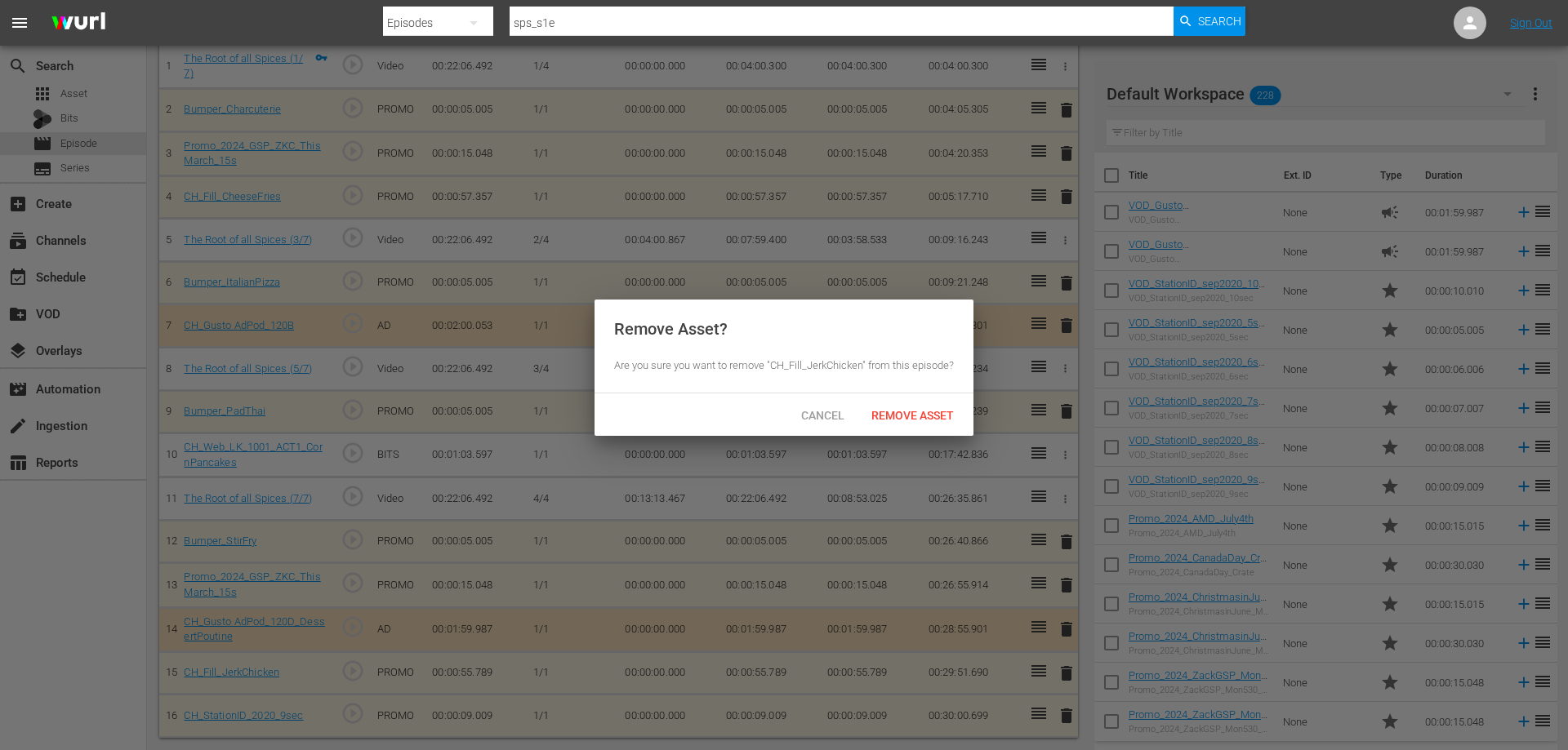
click at [914, 422] on span "Remove Asset" at bounding box center [913, 415] width 108 height 13
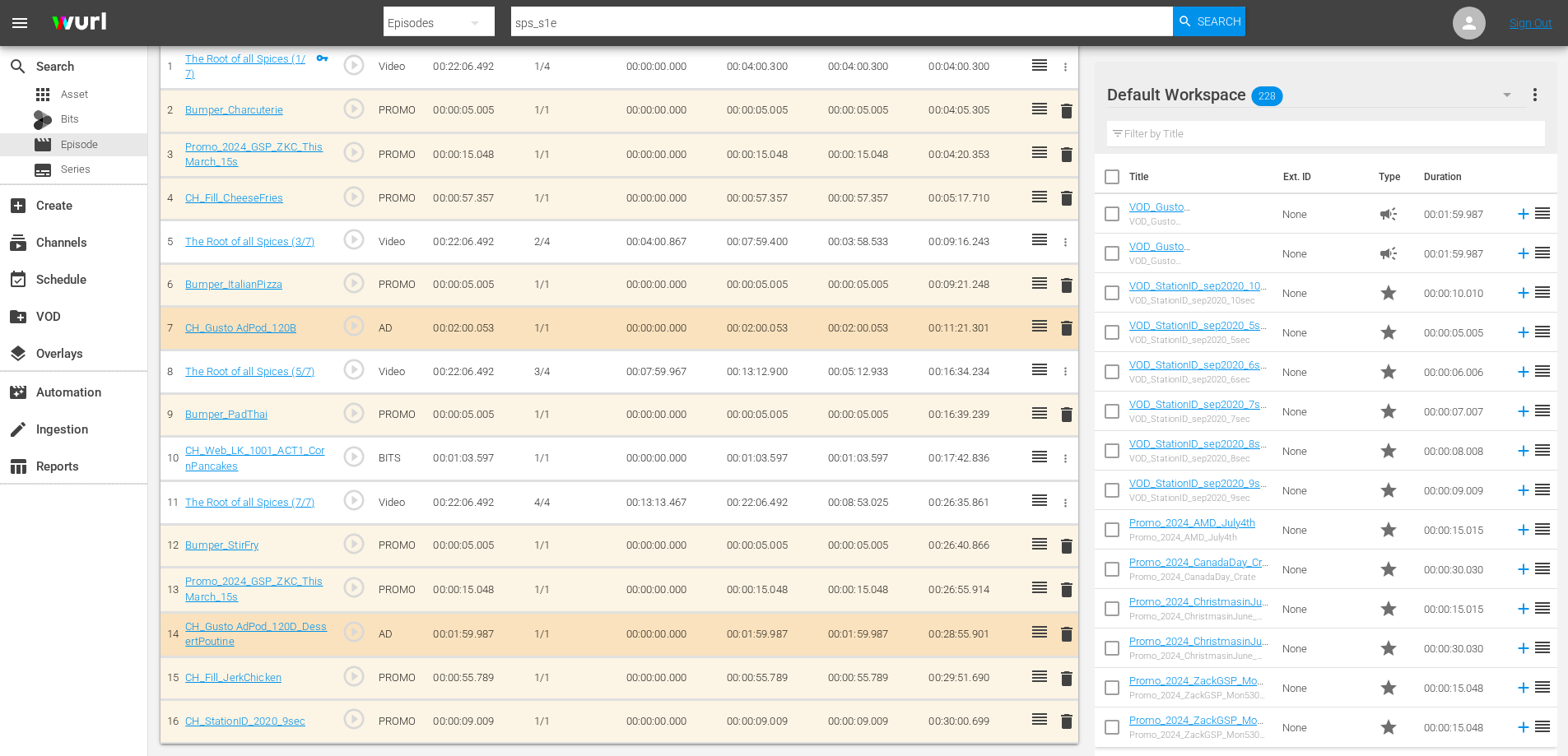
click at [1064, 633] on span "delete" at bounding box center [1067, 634] width 20 height 20
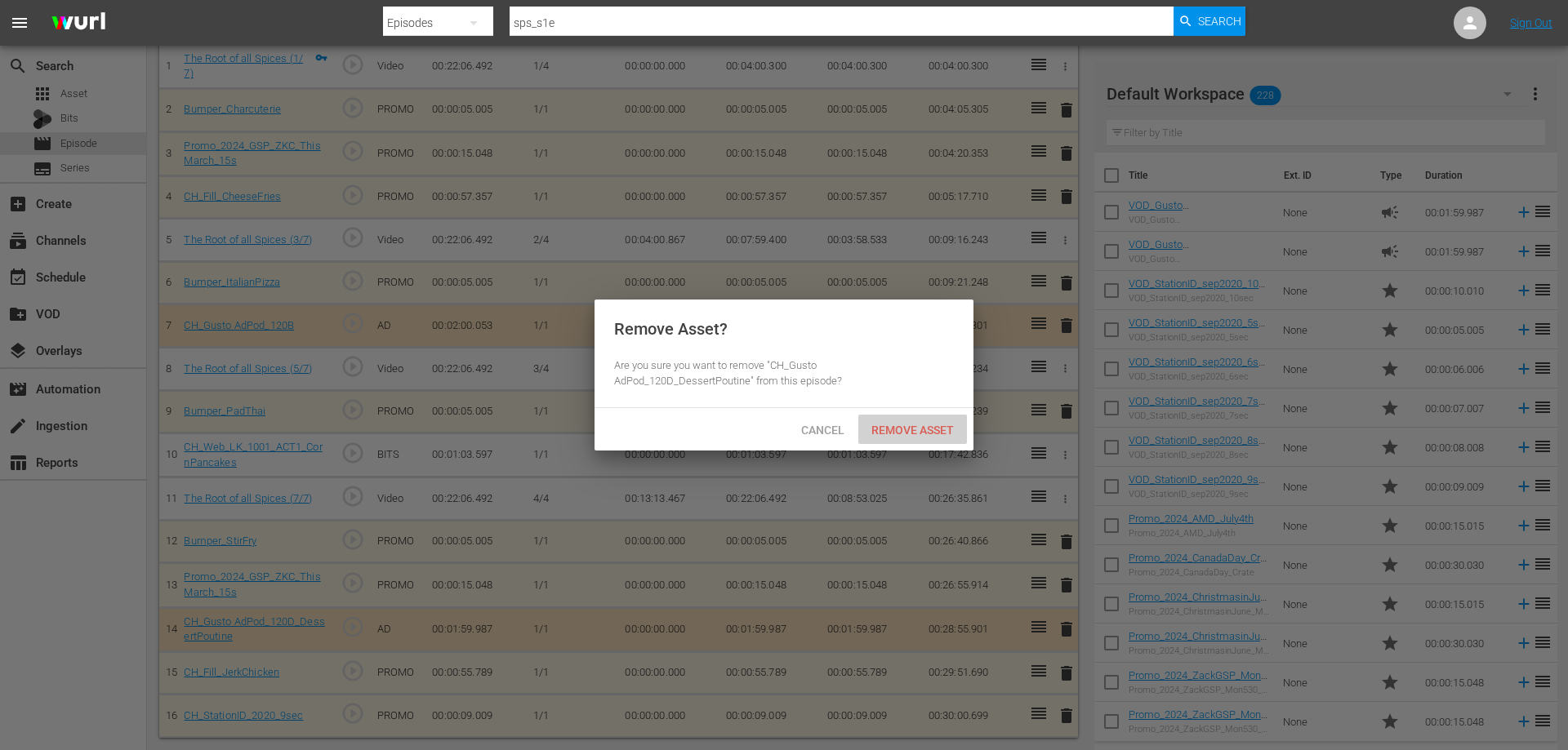
click at [918, 430] on span "Remove Asset" at bounding box center [913, 430] width 108 height 13
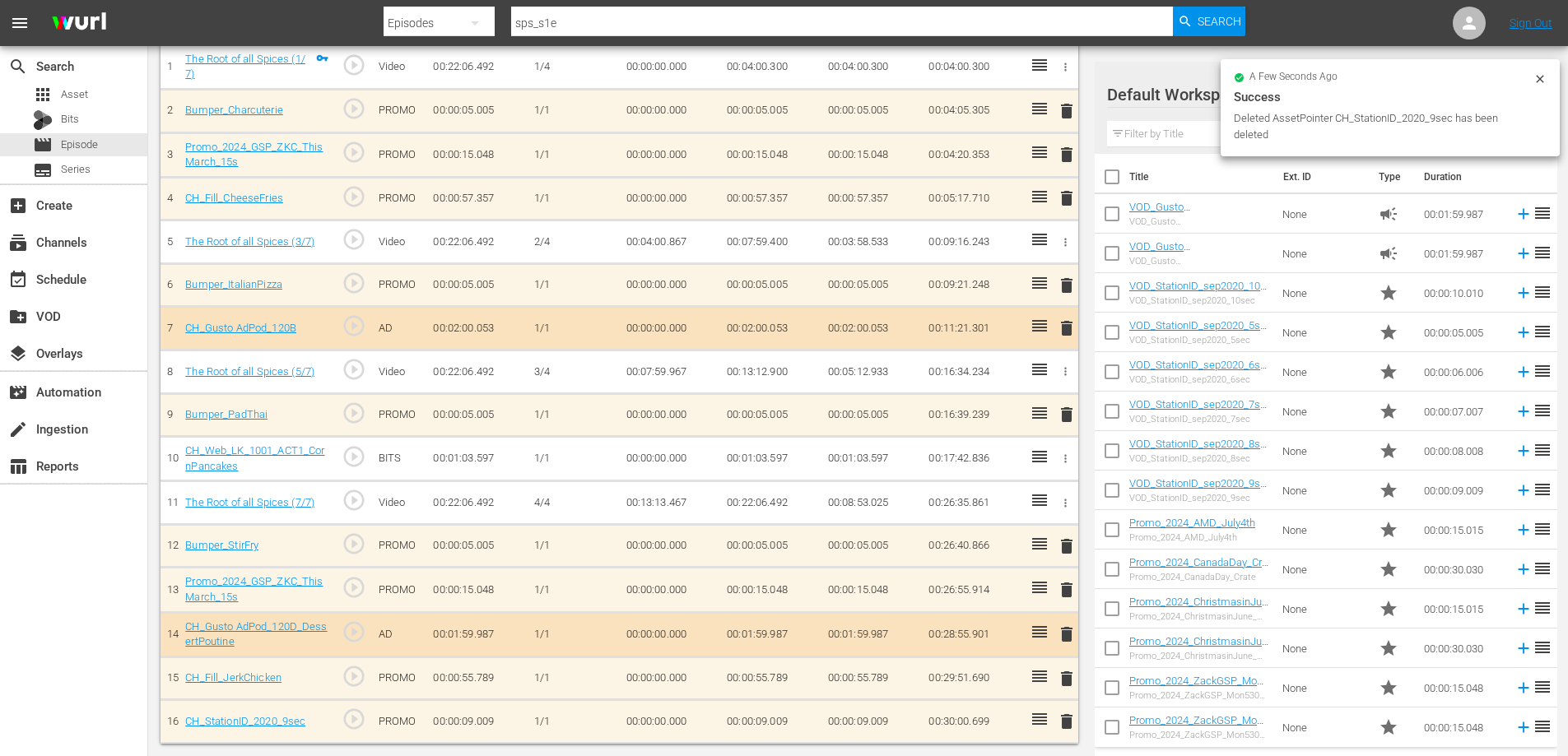
click at [1064, 587] on span "delete" at bounding box center [1067, 590] width 20 height 20
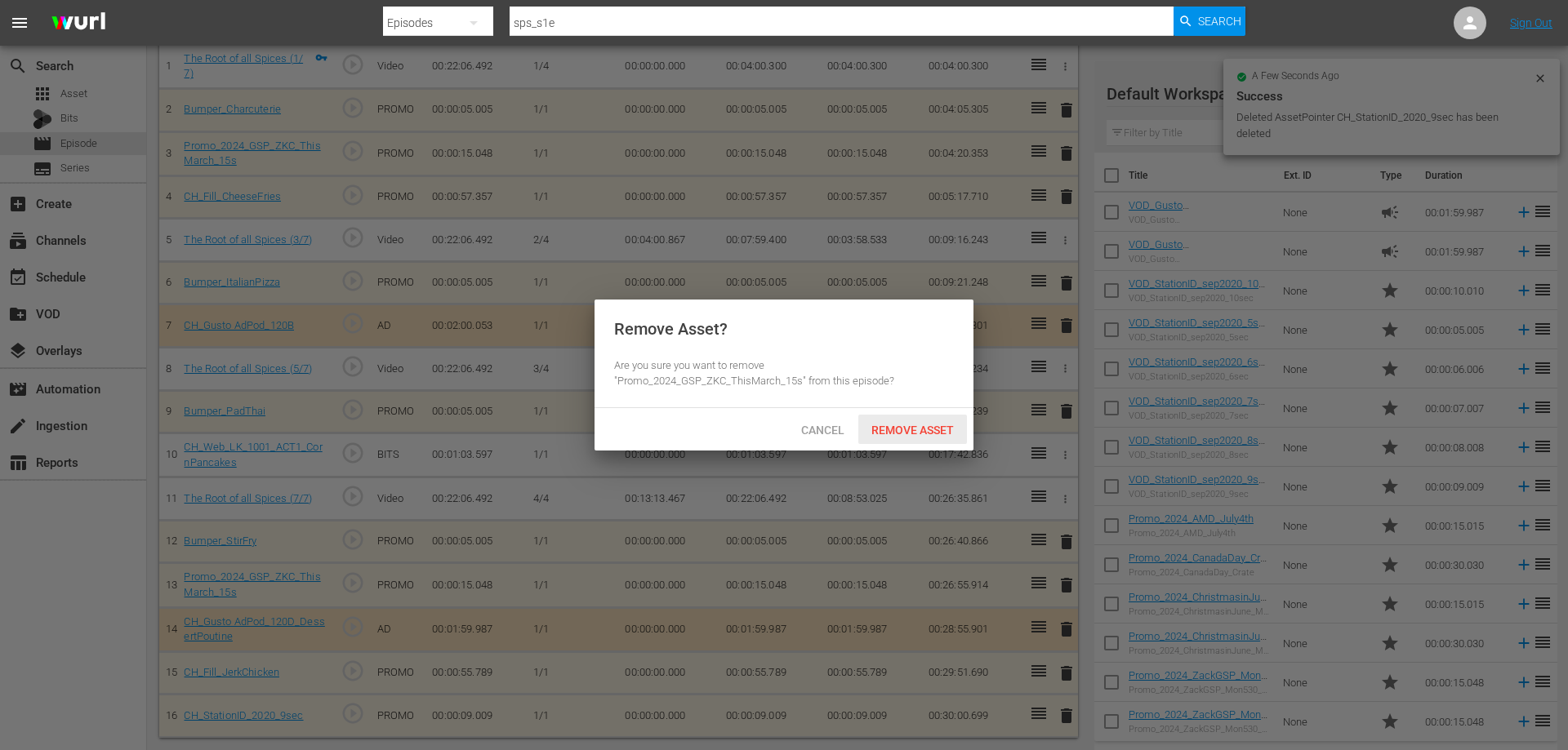
click at [910, 425] on span "Remove Asset" at bounding box center [913, 430] width 108 height 13
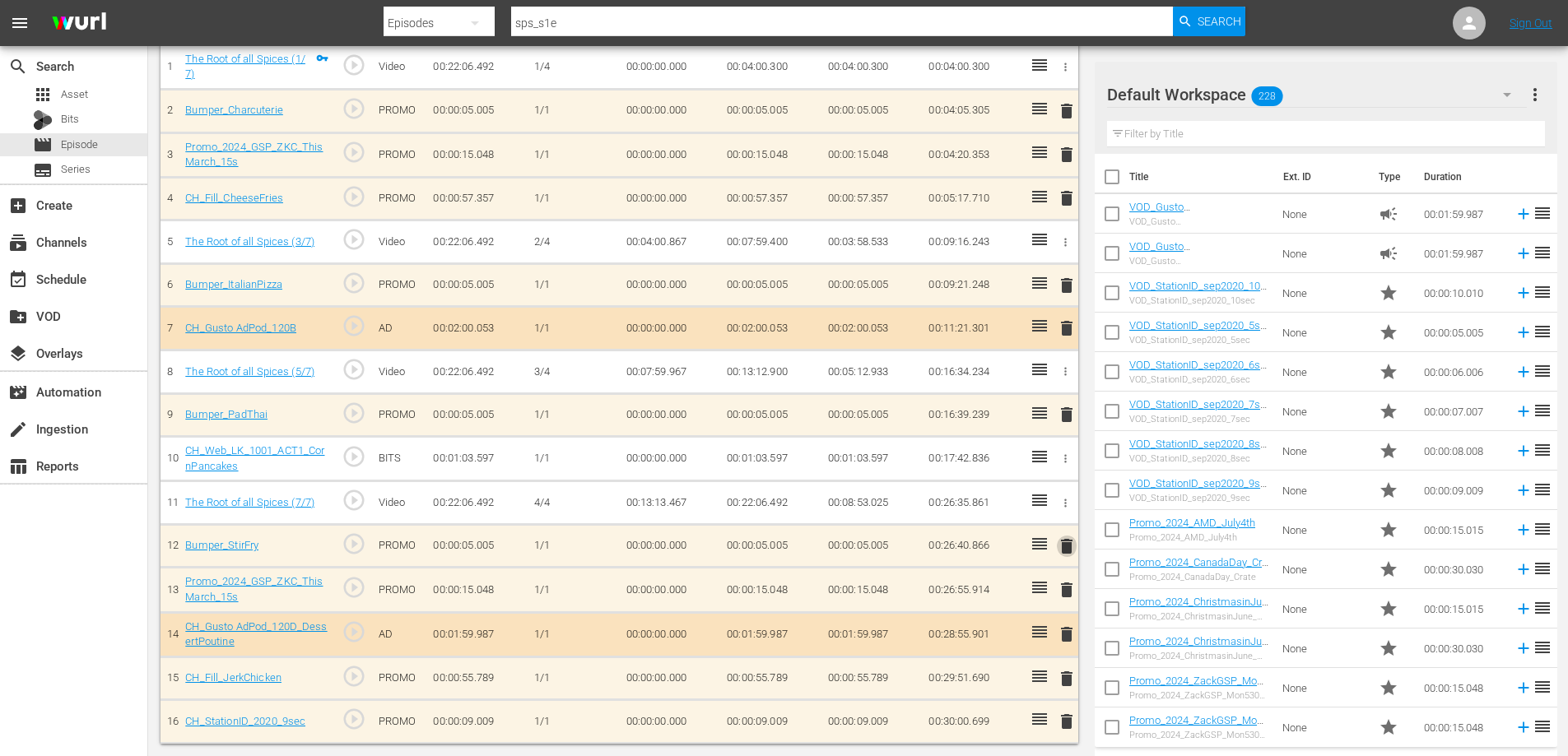
click at [1069, 543] on span "delete" at bounding box center [1067, 546] width 20 height 20
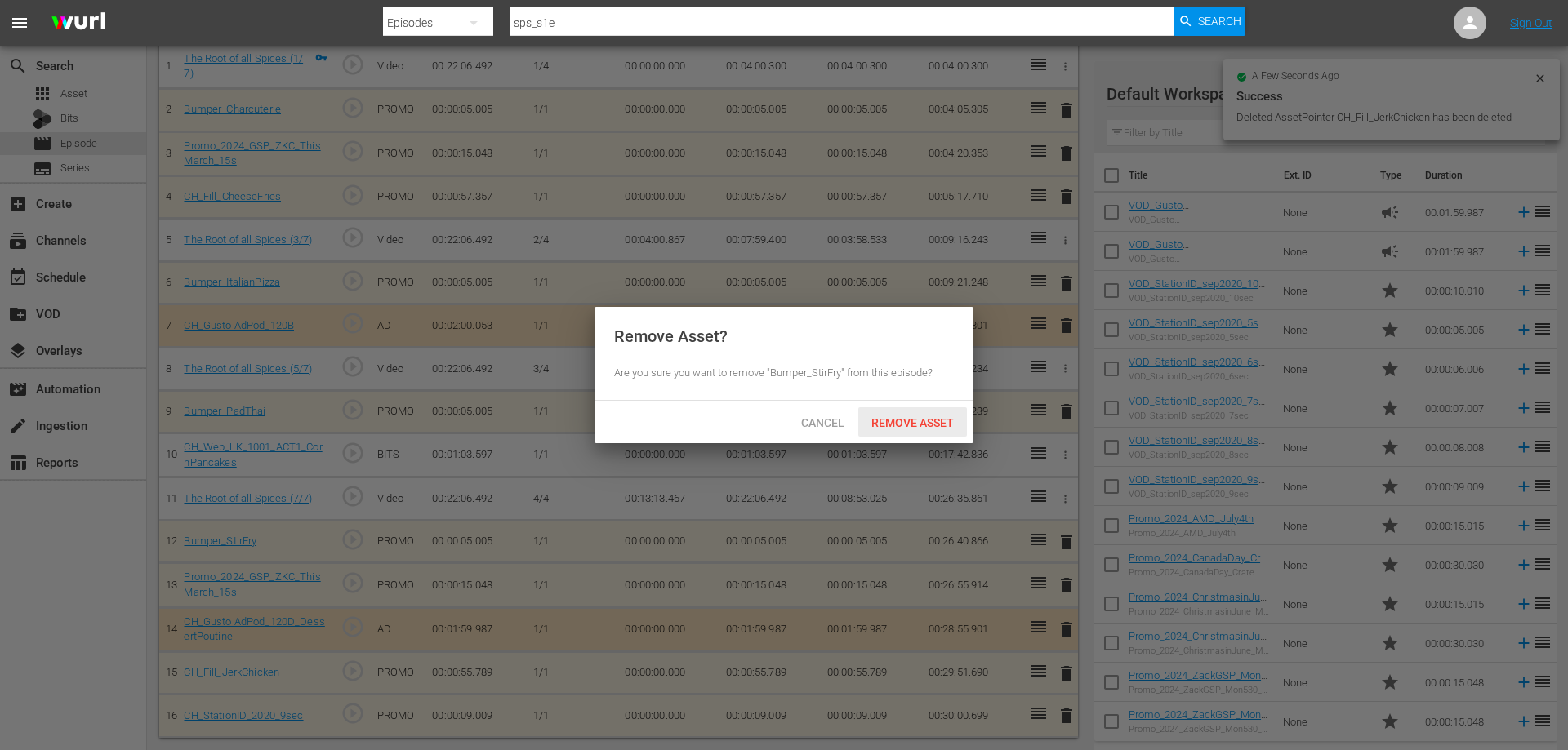
click at [941, 420] on span "Remove Asset" at bounding box center [913, 423] width 108 height 13
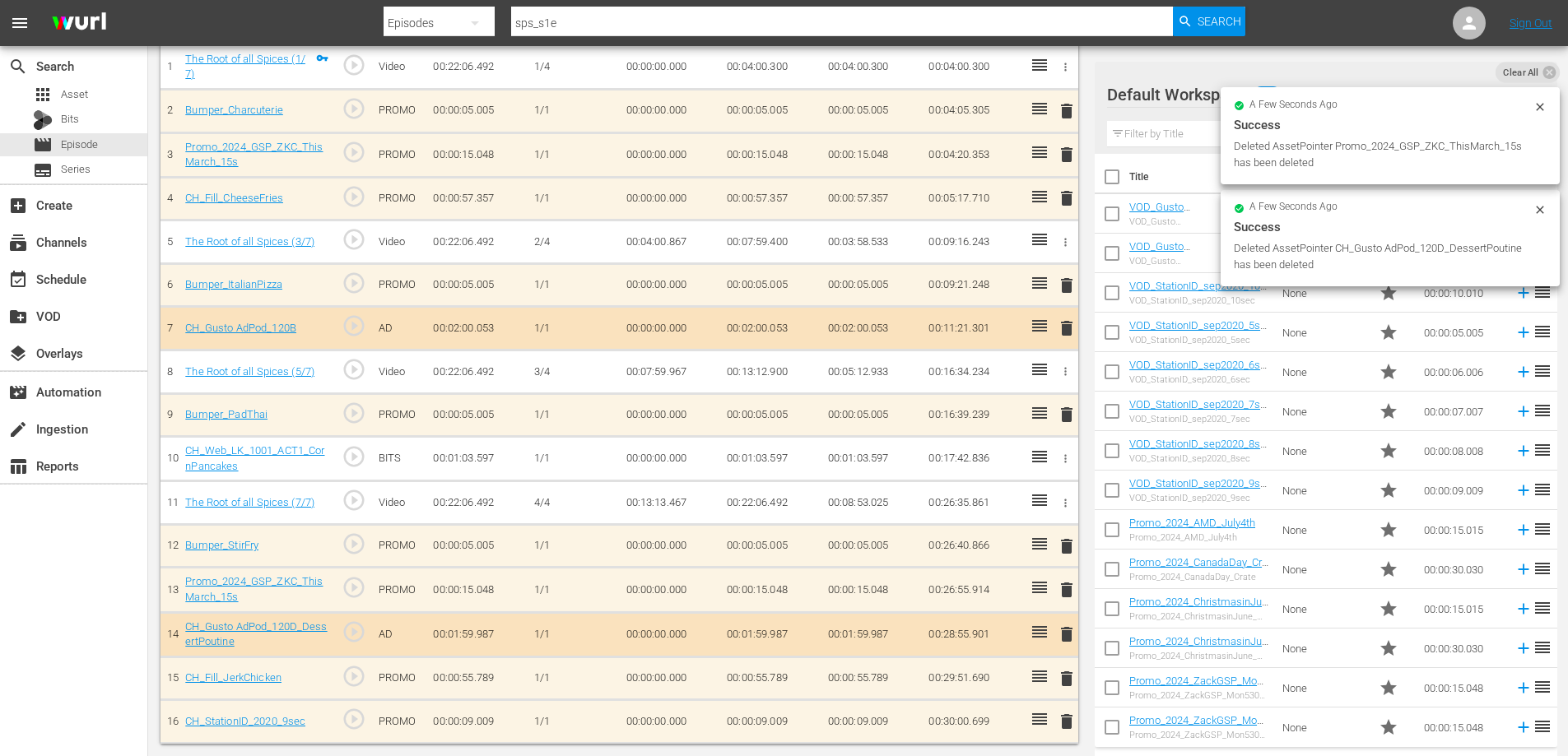
scroll to position [104, 0]
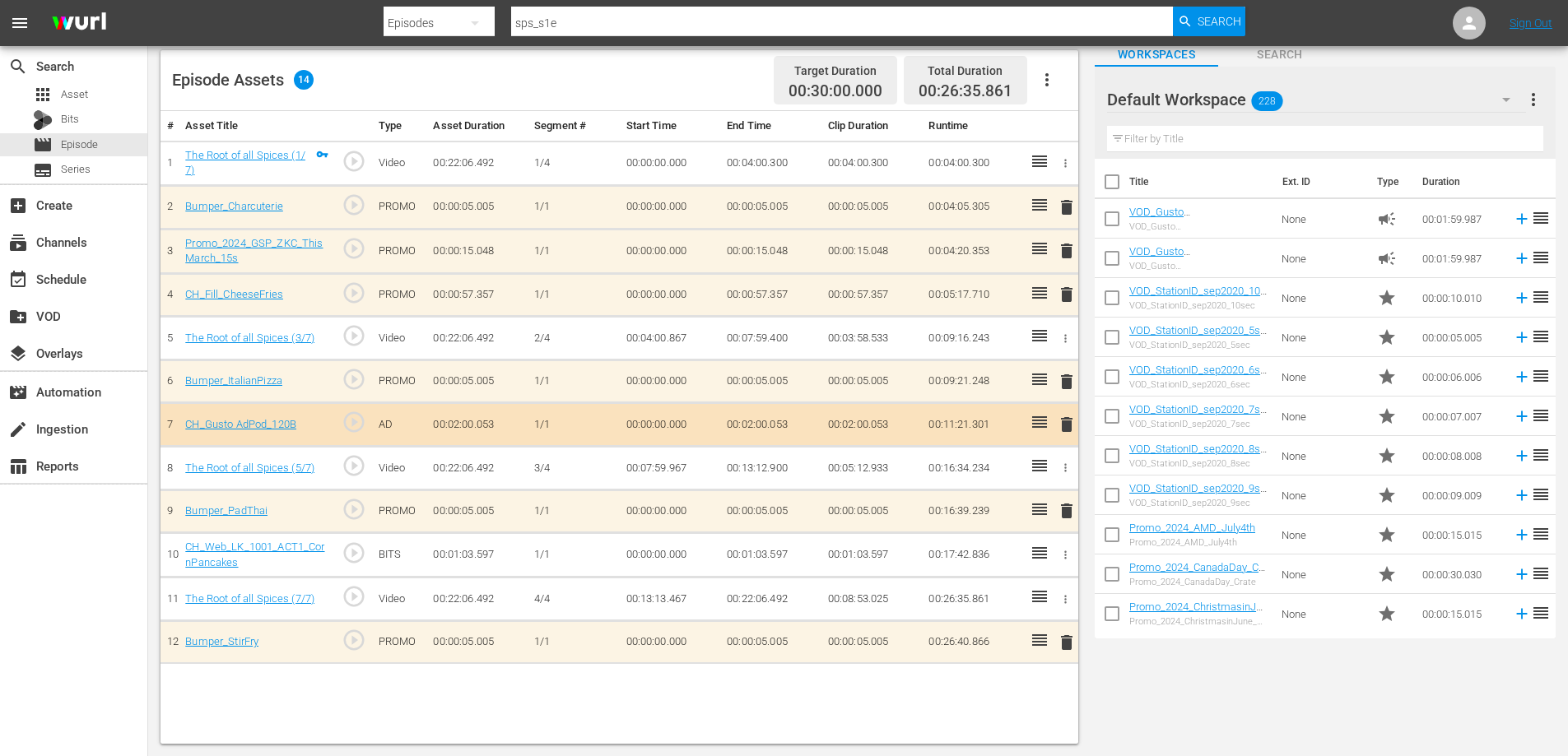
click at [323, 699] on div "# Asset Title Type Asset Duration Segment # Start Time End Time Clip Duration R…" at bounding box center [620, 427] width 918 height 633
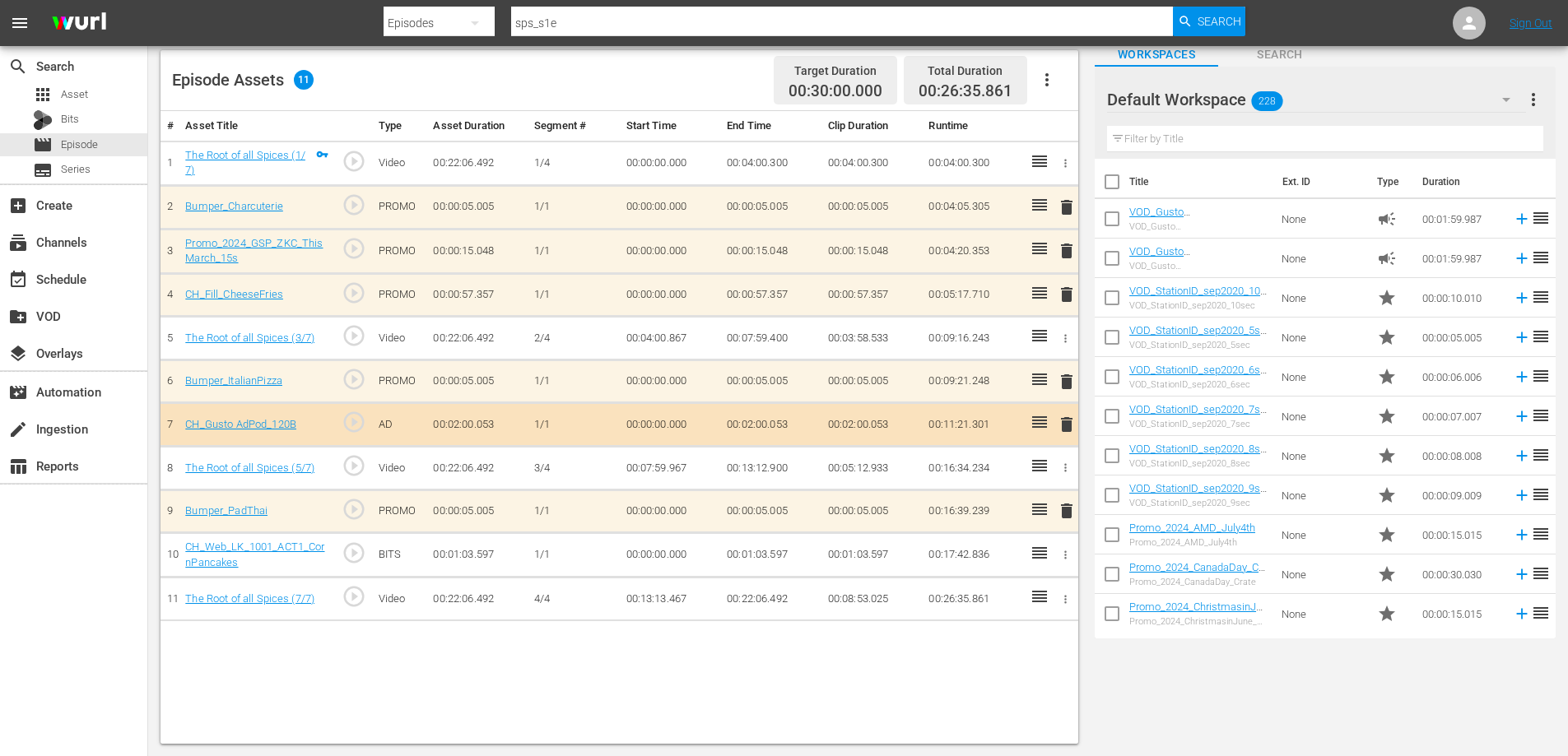
click at [1061, 552] on icon "button" at bounding box center [1065, 555] width 12 height 12
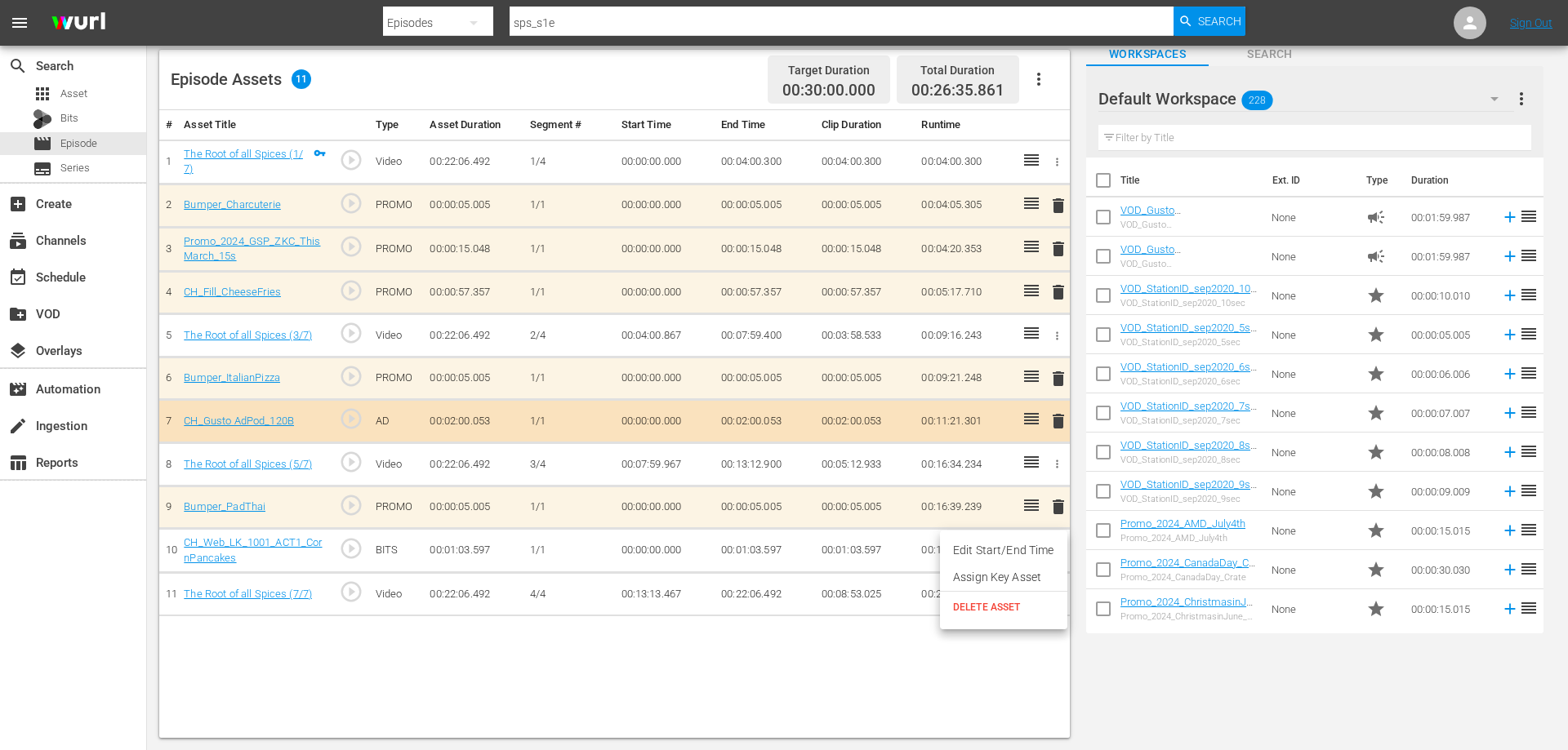
click at [971, 606] on span "DELETE ASSET" at bounding box center [1003, 607] width 102 height 15
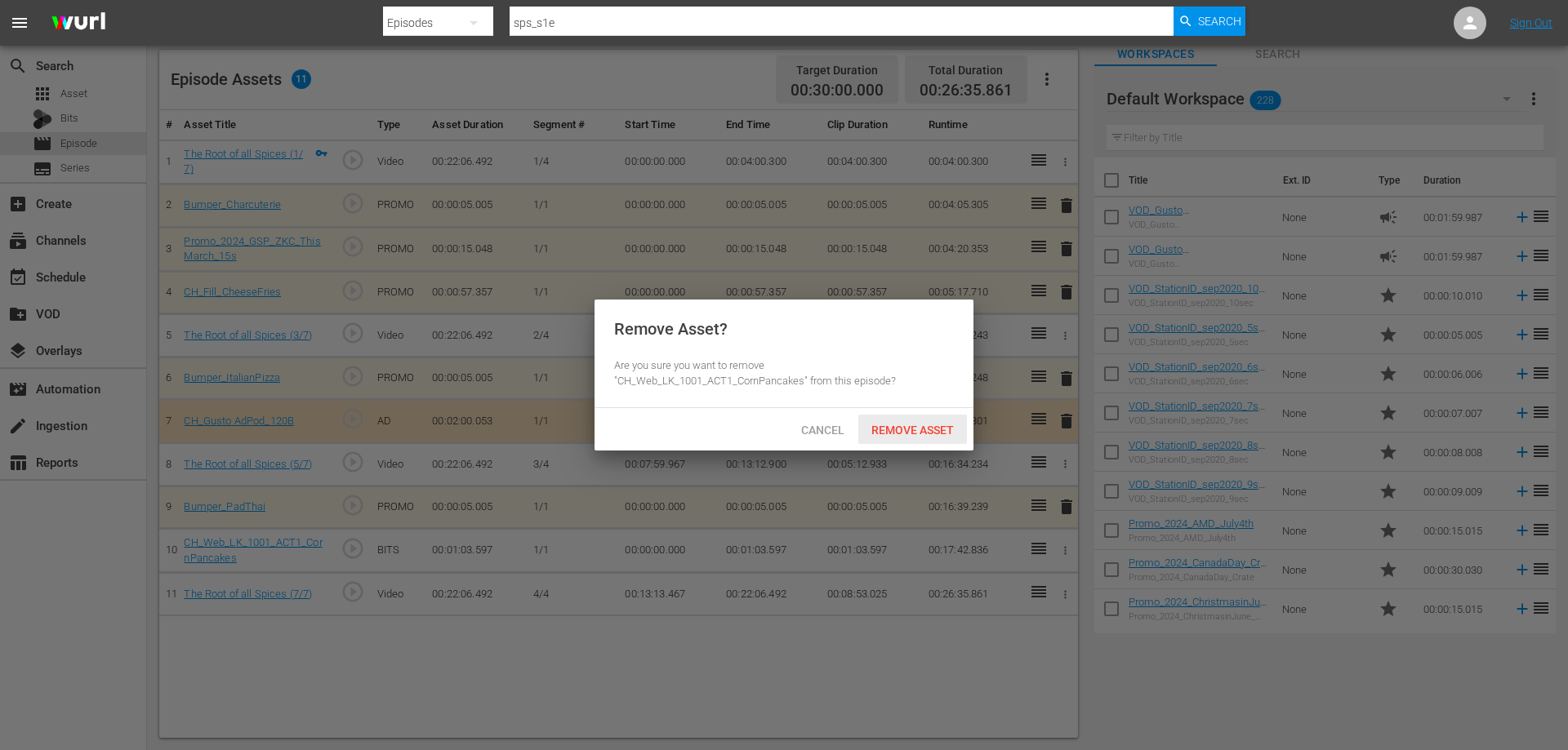
click at [879, 424] on span "Remove Asset" at bounding box center [913, 430] width 108 height 13
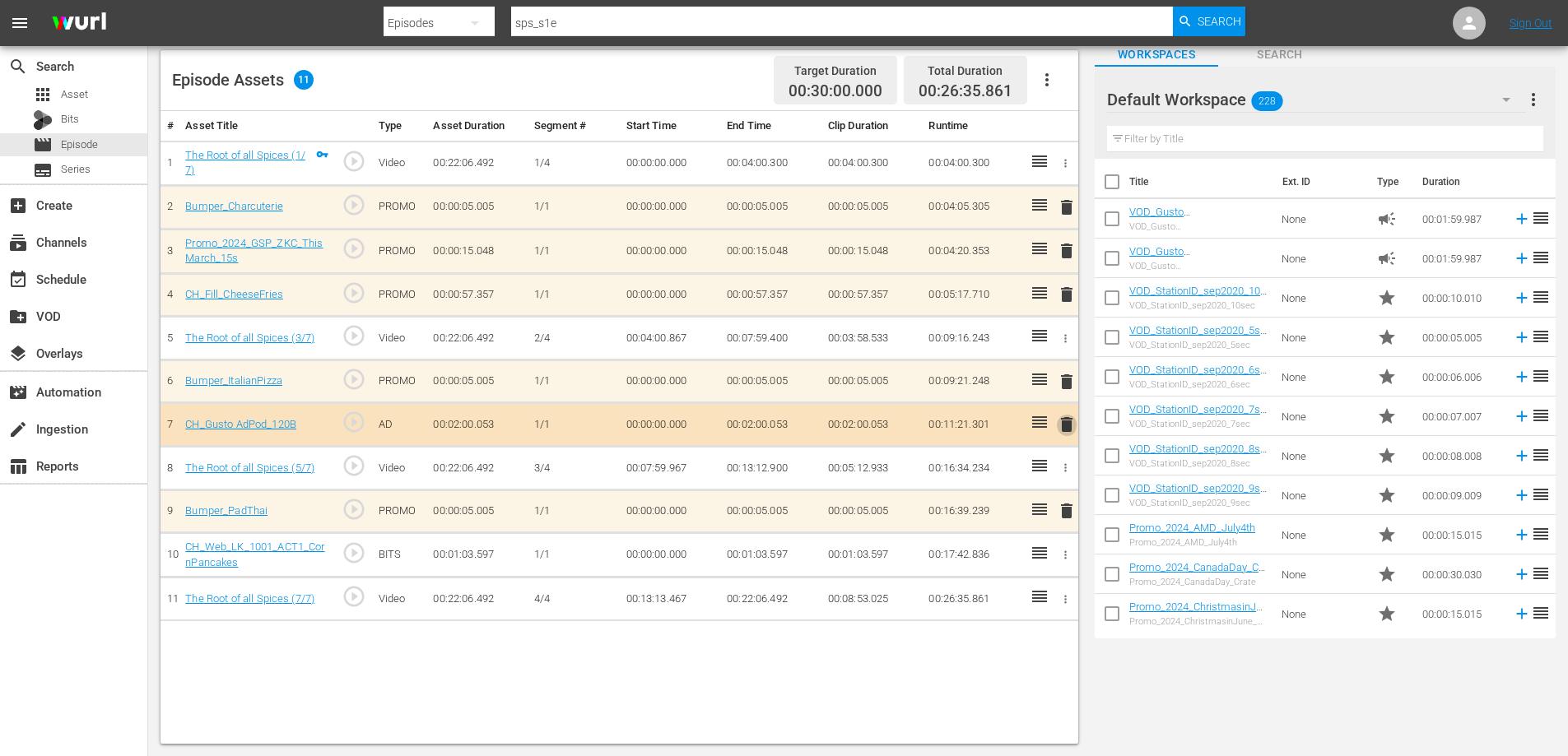
click at [1065, 425] on span "delete" at bounding box center [1067, 424] width 20 height 20
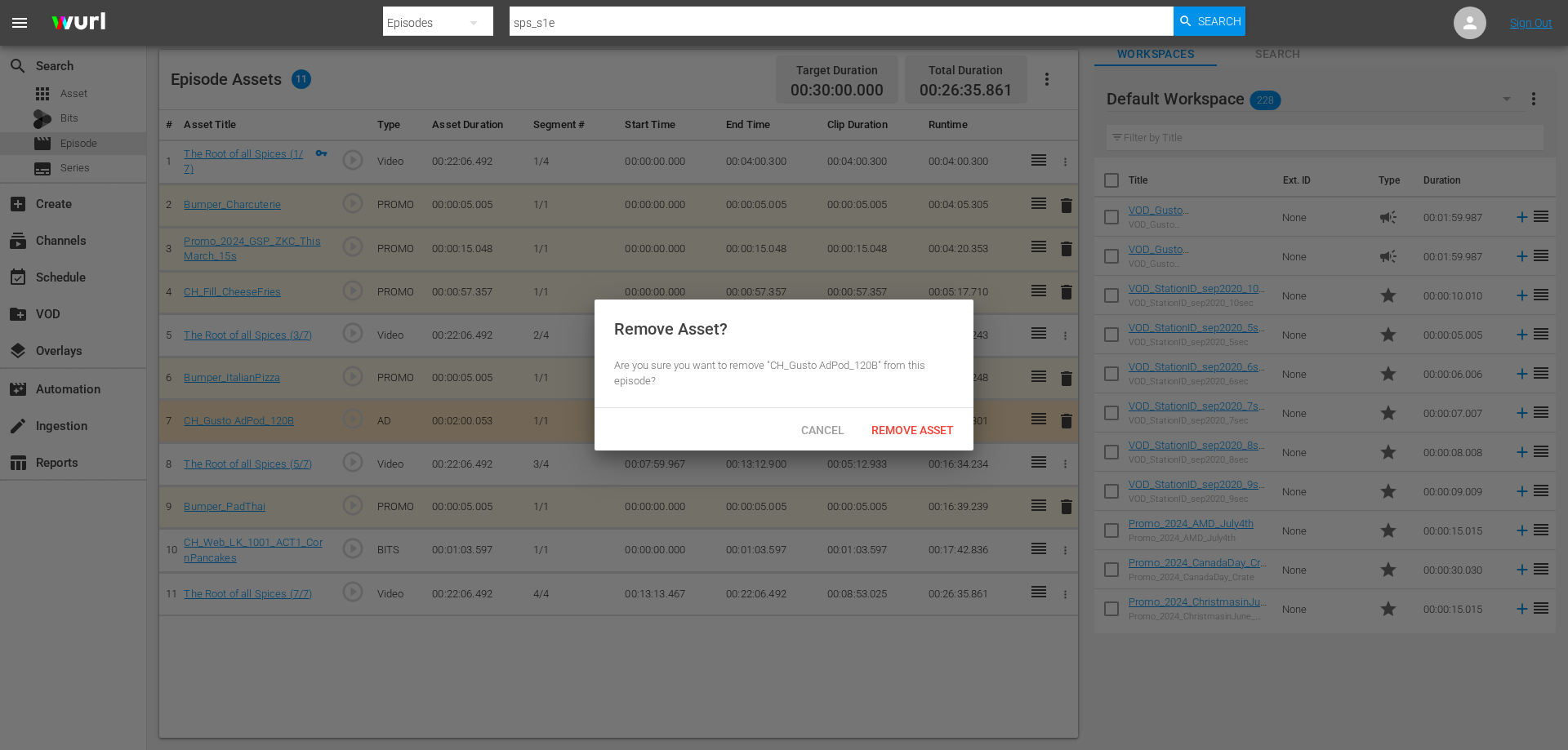
click at [888, 424] on span "Remove Asset" at bounding box center [913, 430] width 108 height 13
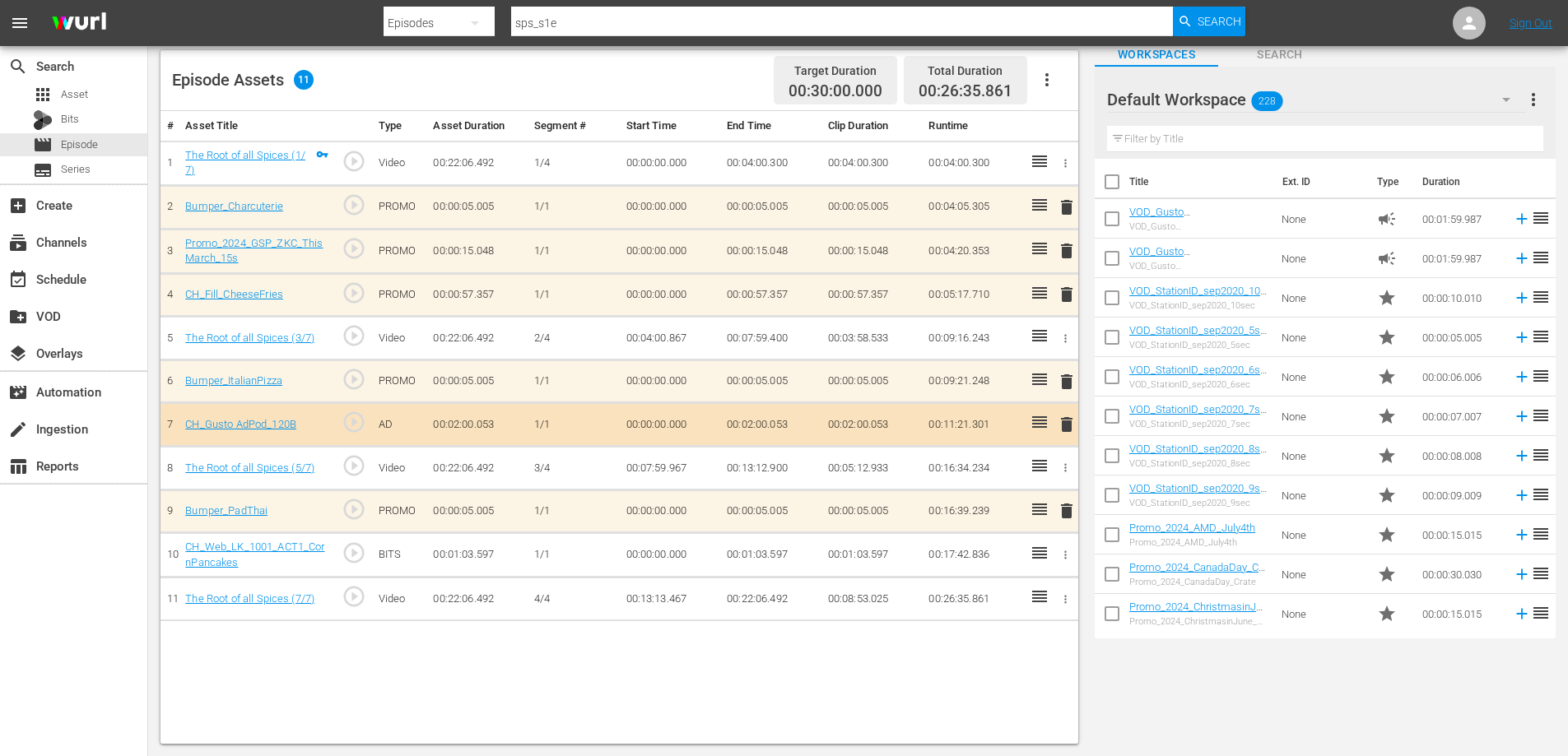
click at [1064, 295] on span "delete" at bounding box center [1067, 294] width 20 height 20
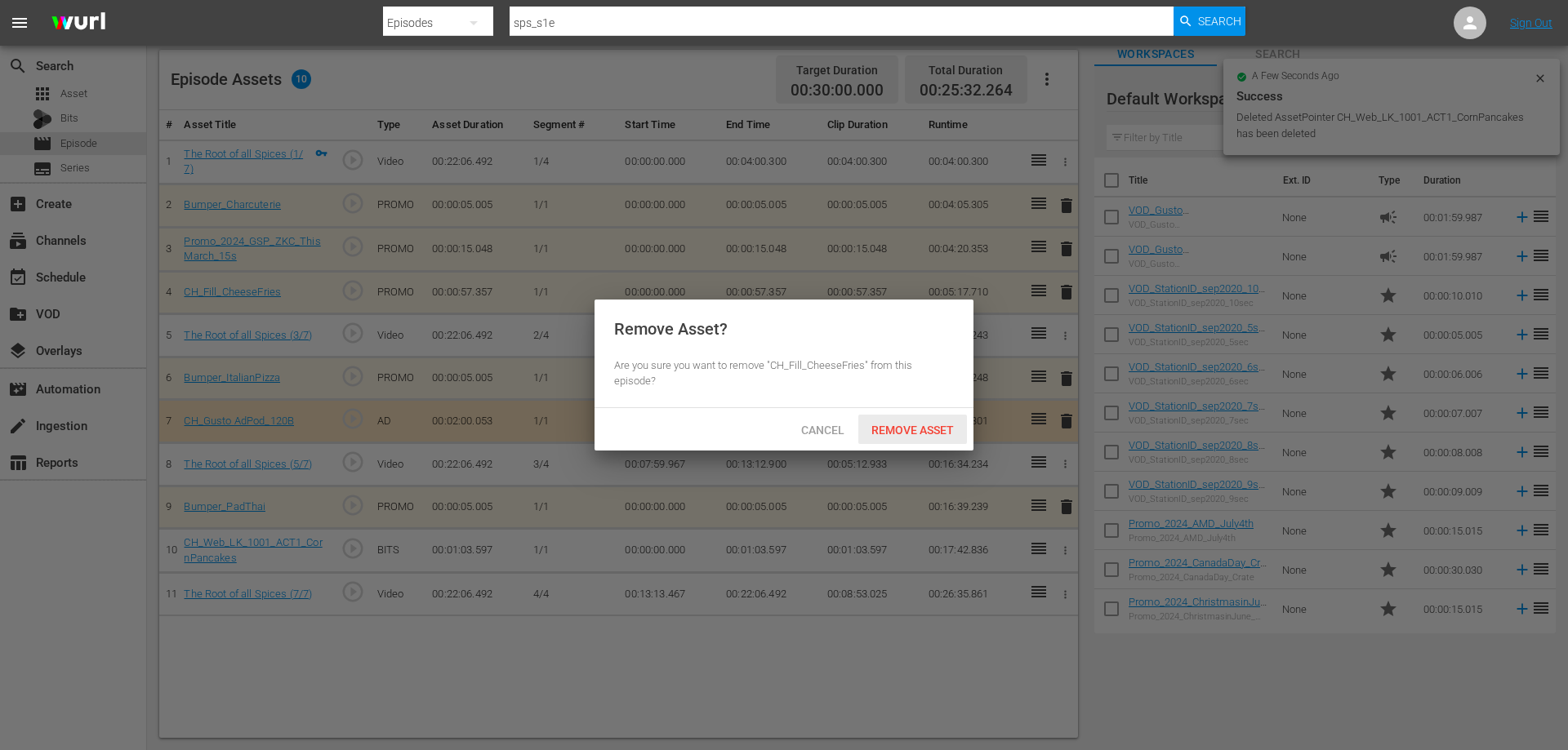
click at [888, 424] on span "Remove Asset" at bounding box center [913, 430] width 108 height 13
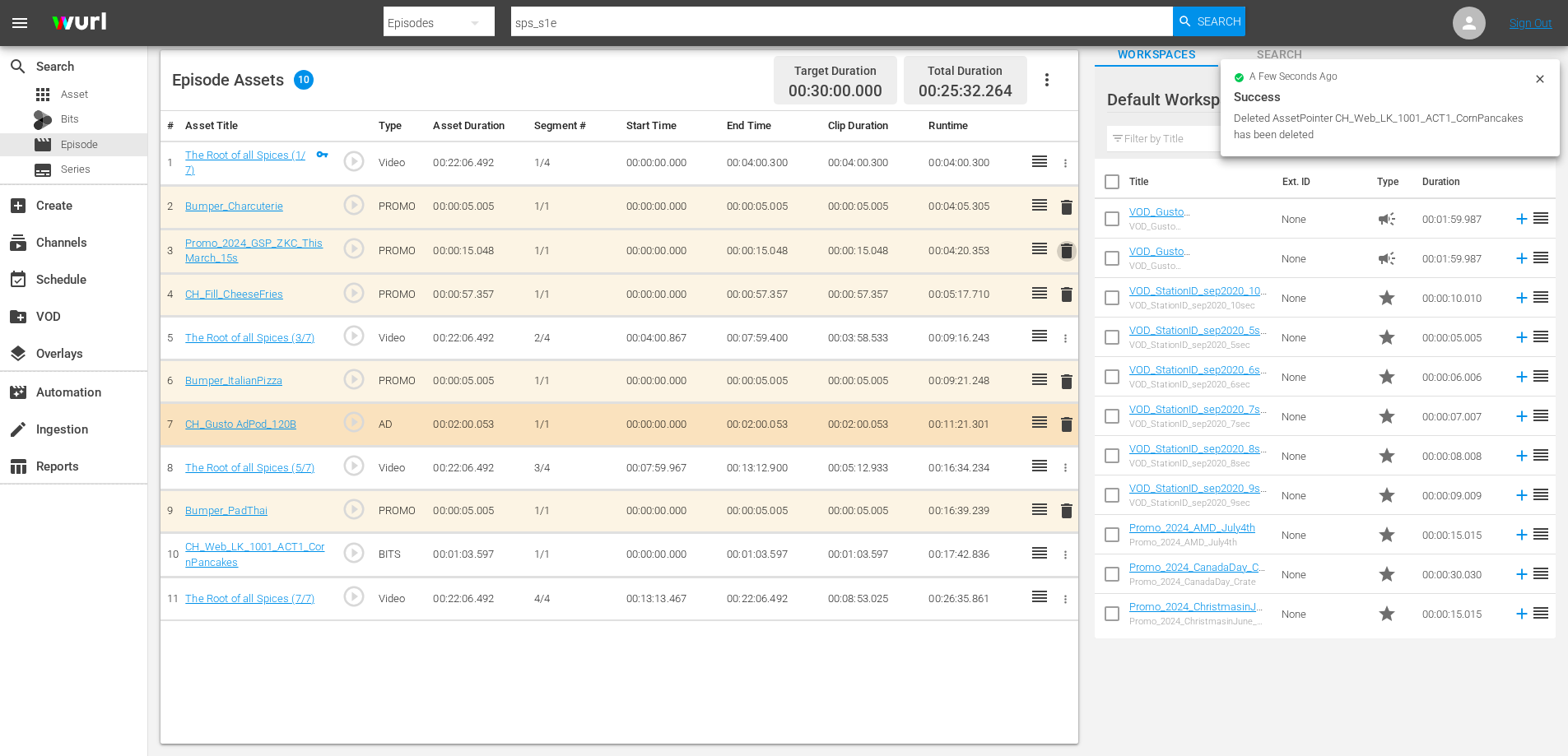
click at [1064, 245] on span "delete" at bounding box center [1067, 250] width 20 height 20
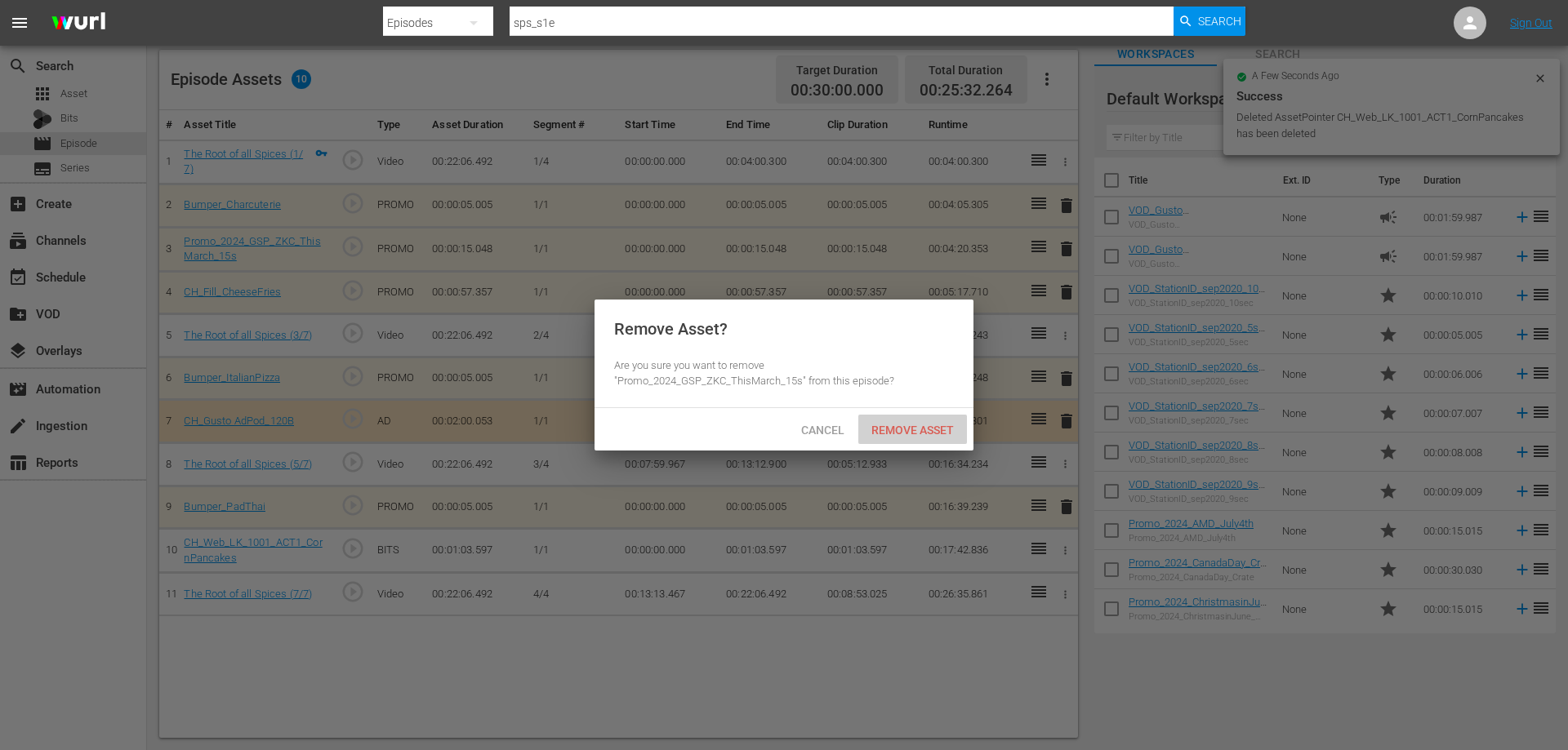
click at [889, 434] on span "Remove Asset" at bounding box center [913, 430] width 108 height 13
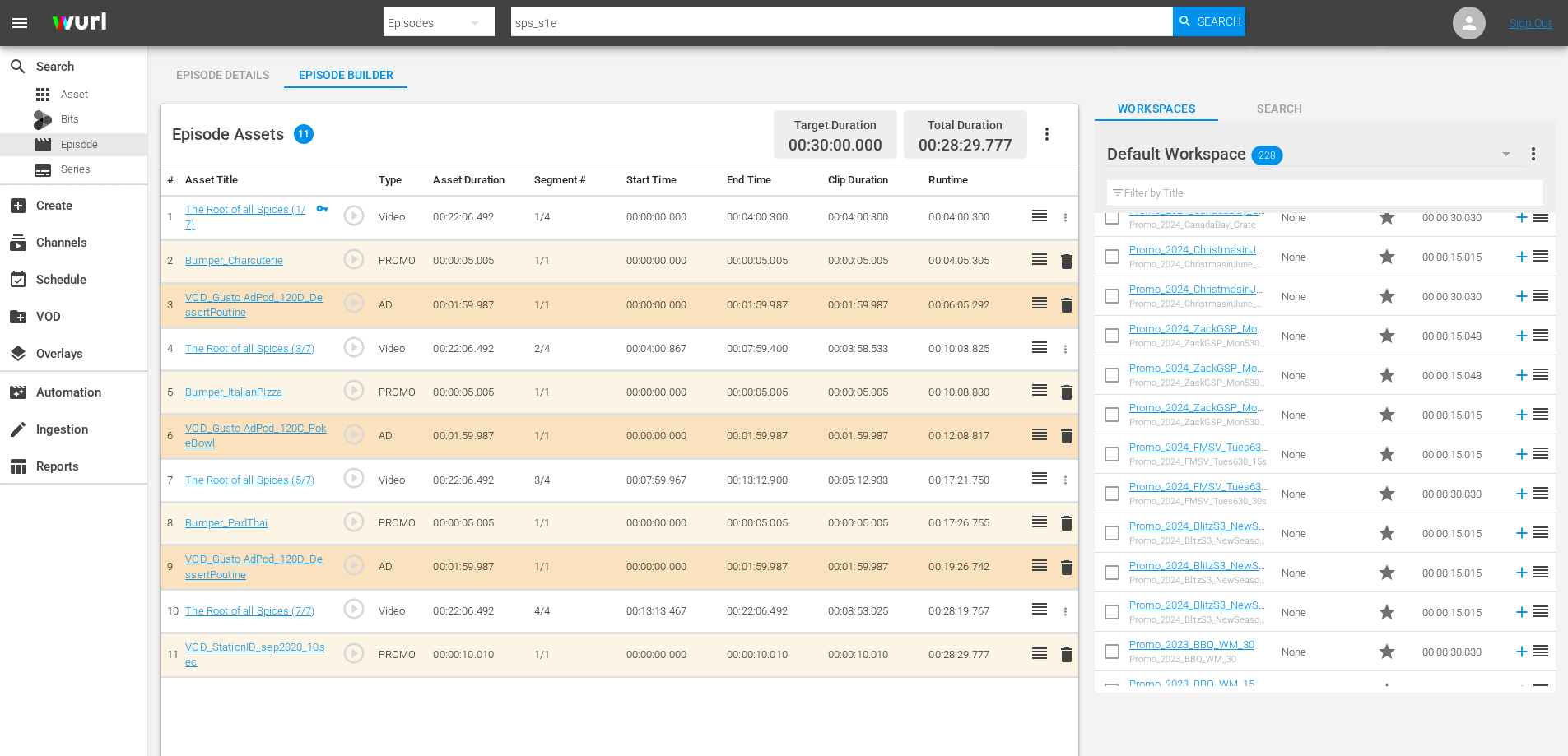
scroll to position [0, 0]
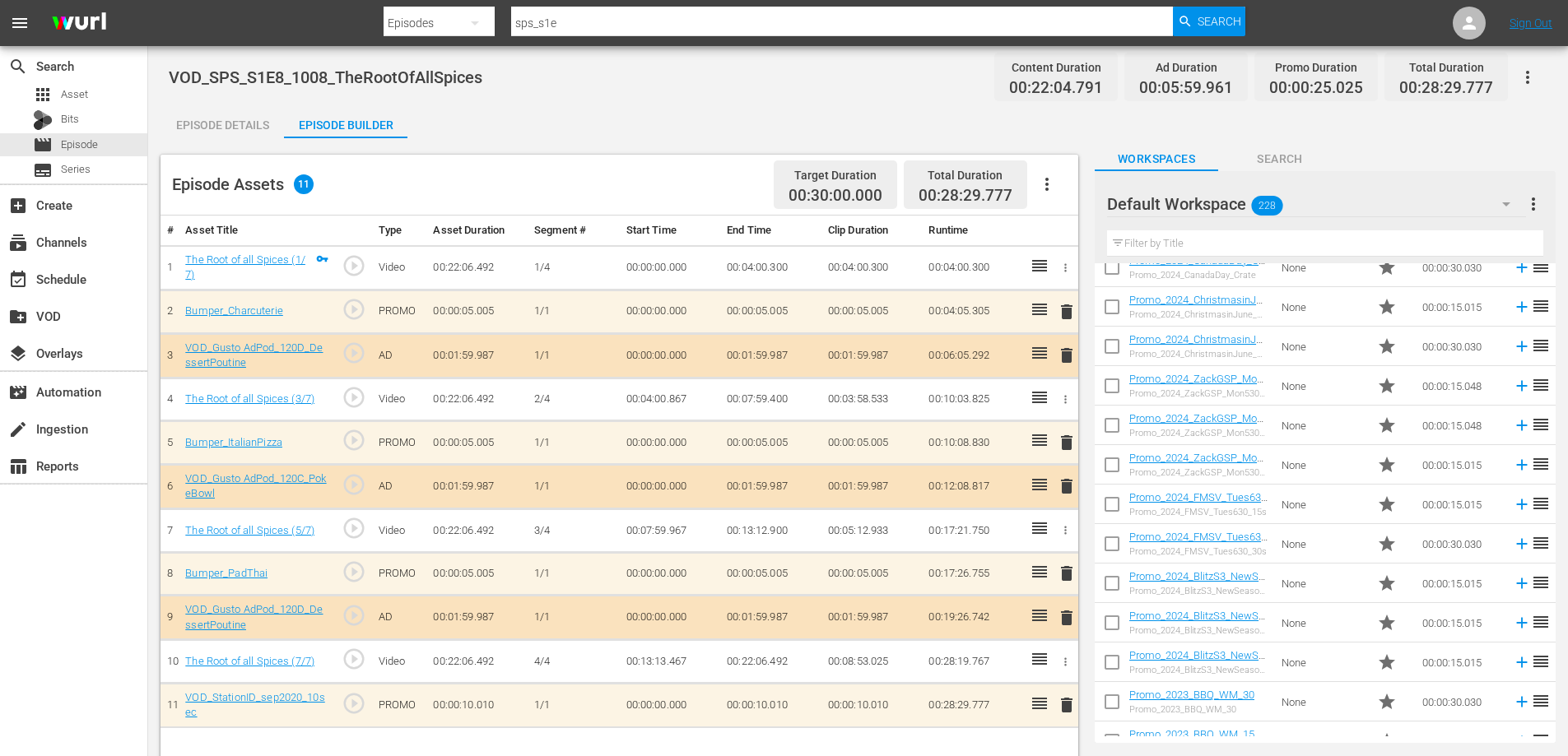
click at [1531, 76] on icon "button" at bounding box center [1528, 77] width 20 height 20
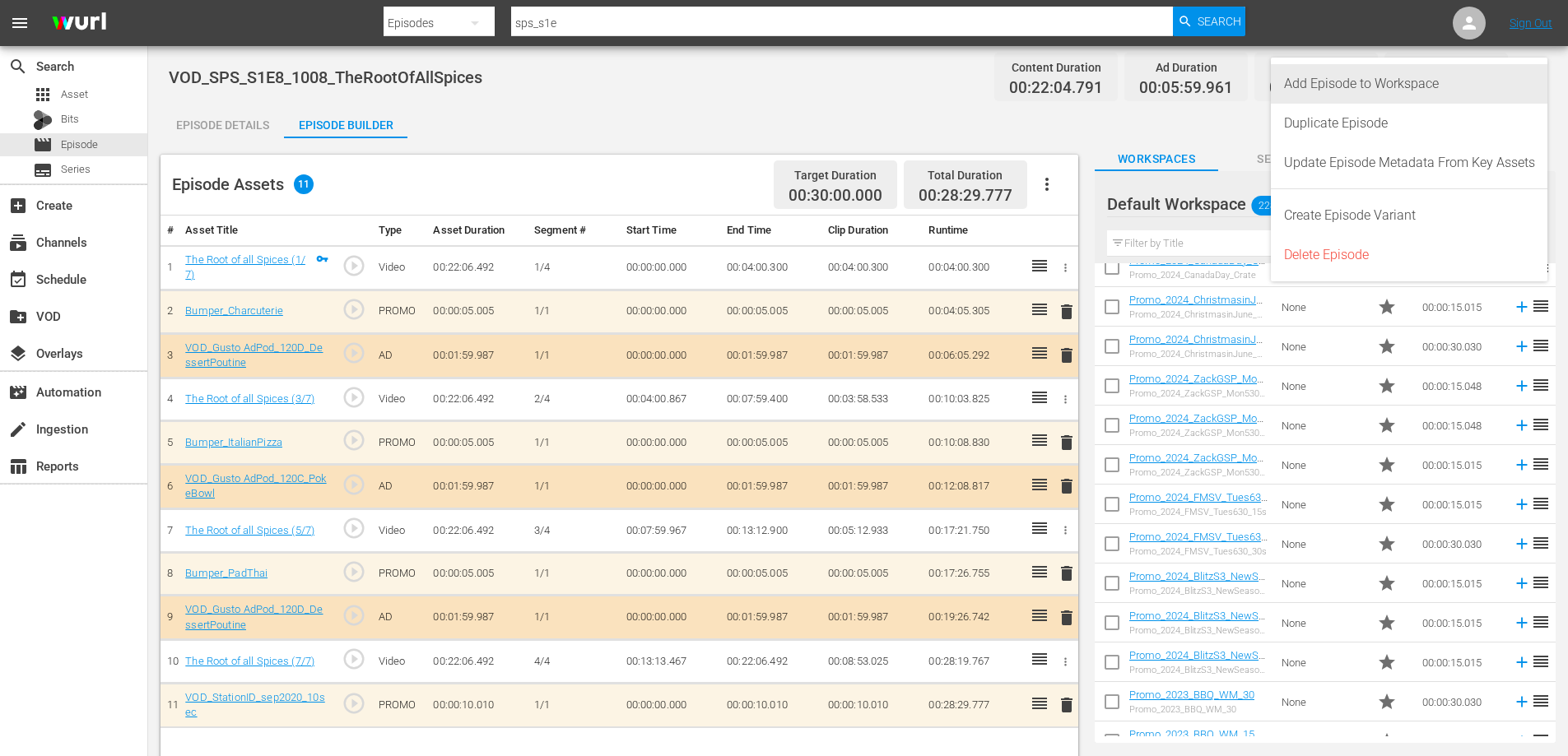
click at [1407, 90] on div "Add Episode to Workspace" at bounding box center [1409, 84] width 251 height 39
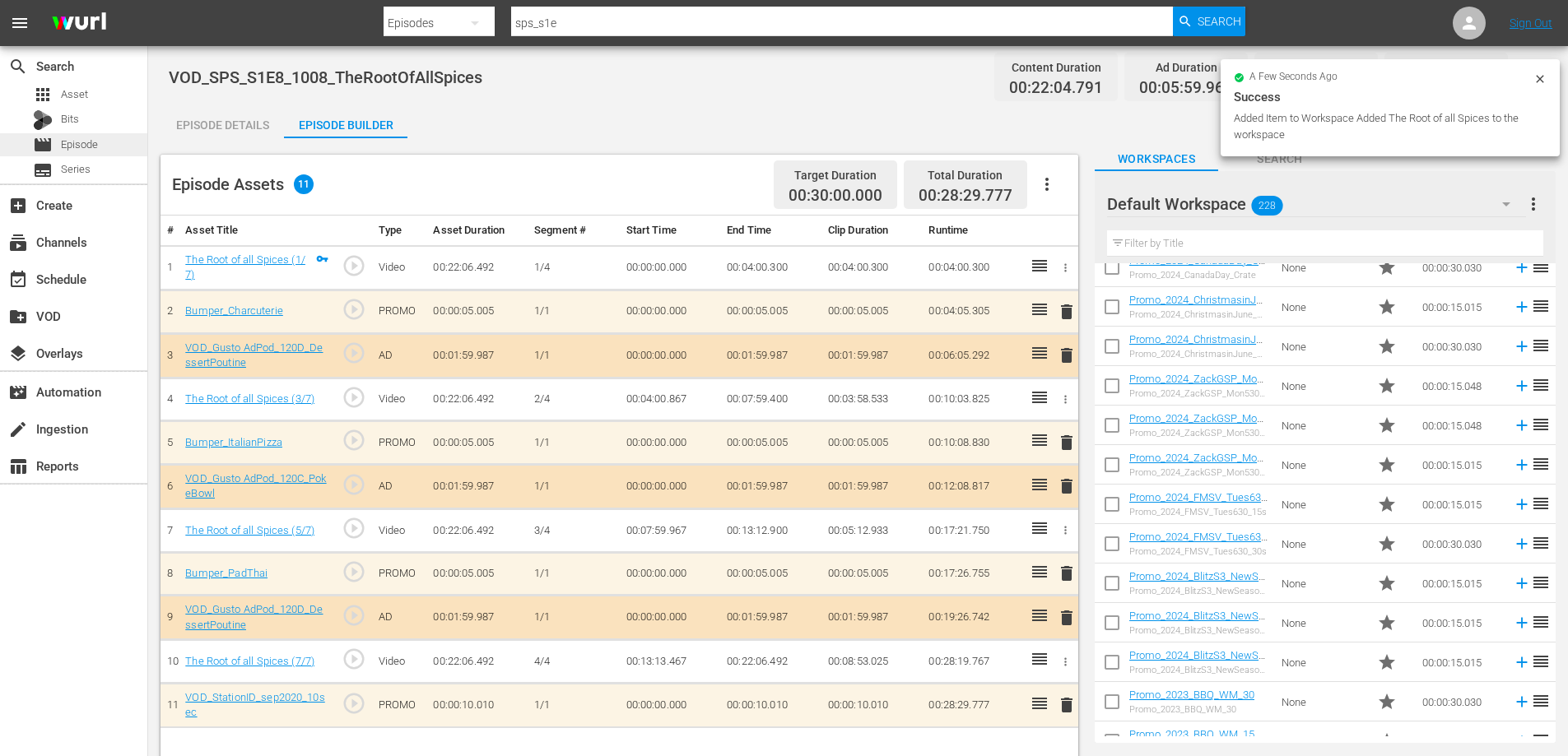
click at [92, 144] on span "Episode" at bounding box center [79, 145] width 37 height 17
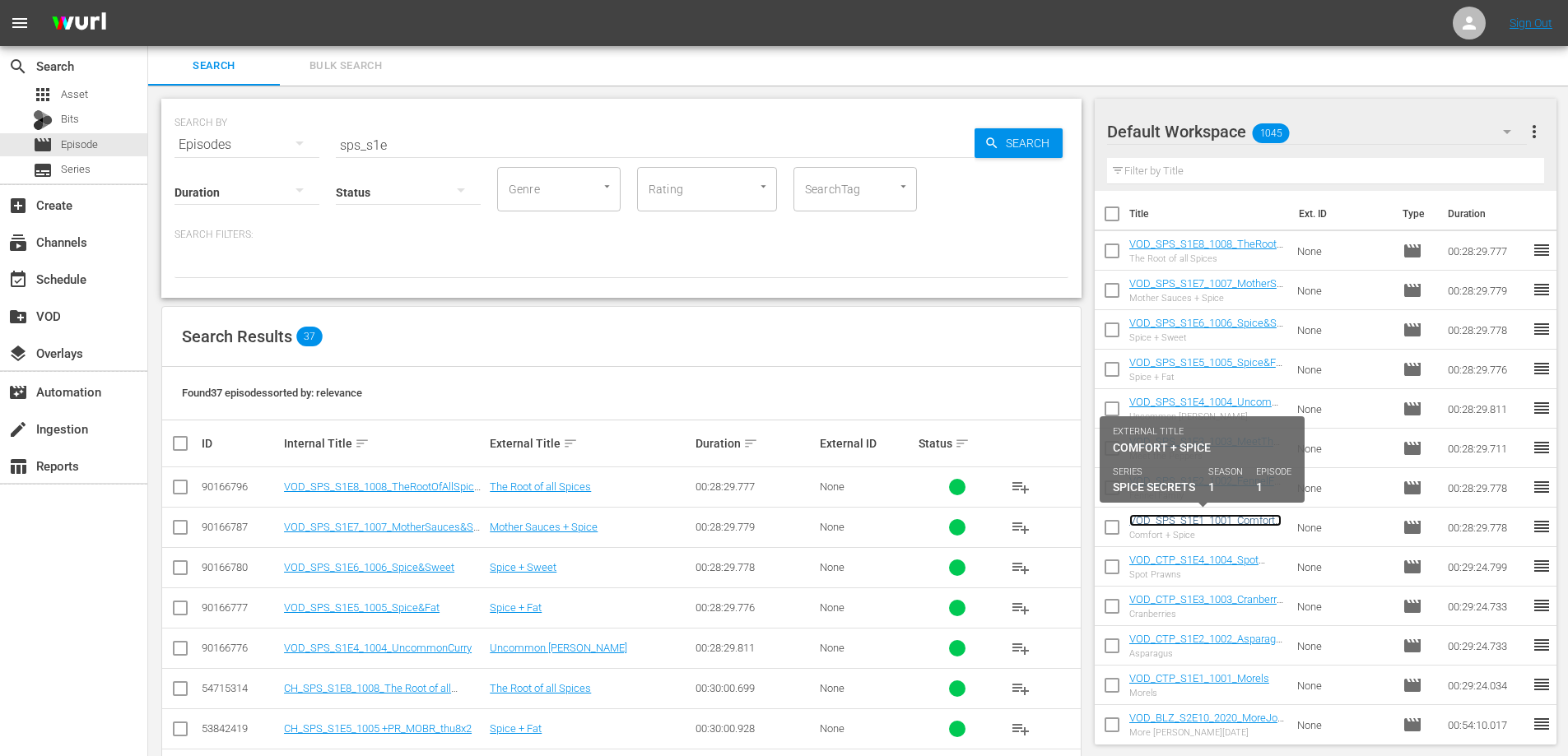
click at [1198, 515] on link "VOD_SPS_S1E1_1001_Comfort&Spice" at bounding box center [1206, 527] width 152 height 24
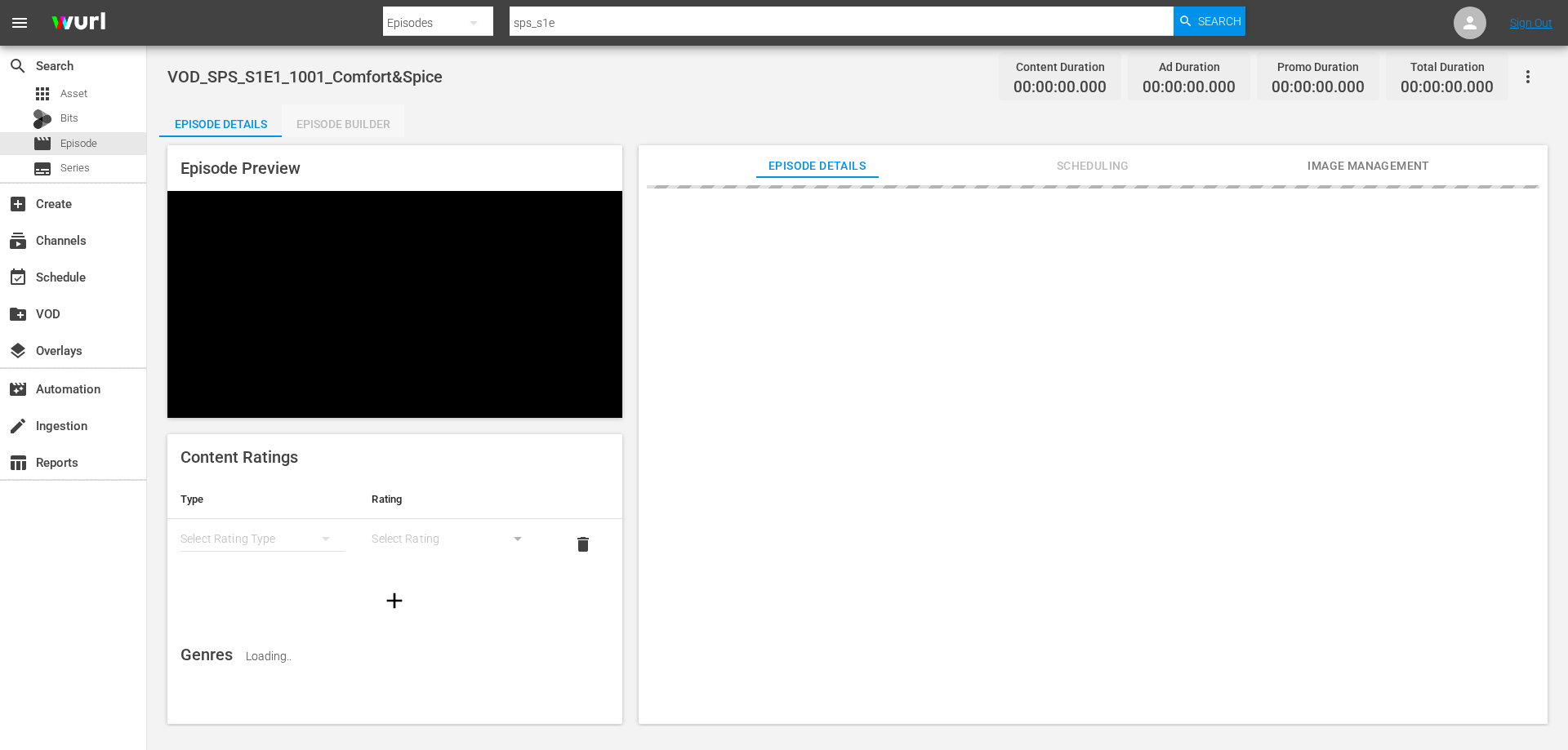
click at [330, 122] on div "Episode Builder" at bounding box center [343, 124] width 122 height 39
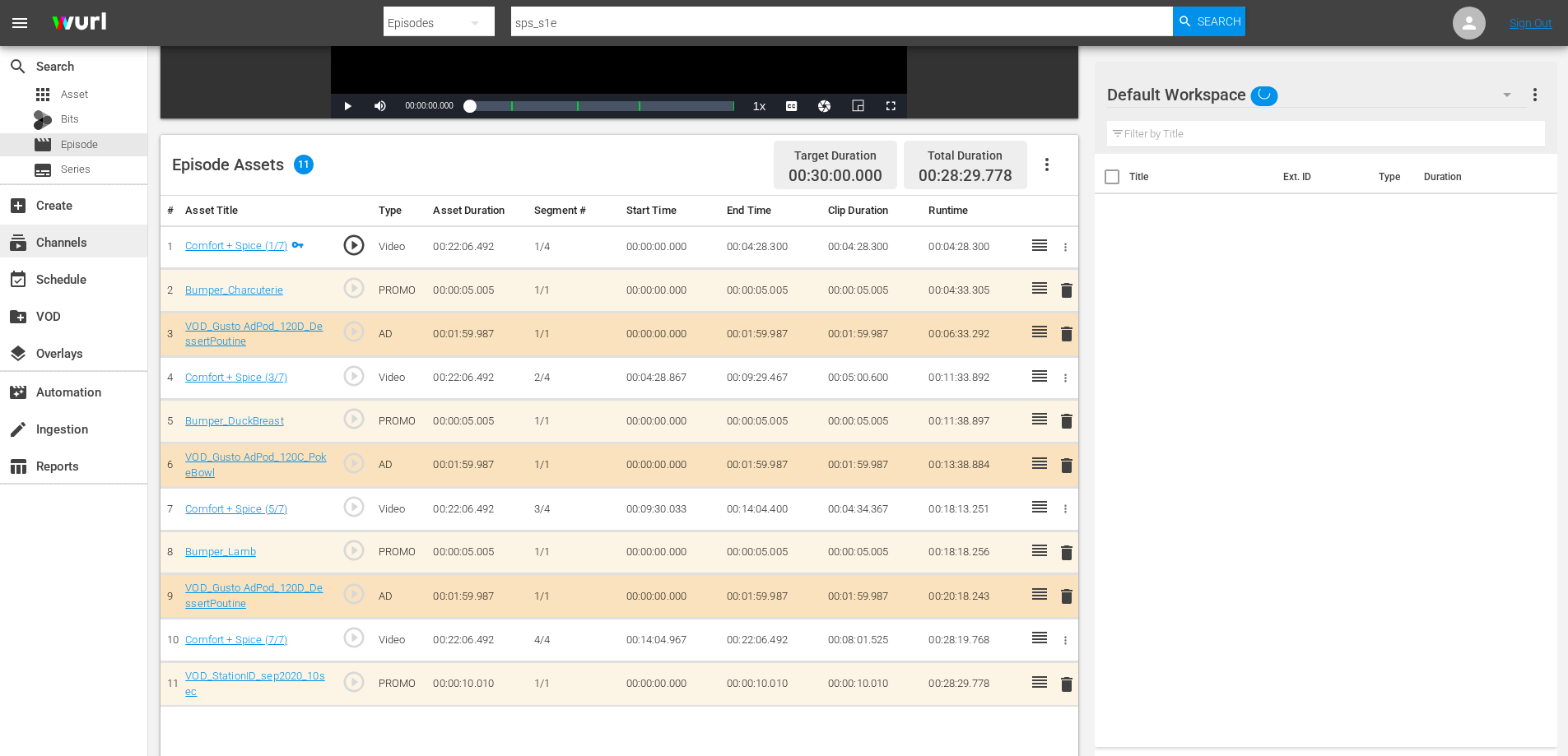
scroll to position [264, 0]
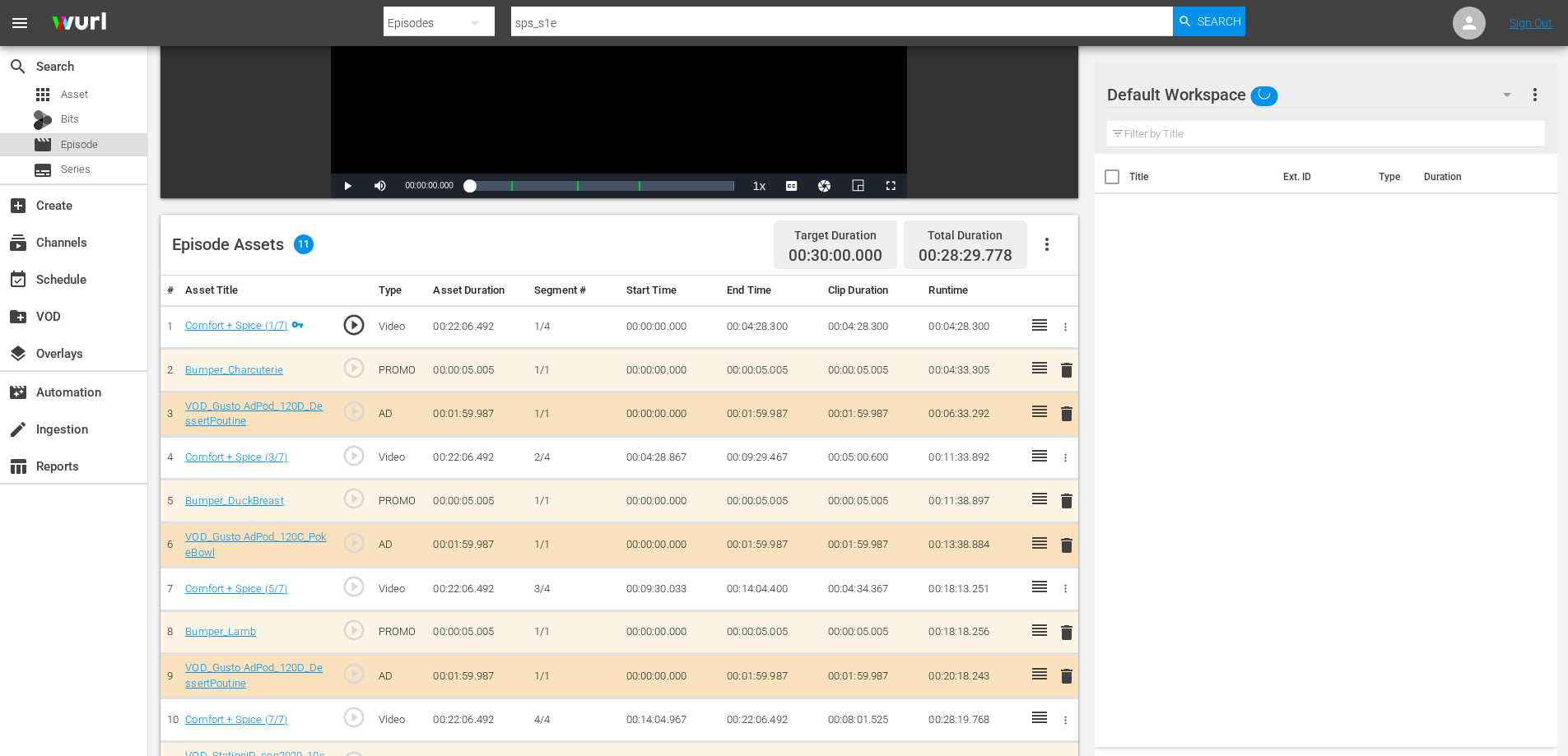
click at [84, 144] on span "Episode" at bounding box center [79, 145] width 37 height 17
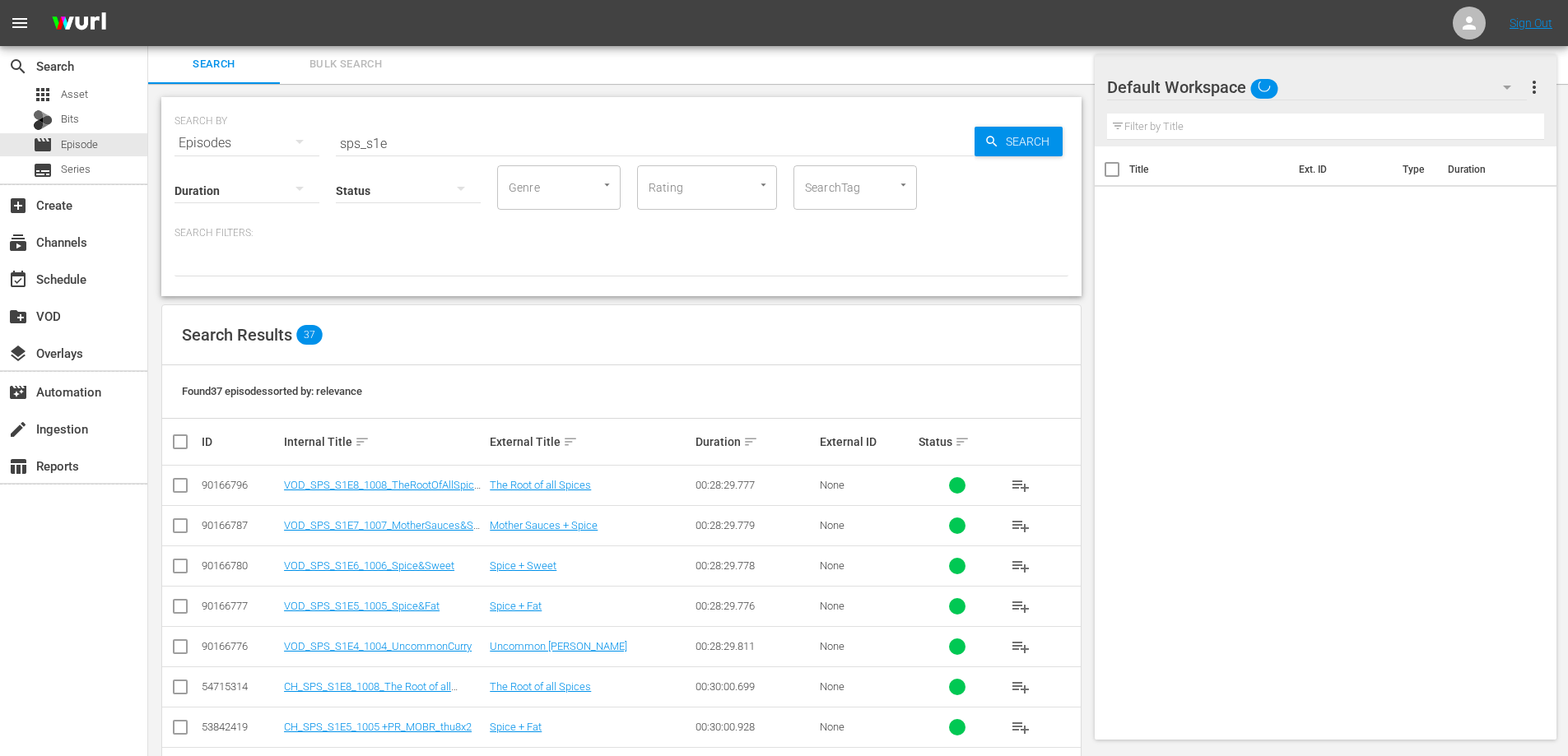
scroll to position [264, 0]
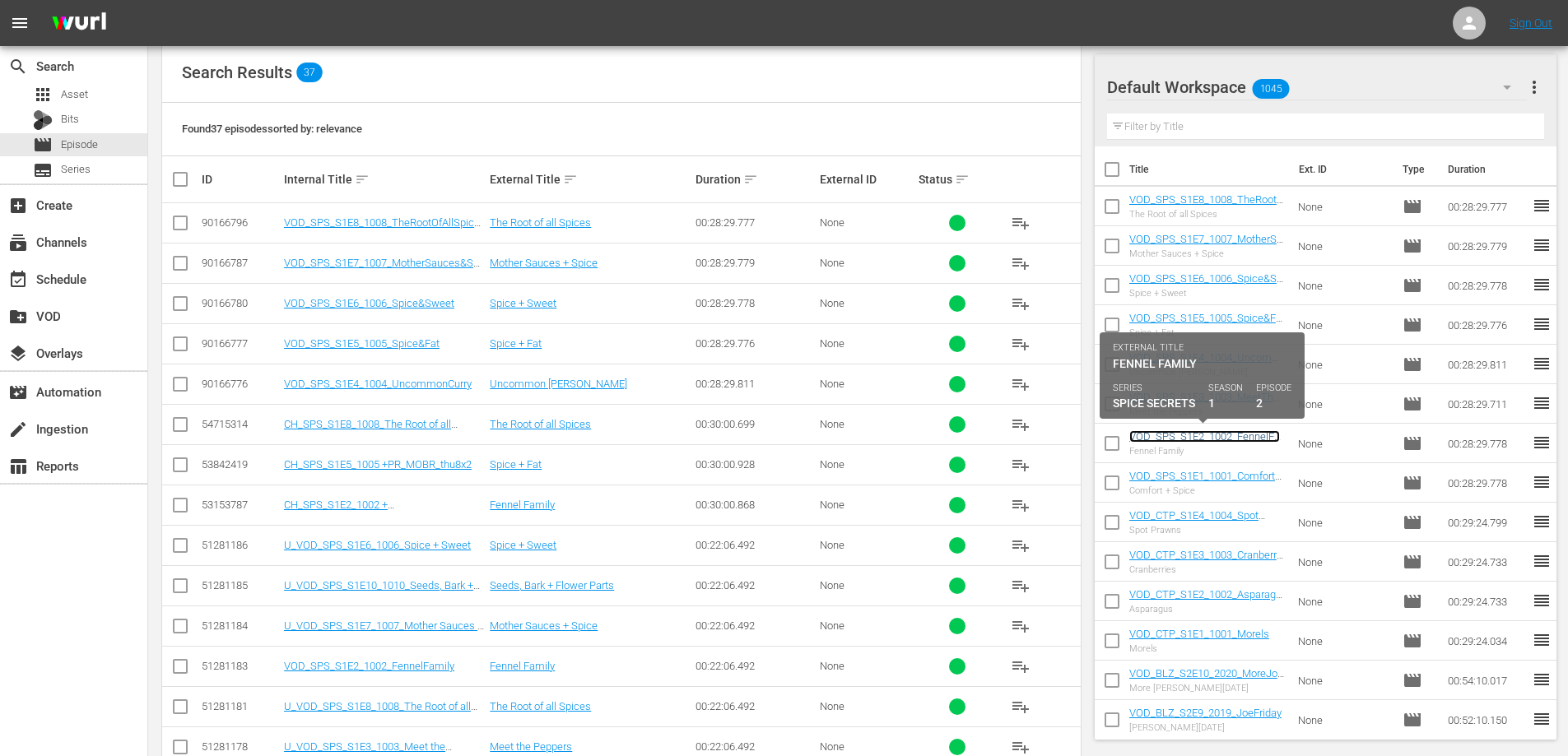
click at [1211, 434] on link "VOD_SPS_S1E2_1002_FennelFamily" at bounding box center [1205, 443] width 150 height 24
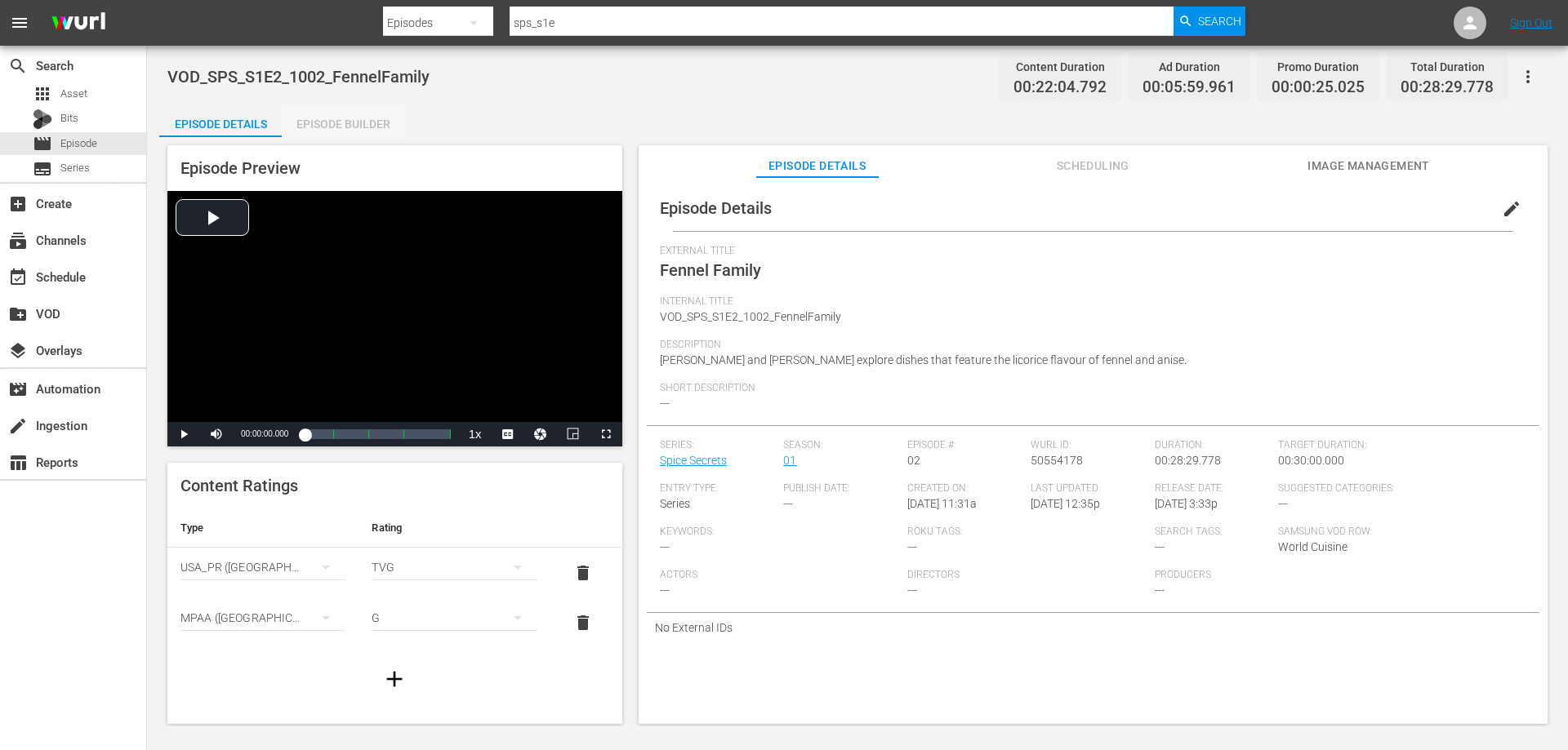
click at [328, 128] on div "Episode Builder" at bounding box center [343, 124] width 122 height 39
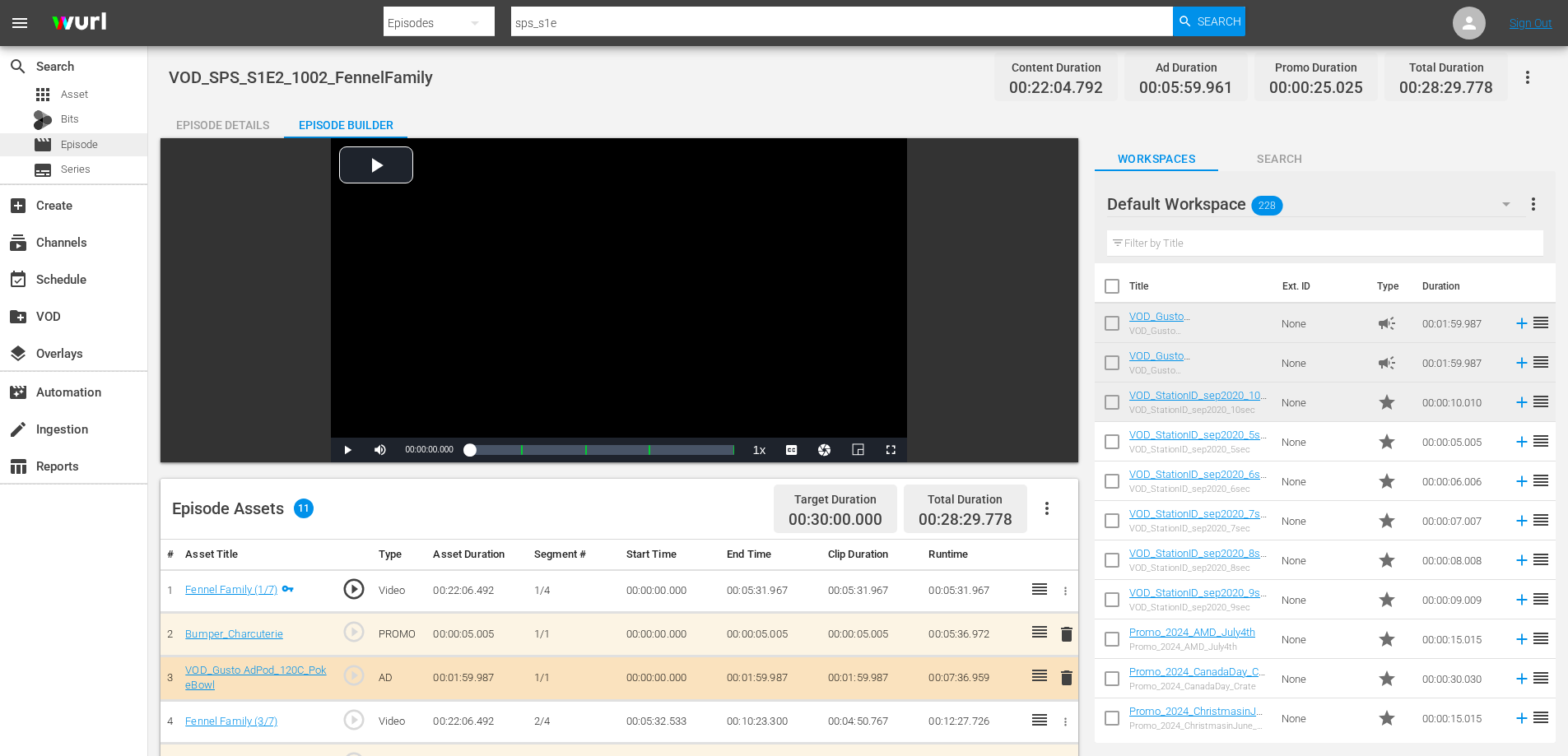
click at [87, 145] on span "Episode" at bounding box center [79, 145] width 37 height 17
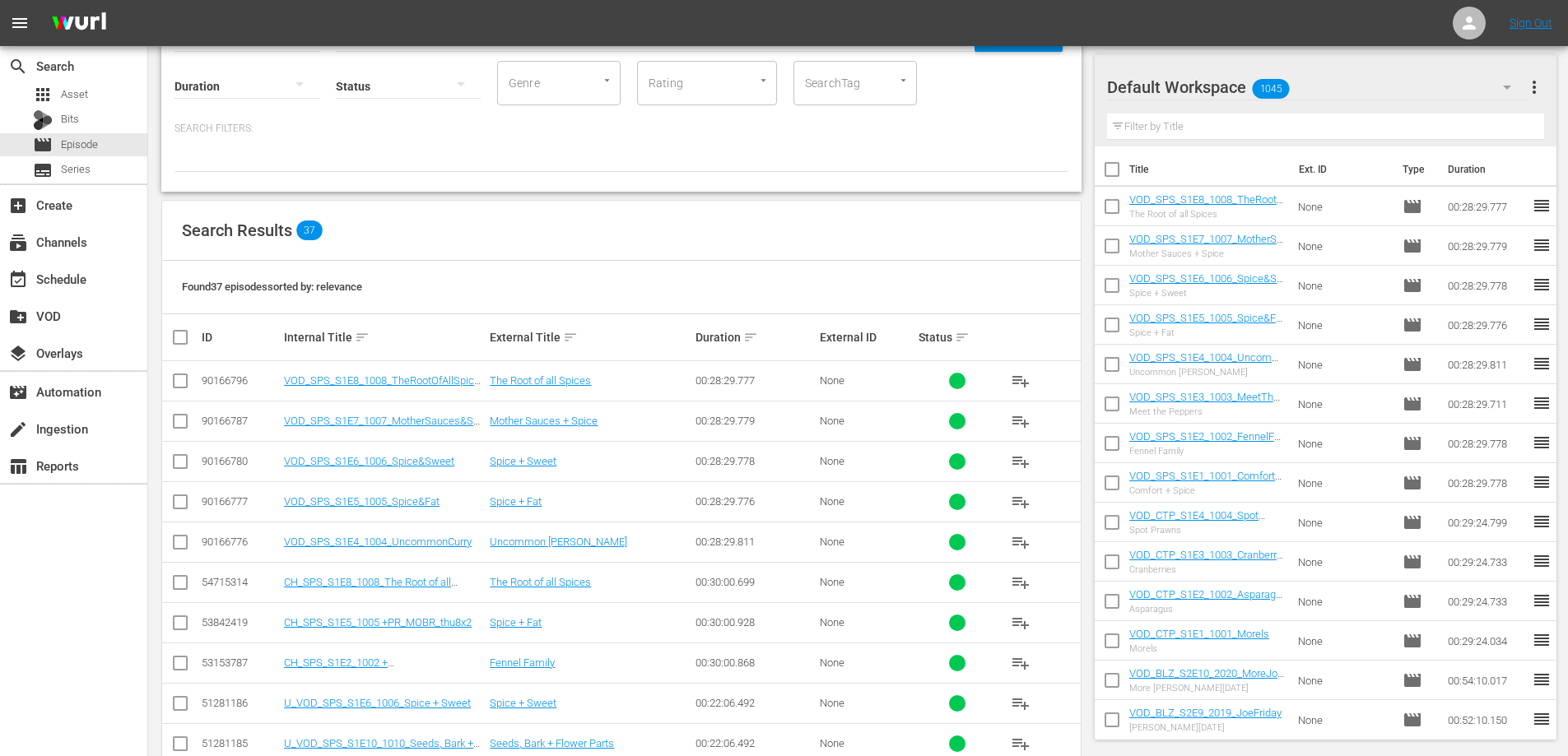
scroll to position [588, 0]
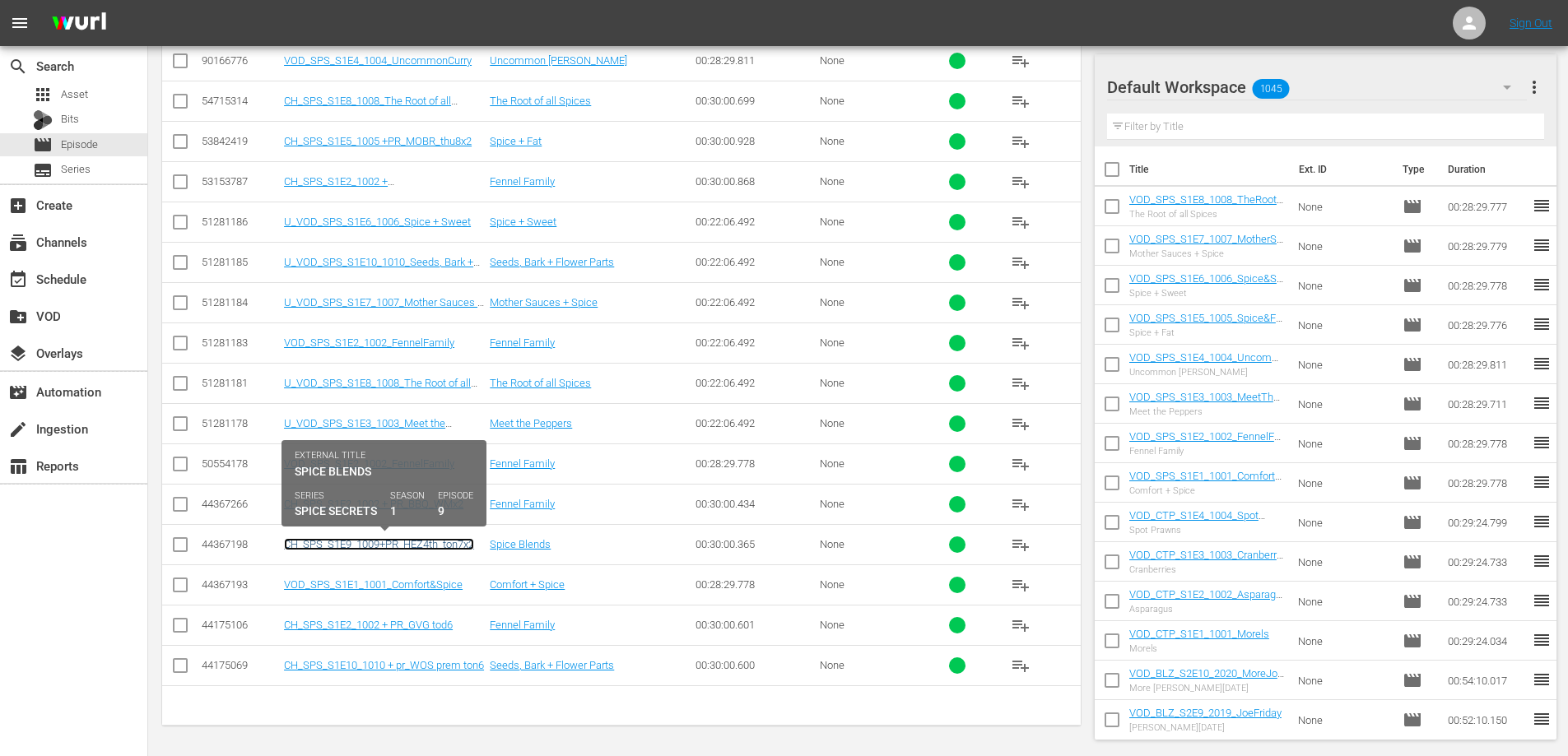
click at [390, 550] on link "CH_SPS_S1E9_1009+PR_HEZ4th_ton7x2" at bounding box center [379, 543] width 190 height 12
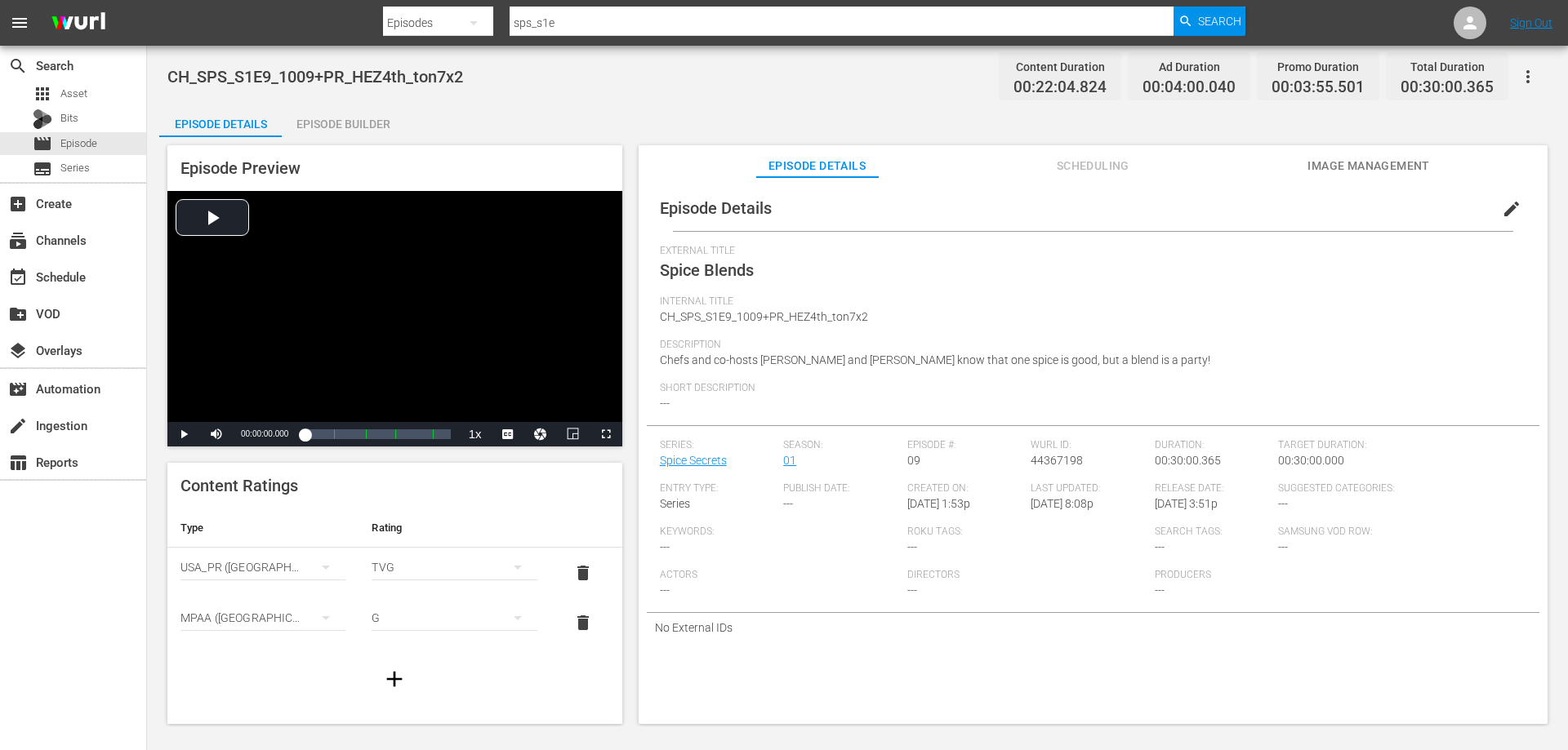
click at [1526, 76] on icon "button" at bounding box center [1528, 76] width 20 height 20
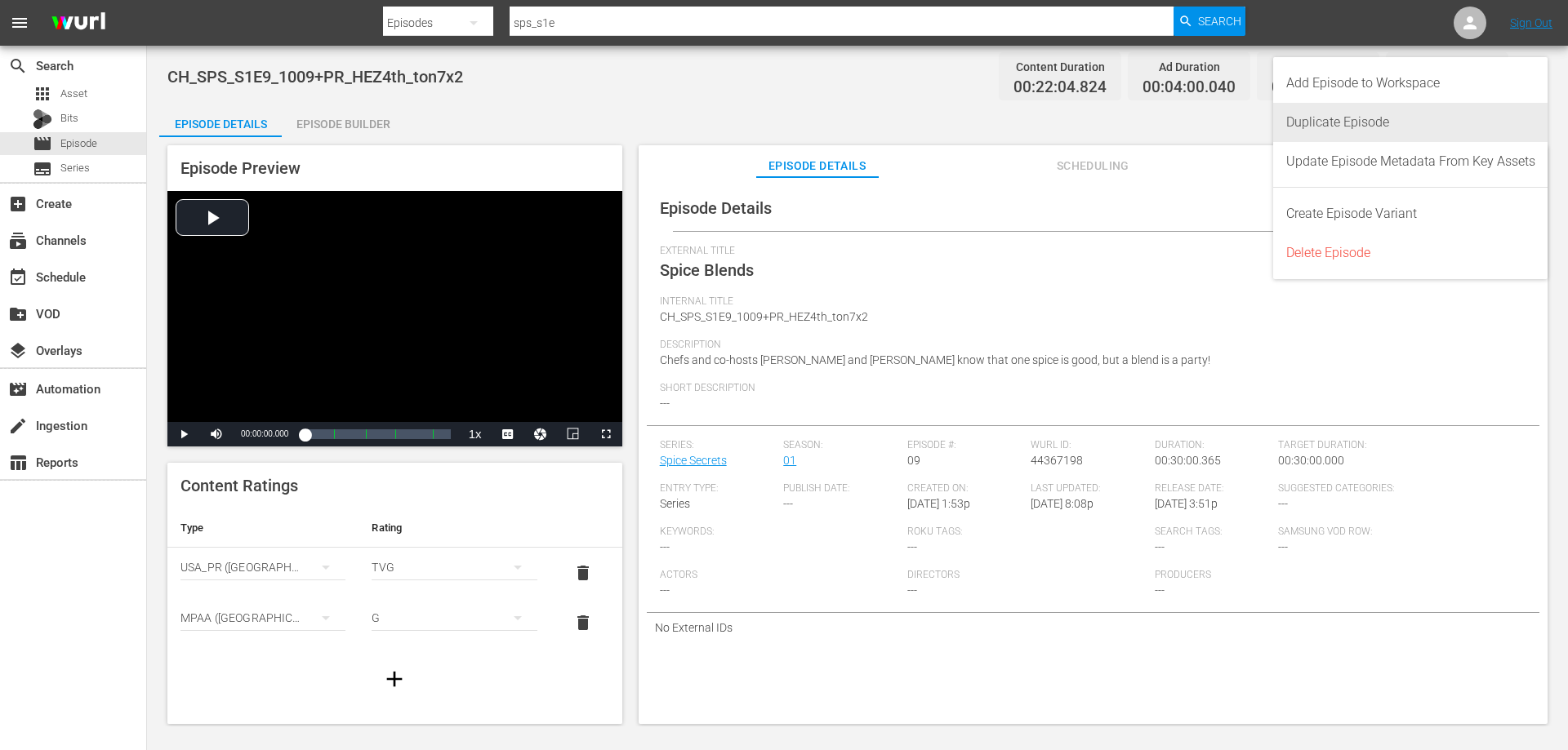
click at [1332, 119] on div "Duplicate Episode" at bounding box center [1410, 122] width 249 height 39
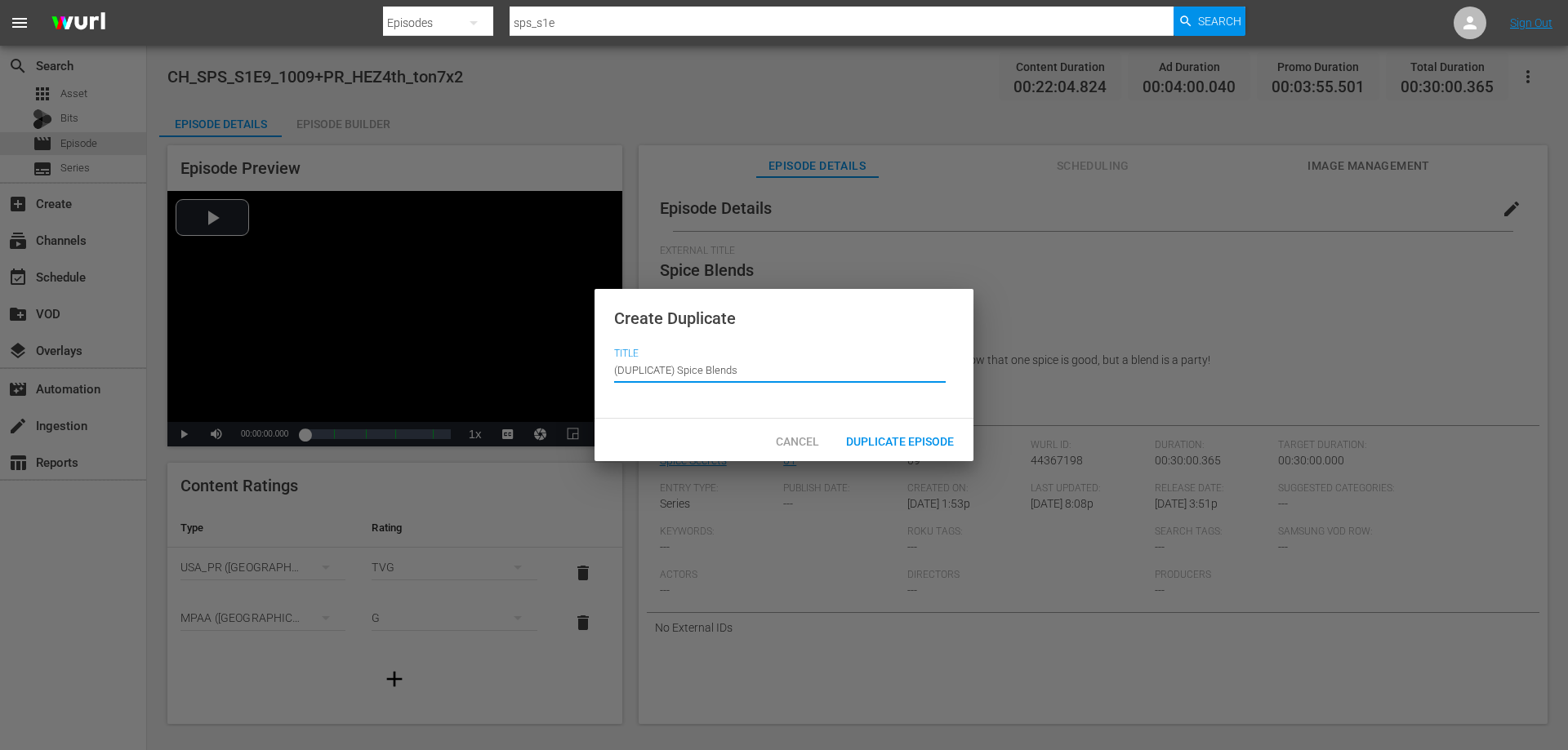
drag, startPoint x: 679, startPoint y: 367, endPoint x: 421, endPoint y: 372, distance: 258.0
click at [422, 372] on div "Create Duplicate Title Episode Title (DUPLICATE) Spice Blends Cancel Duplicate …" at bounding box center [784, 375] width 1568 height 750
type input "Spice Blends"
click at [868, 431] on div "Duplicate Episode" at bounding box center [901, 440] width 134 height 30
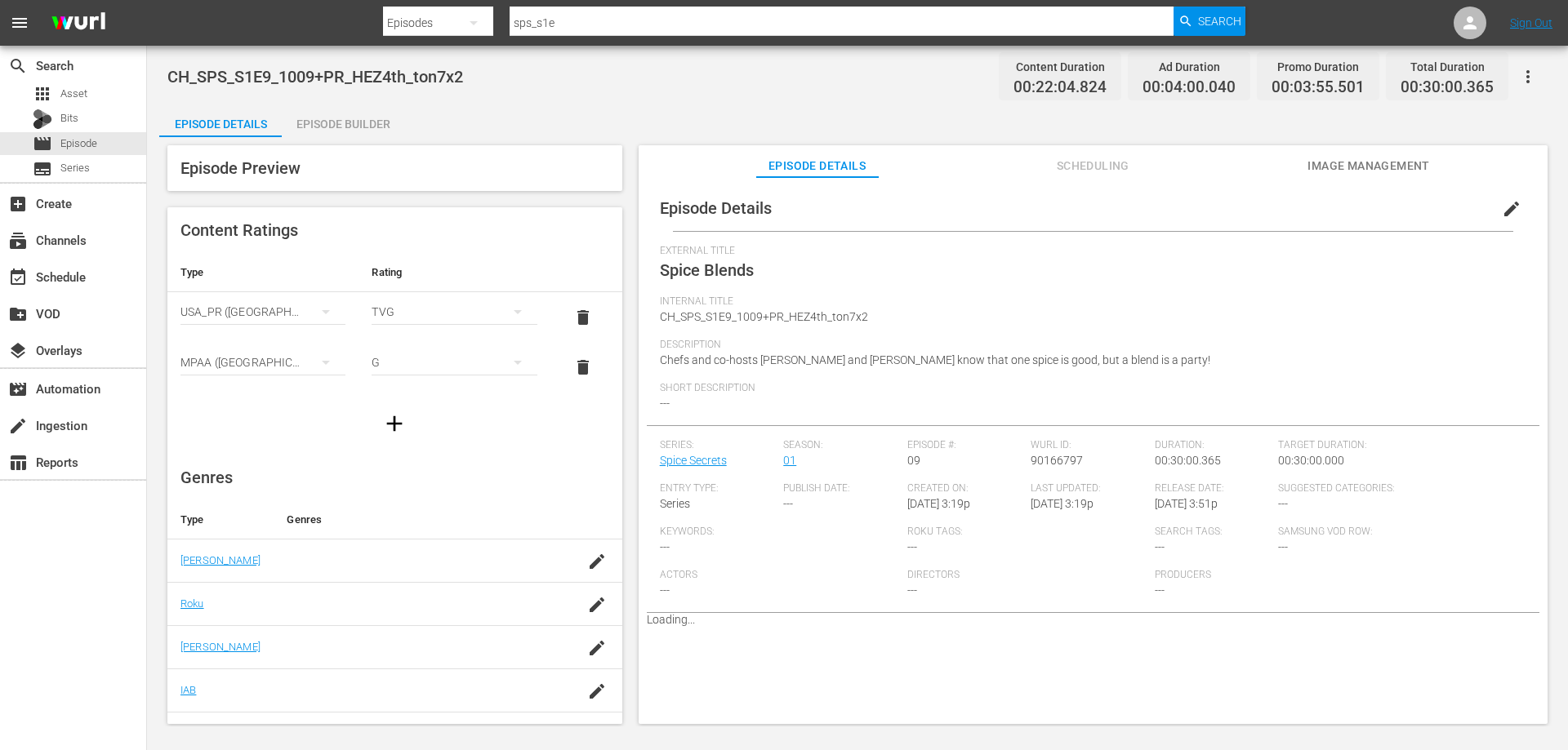
drag, startPoint x: 1499, startPoint y: 209, endPoint x: 1344, endPoint y: 244, distance: 158.9
click at [1502, 209] on span "edit" at bounding box center [1511, 209] width 20 height 20
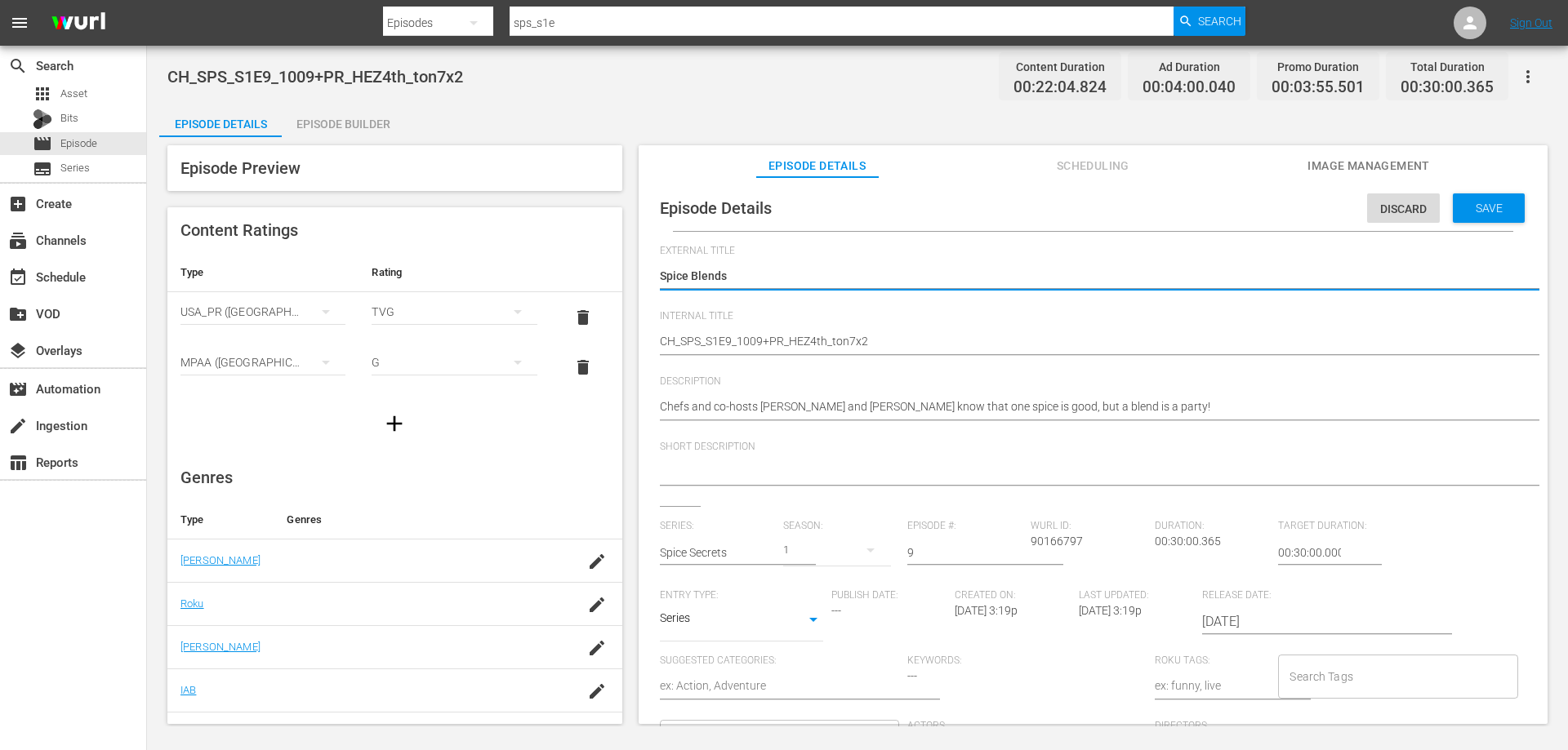
drag, startPoint x: 677, startPoint y: 342, endPoint x: 585, endPoint y: 356, distance: 93.1
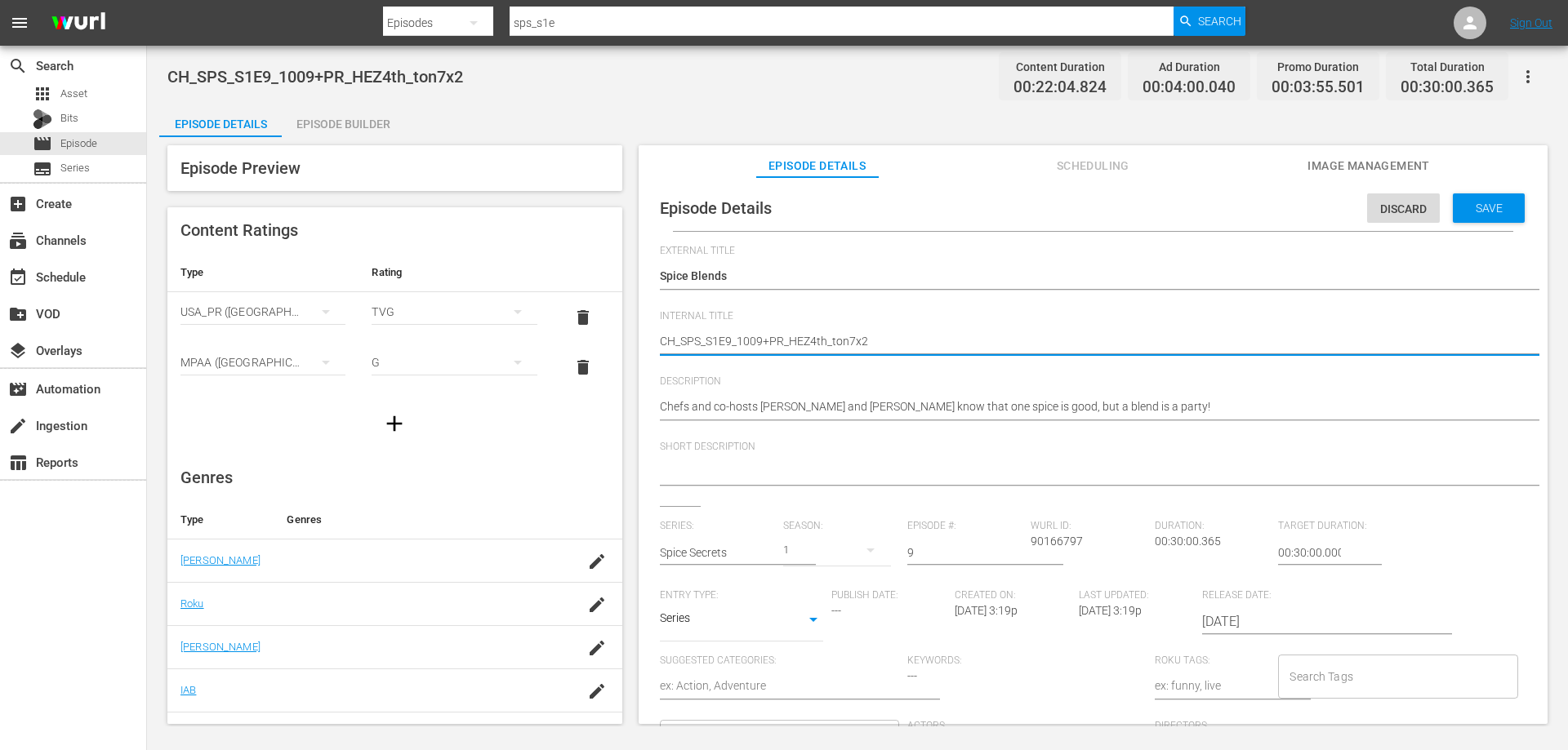
type textarea "V_SPS_S1E9_1009+PR_HEZ4th_ton7x2"
type textarea "VO_SPS_S1E9_1009+PR_HEZ4th_ton7x2"
type textarea "VOD_SPS_S1E9_1009+PR_HEZ4th_ton7x2"
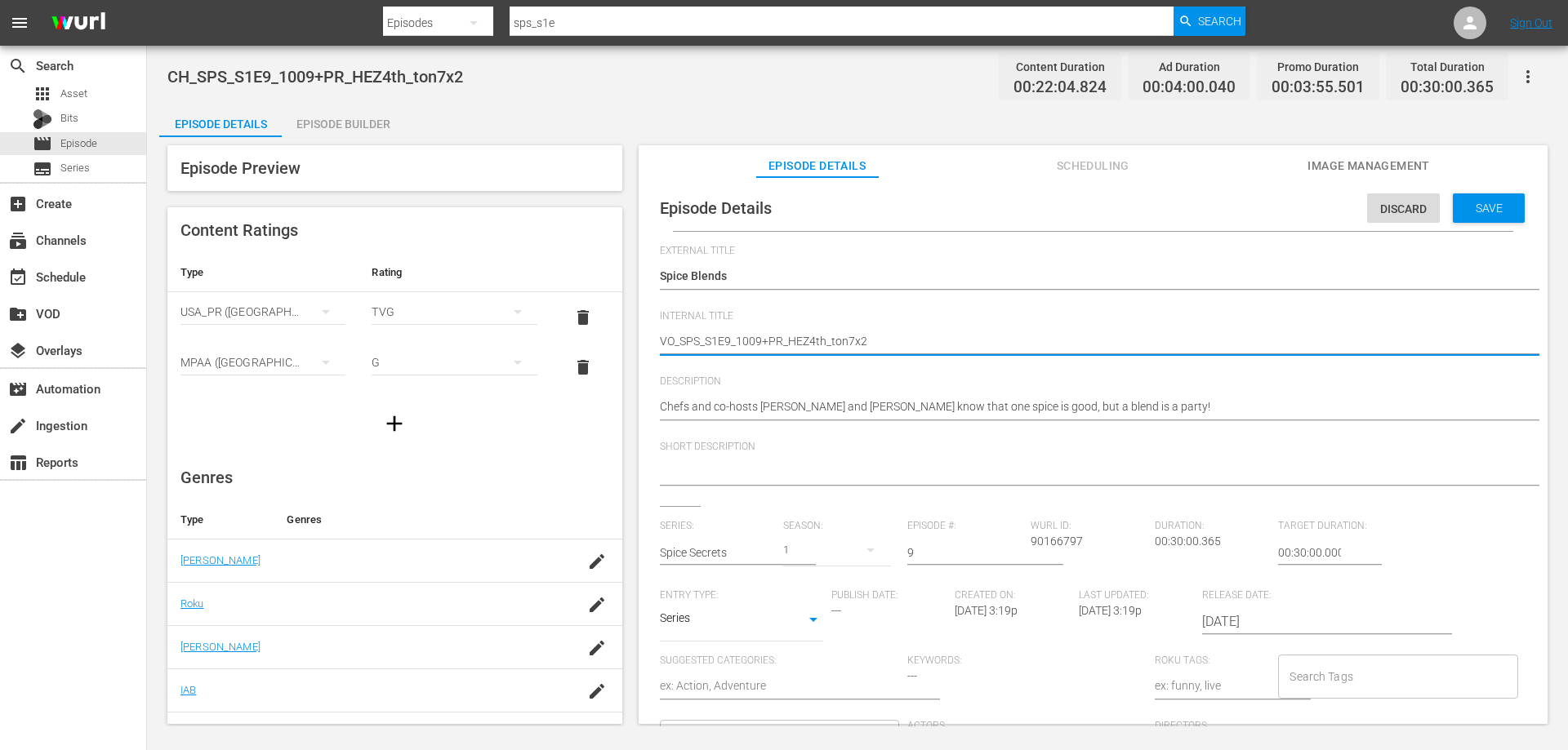
type textarea "VOD_SPS_S1E9_1009+PR_HEZ4th_ton7x2"
type textarea "VOD_SPS_S1E9_1009PR_HEZ4th_ton7x2"
type textarea "VOD_SPS_S1E9_1009R_HEZ4th_ton7x2"
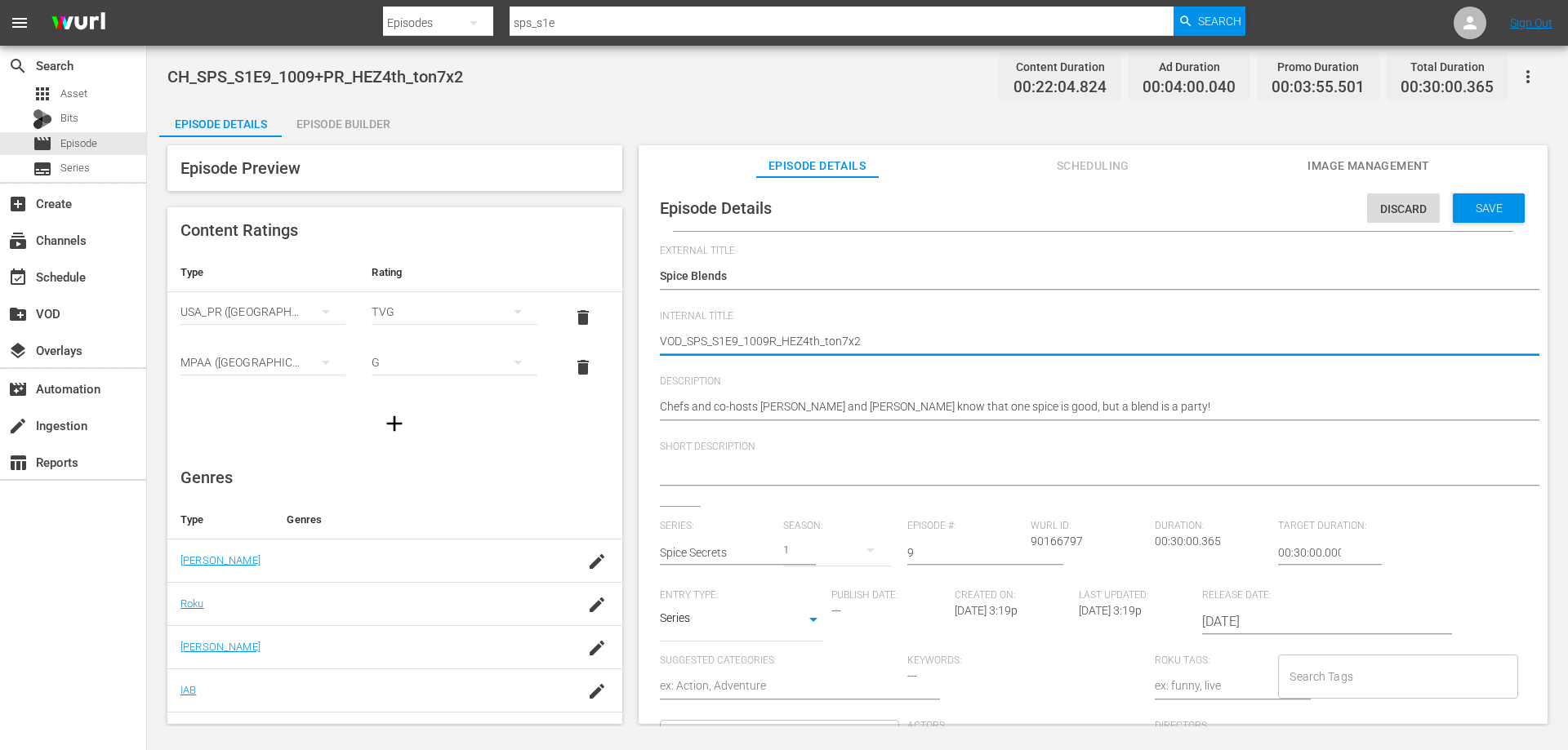
type textarea "VOD_SPS_S1E9_1009_HEZ4th_ton7x2"
type textarea "VOD_SPS_S1E9_1009HEZ4th_ton7x2"
type textarea "VOD_SPS_S1E9_1009EZ4th_ton7x2"
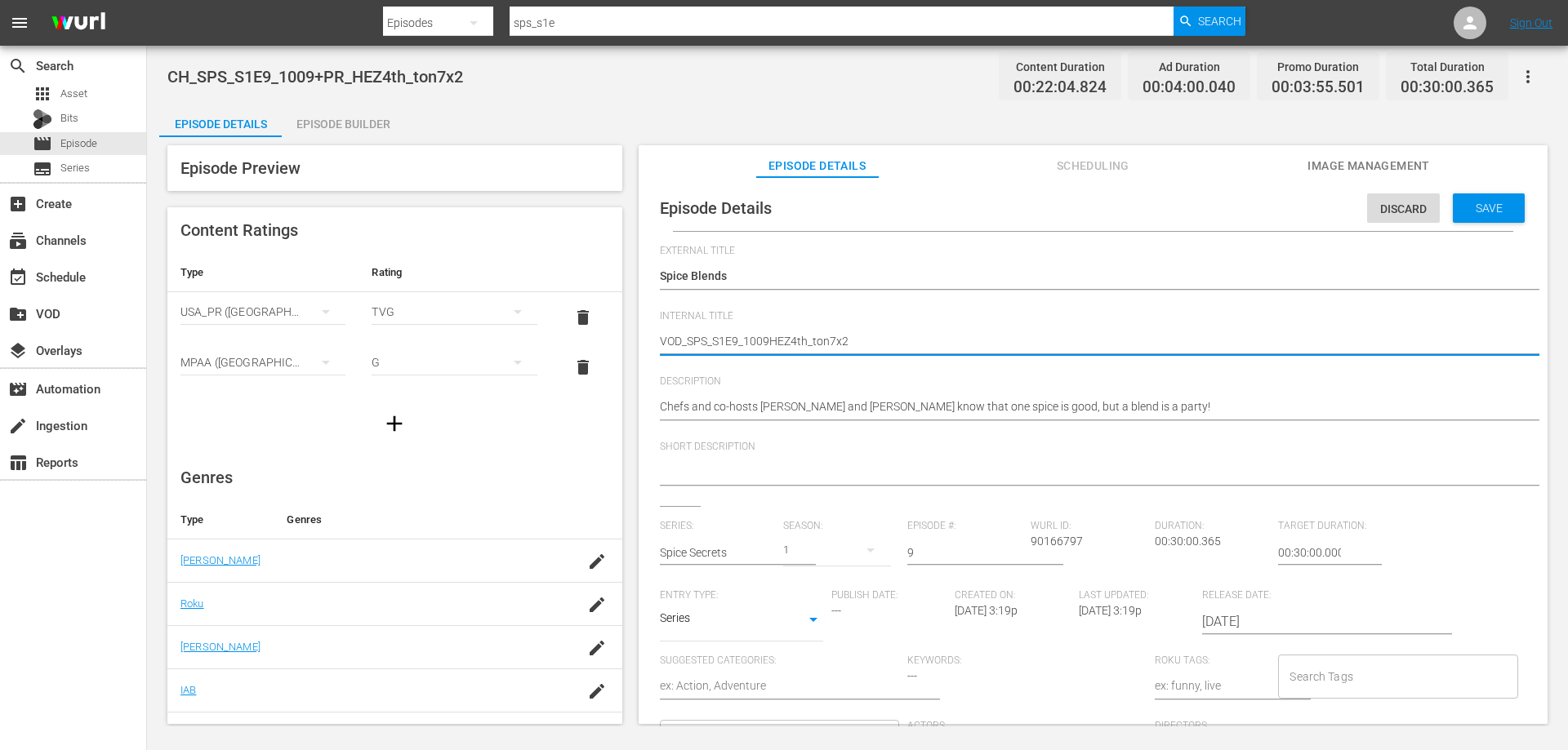
type textarea "VOD_SPS_S1E9_1009EZ4th_ton7x2"
type textarea "VOD_SPS_S1E9_1009Z4th_ton7x2"
type textarea "VOD_SPS_S1E9_10094th_ton7x2"
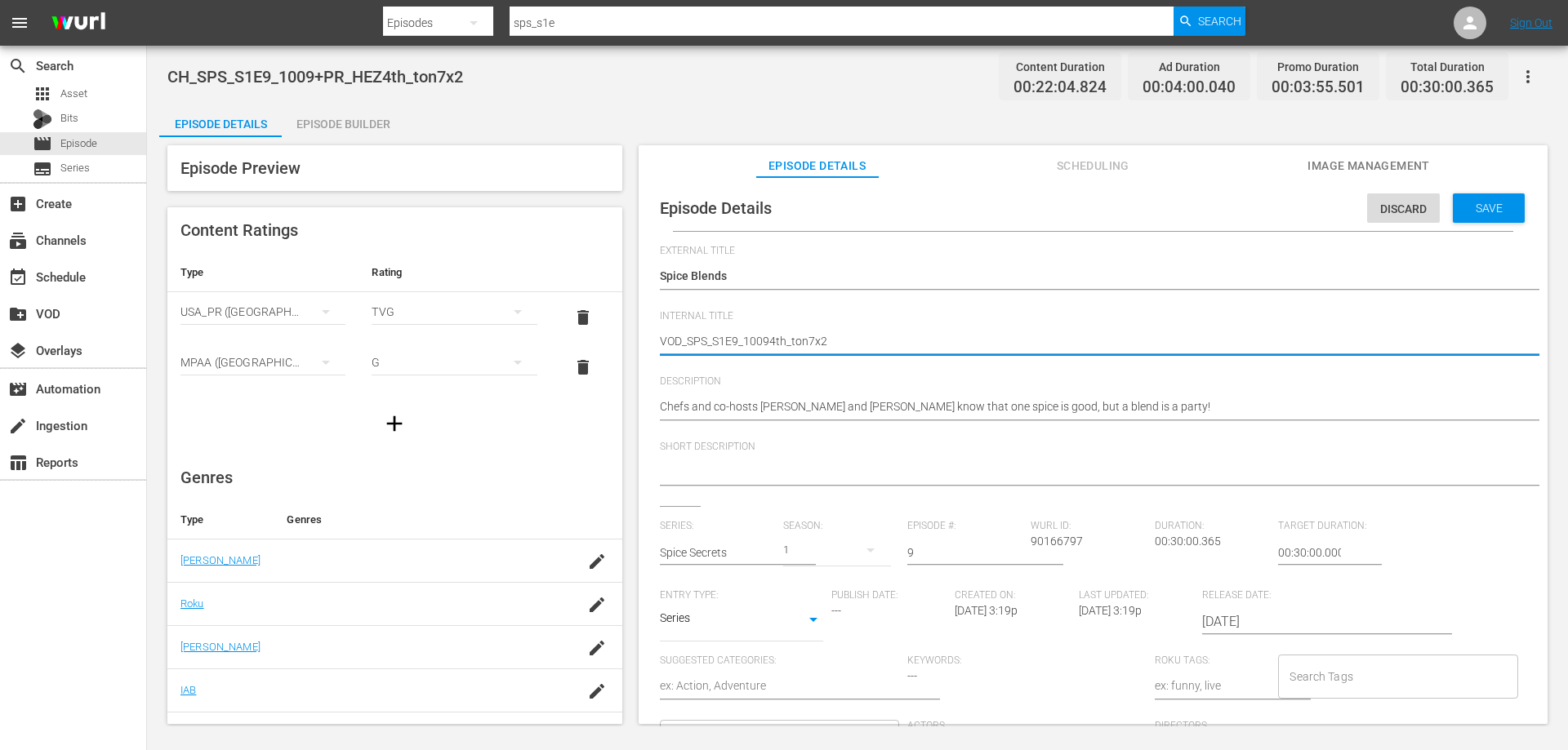
type textarea "VOD_SPS_S1E9_1009th_ton7x2"
type textarea "VOD_SPS_S1E9_1009h_ton7x2"
type textarea "VOD_SPS_S1E9_1009_ton7x2"
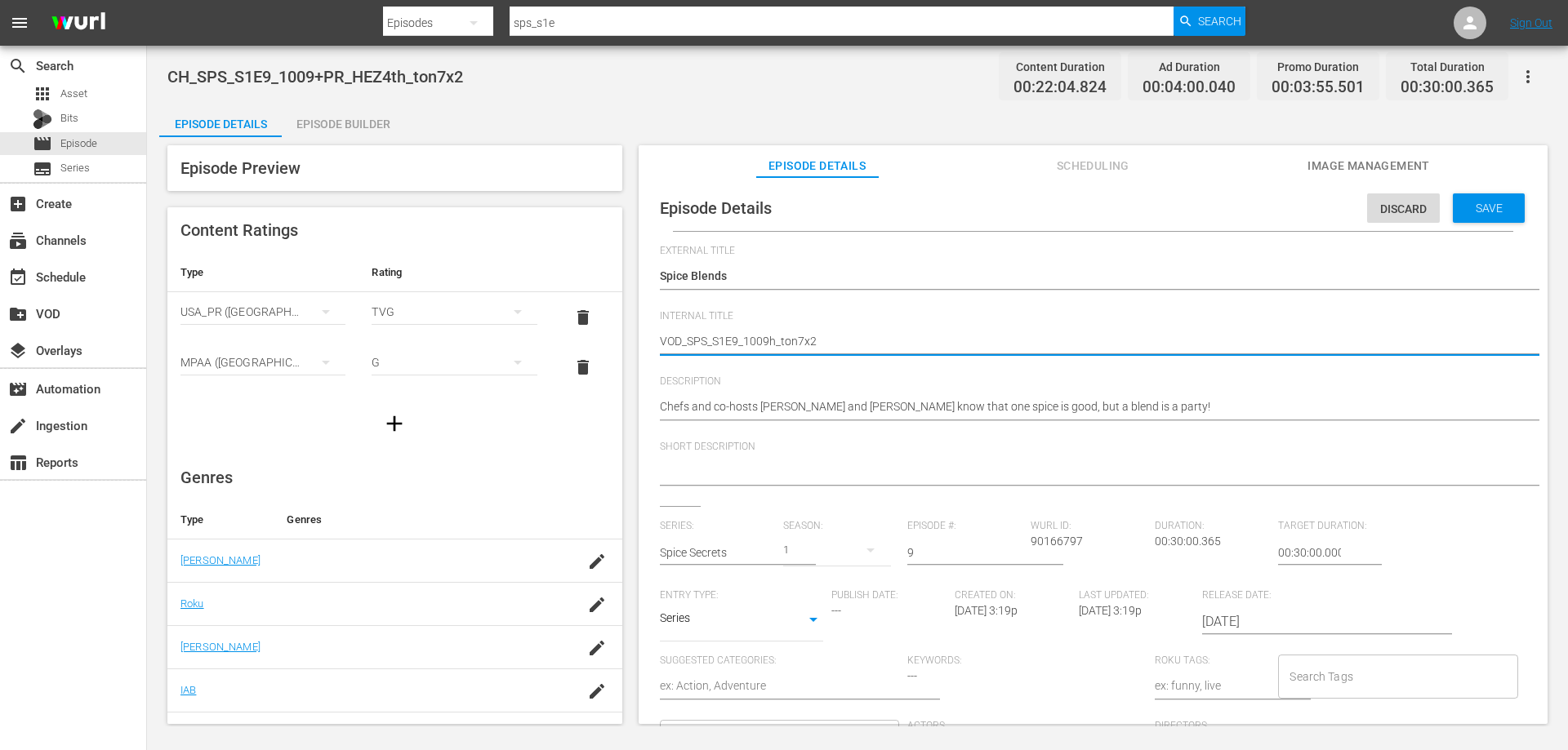
type textarea "VOD_SPS_S1E9_1009_ton7x2"
type textarea "VOD_SPS_S1E9_1009ton7x2"
type textarea "VOD_SPS_S1E9_1009on7x2"
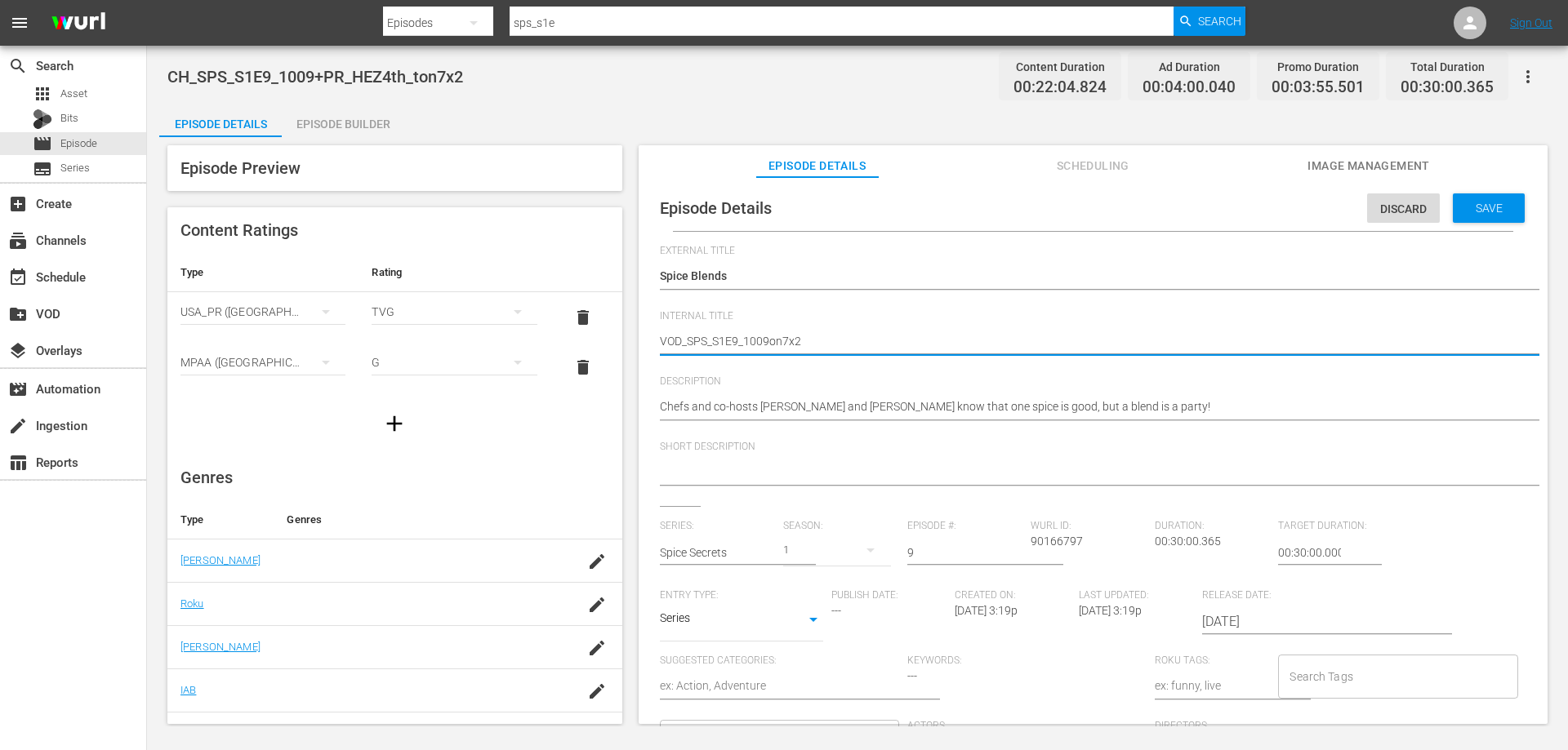
type textarea "VOD_SPS_S1E9_1009n7x2"
type textarea "VOD_SPS_S1E9_10097x2"
type textarea "VOD_SPS_S1E9_1009x2"
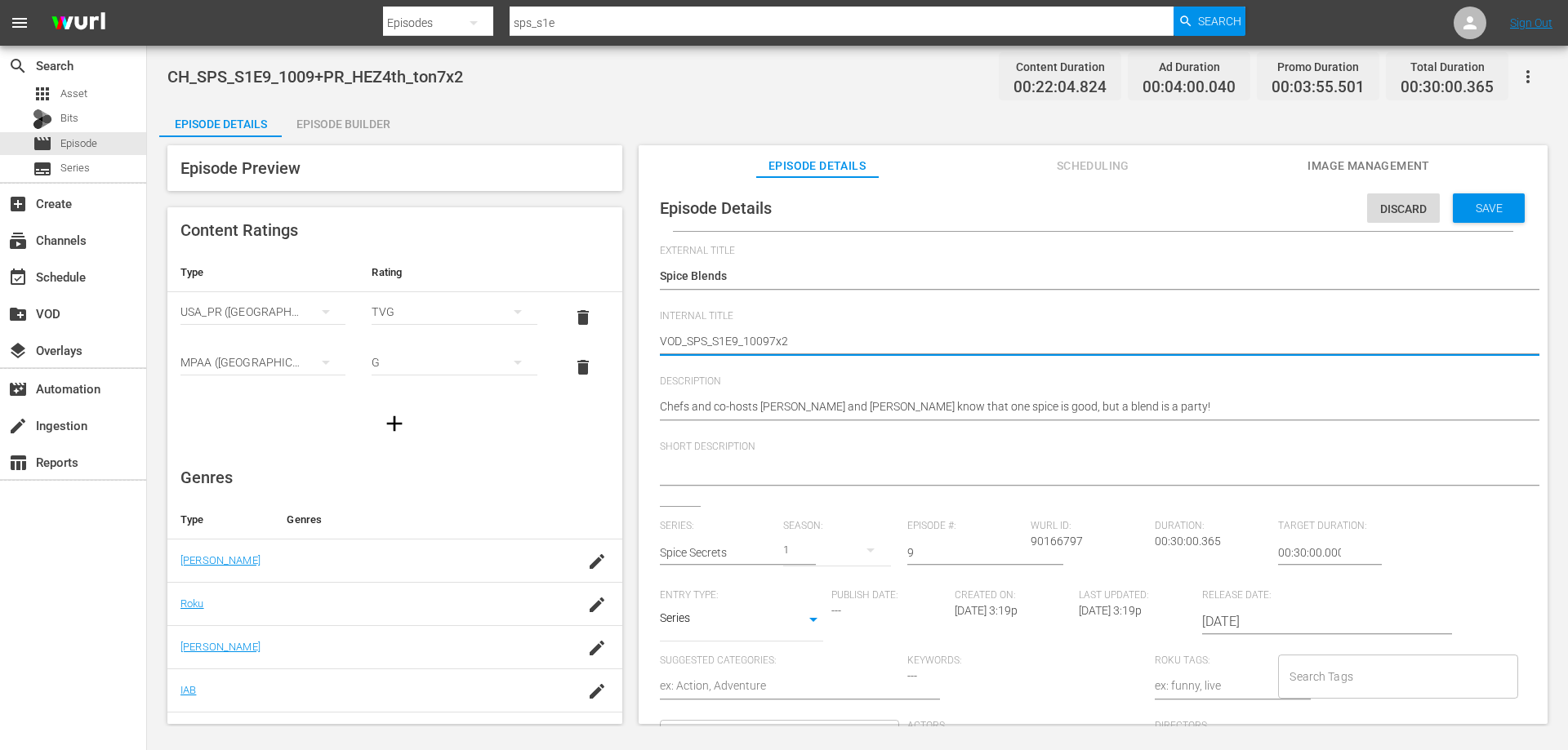
type textarea "VOD_SPS_S1E9_1009x2"
type textarea "VOD_SPS_S1E9_10092"
type textarea "VOD_SPS_S1E9_1009"
type textarea "VOD_SPS_S1E9_1009_"
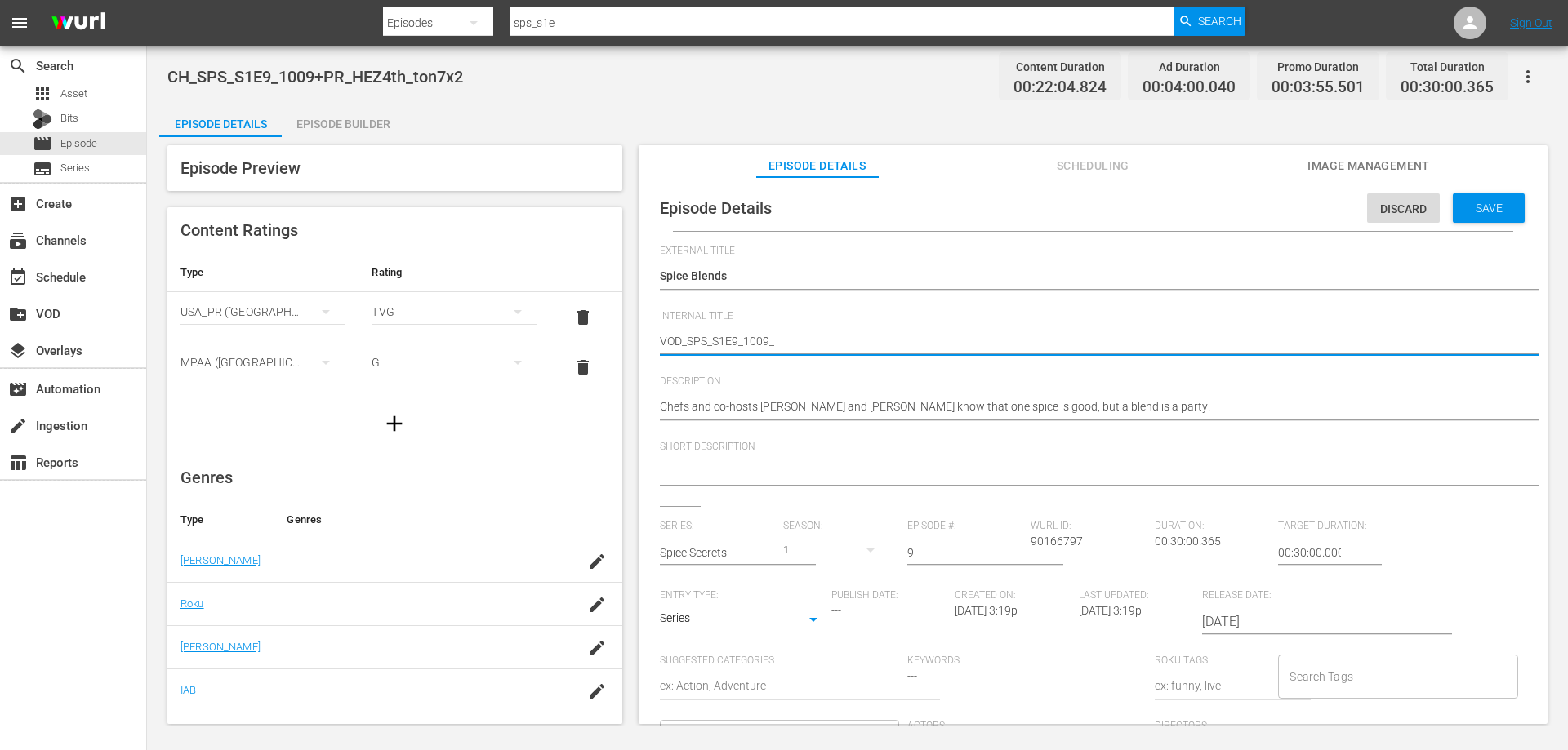
type textarea "VOD_SPS_S1E9_1009_S"
type textarea "VOD_SPS_S1E9_1009_SP"
type textarea "VOD_SPS_S1E9_1009_SPI"
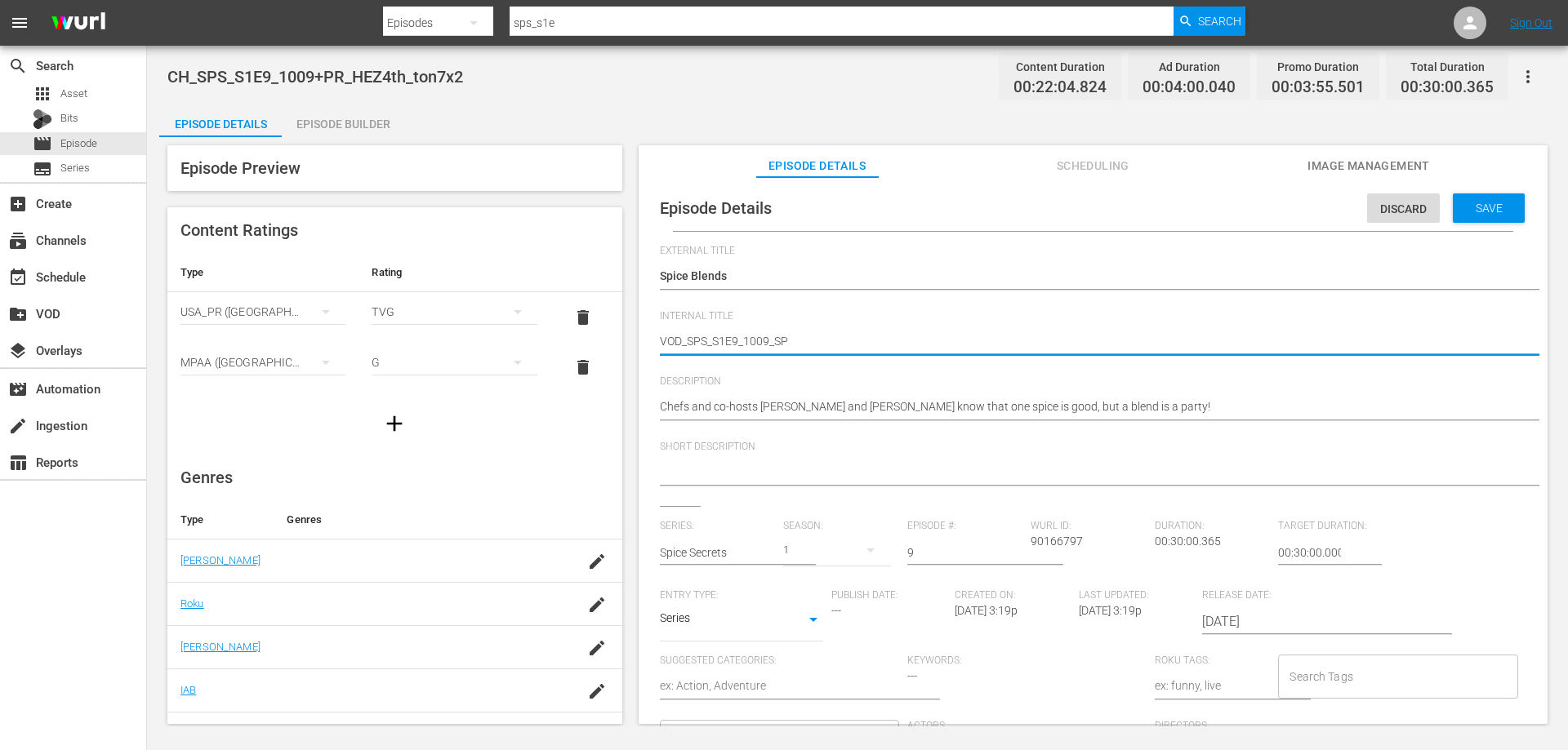
type textarea "VOD_SPS_S1E9_1009_SPI"
type textarea "VOD_SPS_S1E9_1009_SPIC"
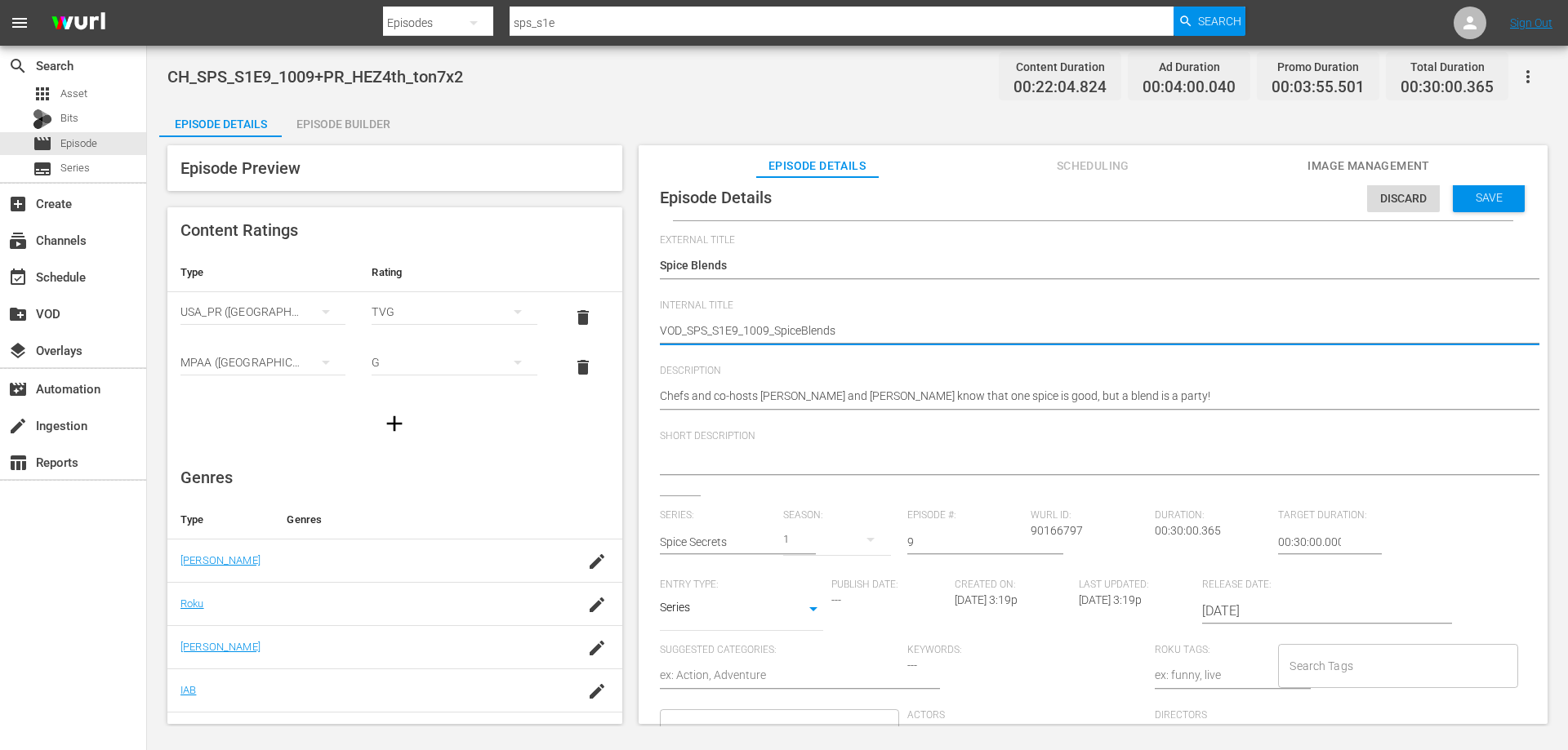
scroll to position [16, 0]
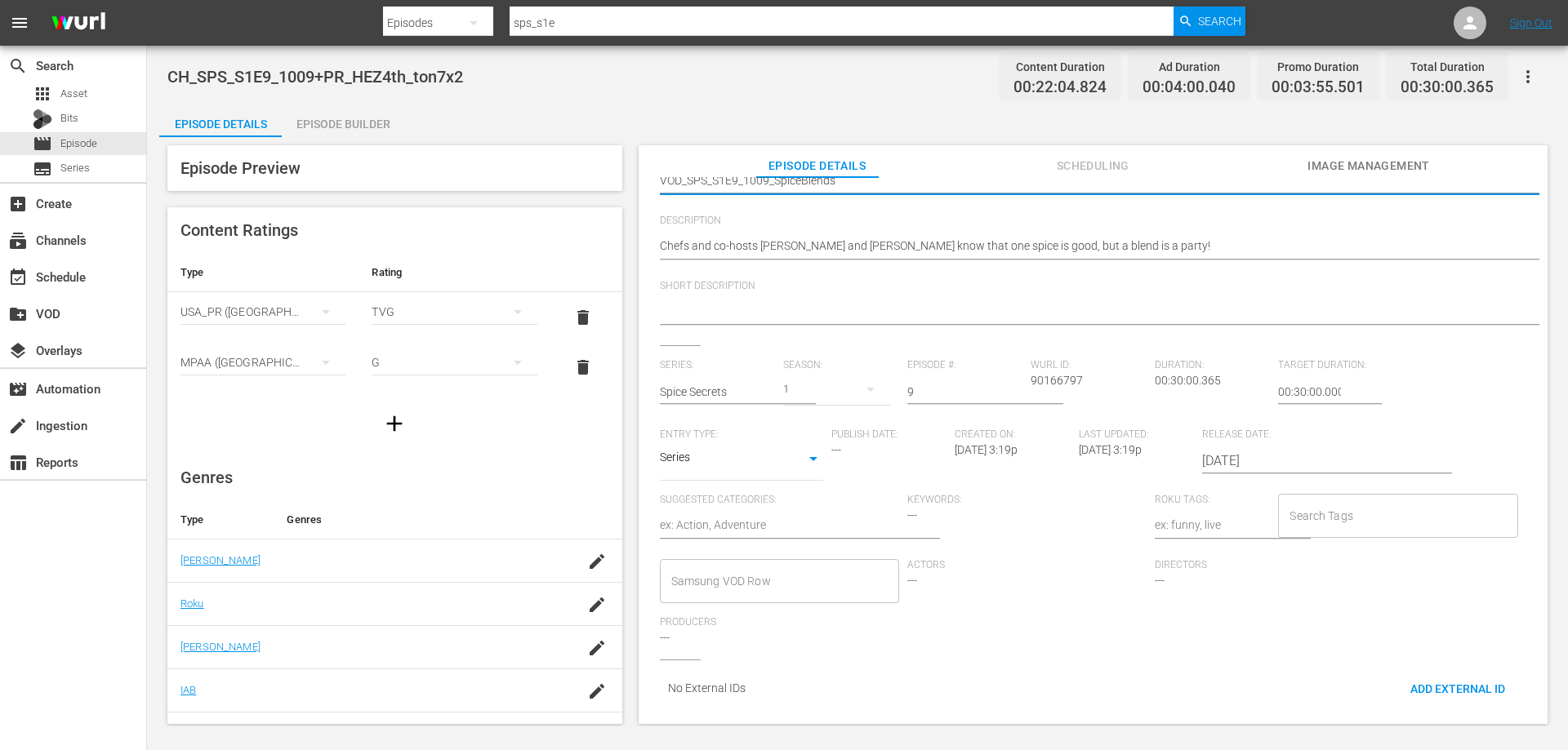
click at [756, 568] on input "Samsung VOD Row" at bounding box center [767, 581] width 200 height 30
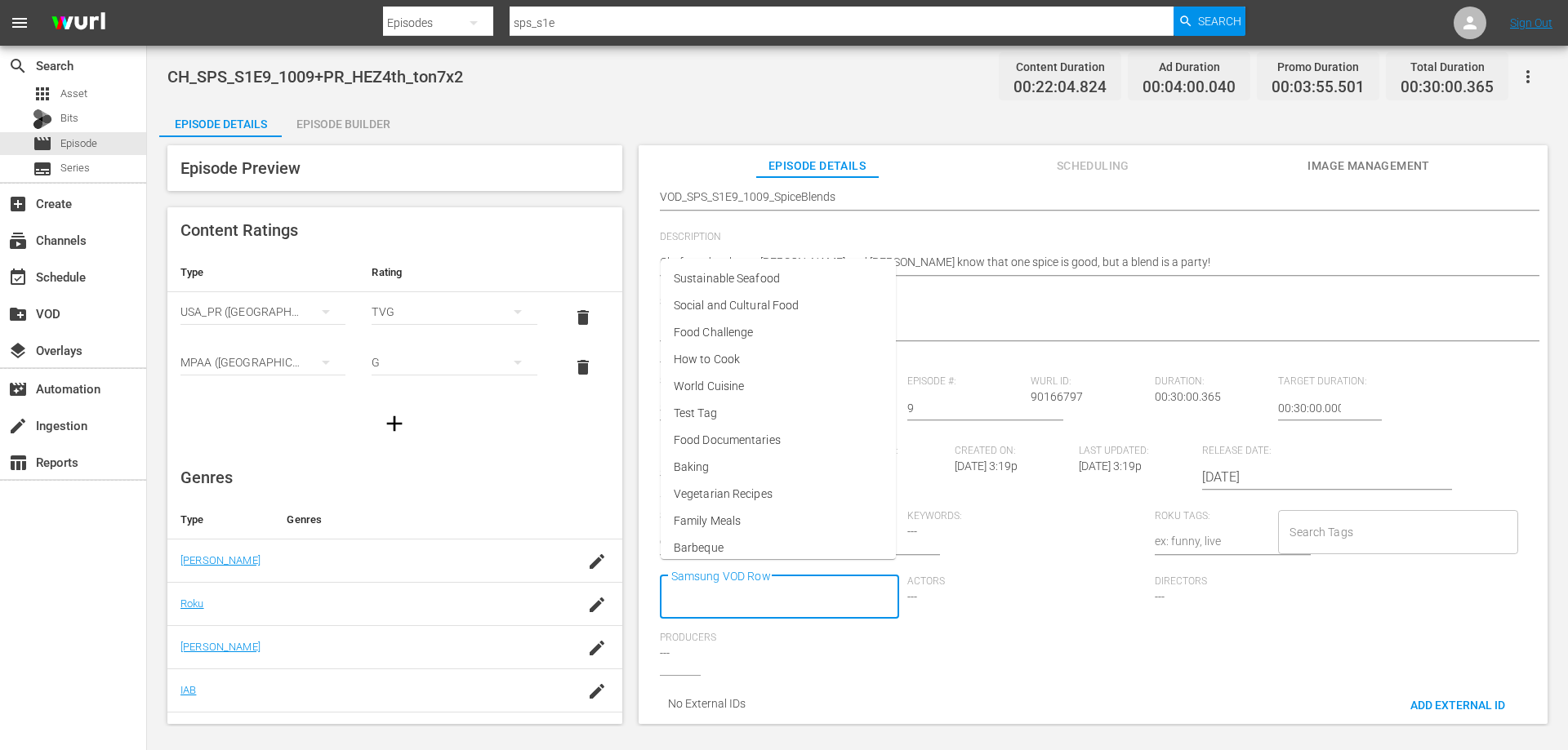
scroll to position [0, 0]
click at [737, 393] on span "World Cuisine" at bounding box center [708, 386] width 70 height 17
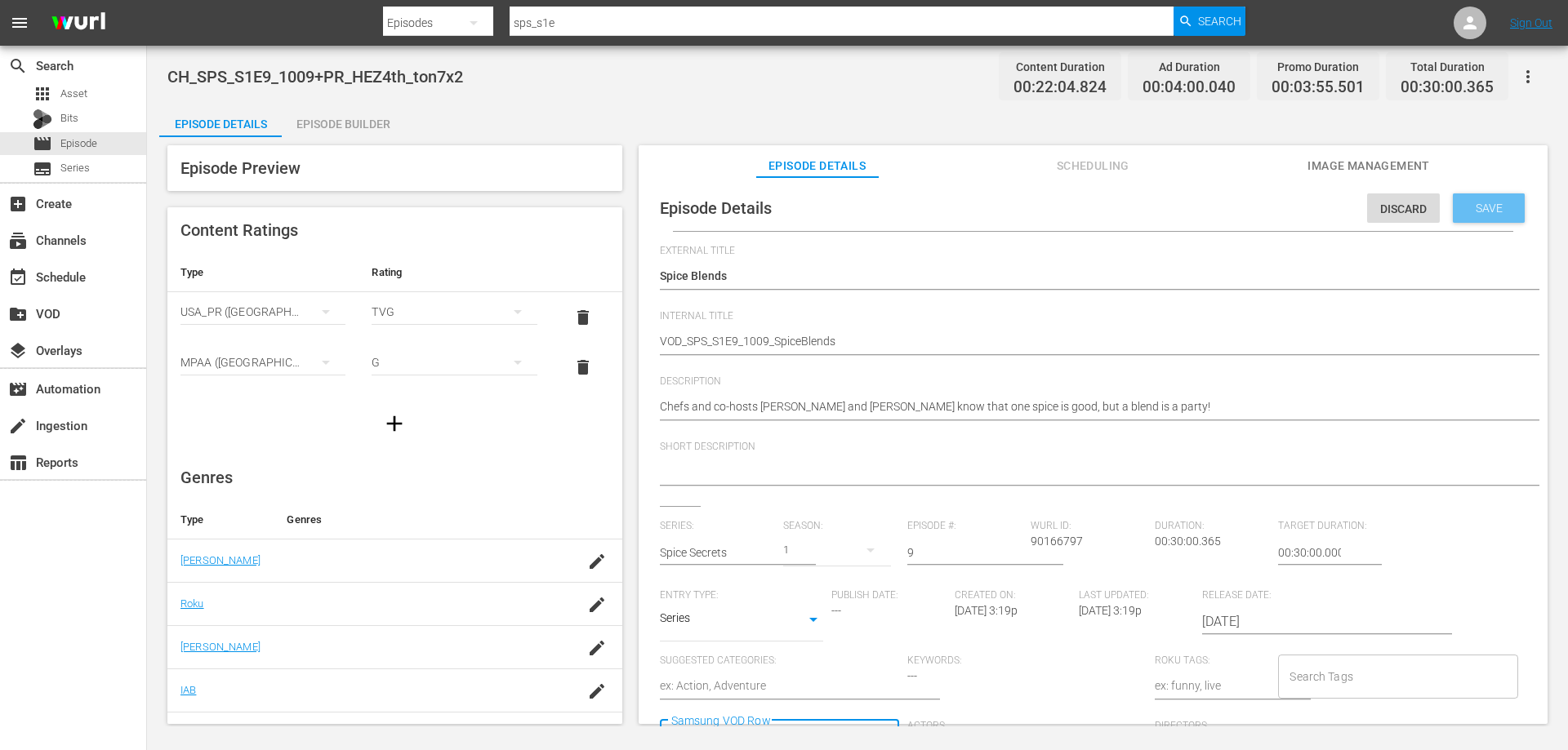
click at [1493, 201] on span "Save" at bounding box center [1489, 208] width 53 height 13
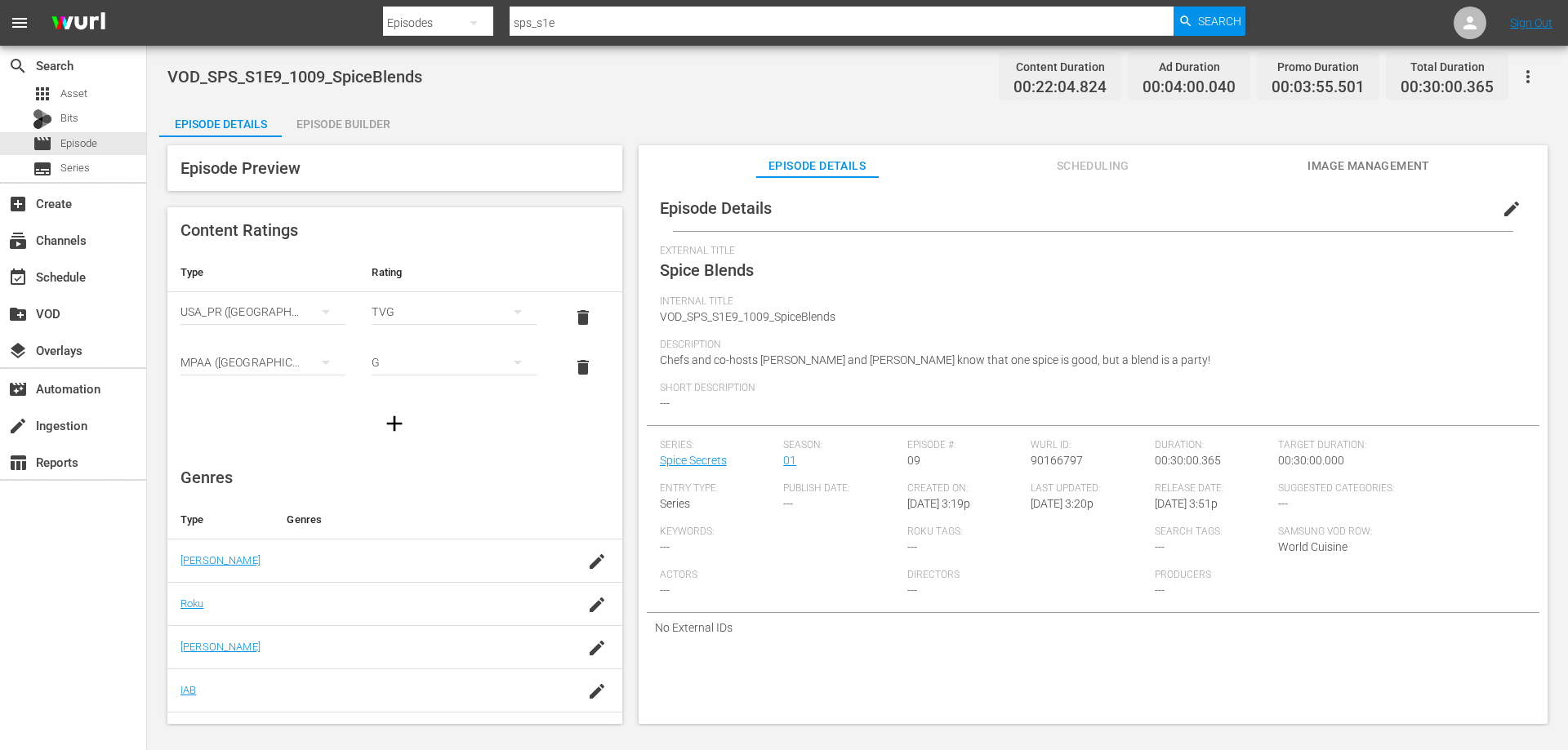
click at [332, 118] on div "Episode Builder" at bounding box center [343, 124] width 122 height 39
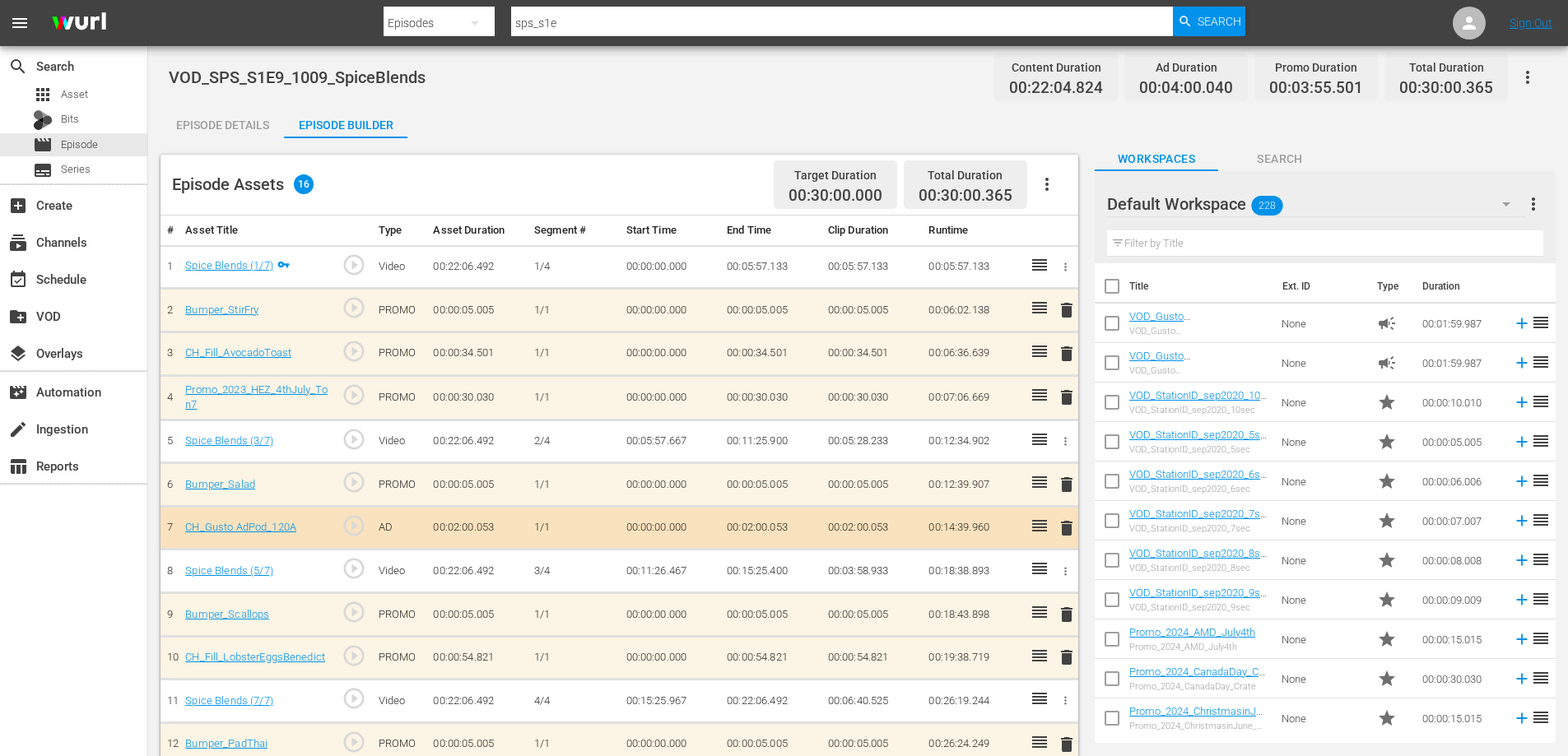
click at [1071, 353] on span "delete" at bounding box center [1067, 354] width 20 height 20
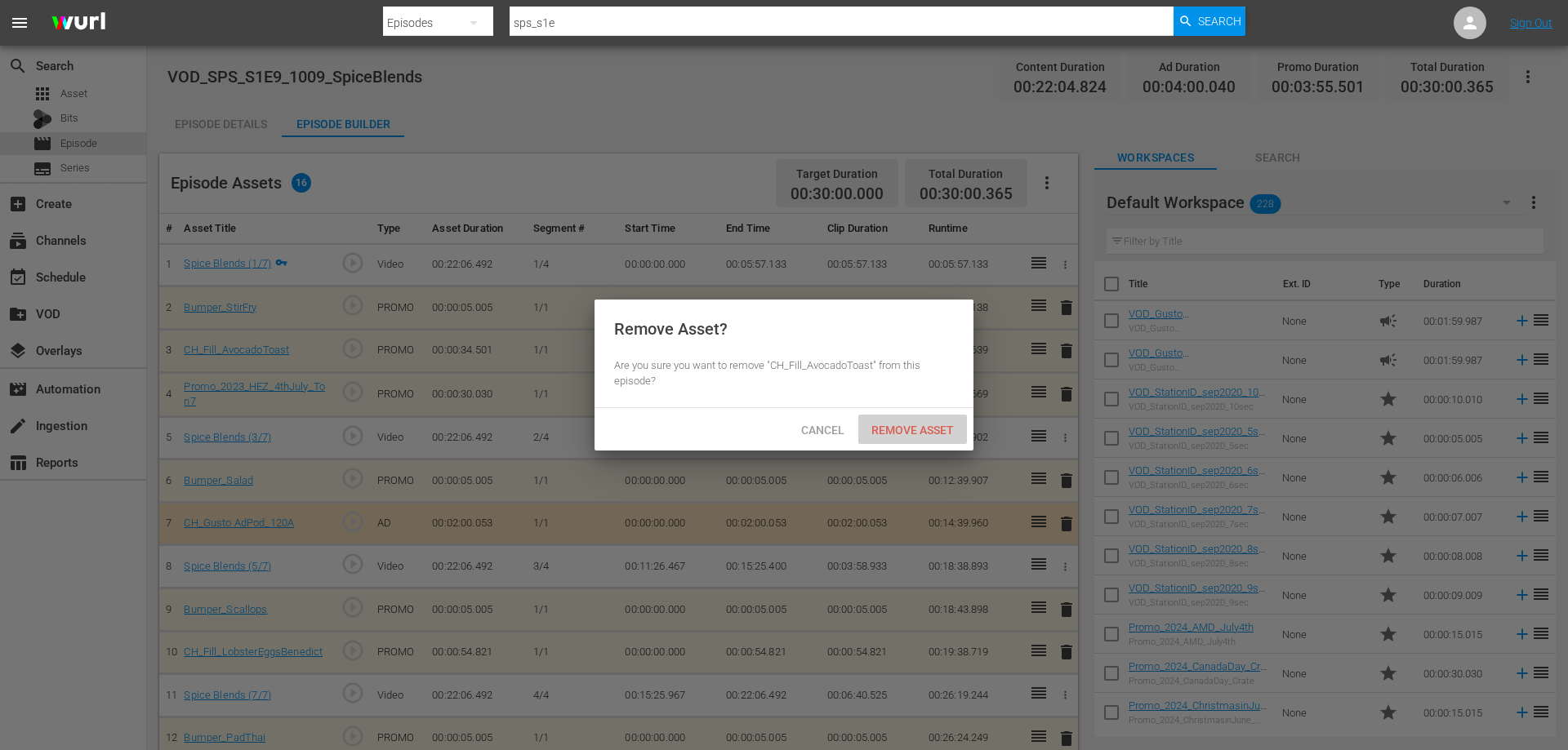
click at [908, 421] on div "Remove Asset" at bounding box center [913, 430] width 108 height 30
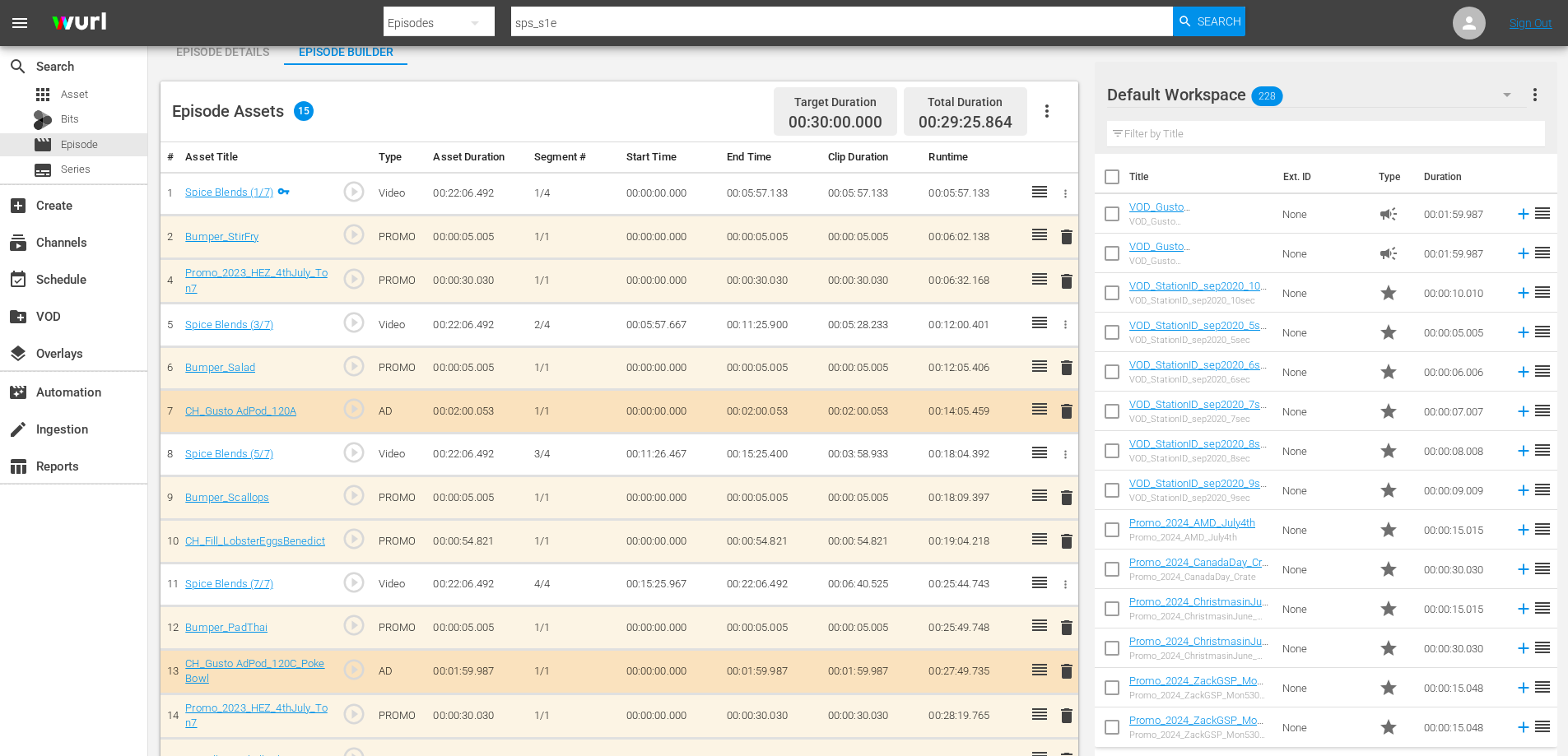
scroll to position [155, 0]
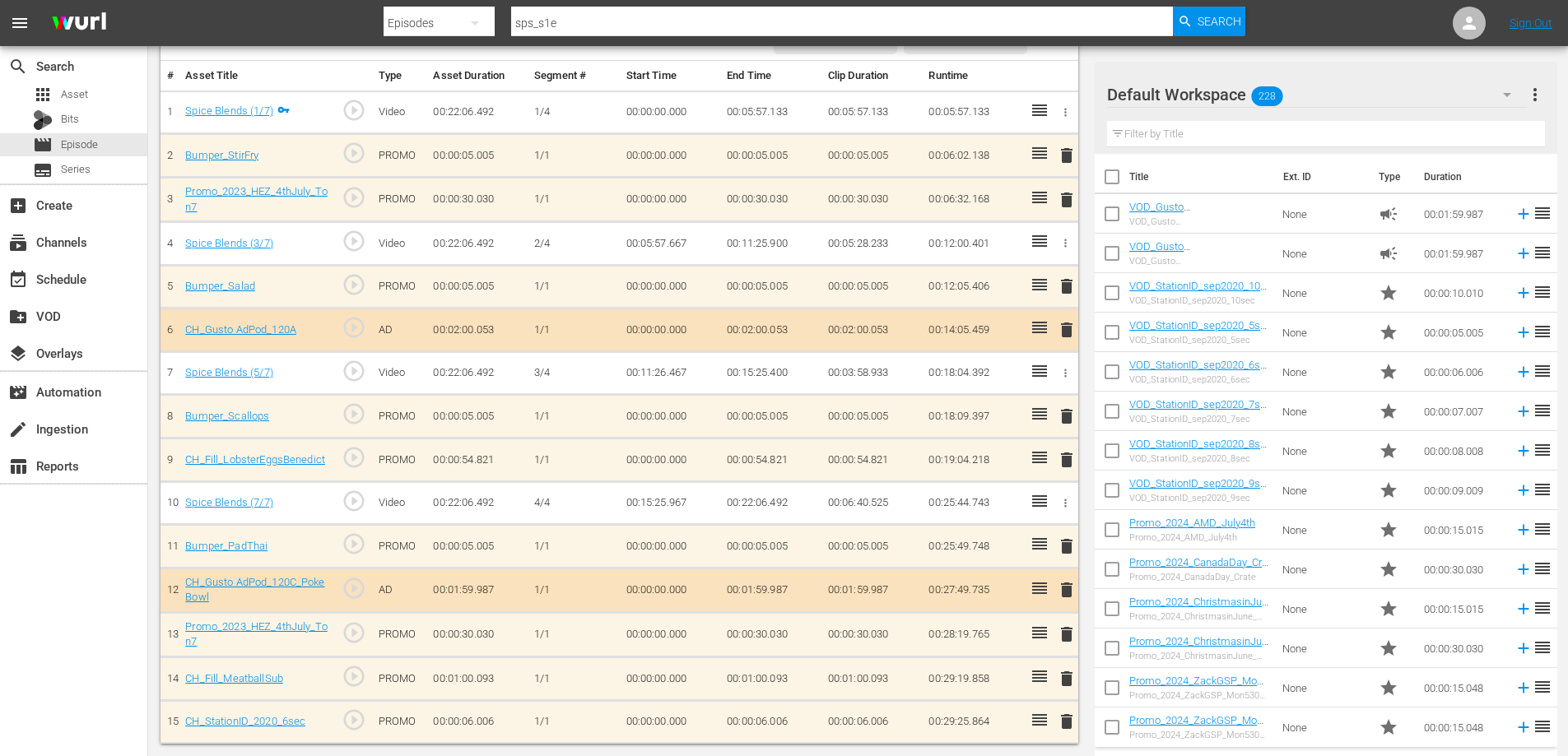
click at [1069, 674] on span "delete" at bounding box center [1067, 678] width 20 height 20
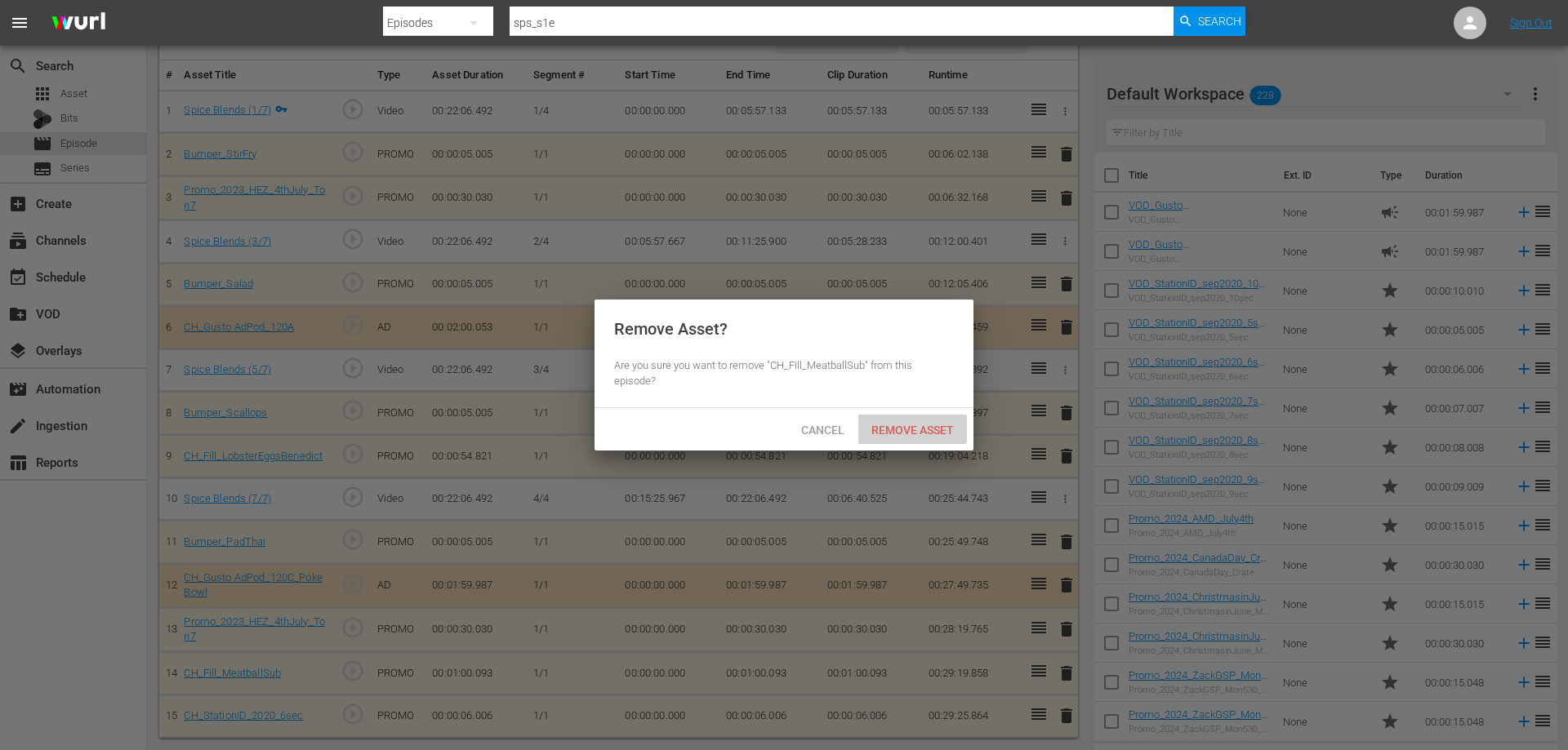
click at [905, 419] on div "Remove Asset" at bounding box center [913, 430] width 108 height 30
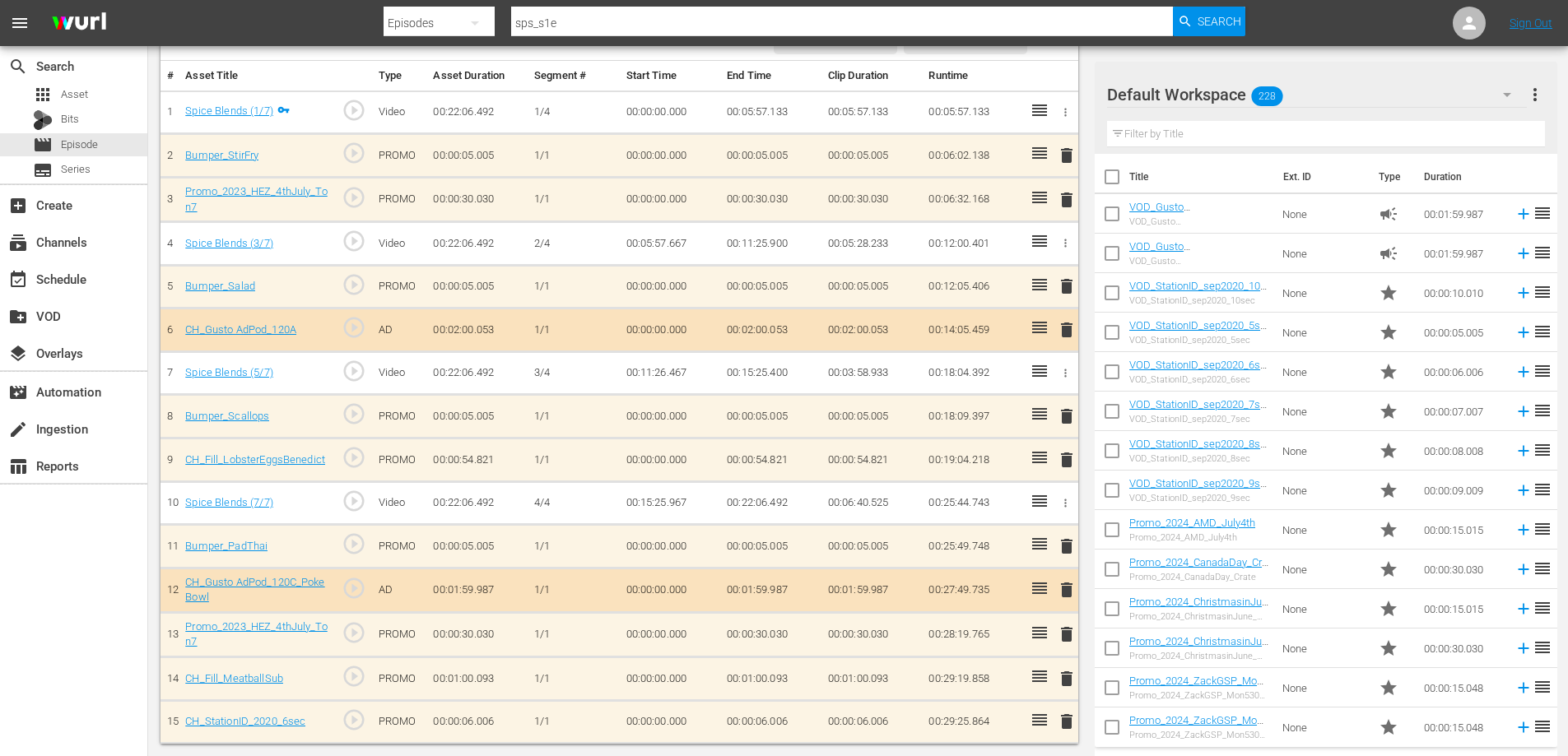
click at [1071, 636] on span "delete" at bounding box center [1067, 634] width 20 height 20
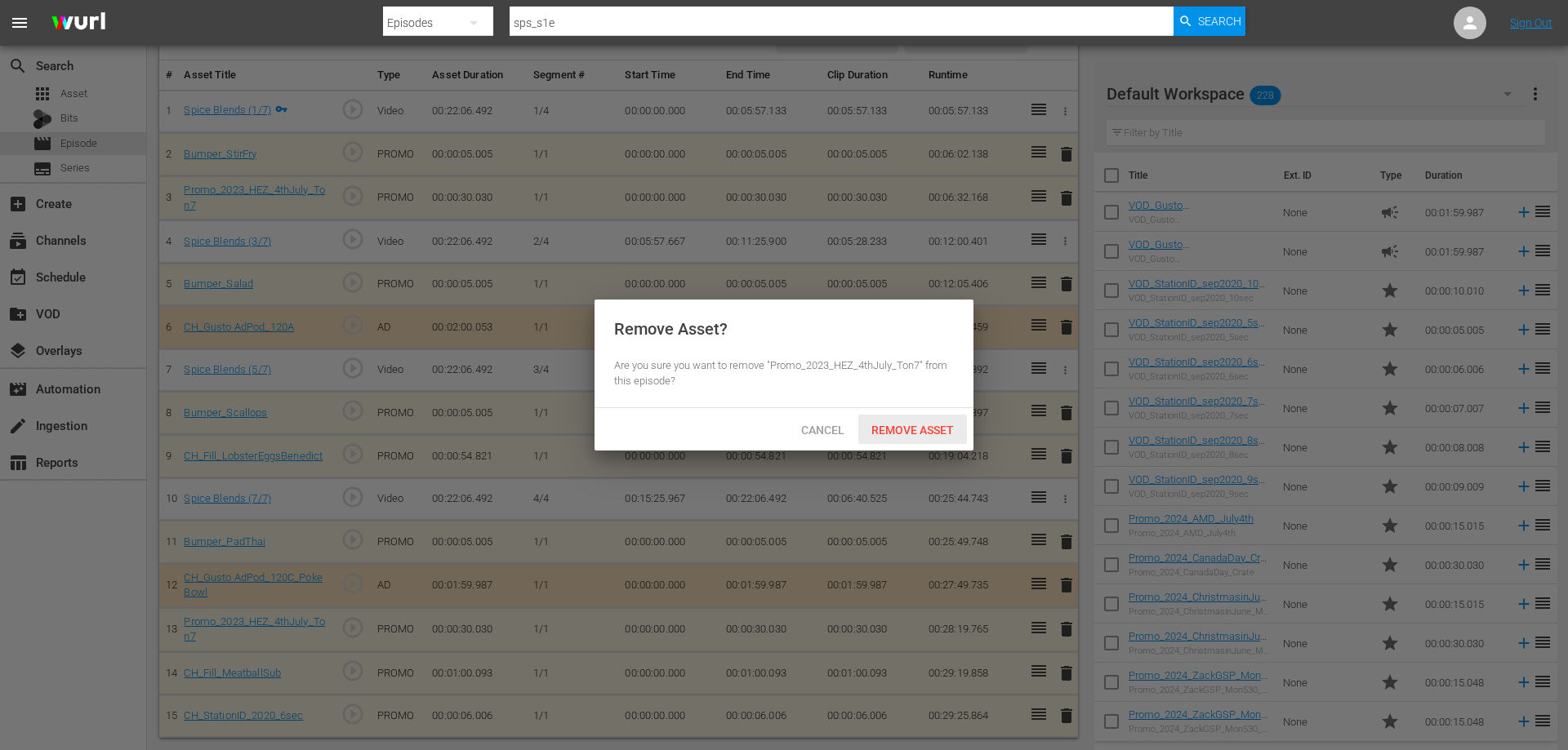
click at [903, 430] on span "Remove Asset" at bounding box center [913, 430] width 108 height 13
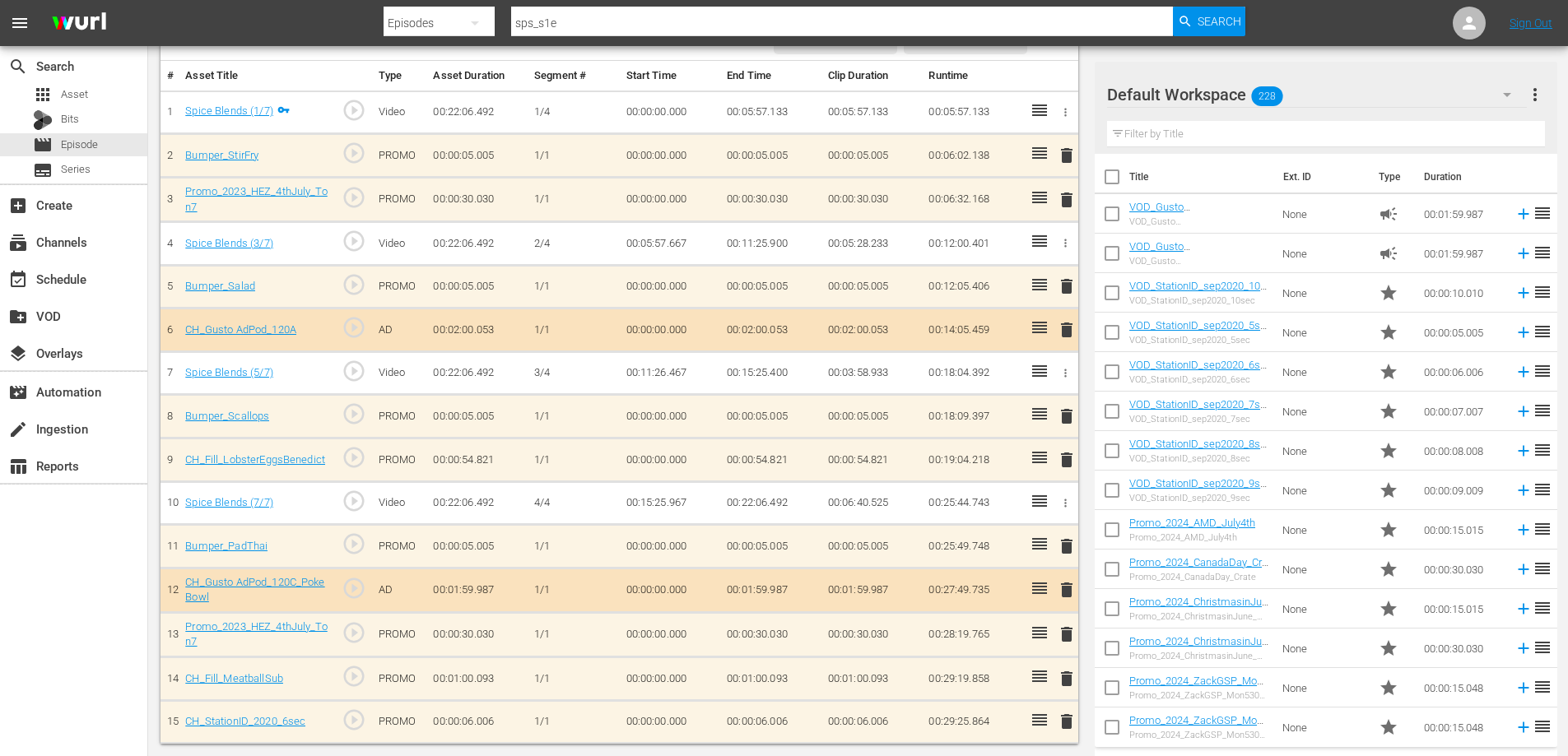
click at [1072, 590] on span "delete" at bounding box center [1067, 590] width 20 height 20
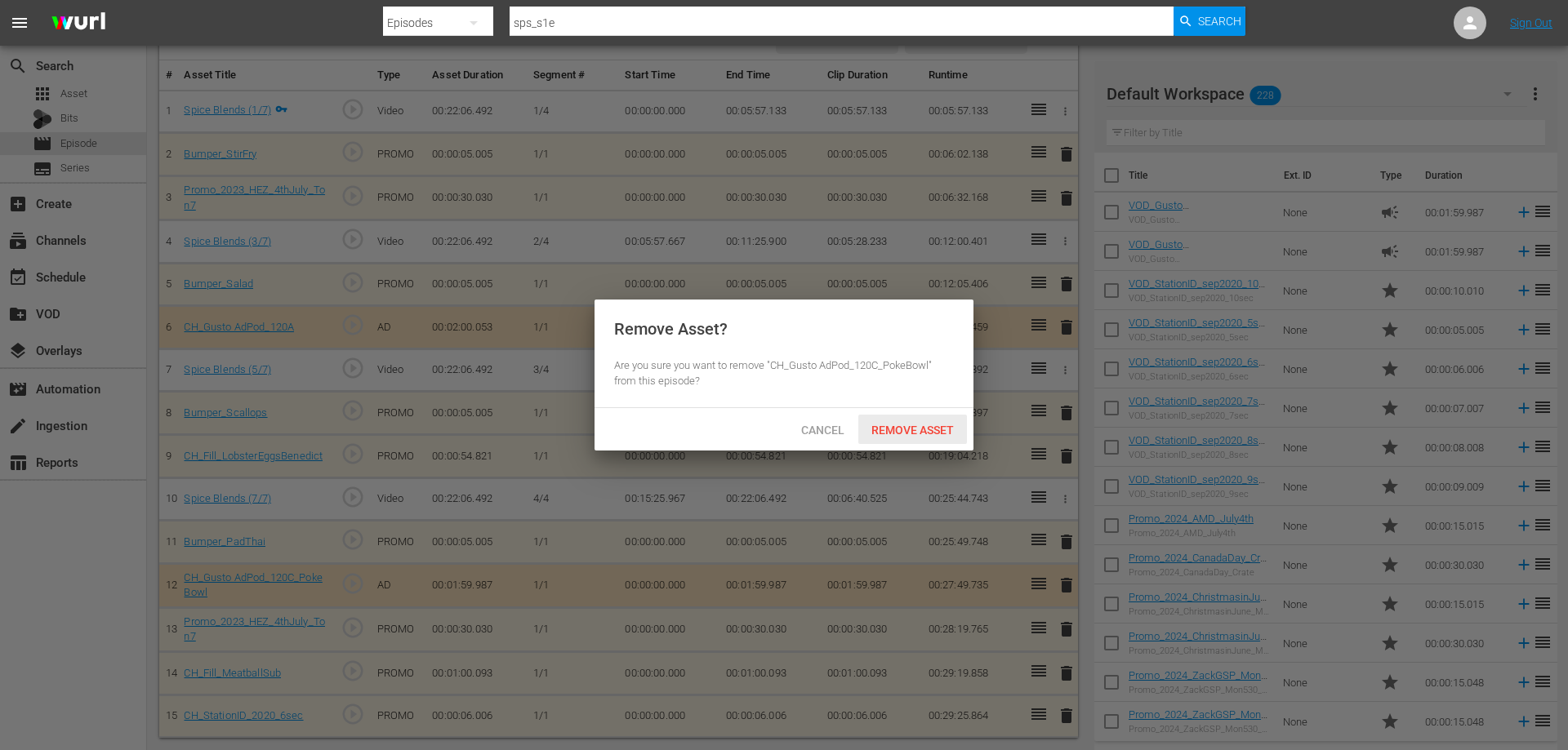
click at [914, 416] on div "Remove Asset" at bounding box center [913, 430] width 108 height 30
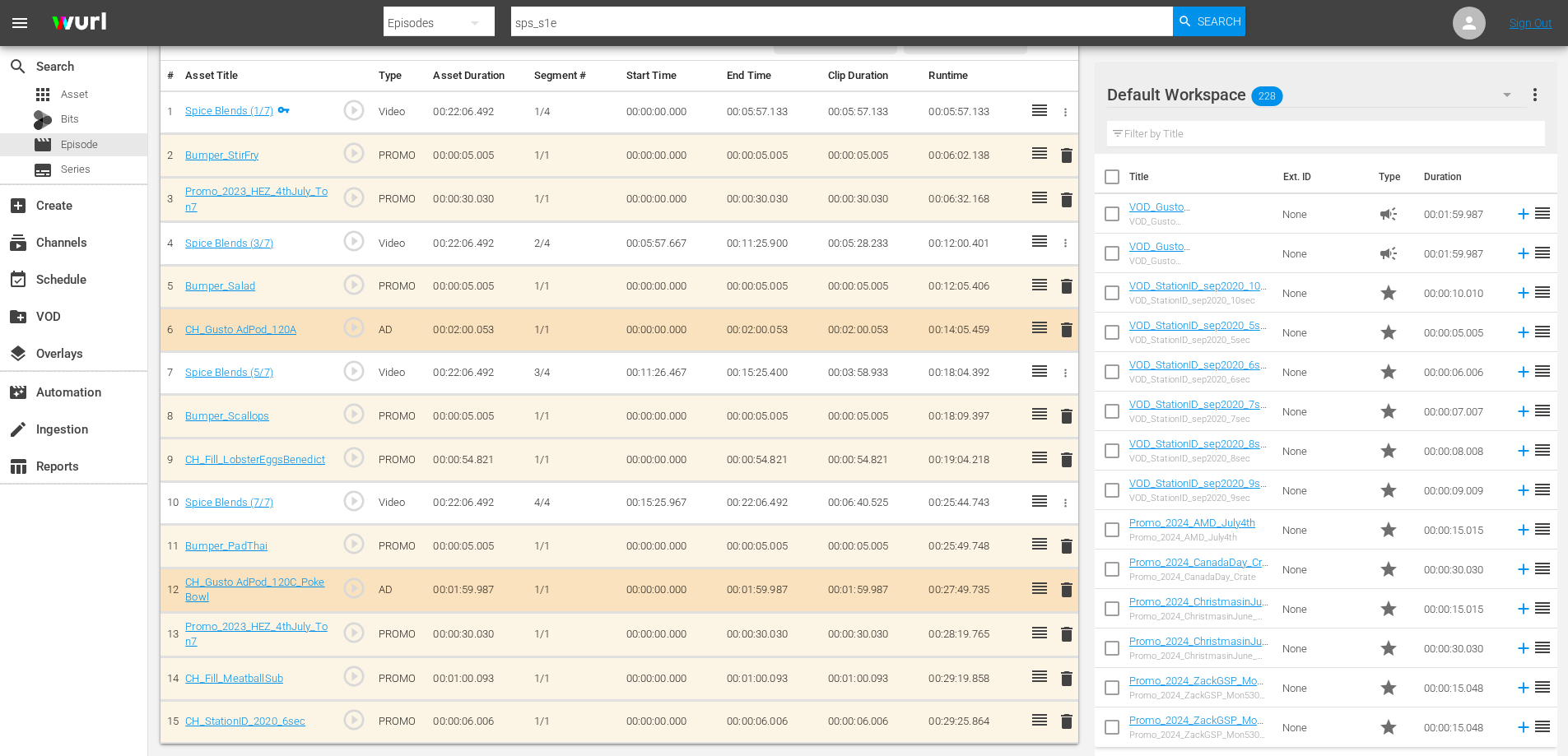
click at [1067, 547] on span "delete" at bounding box center [1067, 546] width 20 height 20
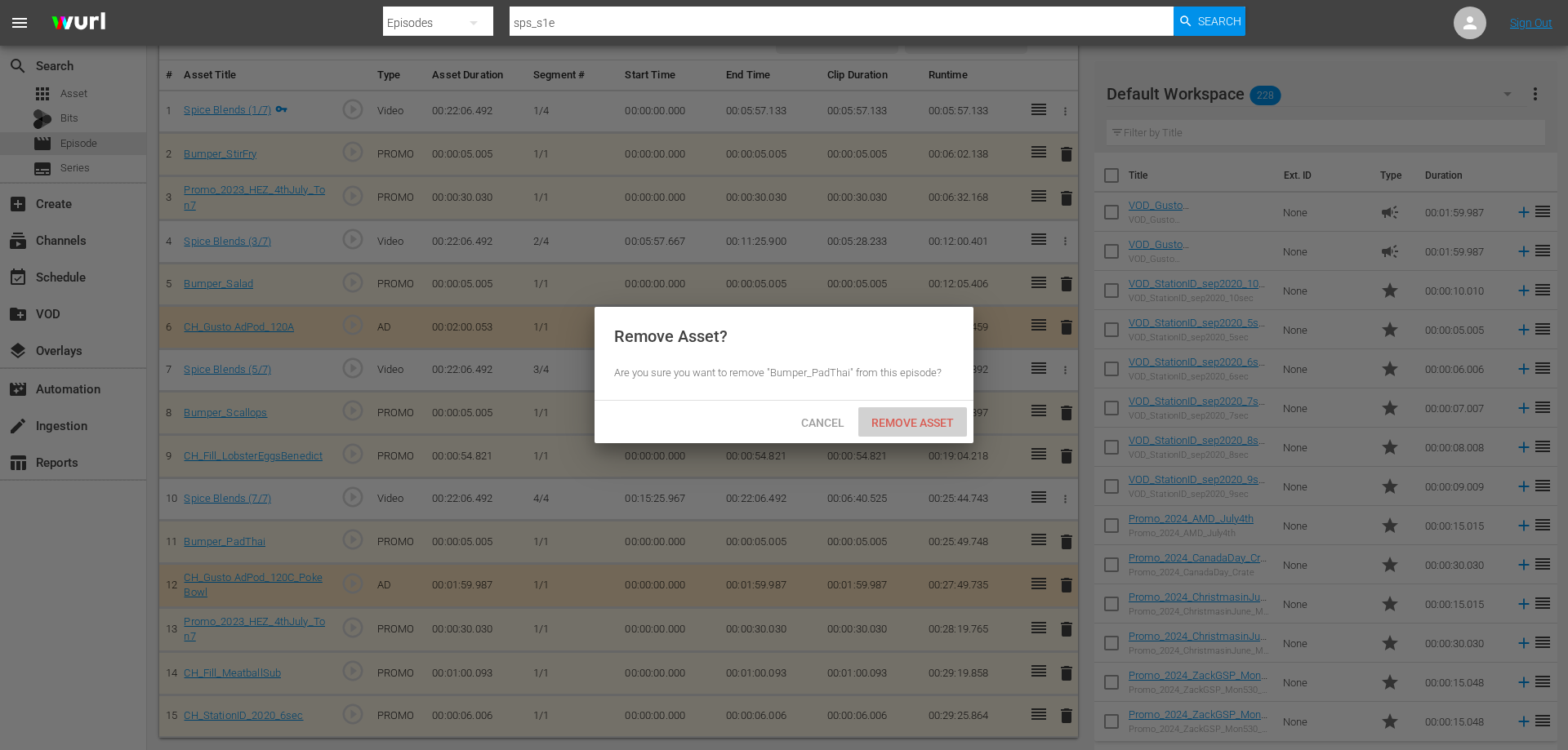
click at [919, 410] on div "Remove Asset" at bounding box center [913, 423] width 108 height 30
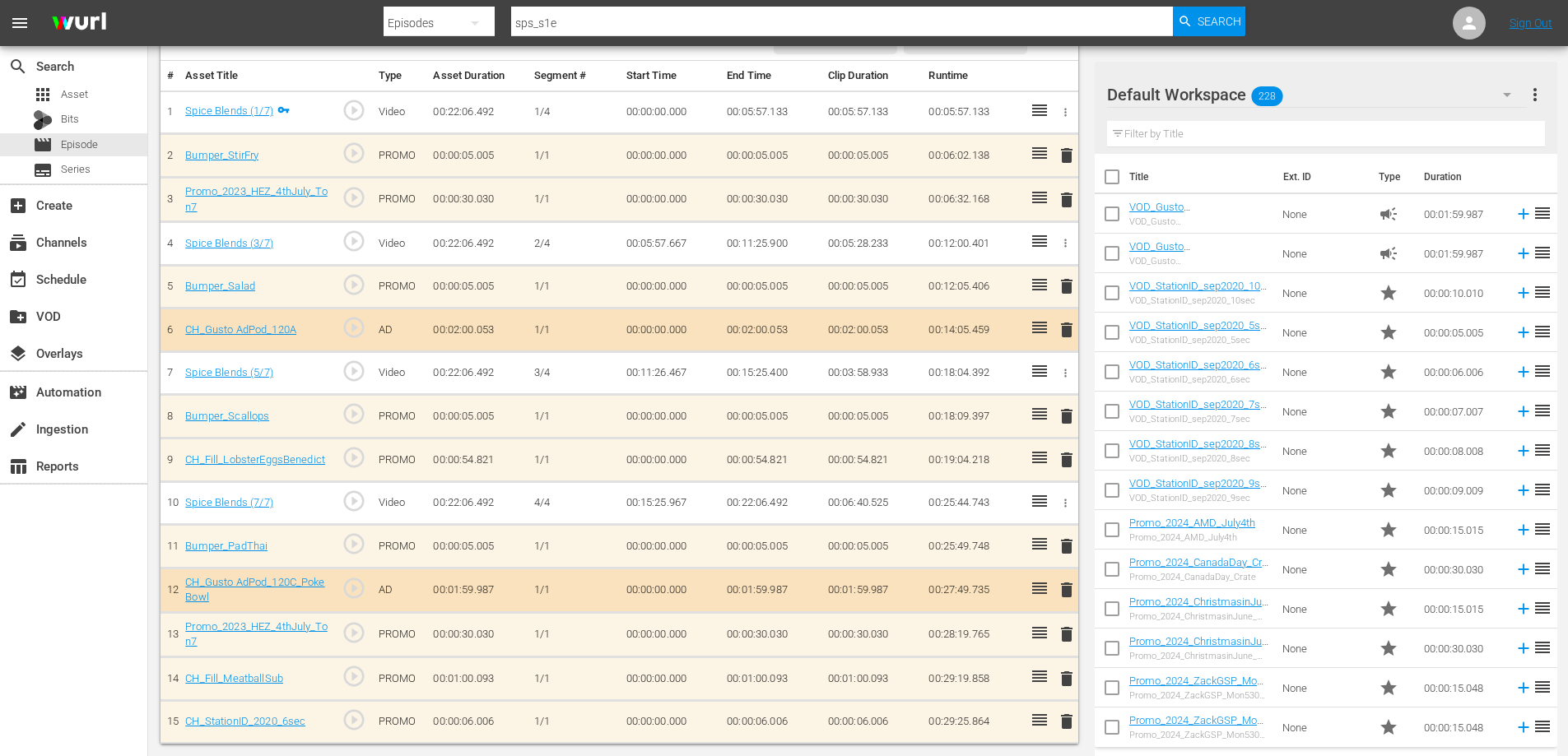
click at [1073, 453] on span "delete" at bounding box center [1067, 460] width 20 height 20
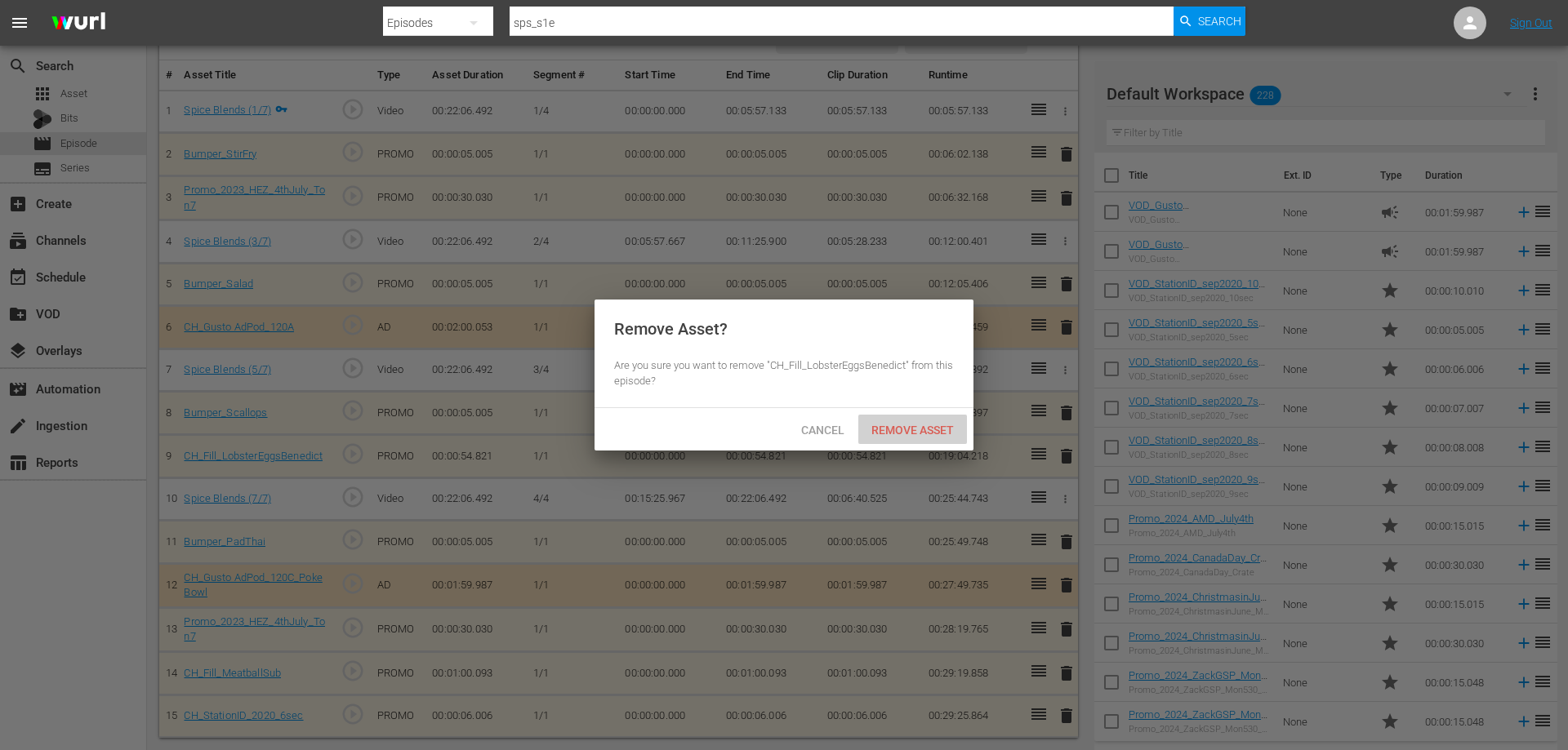
click at [941, 424] on span "Remove Asset" at bounding box center [913, 430] width 108 height 13
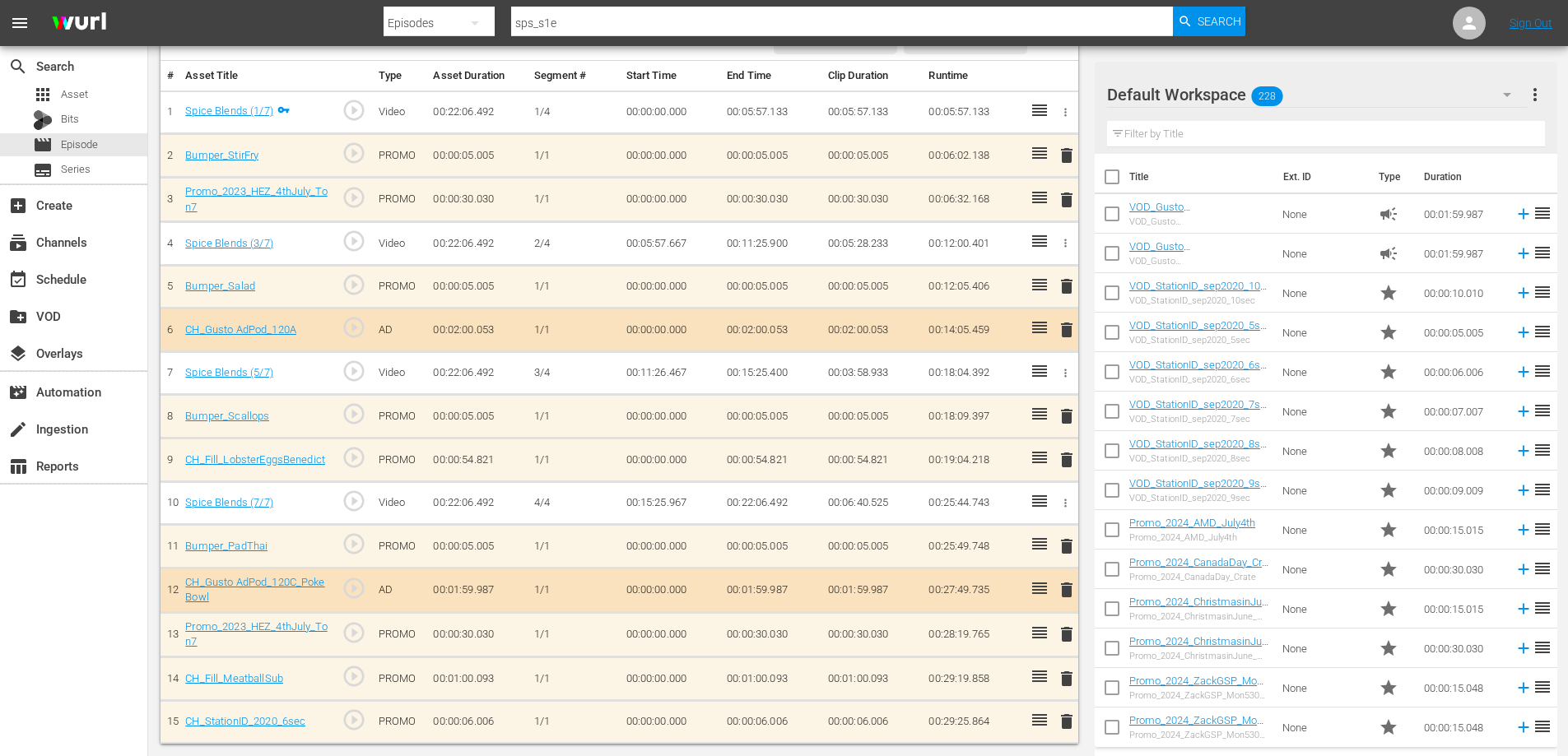
click at [1069, 330] on span "delete" at bounding box center [1067, 329] width 20 height 20
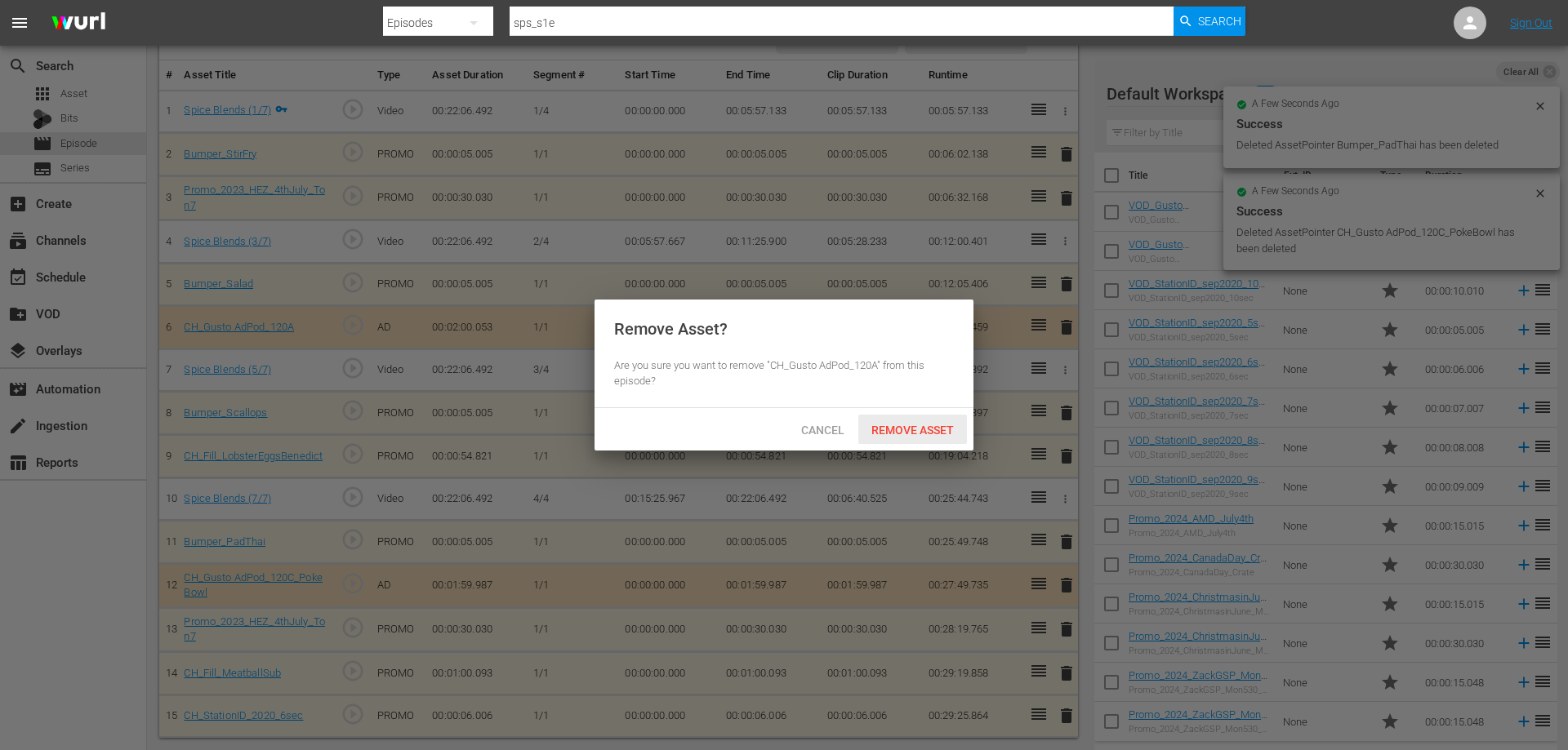
click at [902, 421] on div "Remove Asset" at bounding box center [913, 430] width 108 height 30
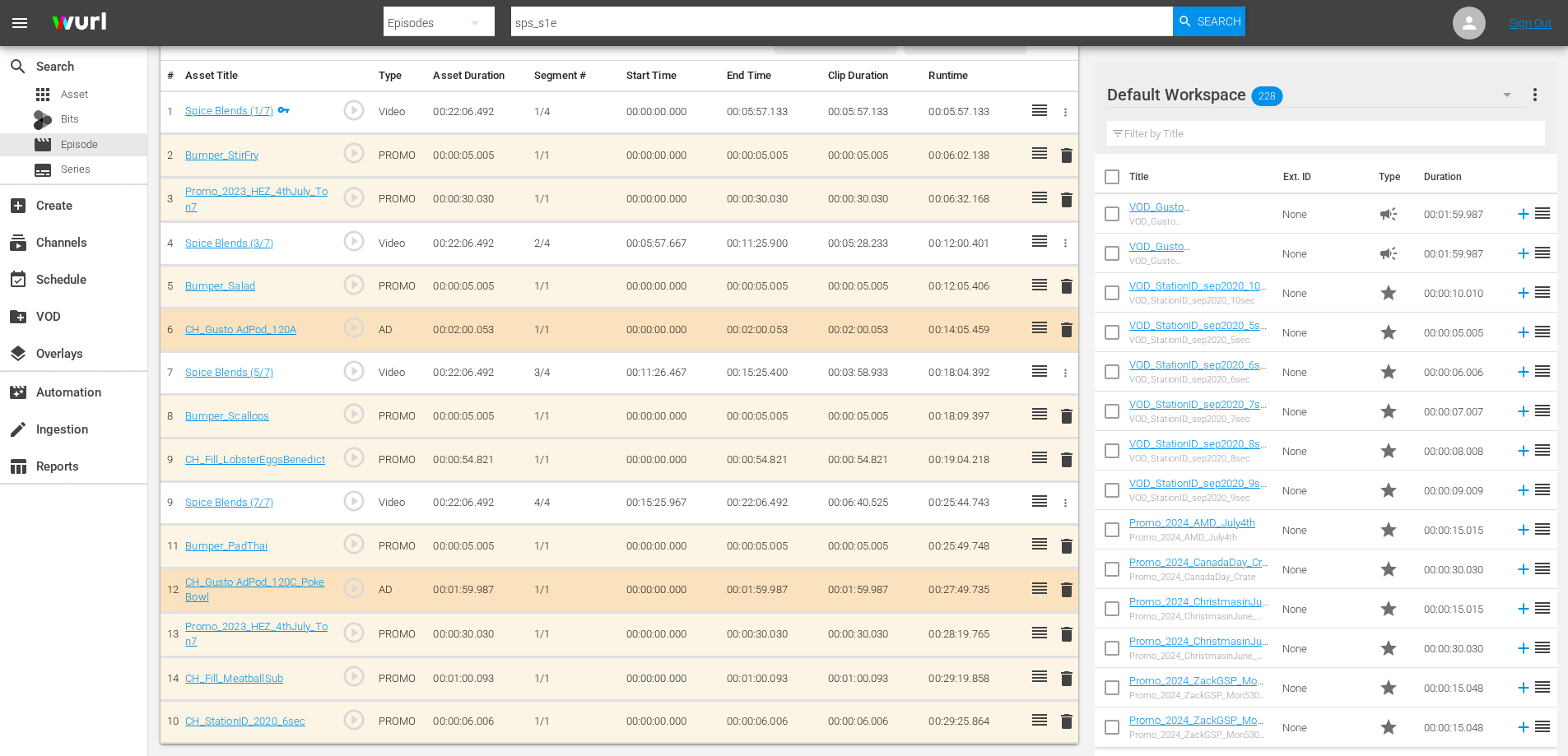
scroll to position [104, 0]
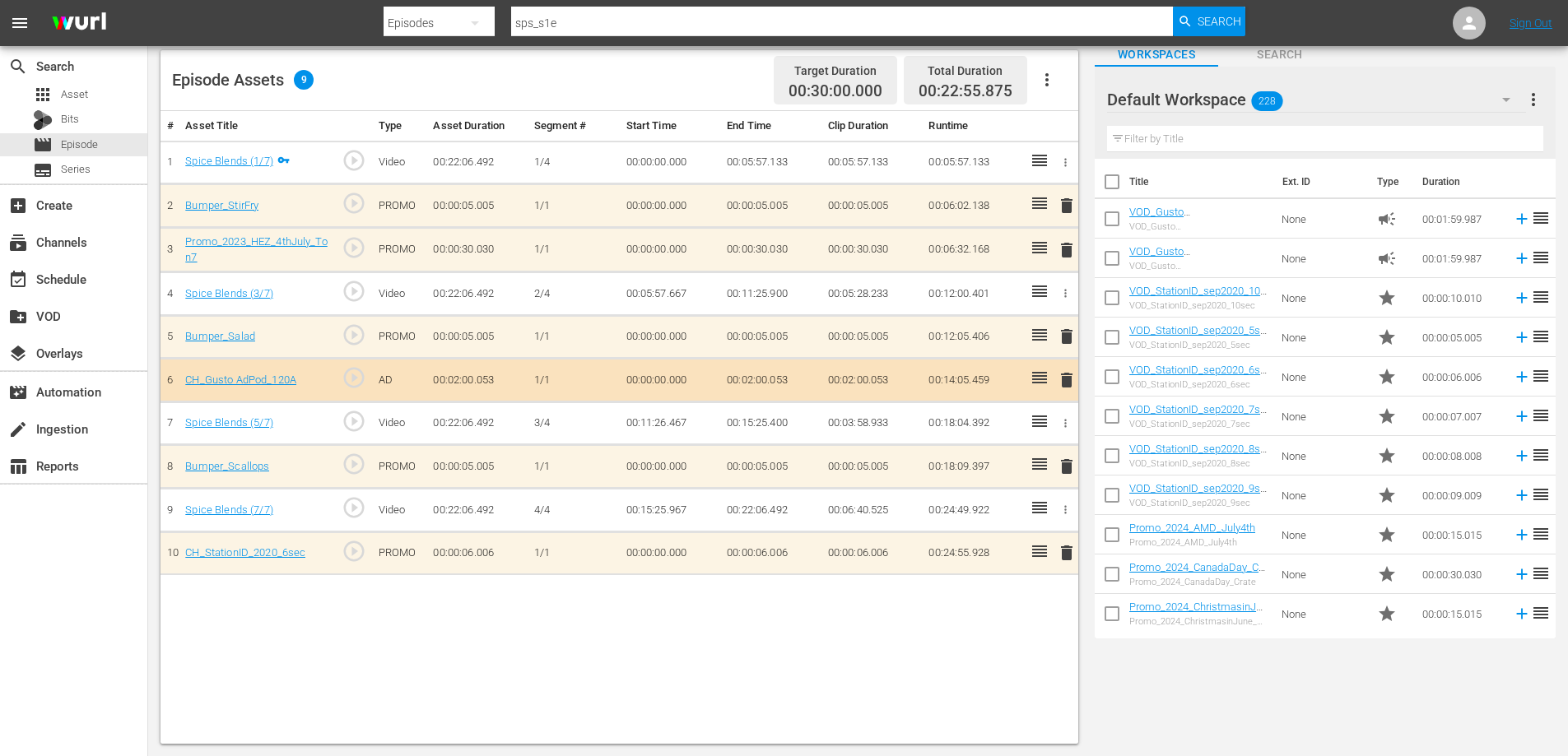
click at [1064, 546] on span "delete" at bounding box center [1067, 553] width 20 height 20
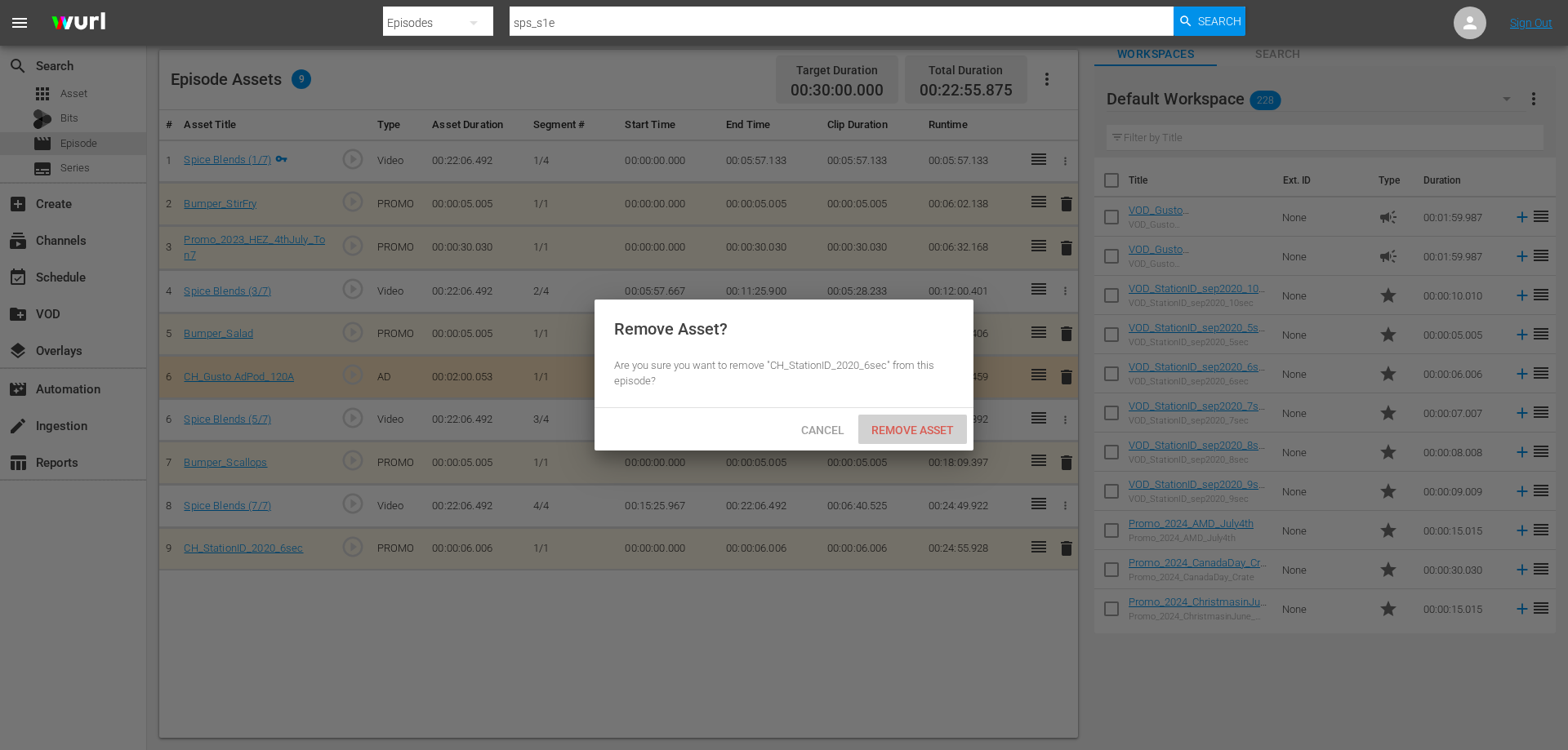
click at [930, 433] on span "Remove Asset" at bounding box center [913, 430] width 108 height 13
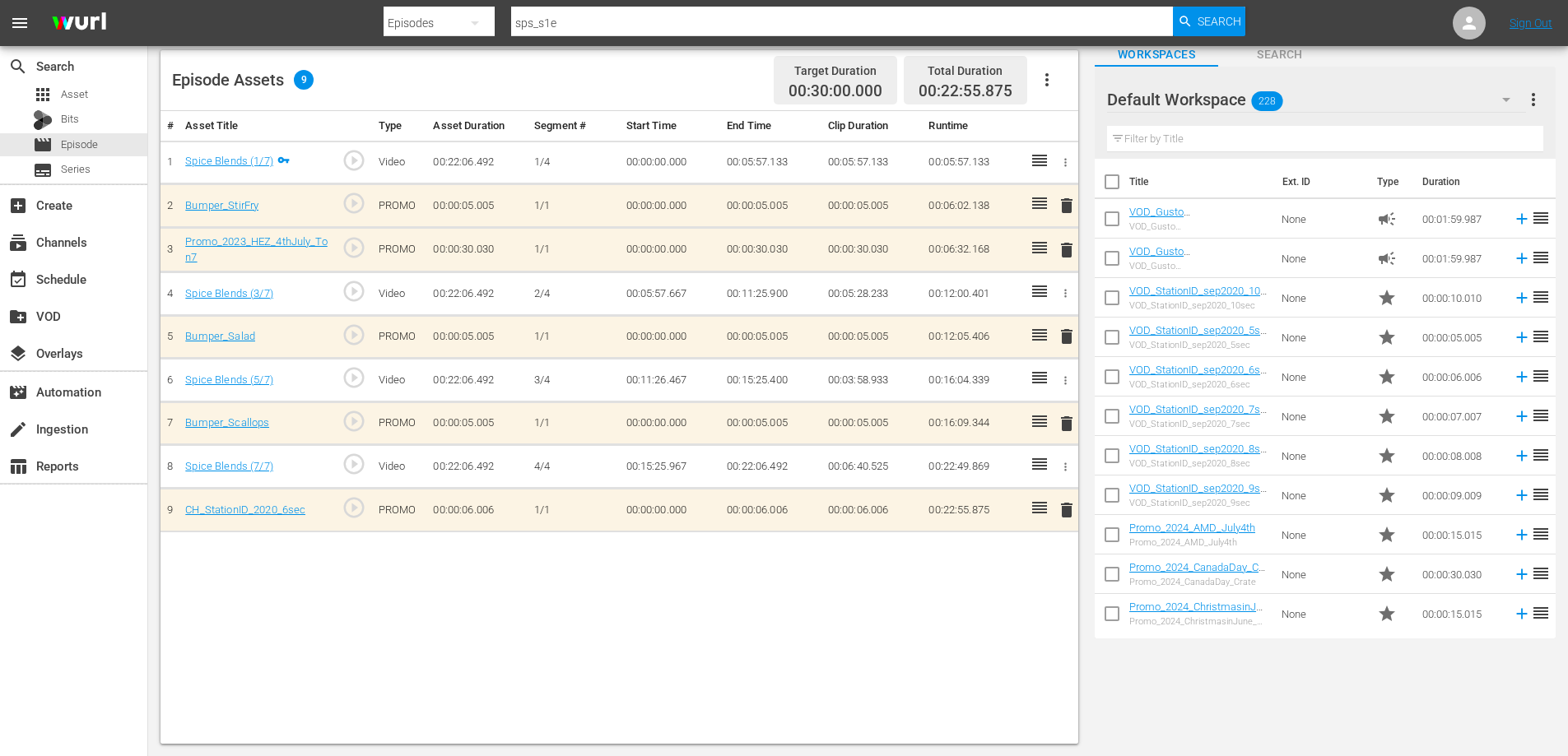
click at [1065, 247] on span "delete" at bounding box center [1067, 250] width 20 height 20
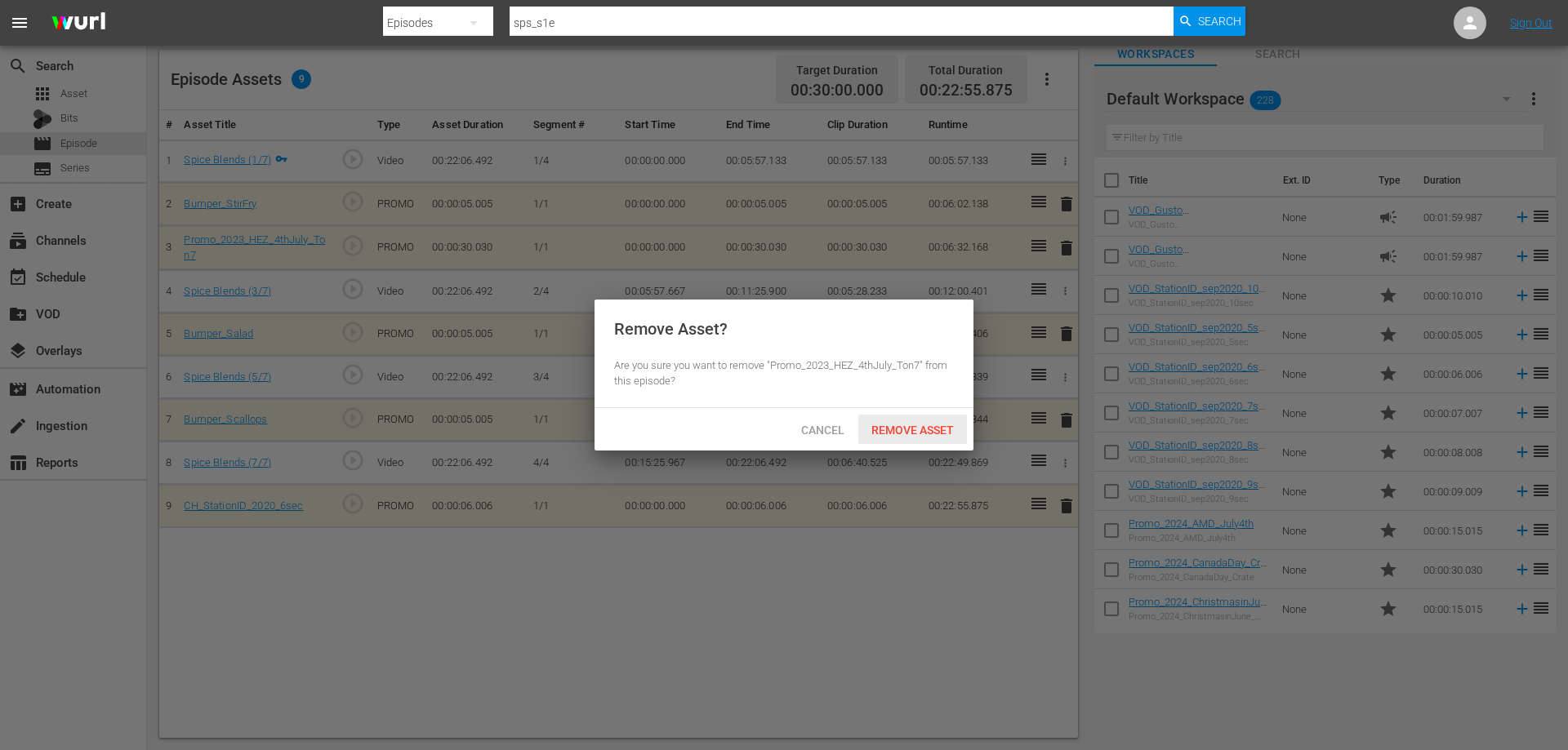
click at [922, 424] on span "Remove Asset" at bounding box center [913, 430] width 108 height 13
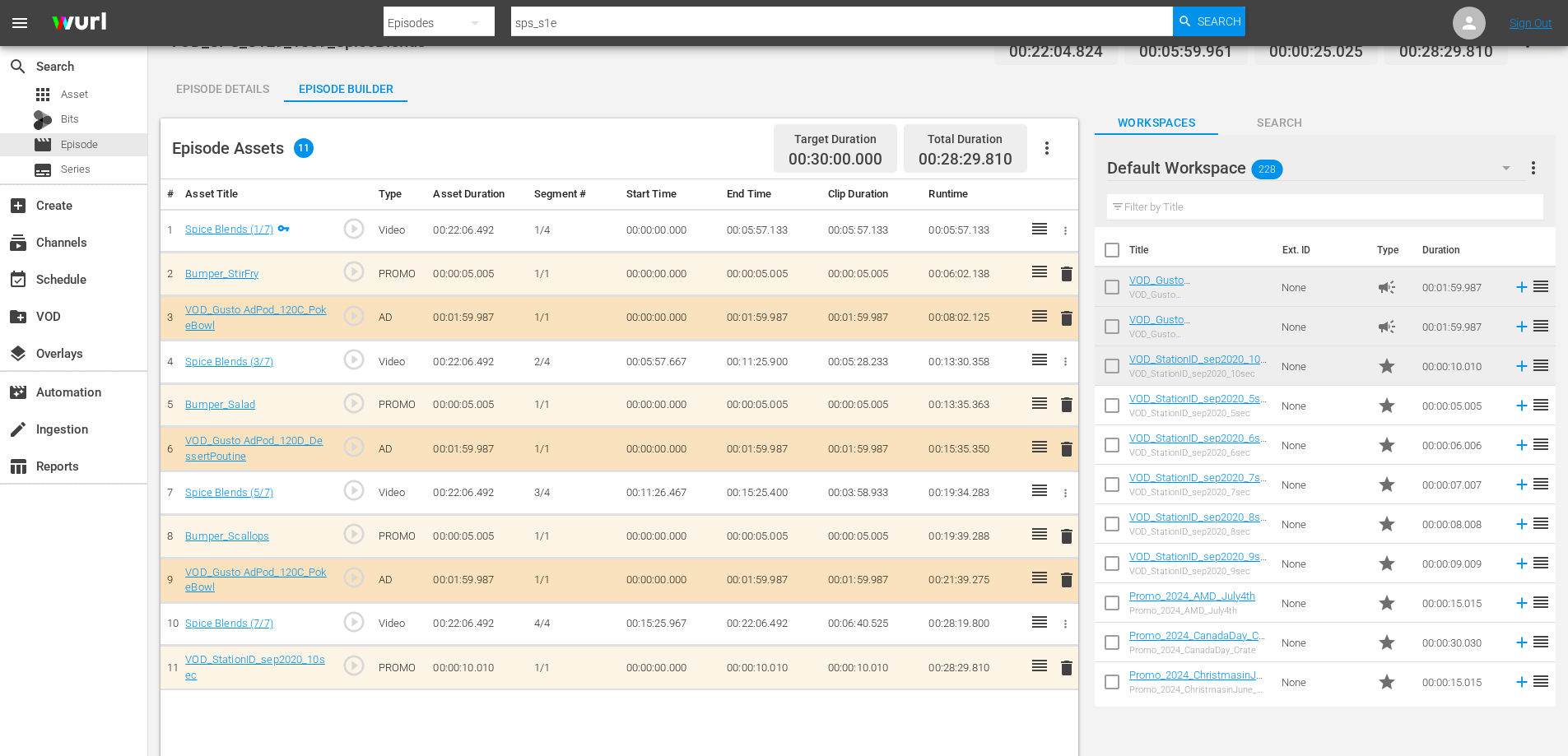
scroll to position [0, 0]
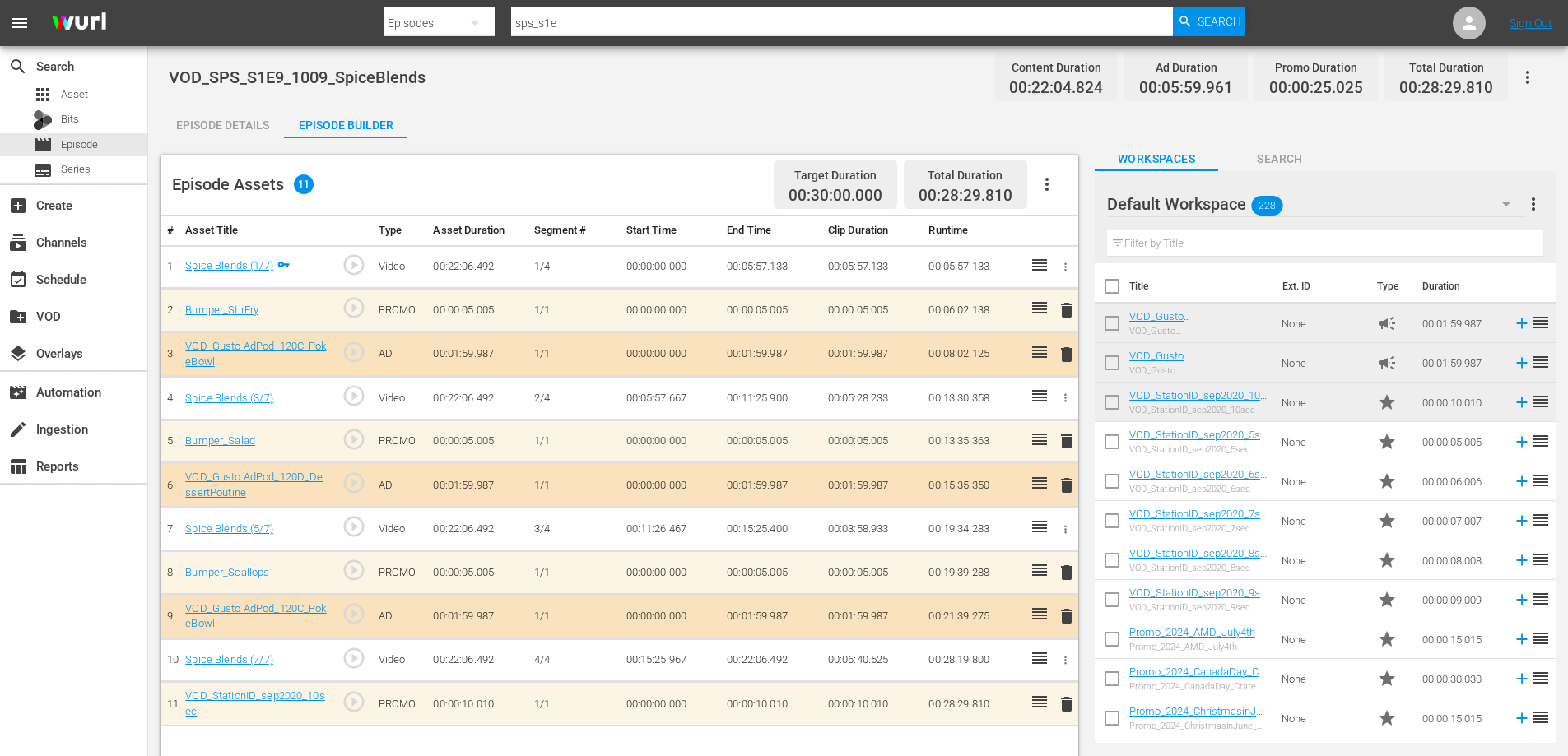
click at [1539, 76] on button "button" at bounding box center [1528, 77] width 40 height 39
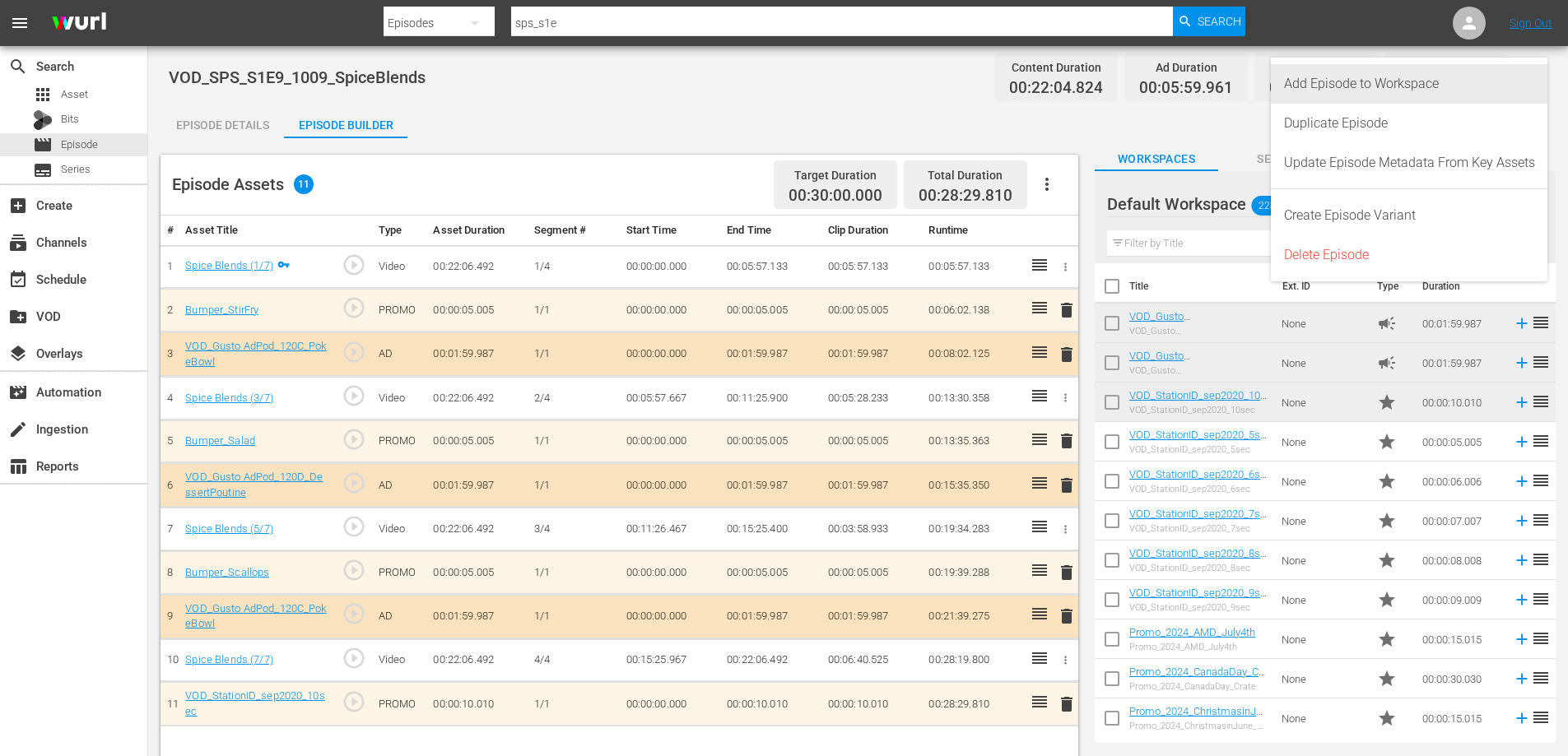
click at [1432, 88] on div "Add Episode to Workspace" at bounding box center [1409, 84] width 251 height 39
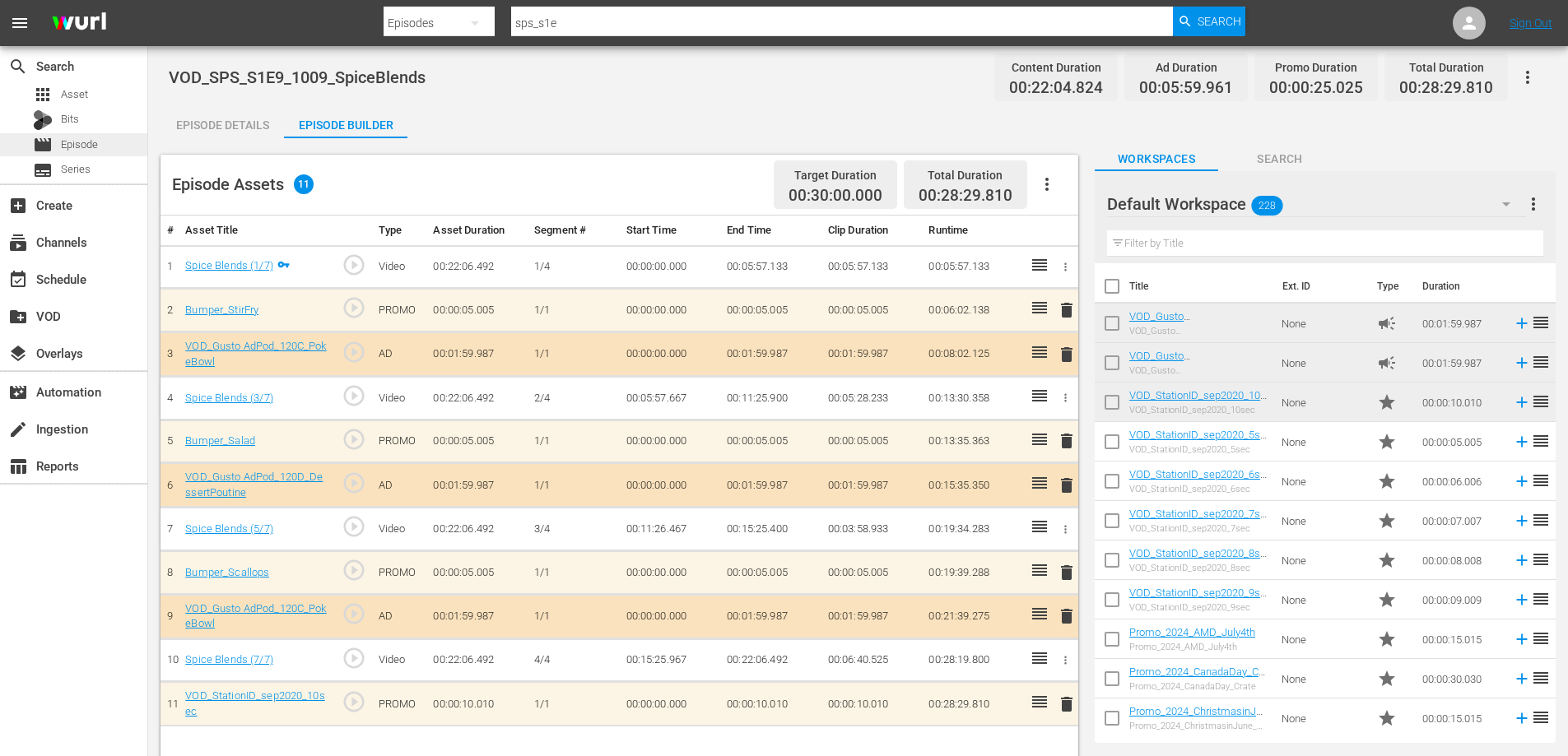
click at [80, 145] on span "Episode" at bounding box center [79, 145] width 37 height 17
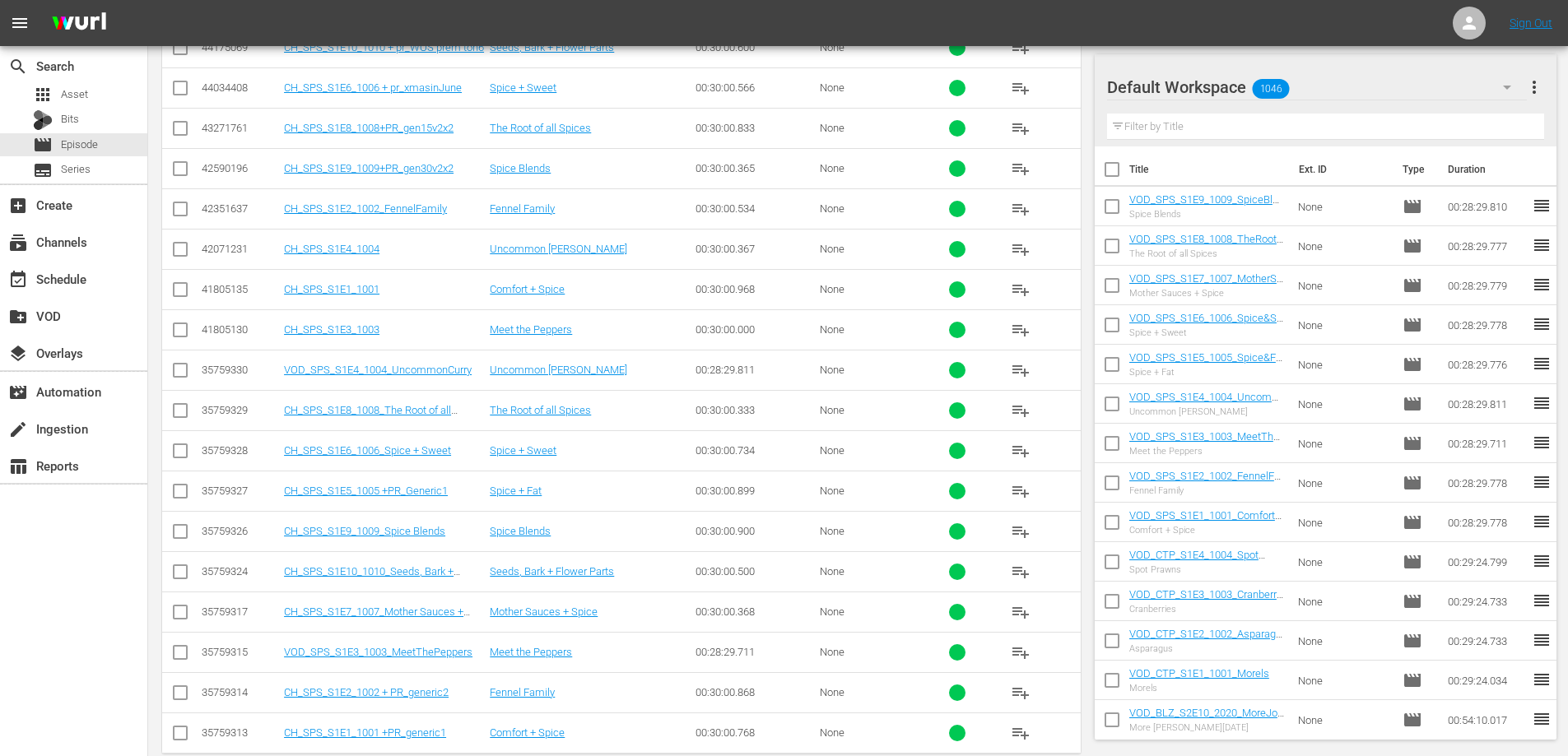
scroll to position [1274, 0]
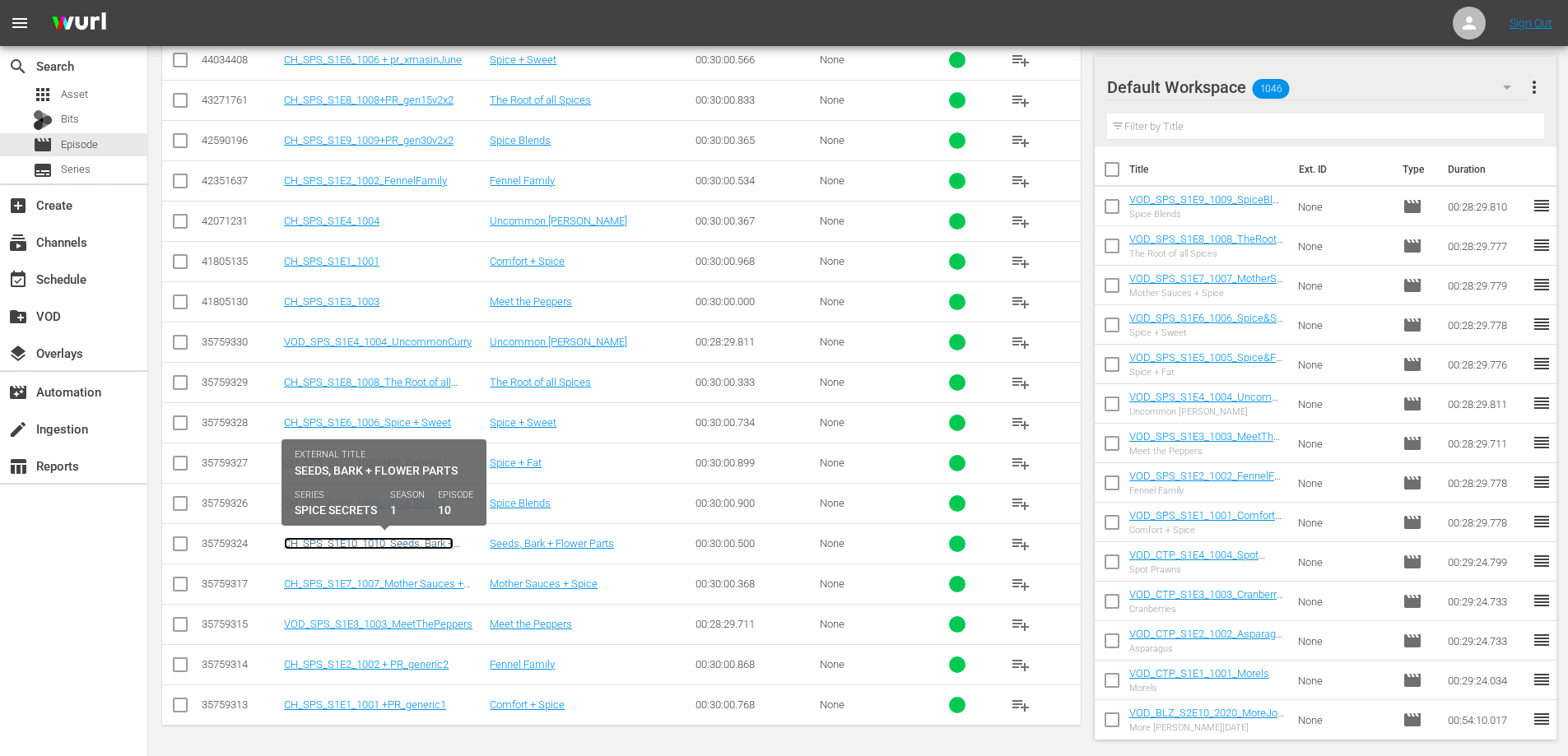
click at [366, 540] on link "CH_SPS_S1E10_1010_Seeds, Bark + Flower Parts" at bounding box center [369, 549] width 169 height 24
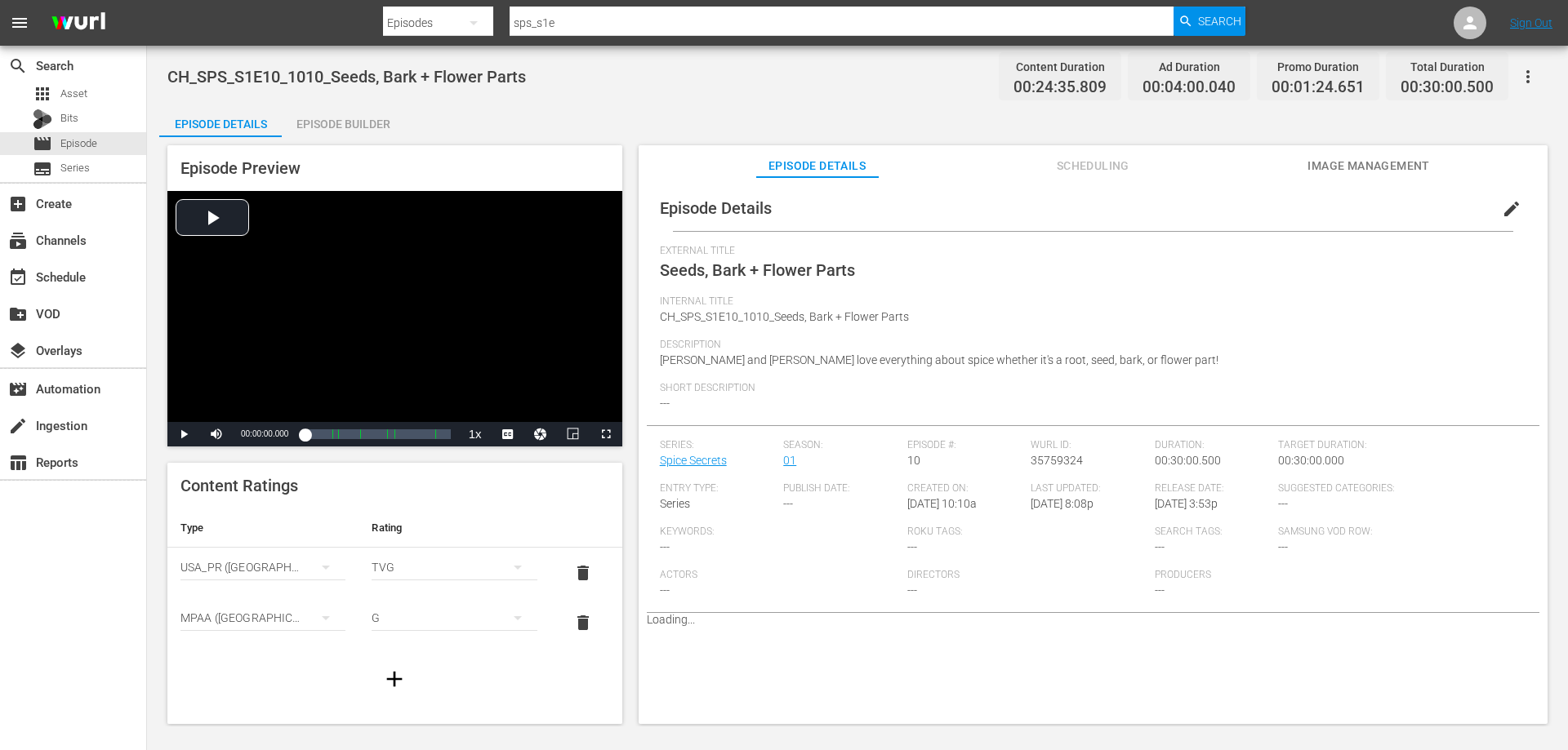
click at [1533, 79] on icon "button" at bounding box center [1528, 76] width 20 height 20
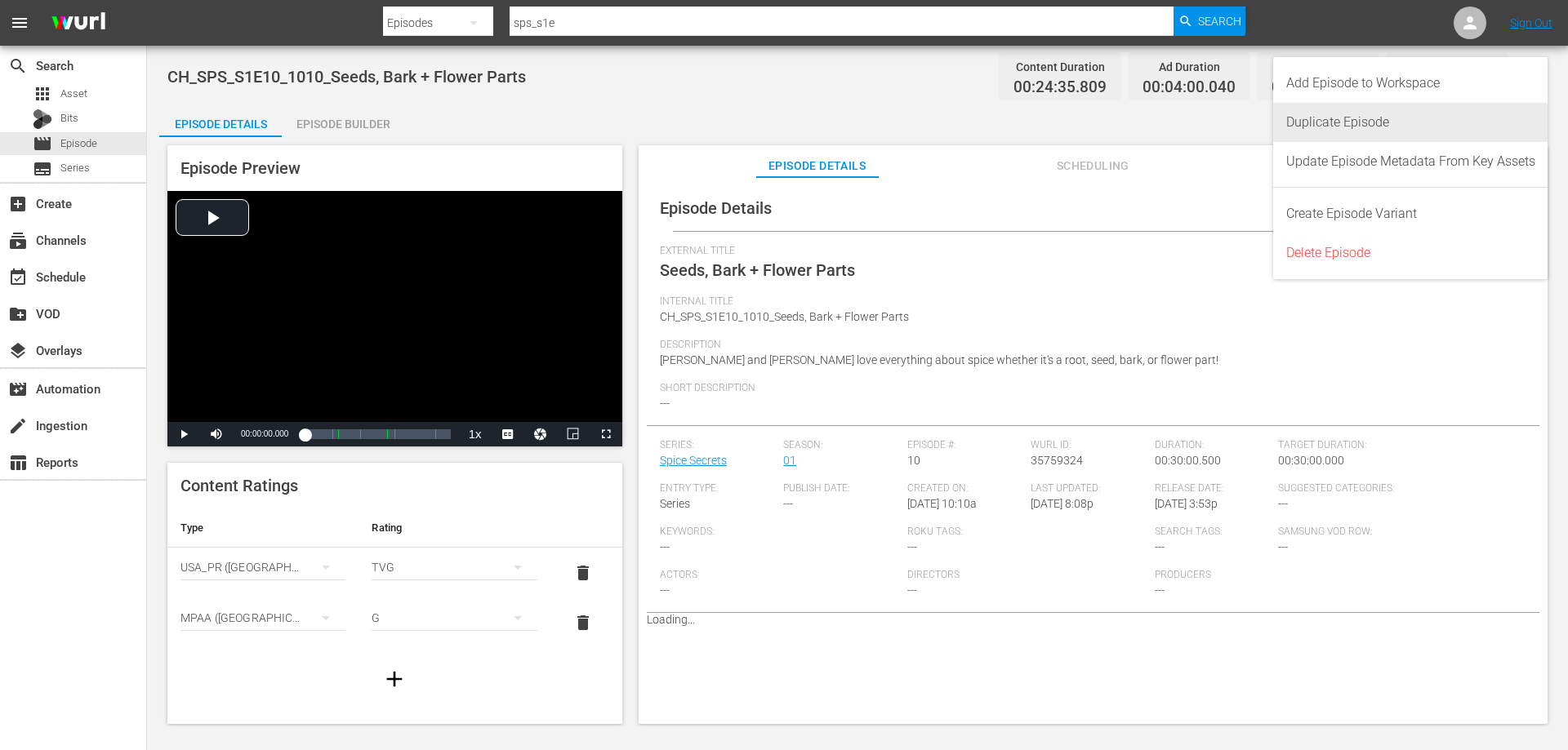
click at [1366, 118] on div "Duplicate Episode" at bounding box center [1410, 122] width 249 height 39
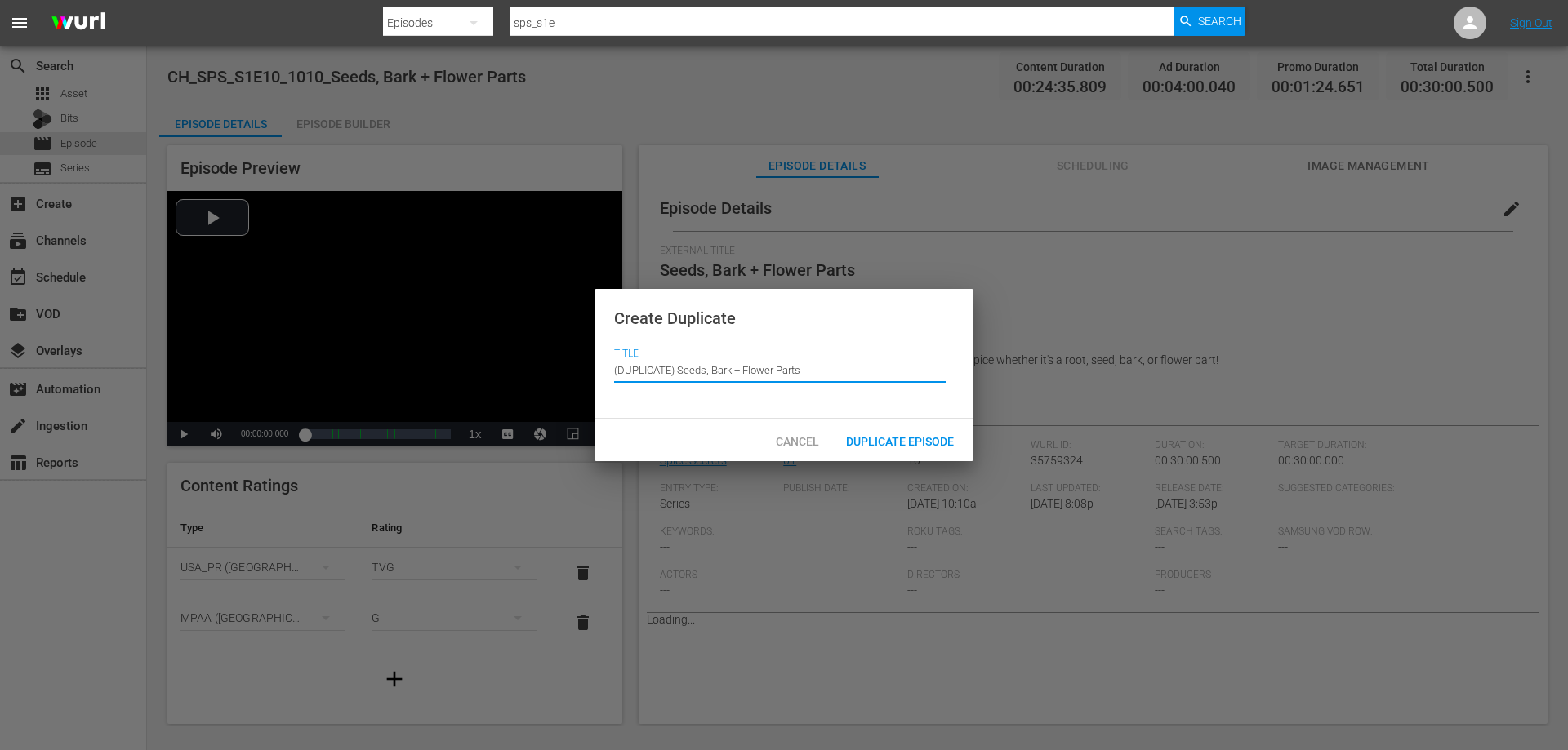
drag, startPoint x: 678, startPoint y: 368, endPoint x: 386, endPoint y: 392, distance: 293.0
click at [398, 392] on div "Create Duplicate Title Episode Title (DUPLICATE) Seeds, Bark + Flower Parts Can…" at bounding box center [784, 375] width 1568 height 750
click at [898, 430] on div "Duplicate Episode" at bounding box center [901, 440] width 134 height 30
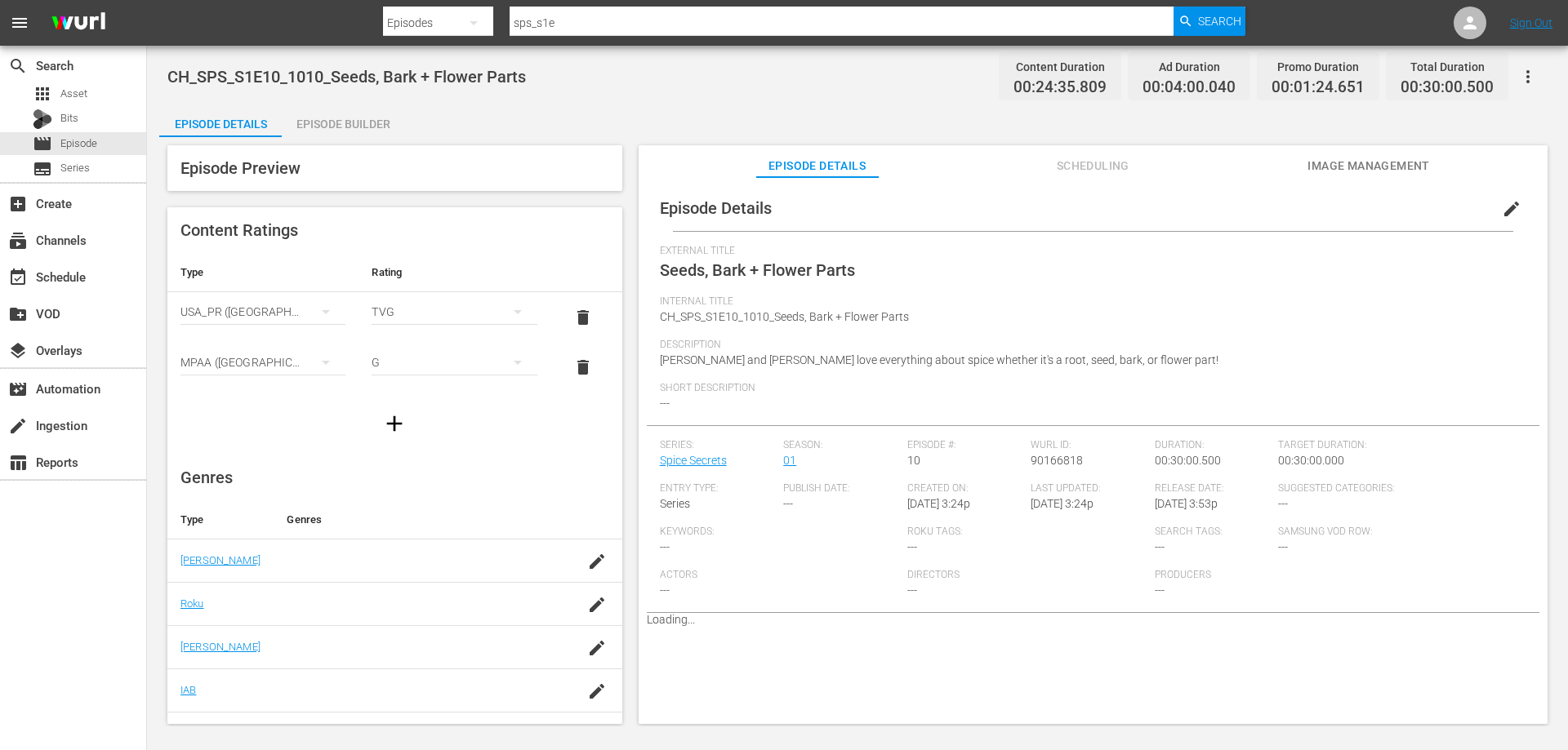
click at [1502, 204] on span "edit" at bounding box center [1511, 209] width 20 height 20
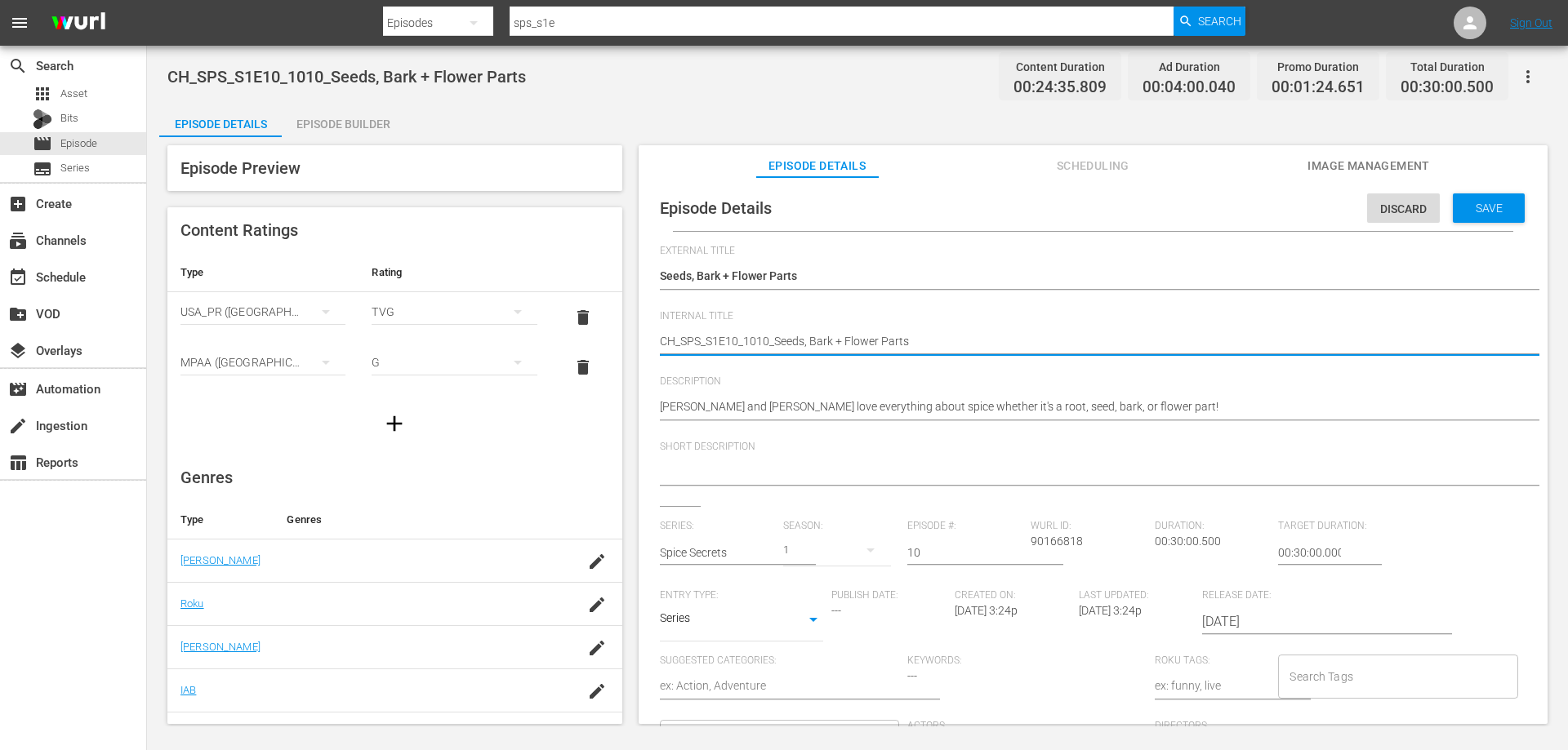
drag, startPoint x: 675, startPoint y: 337, endPoint x: 511, endPoint y: 361, distance: 165.7
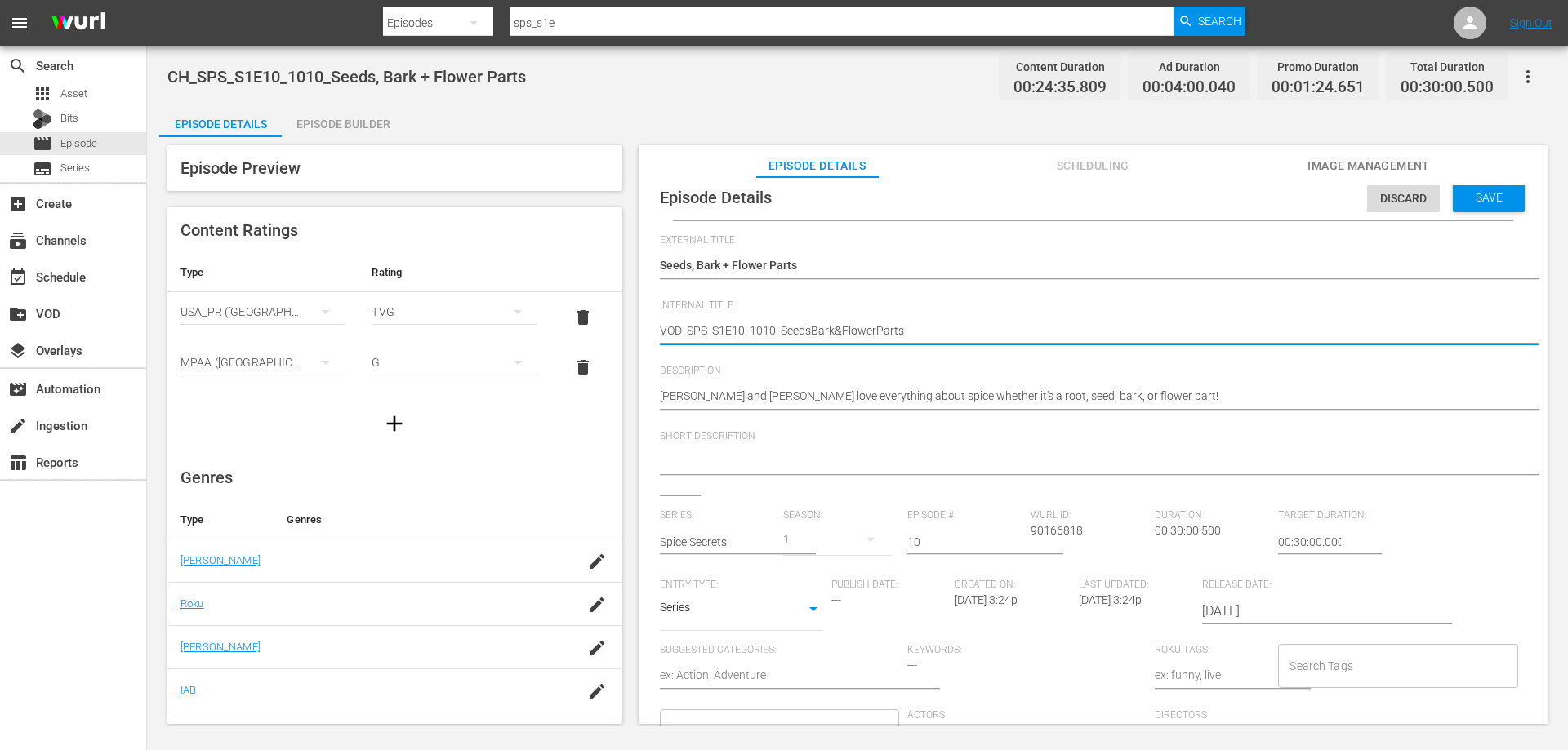
scroll to position [16, 0]
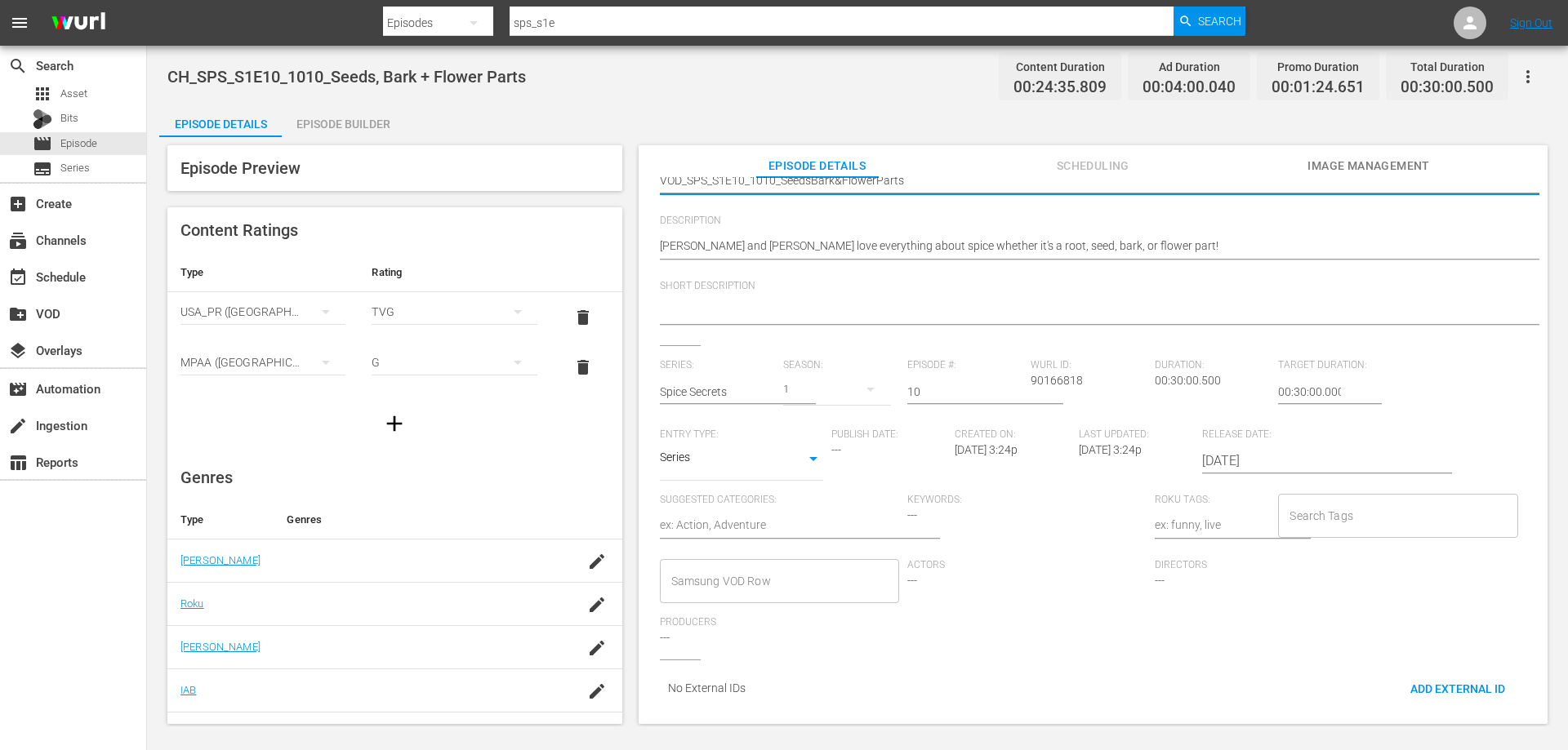
click at [725, 575] on input "Samsung VOD Row" at bounding box center [767, 581] width 200 height 30
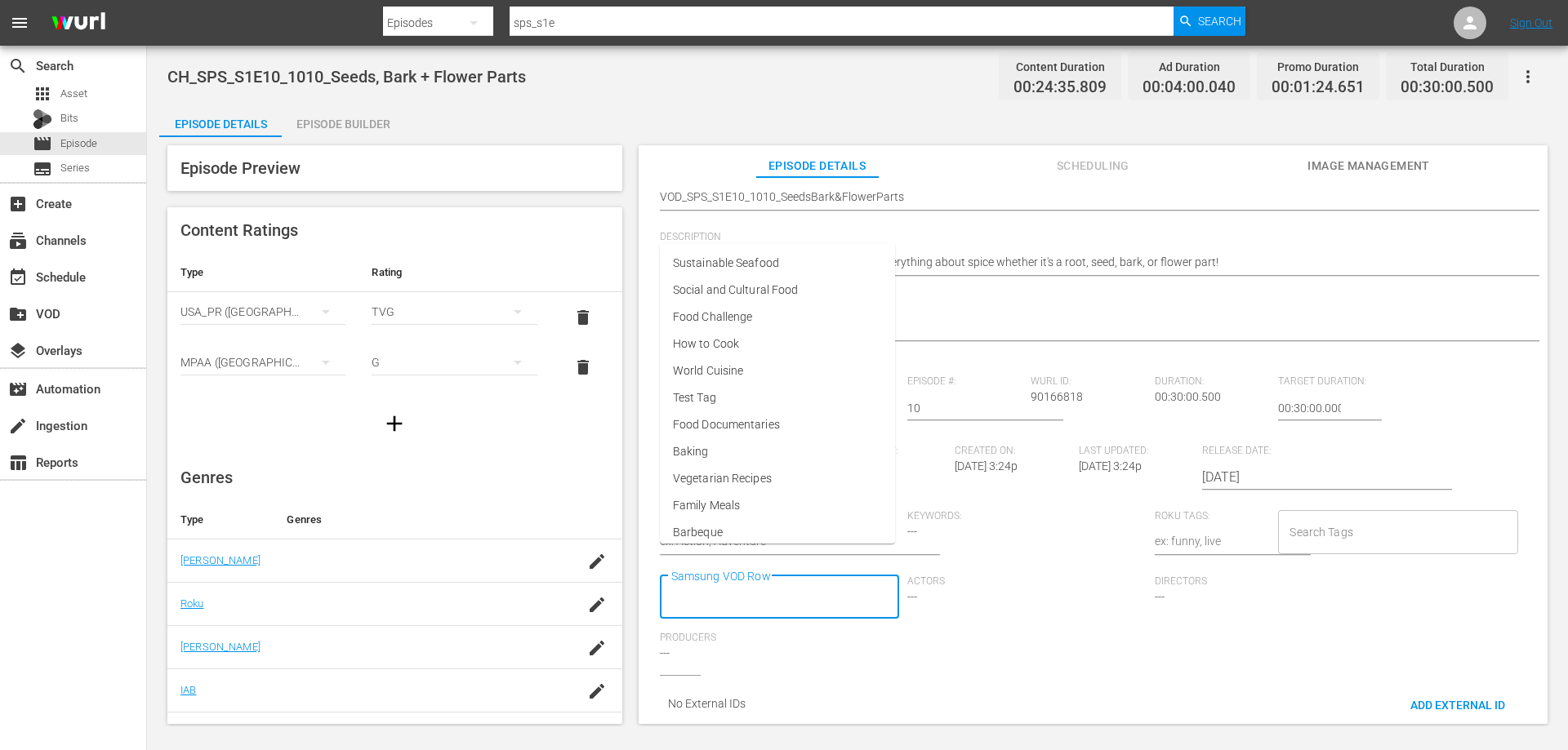
scroll to position [0, 0]
click at [705, 389] on span "World Cuisine" at bounding box center [708, 386] width 70 height 17
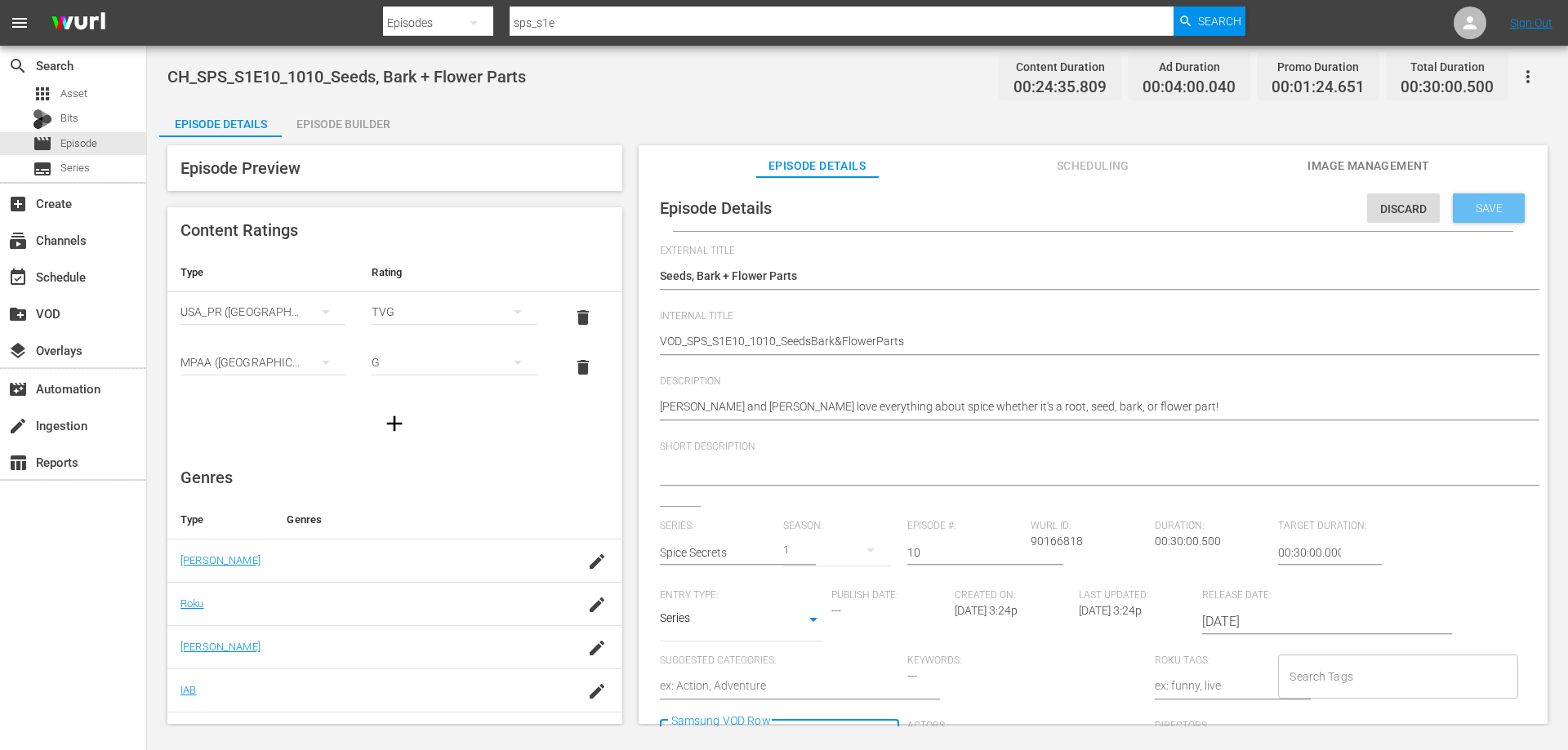
click at [1490, 205] on span "Save" at bounding box center [1489, 208] width 53 height 13
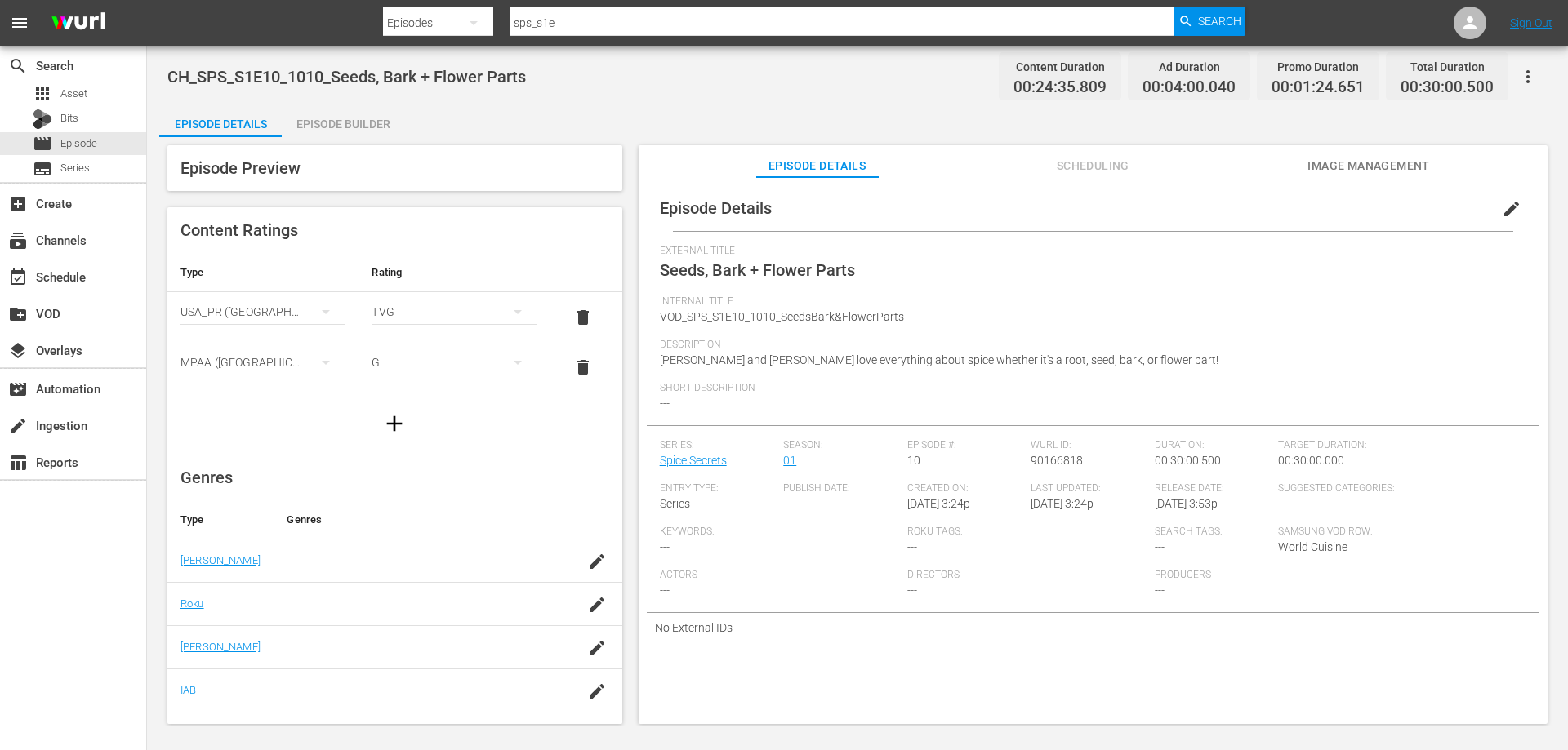
click at [342, 128] on div "Episode Builder" at bounding box center [343, 124] width 122 height 39
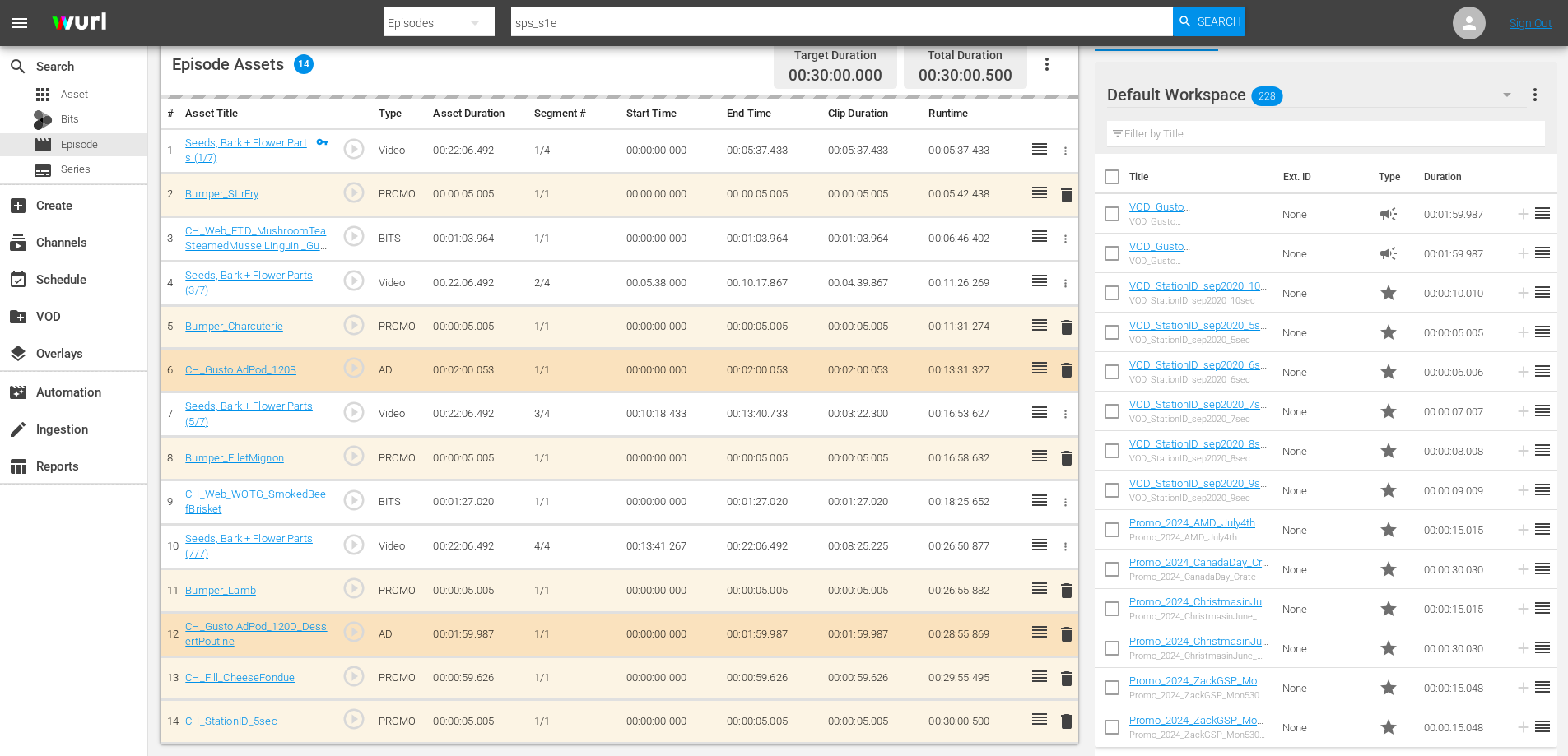
scroll to position [117, 0]
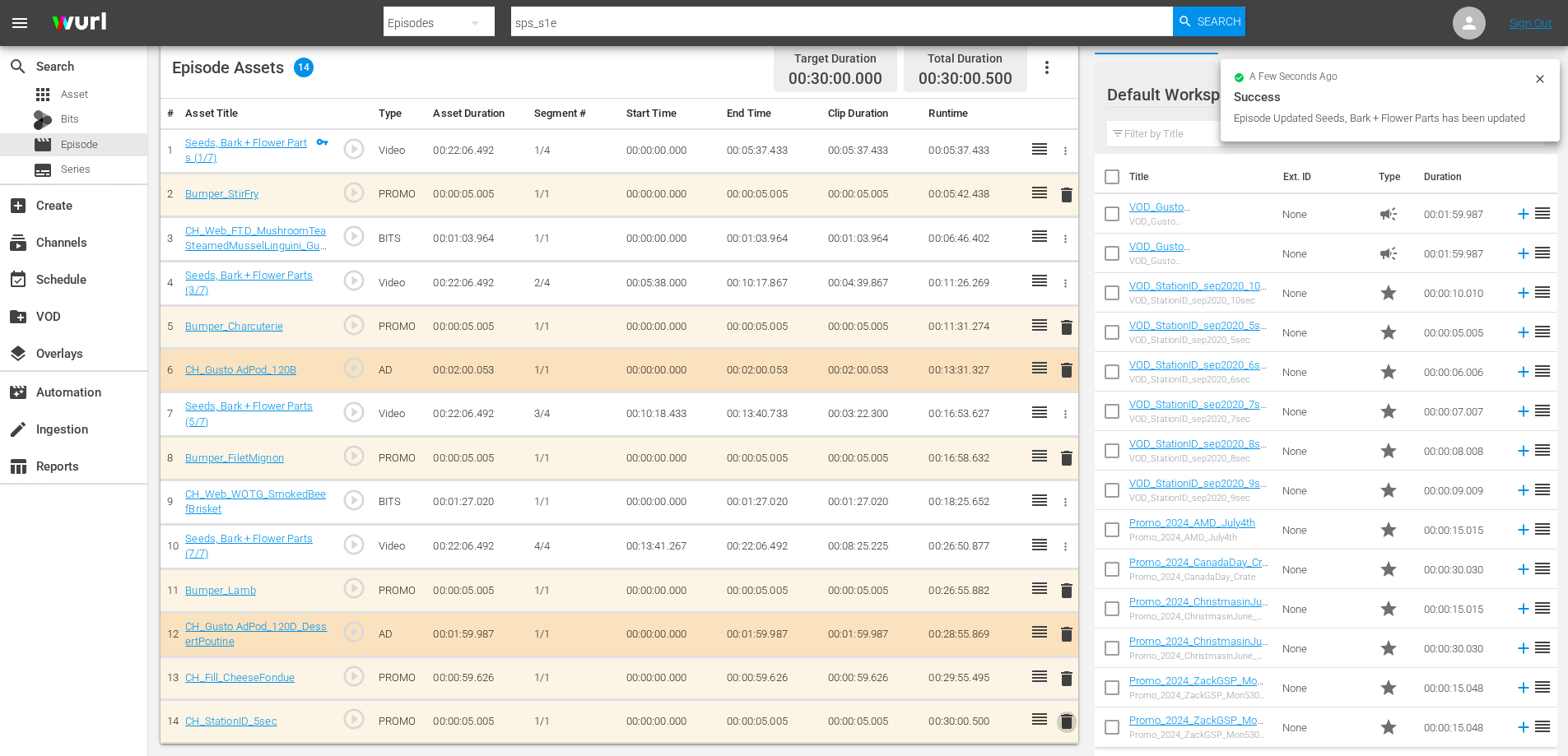
click at [1069, 721] on span "delete" at bounding box center [1067, 721] width 20 height 20
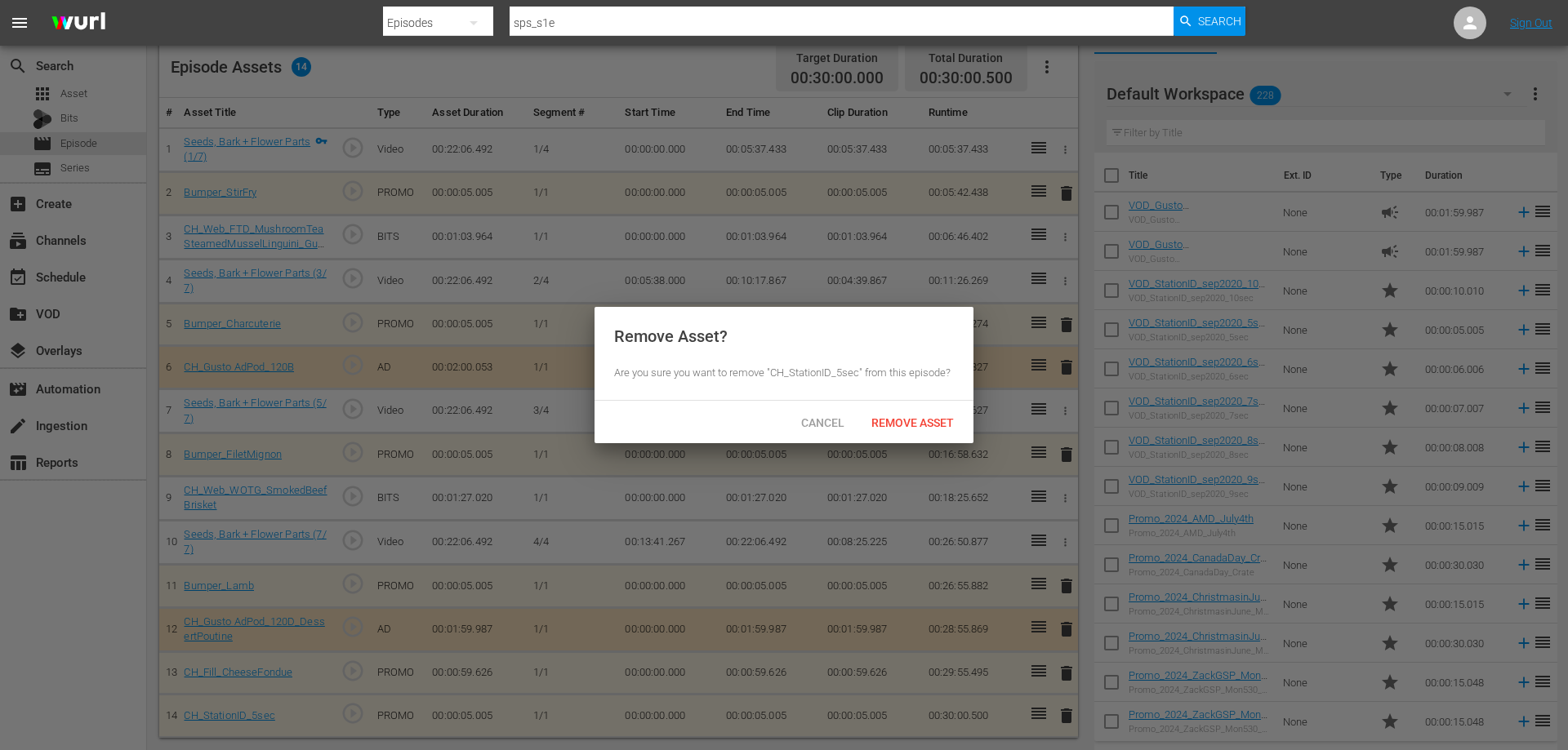
click at [882, 410] on div "Remove Asset" at bounding box center [913, 423] width 108 height 30
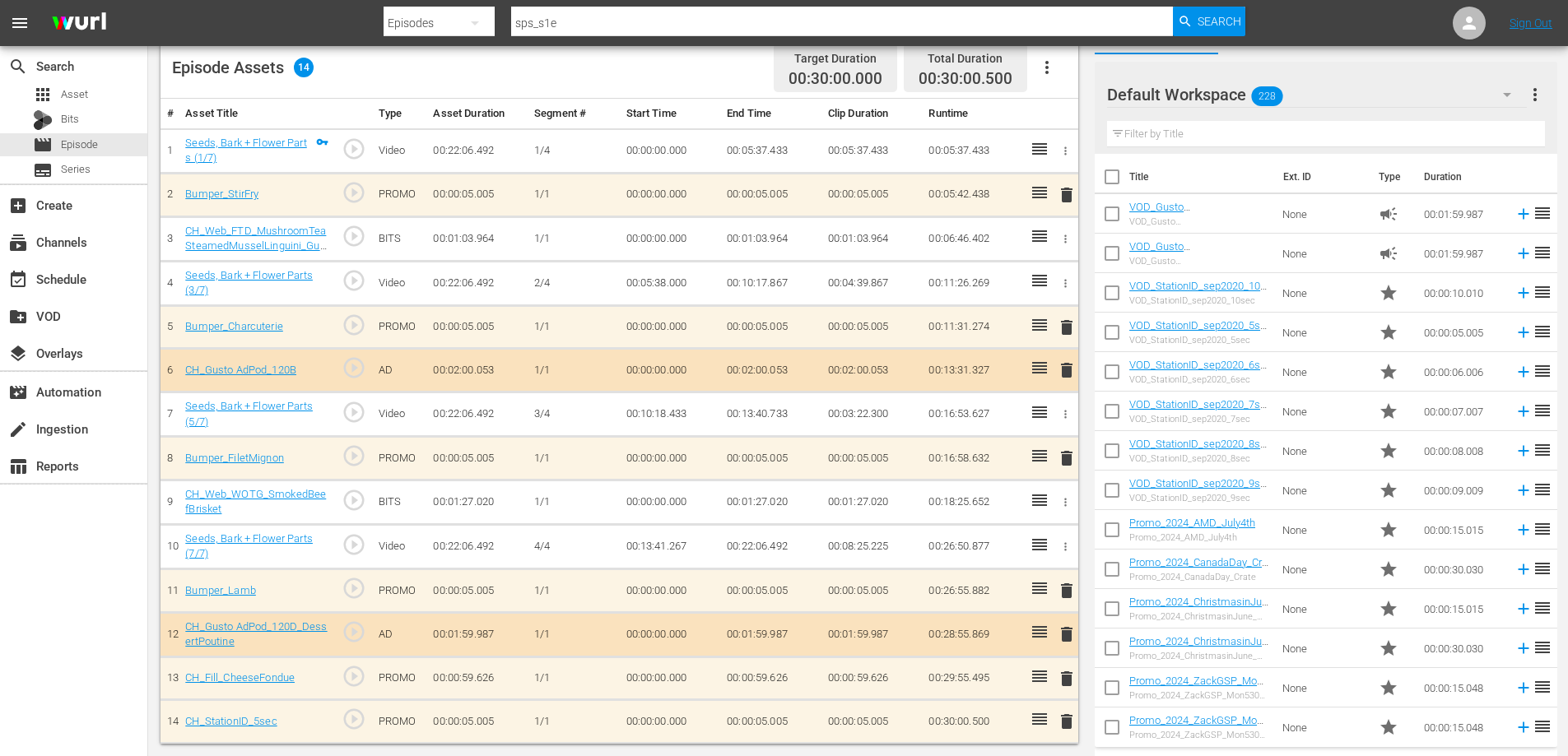
click at [1069, 677] on span "delete" at bounding box center [1067, 678] width 20 height 20
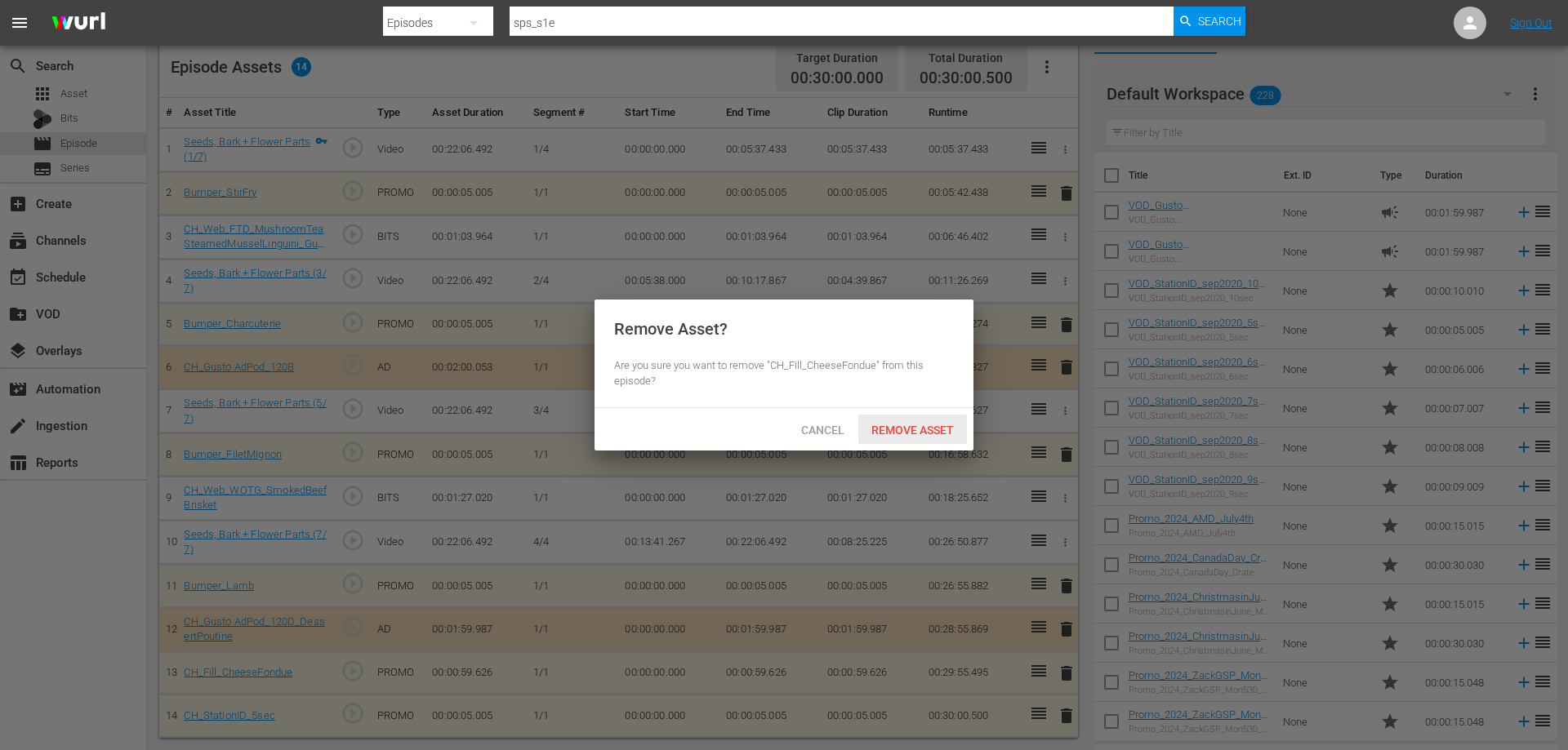
click at [933, 430] on span "Remove Asset" at bounding box center [913, 430] width 108 height 13
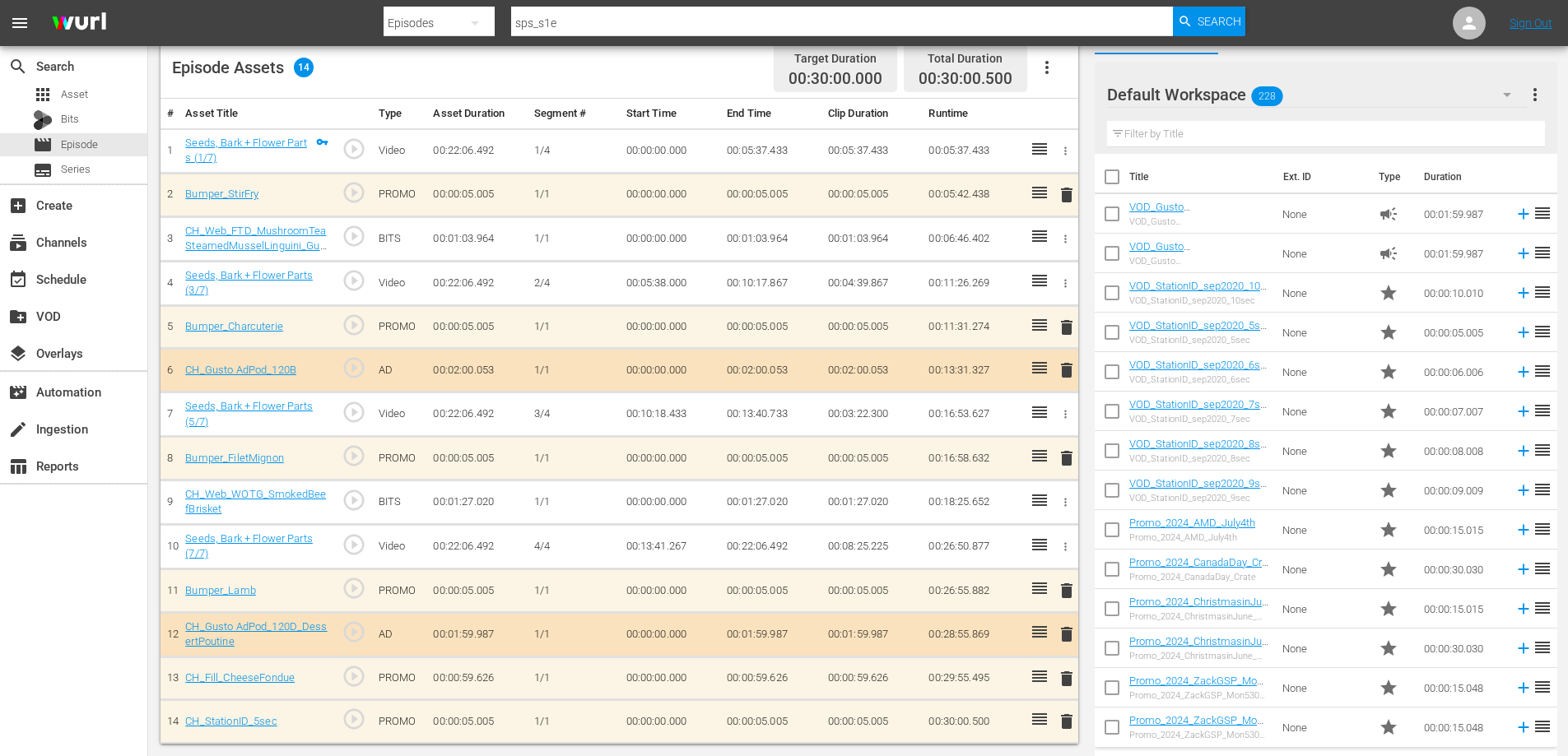
click at [1071, 629] on span "delete" at bounding box center [1067, 634] width 20 height 20
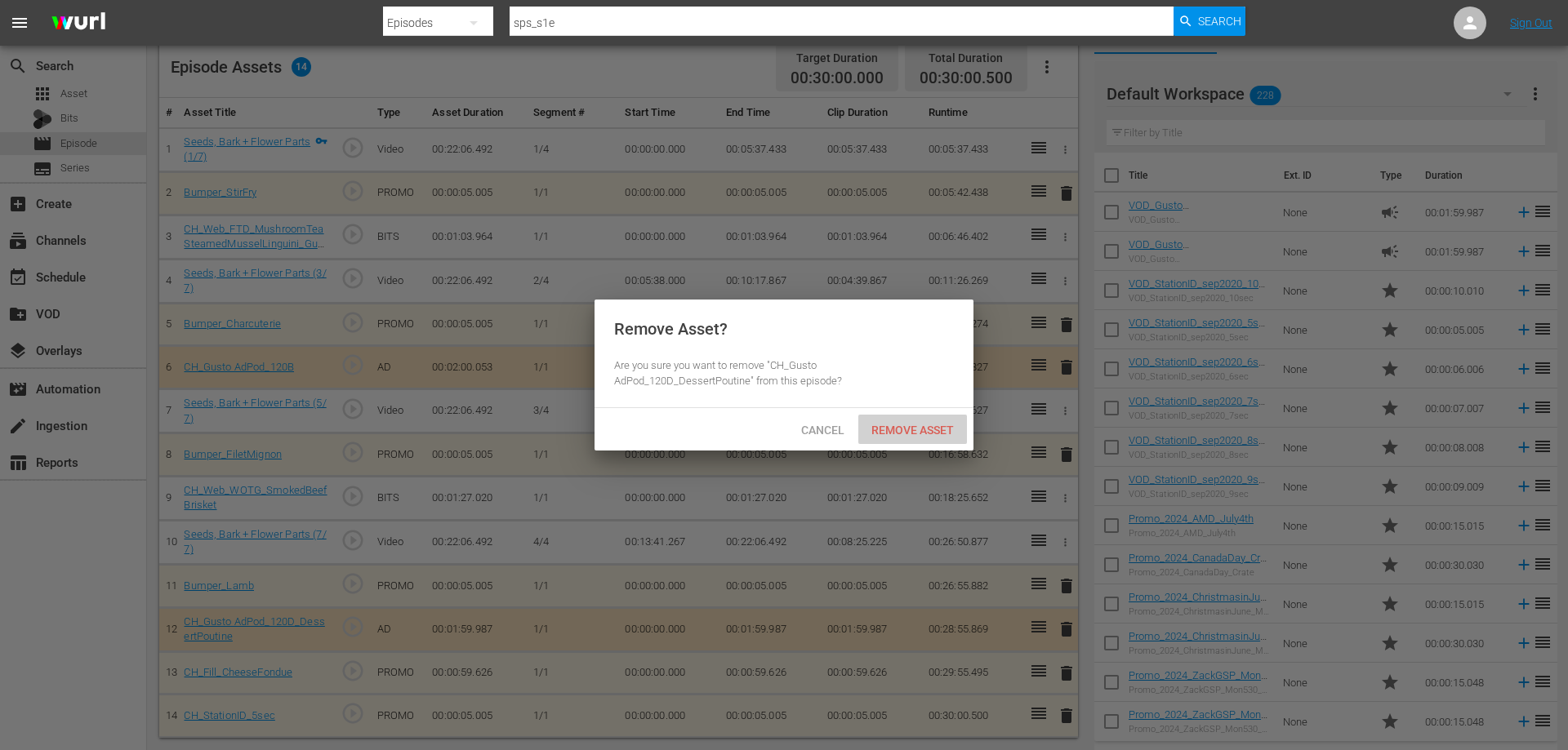
click at [915, 426] on span "Remove Asset" at bounding box center [913, 430] width 108 height 13
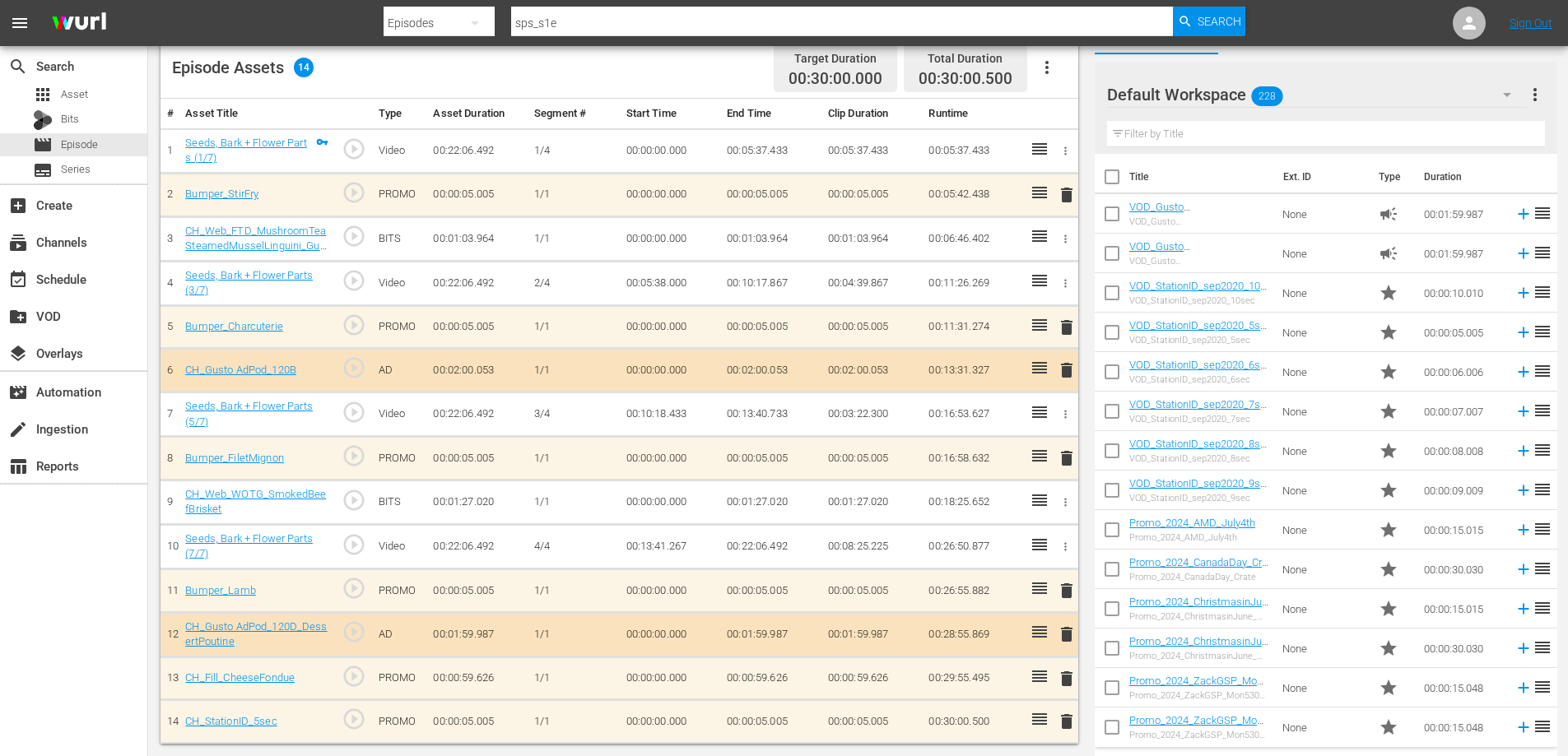
click at [1067, 585] on span "delete" at bounding box center [1067, 591] width 20 height 20
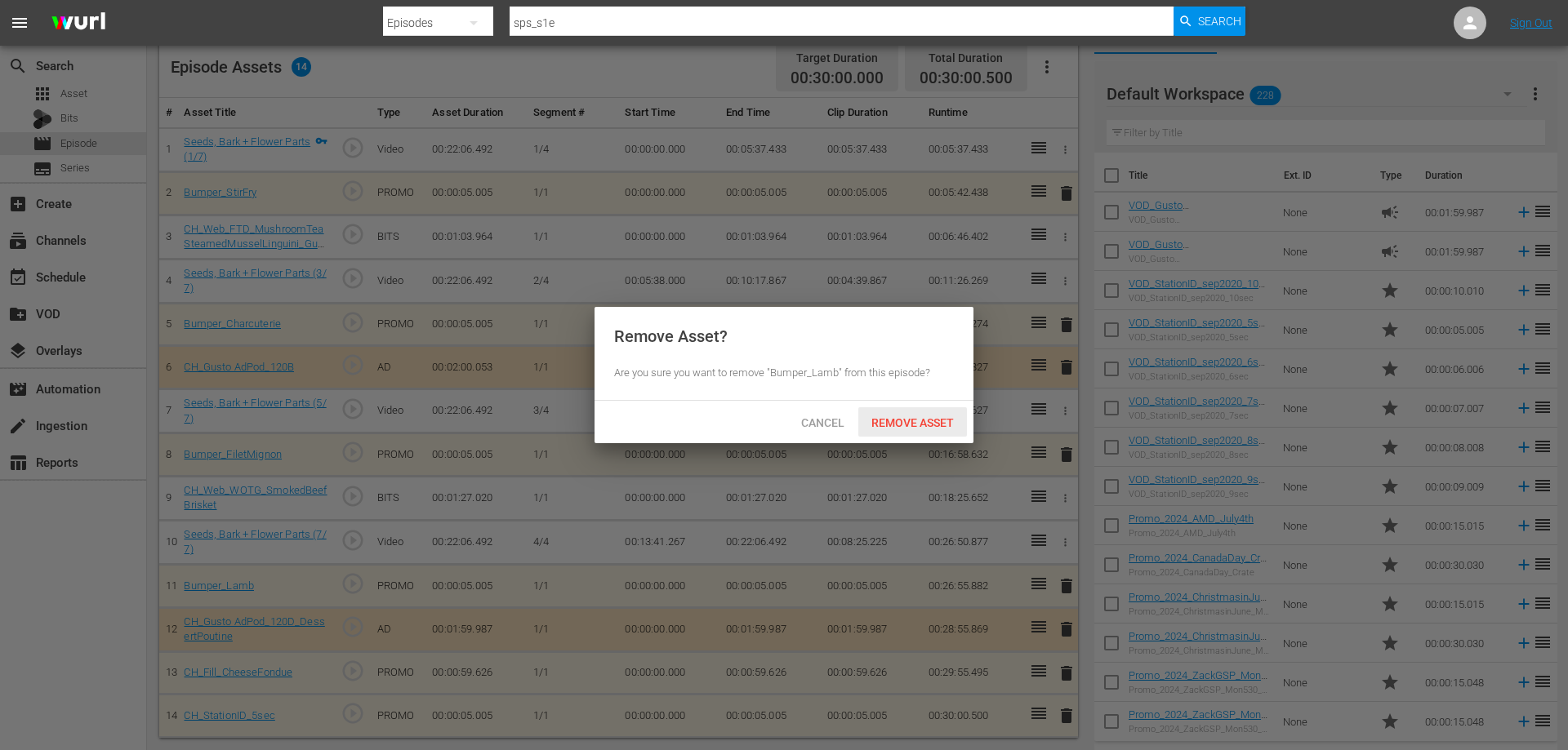
click at [928, 420] on span "Remove Asset" at bounding box center [913, 423] width 108 height 13
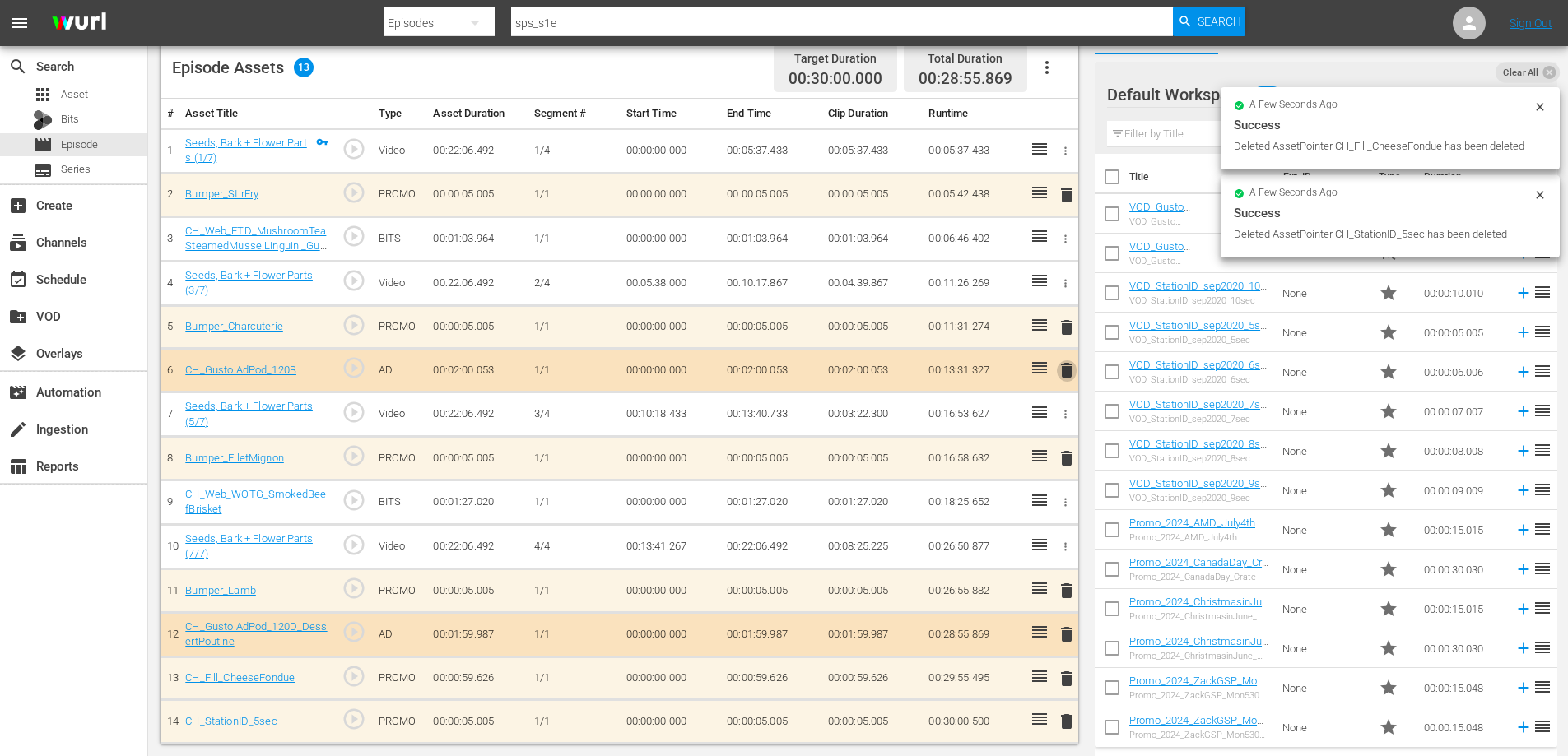
click at [1062, 366] on span "delete" at bounding box center [1067, 370] width 20 height 20
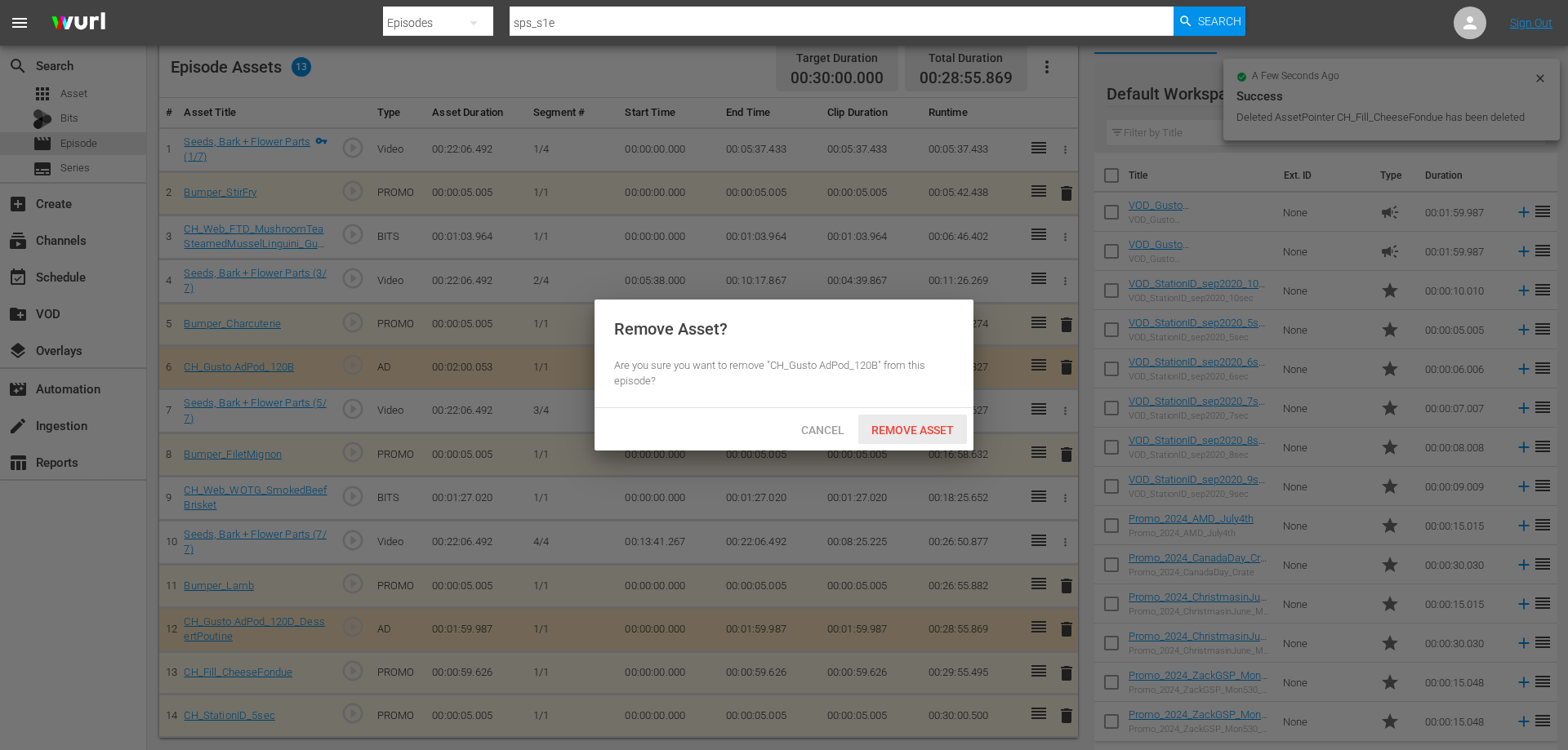
click at [951, 424] on span "Remove Asset" at bounding box center [913, 430] width 108 height 13
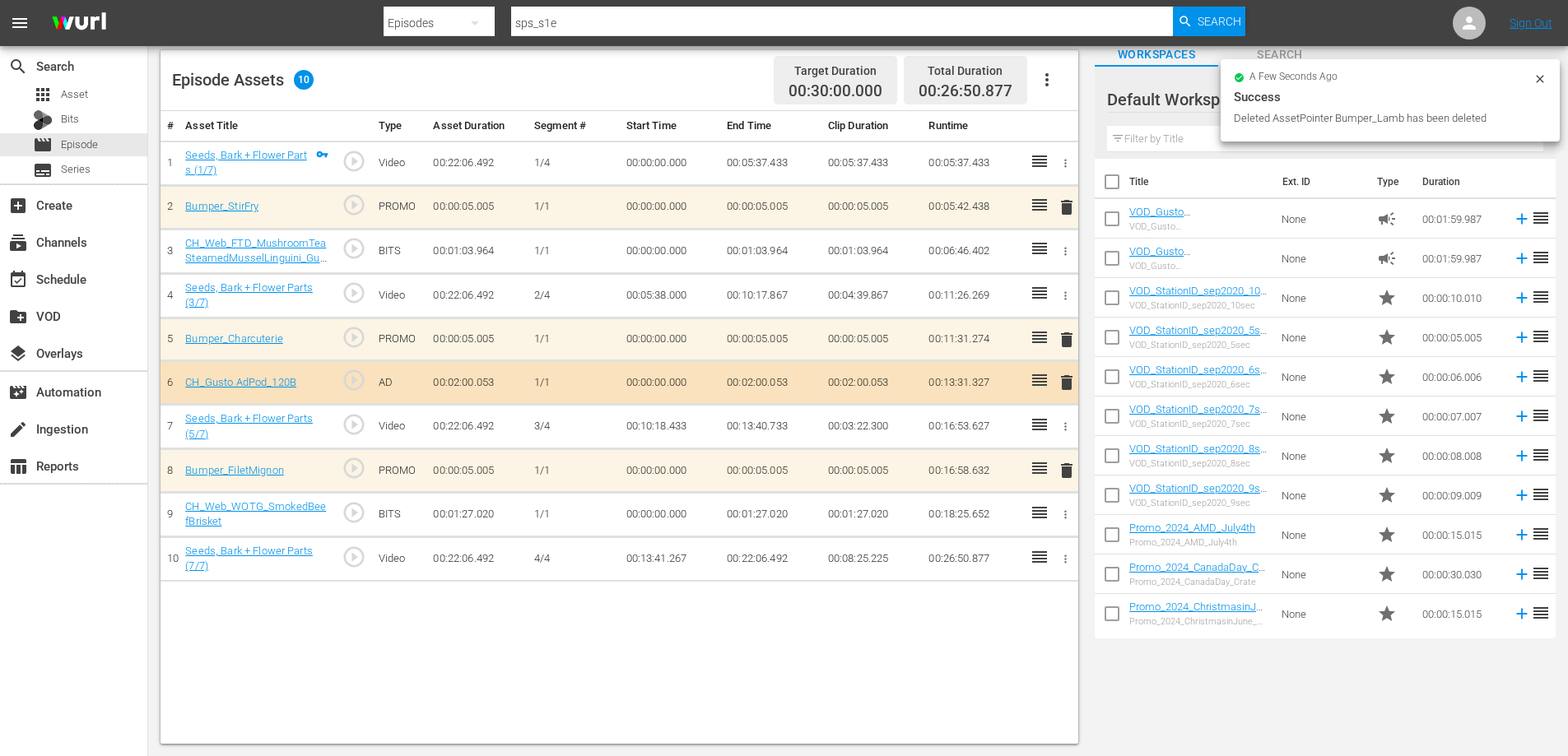
scroll to position [104, 0]
click at [1061, 513] on icon "button" at bounding box center [1065, 514] width 12 height 12
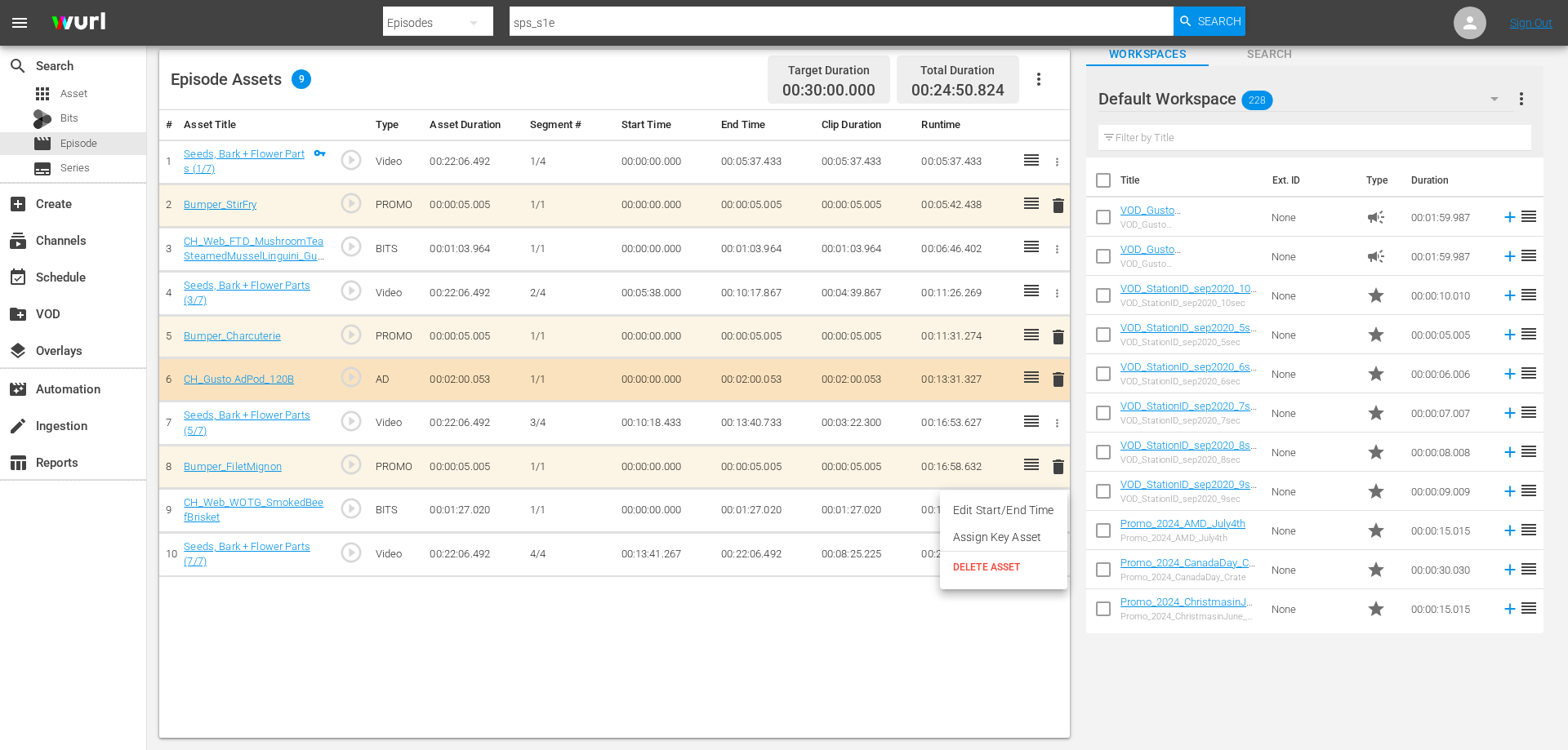
click at [969, 574] on span "DELETE ASSET" at bounding box center [1003, 567] width 102 height 15
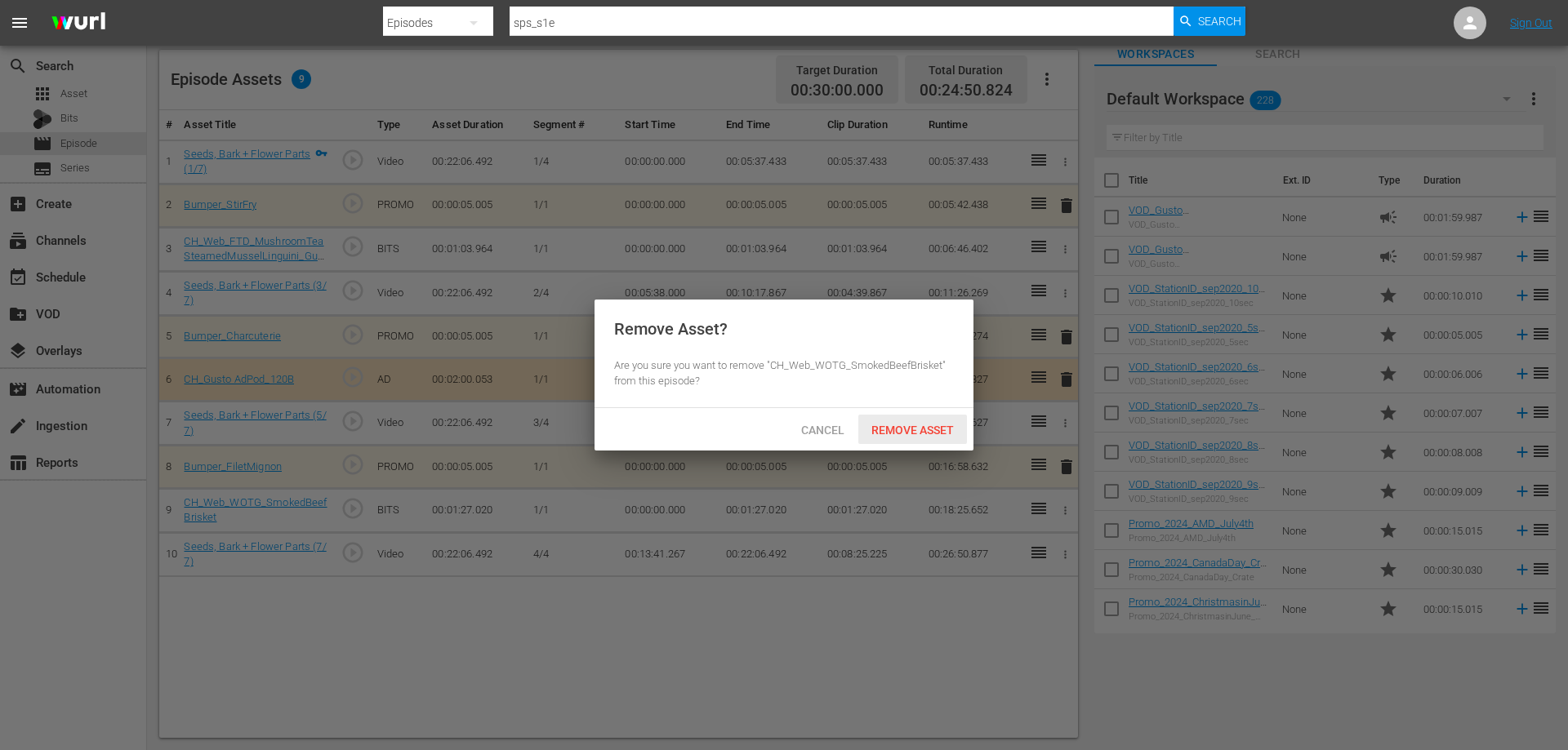
click at [896, 424] on span "Remove Asset" at bounding box center [913, 430] width 108 height 13
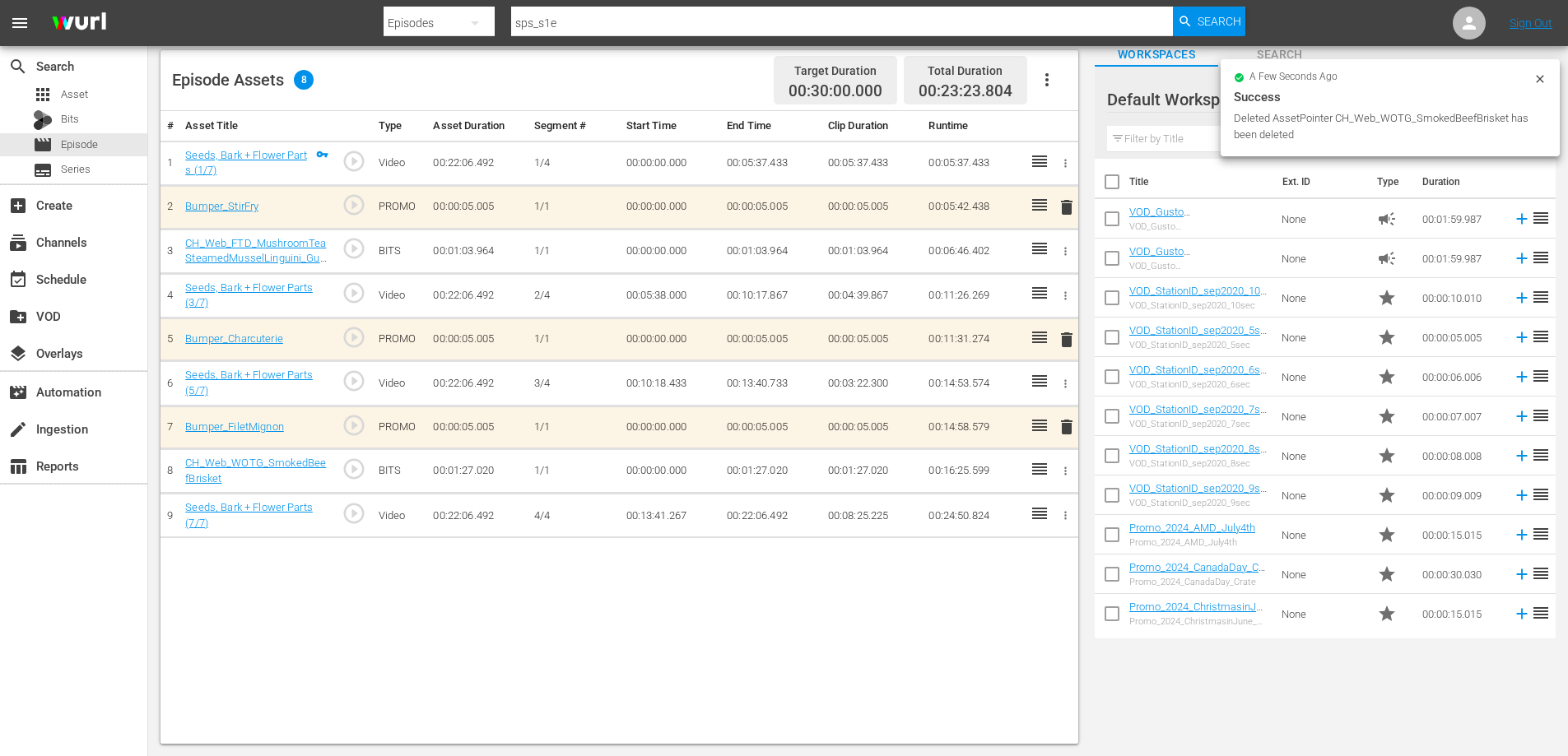
click at [1062, 251] on icon "button" at bounding box center [1065, 251] width 12 height 12
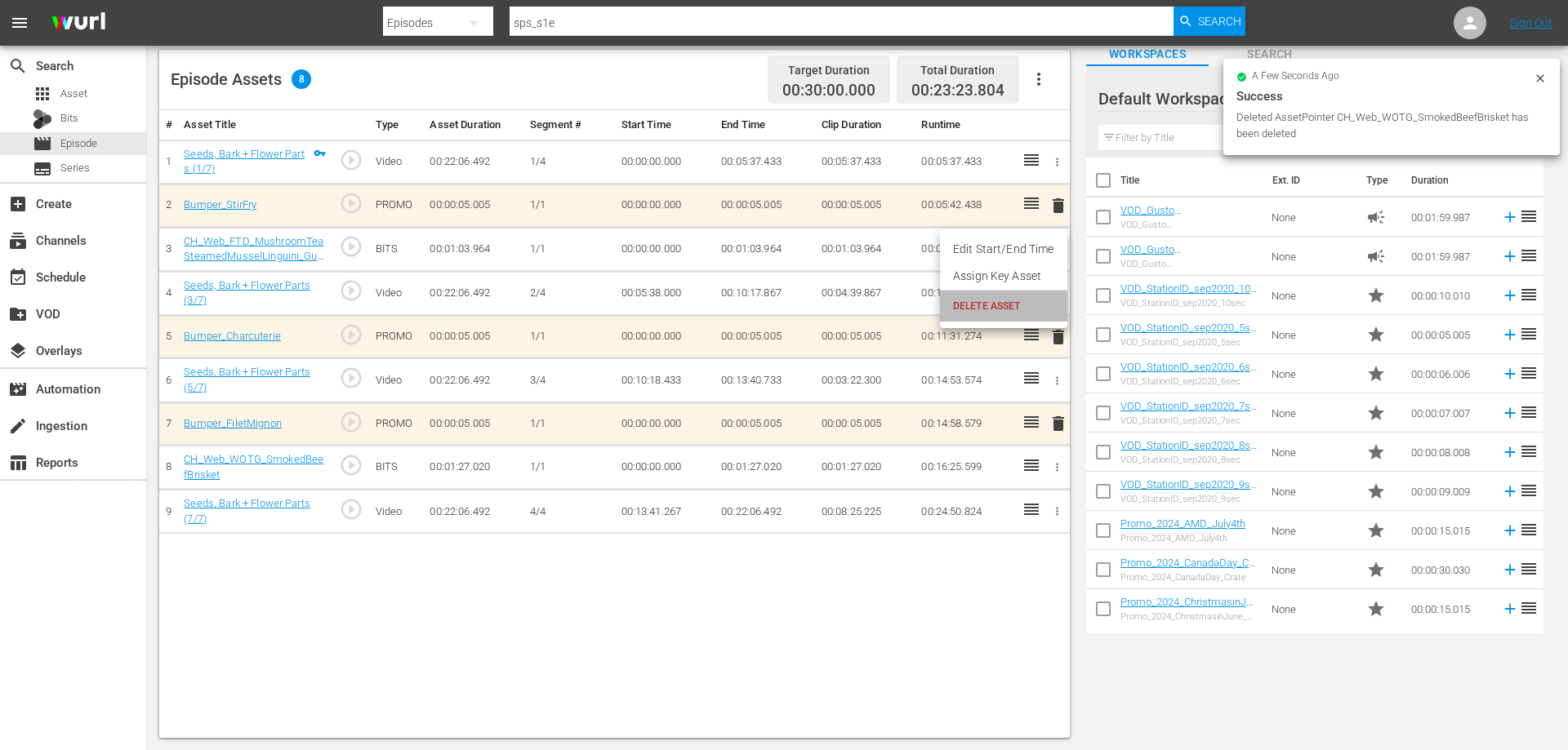
click at [987, 309] on span "DELETE ASSET" at bounding box center [1003, 306] width 102 height 15
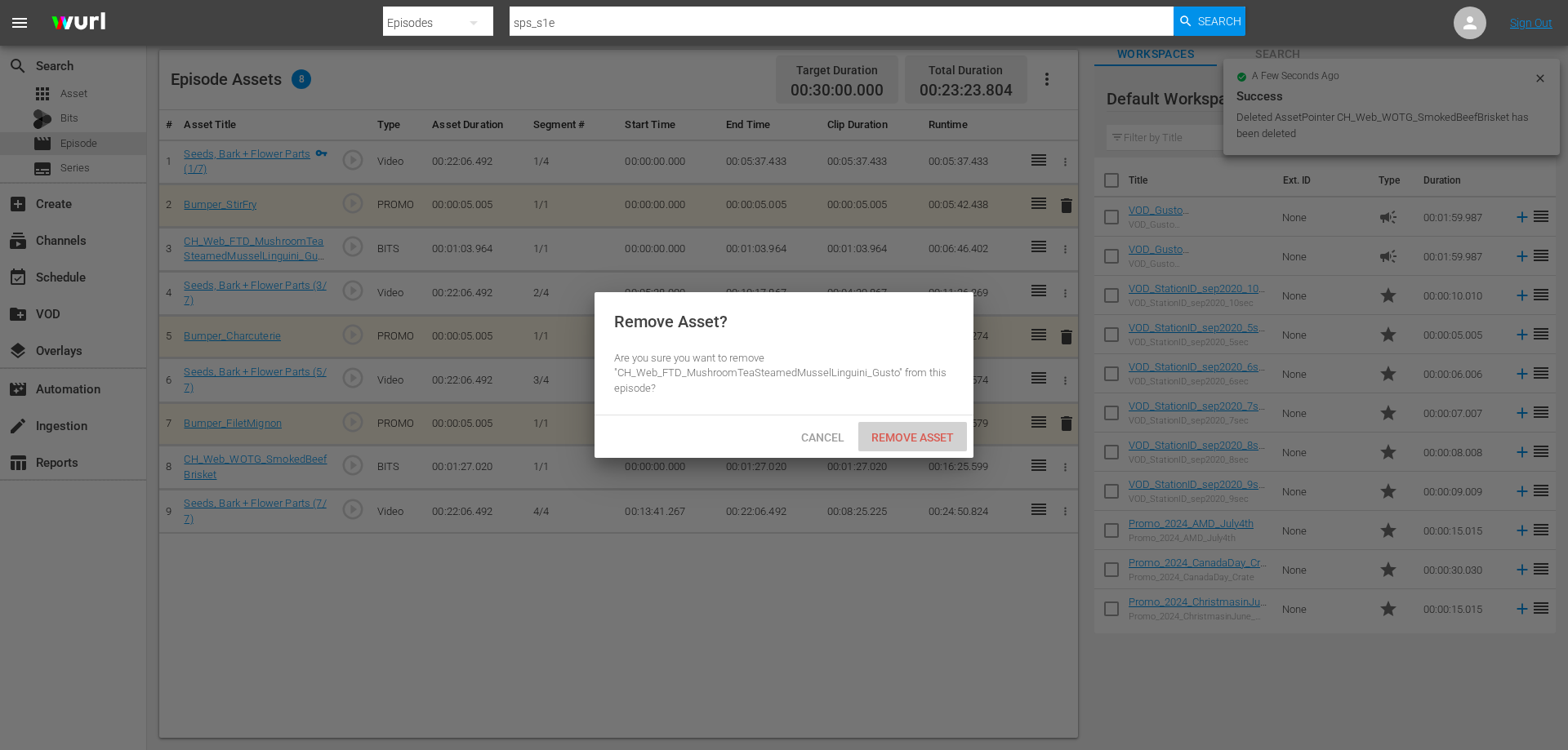
click at [897, 441] on span "Remove Asset" at bounding box center [913, 438] width 108 height 13
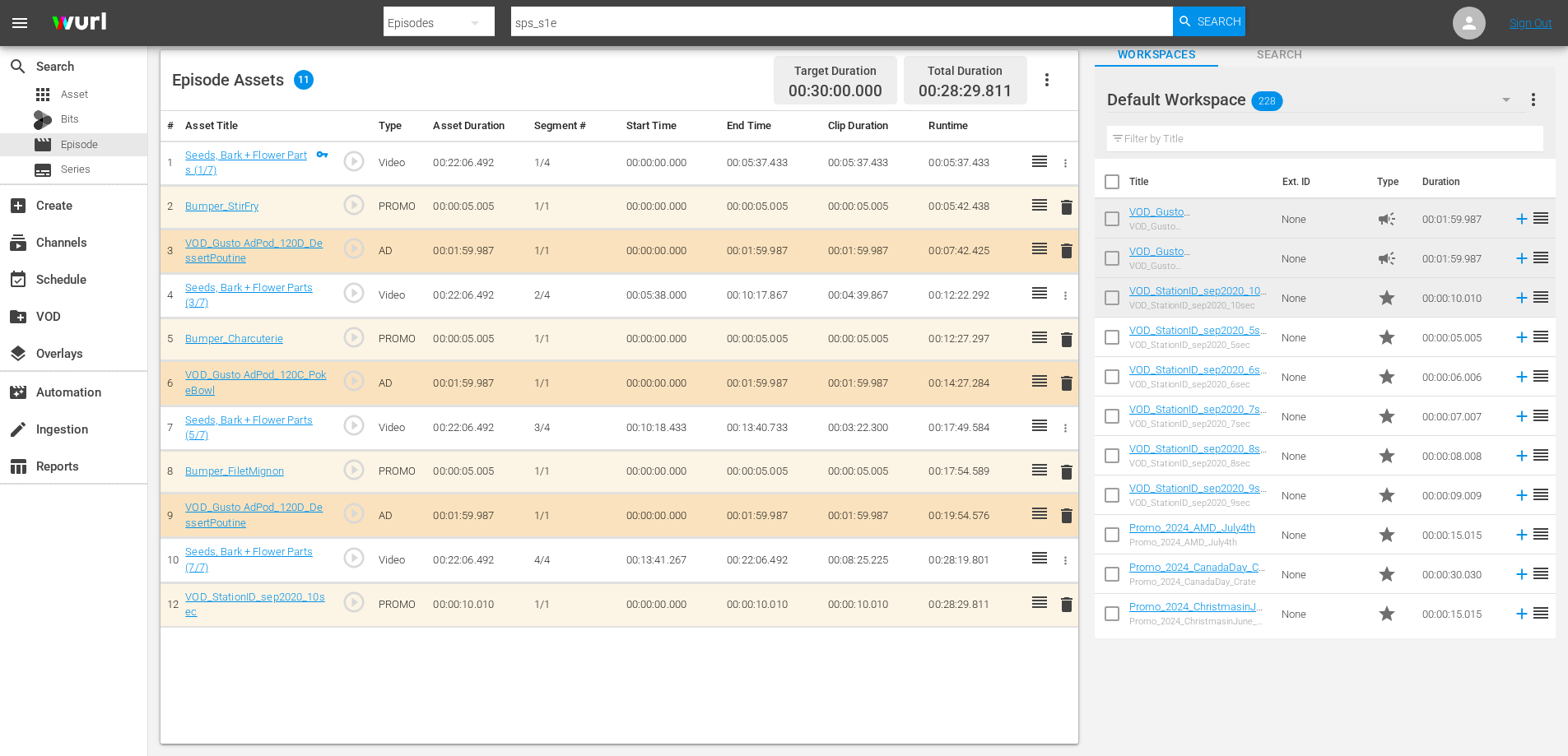
click at [1068, 609] on span "delete" at bounding box center [1067, 605] width 20 height 20
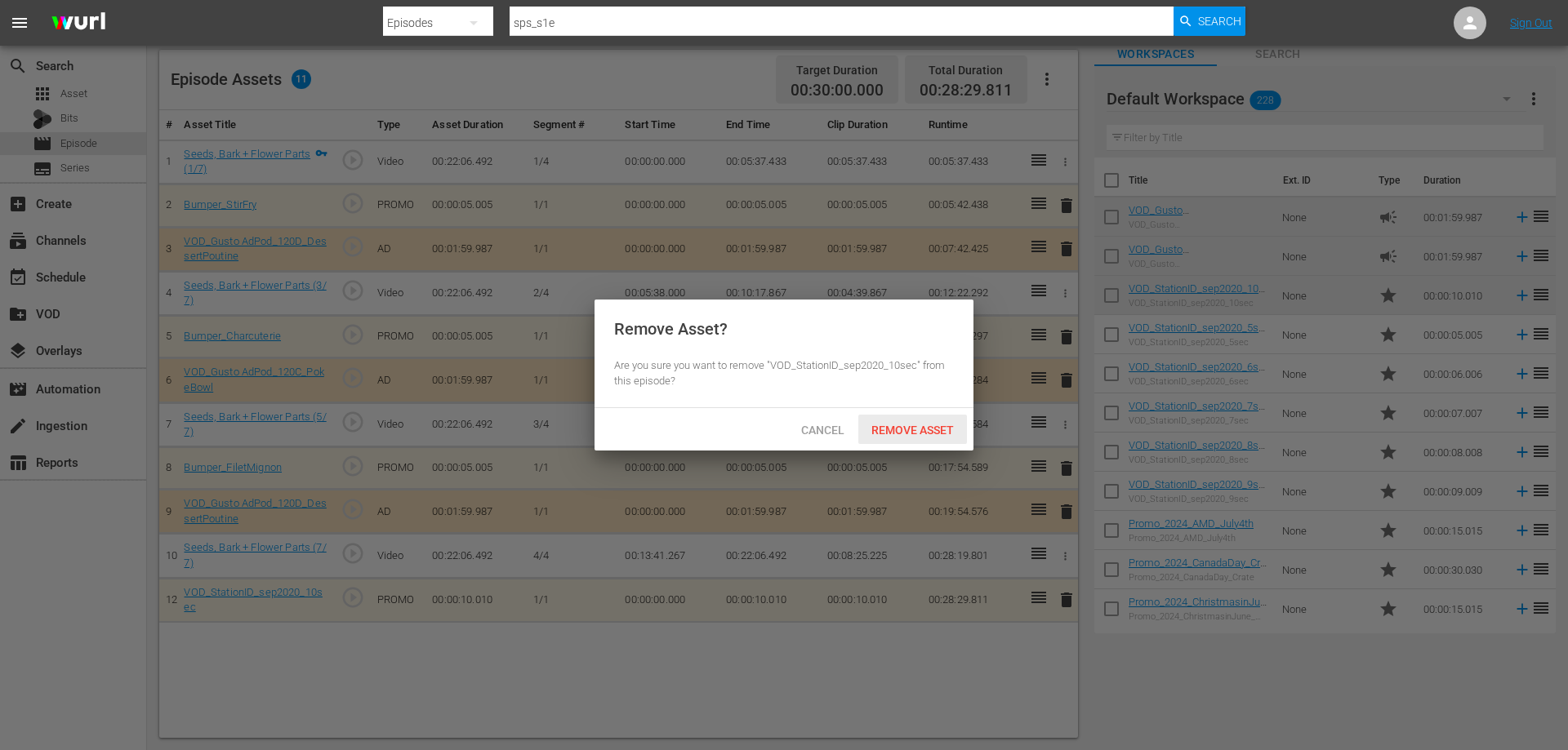
click at [889, 430] on span "Remove Asset" at bounding box center [913, 430] width 108 height 13
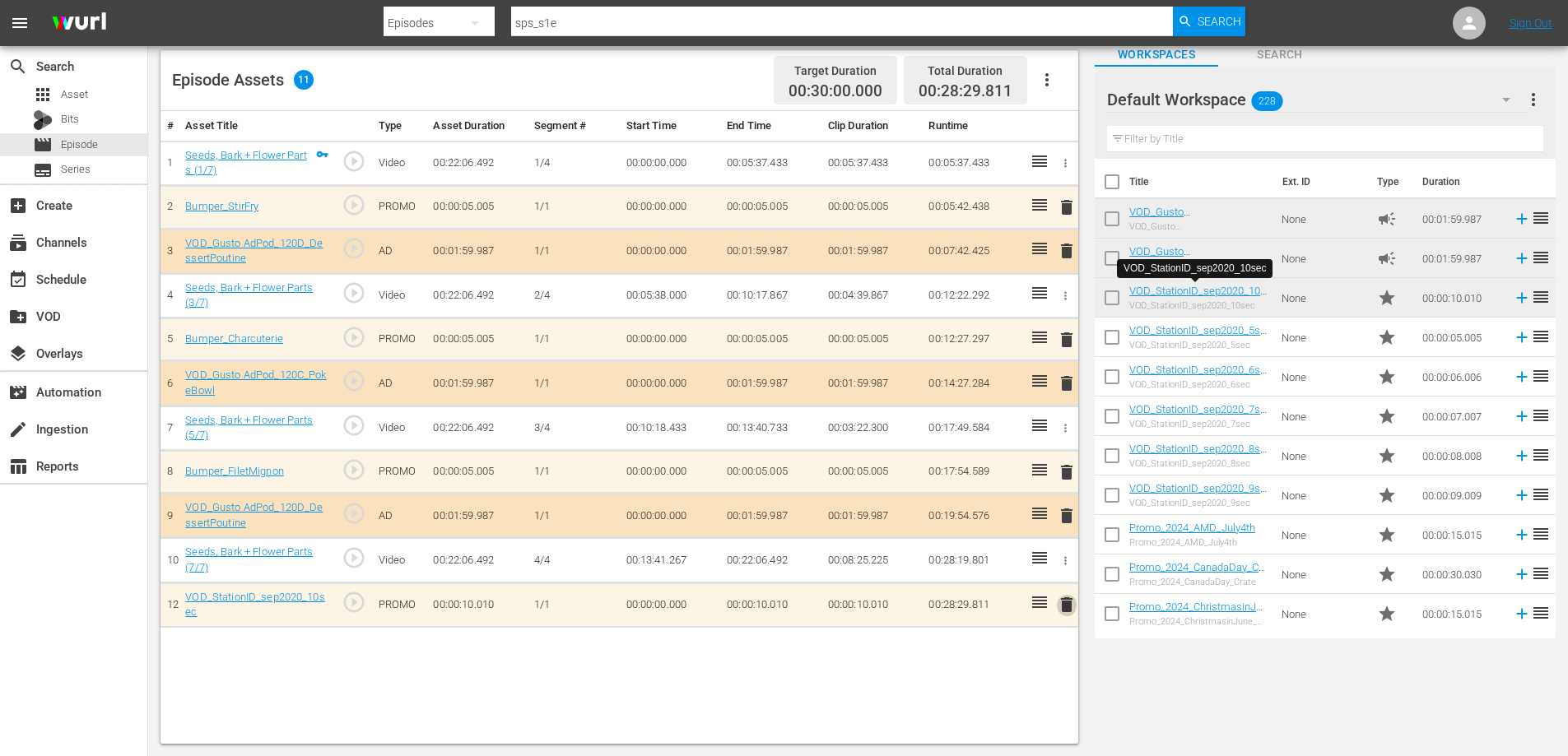
click at [1067, 605] on span "delete" at bounding box center [1067, 605] width 20 height 20
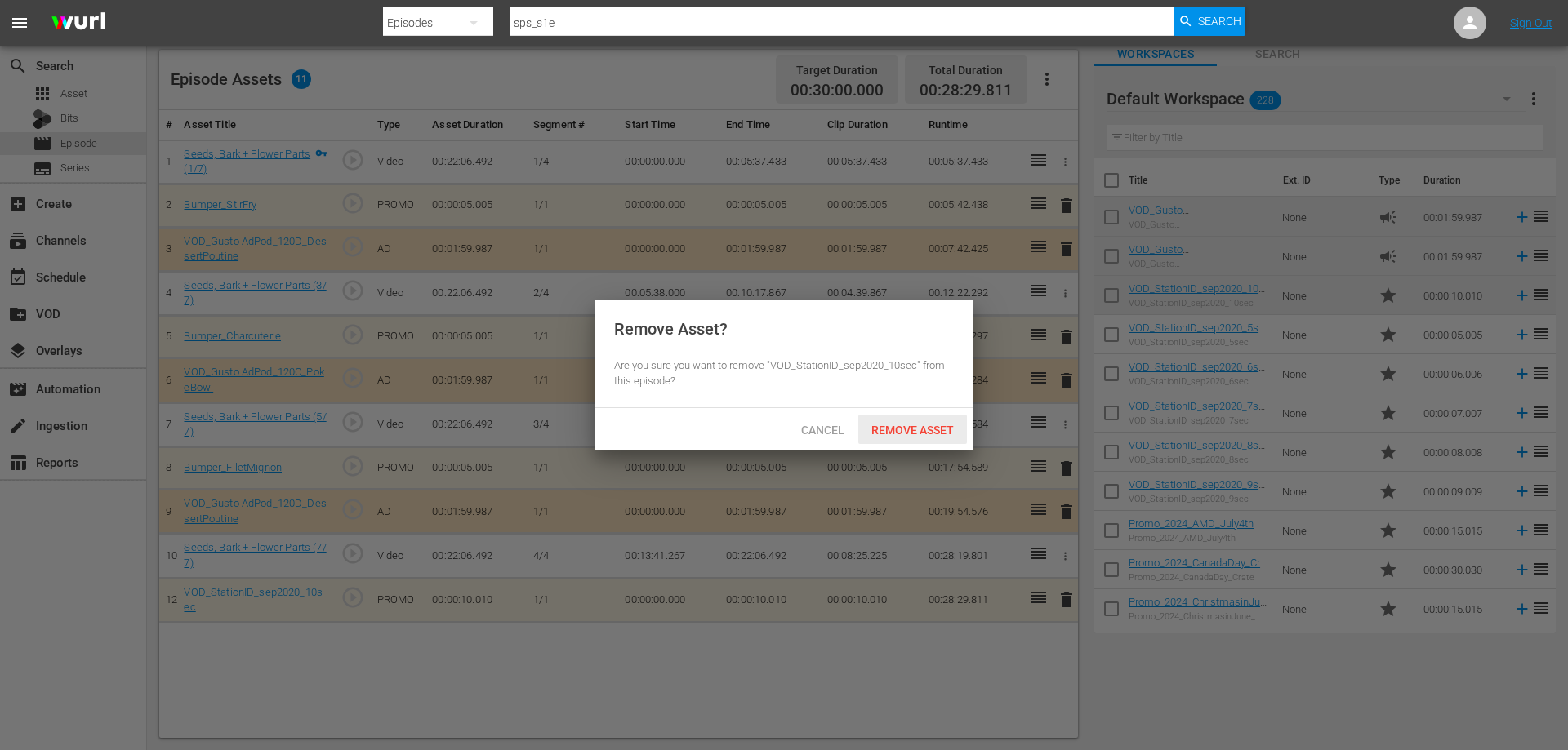
click at [886, 432] on span "Remove Asset" at bounding box center [913, 430] width 108 height 13
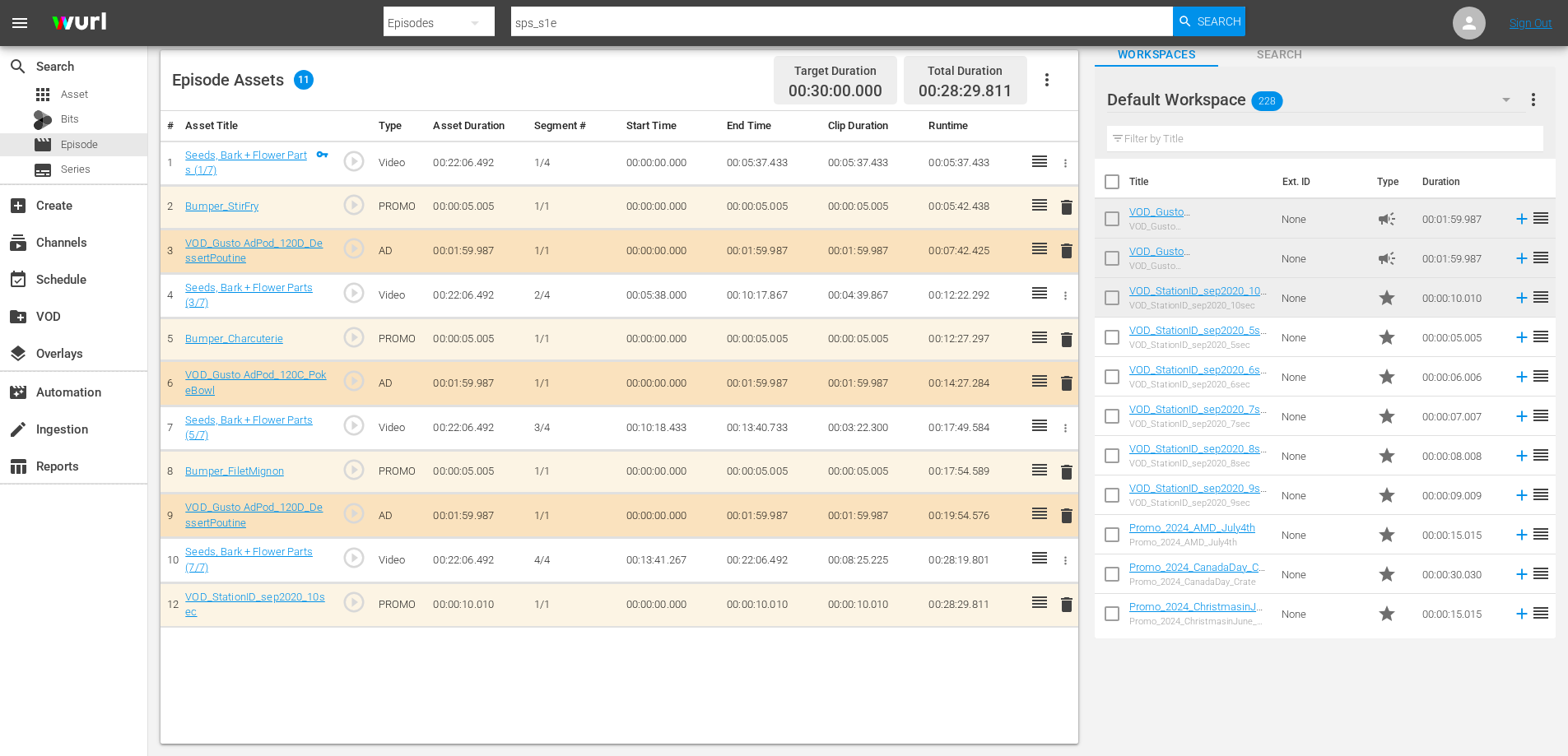
click at [803, 649] on div "# Asset Title Type Asset Duration Segment # Start Time End Time Clip Duration R…" at bounding box center [620, 427] width 918 height 633
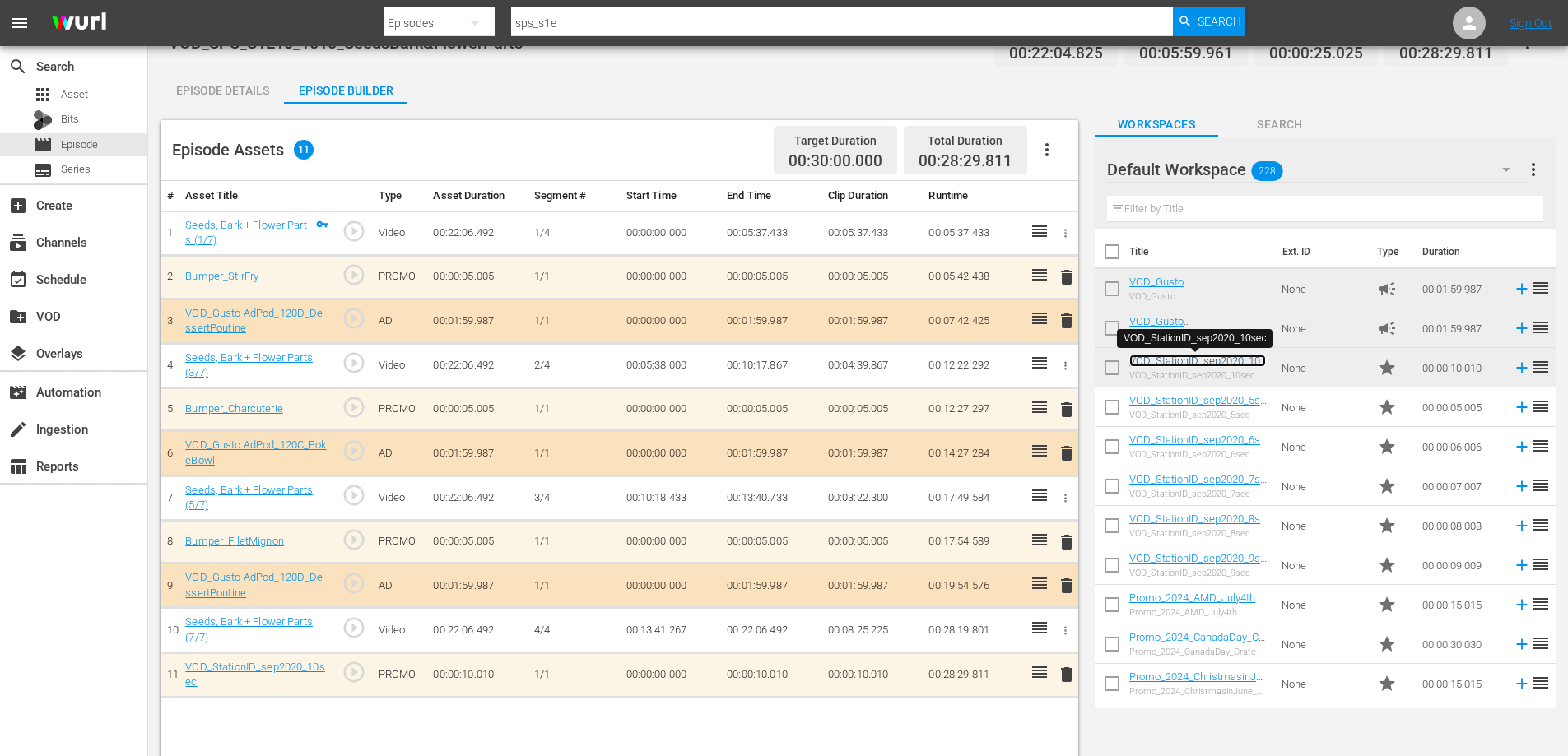
scroll to position [0, 0]
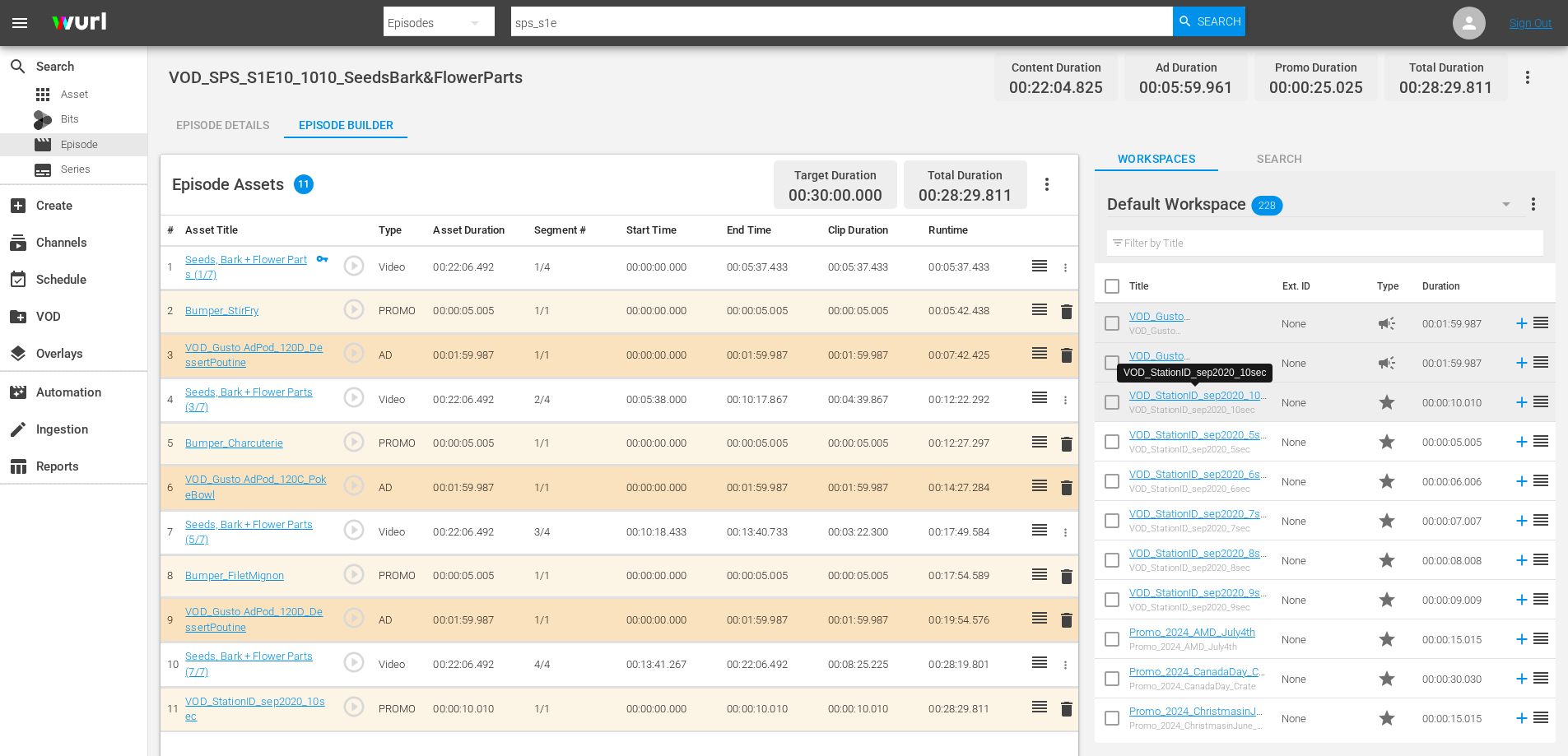
click at [1522, 79] on icon "button" at bounding box center [1528, 77] width 20 height 20
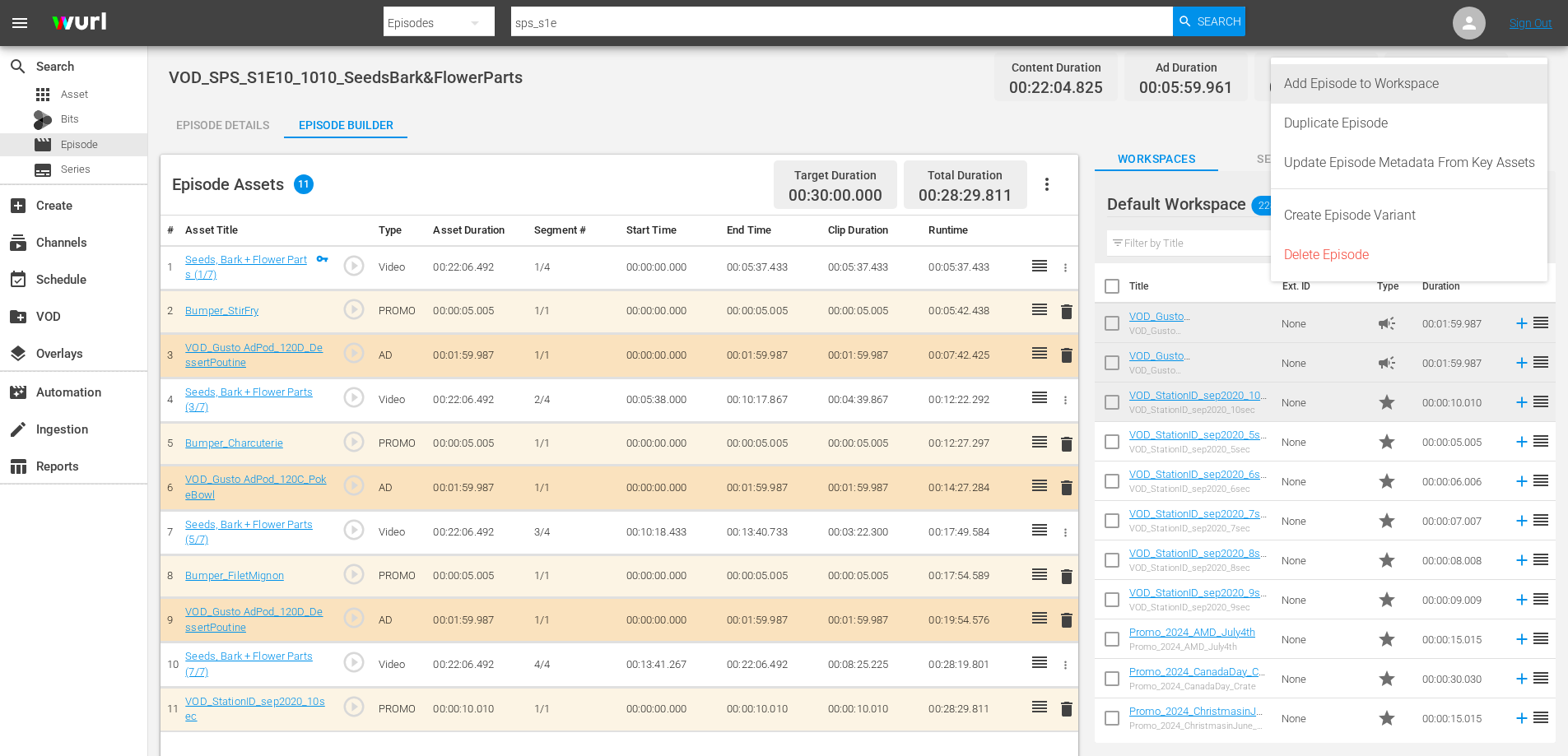
click at [1418, 89] on div "Add Episode to Workspace" at bounding box center [1409, 84] width 251 height 39
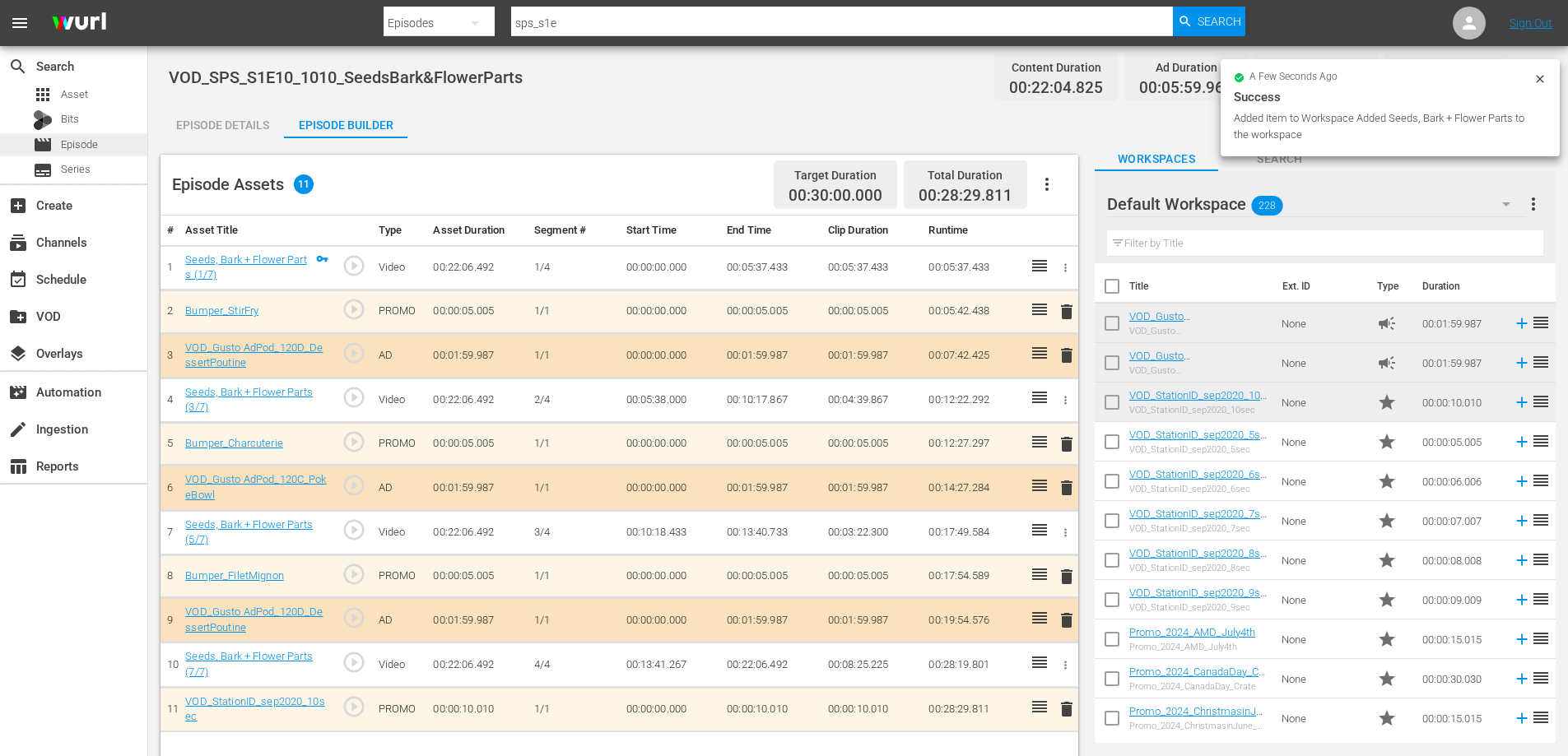
click at [87, 143] on span "Episode" at bounding box center [79, 145] width 37 height 17
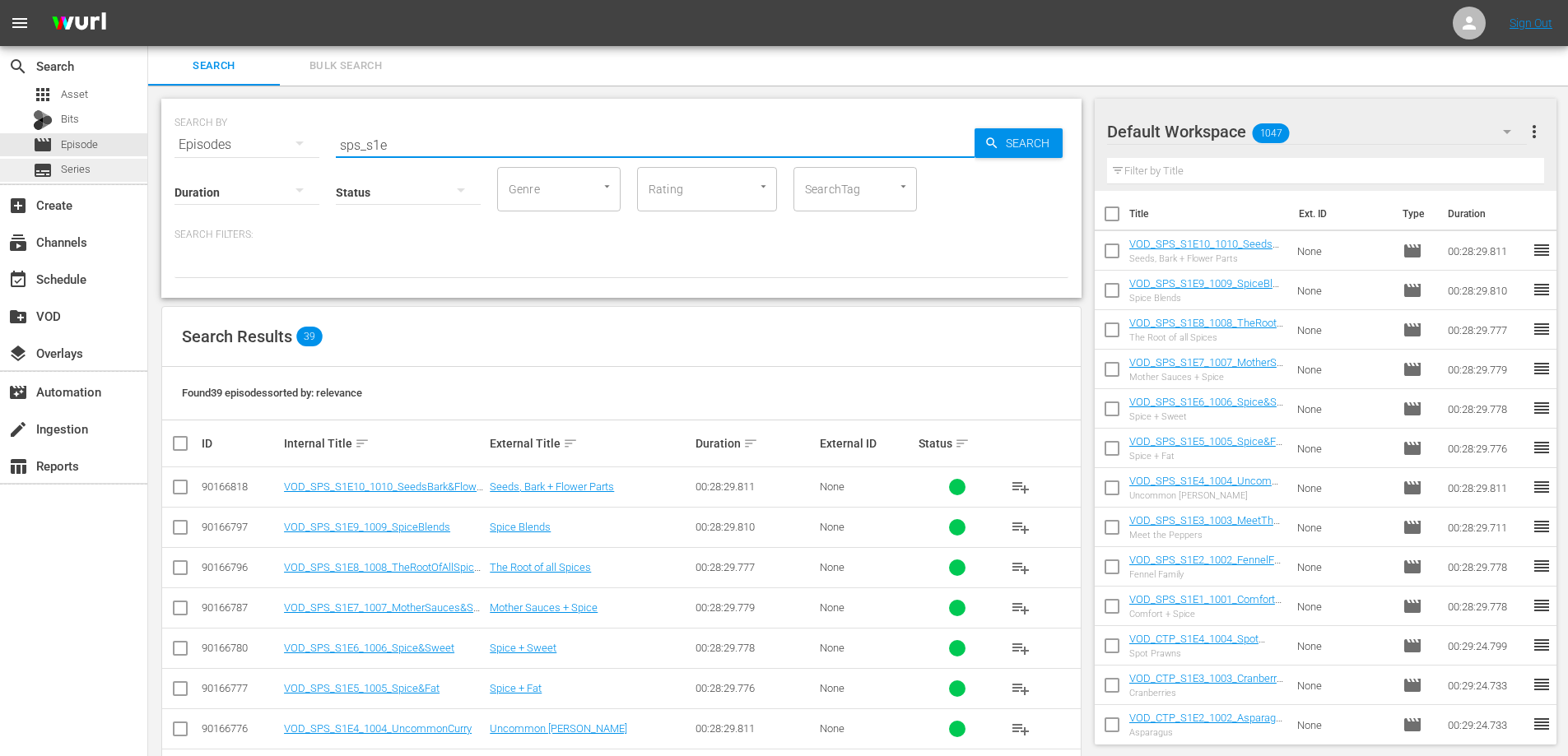
drag, startPoint x: 410, startPoint y: 136, endPoint x: 102, endPoint y: 175, distance: 310.5
click at [149, 0] on div "search Search apps Asset Bits movie Episode subtitles Series add_box Create sub…" at bounding box center [858, 0] width 1419 height 0
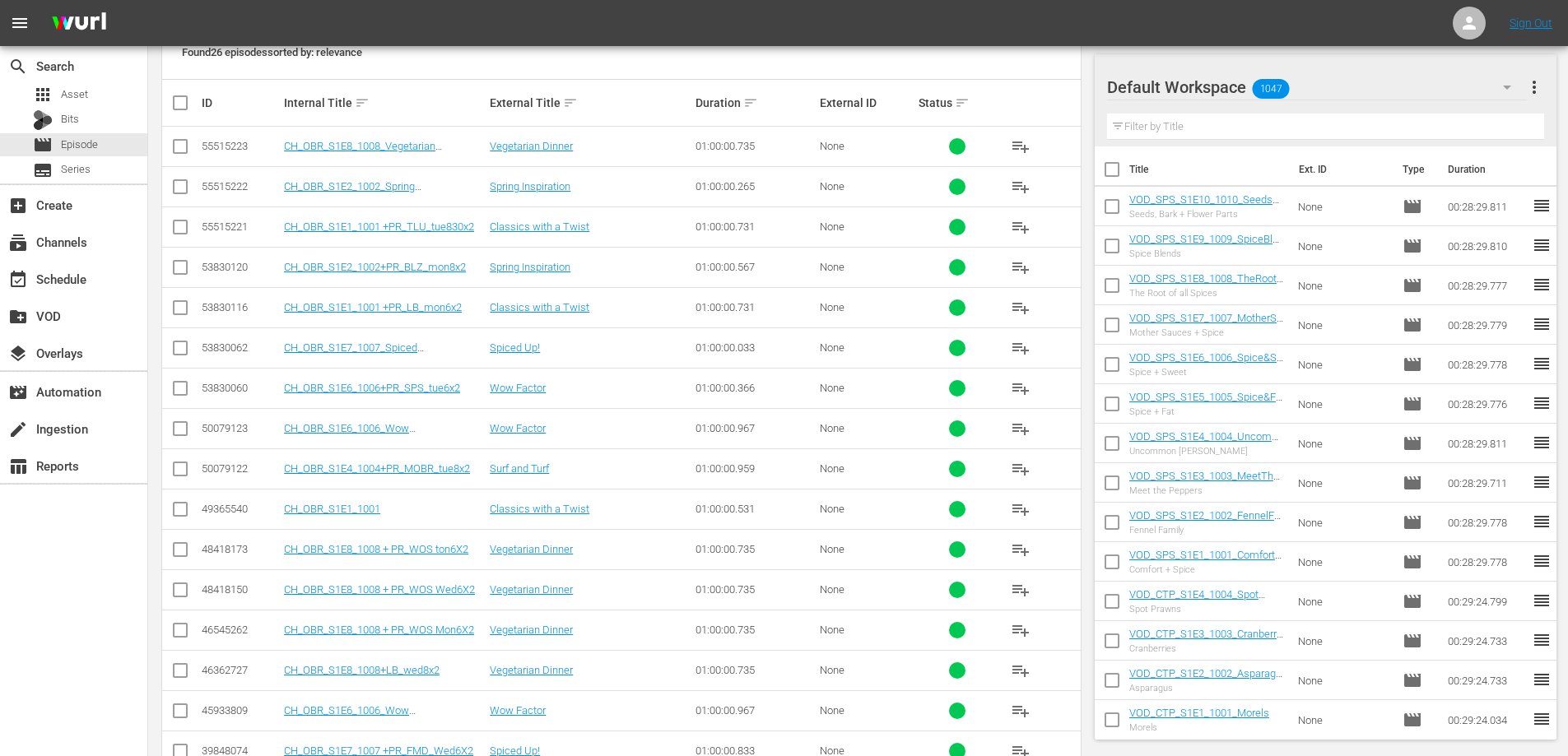
scroll to position [790, 0]
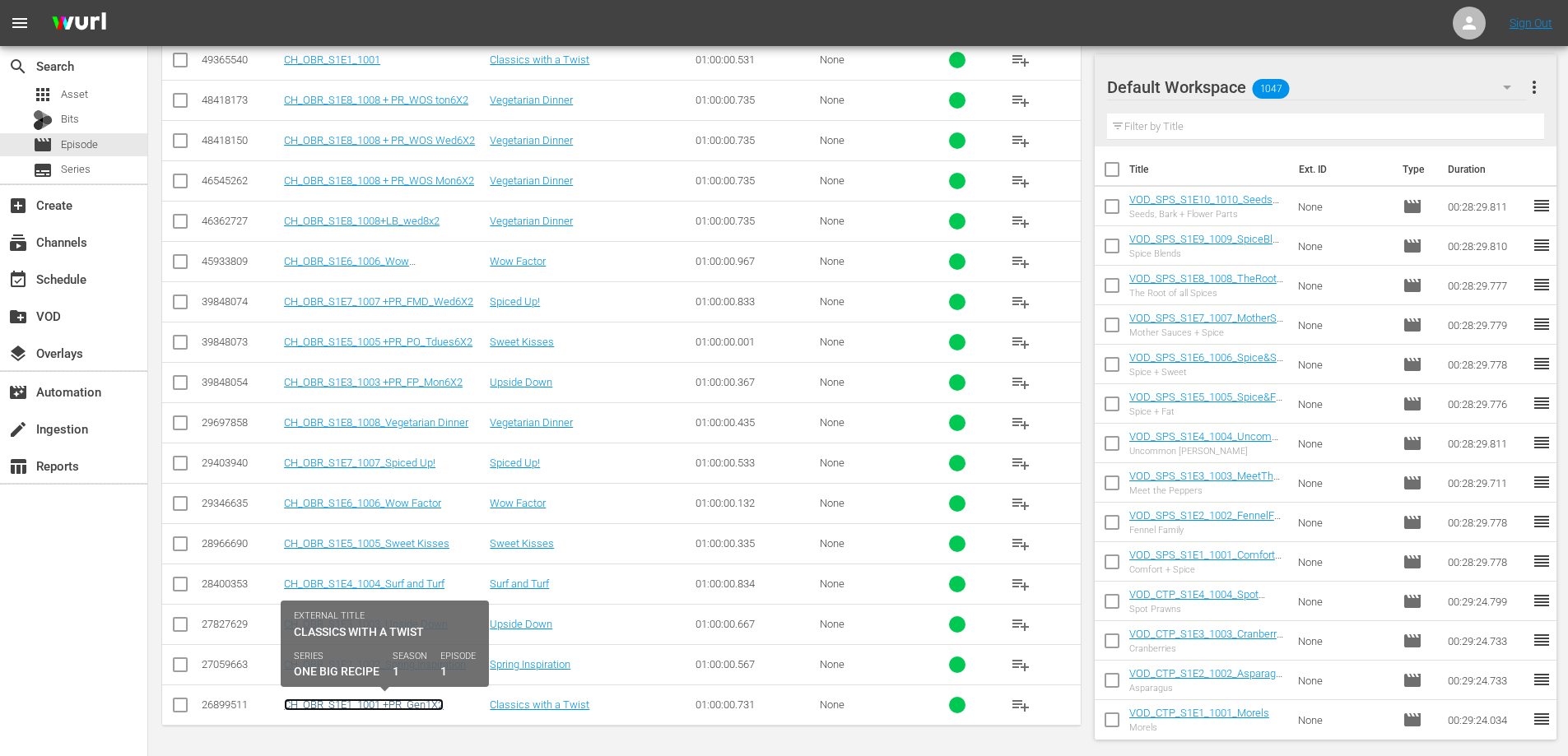
click at [346, 707] on link "CH_OBR_S1E1_1001 +PR_Gen1X2" at bounding box center [364, 704] width 160 height 12
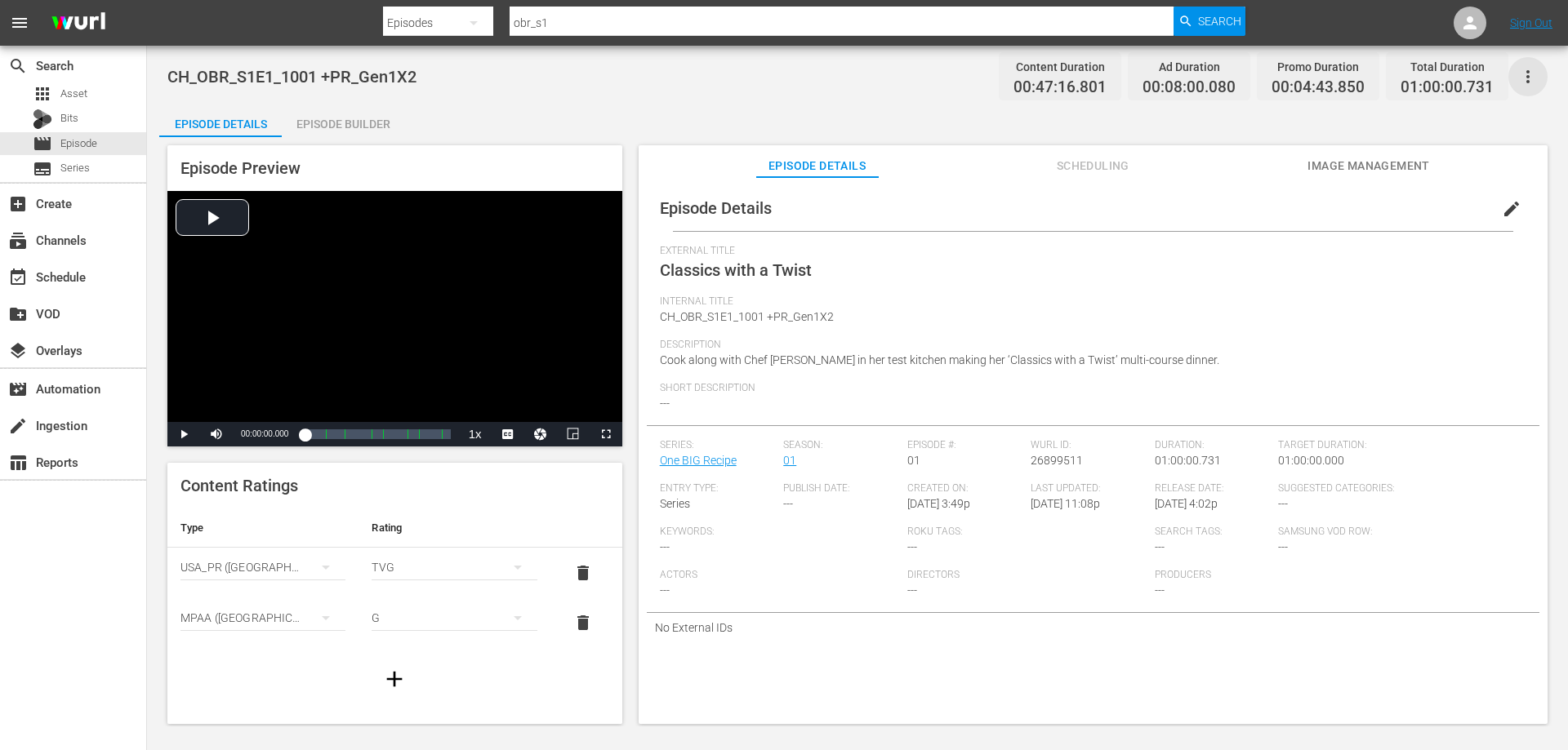
click at [1521, 82] on icon "button" at bounding box center [1528, 76] width 20 height 20
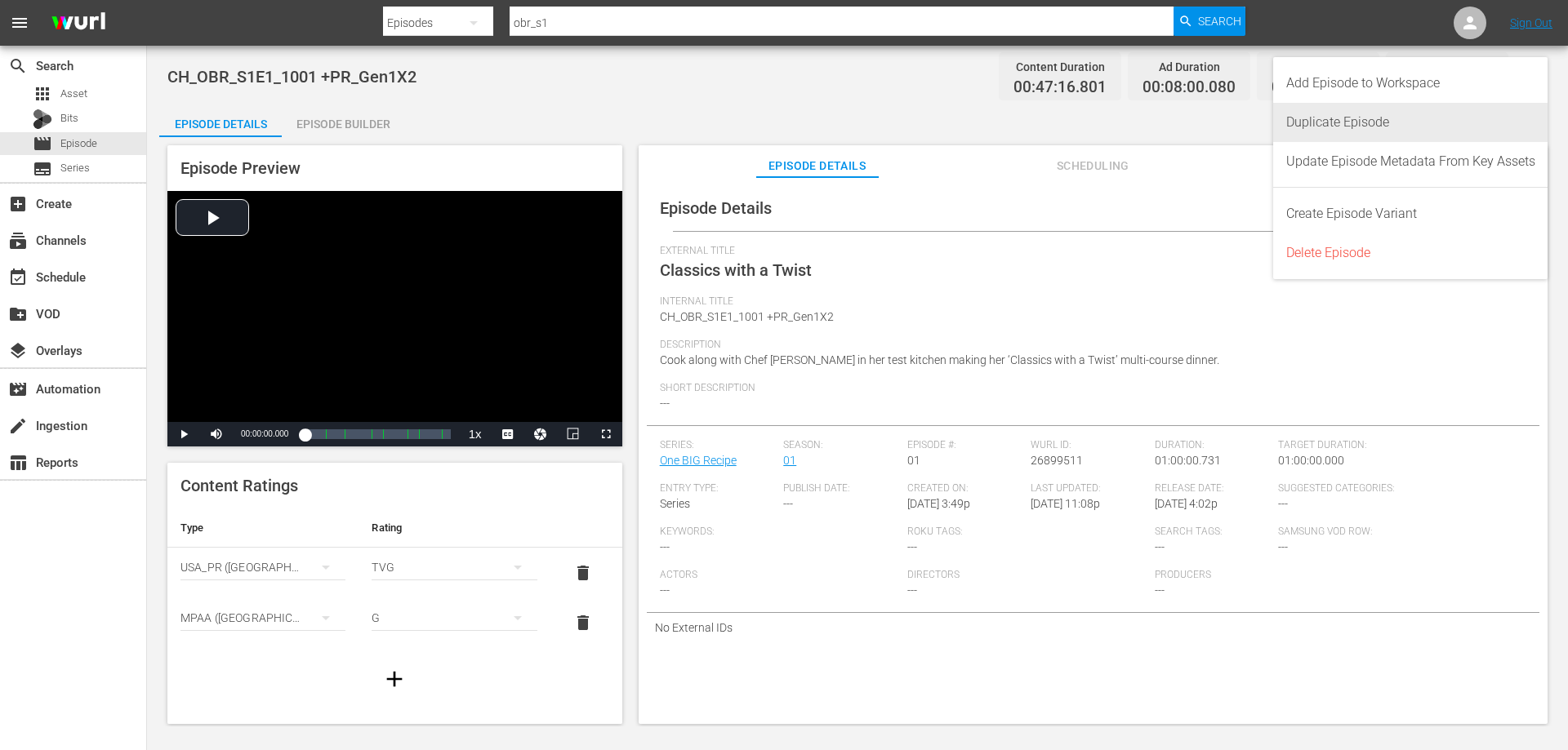
click at [1285, 128] on div "Duplicate Episode" at bounding box center [1410, 122] width 275 height 39
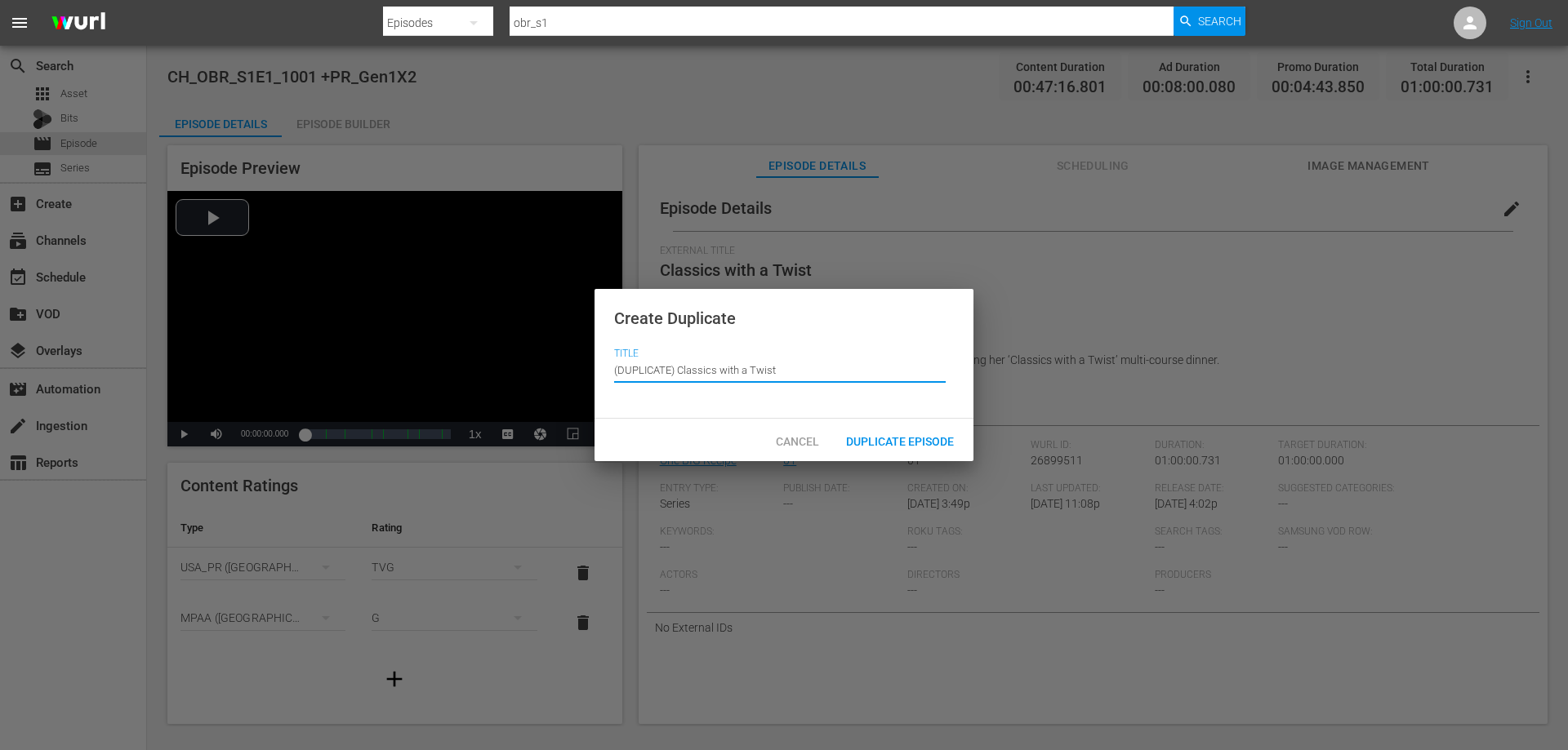
drag, startPoint x: 678, startPoint y: 368, endPoint x: 432, endPoint y: 396, distance: 247.6
click at [435, 396] on div "Create Duplicate Title Episode Title (DUPLICATE) Classics with a Twist Cancel D…" at bounding box center [784, 375] width 1568 height 750
click at [879, 435] on span "Duplicate Episode" at bounding box center [901, 441] width 134 height 13
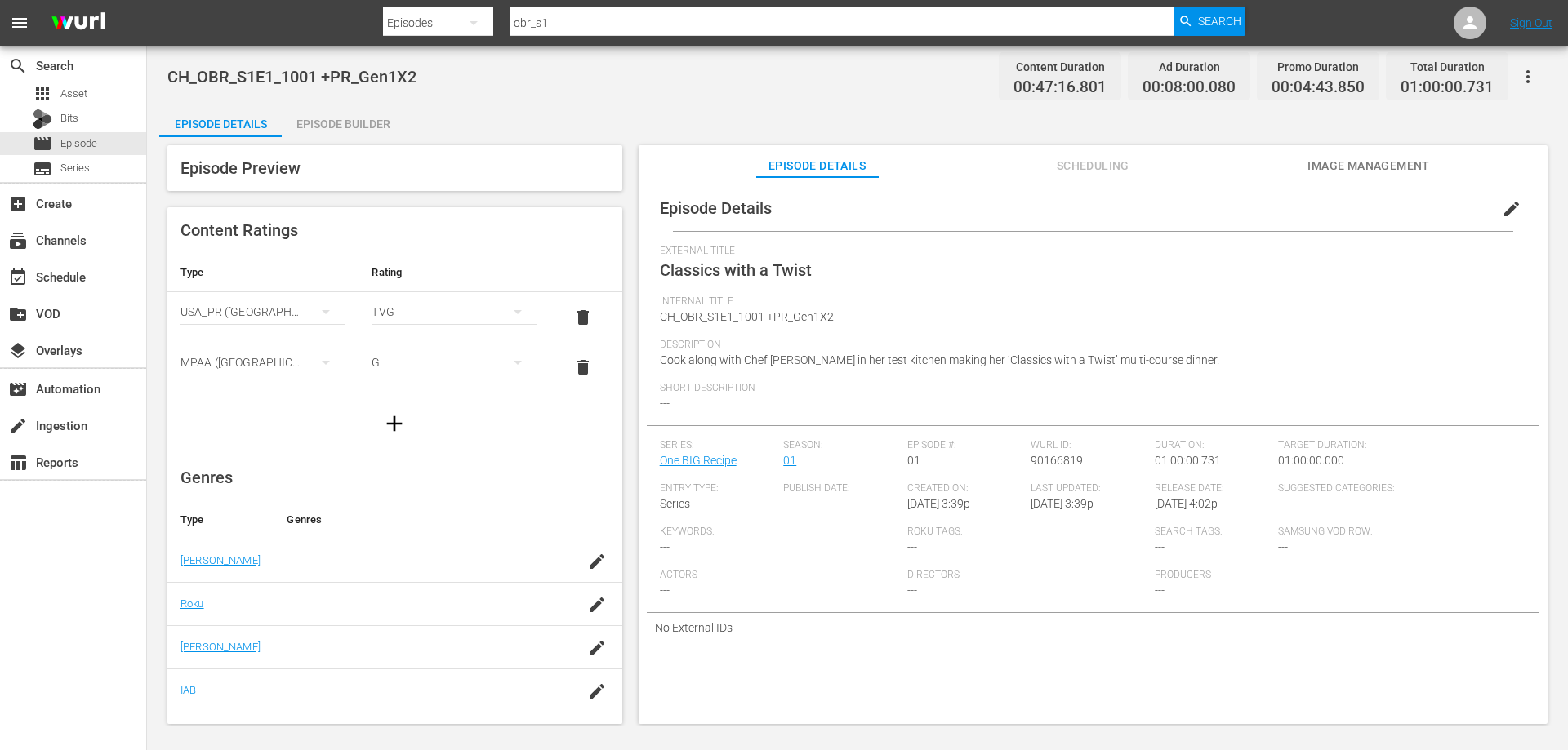
click at [1502, 198] on button "edit" at bounding box center [1512, 209] width 39 height 39
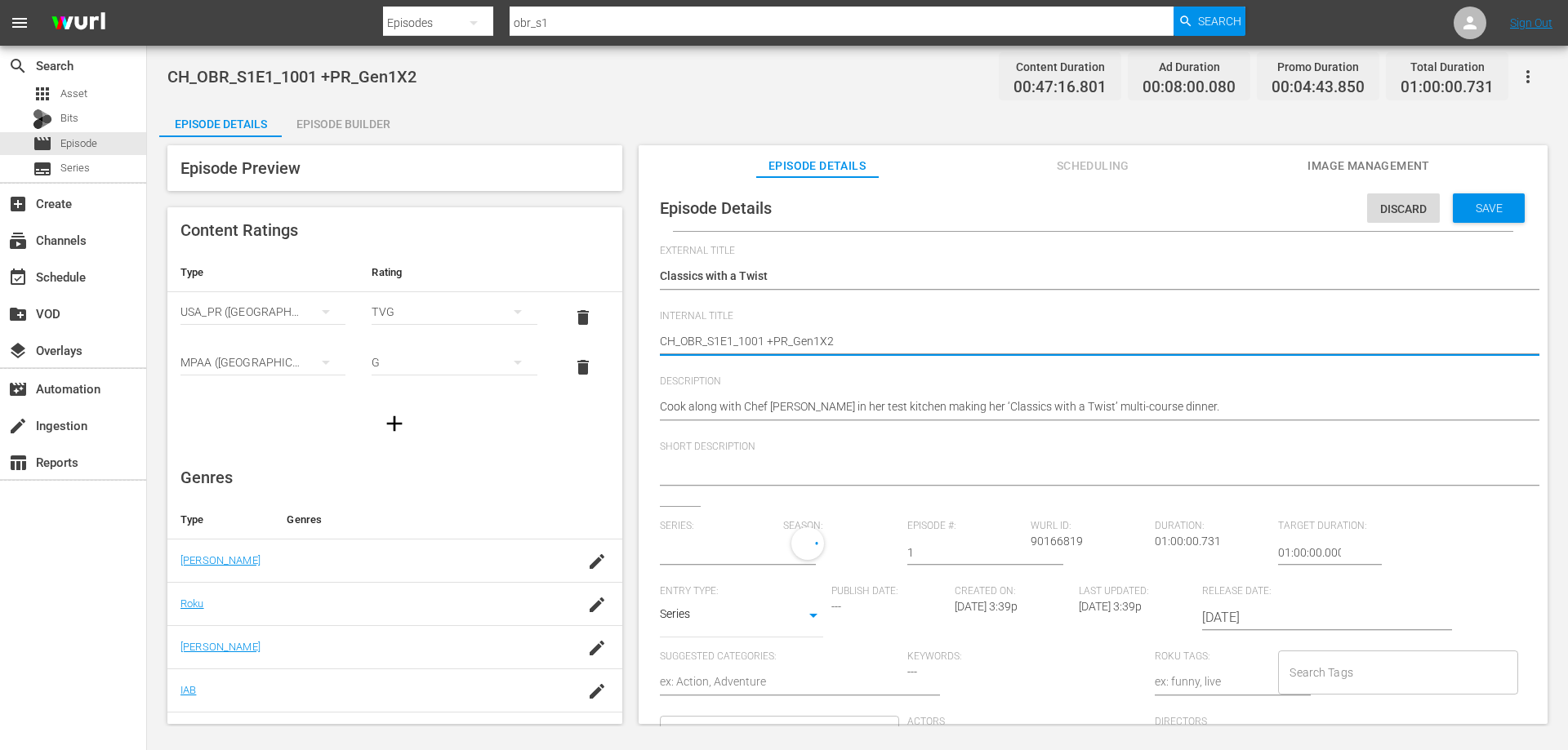
drag, startPoint x: 644, startPoint y: 343, endPoint x: 594, endPoint y: 349, distance: 50.4
click at [859, 335] on textarea "CH_OBR_S1E1_1001 +PR_Gen1X2" at bounding box center [1089, 342] width 859 height 20
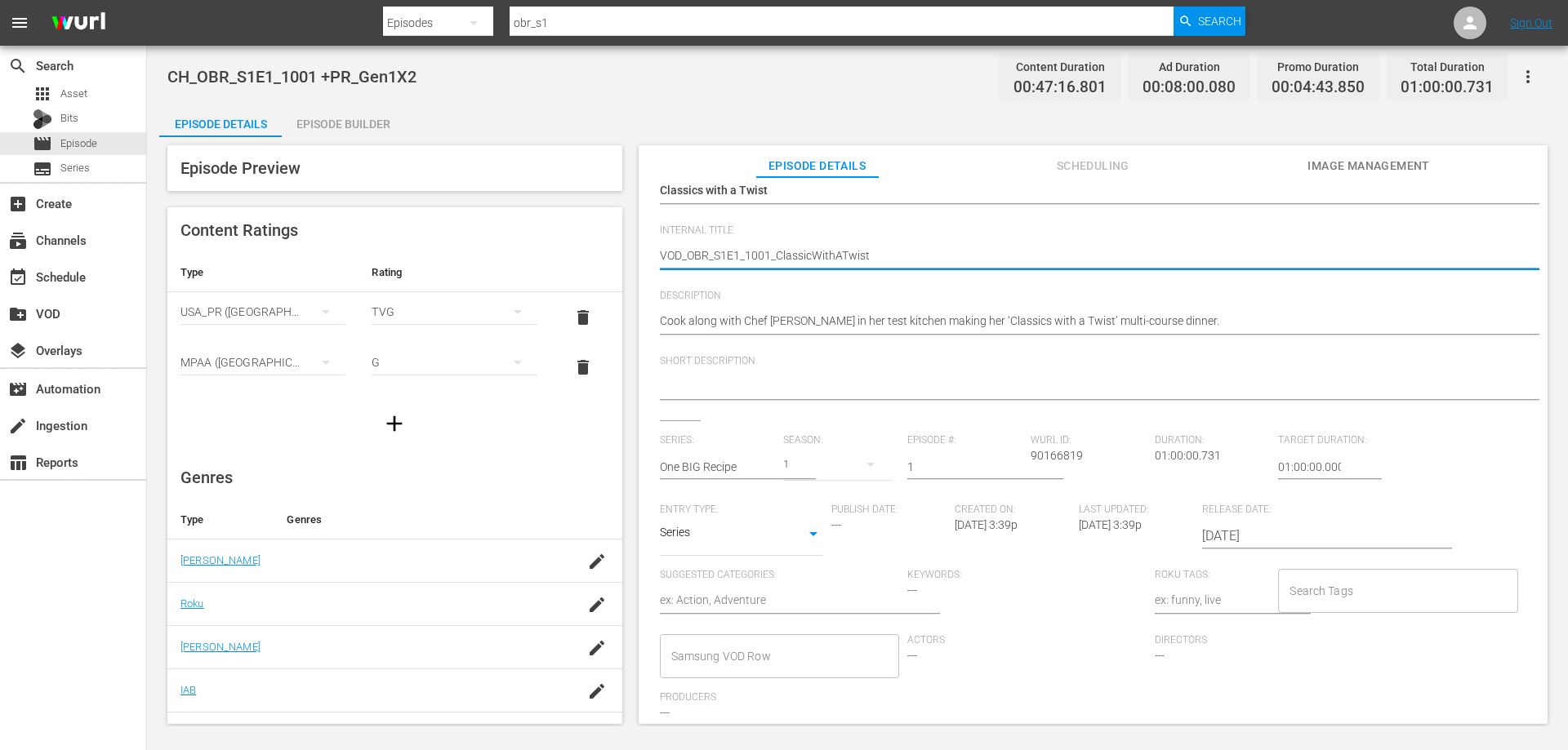
scroll to position [159, 0]
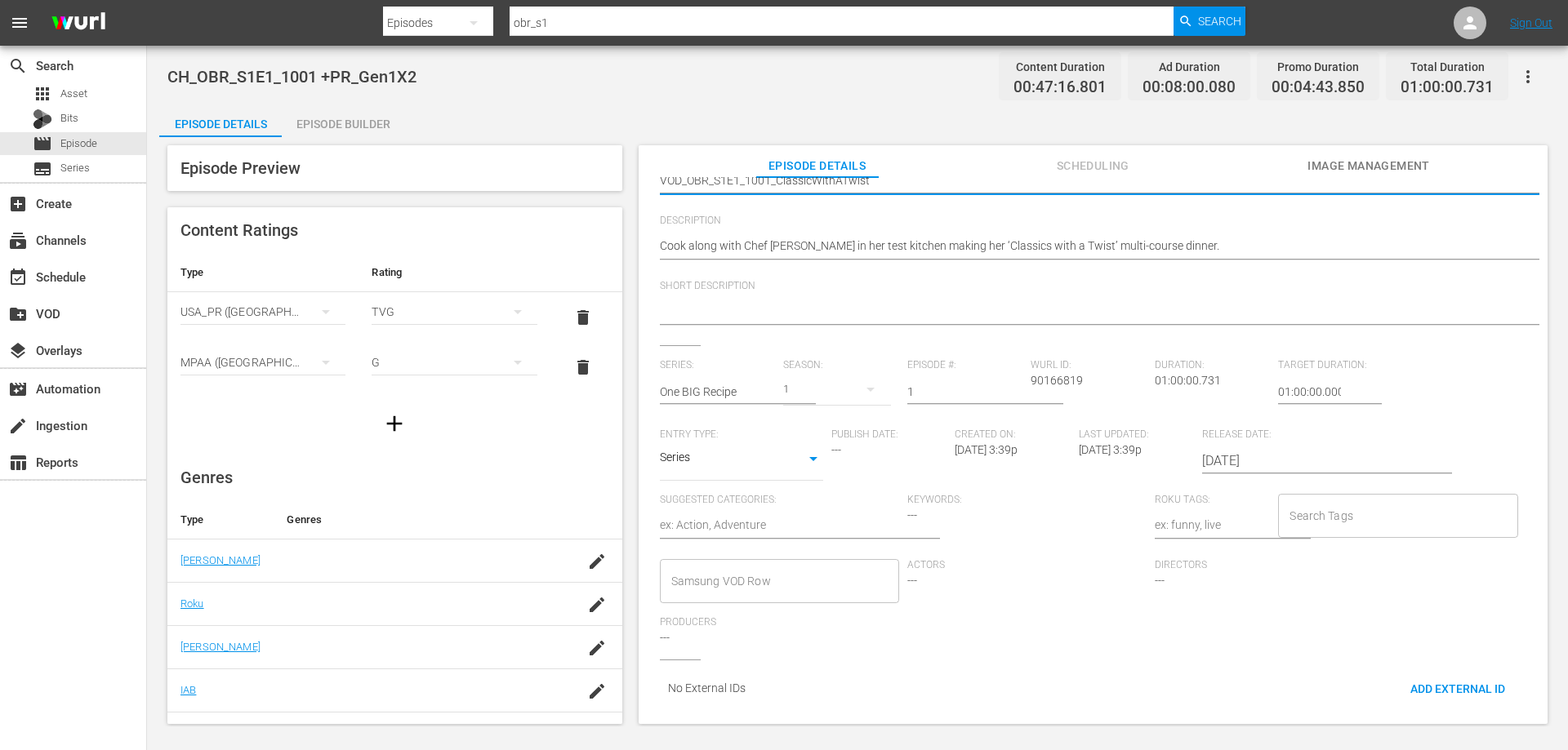
click at [848, 576] on input "Samsung VOD Row" at bounding box center [767, 581] width 200 height 30
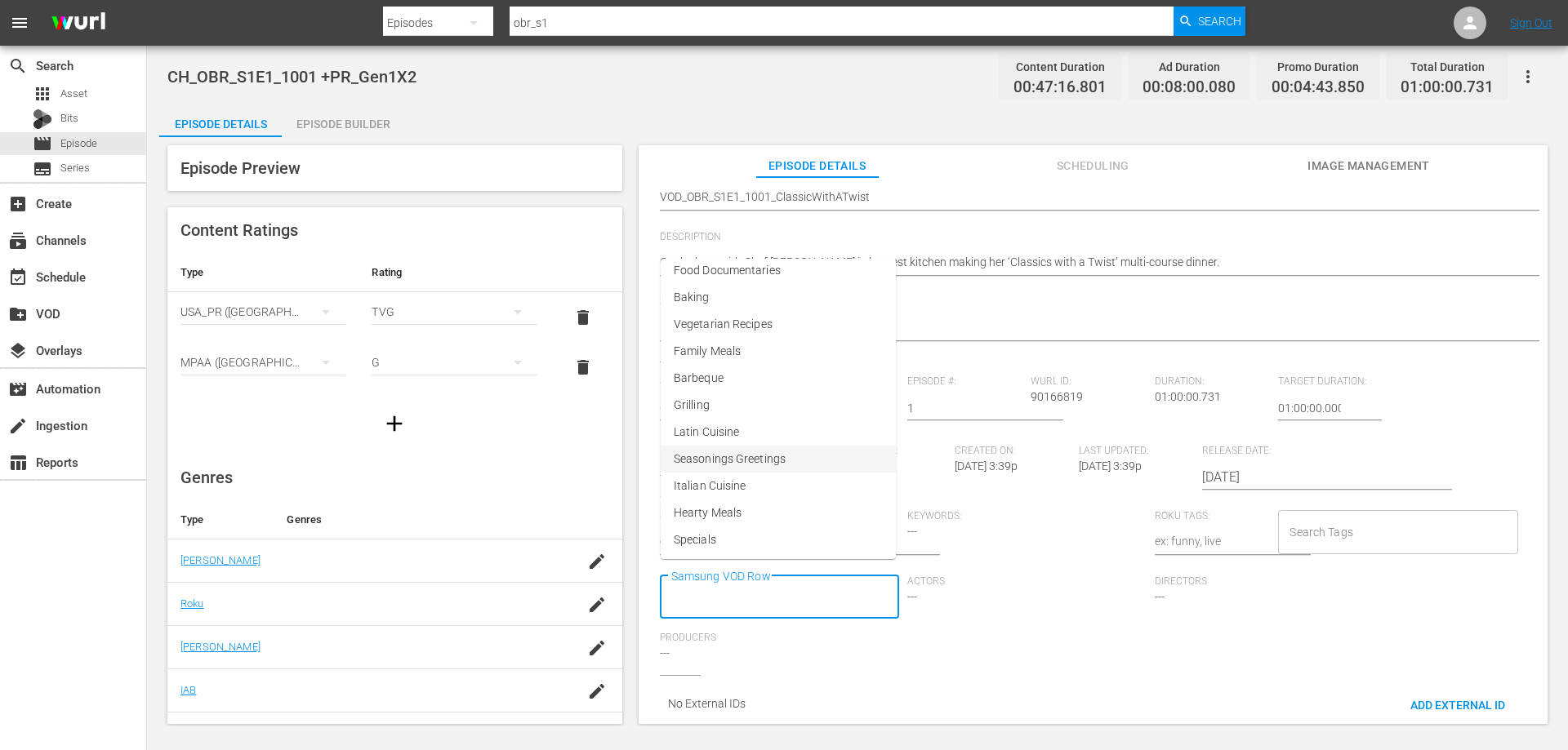
scroll to position [89, 0]
click at [744, 433] on li "Family Meals" at bounding box center [778, 433] width 235 height 27
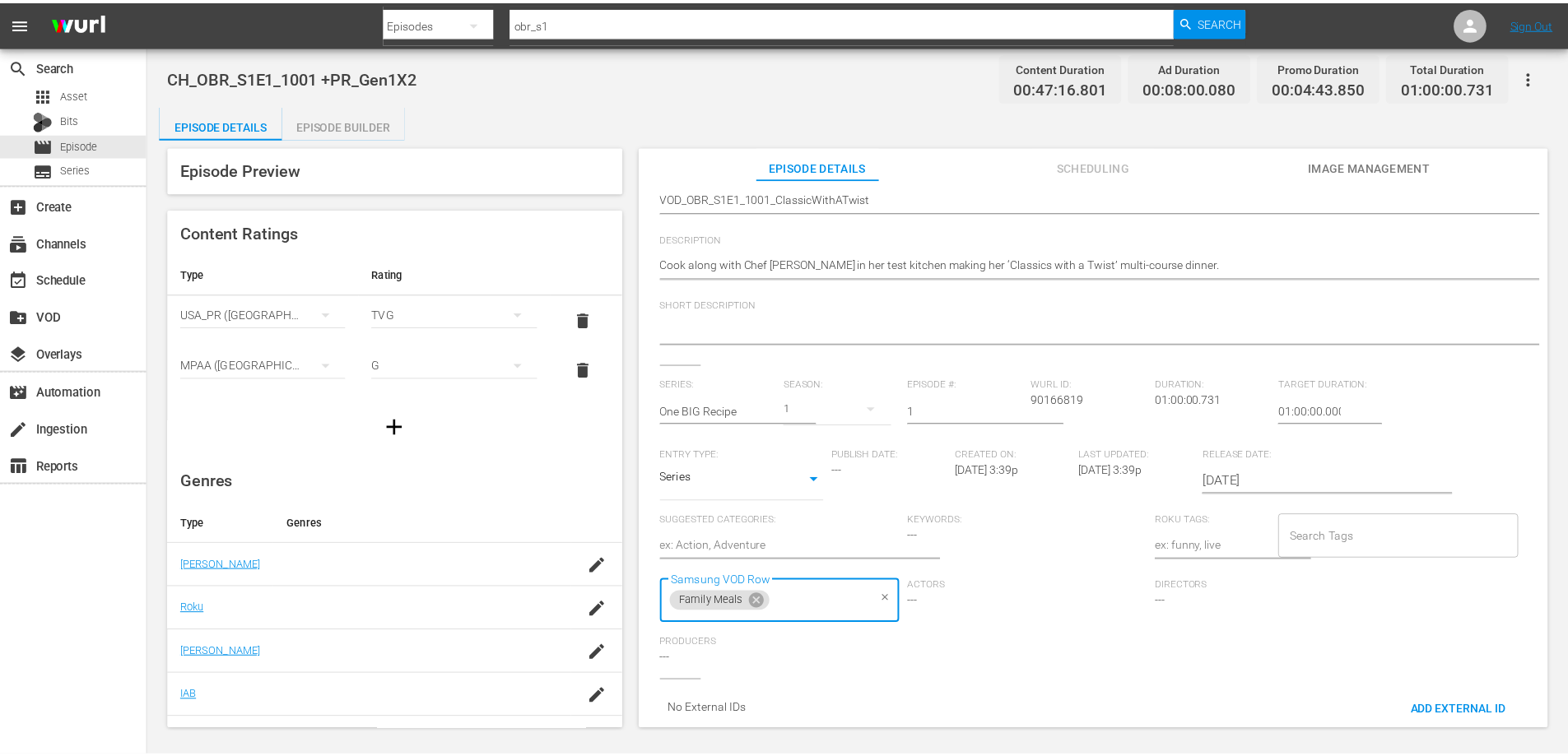
scroll to position [0, 0]
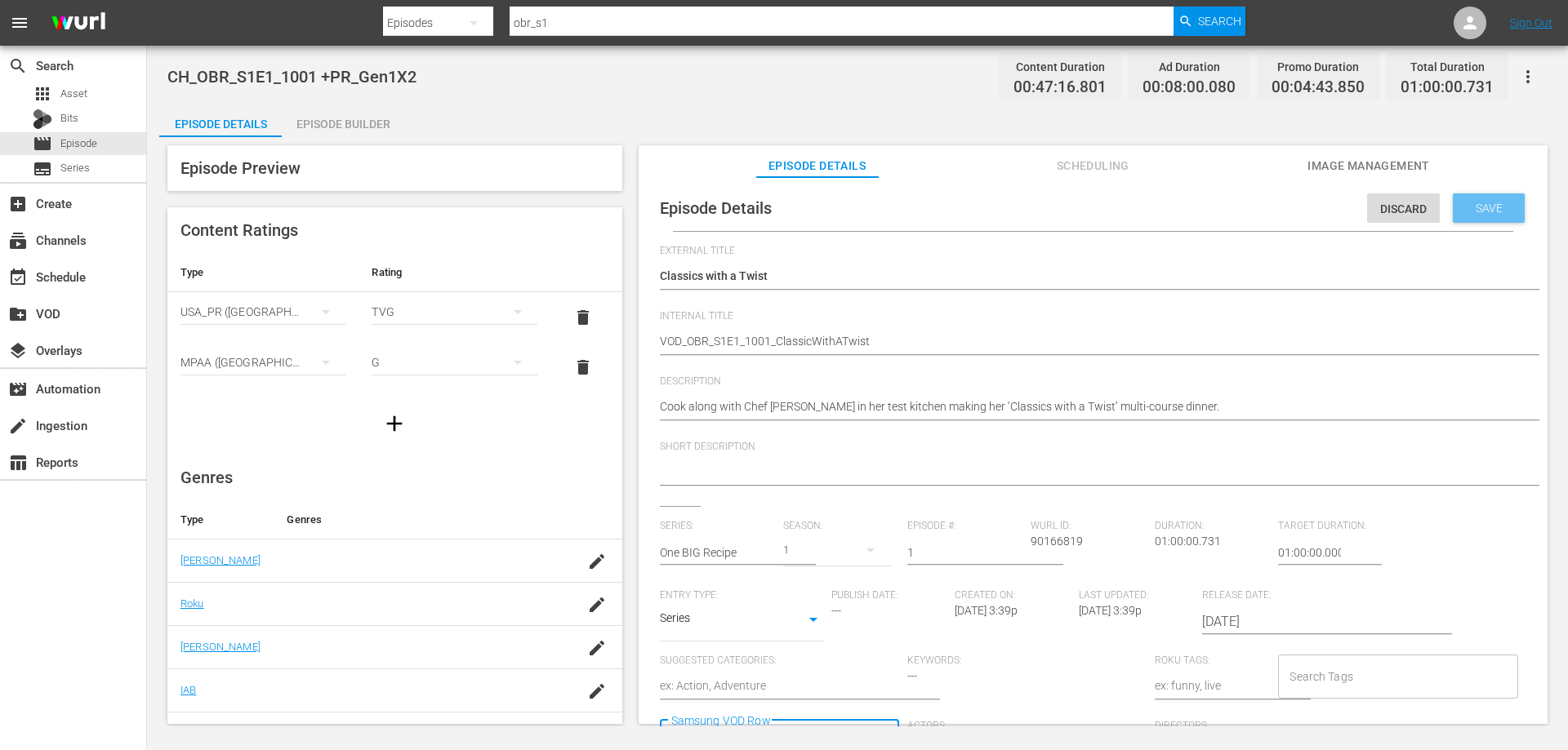
click at [1472, 206] on span "Save" at bounding box center [1489, 208] width 53 height 13
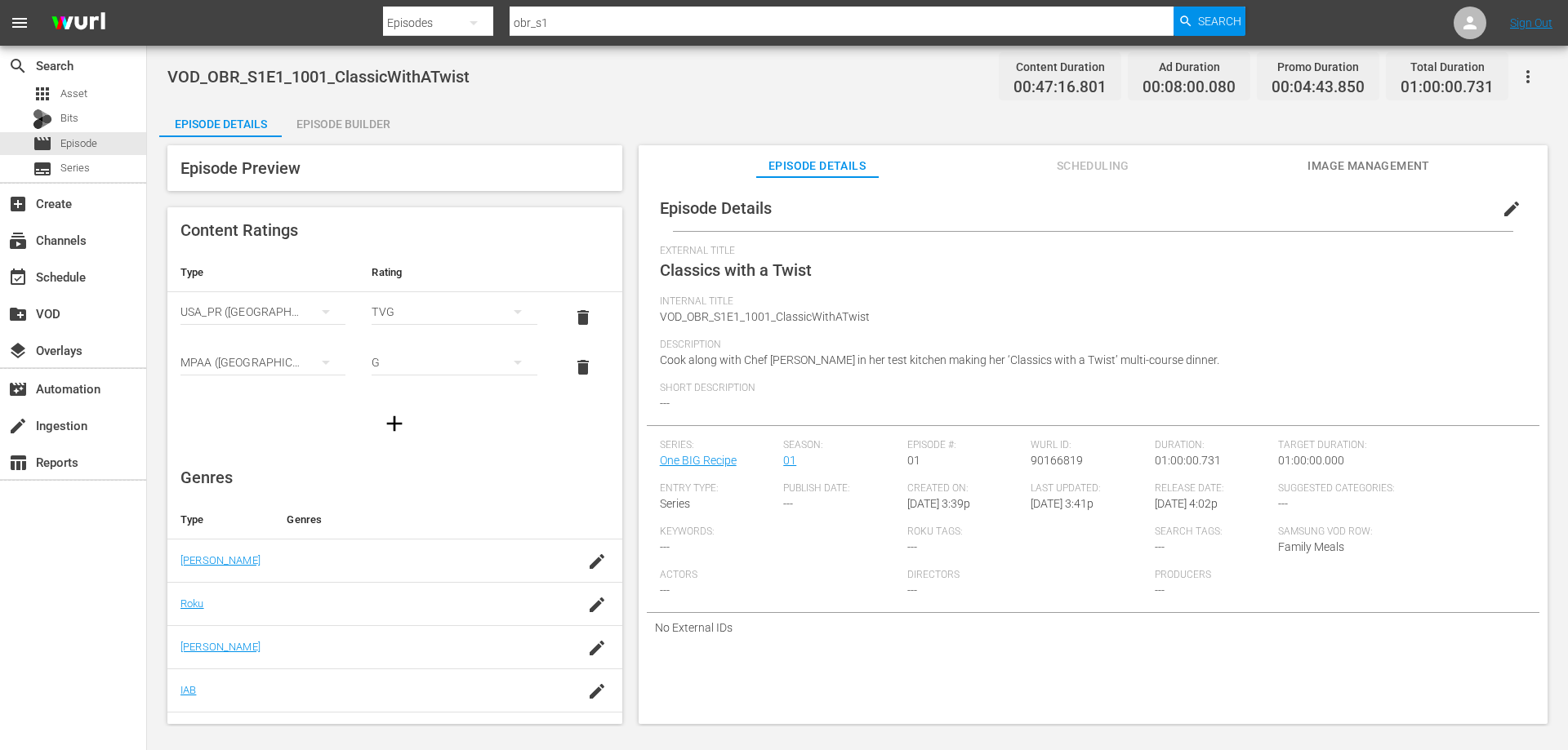
click at [339, 114] on div "Episode Builder" at bounding box center [343, 124] width 122 height 39
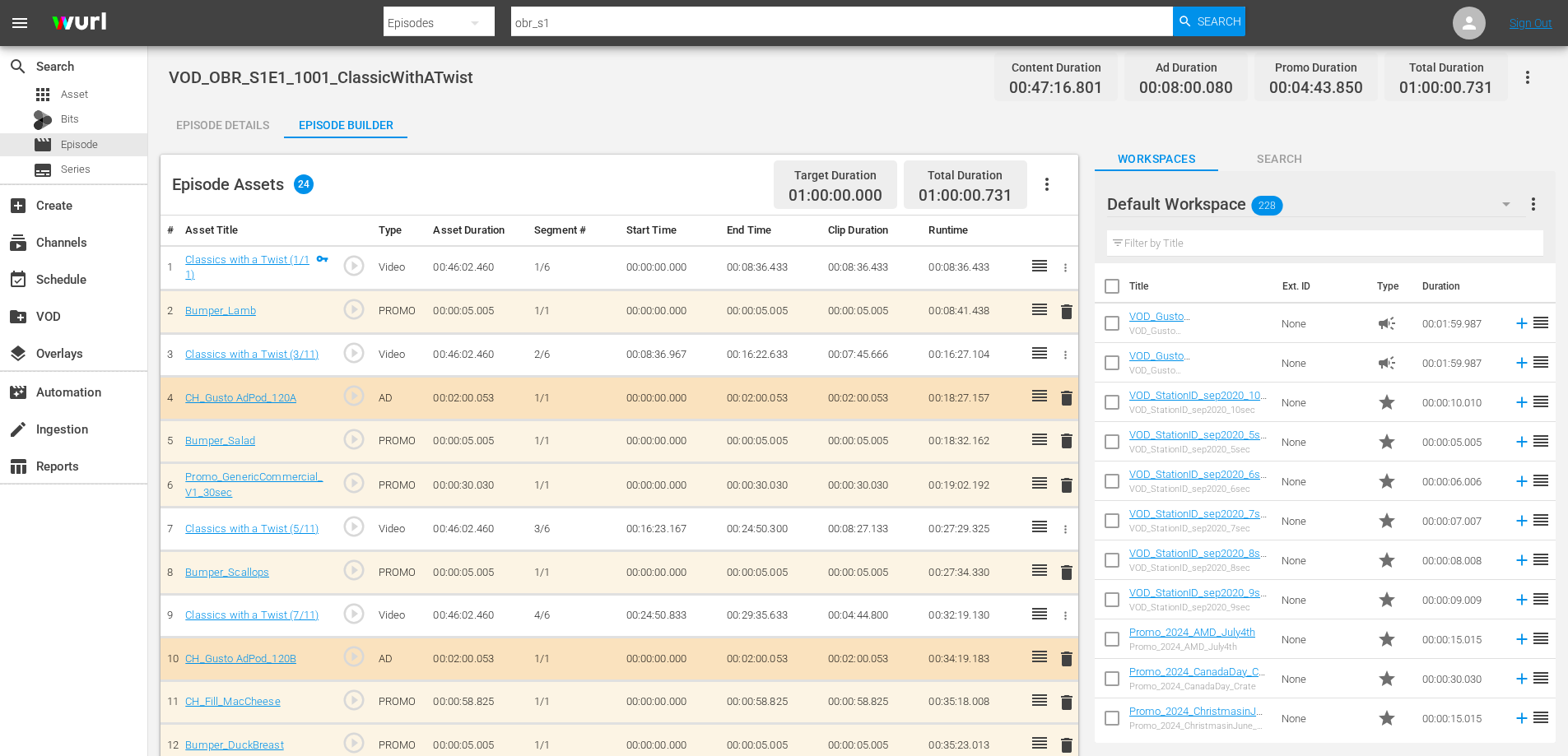
scroll to position [548, 0]
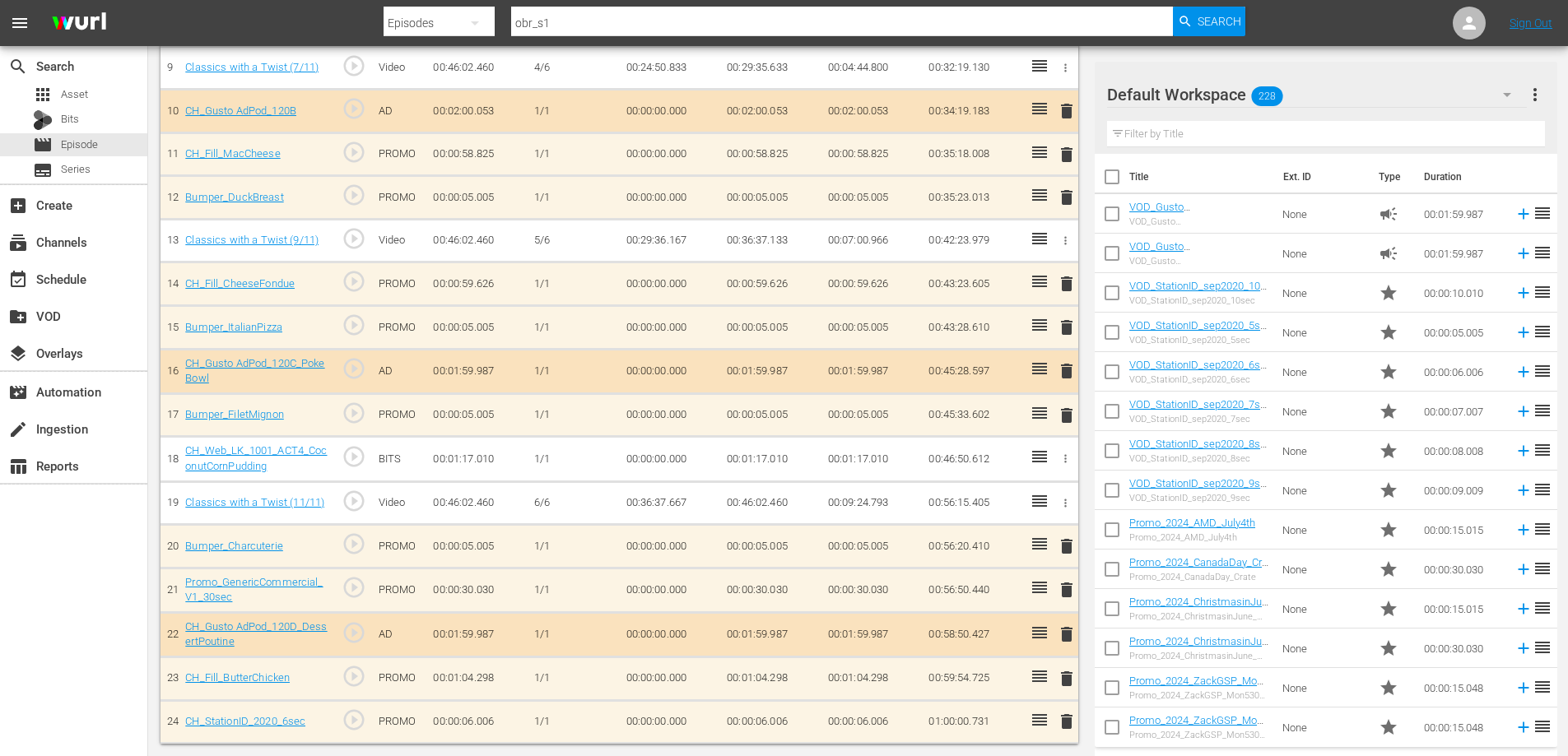
click at [1064, 721] on span "delete" at bounding box center [1067, 721] width 20 height 20
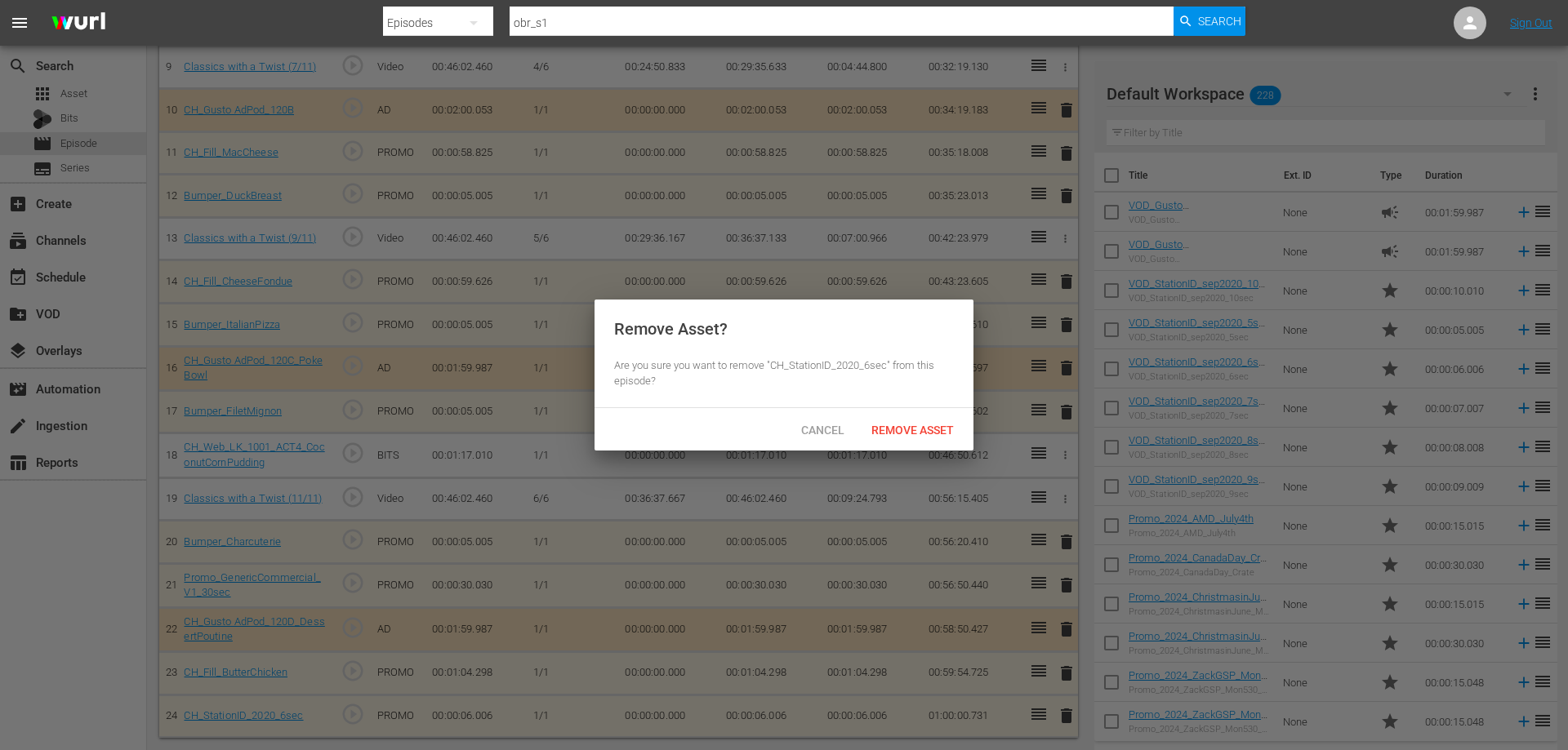
click at [914, 434] on span "Remove Asset" at bounding box center [913, 430] width 108 height 13
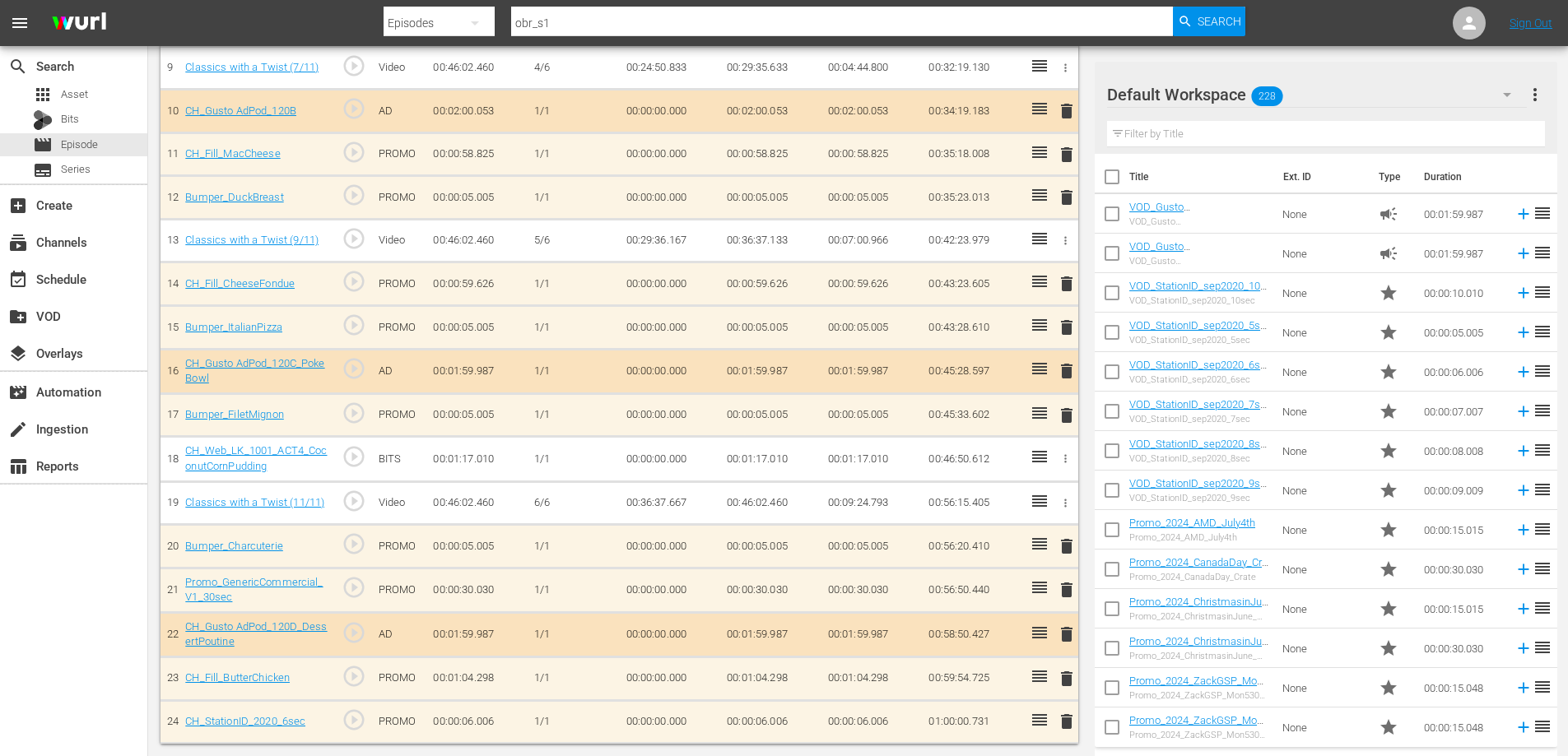
click at [1065, 680] on span "delete" at bounding box center [1067, 678] width 20 height 20
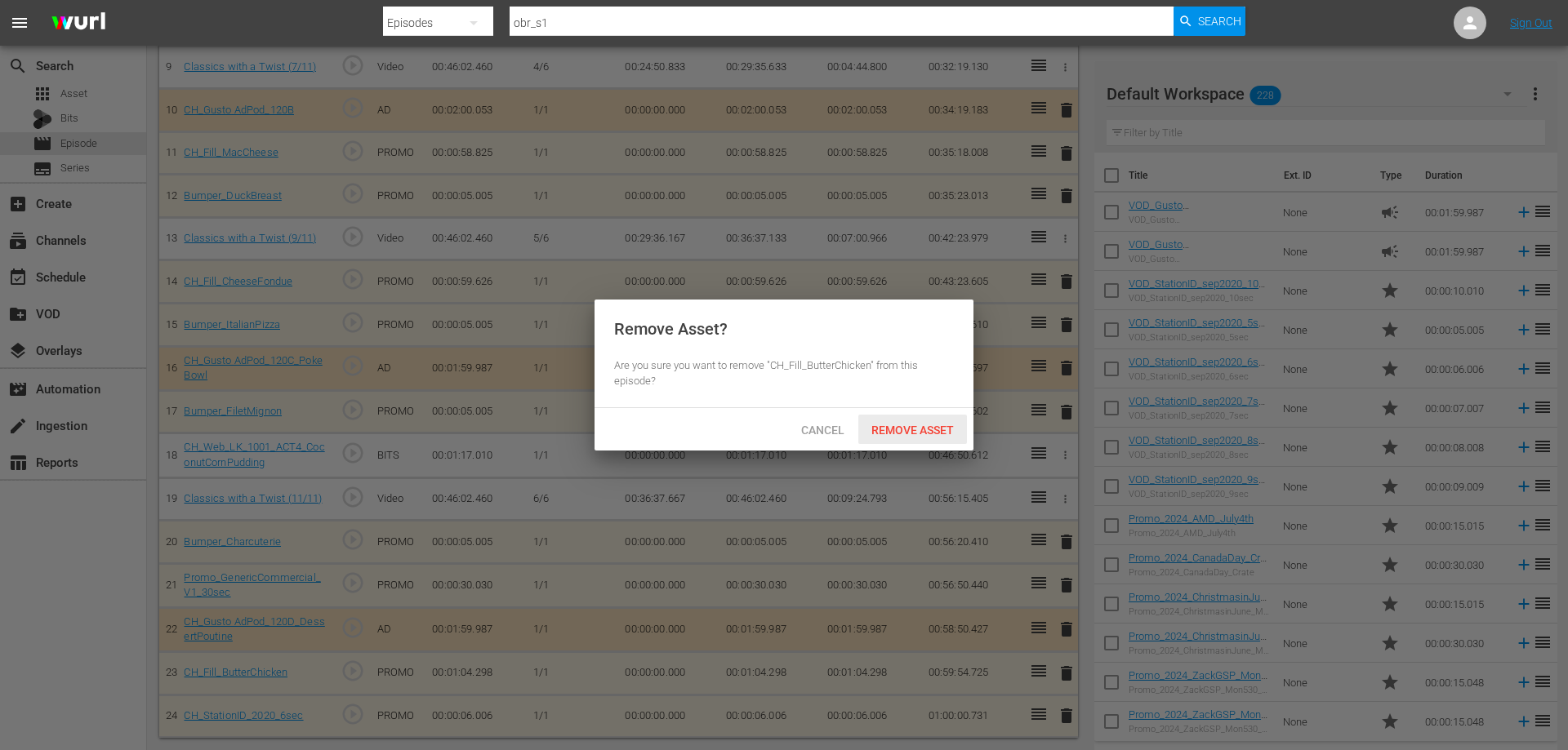
click at [922, 418] on div "Remove Asset" at bounding box center [913, 430] width 108 height 30
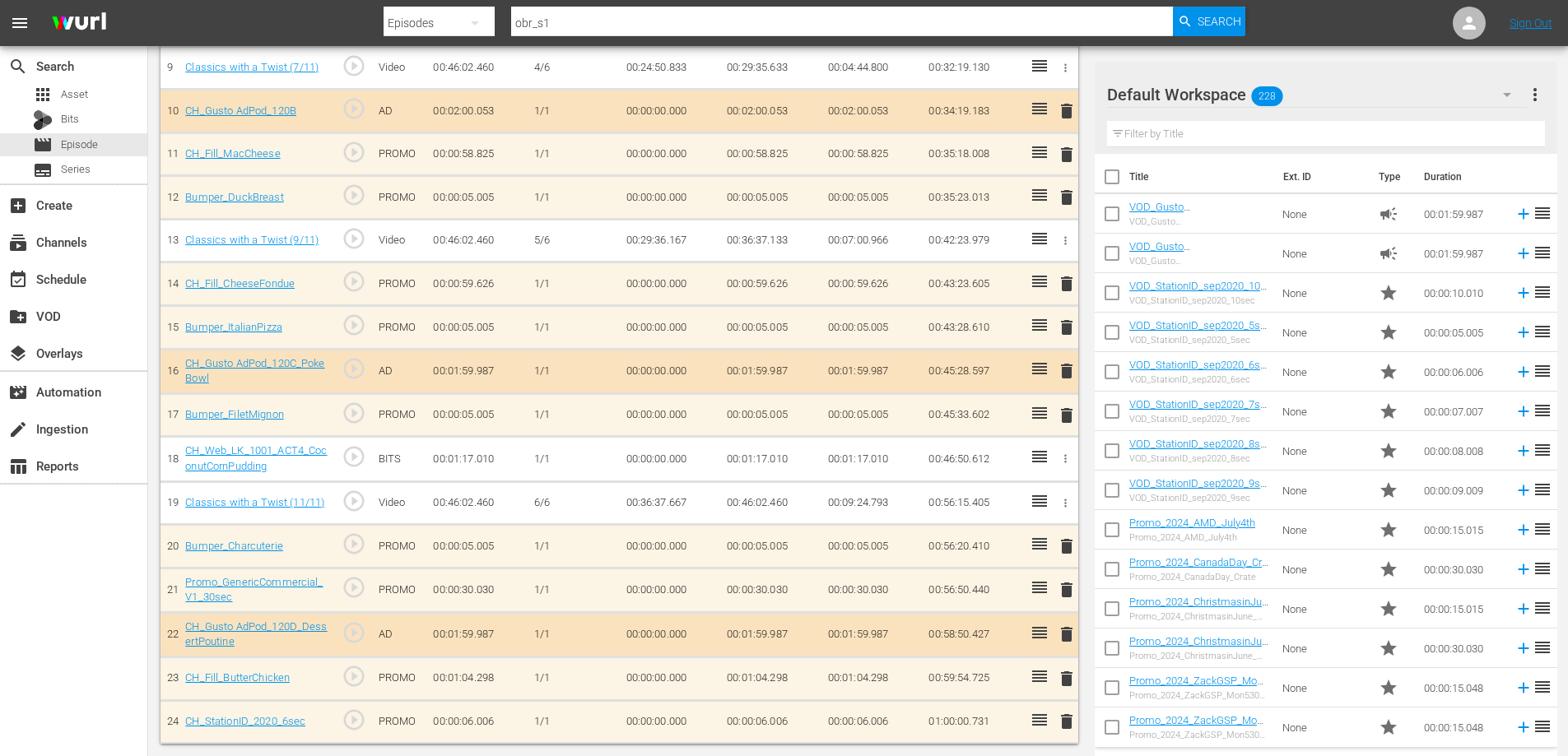
click at [1065, 632] on span "delete" at bounding box center [1067, 634] width 20 height 20
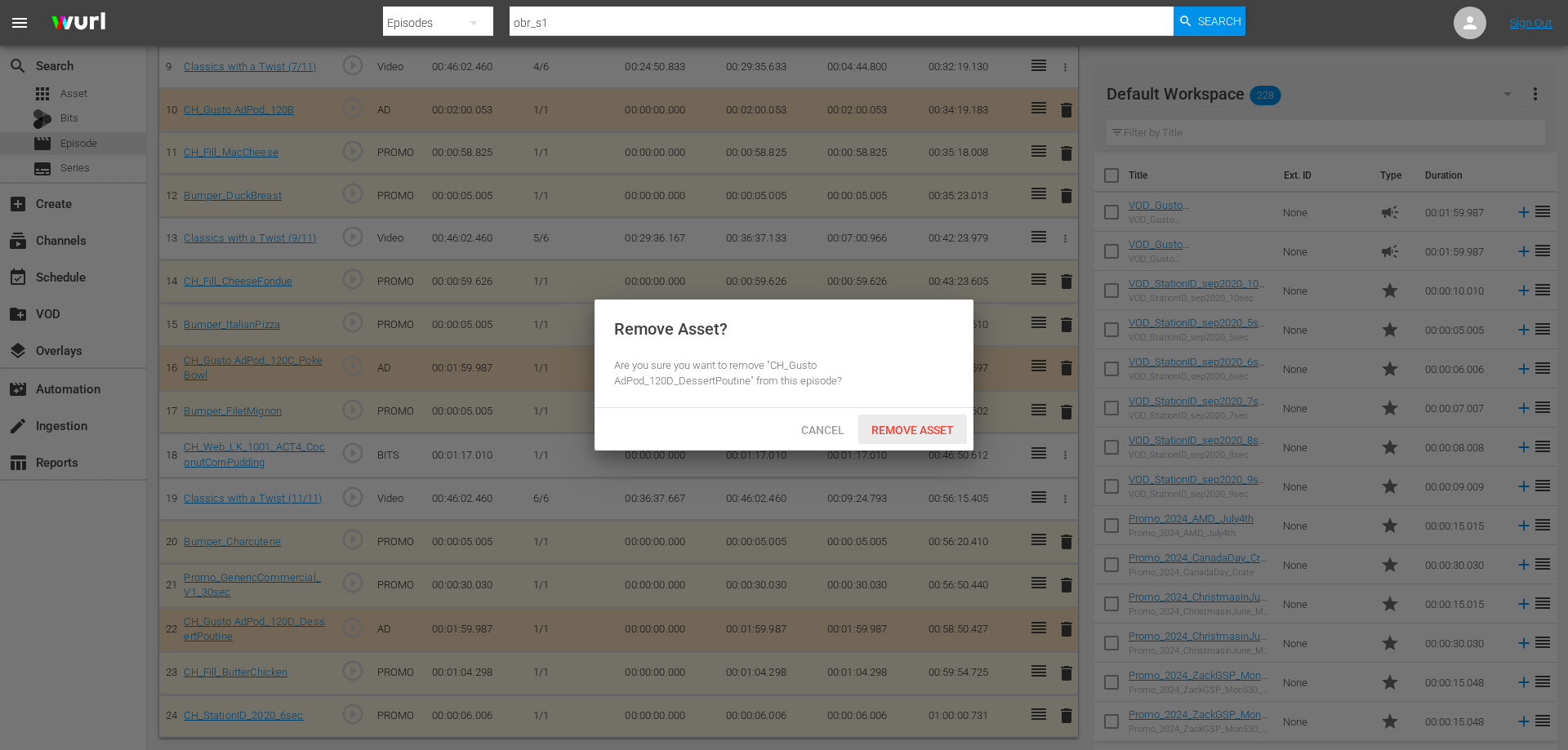
click at [886, 420] on div "Remove Asset" at bounding box center [913, 430] width 108 height 30
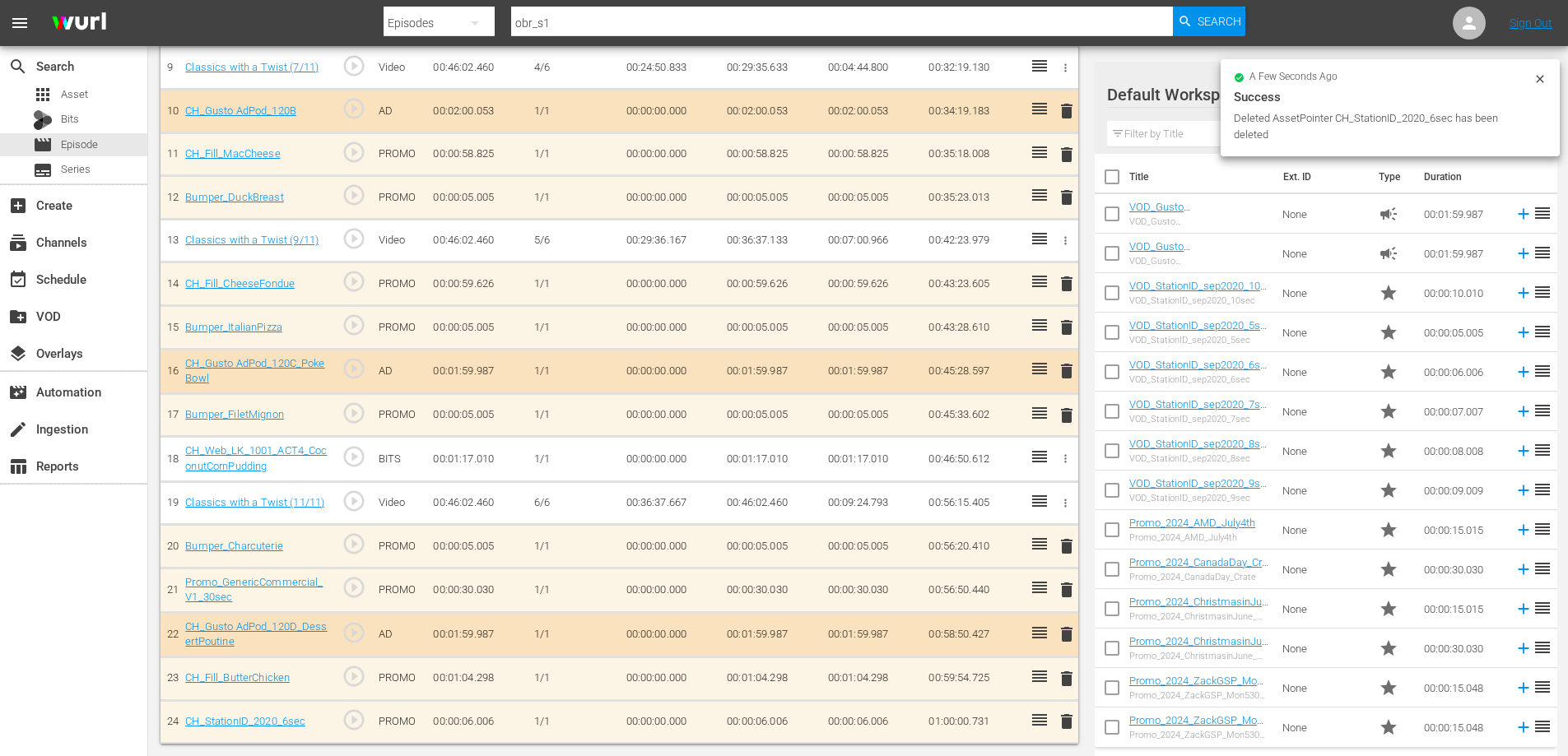
click at [1062, 590] on span "delete" at bounding box center [1067, 590] width 20 height 20
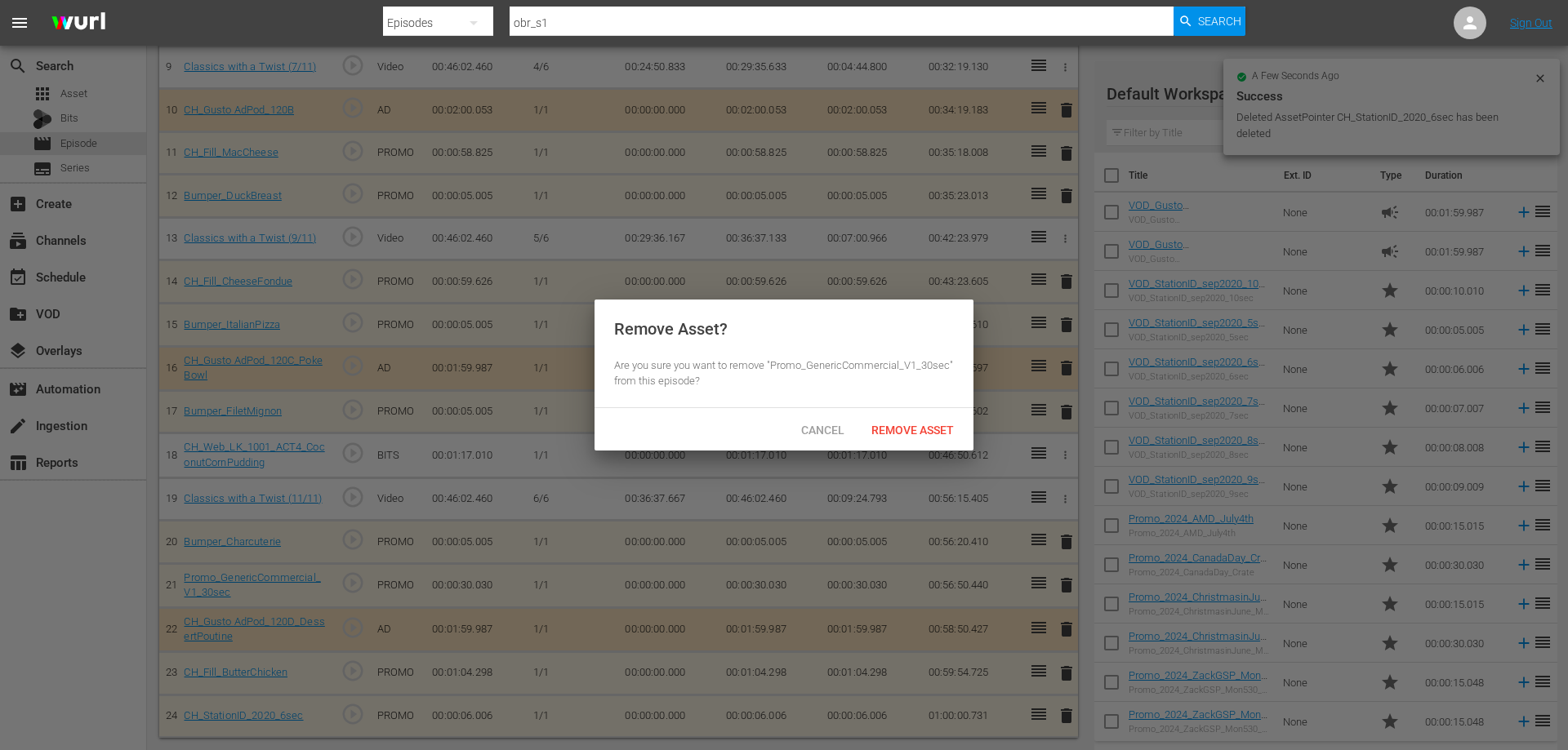
click at [937, 429] on span "Remove Asset" at bounding box center [913, 430] width 108 height 13
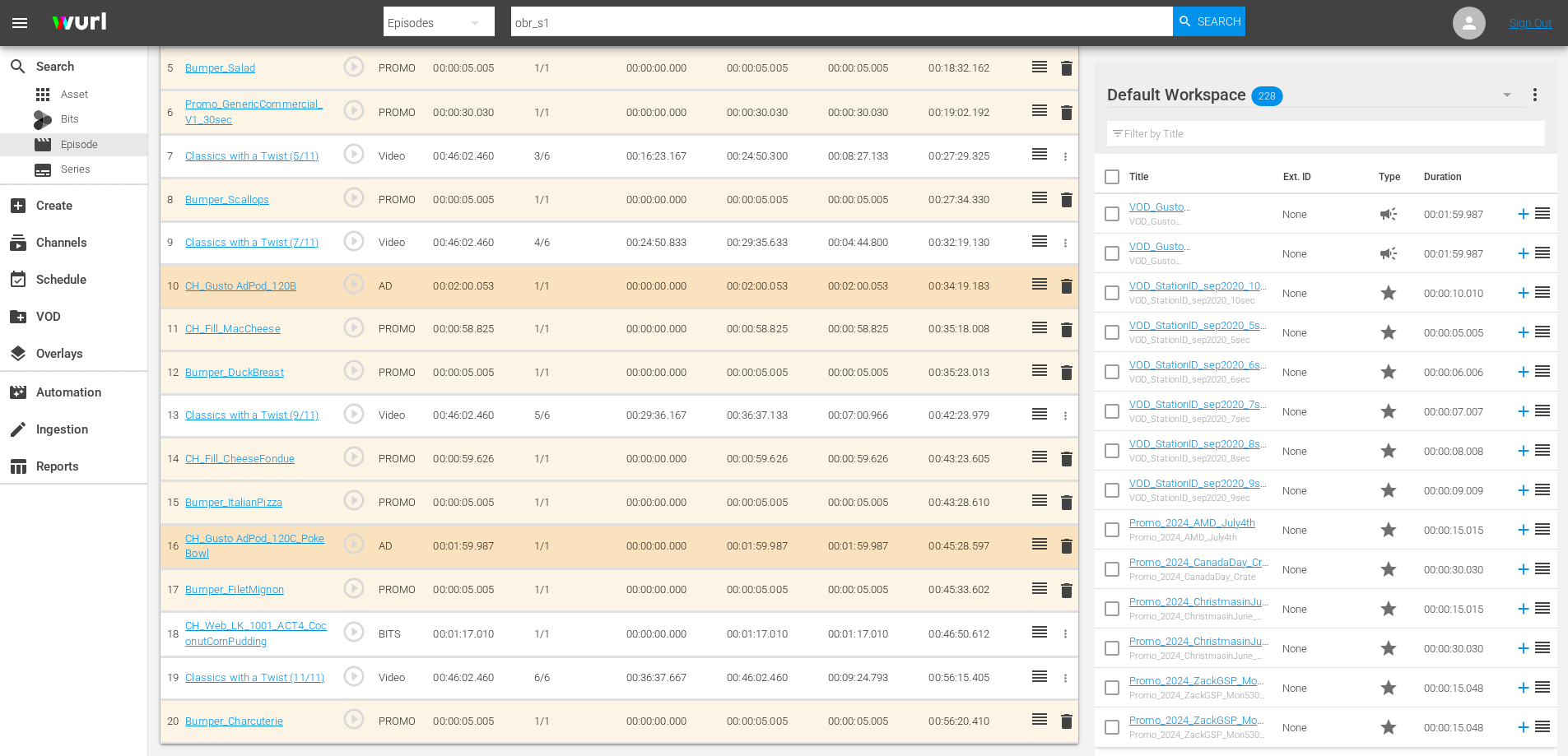
scroll to position [372, 0]
click at [1069, 721] on span "delete" at bounding box center [1067, 721] width 20 height 20
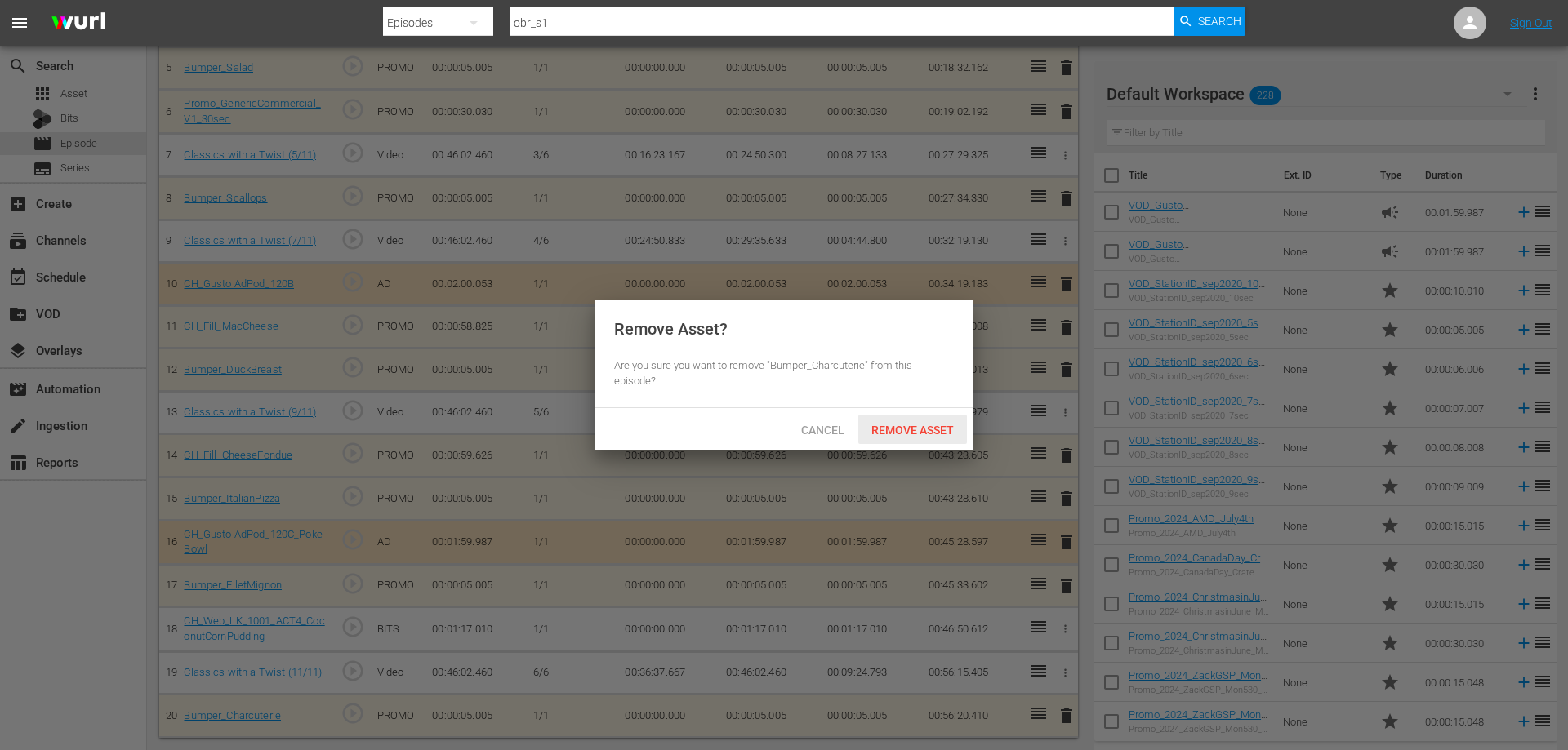
click at [886, 426] on span "Remove Asset" at bounding box center [913, 430] width 108 height 13
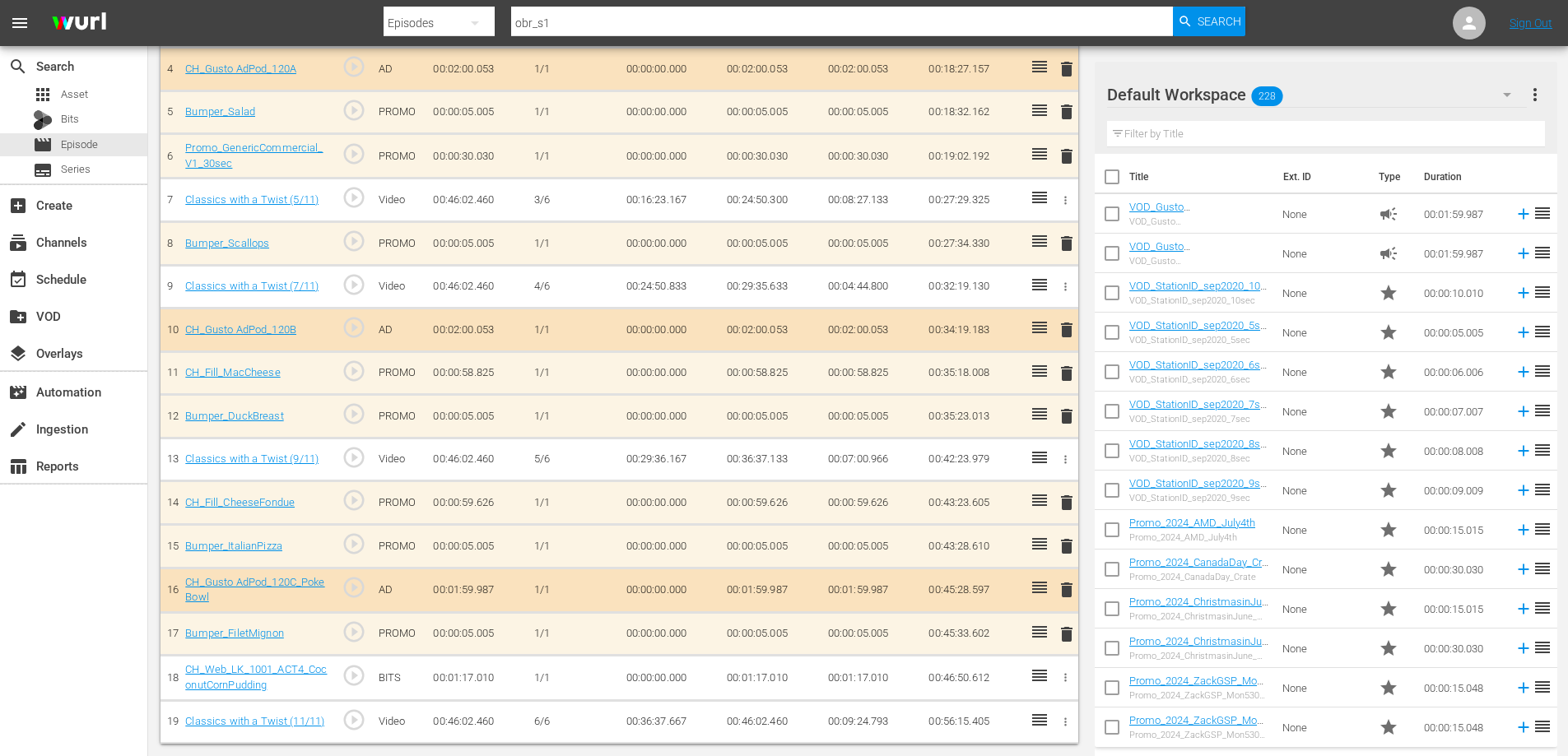
scroll to position [329, 0]
click at [1062, 678] on icon "button" at bounding box center [1065, 677] width 12 height 12
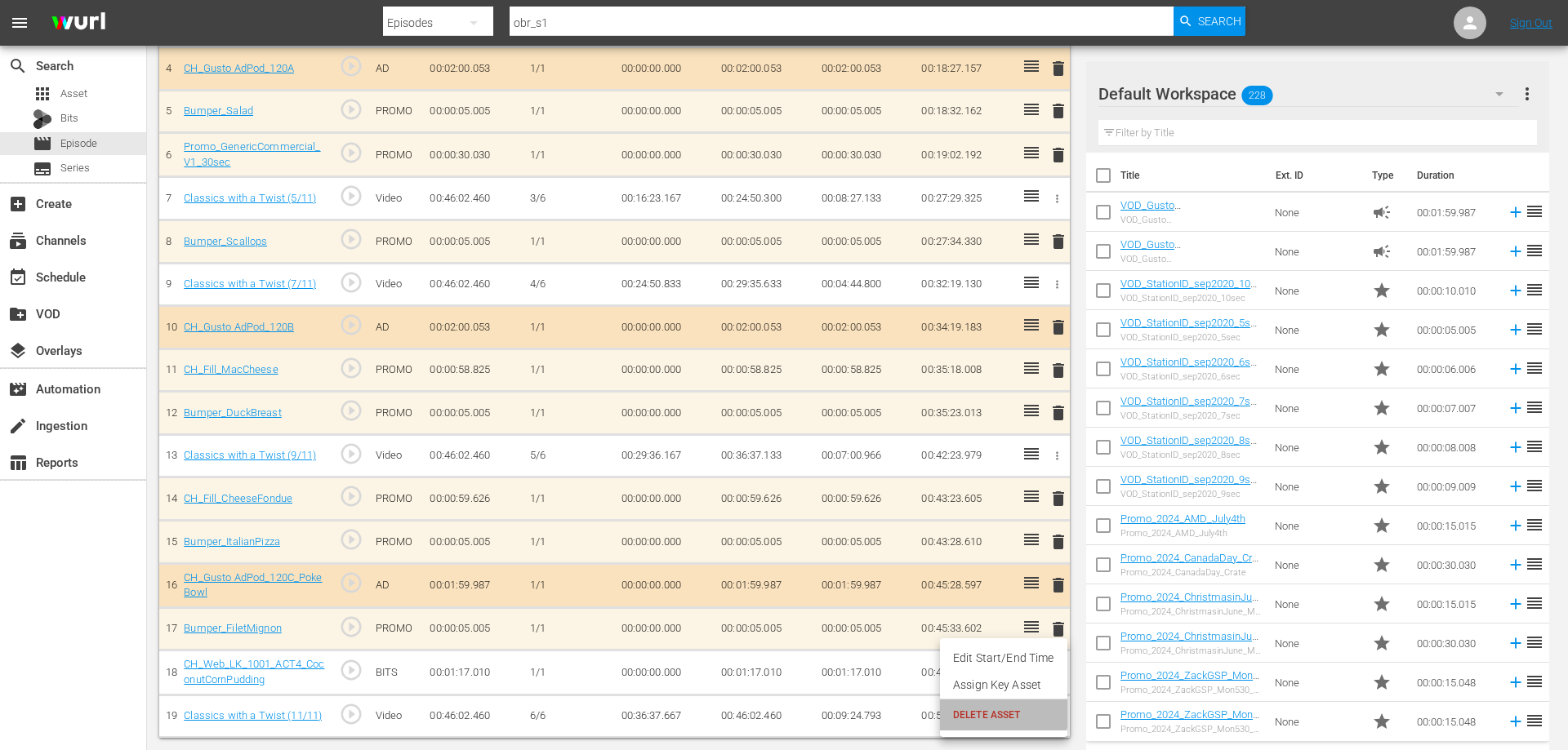
click at [967, 709] on span "DELETE ASSET" at bounding box center [1003, 715] width 102 height 15
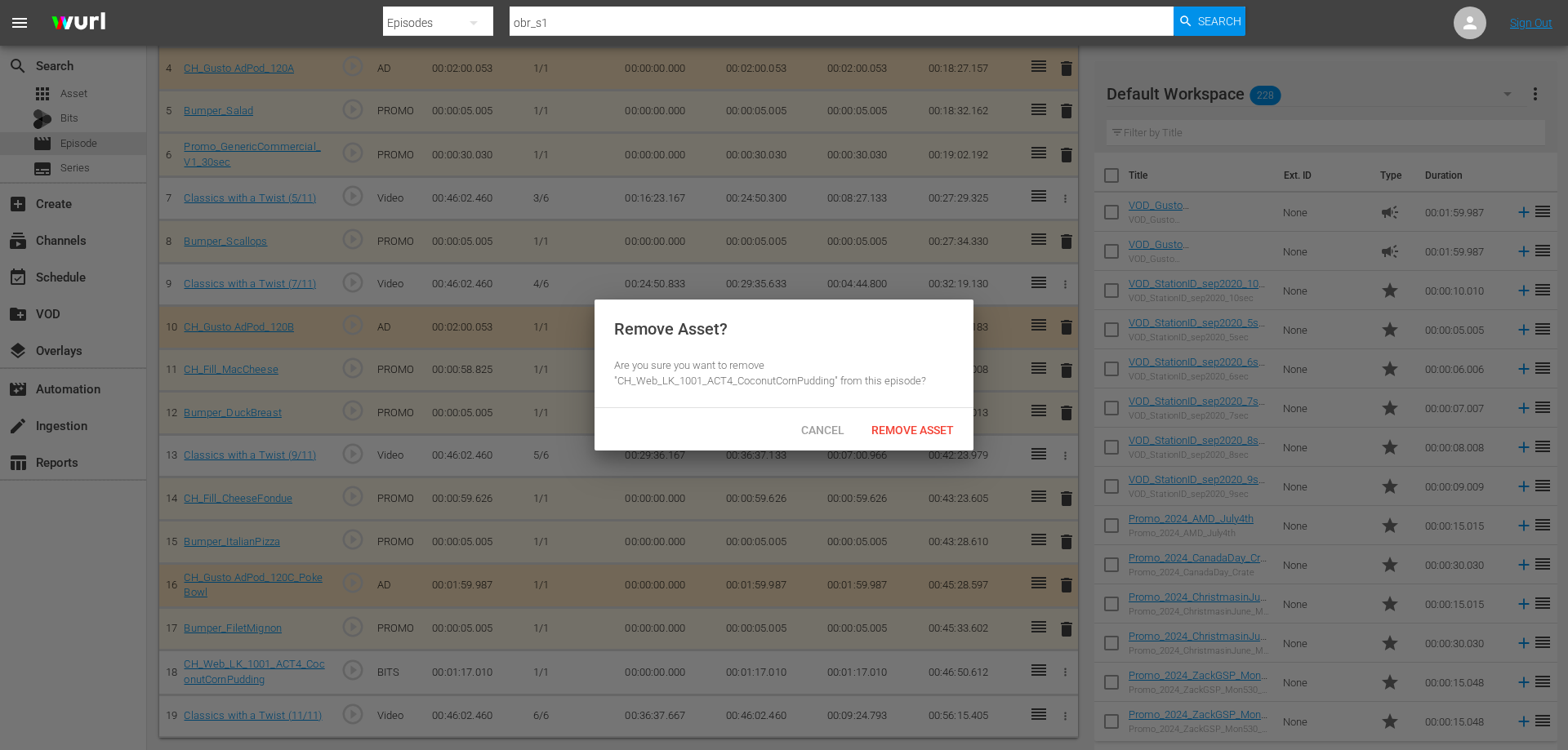
click at [870, 422] on div "Remove Asset" at bounding box center [913, 430] width 108 height 30
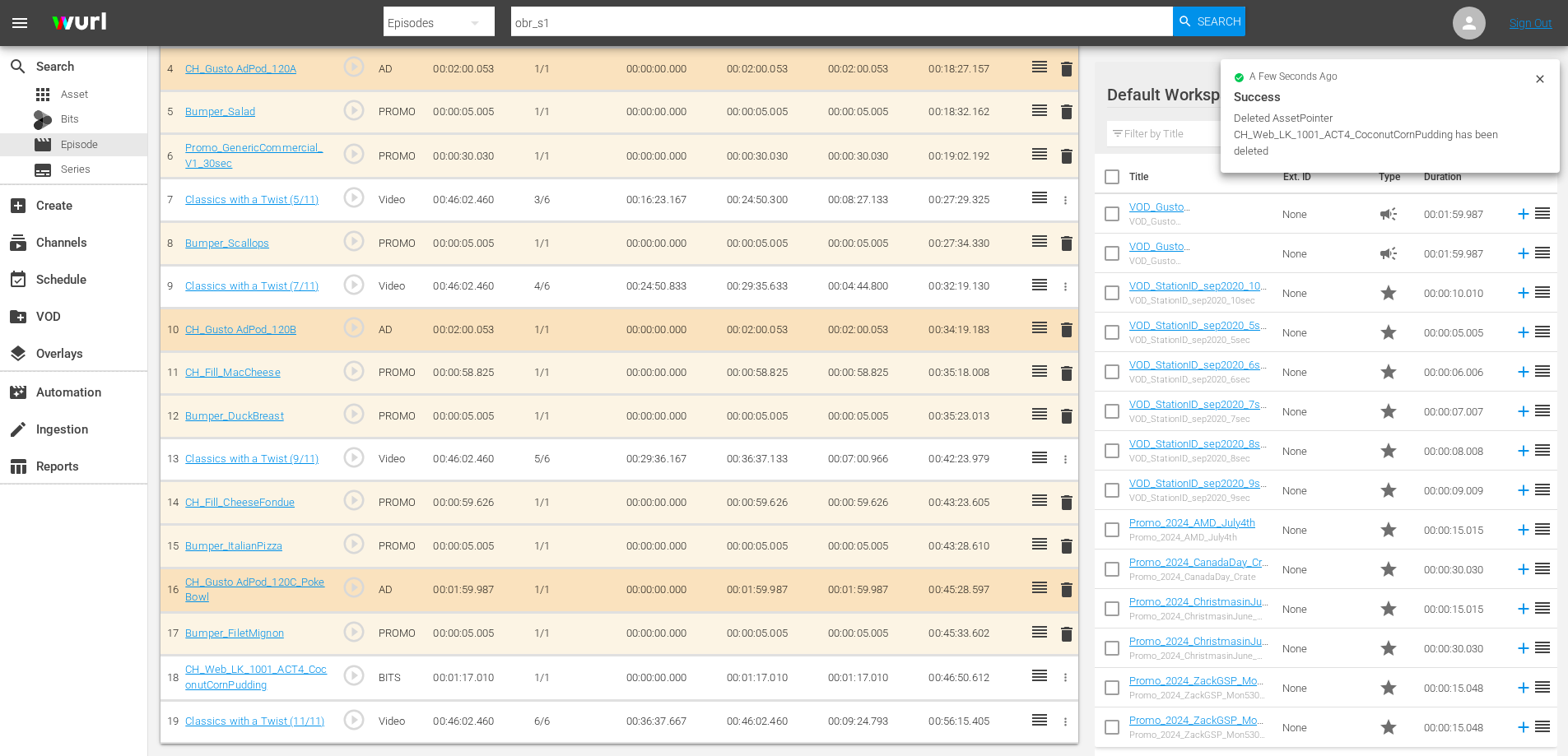
click at [1066, 587] on span "delete" at bounding box center [1067, 590] width 20 height 20
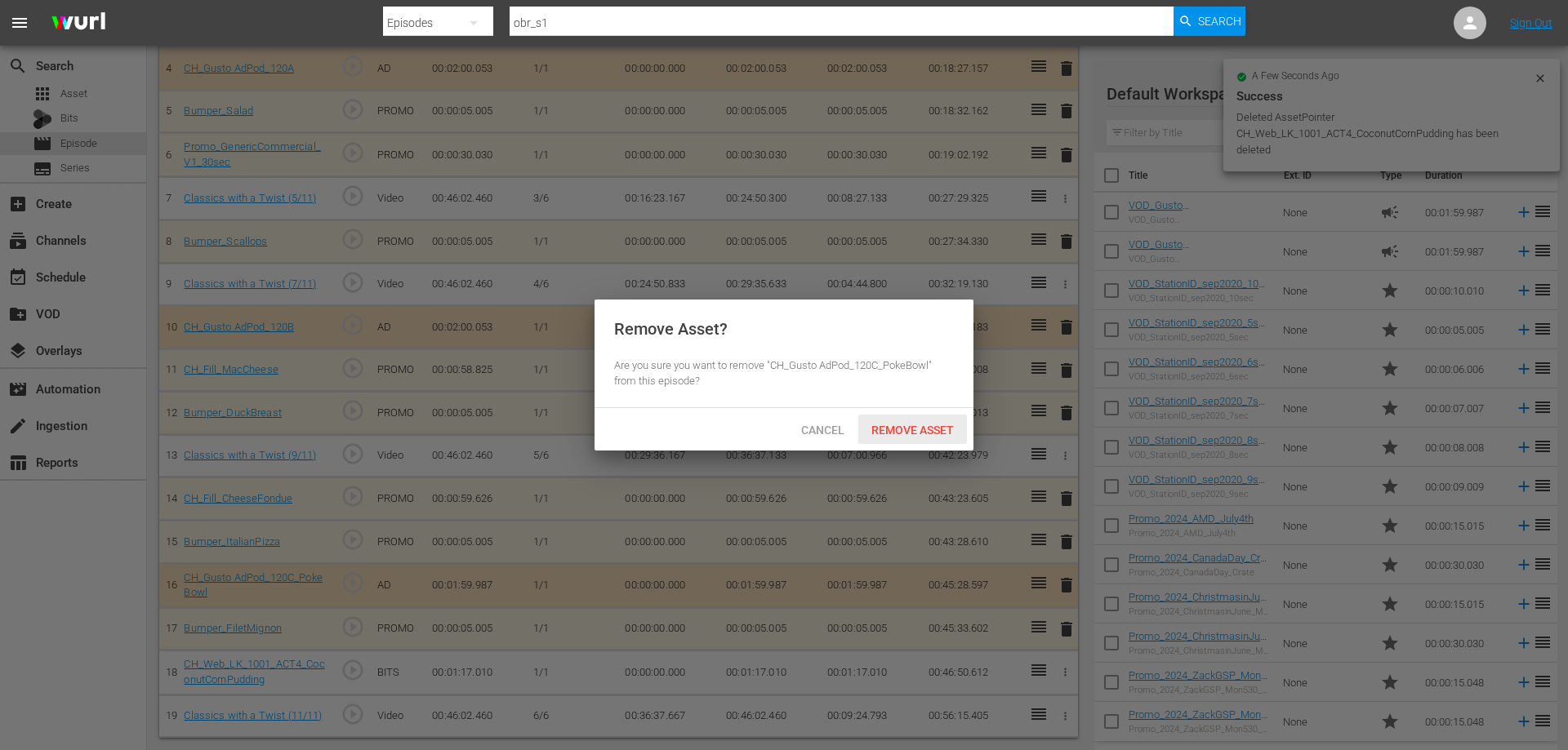
click at [921, 420] on div "Remove Asset" at bounding box center [913, 430] width 108 height 30
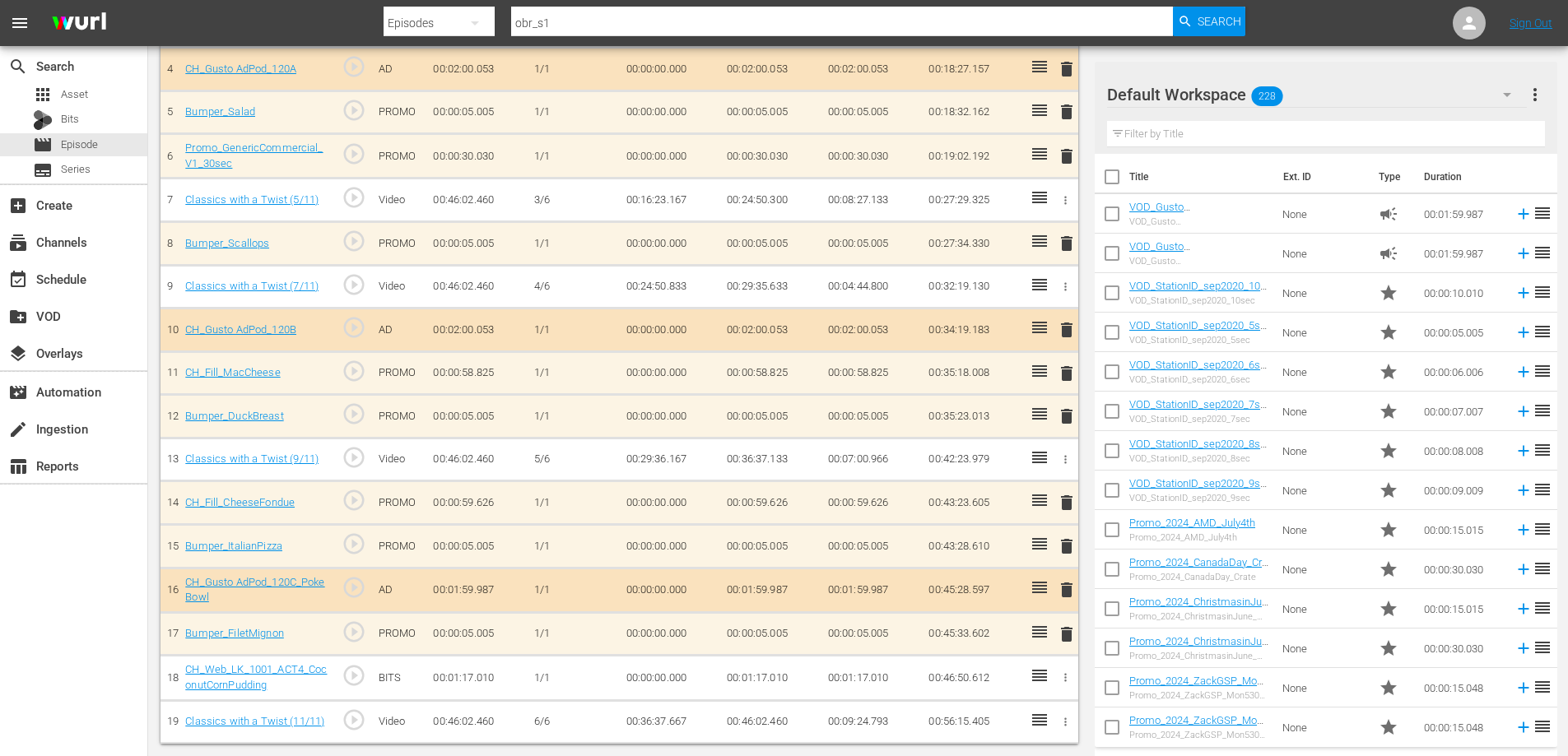
click at [1064, 633] on span "delete" at bounding box center [1067, 634] width 20 height 20
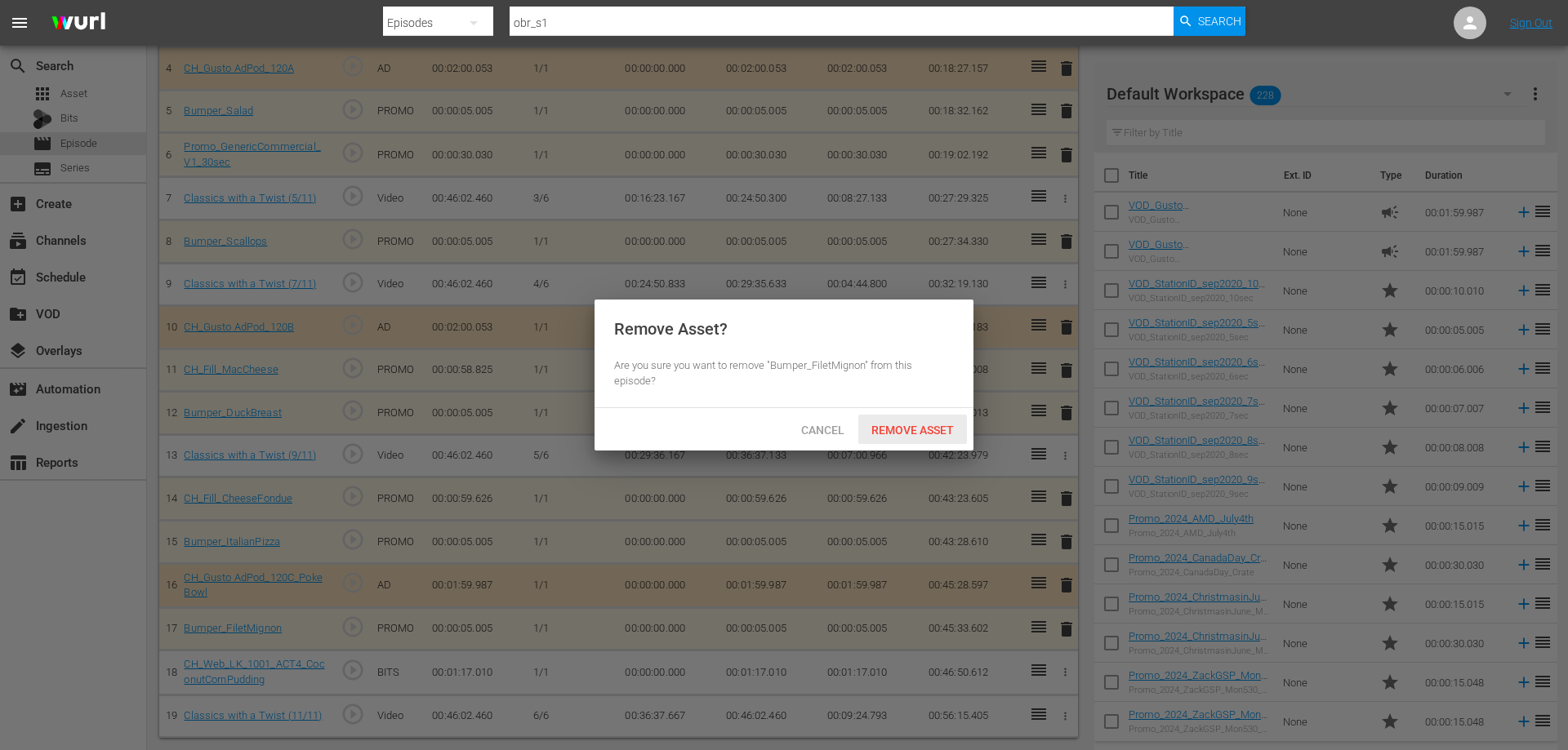
click at [929, 416] on div "Remove Asset" at bounding box center [913, 430] width 108 height 30
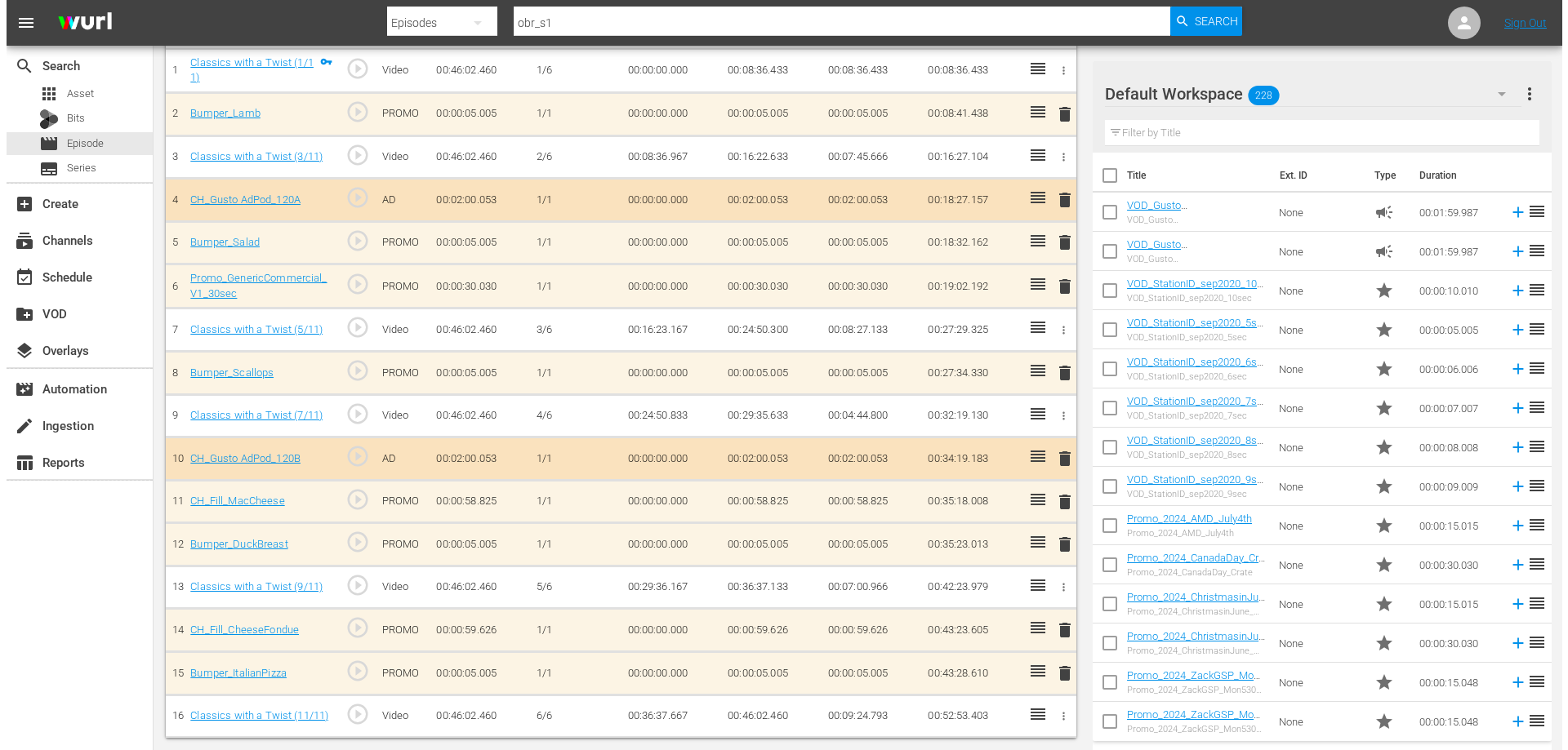
scroll to position [195, 0]
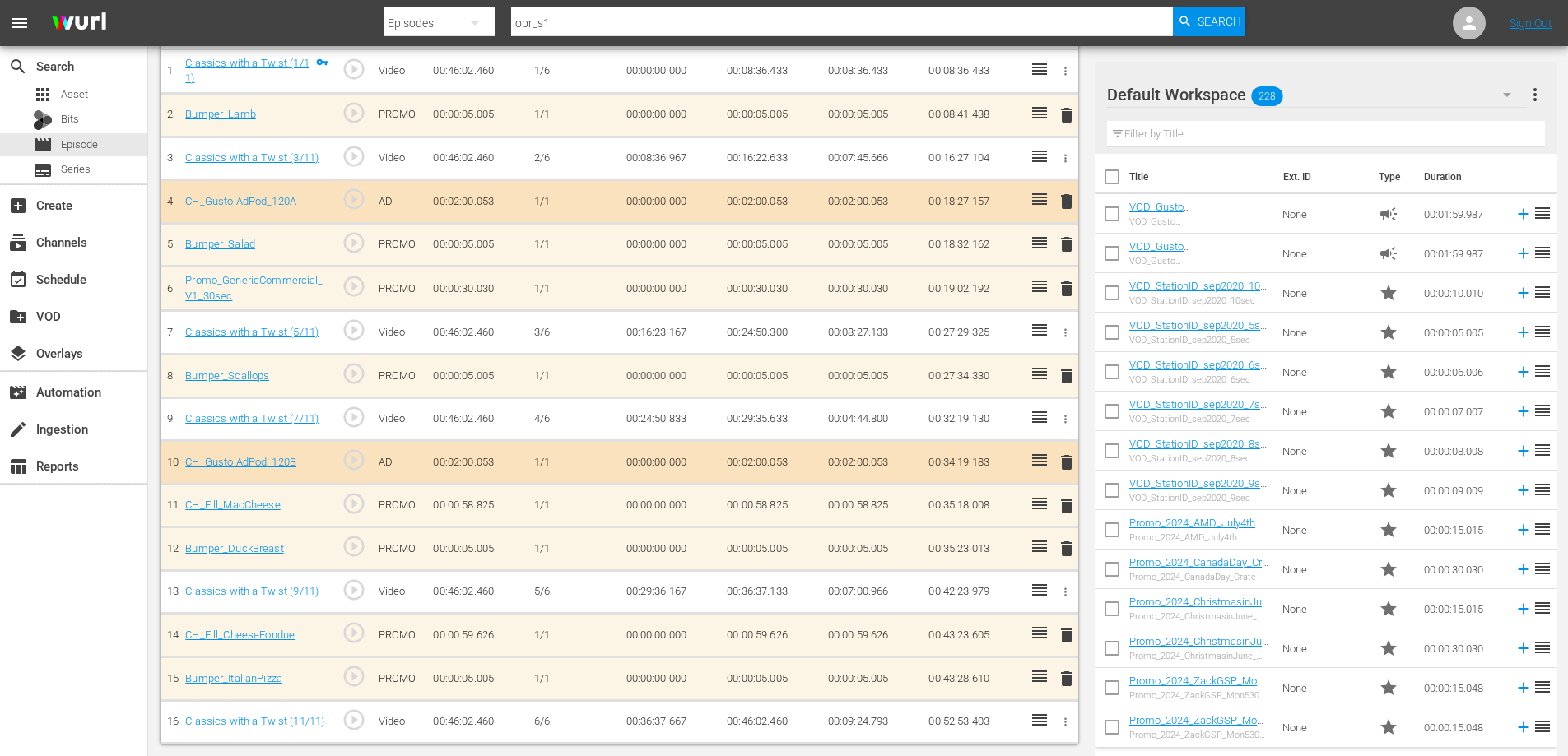
click at [1069, 635] on span "delete" at bounding box center [1067, 635] width 20 height 20
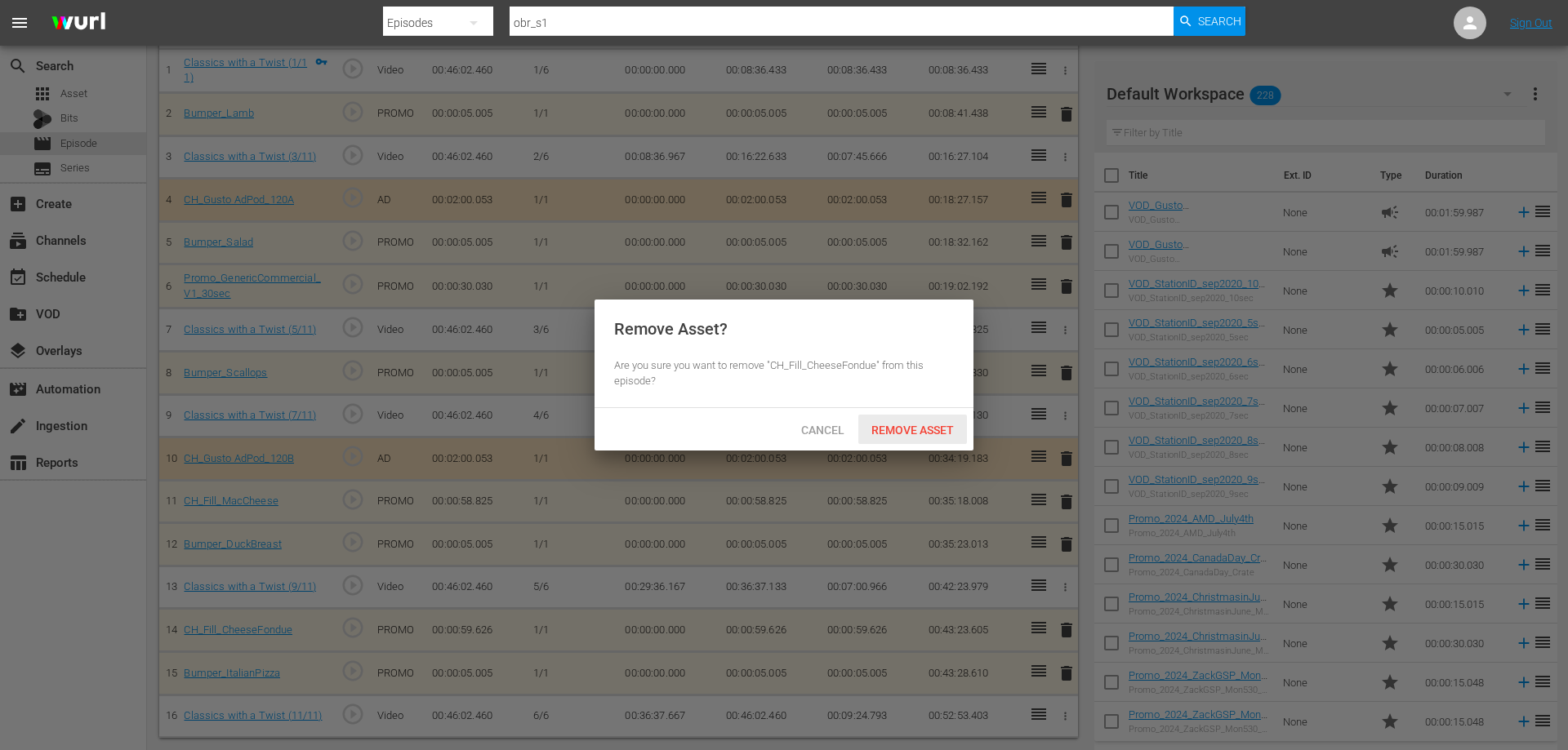
click at [886, 424] on span "Remove Asset" at bounding box center [913, 430] width 108 height 13
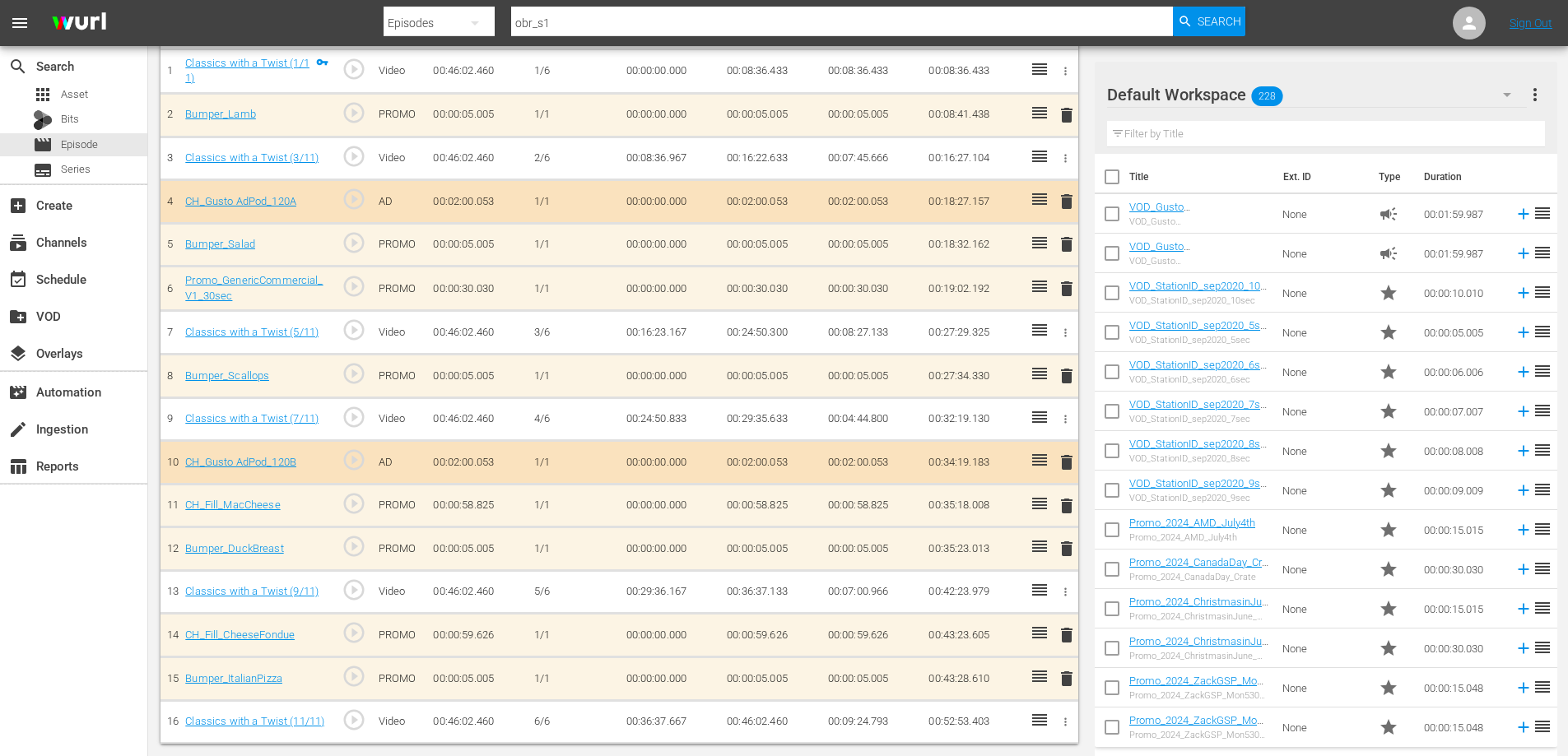
click at [1069, 510] on span "delete" at bounding box center [1067, 506] width 20 height 20
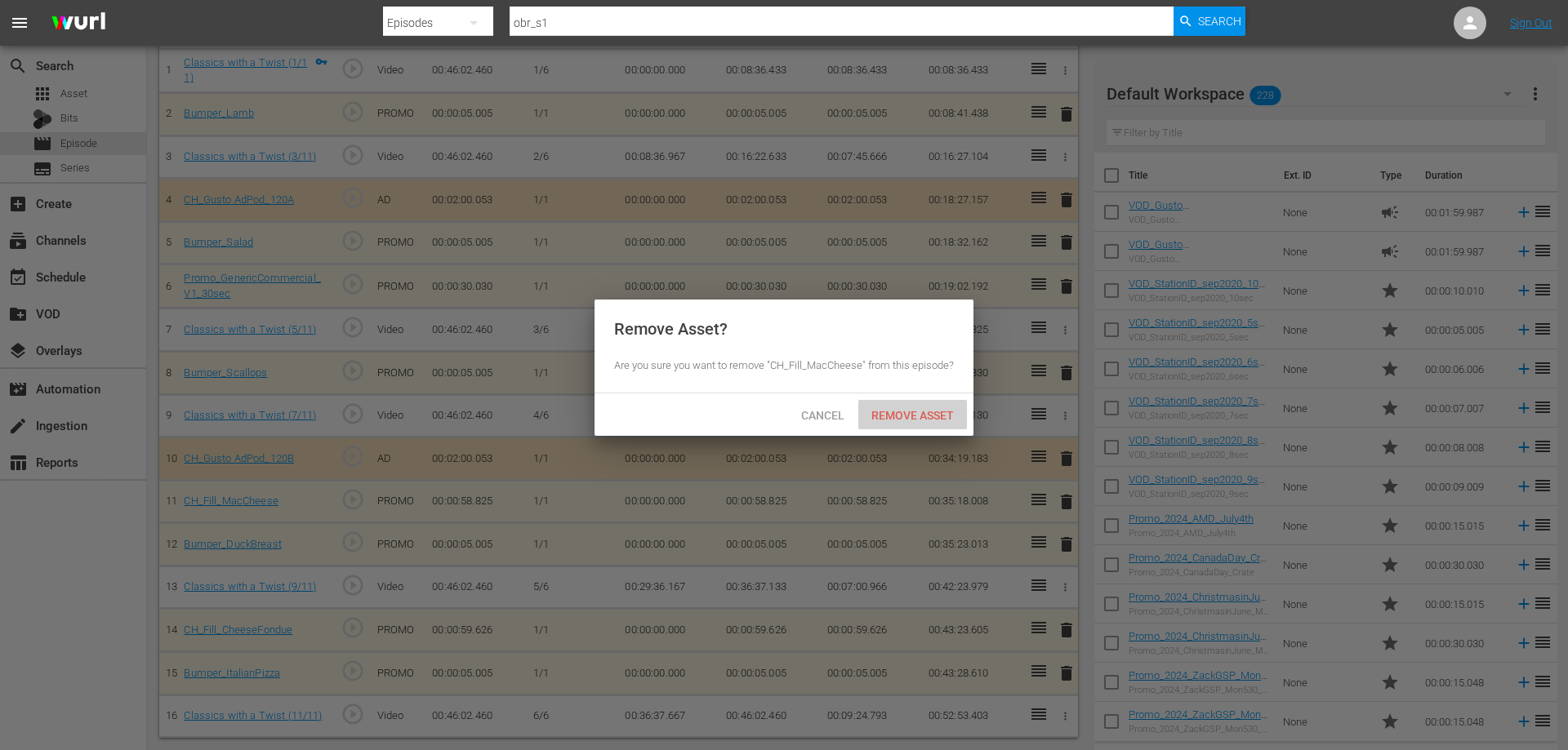
click at [883, 419] on div "Remove Asset" at bounding box center [913, 415] width 108 height 30
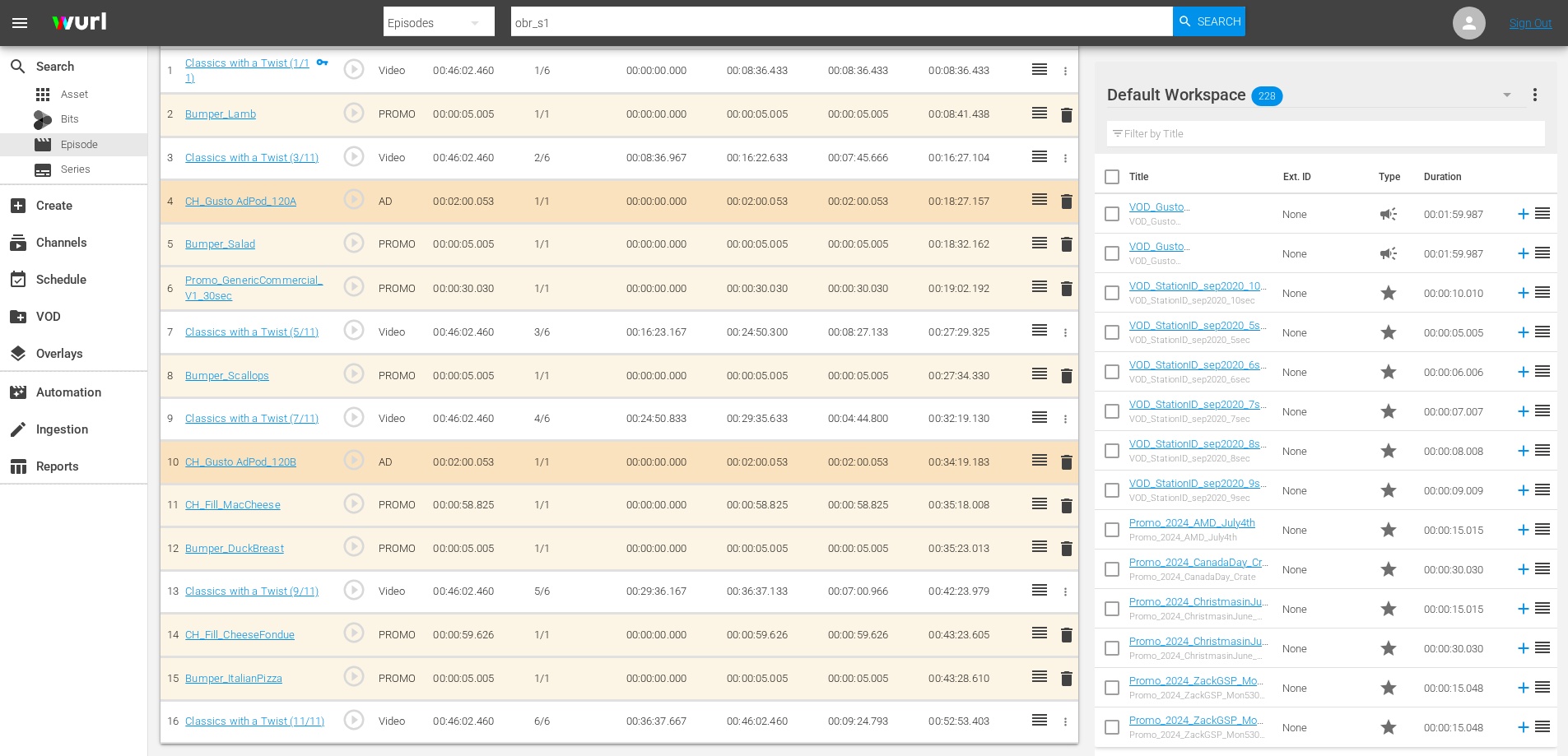
click at [1069, 462] on span "delete" at bounding box center [1067, 462] width 20 height 20
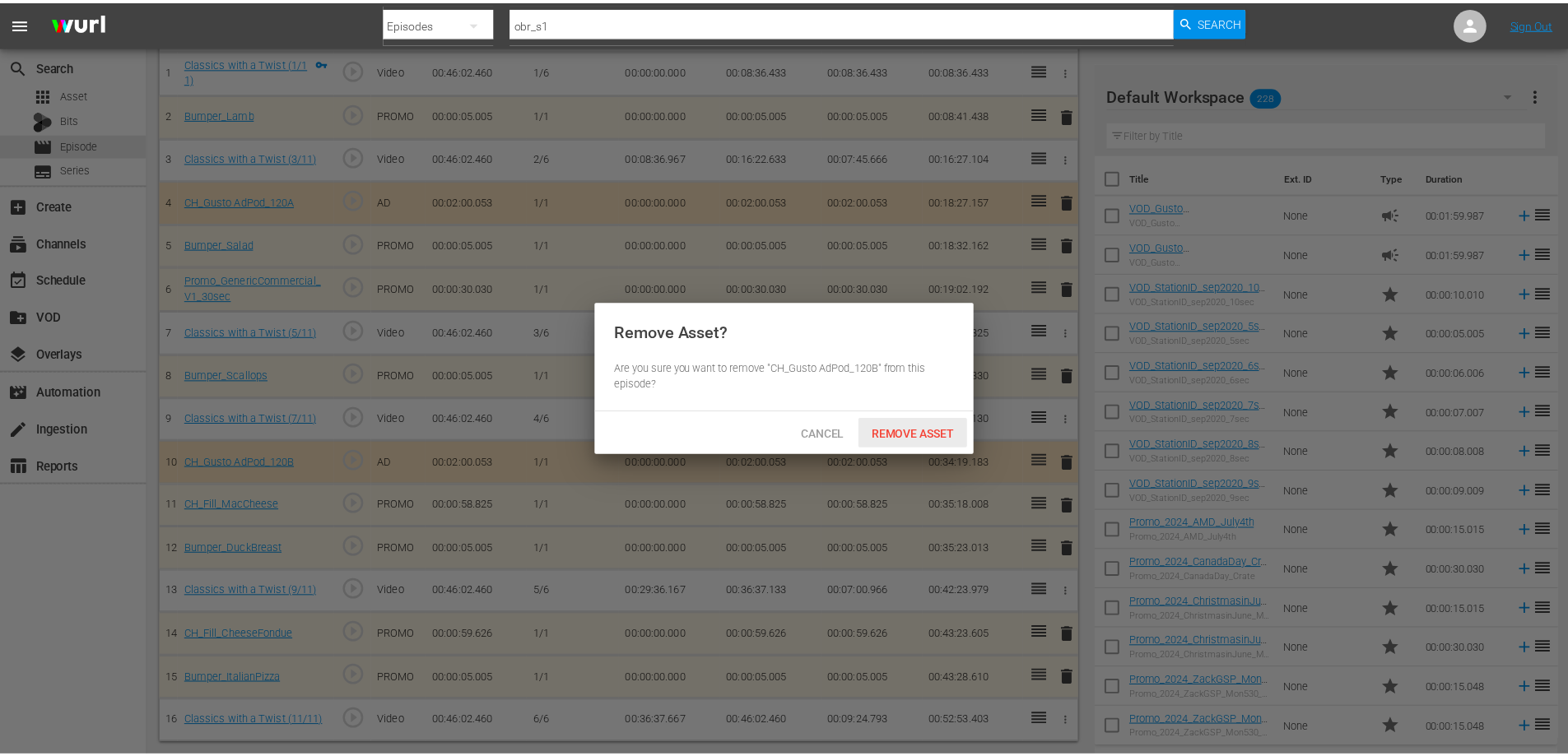
scroll to position [154, 0]
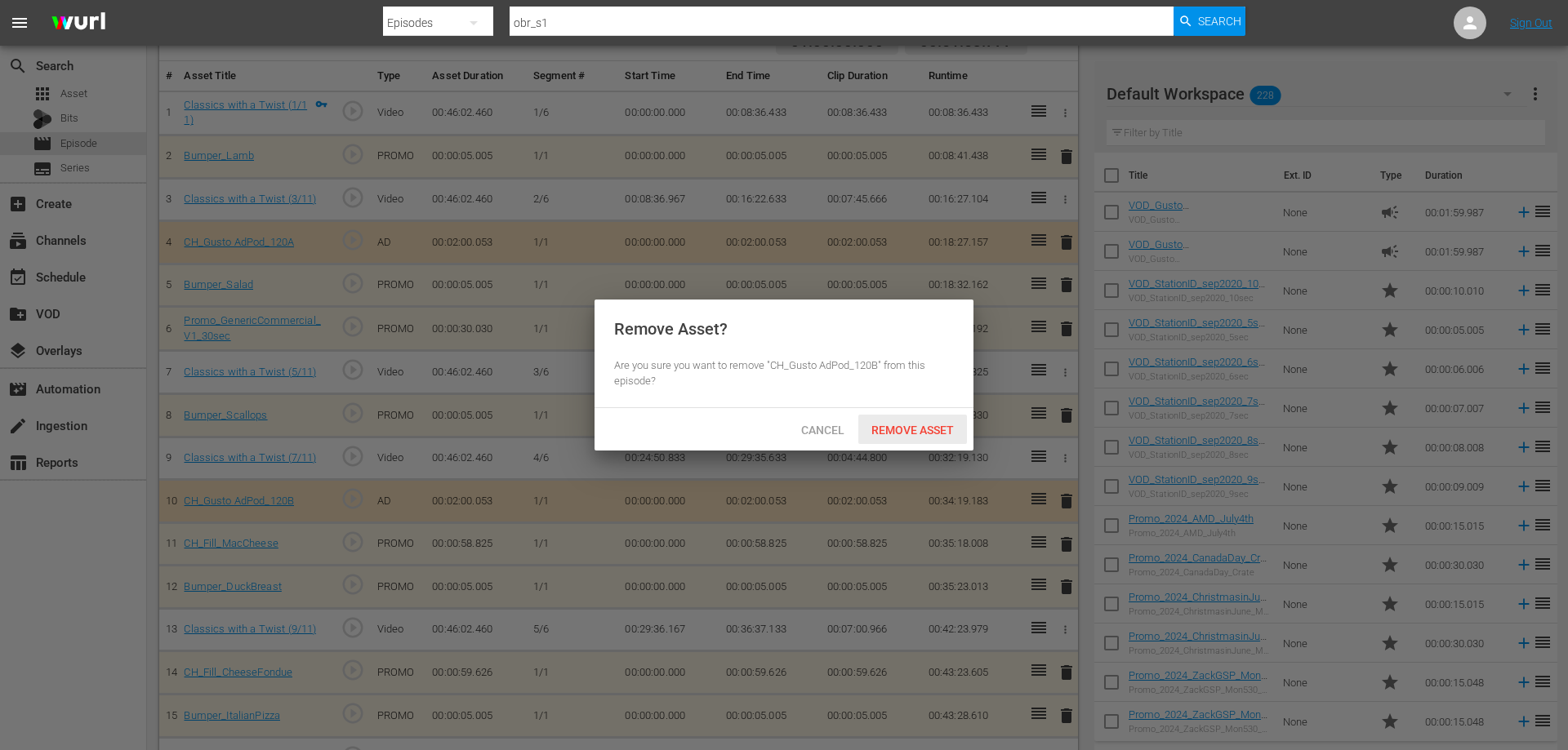
click at [924, 425] on span "Remove Asset" at bounding box center [913, 430] width 108 height 13
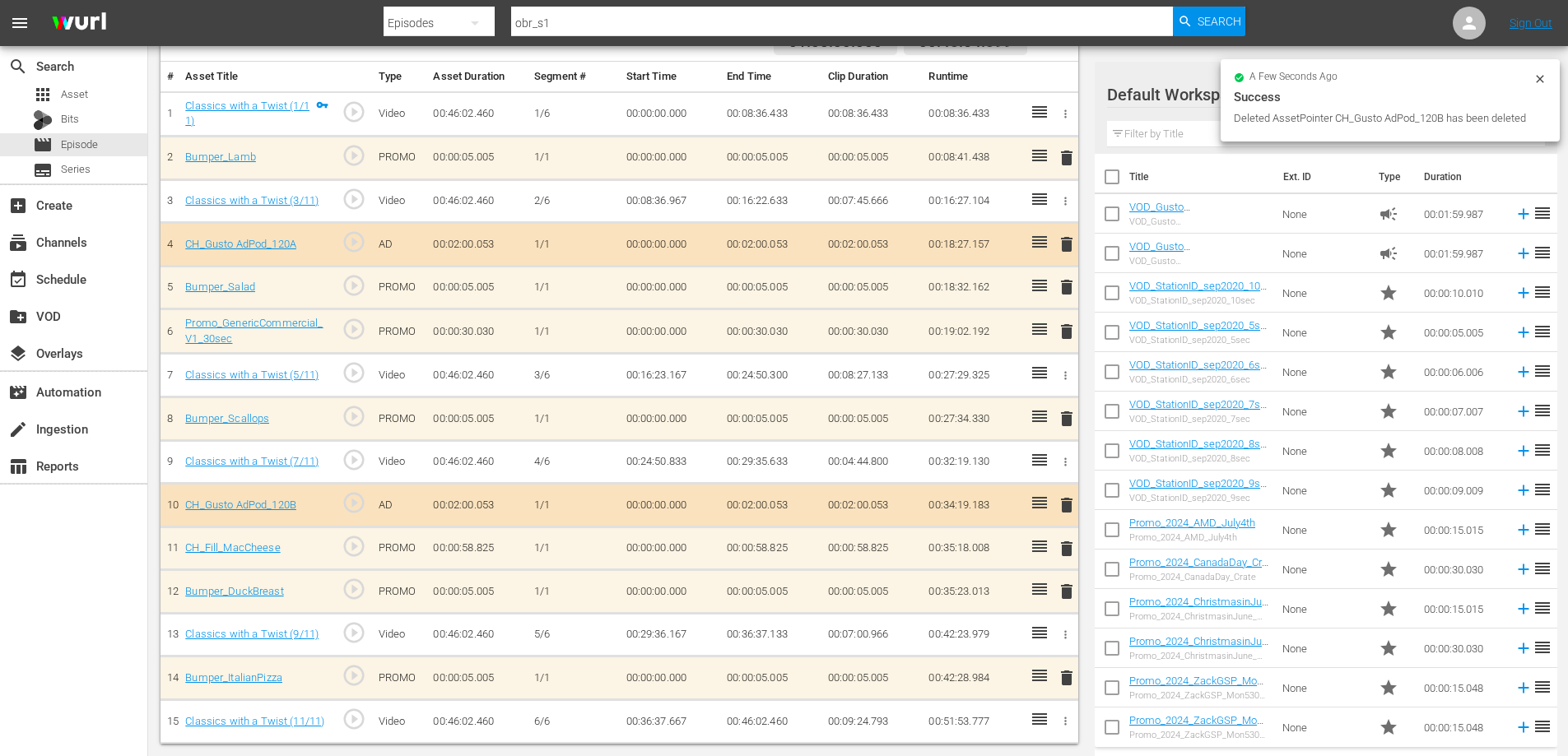
scroll to position [104, 0]
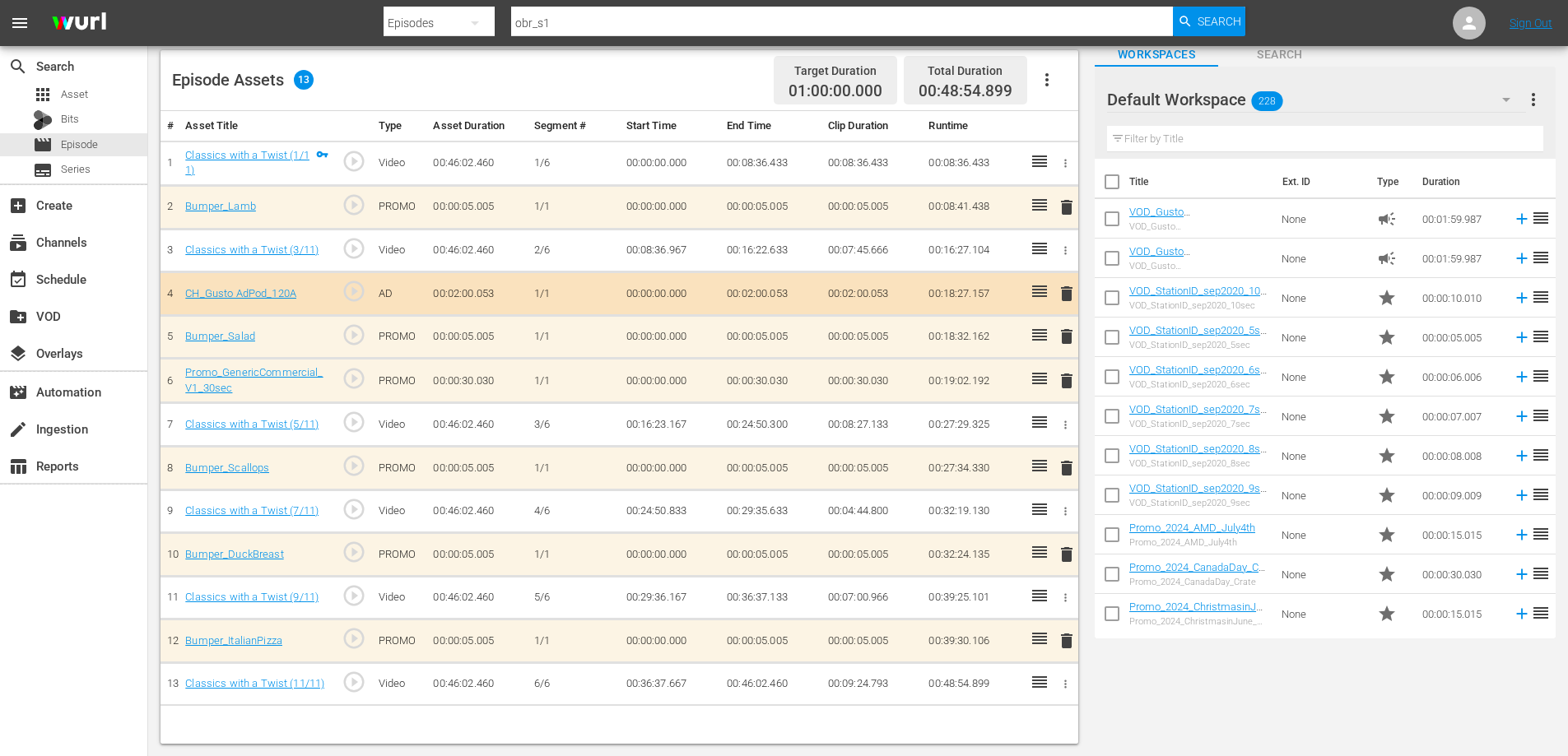
click at [1069, 373] on span "delete" at bounding box center [1067, 381] width 20 height 20
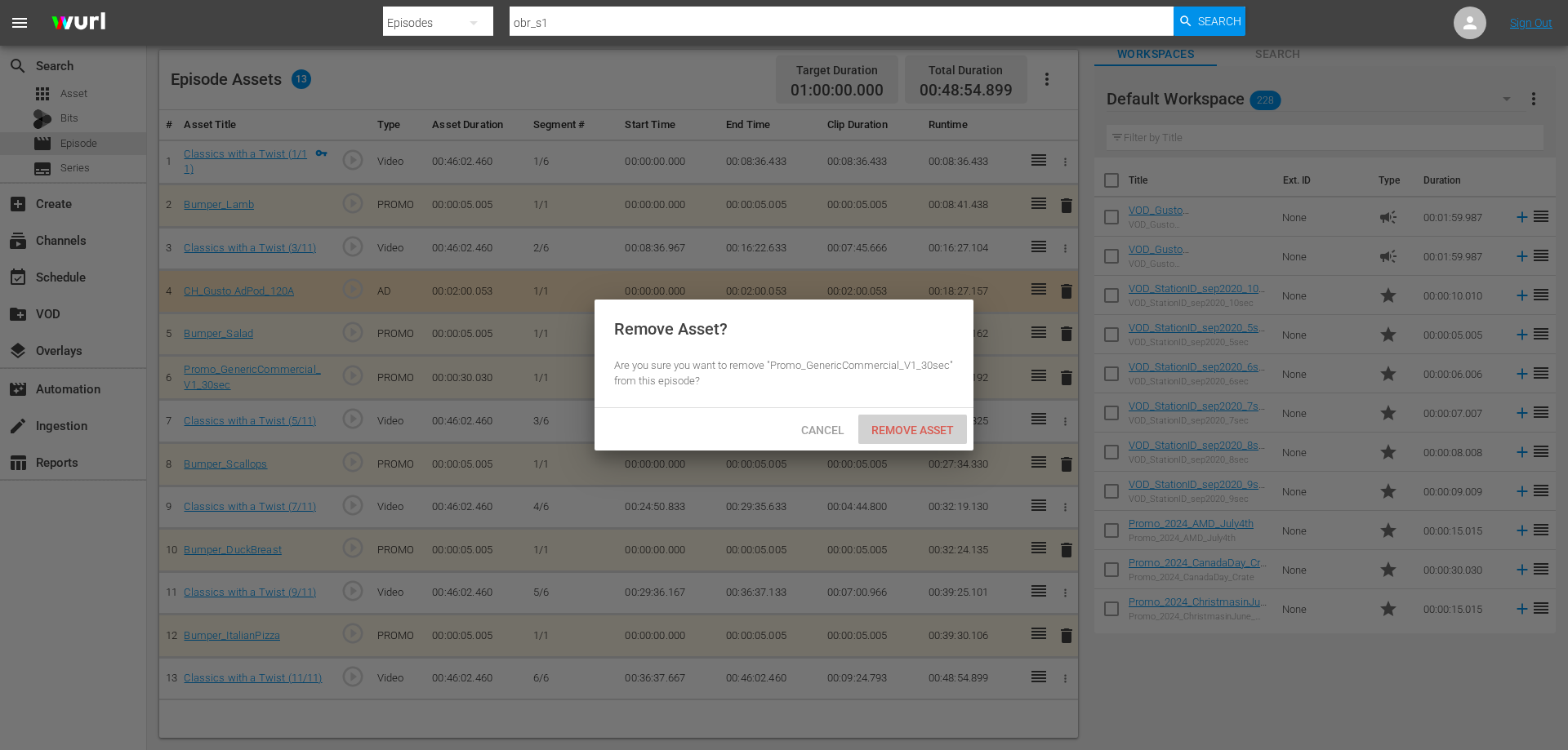
click at [926, 435] on span "Remove Asset" at bounding box center [913, 430] width 108 height 13
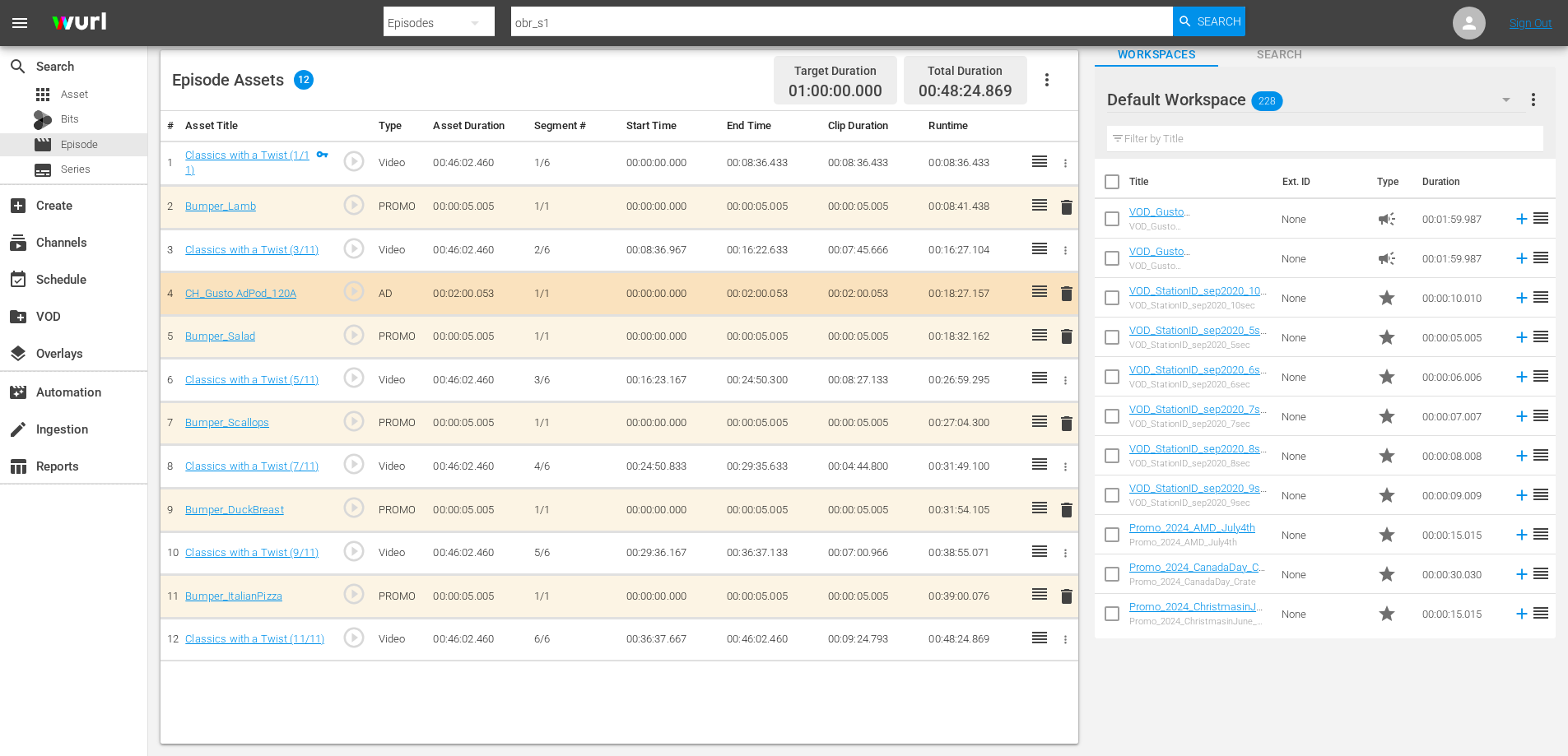
click at [1064, 291] on span "delete" at bounding box center [1067, 293] width 20 height 20
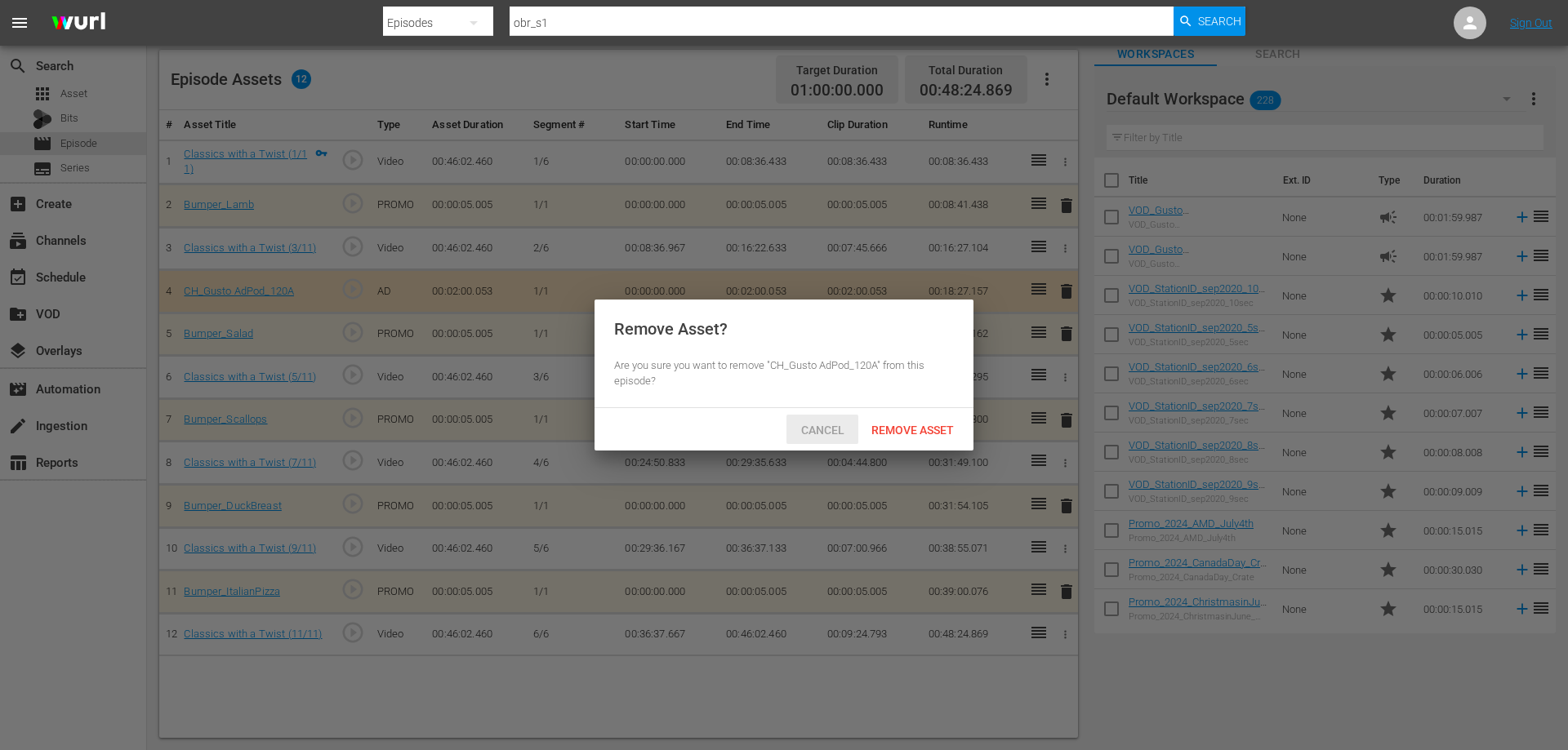
click at [905, 424] on span "Remove Asset" at bounding box center [913, 430] width 108 height 13
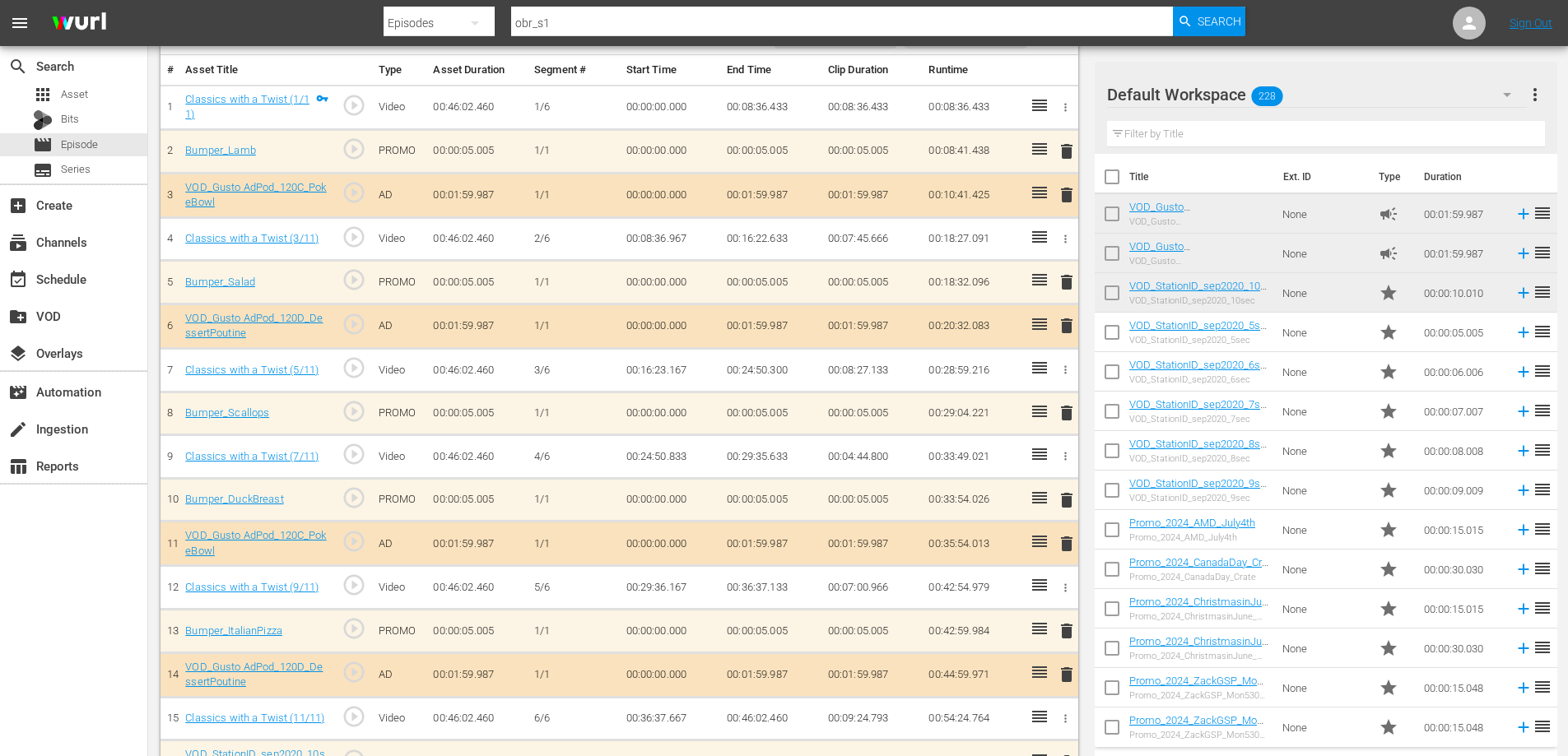
scroll to position [202, 0]
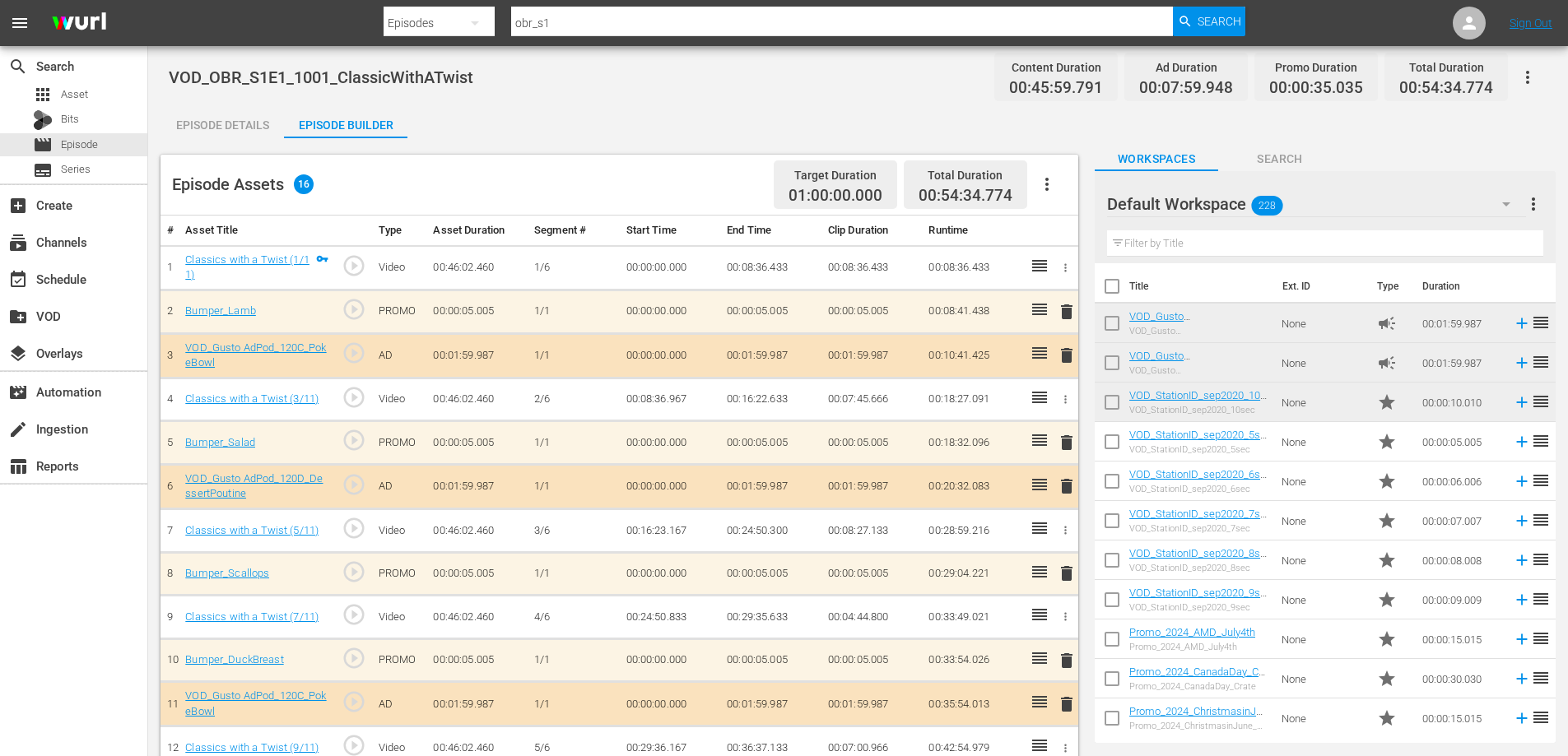
click at [1519, 76] on icon "button" at bounding box center [1528, 77] width 20 height 20
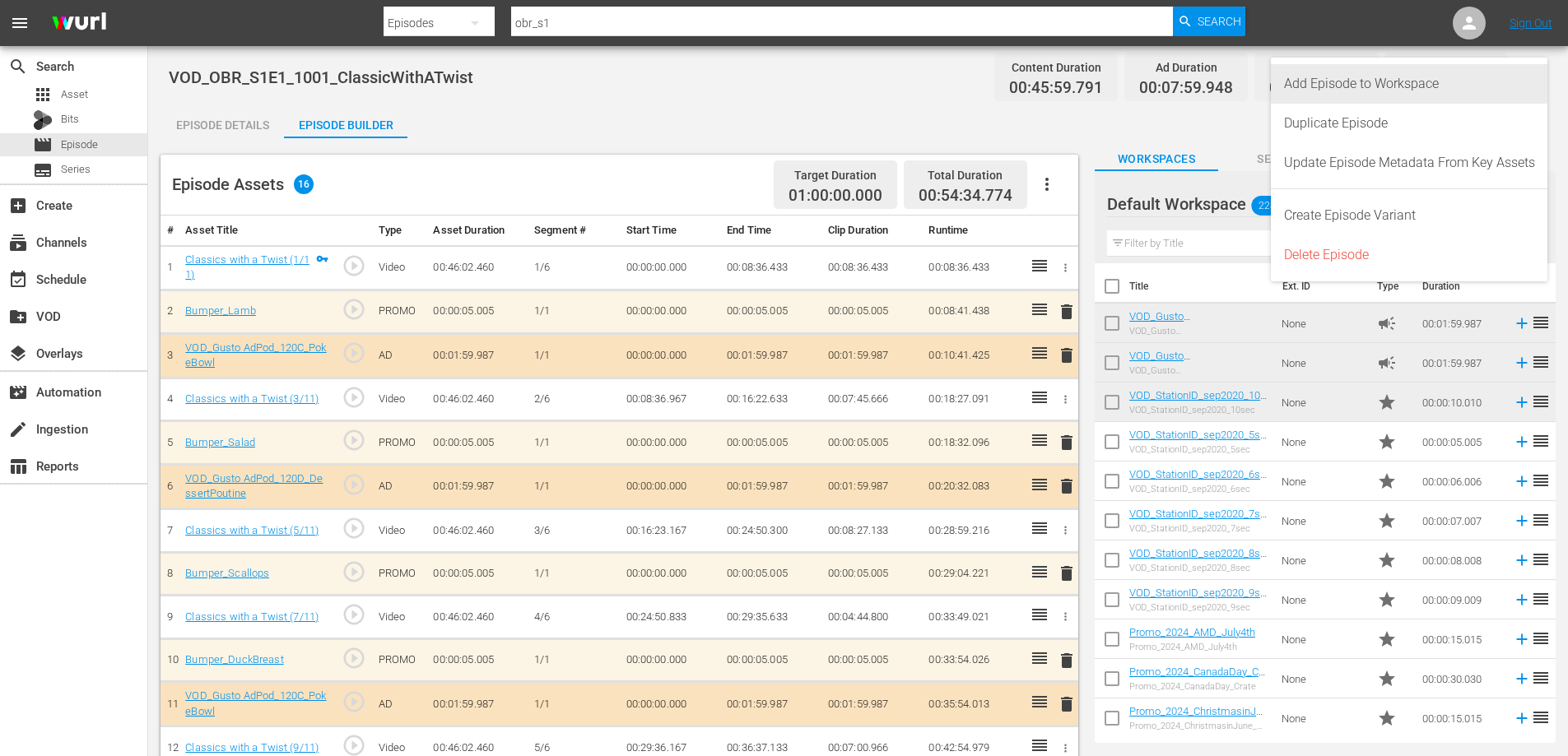
click at [1387, 89] on div "Add Episode to Workspace" at bounding box center [1409, 84] width 251 height 39
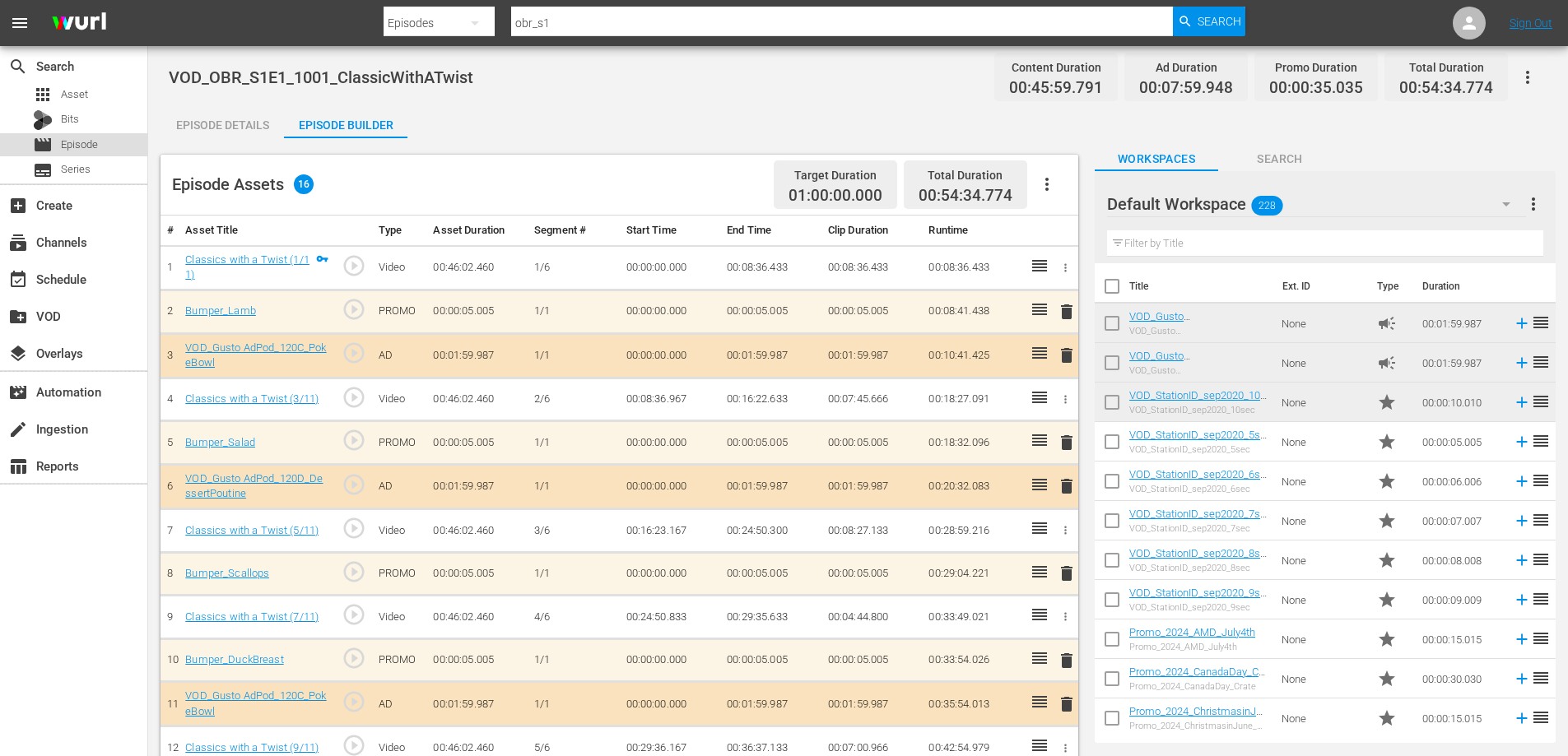
click at [122, 142] on div "movie Episode" at bounding box center [73, 145] width 148 height 24
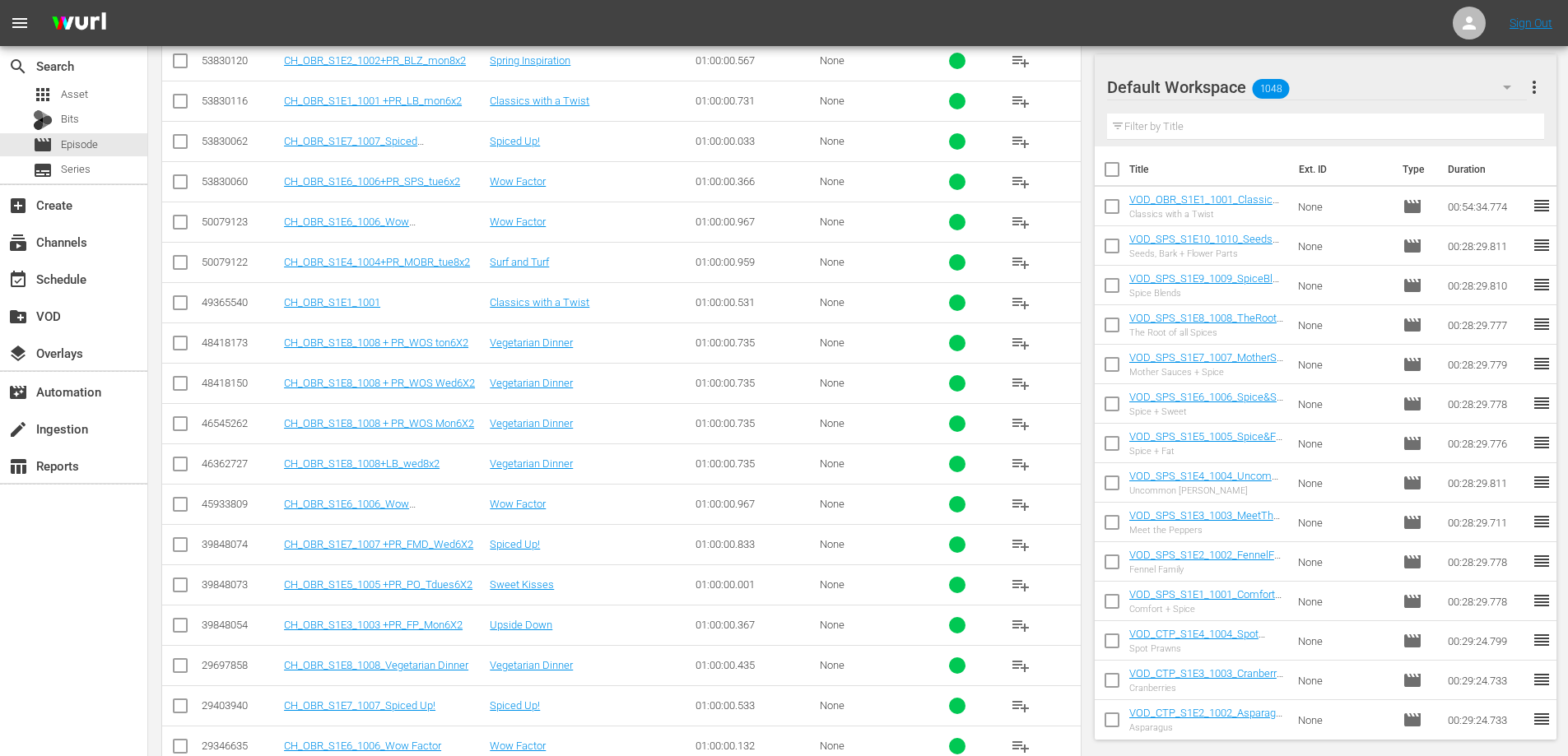
scroll to position [830, 0]
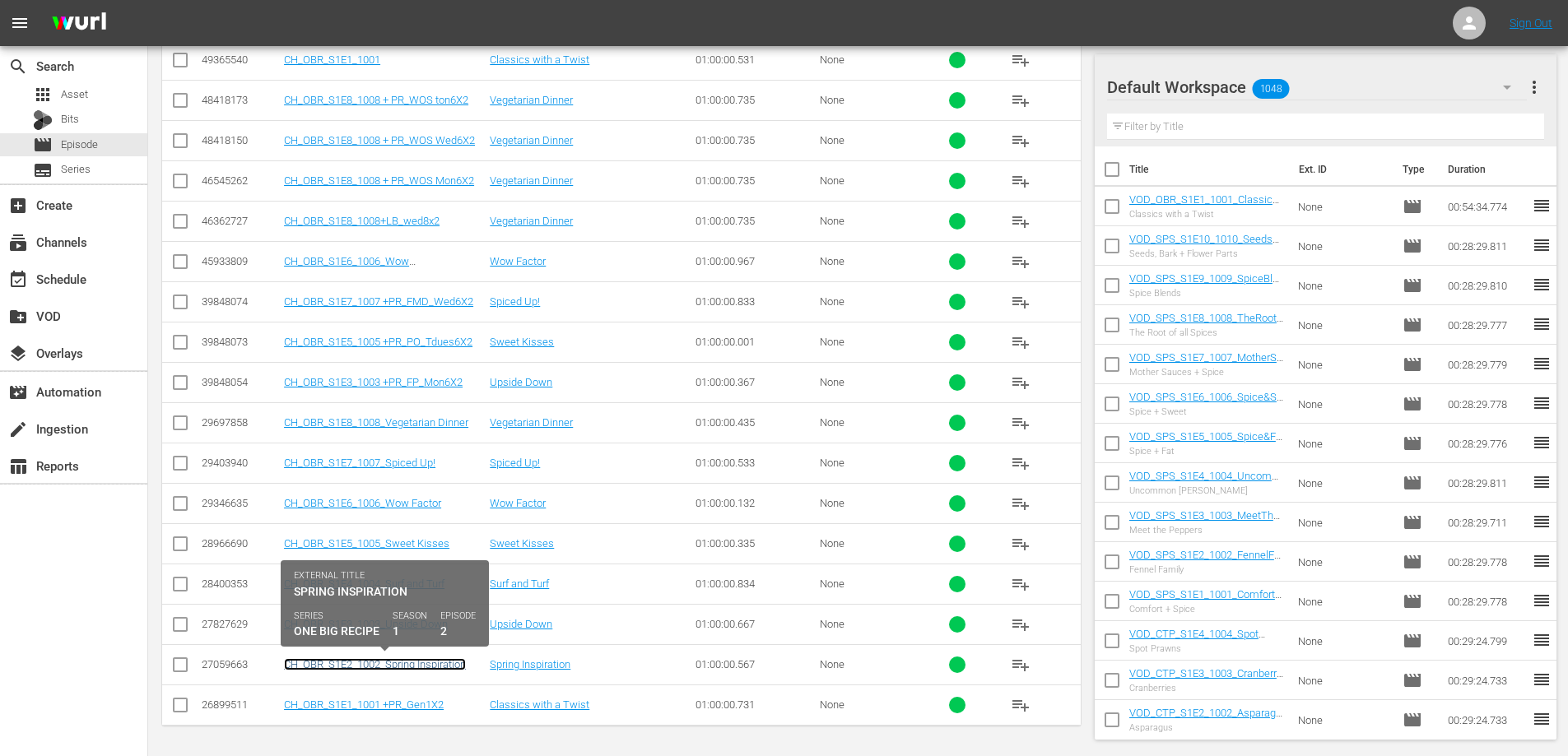
click at [404, 662] on link "CH_OBR_S1E2_1002_Spring Inspiration" at bounding box center [374, 664] width 182 height 12
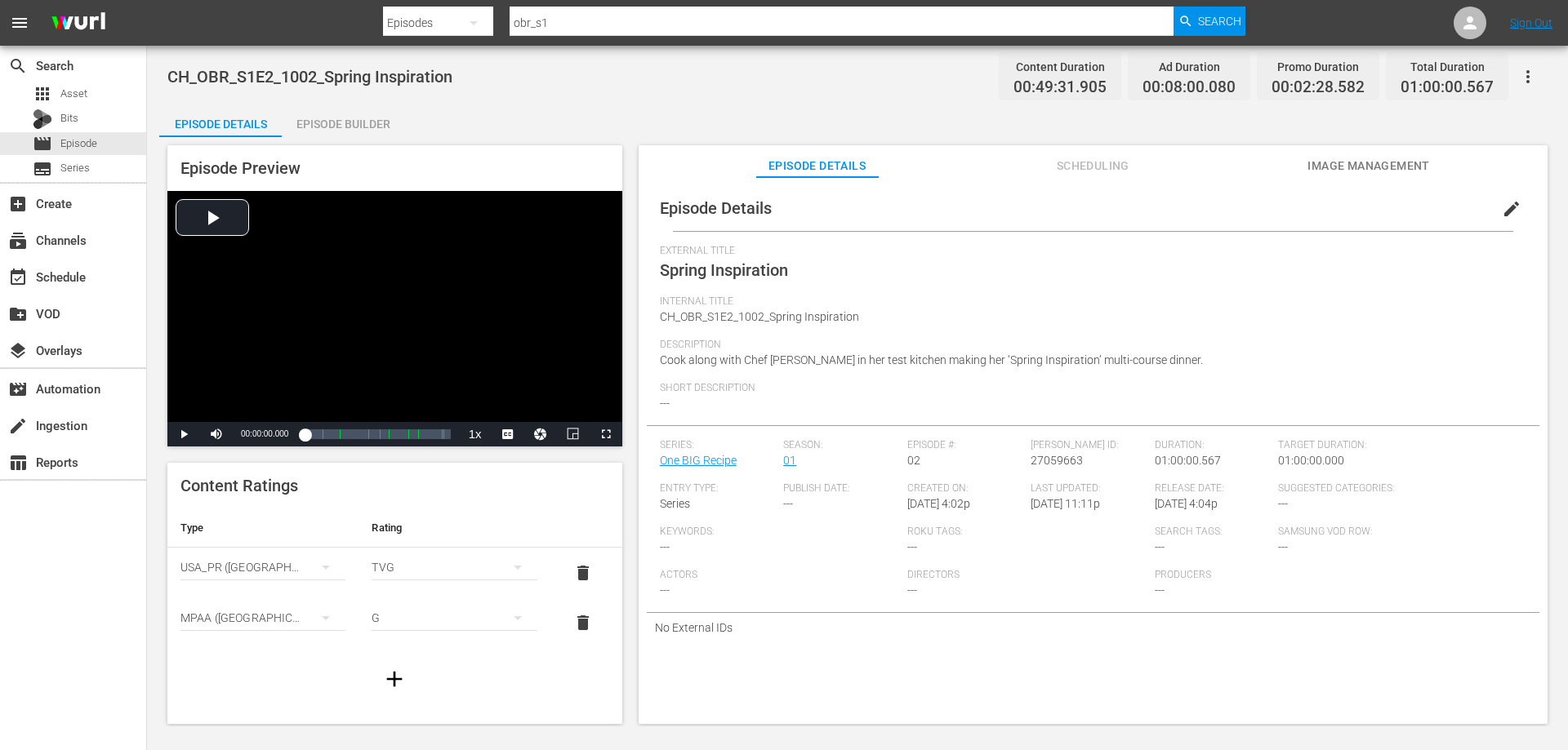
click at [1533, 79] on icon "button" at bounding box center [1528, 76] width 20 height 20
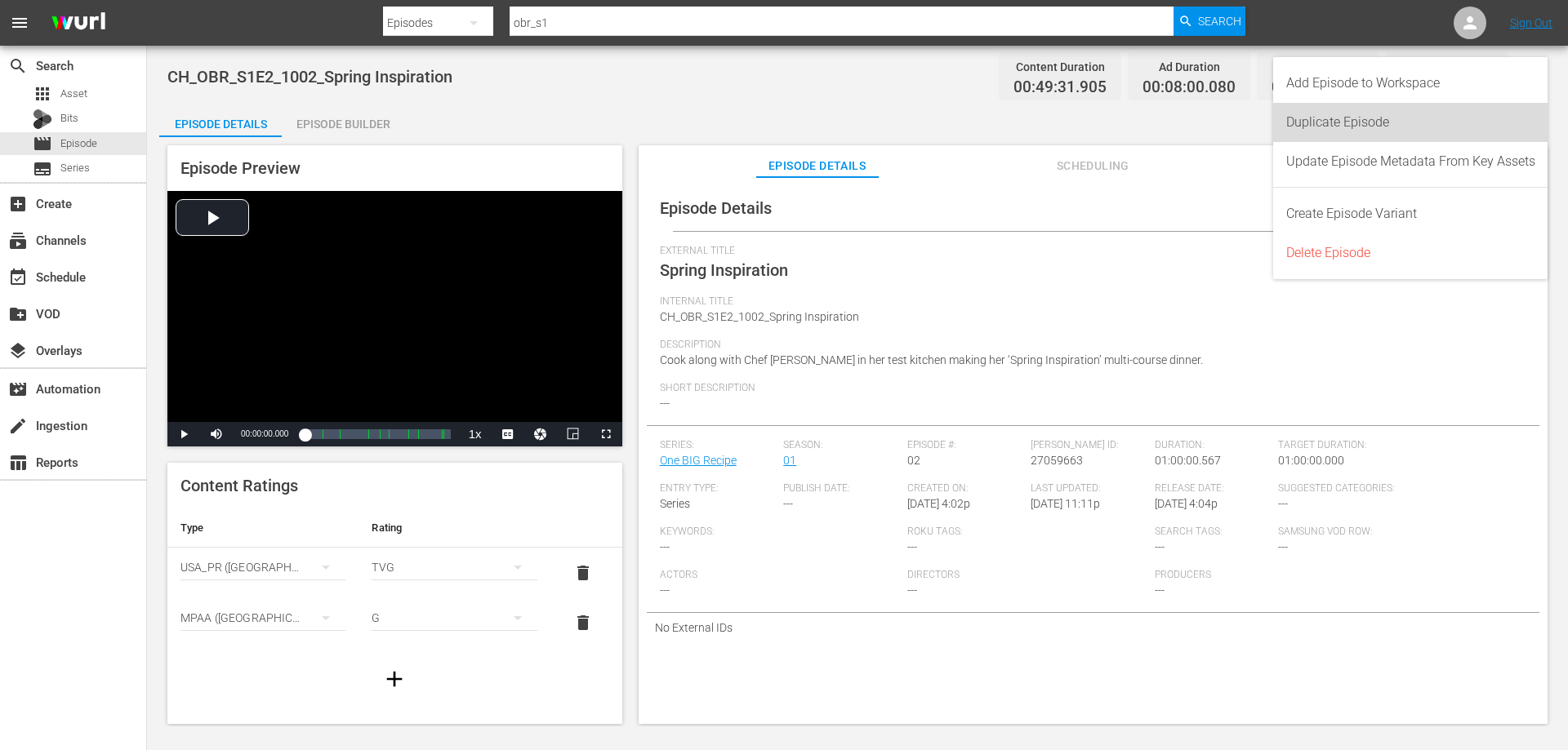
click at [1322, 132] on div "Duplicate Episode" at bounding box center [1410, 122] width 249 height 39
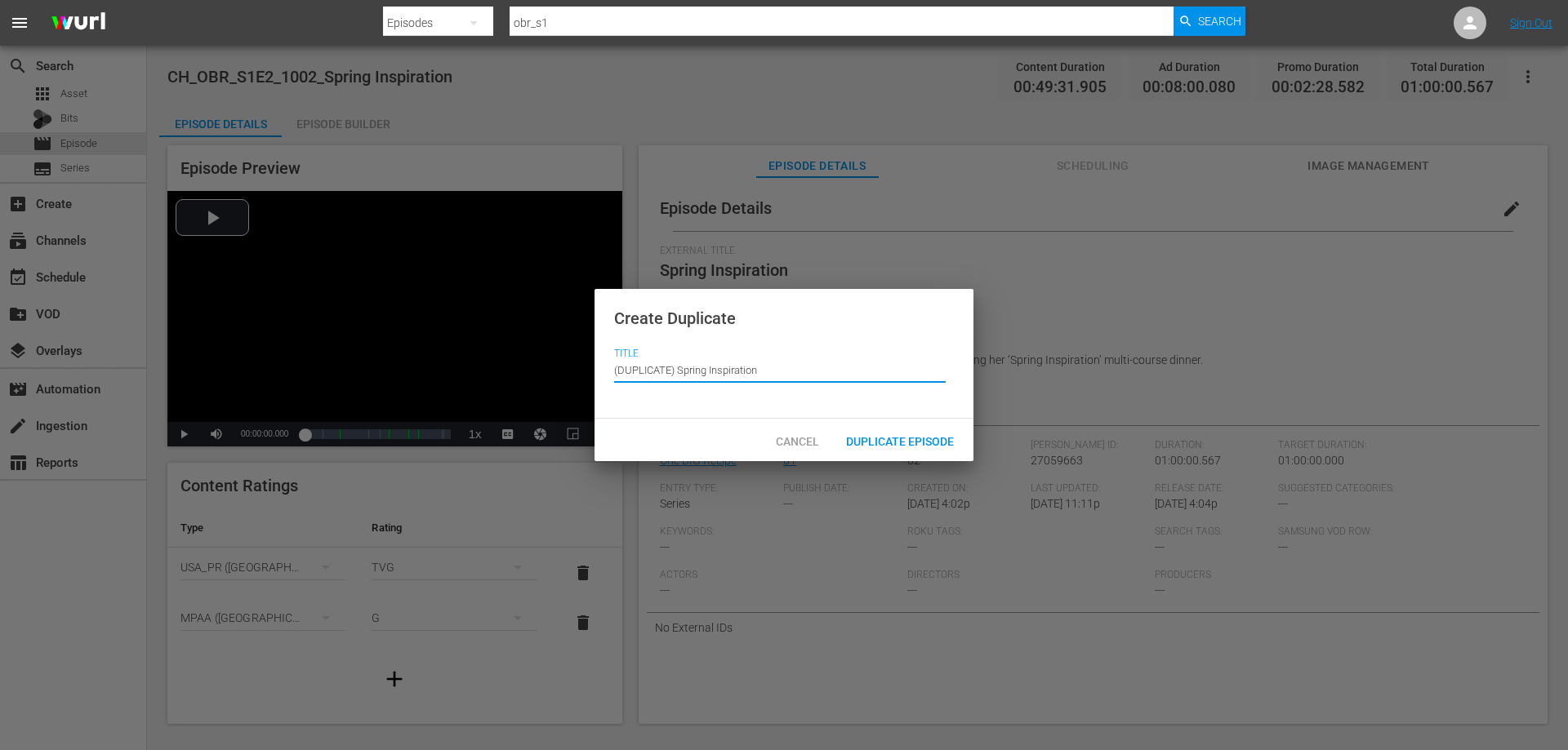
drag, startPoint x: 677, startPoint y: 365, endPoint x: 479, endPoint y: 367, distance: 198.0
click at [479, 367] on div "Create Duplicate Title Episode Title (DUPLICATE) Spring Inspiration Cancel Dupl…" at bounding box center [784, 375] width 1568 height 750
type input "Spring Inspiration"
click at [920, 432] on div "Duplicate Episode" at bounding box center [901, 440] width 134 height 30
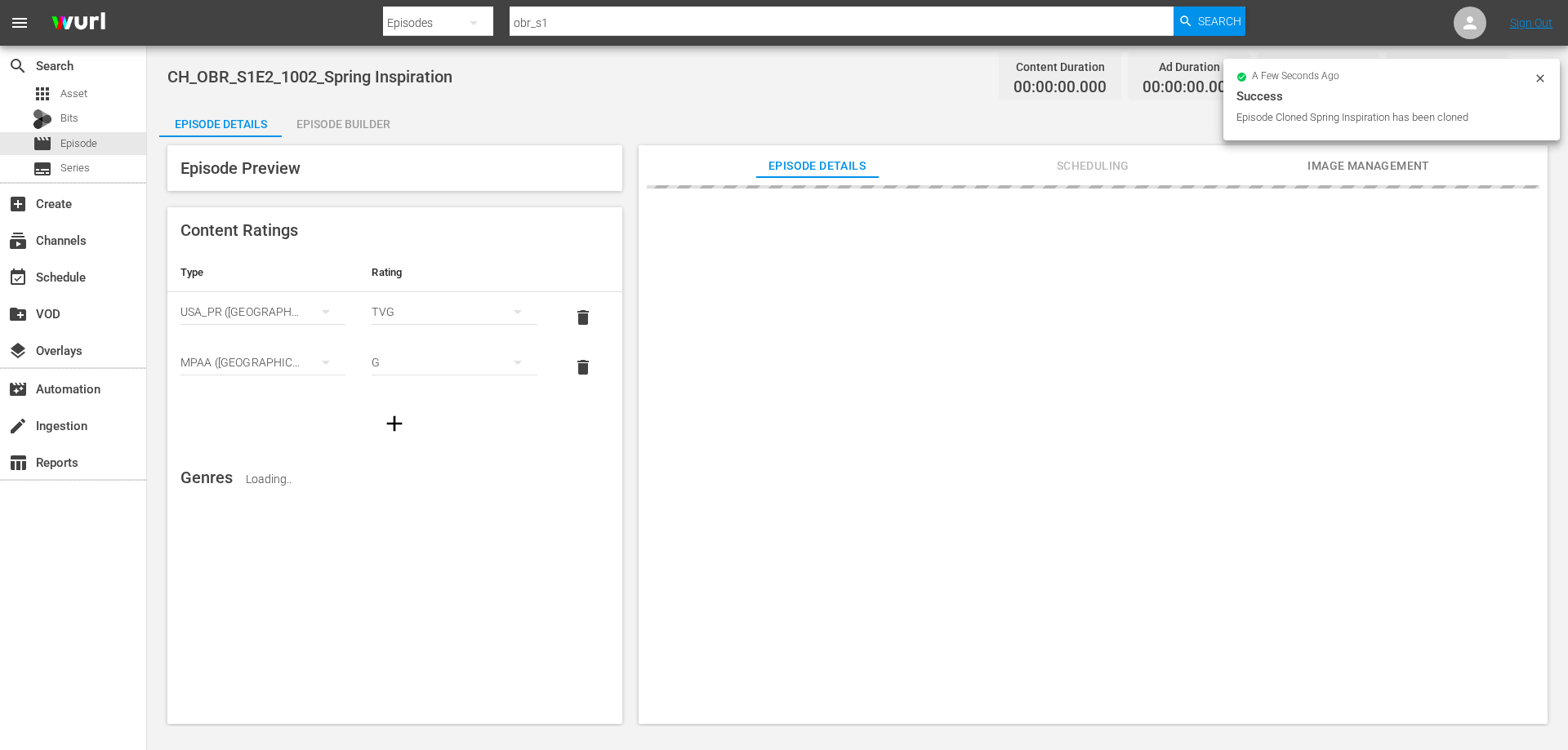
click at [1540, 81] on icon at bounding box center [1540, 78] width 13 height 13
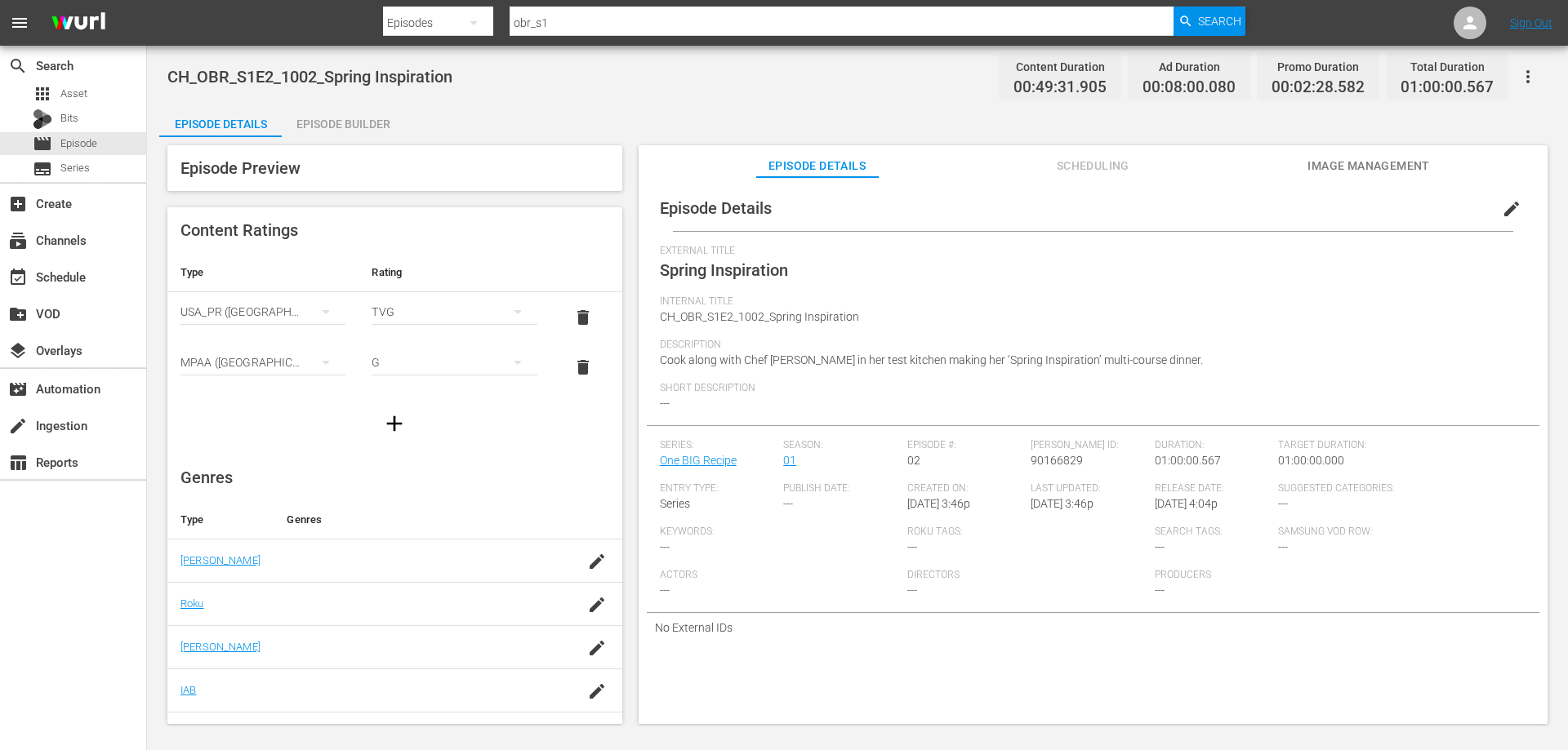
click at [1529, 84] on icon "button" at bounding box center [1528, 76] width 20 height 20
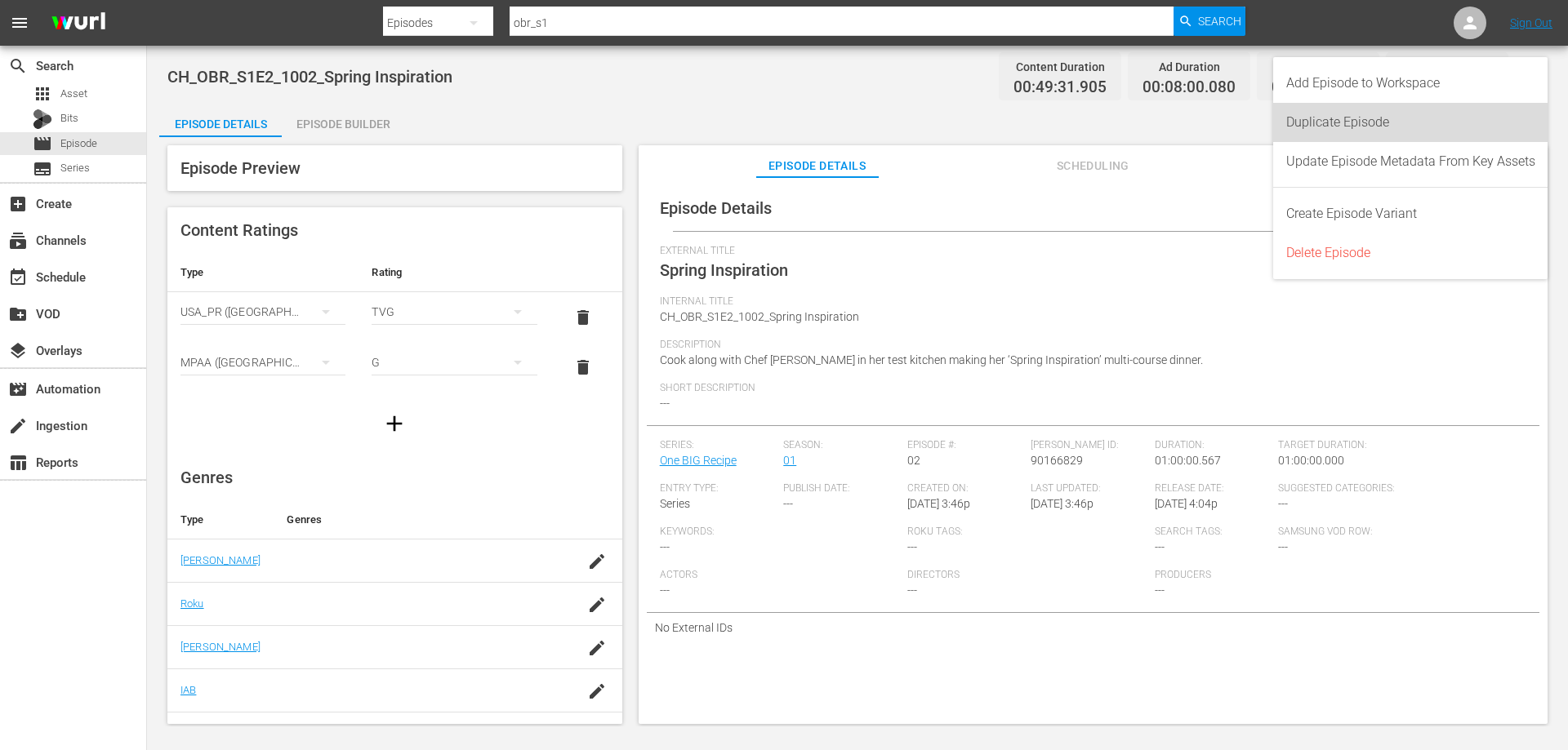
click at [1365, 128] on div "Duplicate Episode" at bounding box center [1410, 122] width 249 height 39
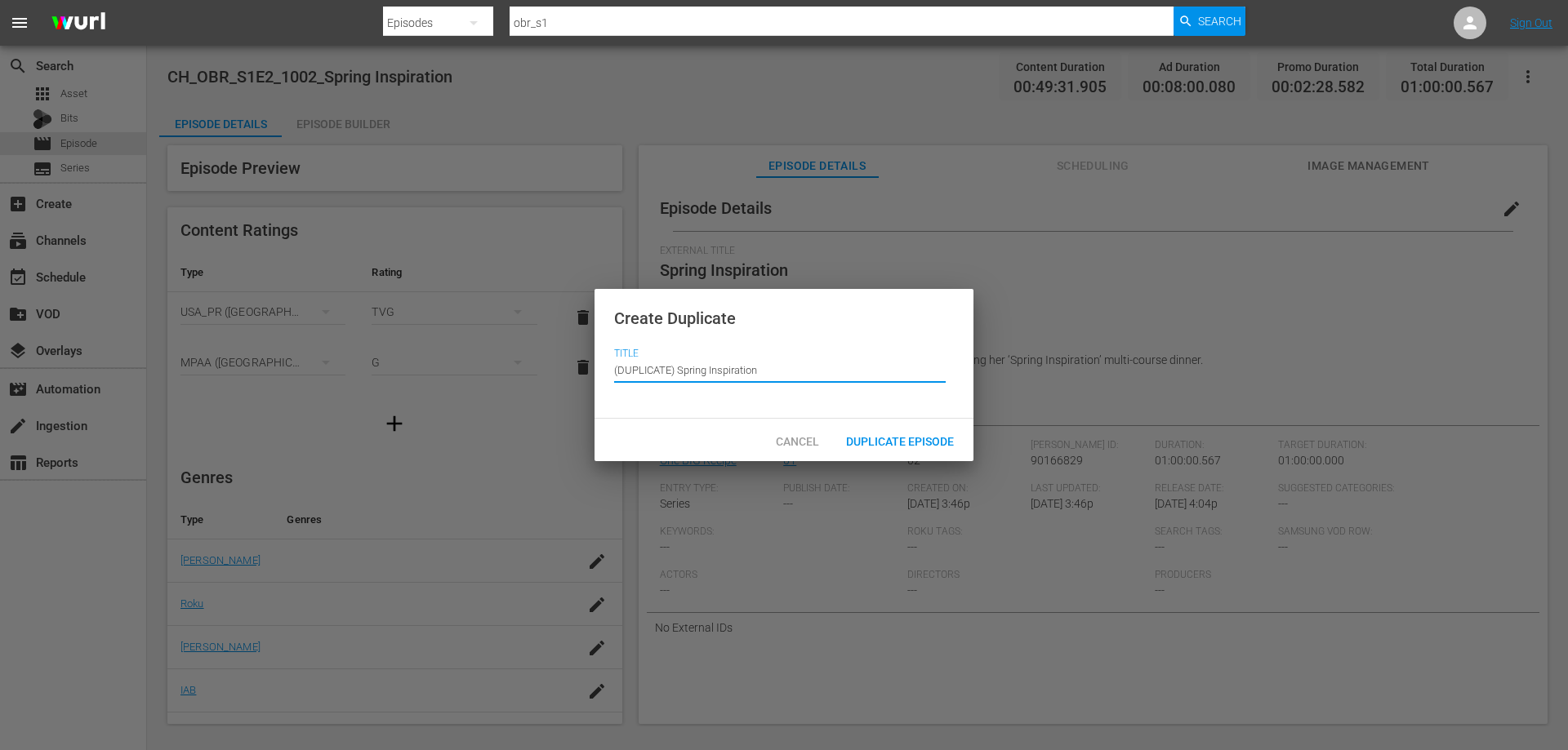
drag, startPoint x: 679, startPoint y: 369, endPoint x: 411, endPoint y: 377, distance: 268.1
click at [413, 376] on div "Create Duplicate Title Episode Title (DUPLICATE) Spring Inspiration Cancel Dupl…" at bounding box center [784, 375] width 1568 height 750
type input "Spring Inspiration"
click at [929, 446] on span "Duplicate Episode" at bounding box center [901, 441] width 134 height 13
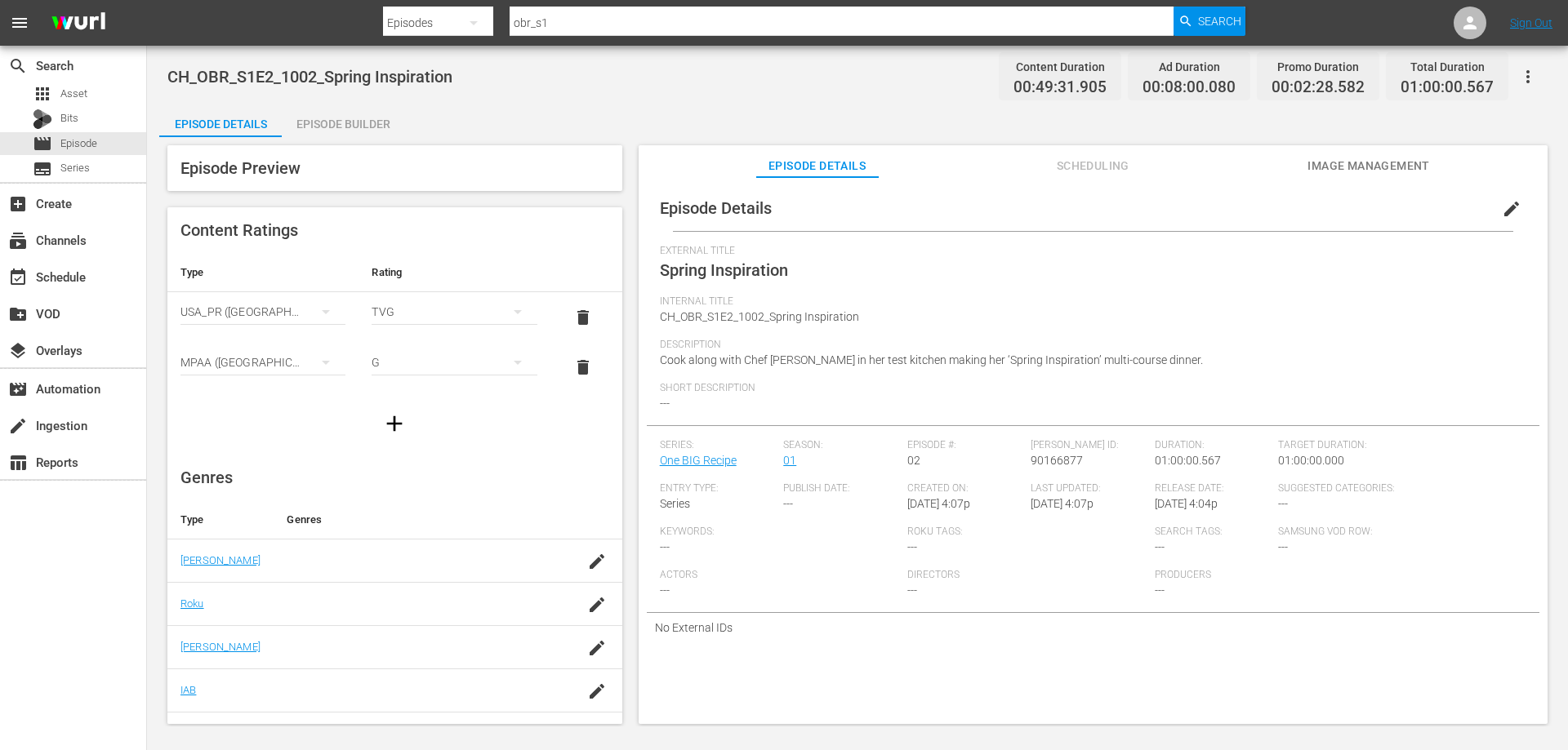
drag, startPoint x: 1500, startPoint y: 202, endPoint x: 1407, endPoint y: 233, distance: 98.0
click at [1502, 202] on span "edit" at bounding box center [1511, 209] width 20 height 20
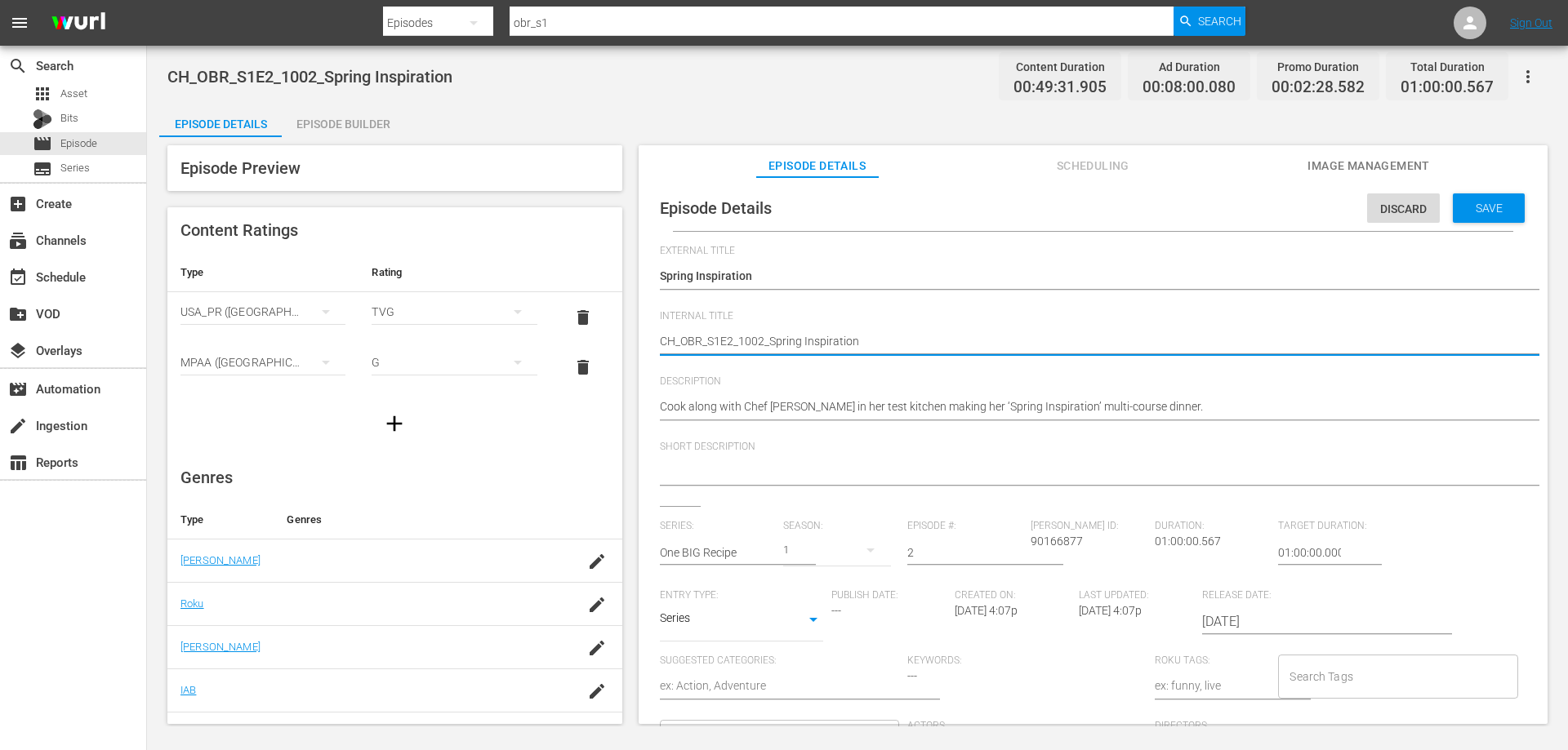
drag, startPoint x: 624, startPoint y: 335, endPoint x: 594, endPoint y: 337, distance: 30.1
type textarea "W_OBR_S1E2_1002_Spring Inspiration"
type textarea "WO_OBR_S1E2_1002_Spring Inspiration"
type textarea "WOD_OBR_S1E2_1002_Spring Inspiration"
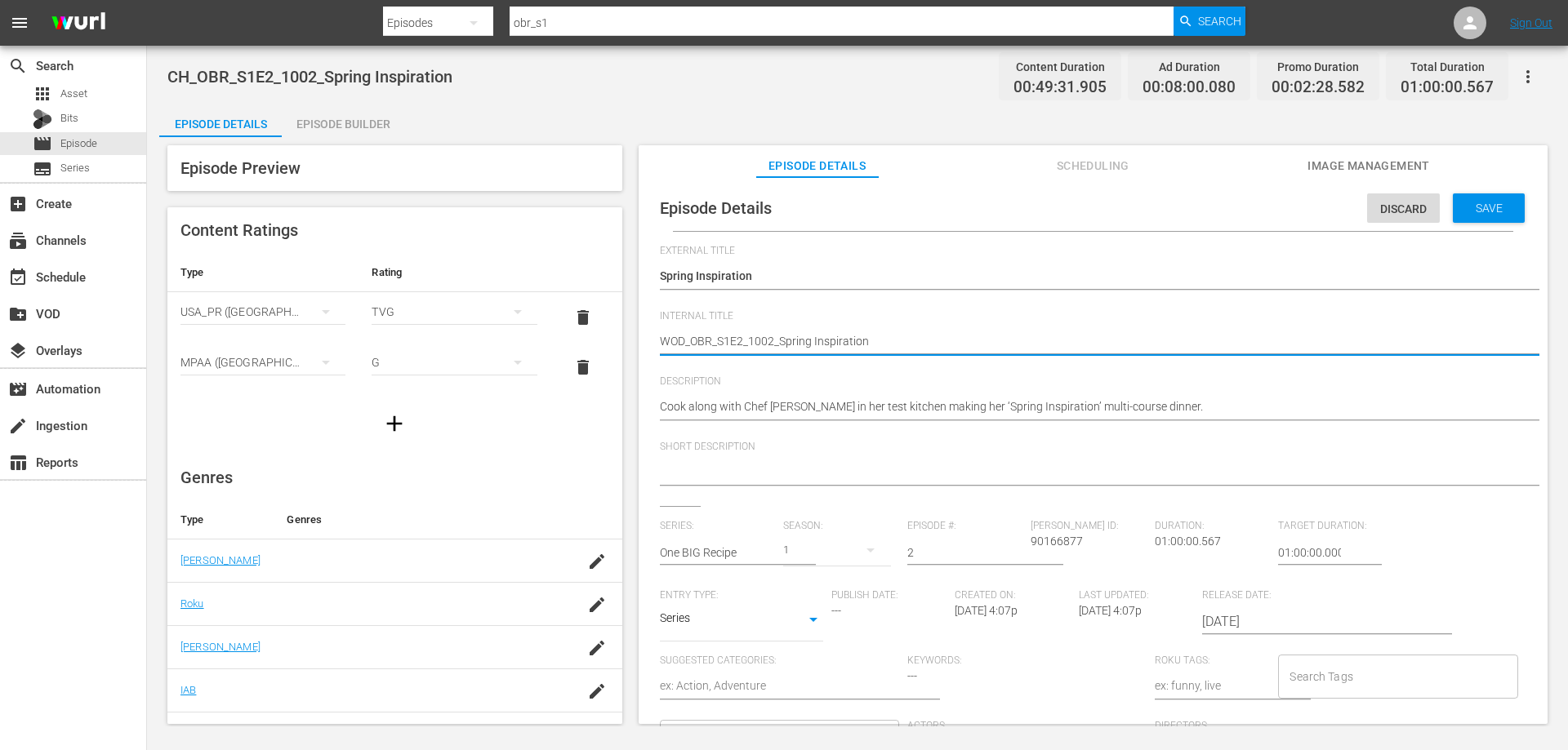
type textarea "WO_OBR_S1E2_1002_Spring Inspiration"
type textarea "W_OBR_S1E2_1002_Spring Inspiration"
type textarea "_OBR_S1E2_1002_Spring Inspiration"
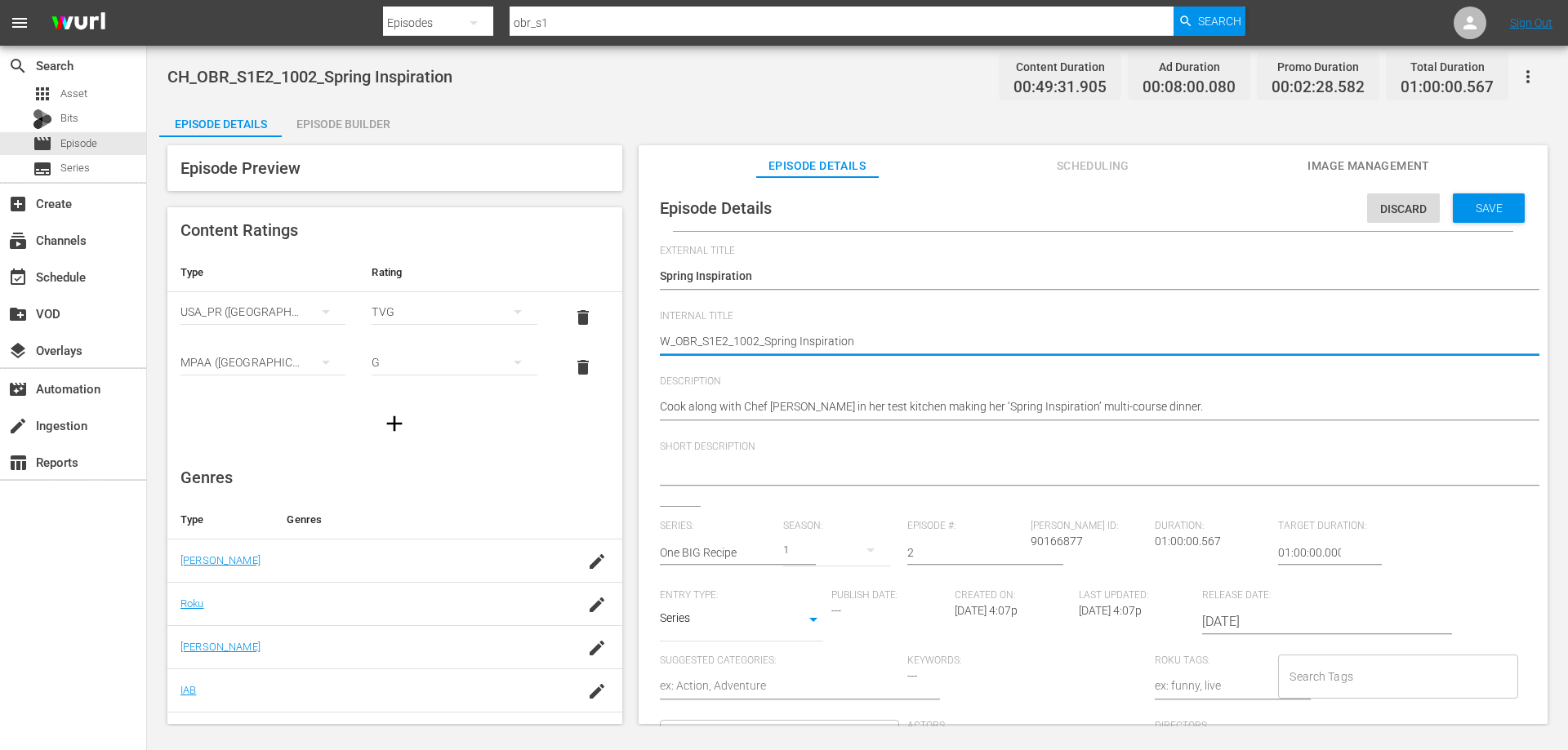
type textarea "_OBR_S1E2_1002_Spring Inspiration"
type textarea "V_OBR_S1E2_1002_Spring Inspiration"
type textarea "VO_OBR_S1E2_1002_Spring Inspiration"
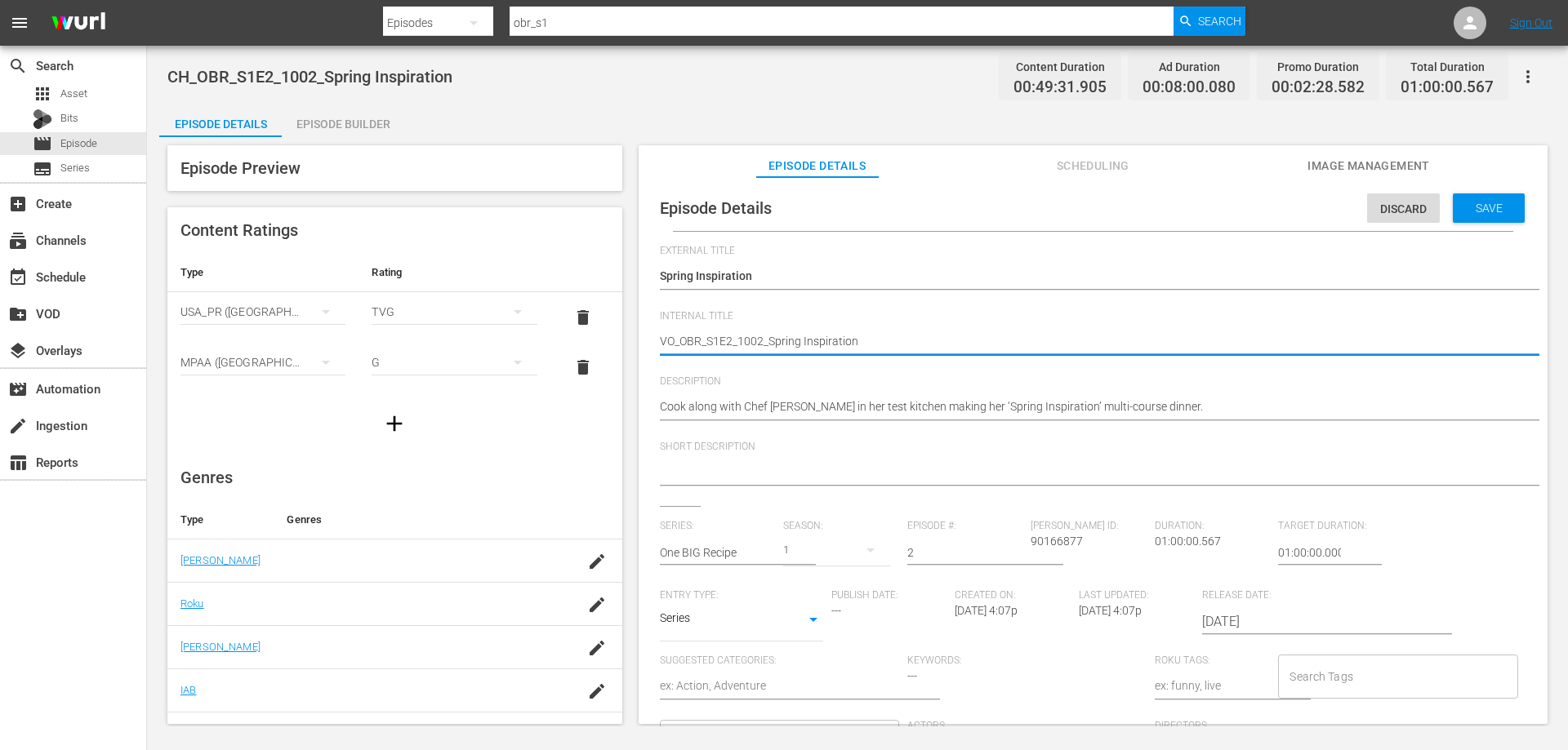
type textarea "VOD_OBR_S1E2_1002_Spring Inspiration"
type textarea "VOD_OBR_S1E2_1002_SpringInspiration"
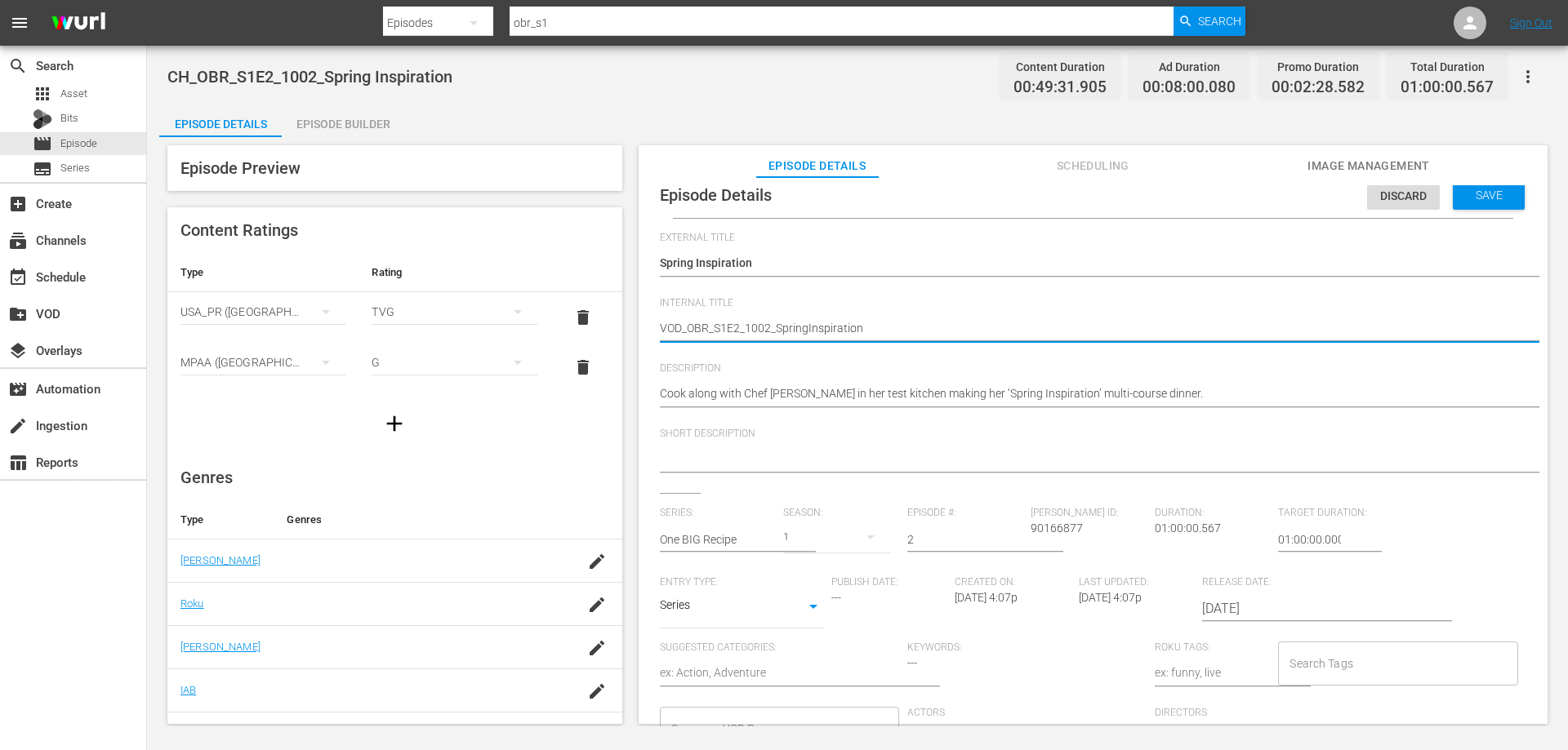
scroll to position [16, 0]
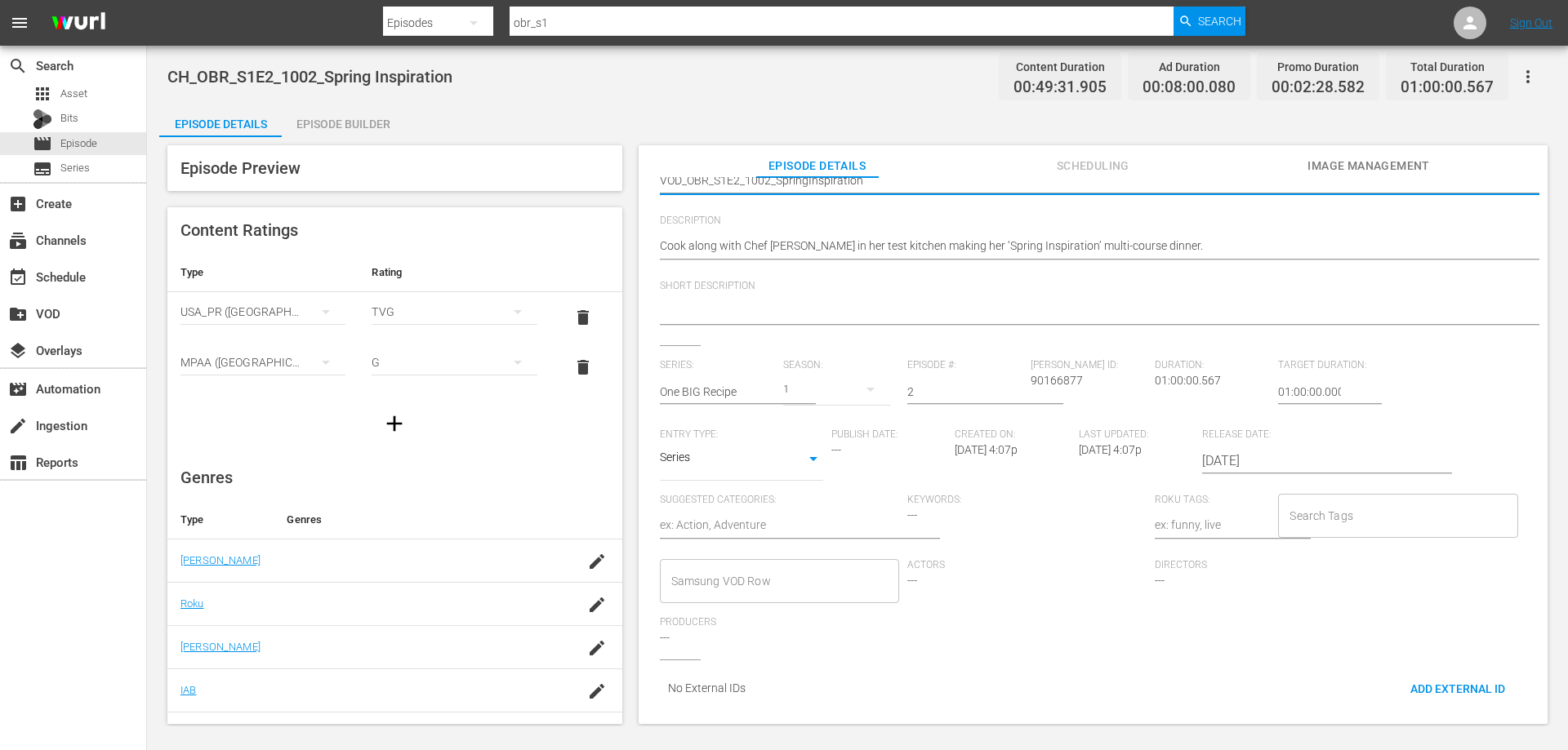
type textarea "VOD_OBR_S1E2_1002_SpringInspiration"
click at [743, 570] on input "Samsung VOD Row" at bounding box center [767, 581] width 200 height 30
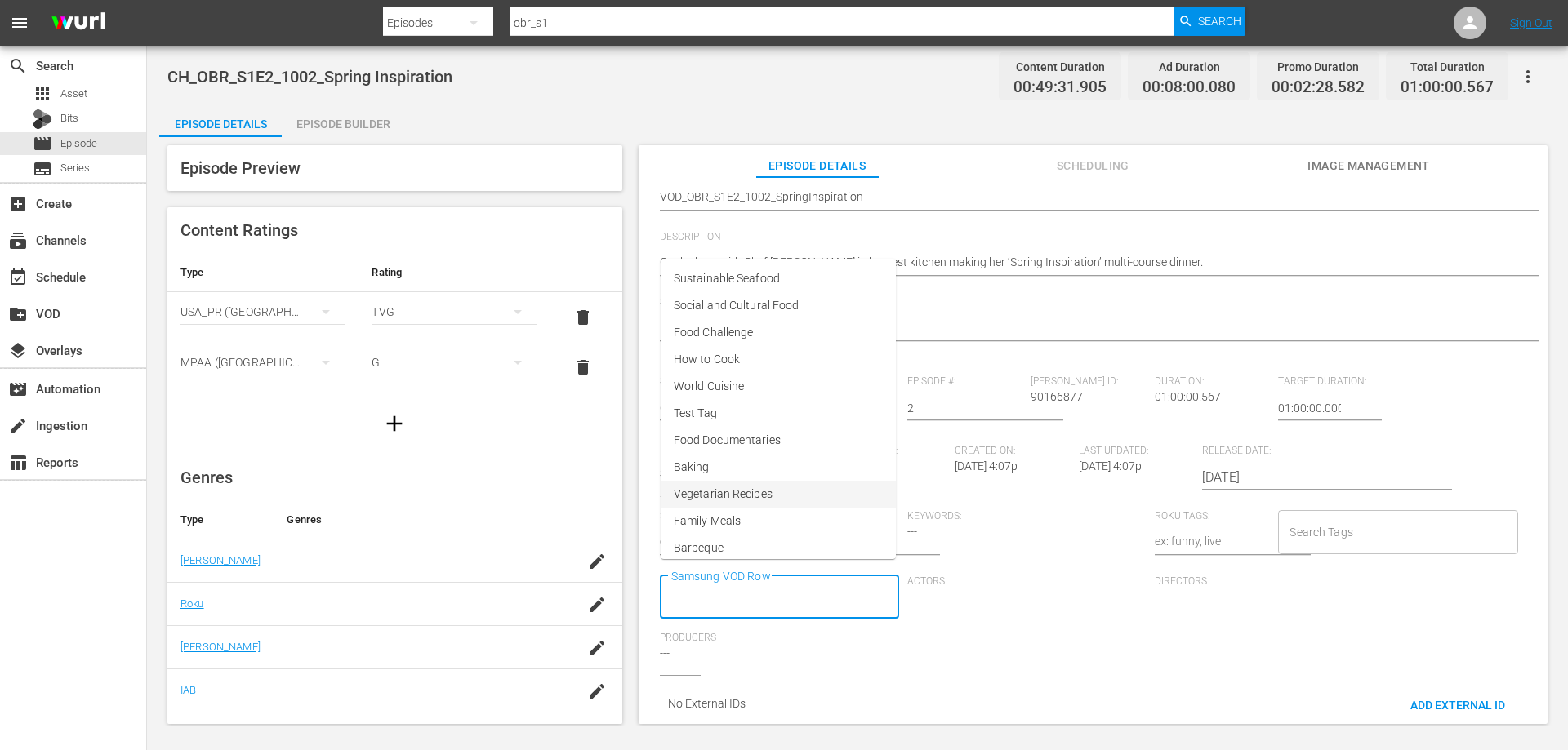
scroll to position [252, 0]
click at [705, 275] on span "Family Meals" at bounding box center [707, 270] width 67 height 17
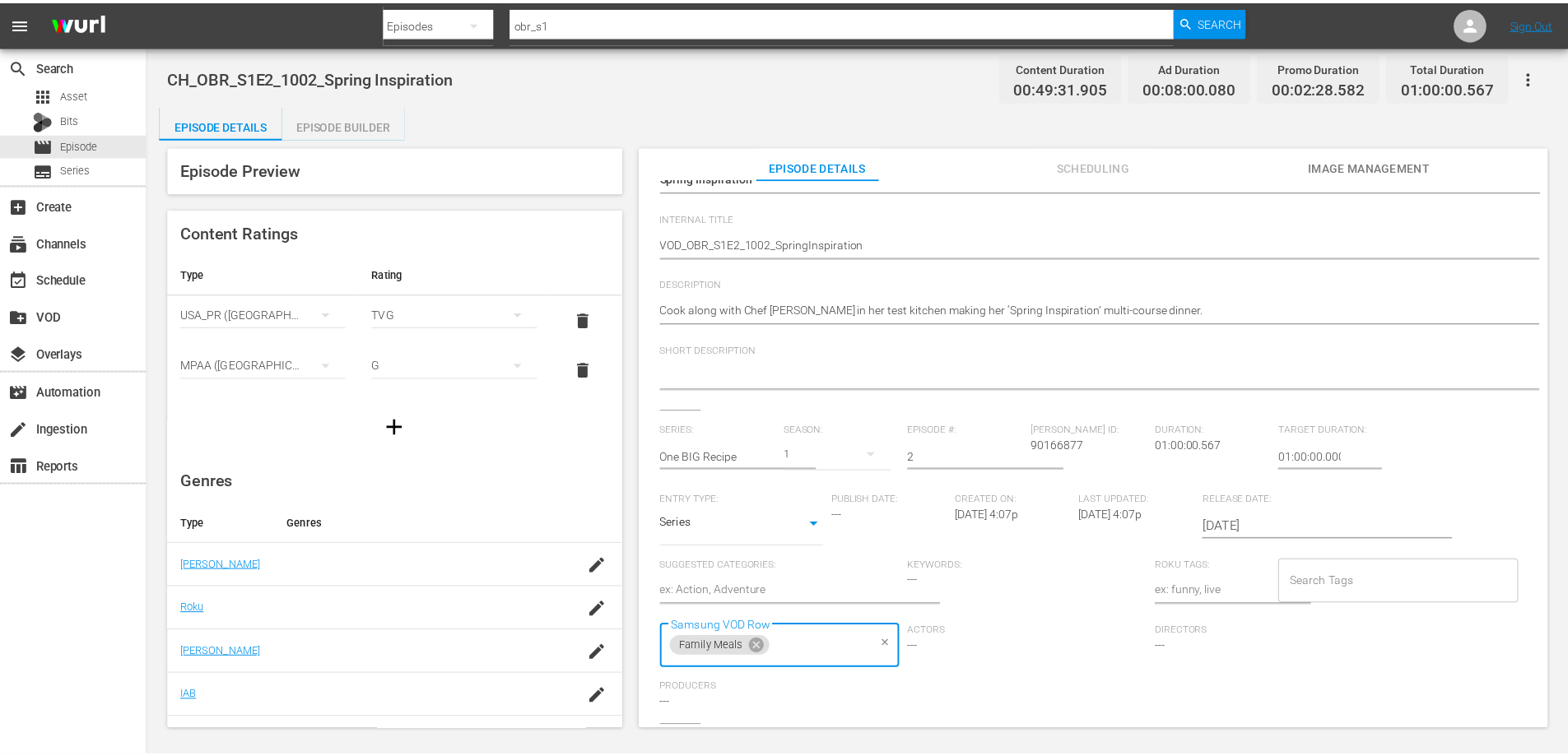
scroll to position [0, 0]
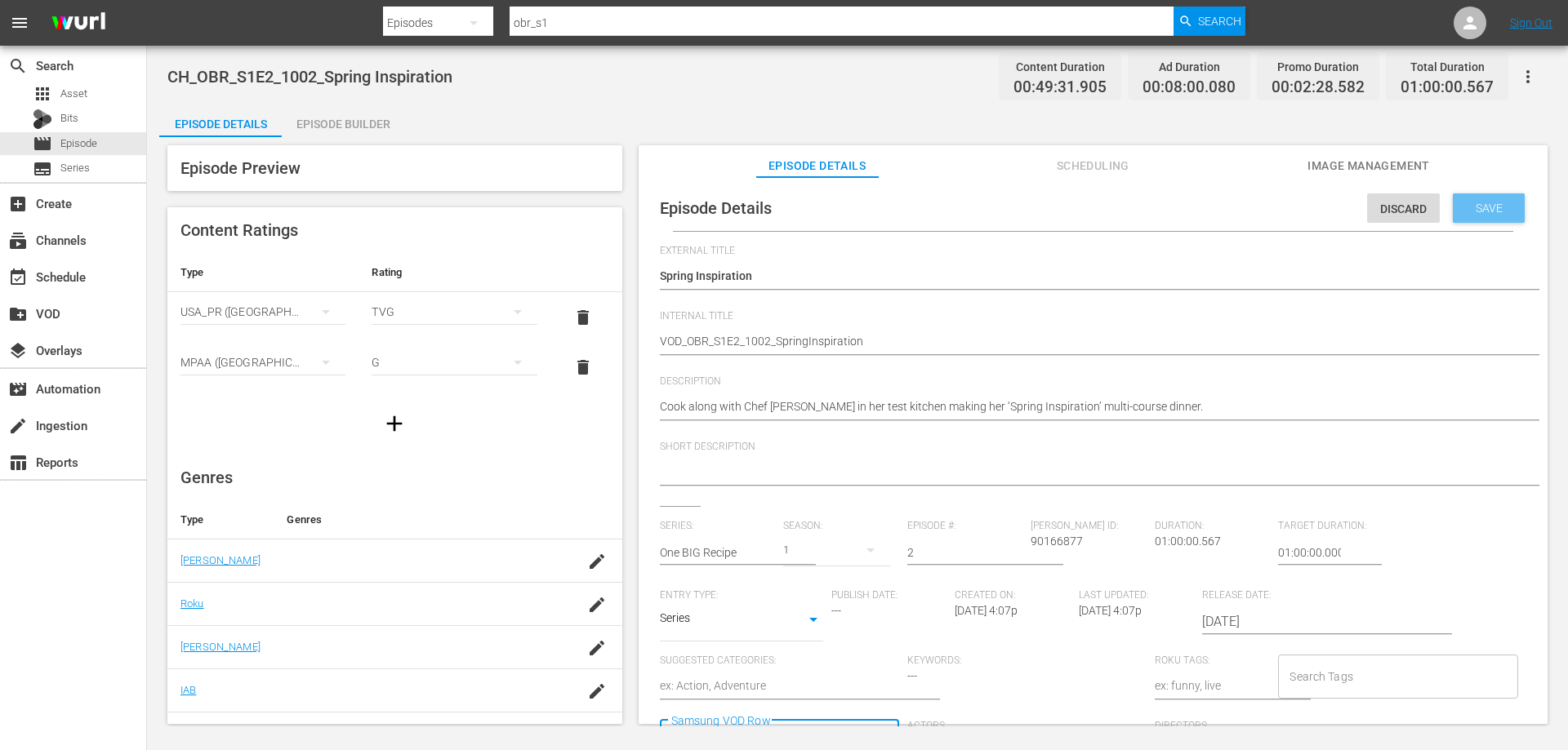
click at [1472, 215] on div "Save" at bounding box center [1489, 208] width 72 height 30
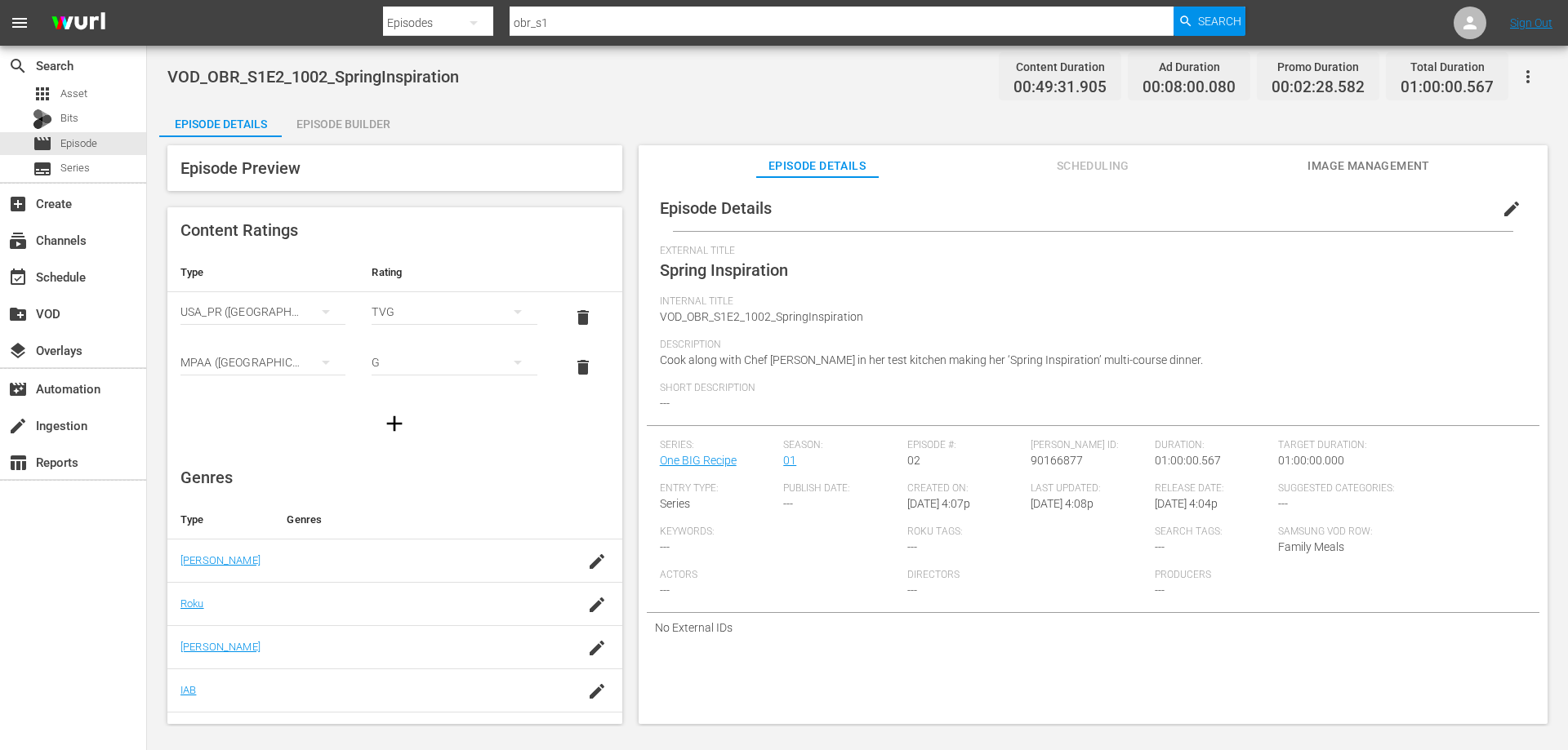
drag, startPoint x: 315, startPoint y: 122, endPoint x: 354, endPoint y: 129, distance: 39.6
click at [315, 122] on div "Episode Builder" at bounding box center [343, 124] width 122 height 39
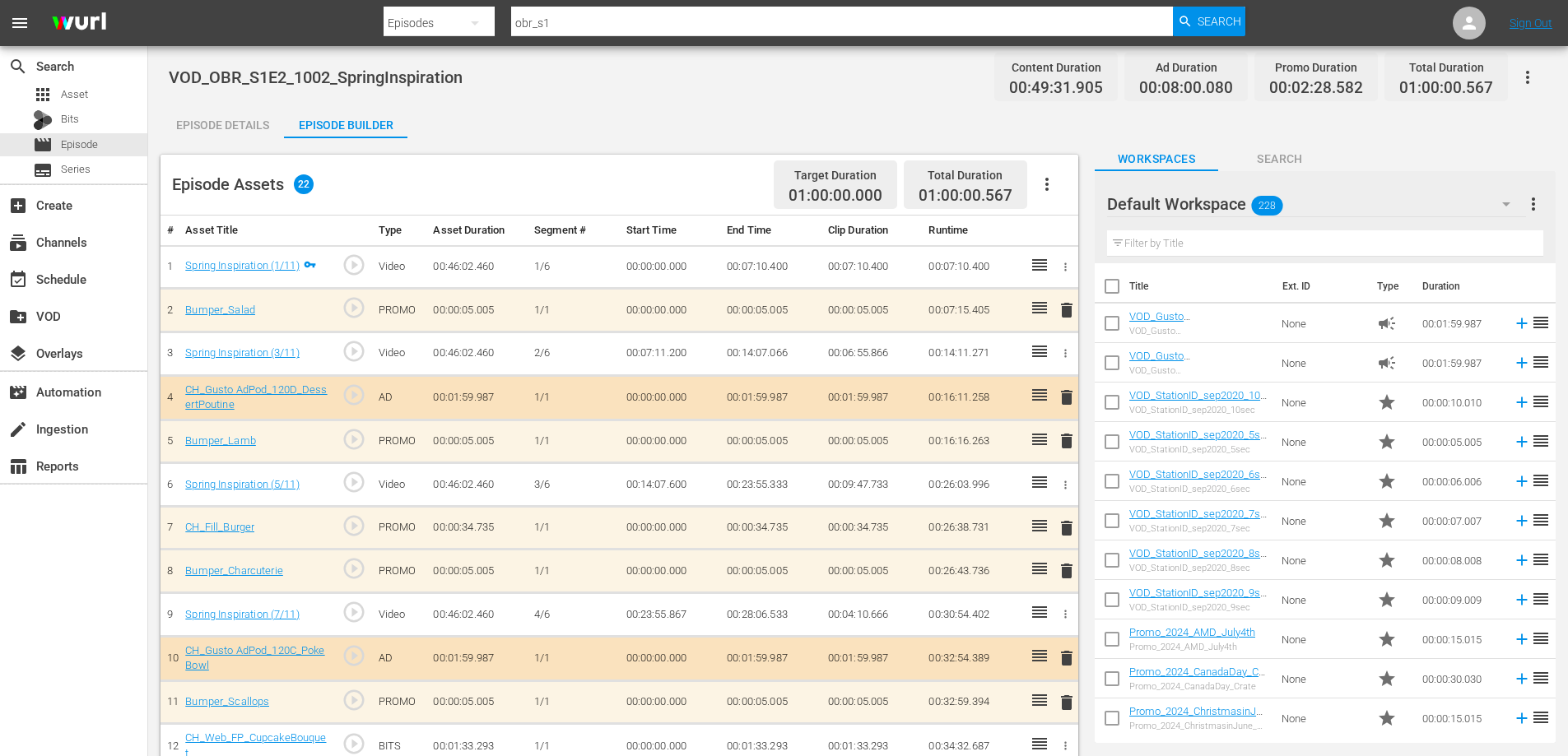
scroll to position [460, 0]
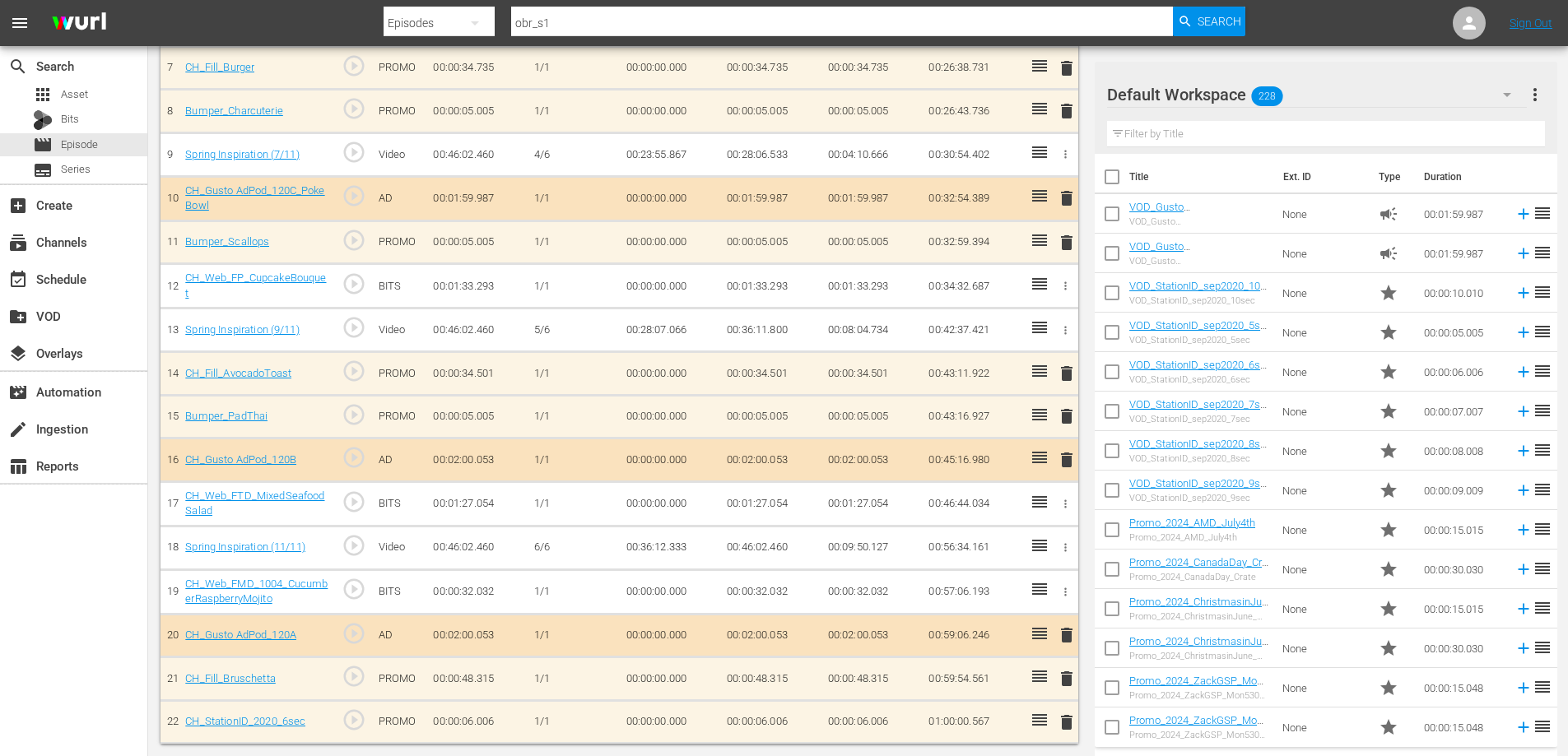
click at [1067, 723] on span "delete" at bounding box center [1067, 722] width 20 height 20
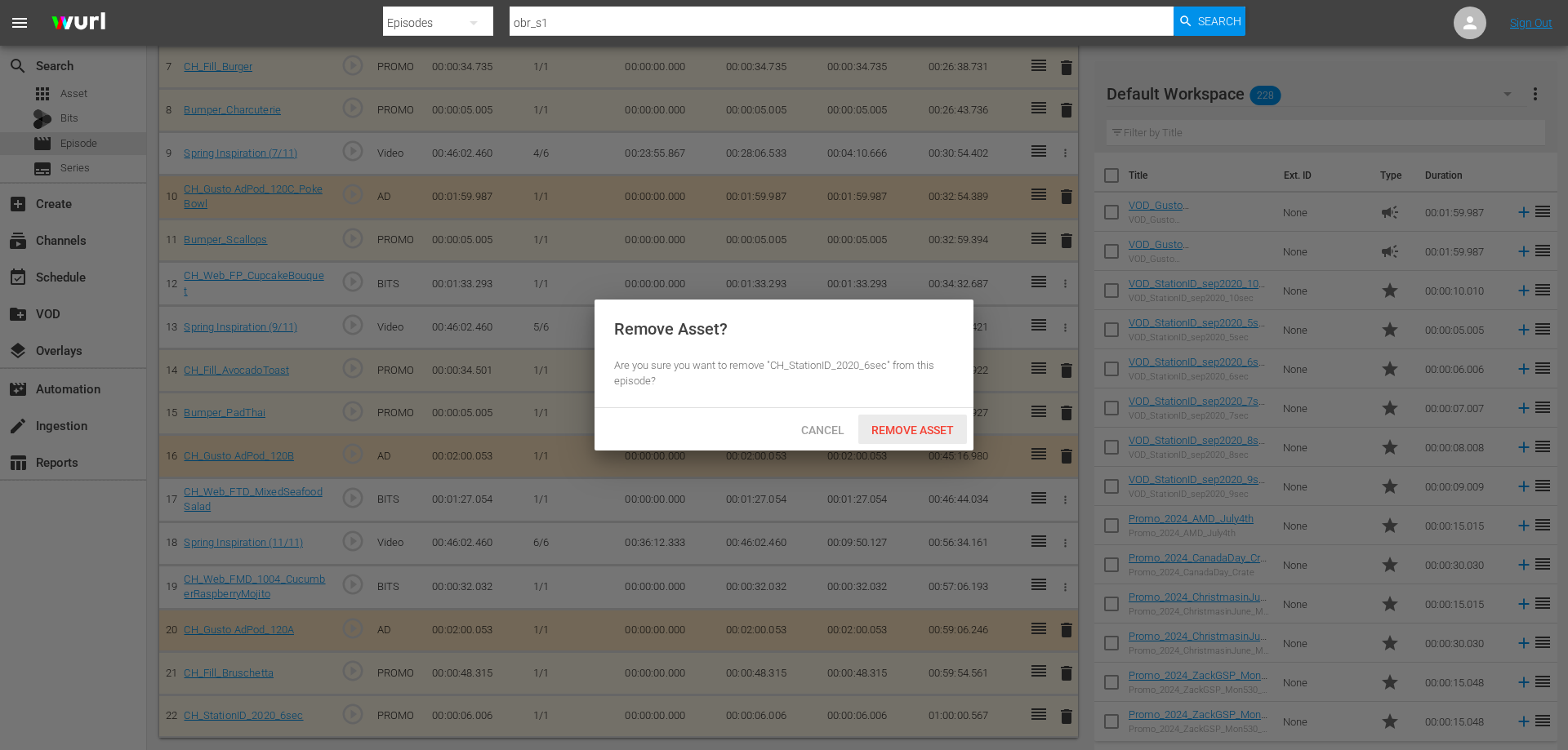
click at [931, 424] on span "Remove Asset" at bounding box center [913, 430] width 108 height 13
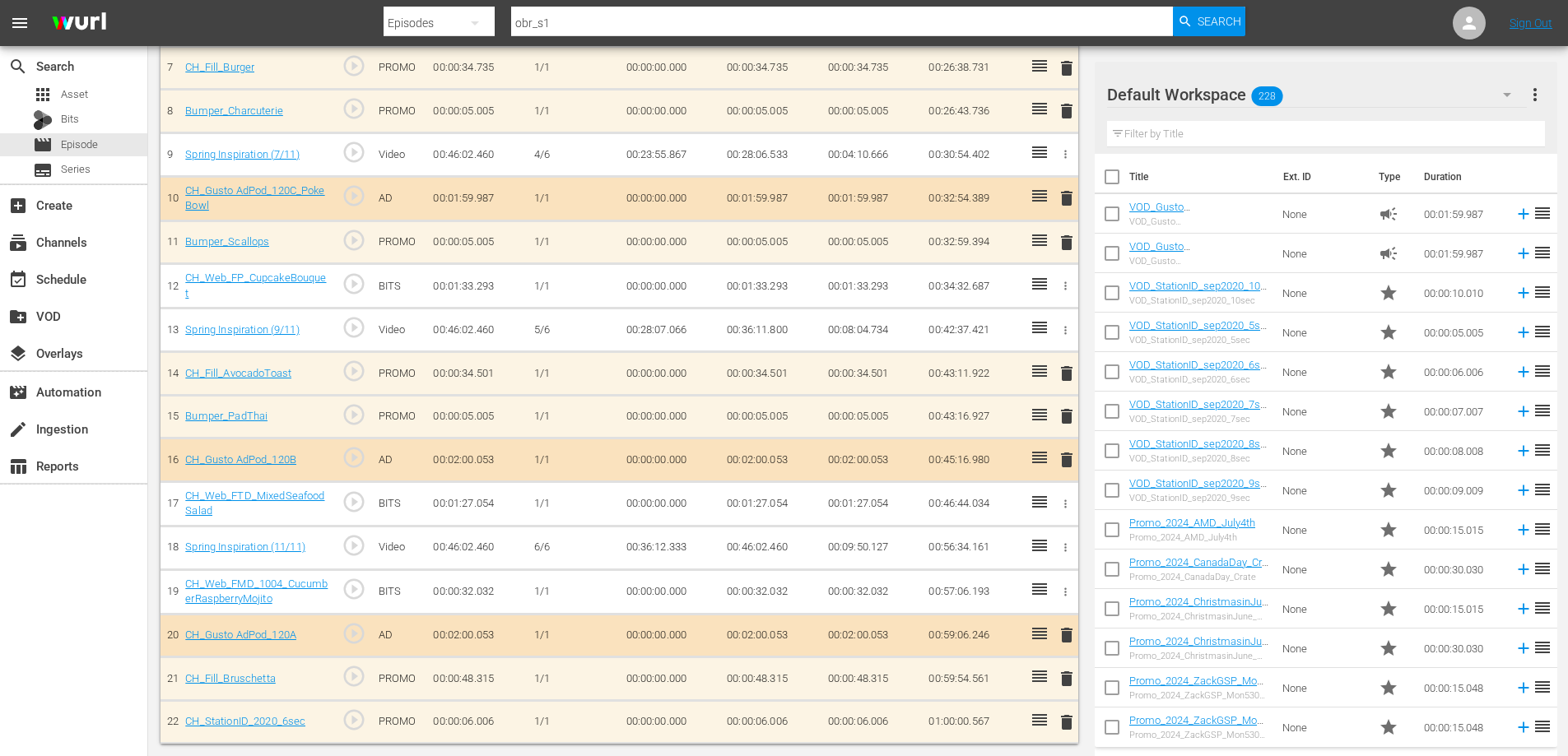
scroll to position [417, 0]
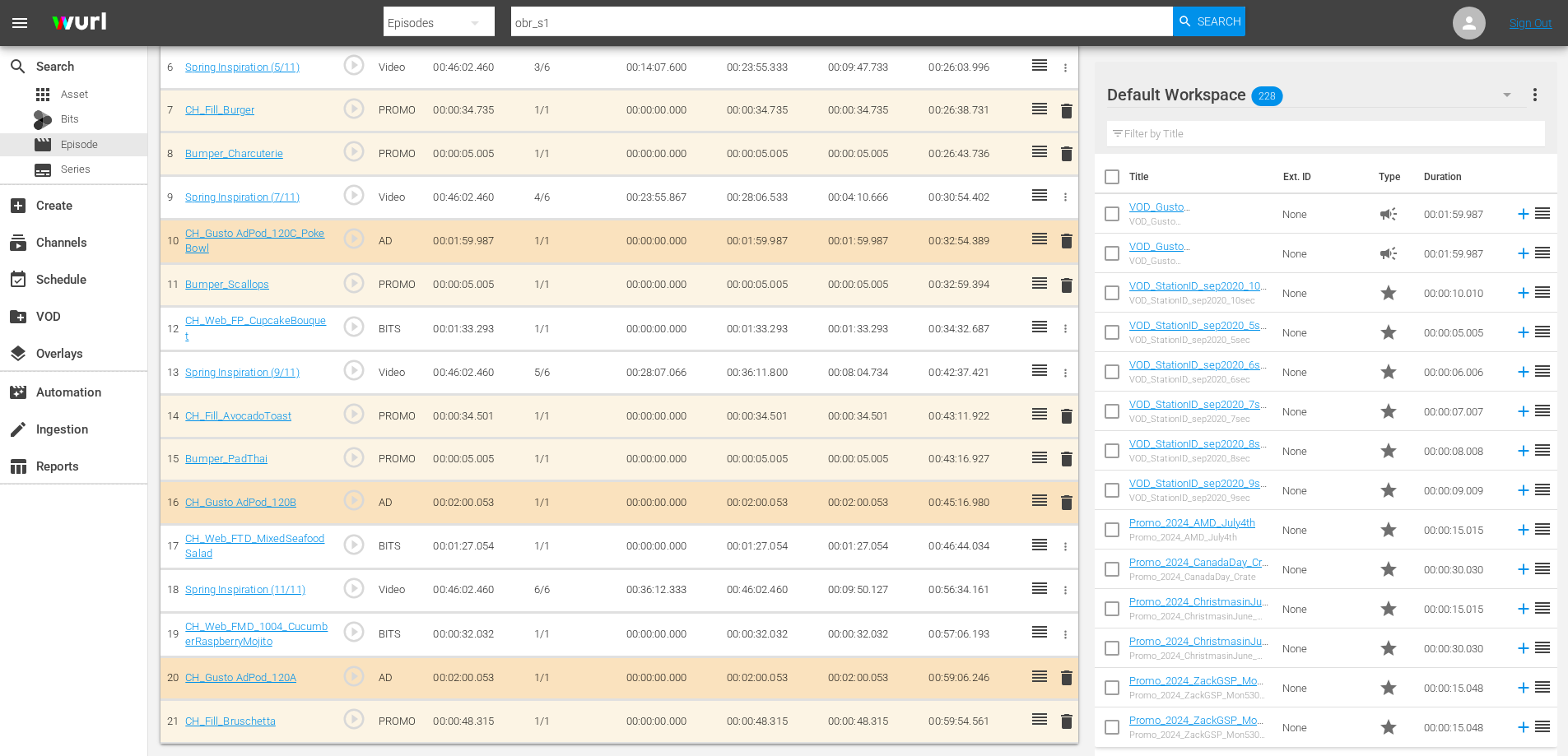
click at [1067, 728] on span "delete" at bounding box center [1067, 721] width 20 height 20
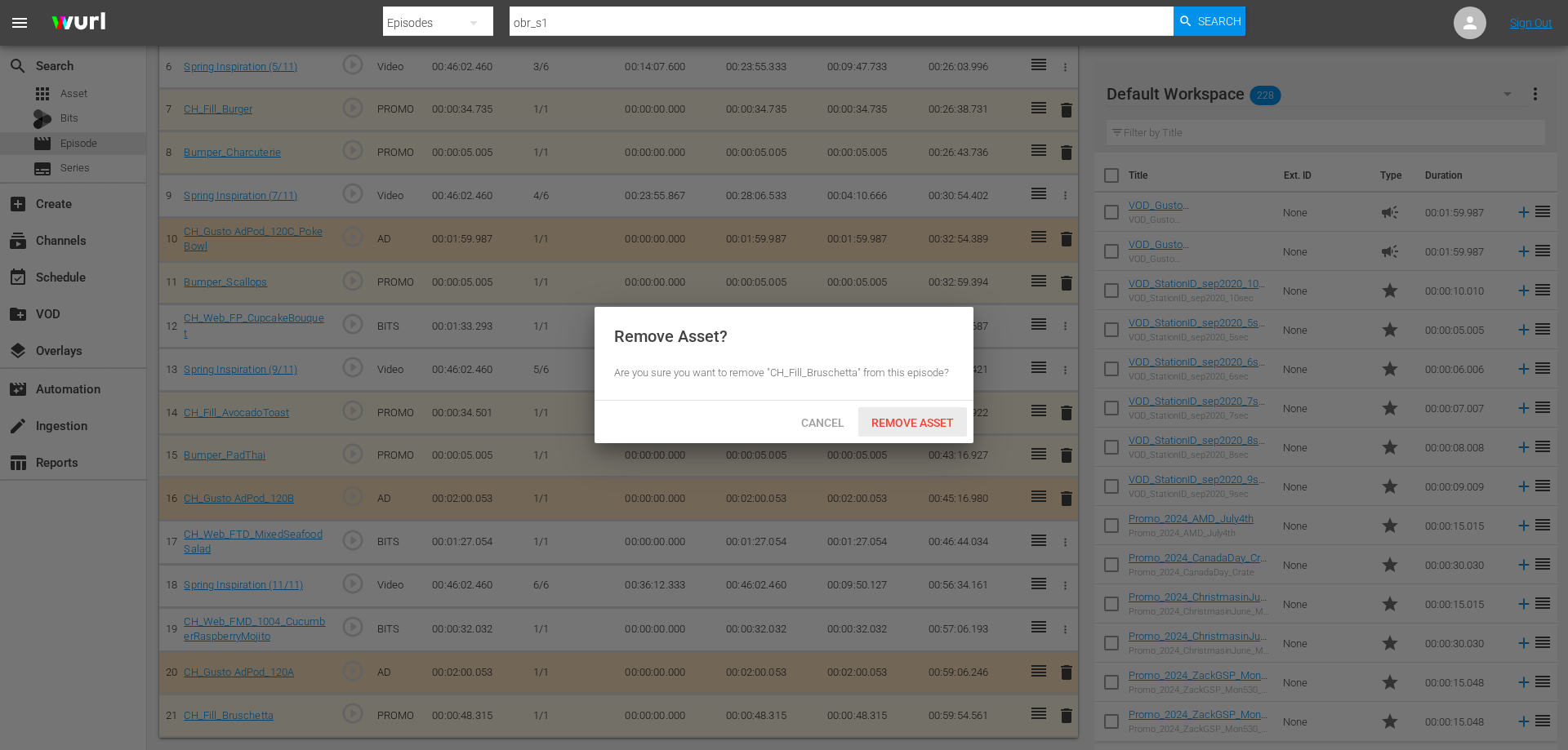
click at [925, 410] on div "Remove Asset" at bounding box center [913, 423] width 108 height 30
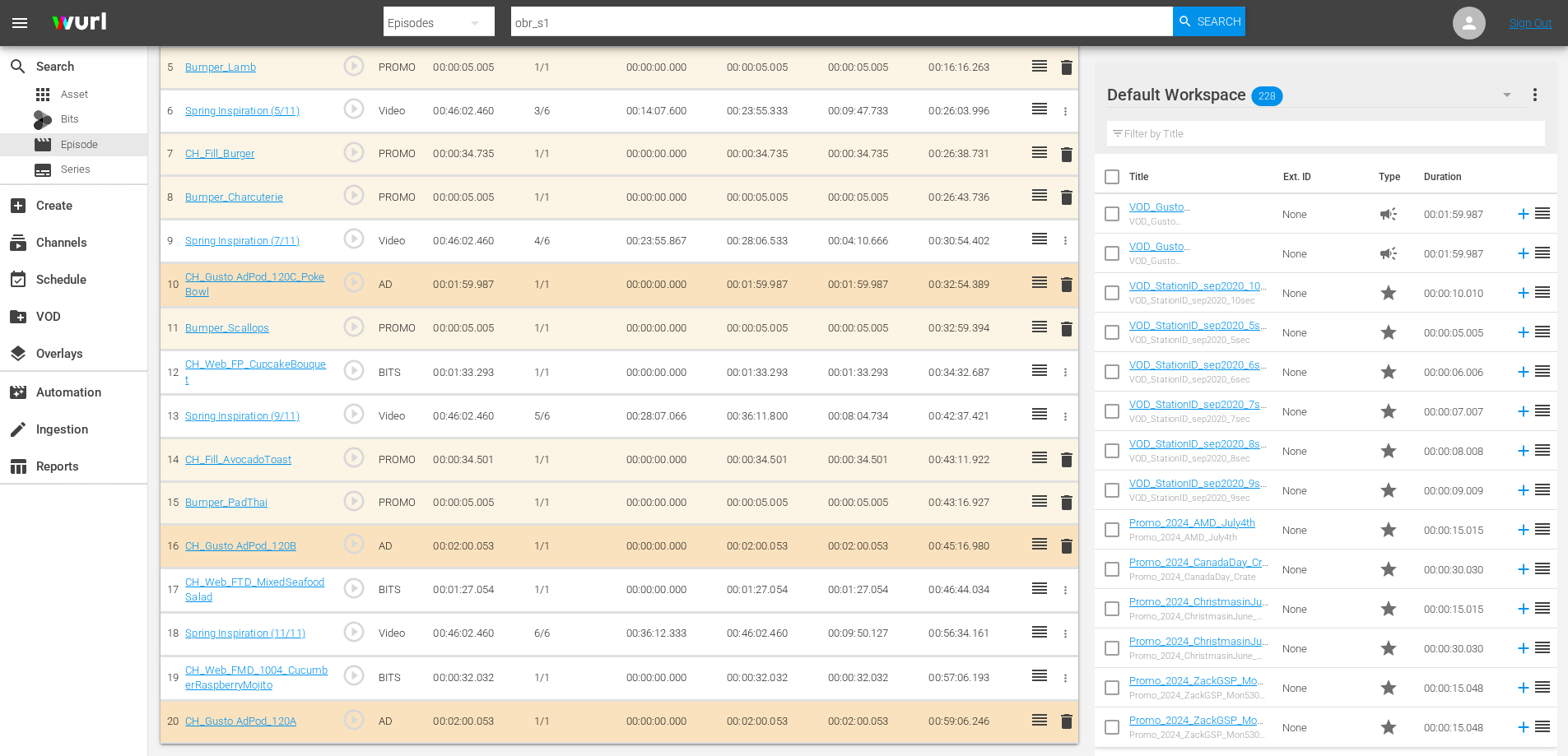
scroll to position [373, 0]
click at [1064, 725] on span "delete" at bounding box center [1067, 721] width 20 height 20
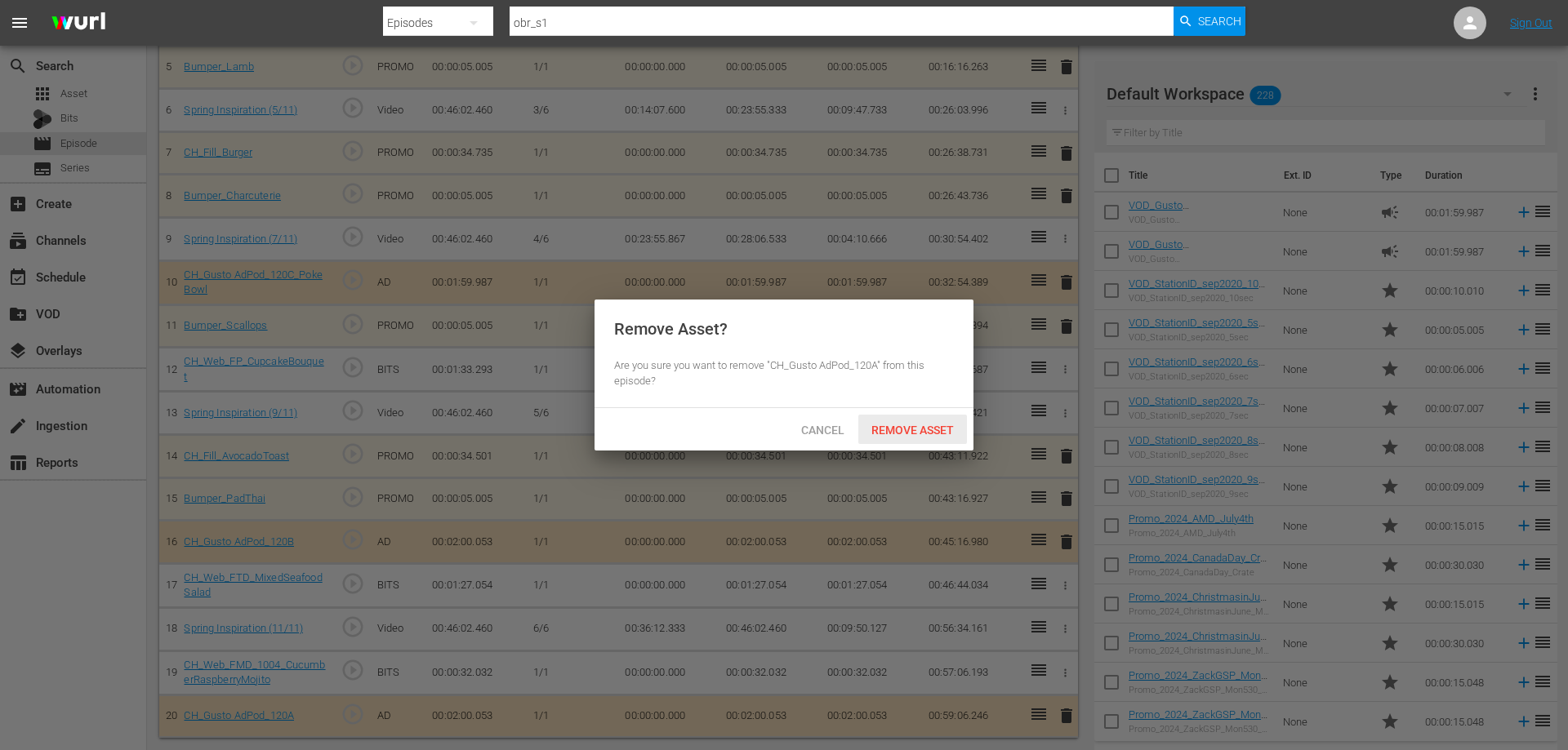
click at [911, 432] on span "Remove Asset" at bounding box center [913, 430] width 108 height 13
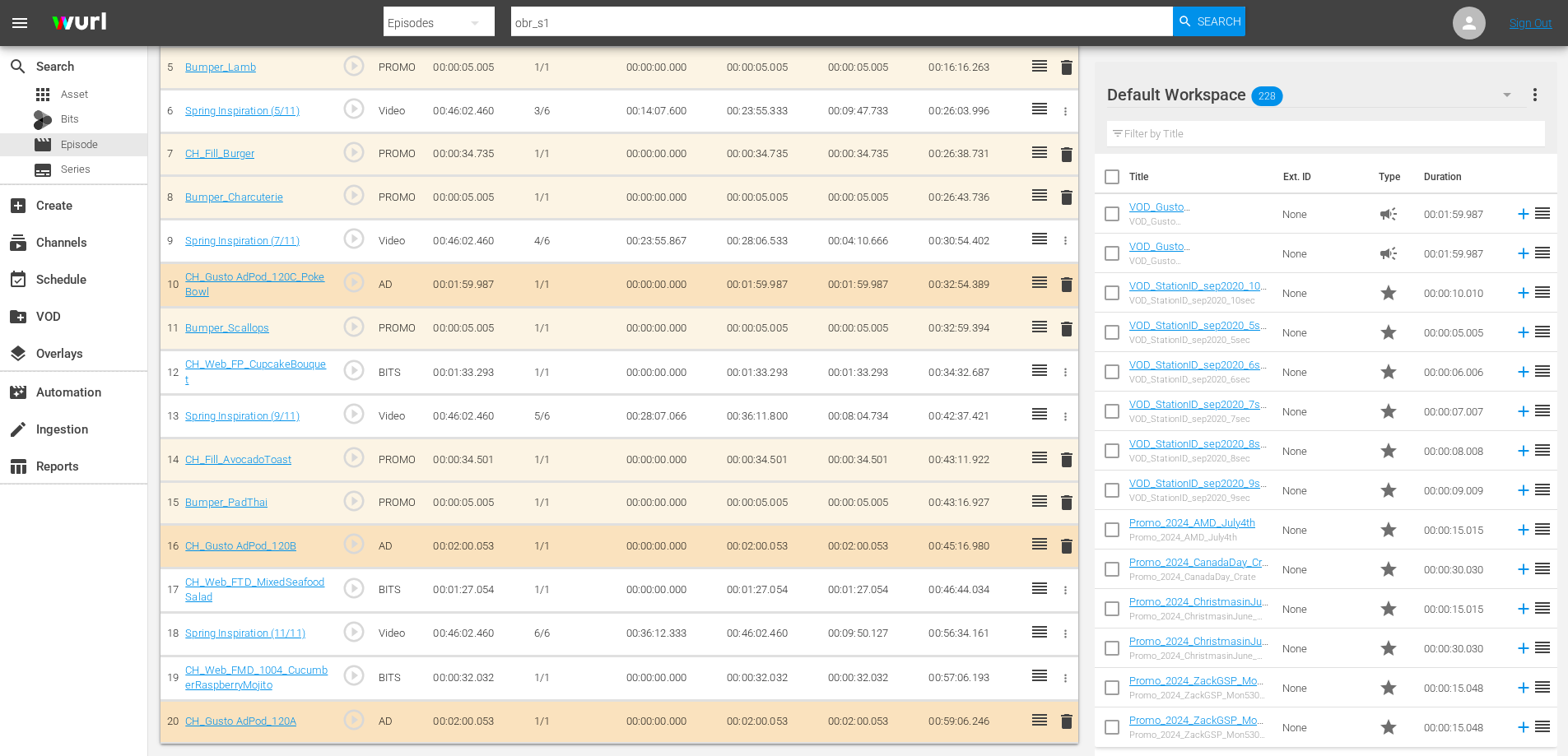
scroll to position [331, 0]
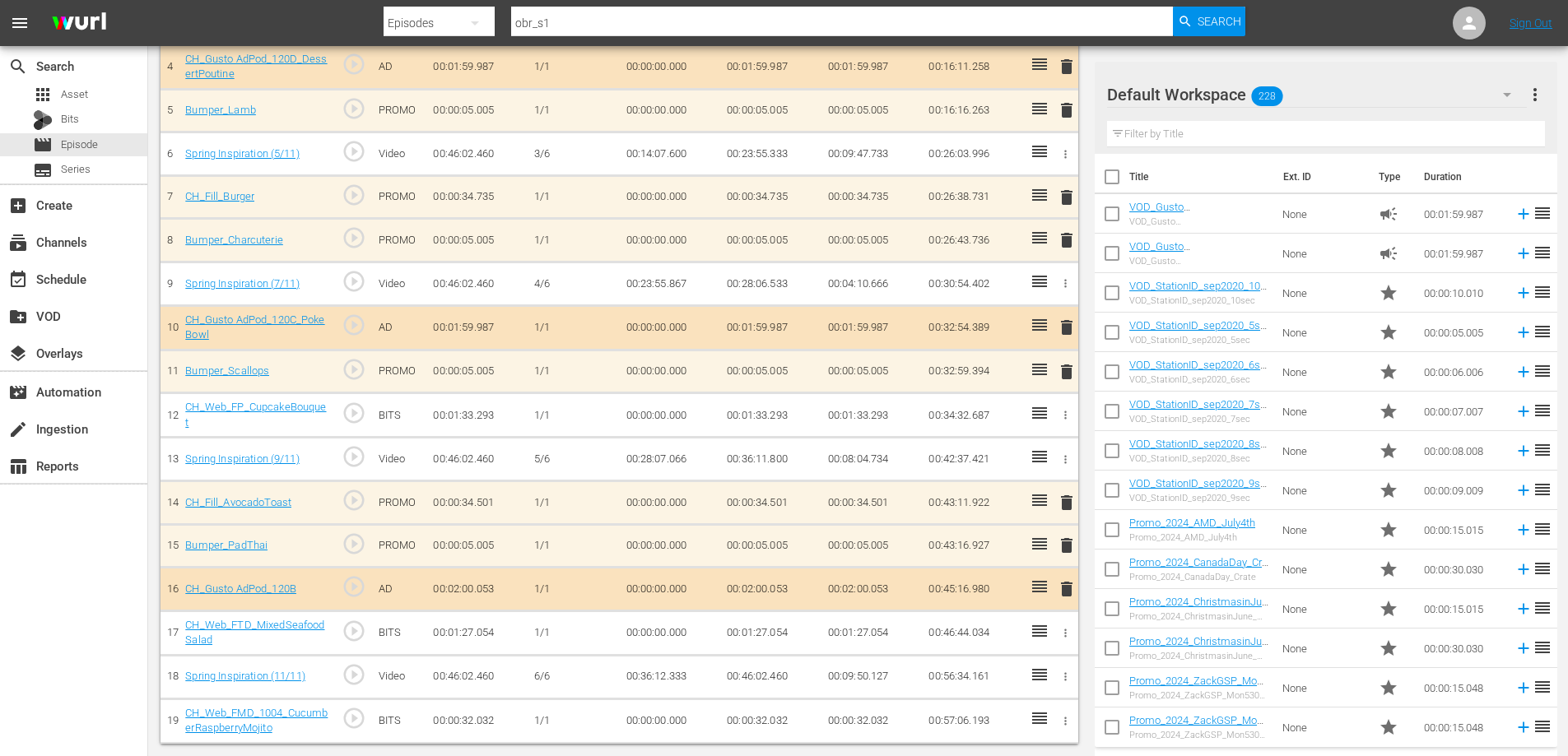
click at [1060, 717] on icon "button" at bounding box center [1065, 720] width 12 height 12
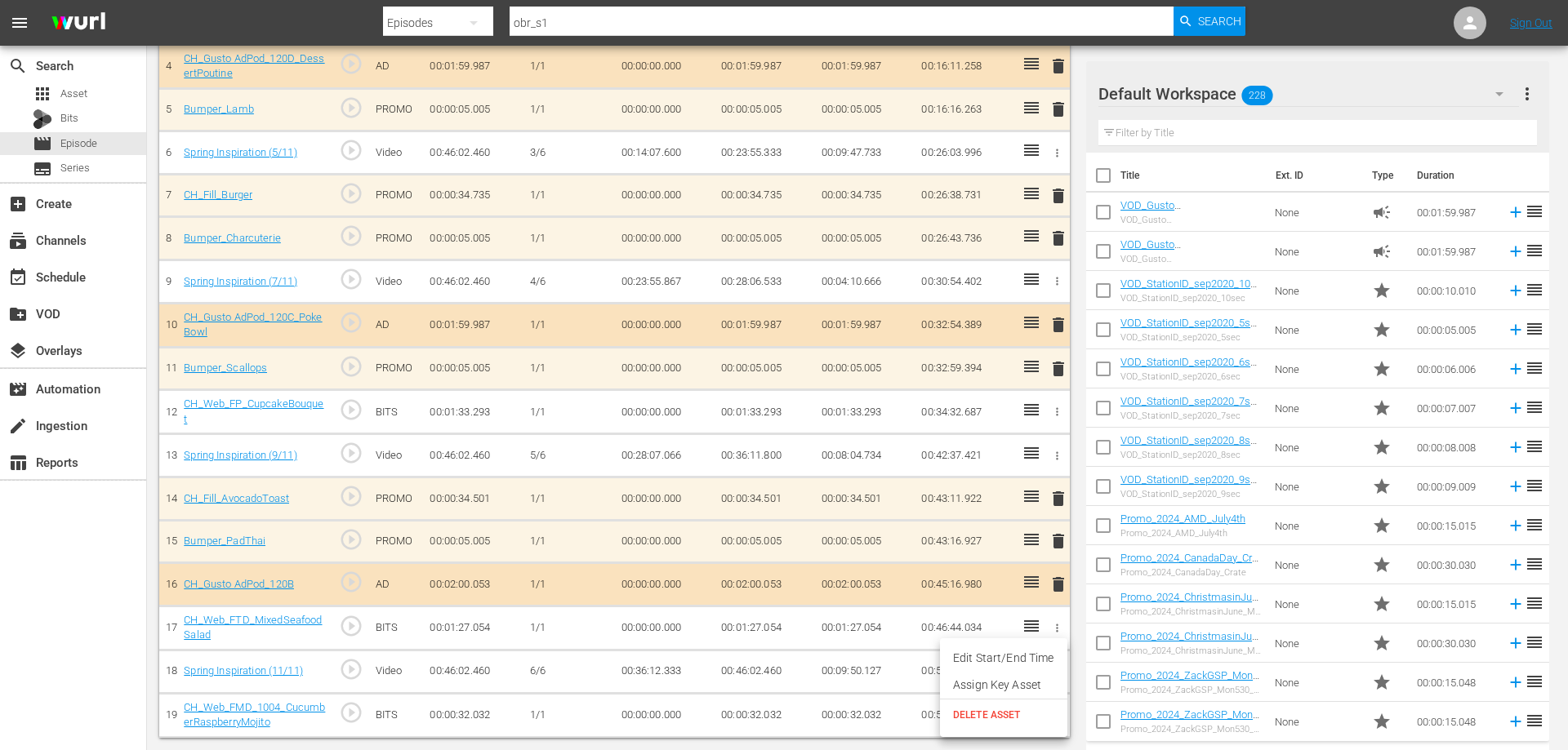
click at [1001, 709] on span "DELETE ASSET" at bounding box center [1003, 715] width 102 height 15
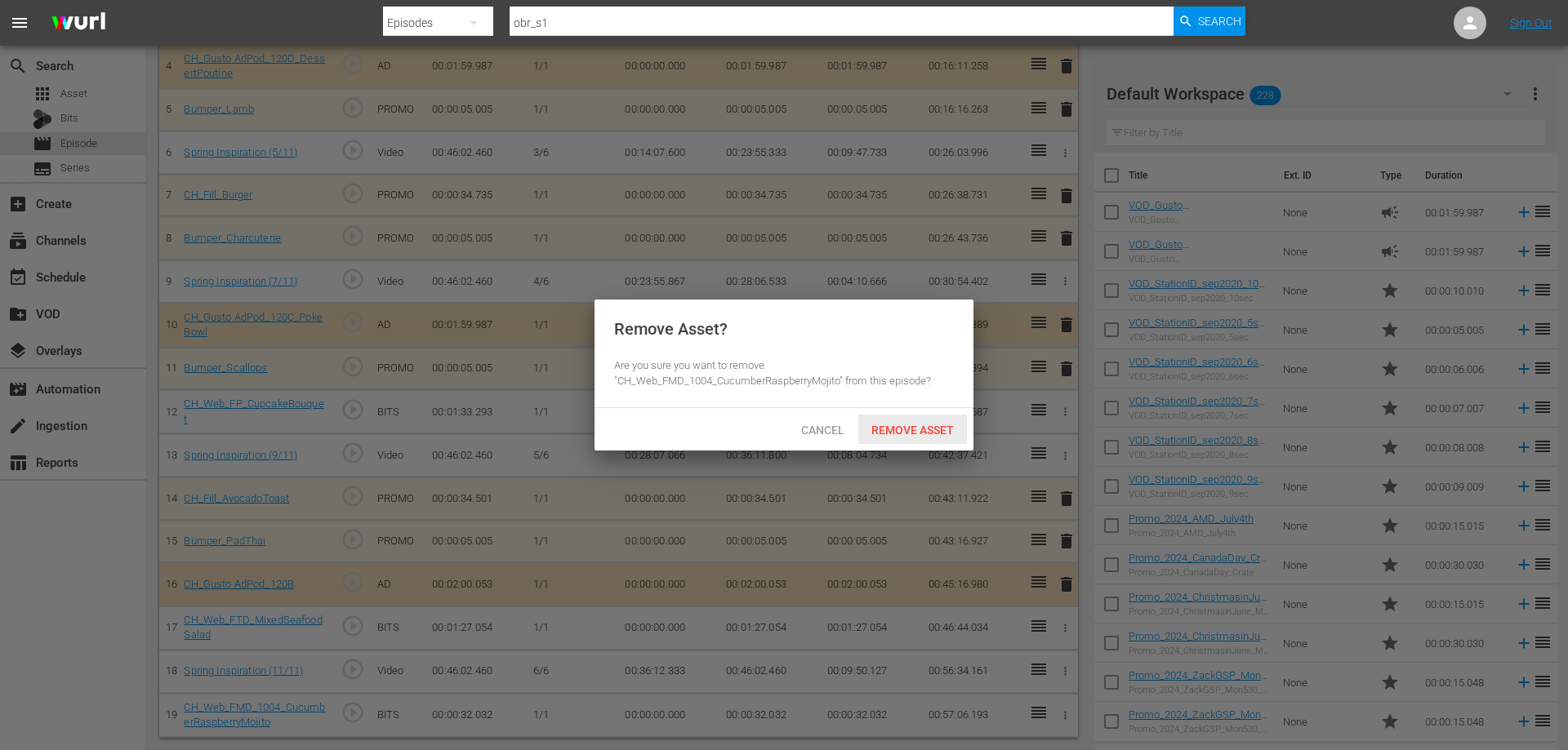
click at [899, 427] on span "Remove Asset" at bounding box center [913, 430] width 108 height 13
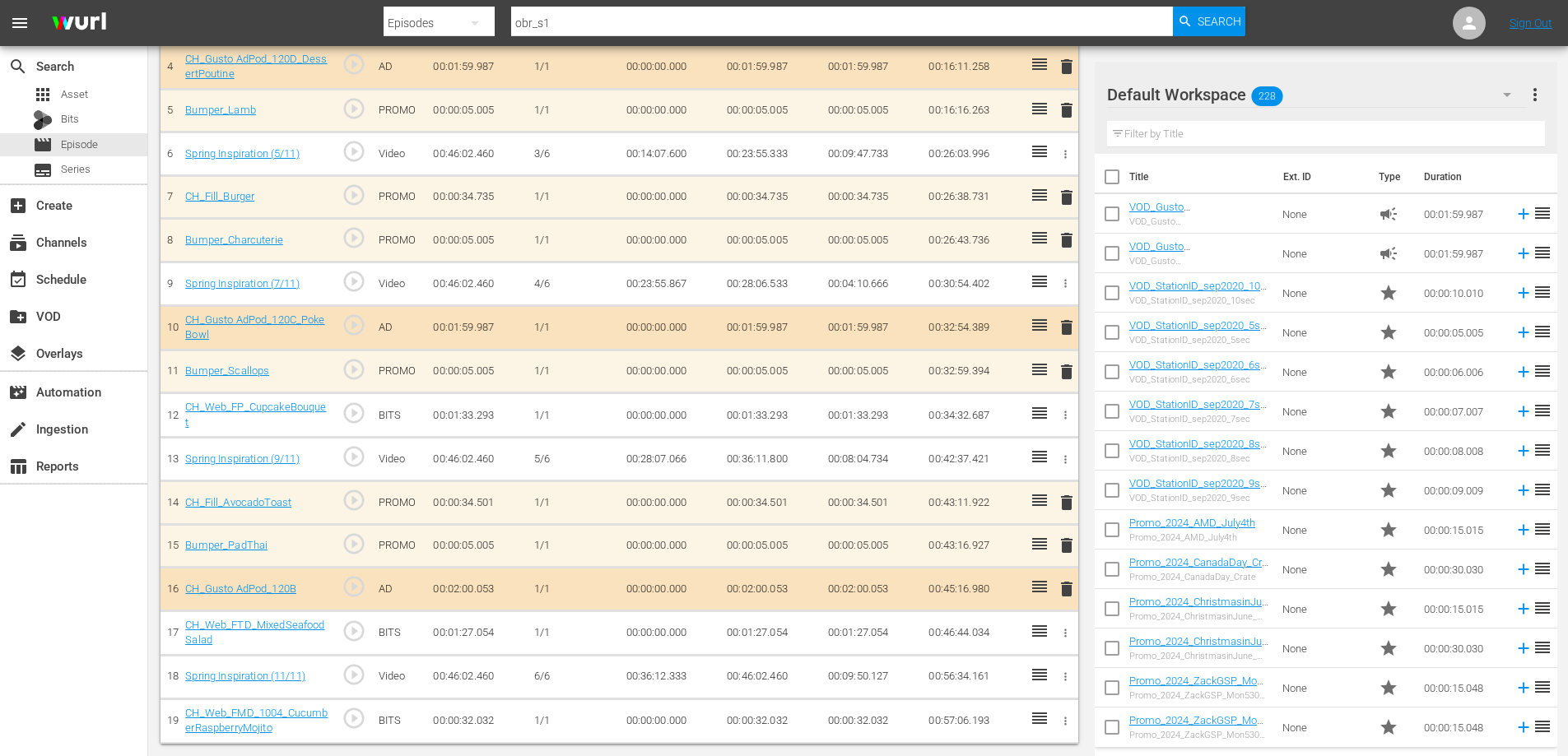
scroll to position [287, 0]
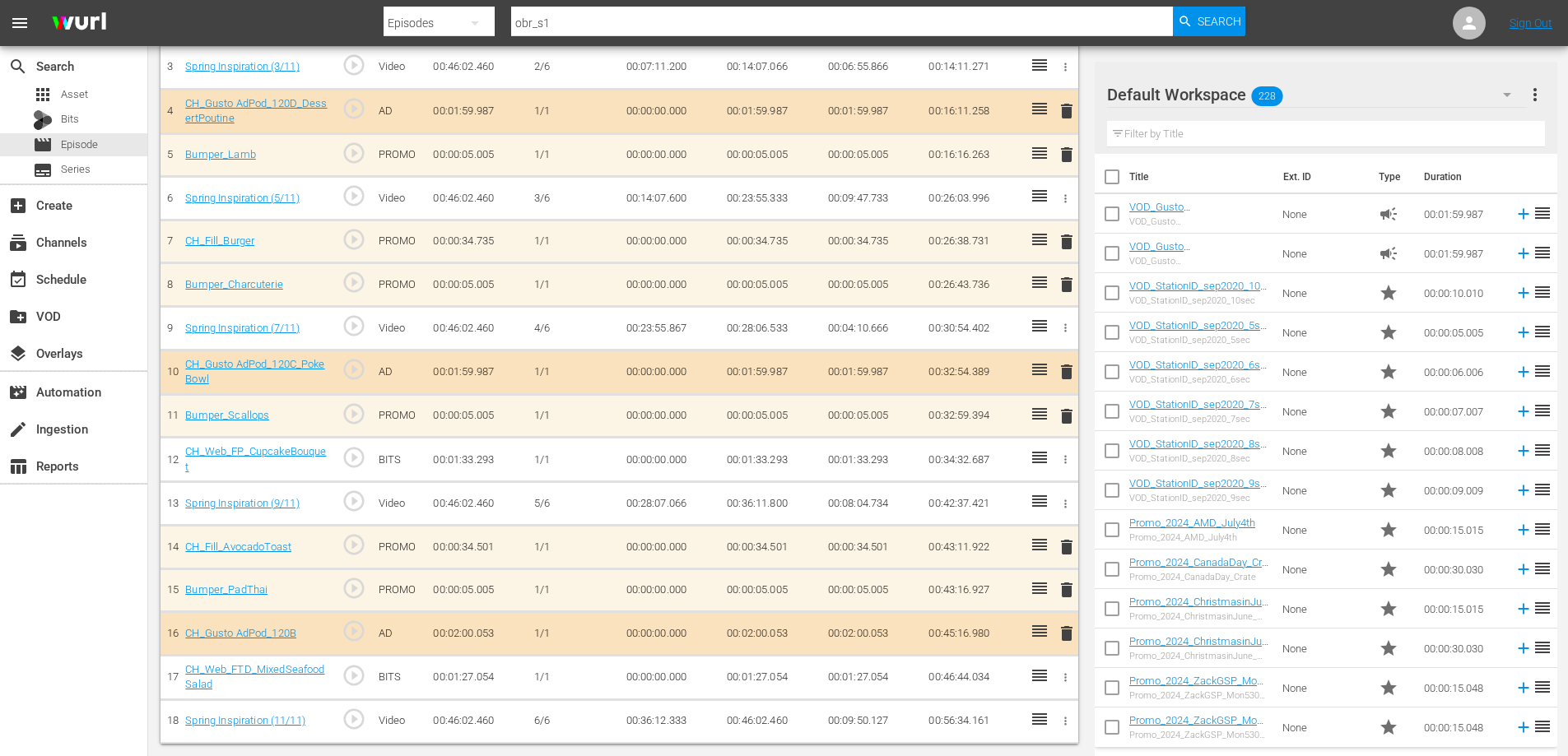
click at [1065, 679] on icon "button" at bounding box center [1065, 677] width 12 height 12
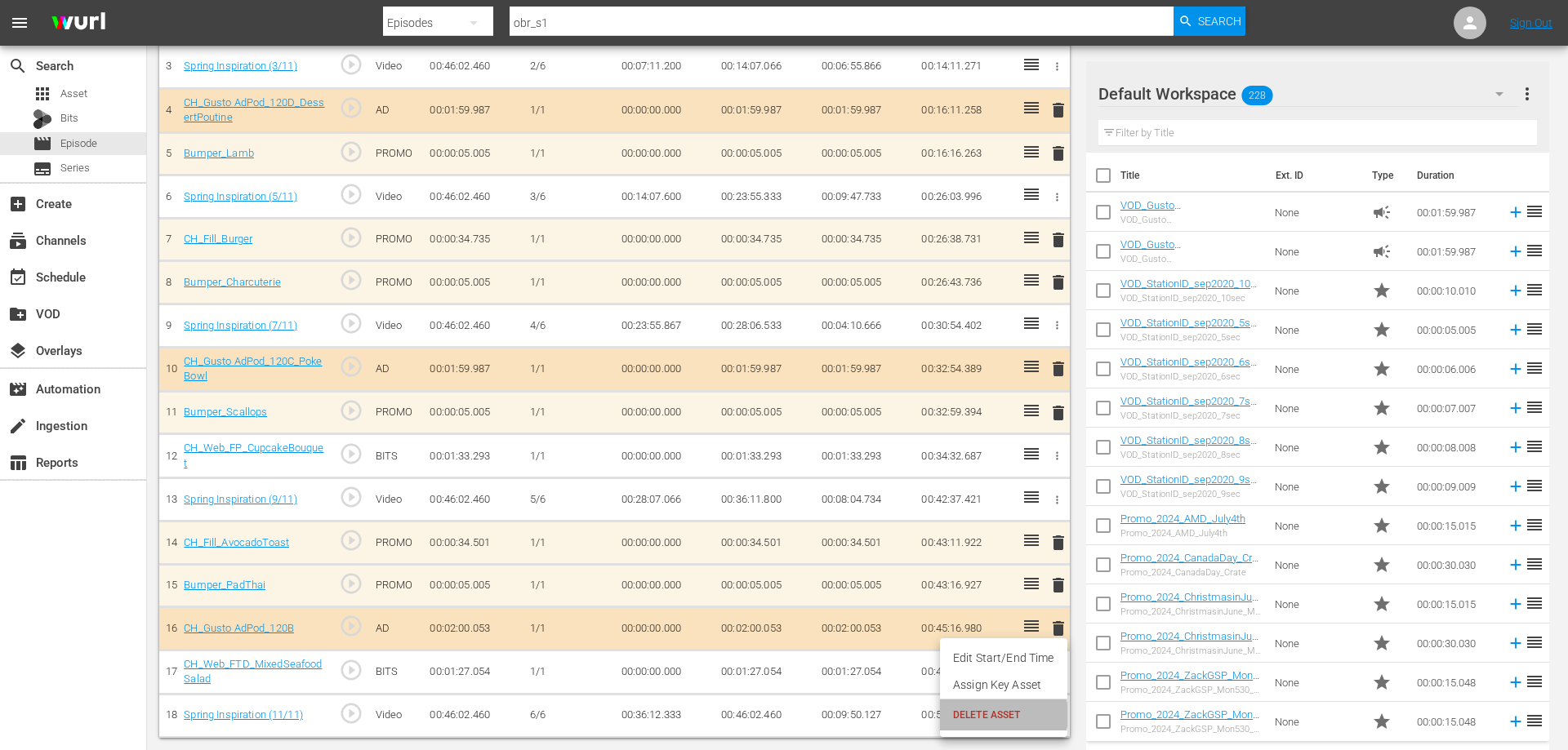
click at [987, 715] on span "DELETE ASSET" at bounding box center [1003, 715] width 102 height 15
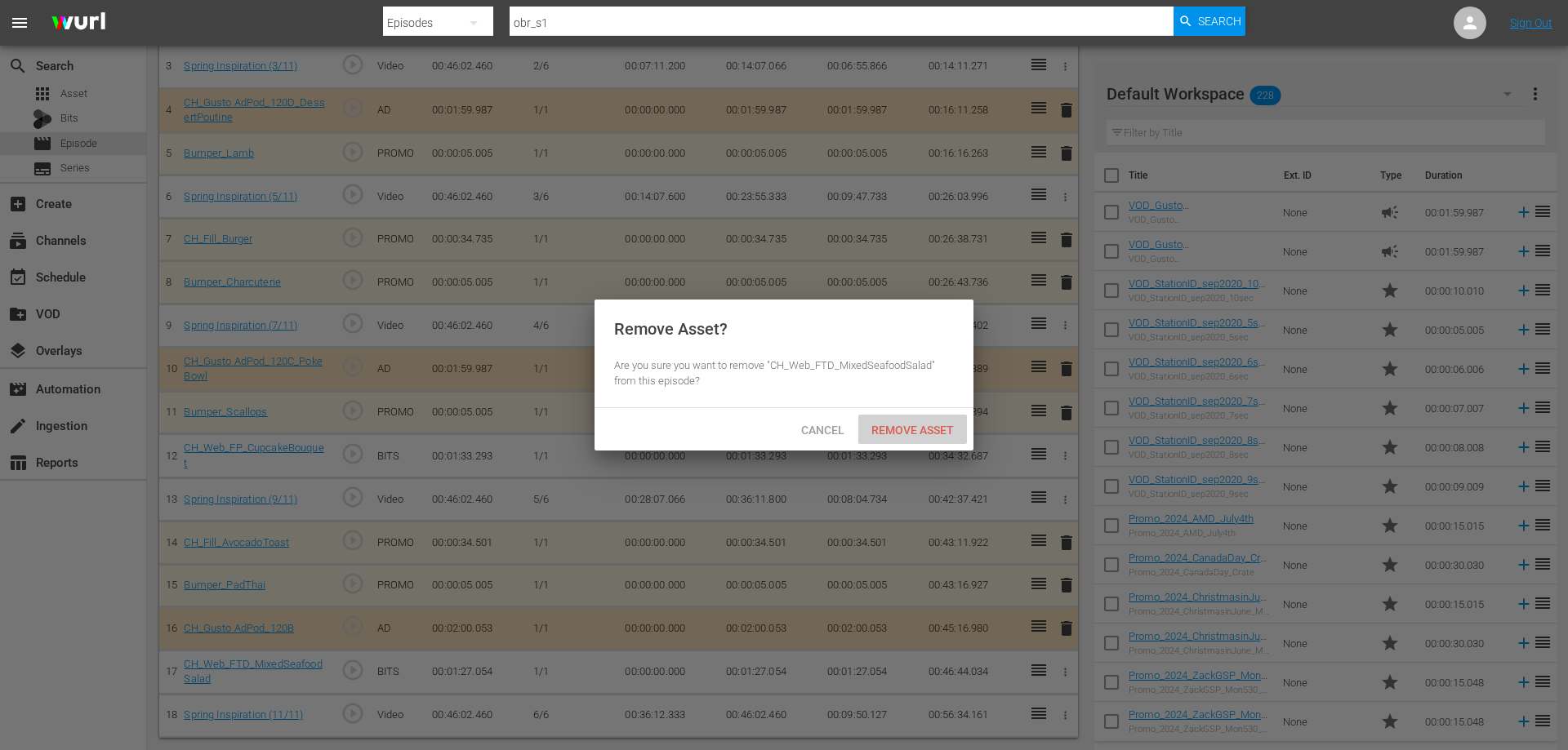
click at [920, 434] on span "Remove Asset" at bounding box center [913, 430] width 108 height 13
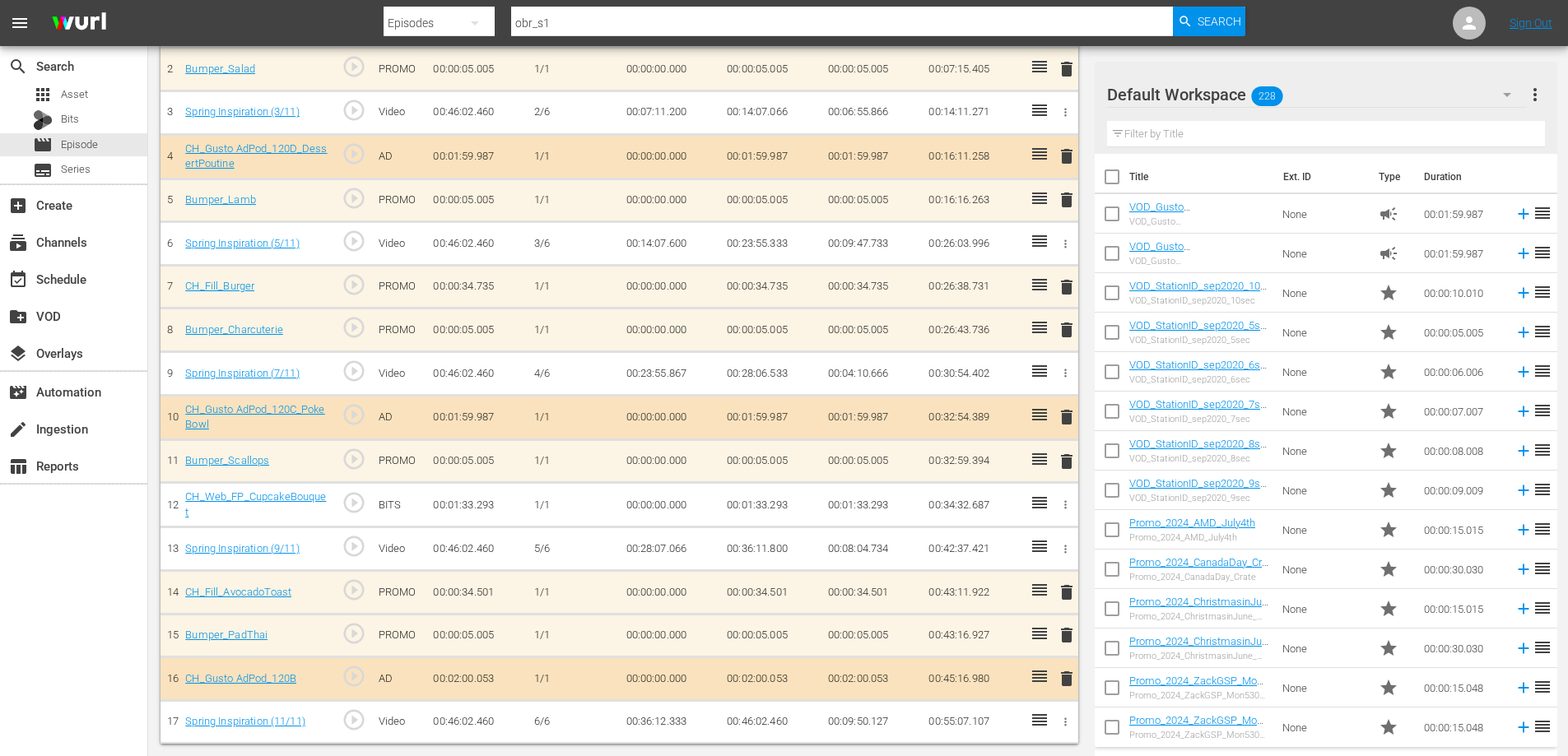
scroll to position [241, 0]
click at [1064, 591] on span "delete" at bounding box center [1067, 592] width 20 height 20
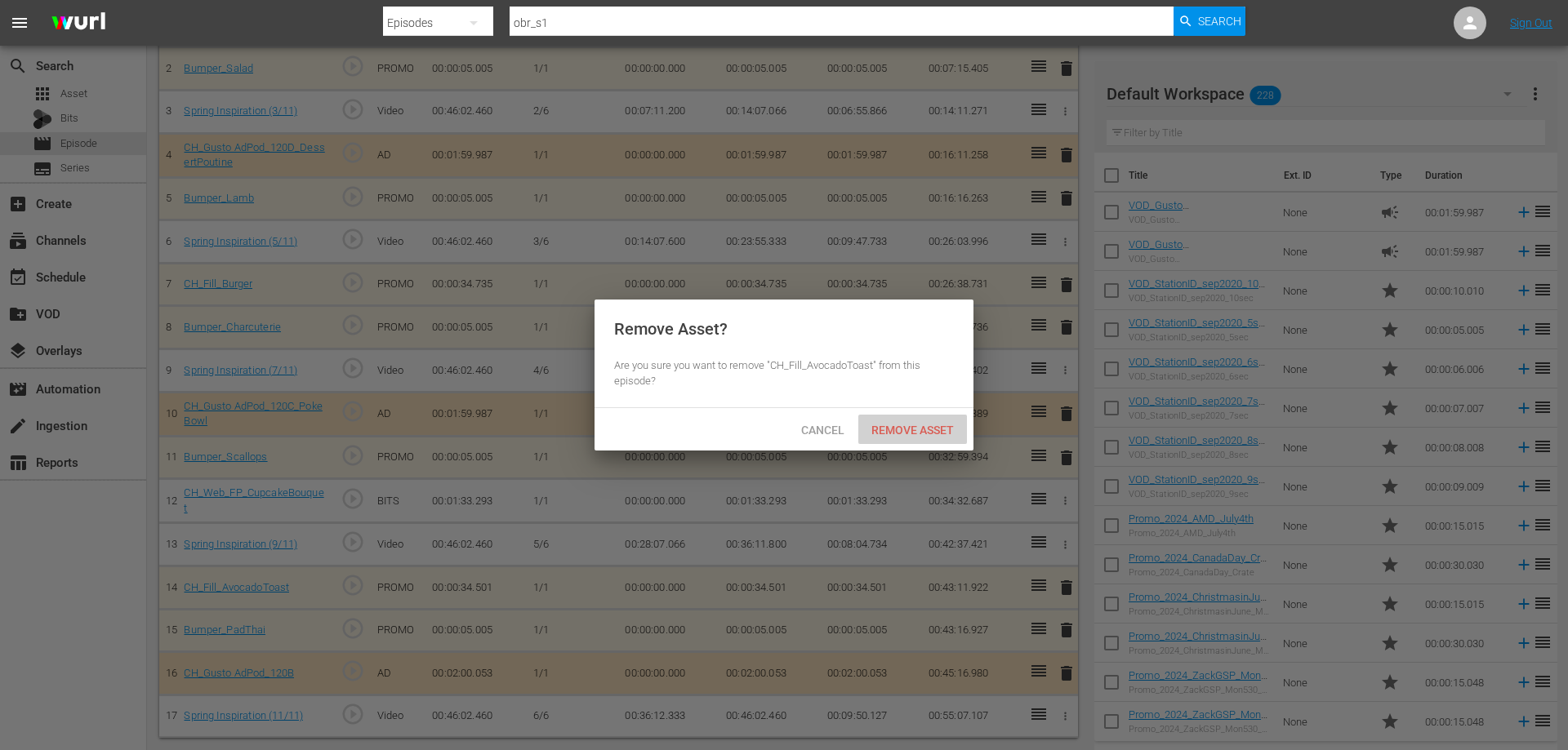
click at [917, 424] on span "Remove Asset" at bounding box center [913, 430] width 108 height 13
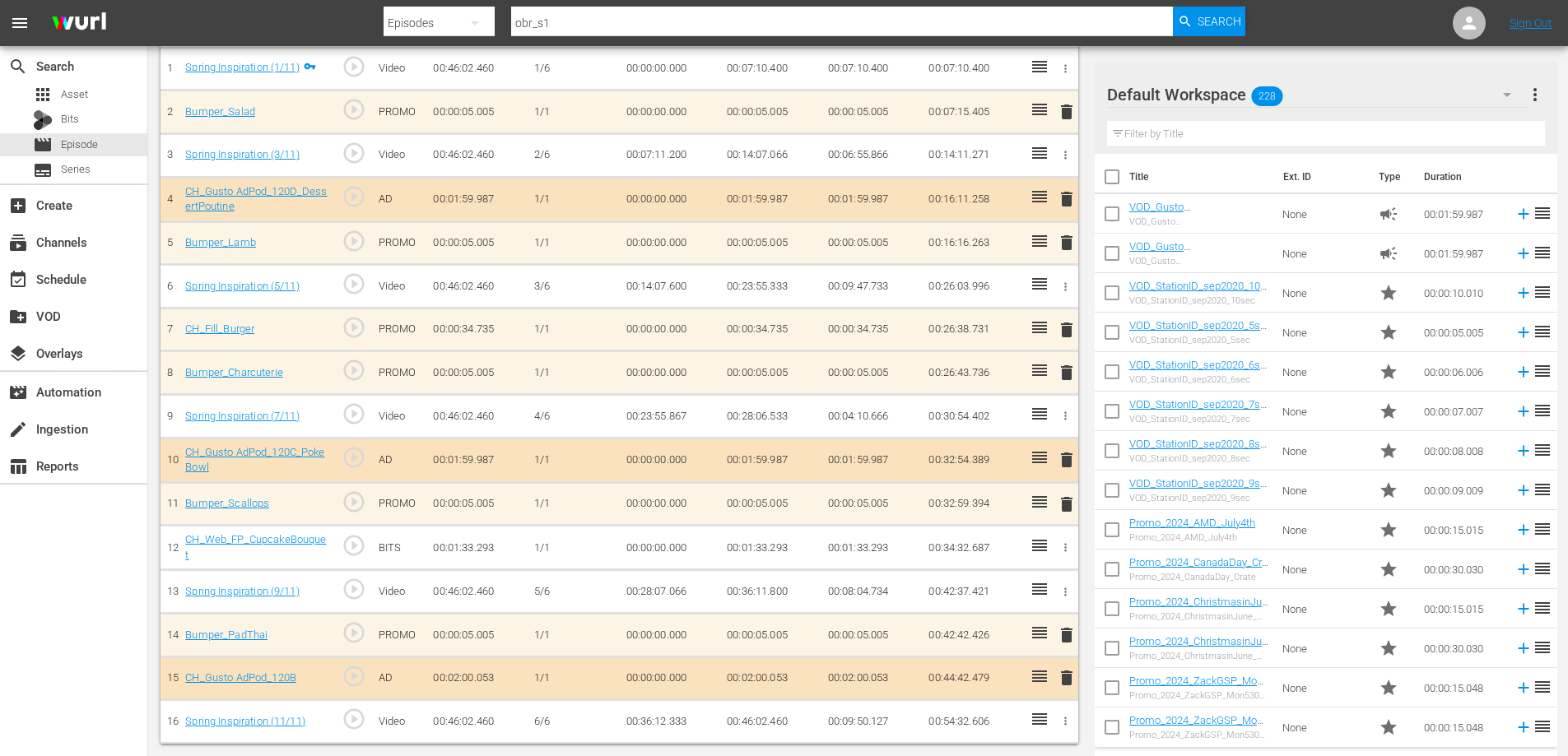
scroll to position [198, 0]
click at [1061, 549] on icon "button" at bounding box center [1065, 547] width 12 height 12
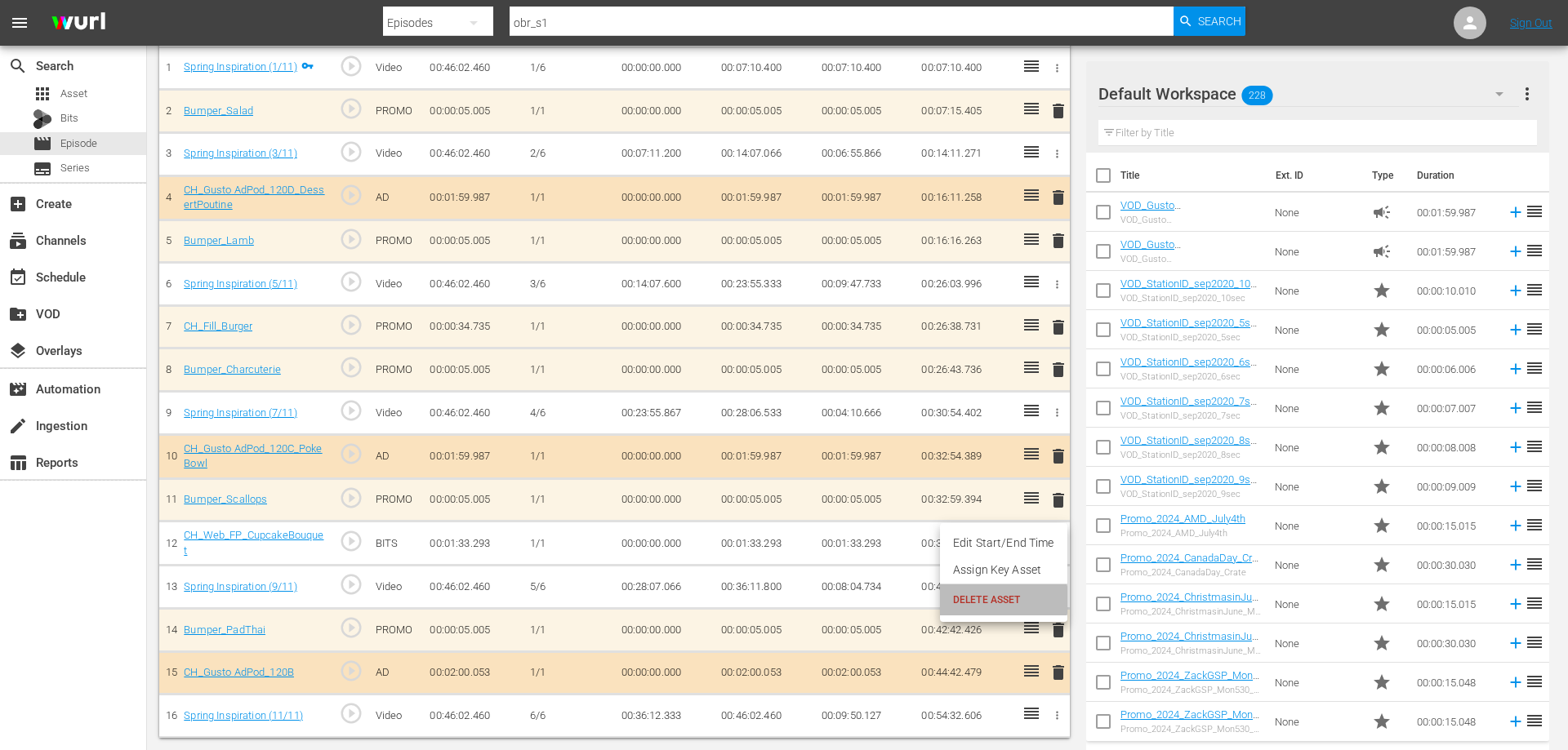
click at [964, 600] on span "DELETE ASSET" at bounding box center [1003, 600] width 102 height 15
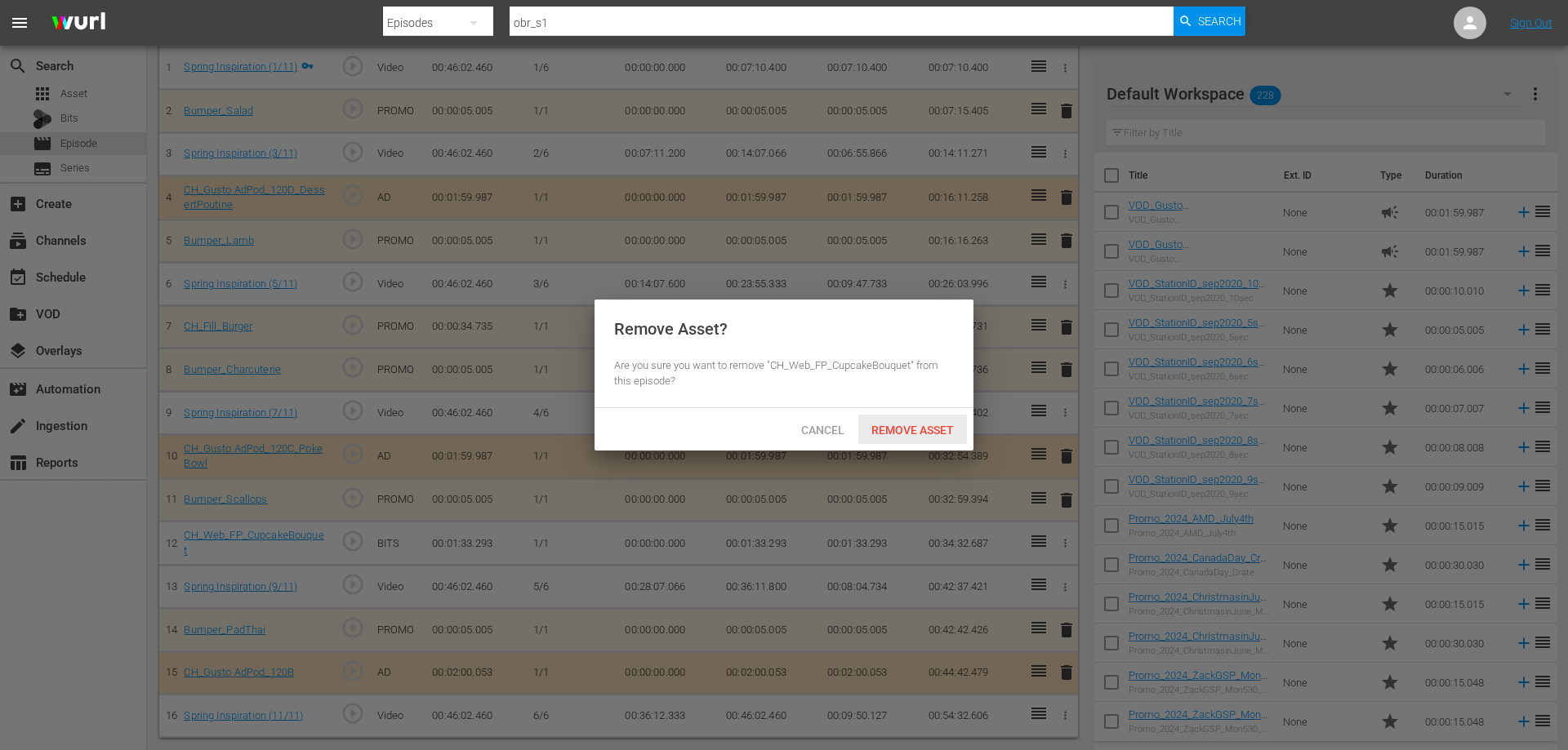
click at [892, 430] on span "Remove Asset" at bounding box center [913, 430] width 108 height 13
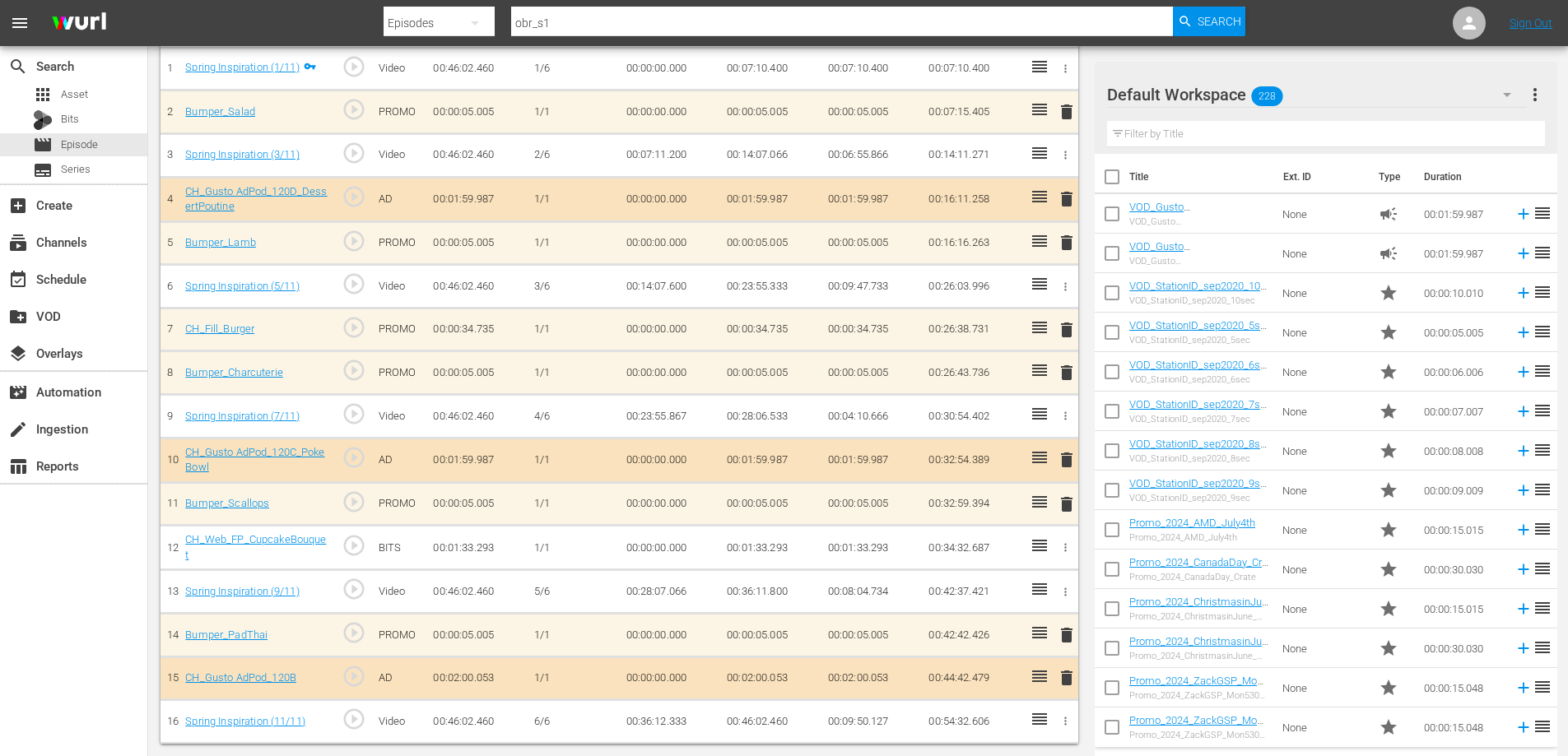
click at [1067, 455] on span "delete" at bounding box center [1067, 460] width 20 height 20
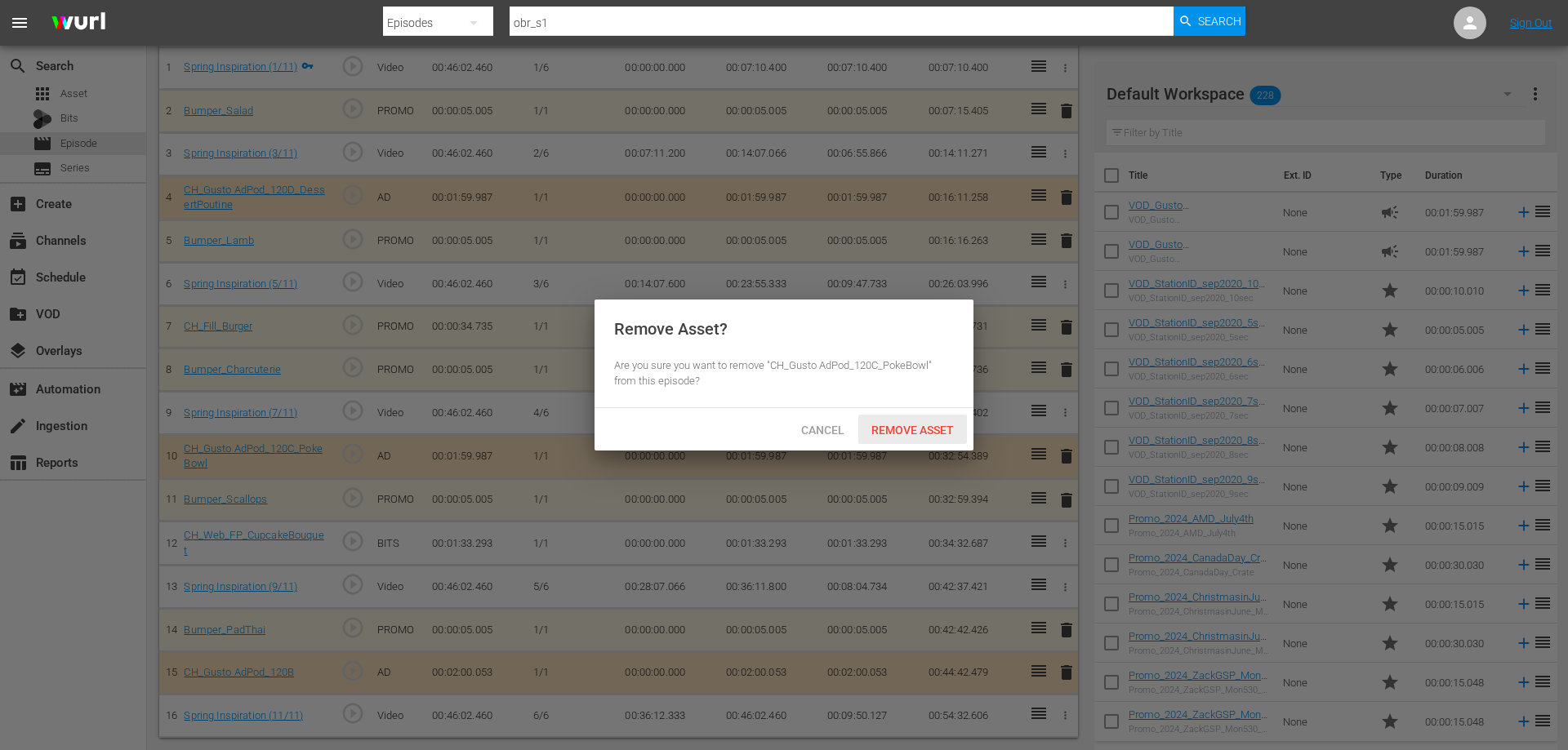
click at [934, 428] on span "Remove Asset" at bounding box center [913, 430] width 108 height 13
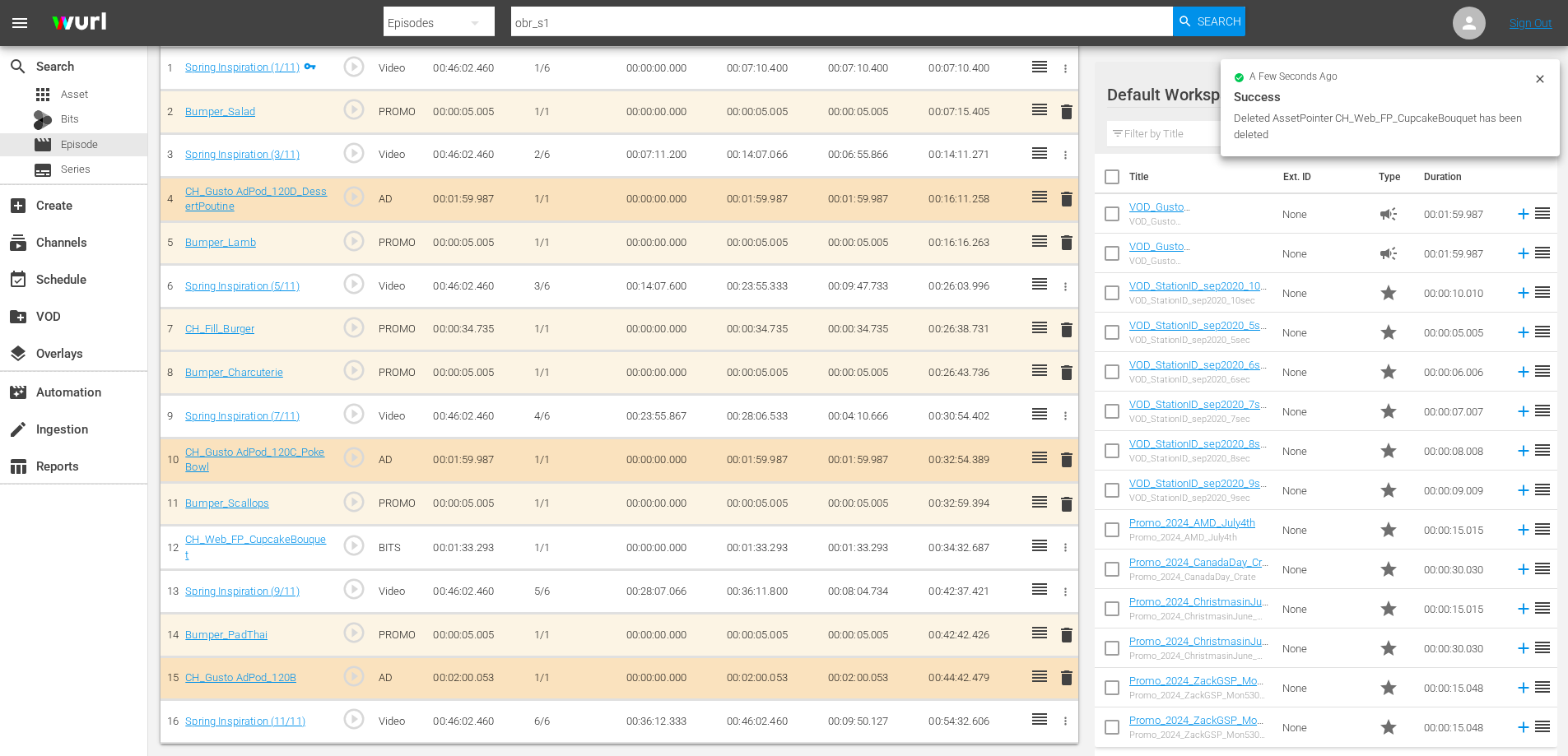
click at [1070, 370] on span "delete" at bounding box center [1067, 372] width 20 height 20
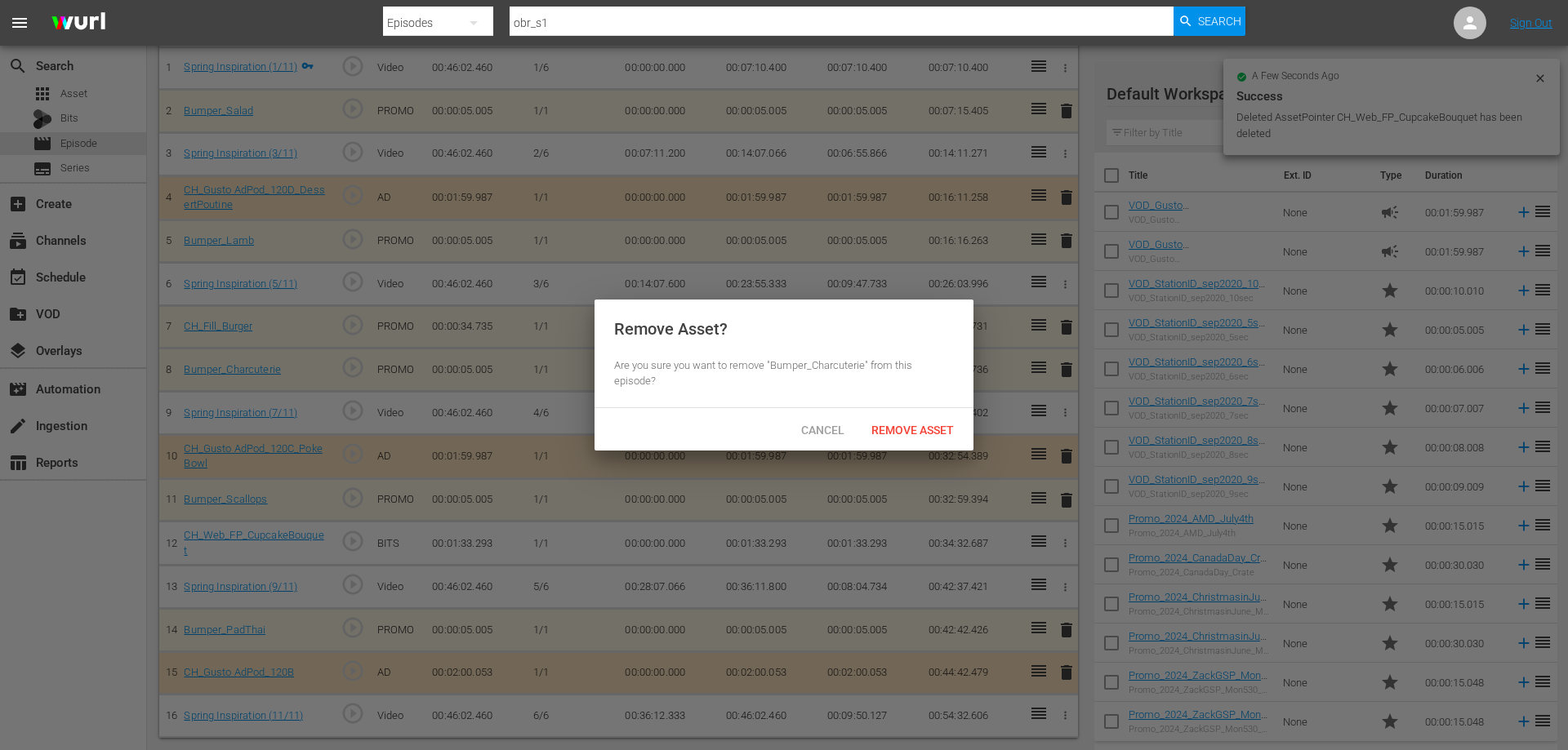
click at [927, 424] on span "Remove Asset" at bounding box center [913, 430] width 108 height 13
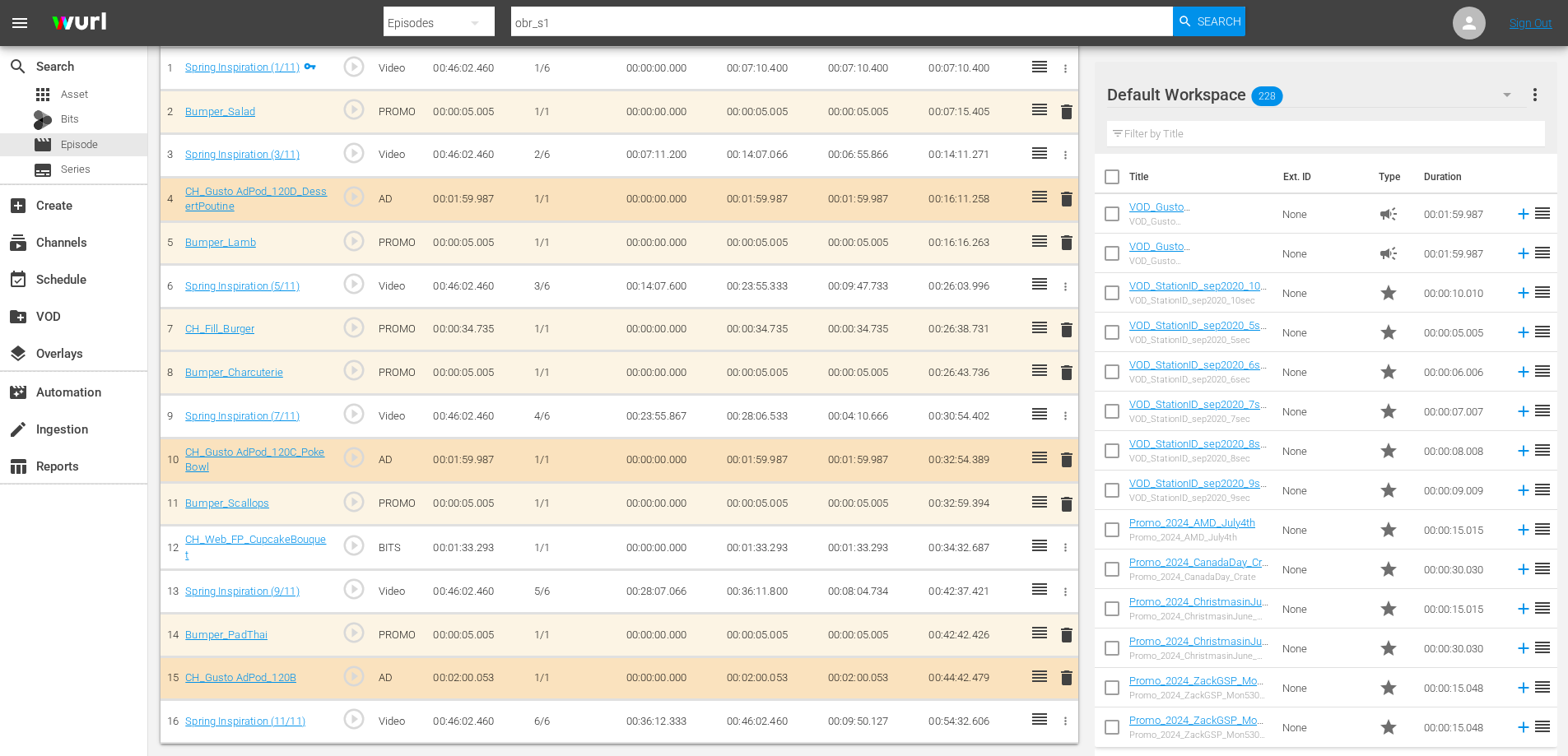
click at [1069, 326] on span "delete" at bounding box center [1067, 329] width 20 height 20
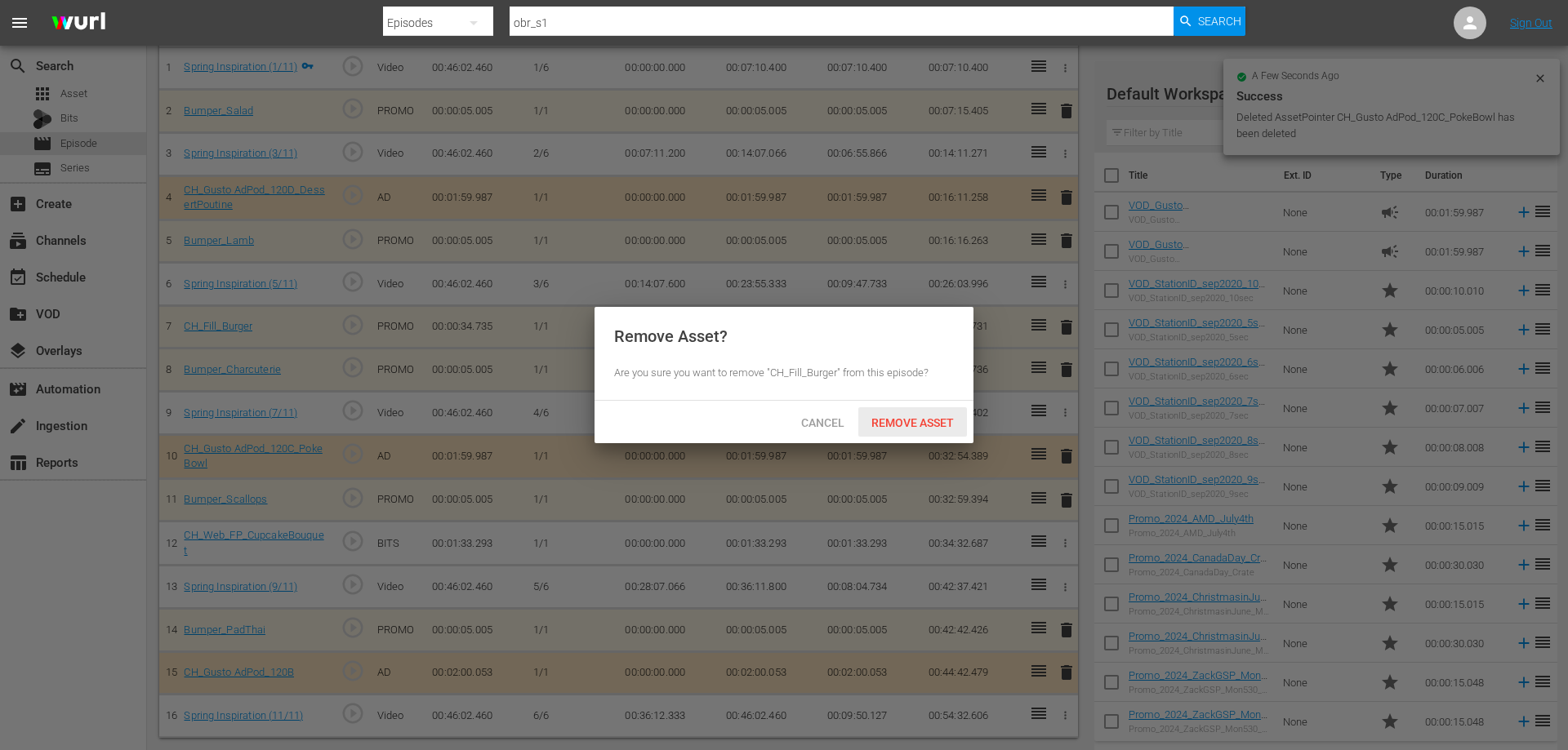
click at [917, 410] on div "Remove Asset" at bounding box center [913, 423] width 108 height 30
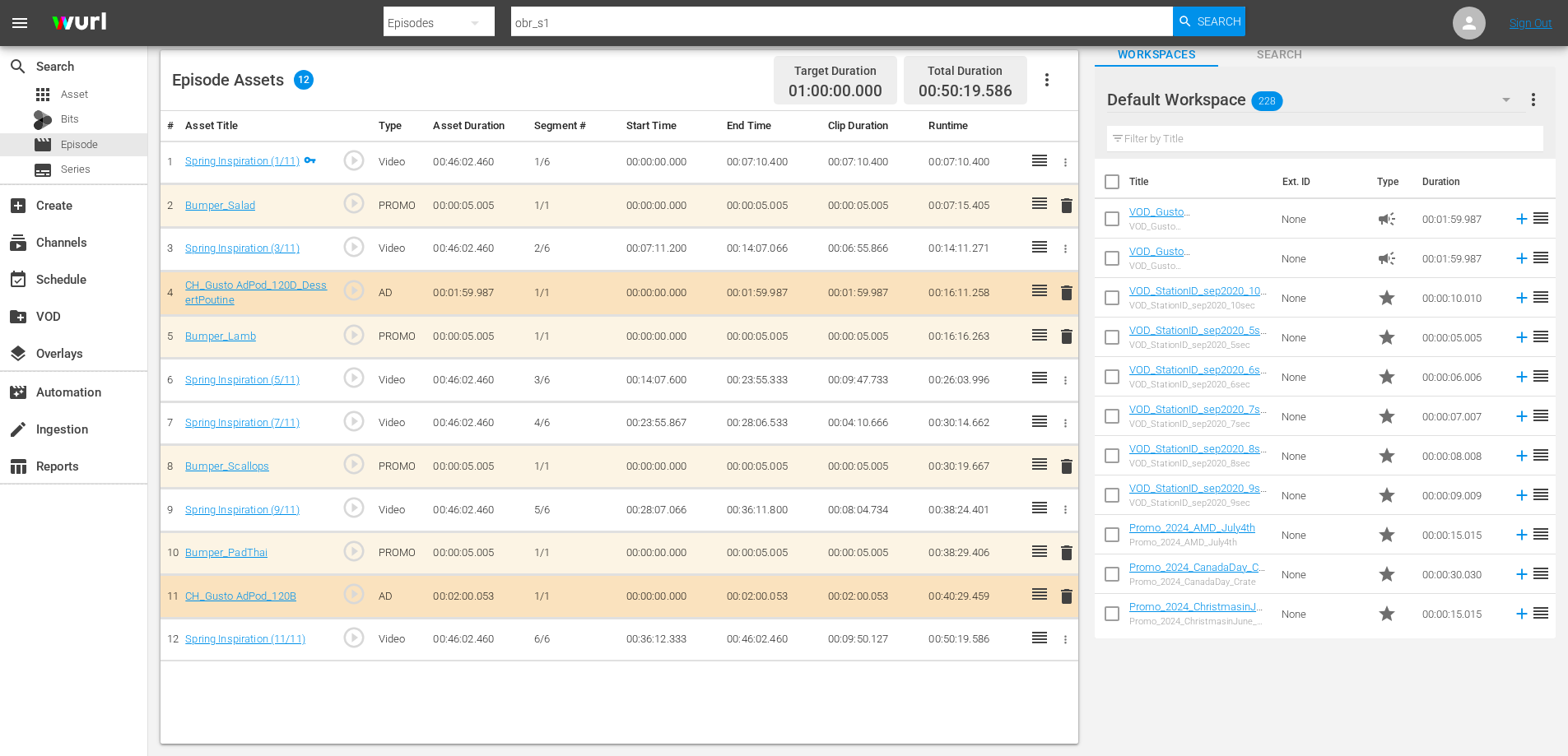
scroll to position [104, 0]
click at [1068, 291] on span "delete" at bounding box center [1067, 292] width 20 height 20
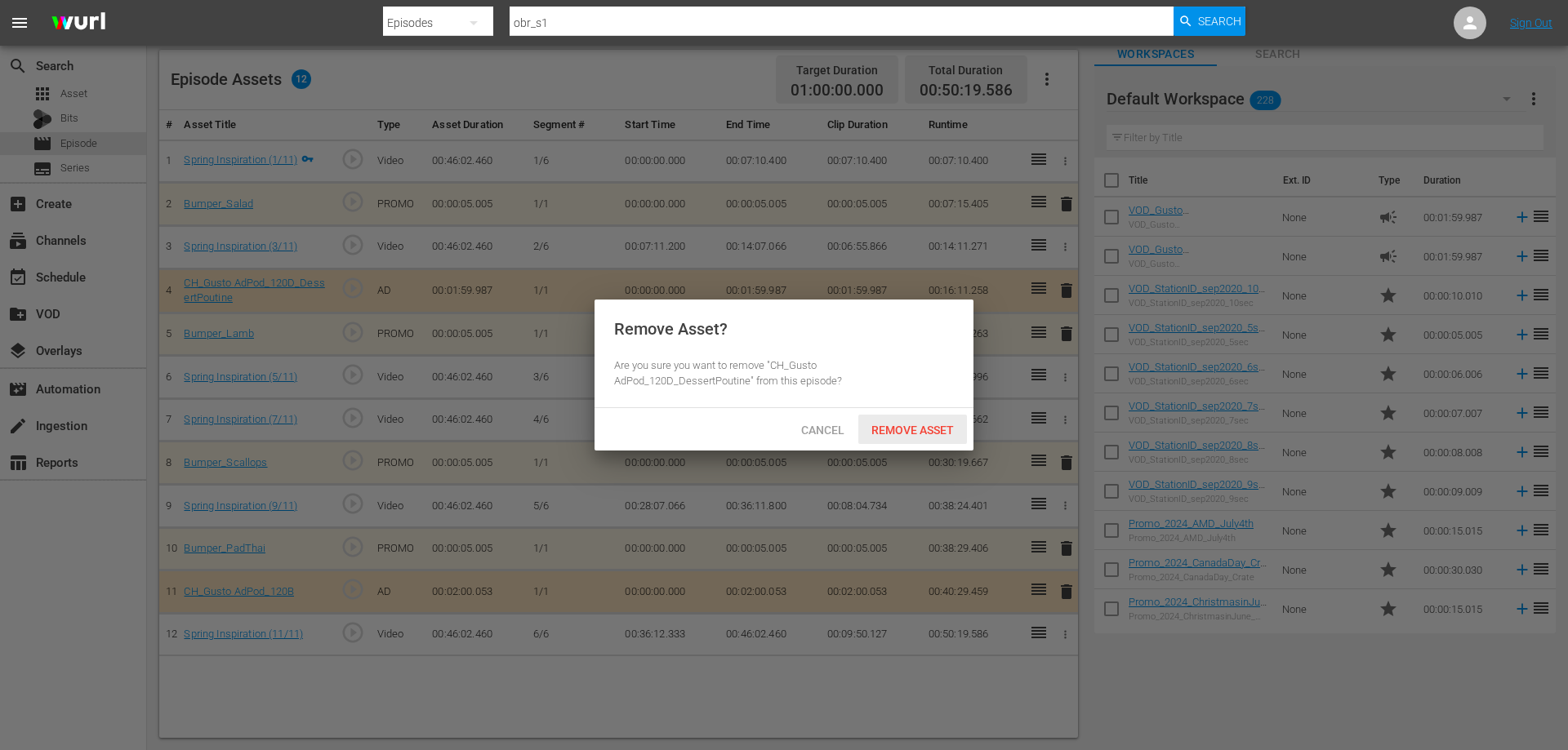
click at [890, 429] on span "Remove Asset" at bounding box center [913, 430] width 108 height 13
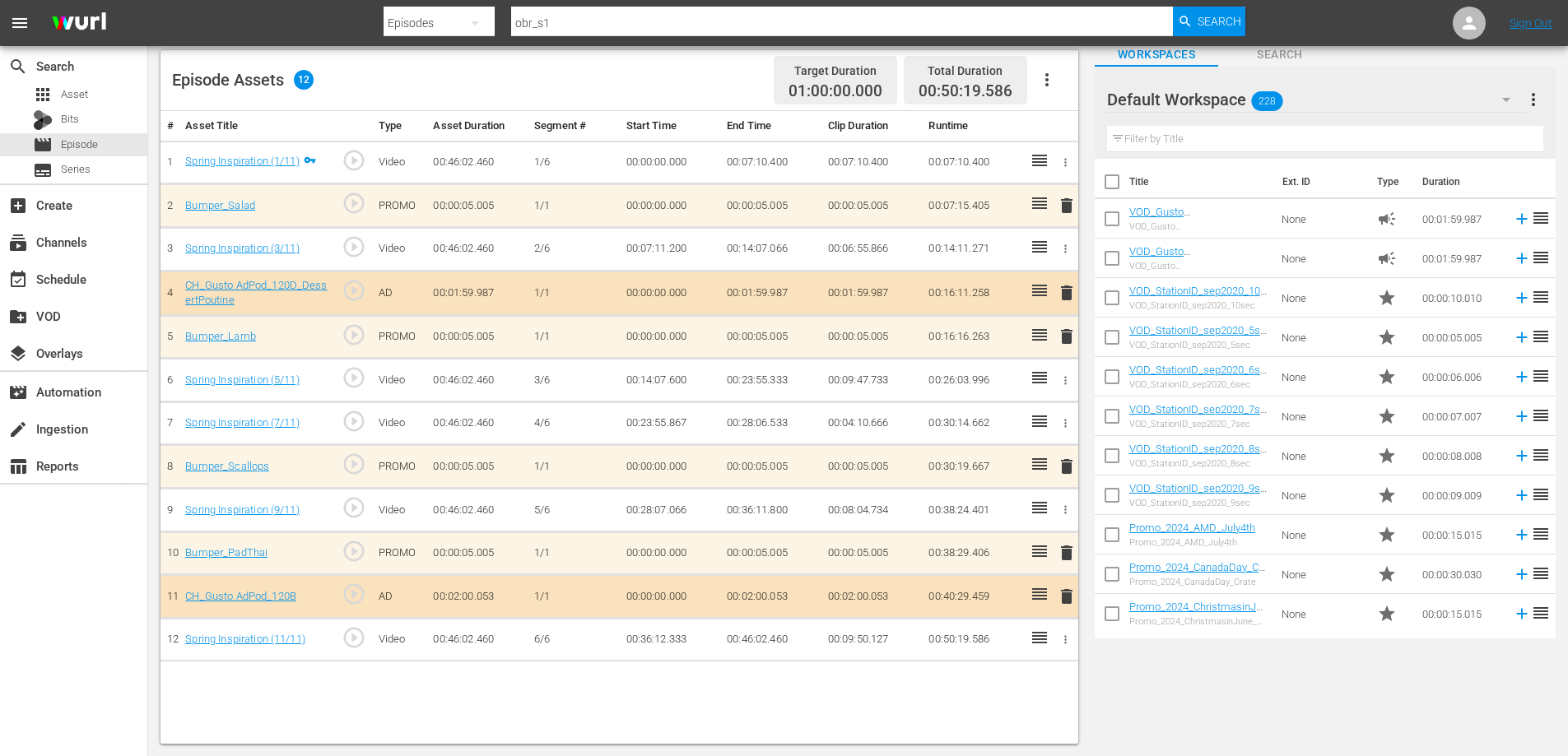
click at [1136, 134] on input "text" at bounding box center [1325, 139] width 436 height 26
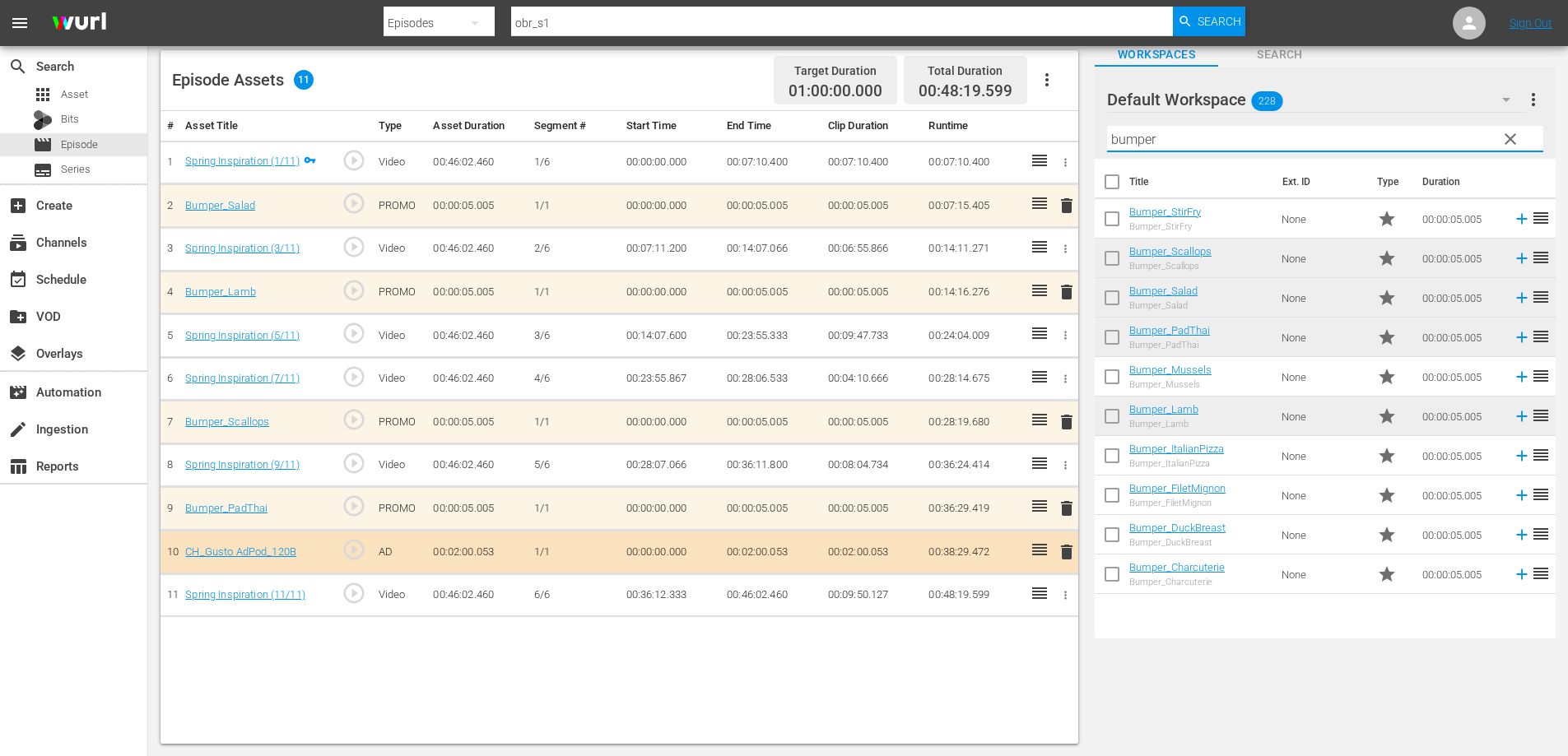
type input "bumper"
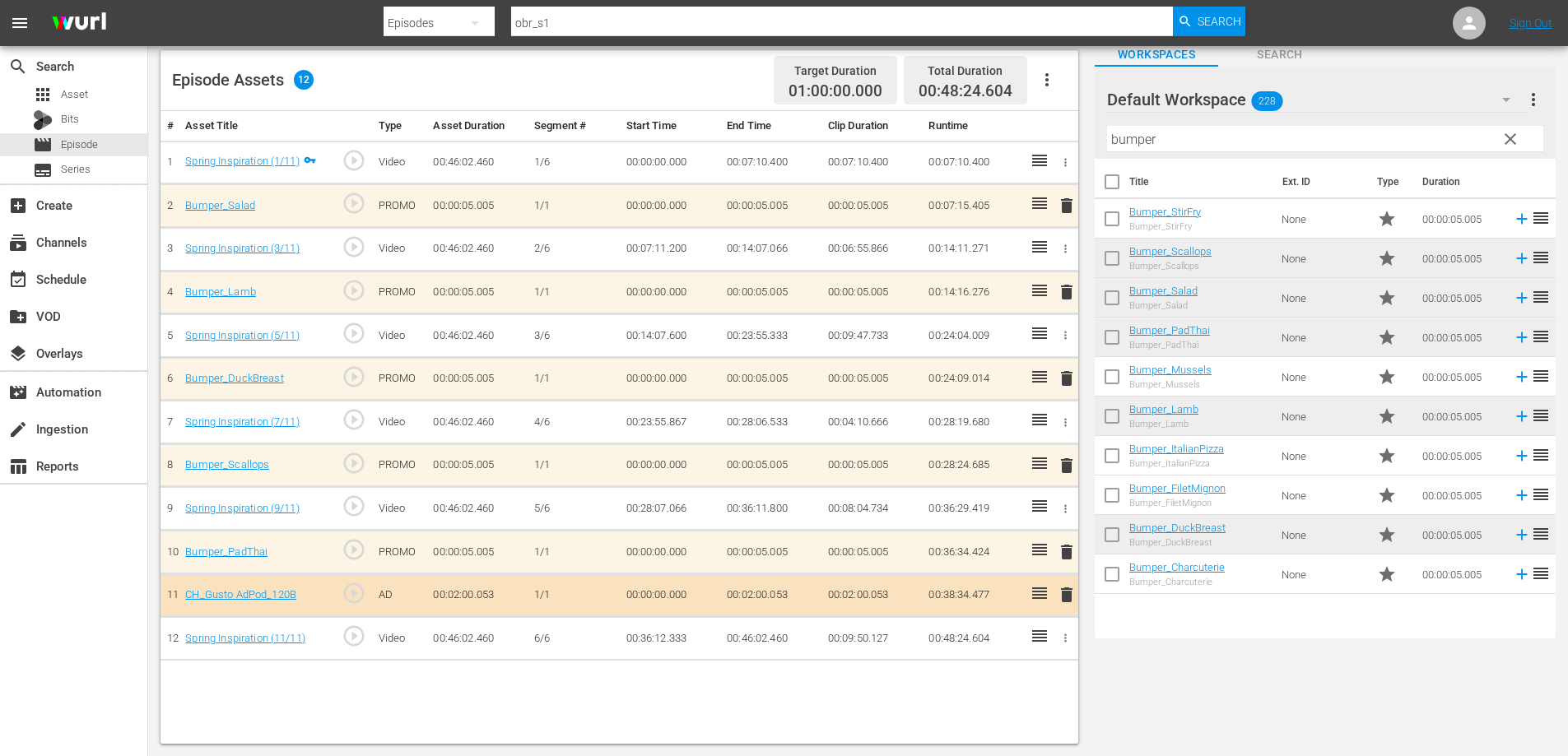
click at [1059, 592] on span "delete" at bounding box center [1067, 594] width 20 height 20
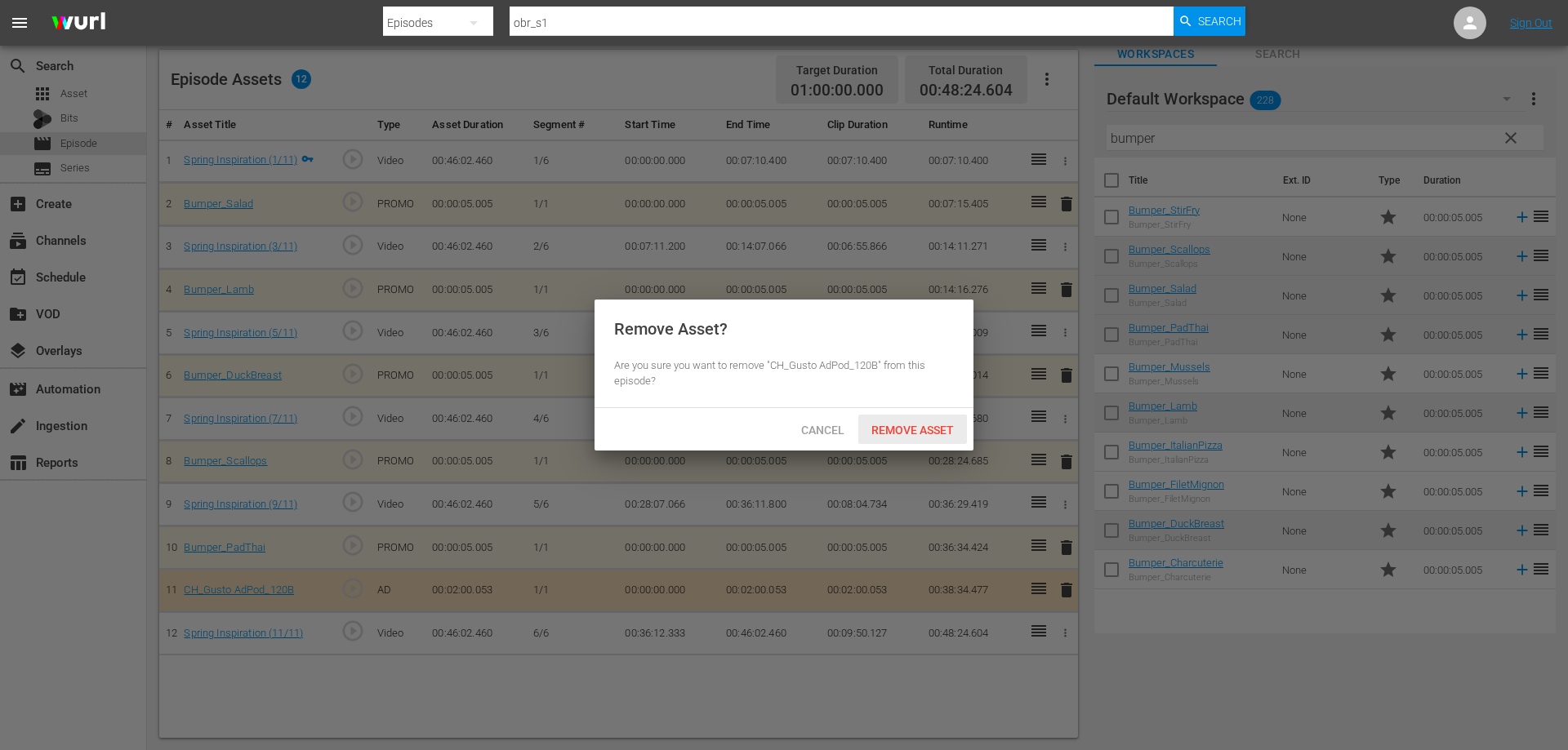
click at [912, 431] on span "Remove Asset" at bounding box center [913, 430] width 108 height 13
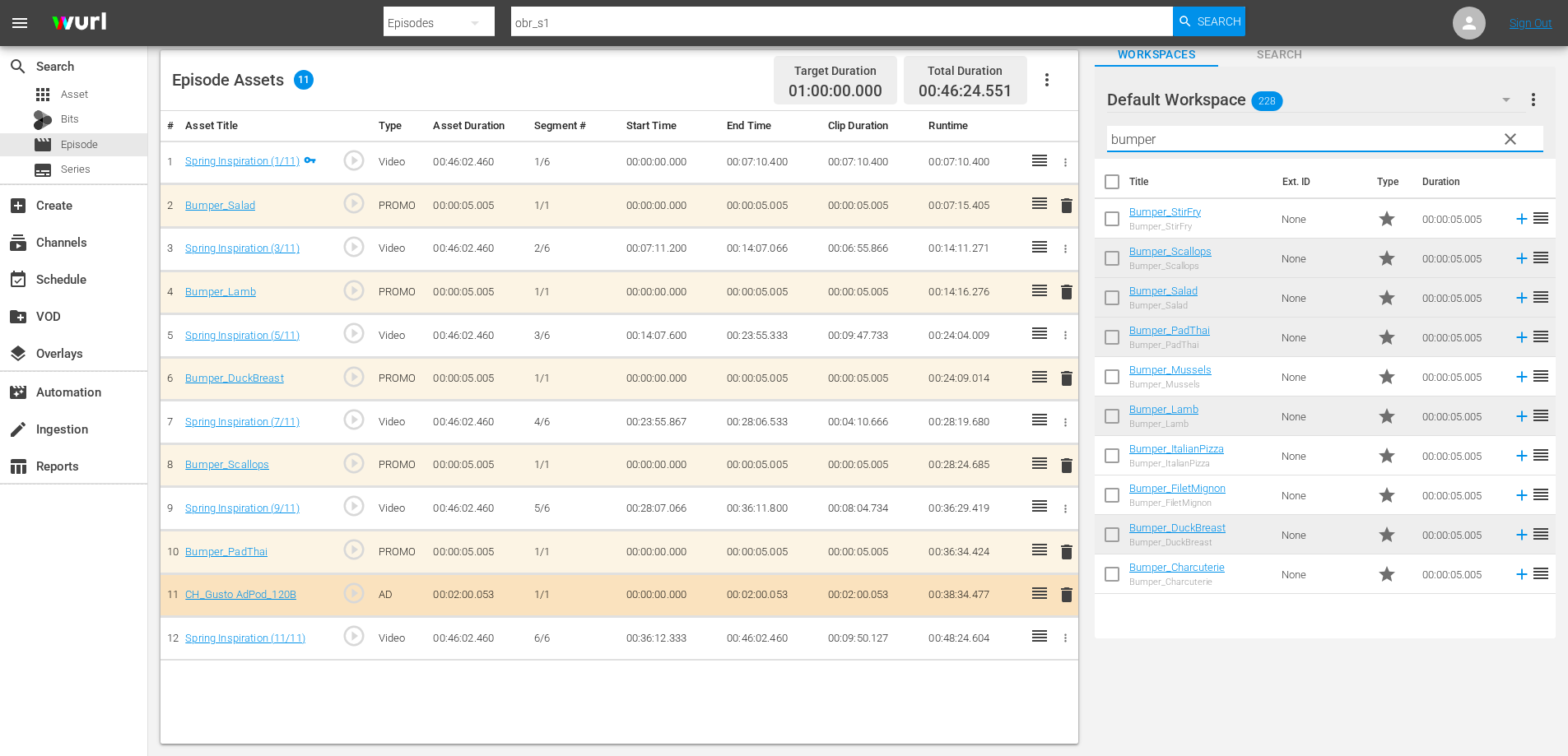
drag, startPoint x: 960, startPoint y: 156, endPoint x: 837, endPoint y: 173, distance: 124.2
click at [848, 169] on div "Episode Assets 11 Target Duration 01:00:00.000 Total Duration 00:46:24.551 # As…" at bounding box center [858, 388] width 1395 height 710
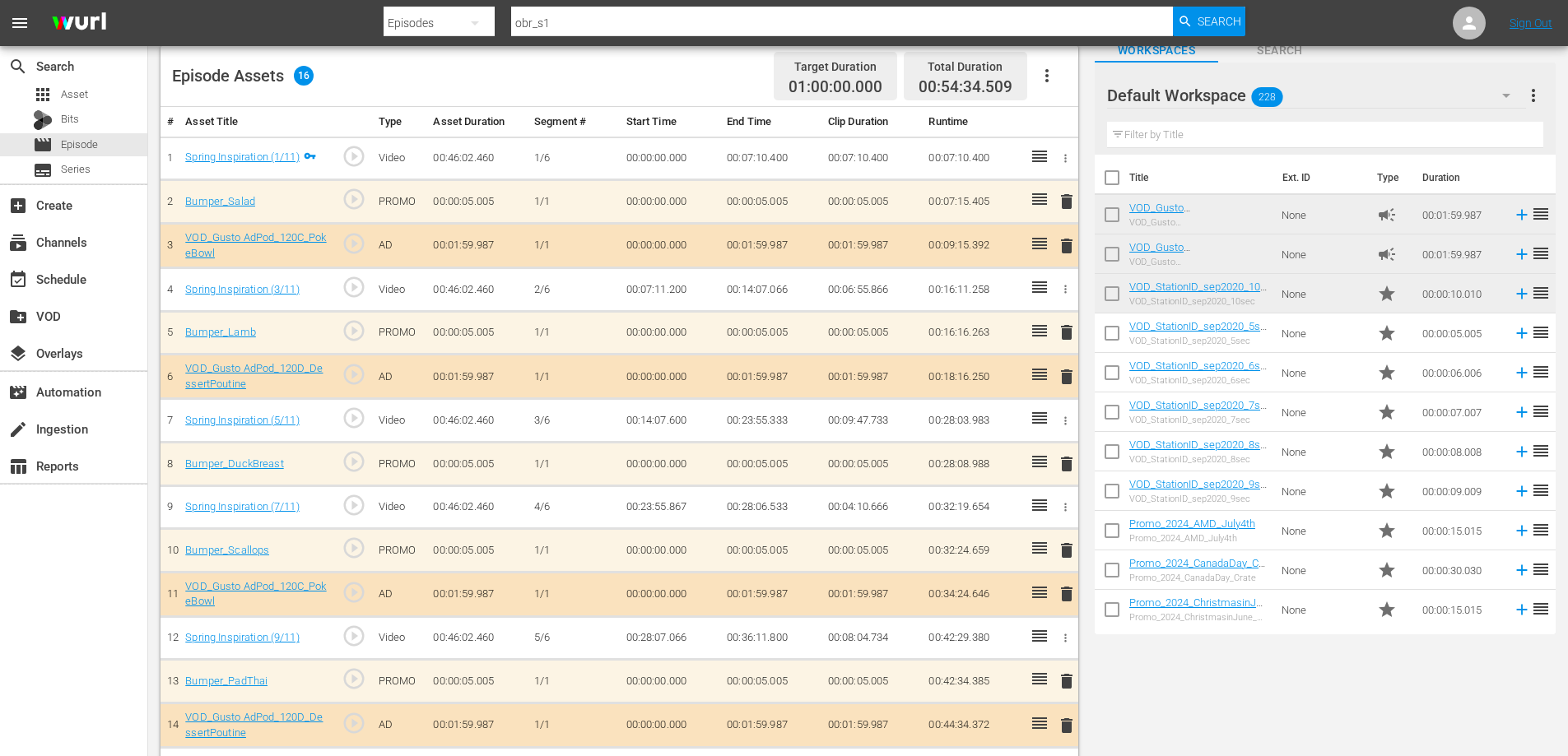
scroll to position [0, 0]
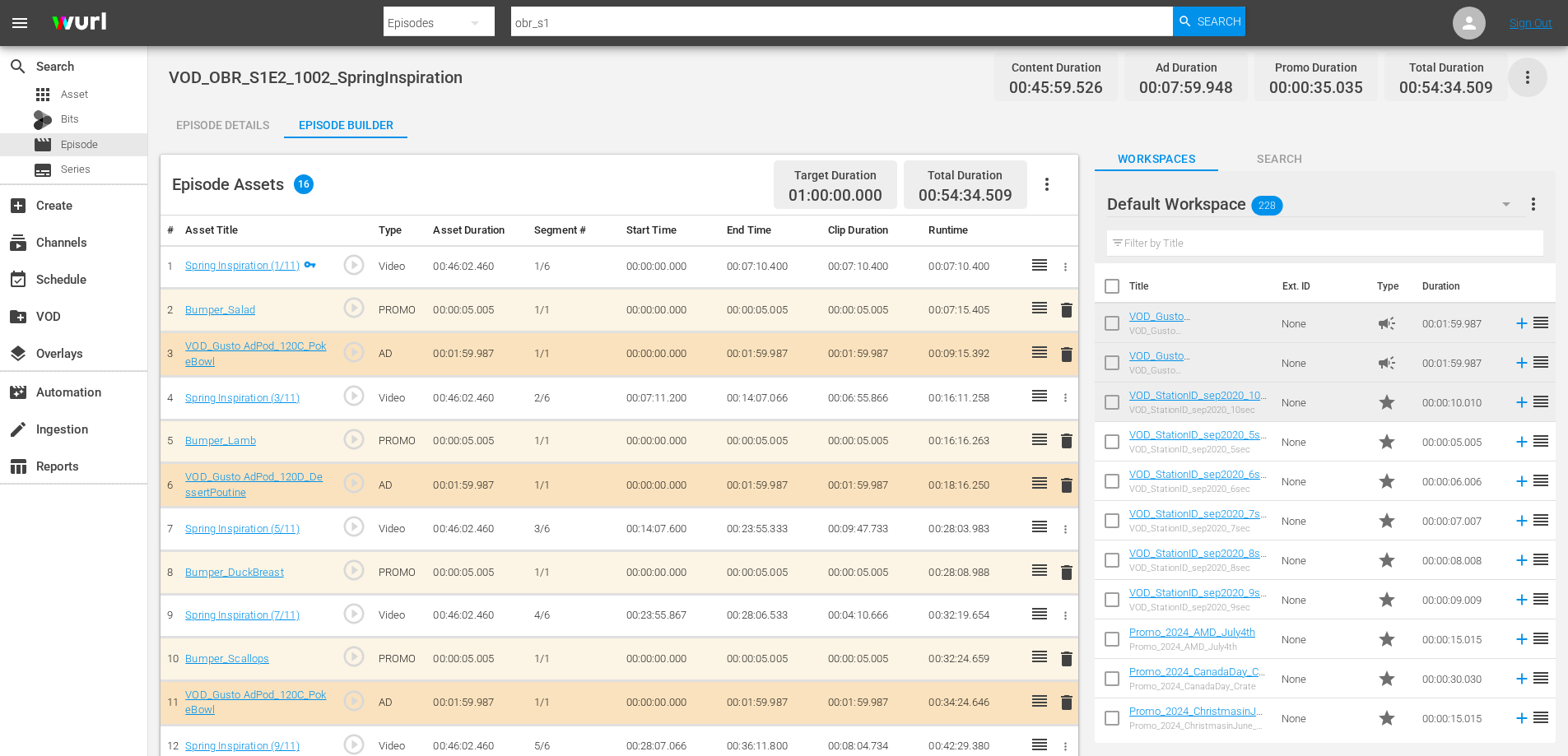
click at [1525, 83] on icon "button" at bounding box center [1528, 77] width 20 height 20
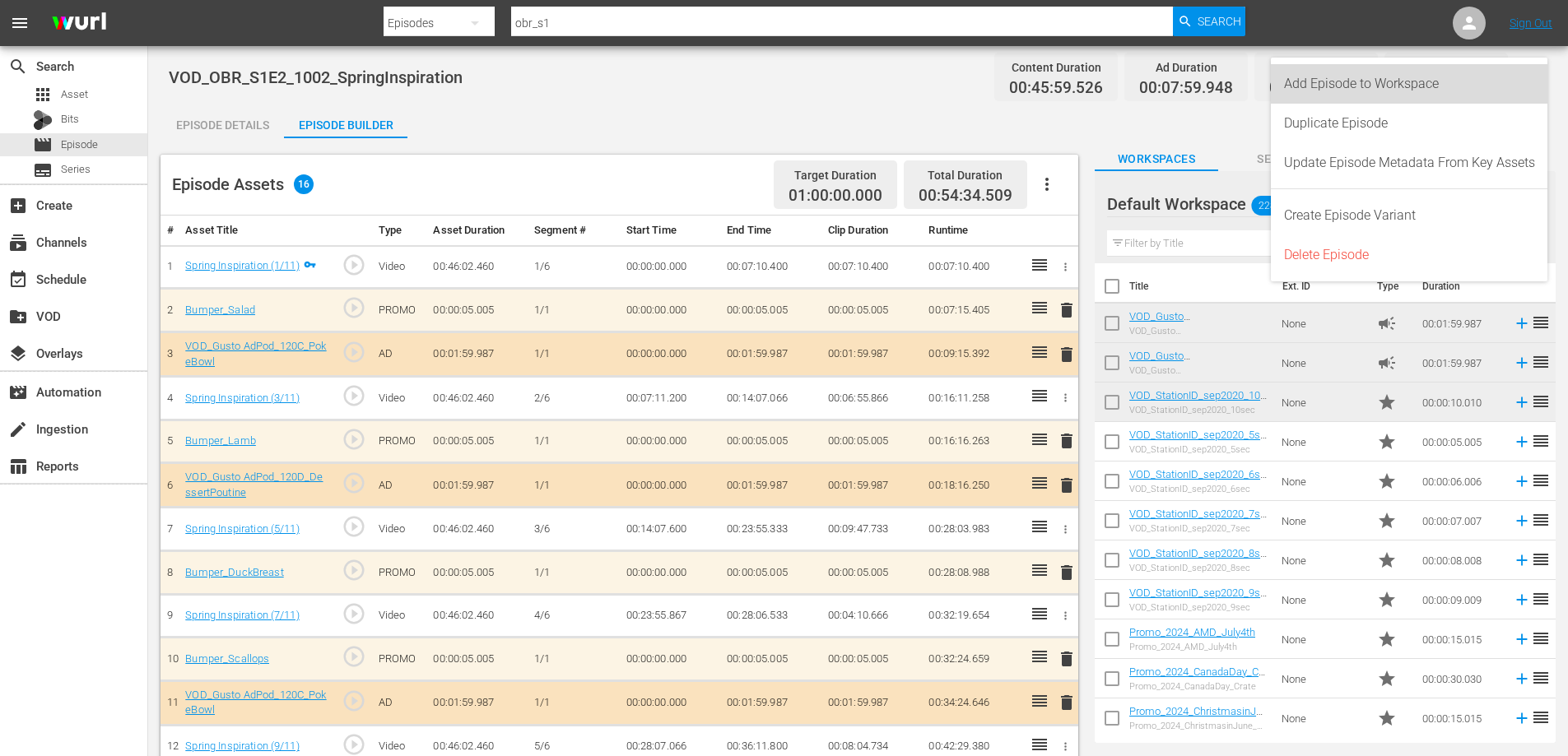
click at [1377, 87] on div "Add Episode to Workspace" at bounding box center [1409, 84] width 251 height 39
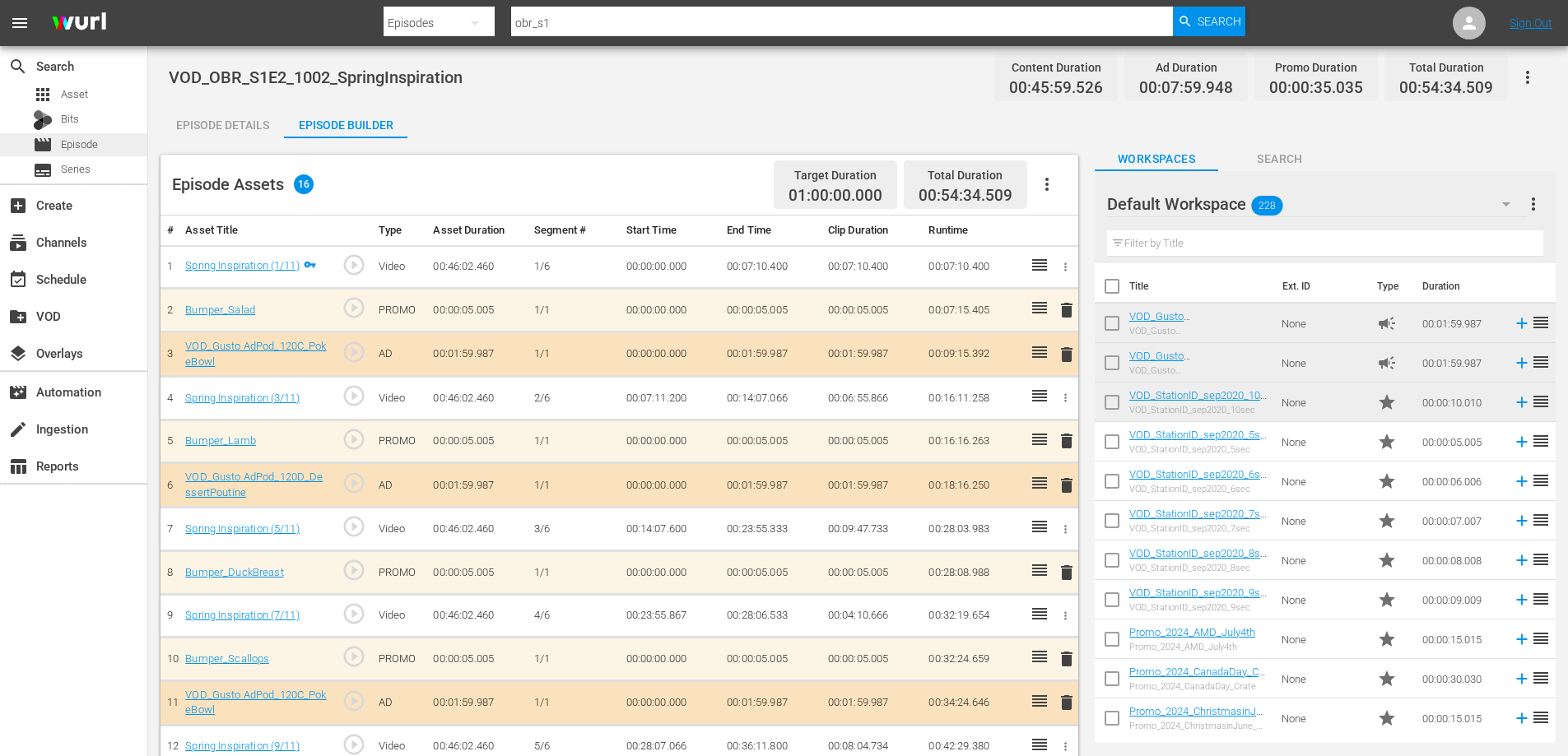
click at [103, 142] on div "movie Episode" at bounding box center [73, 145] width 148 height 24
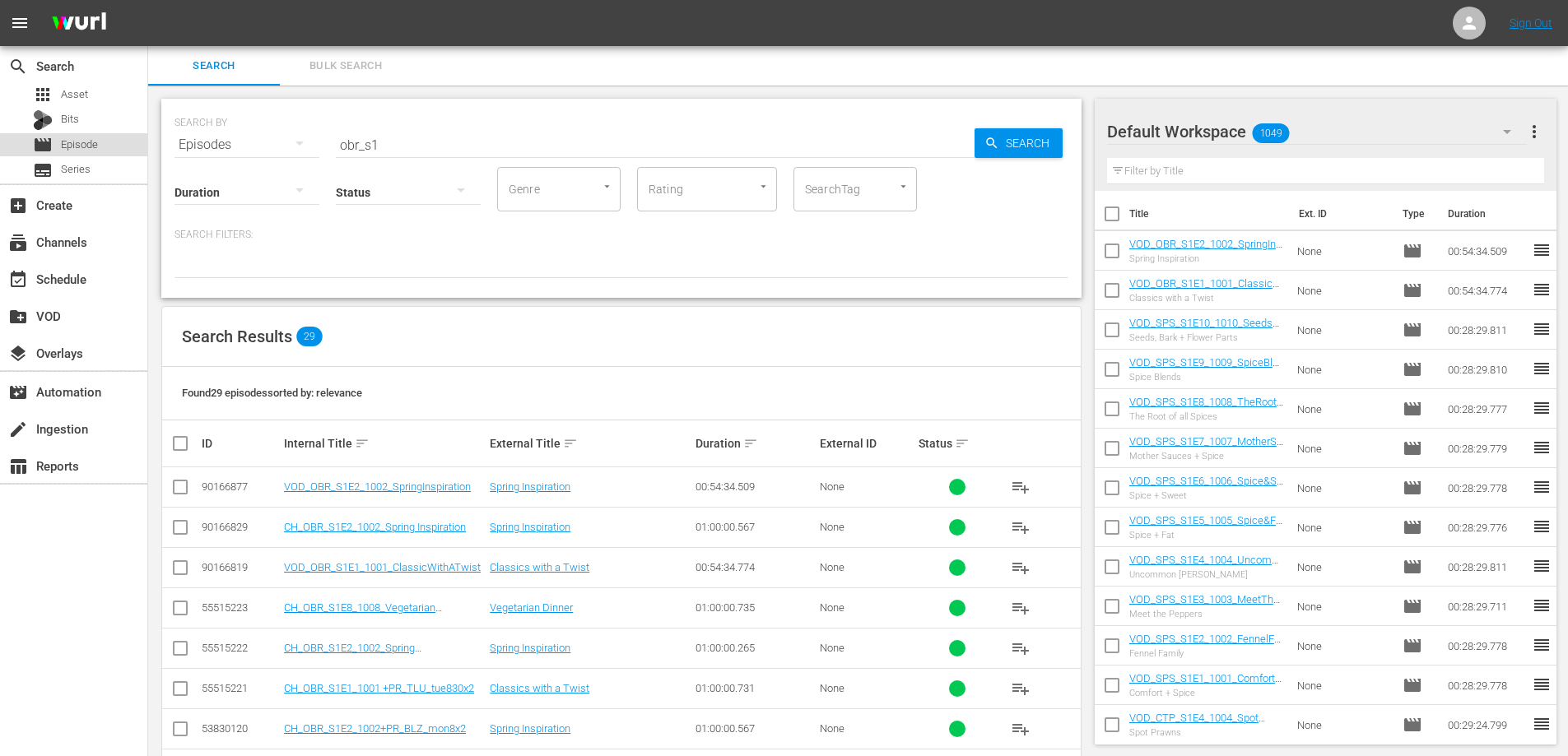
click at [81, 146] on span "Episode" at bounding box center [79, 145] width 37 height 17
